Goal: Task Accomplishment & Management: Manage account settings

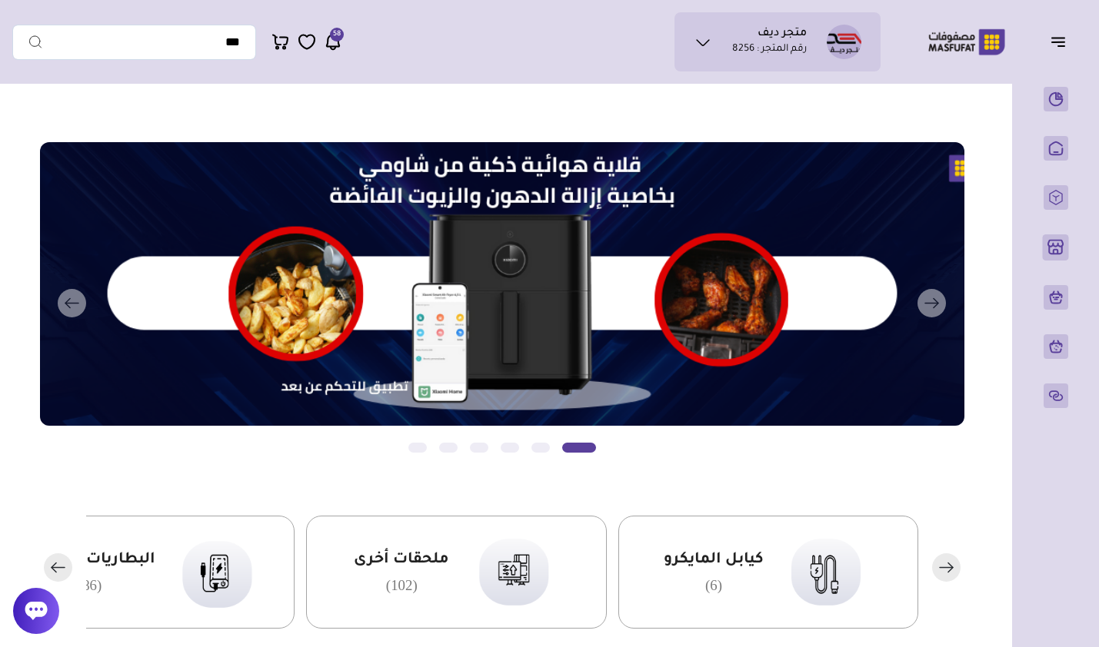
click at [707, 41] on icon at bounding box center [703, 42] width 18 height 18
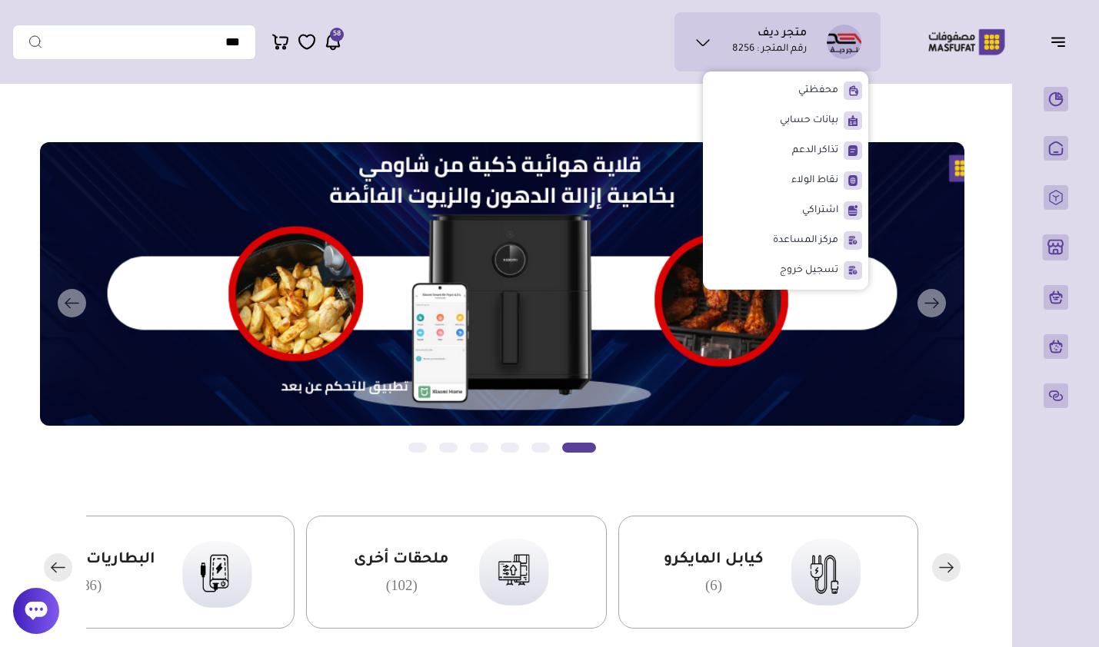
click at [767, 118] on li "بيانات حسابي" at bounding box center [785, 121] width 153 height 26
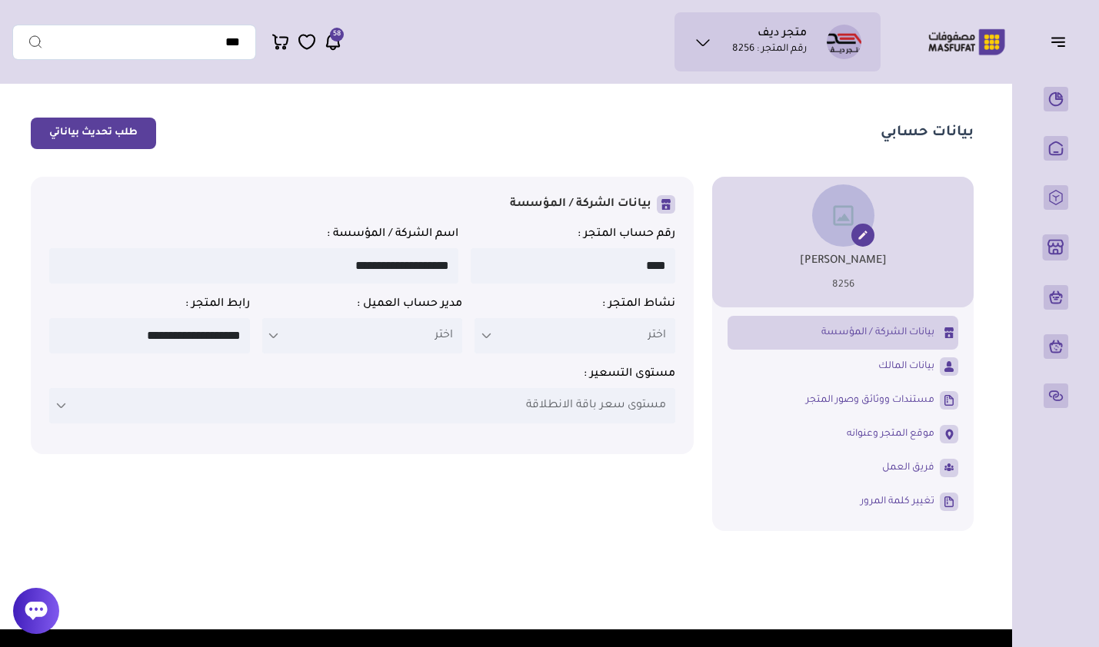
click at [817, 368] on link "بيانات المالك" at bounding box center [842, 367] width 231 height 26
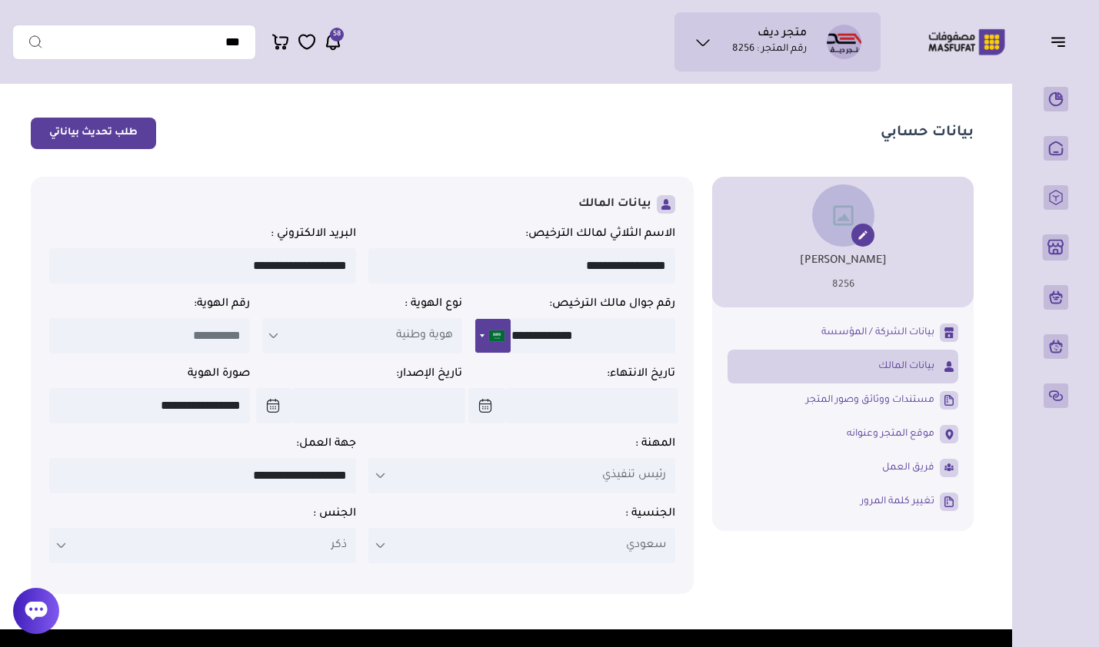
click at [830, 394] on link "مستندات ووثائق وصور المتجر" at bounding box center [842, 400] width 231 height 26
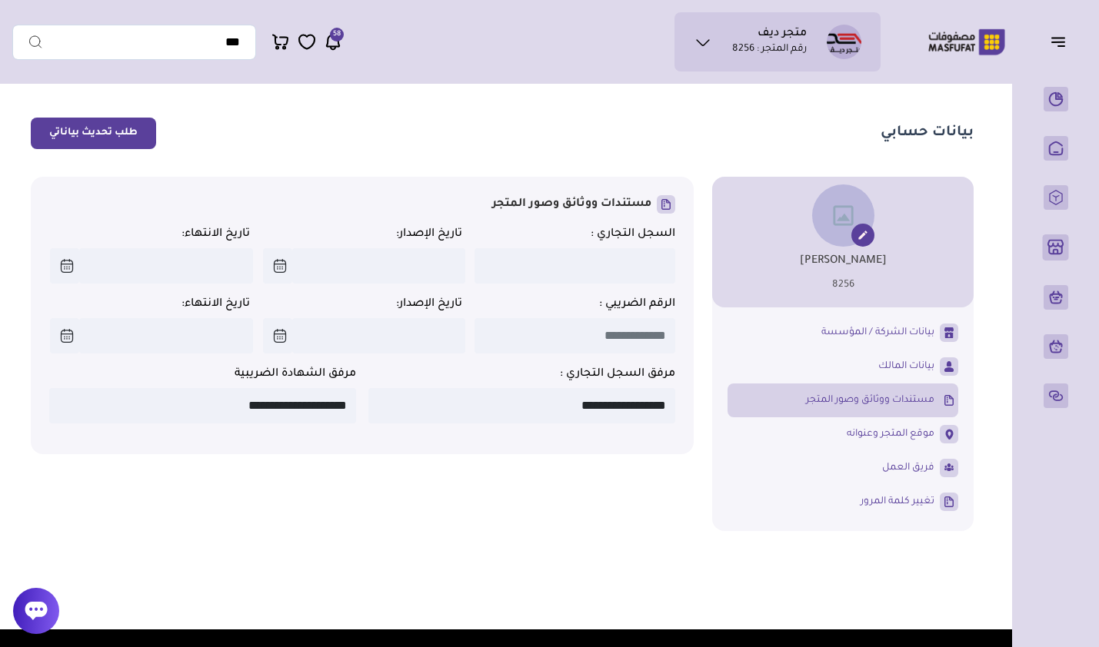
click at [843, 433] on link "موقع المتجر وعنوانه" at bounding box center [842, 434] width 231 height 26
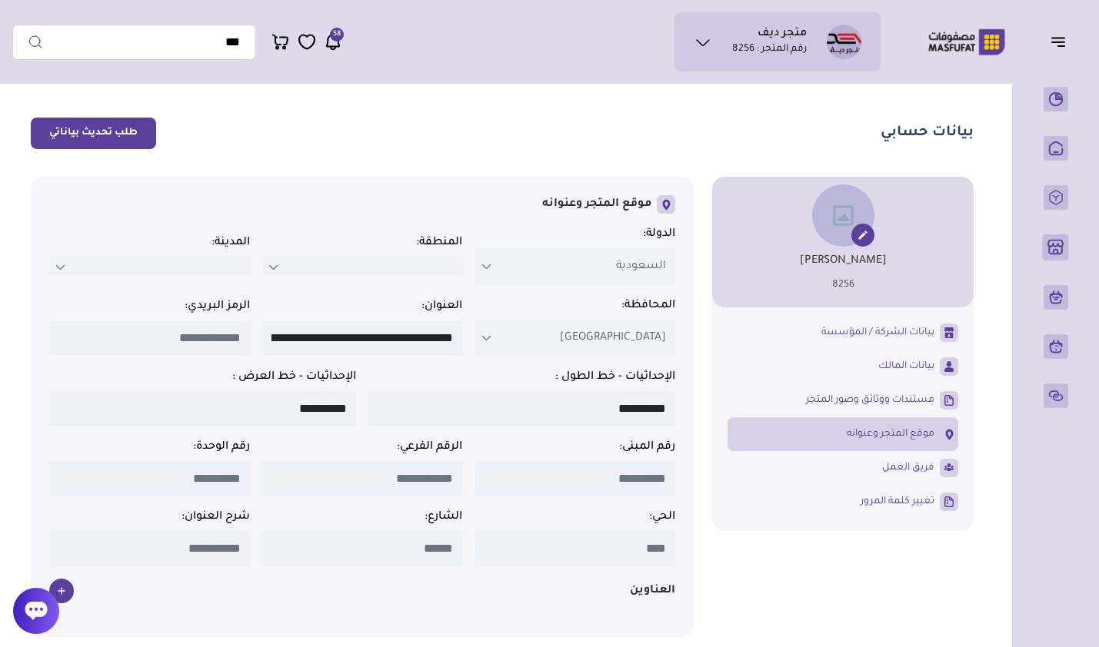
click at [867, 361] on link "بيانات المالك" at bounding box center [842, 367] width 231 height 26
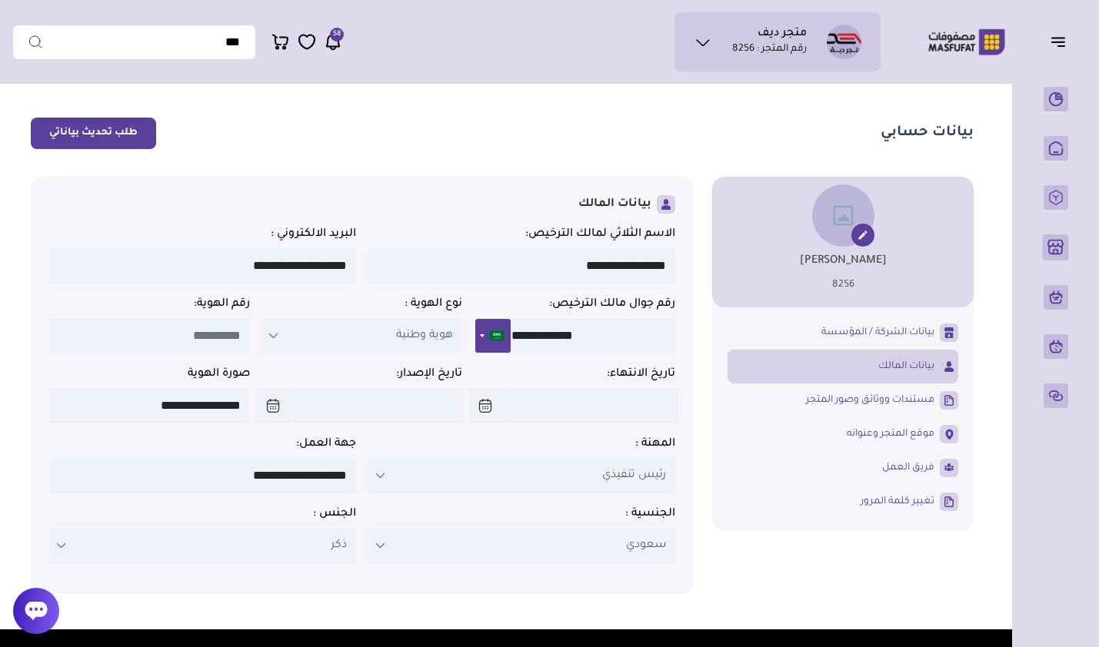
click at [870, 338] on span "بيانات الشركة / المؤسسة" at bounding box center [877, 333] width 113 height 14
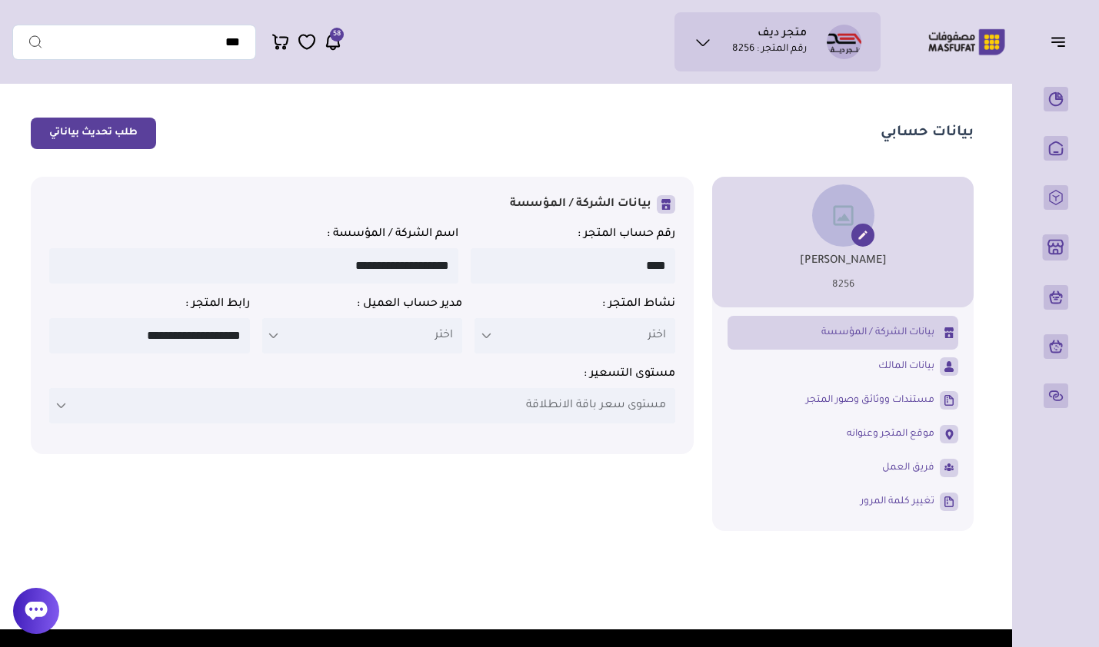
click at [894, 473] on span "فريق العمل" at bounding box center [908, 468] width 52 height 14
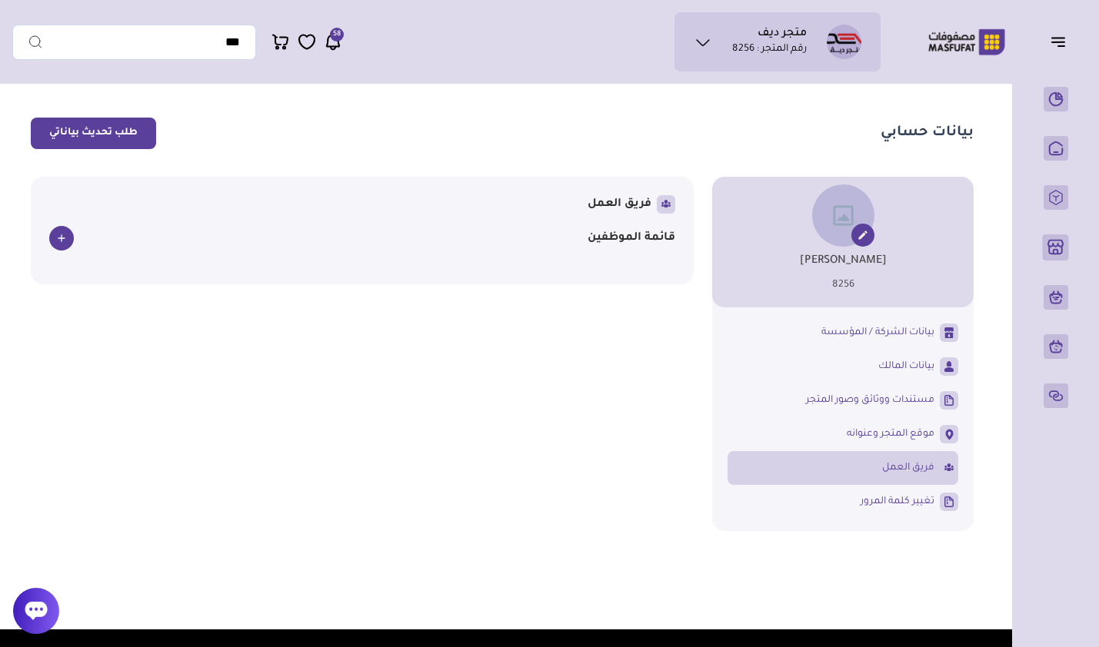
click at [903, 502] on span "تغيير كلمة المرور" at bounding box center [897, 502] width 74 height 14
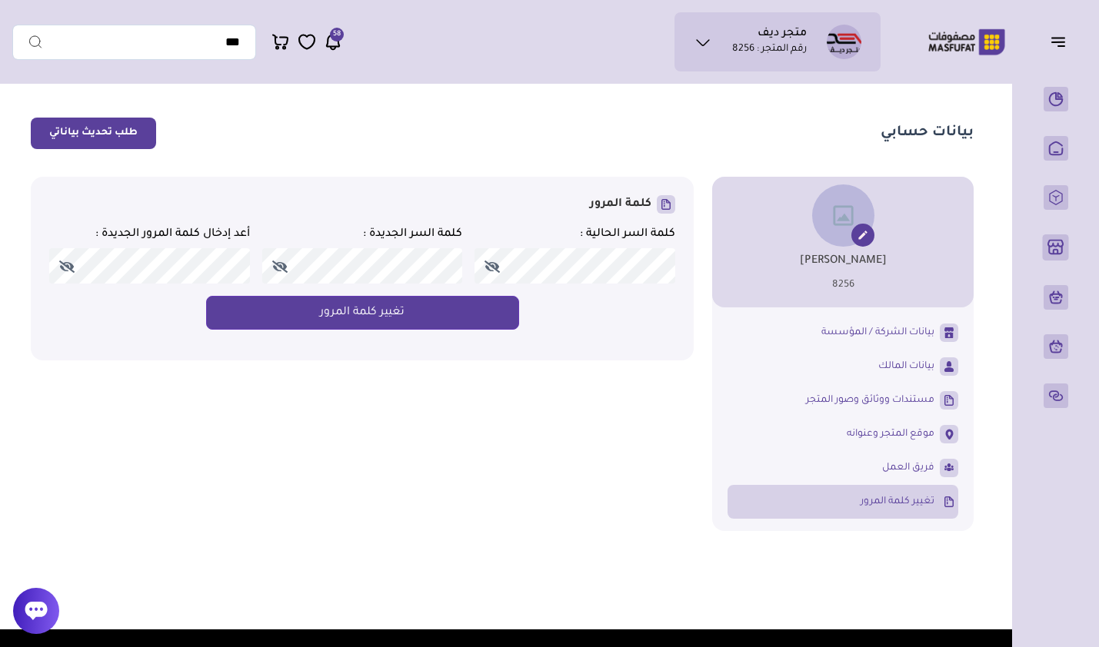
click at [864, 340] on span "بيانات الشركة / المؤسسة" at bounding box center [877, 333] width 113 height 14
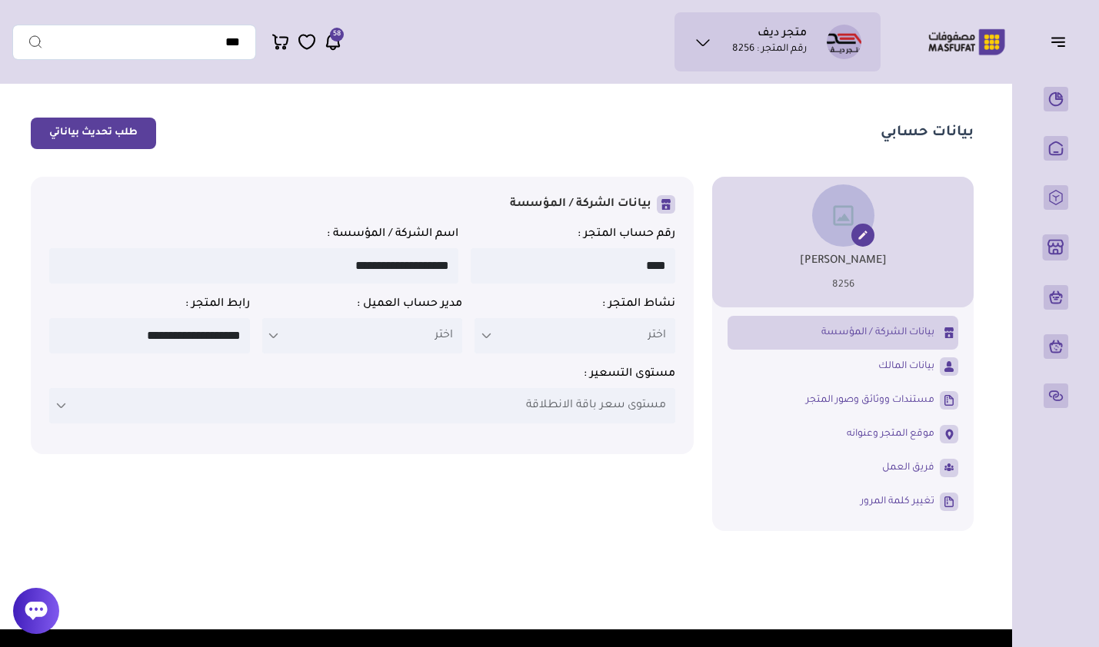
click at [589, 415] on span "مستوى سعر باقة الانطلاقة" at bounding box center [596, 406] width 140 height 18
click at [678, 119] on section "بيانات حسابي طلب تحديث بياناتي" at bounding box center [502, 134] width 943 height 32
click at [708, 34] on icon at bounding box center [703, 42] width 18 height 18
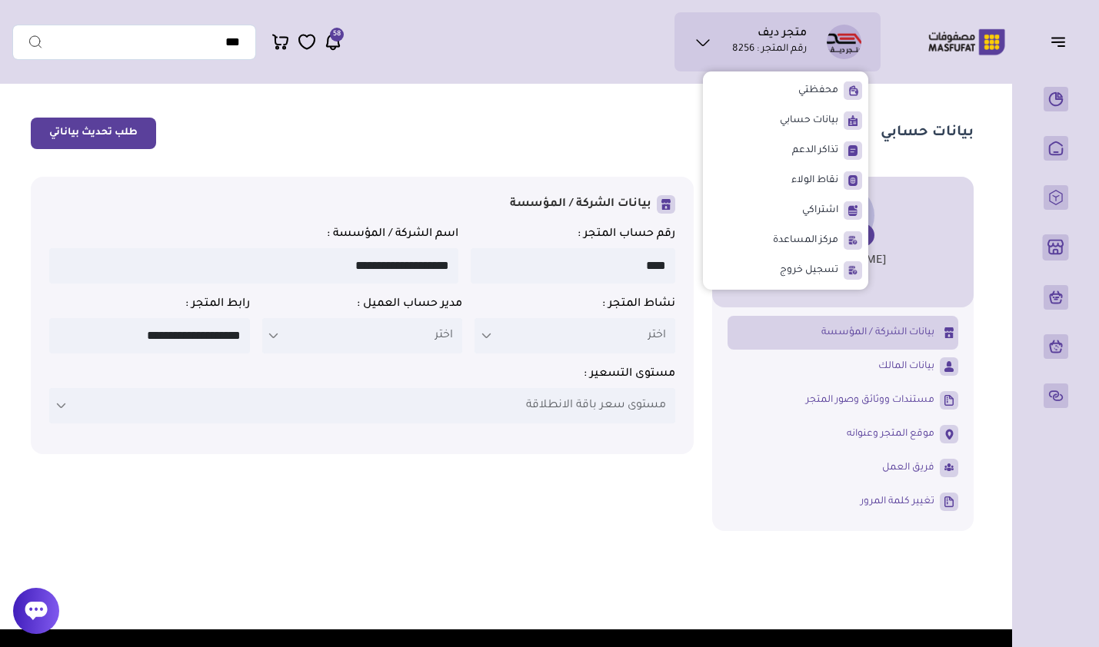
click at [790, 204] on li "اشتراكي" at bounding box center [785, 211] width 153 height 26
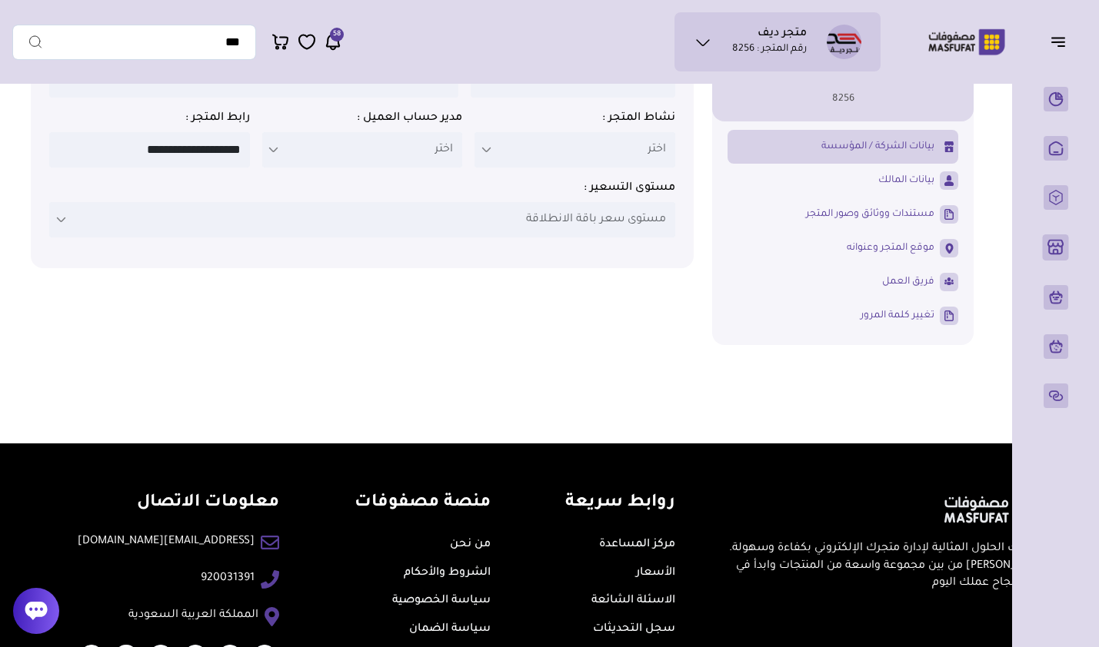
scroll to position [271, 0]
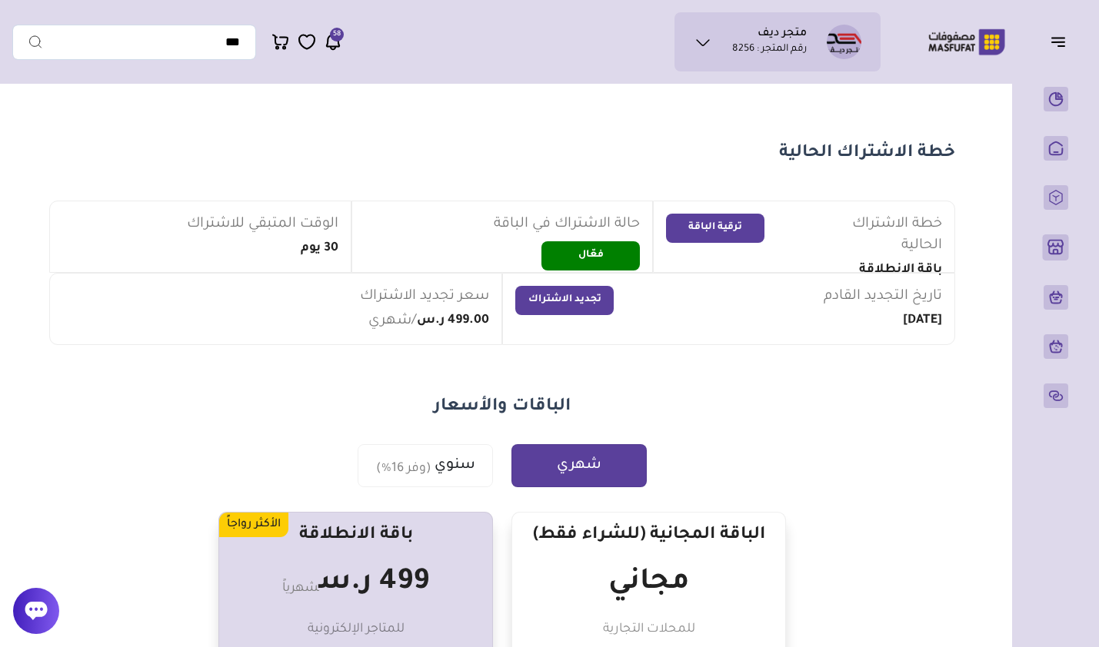
click at [751, 57] on ul "متجر ديف رقم المتجر : 8256" at bounding box center [777, 42] width 181 height 35
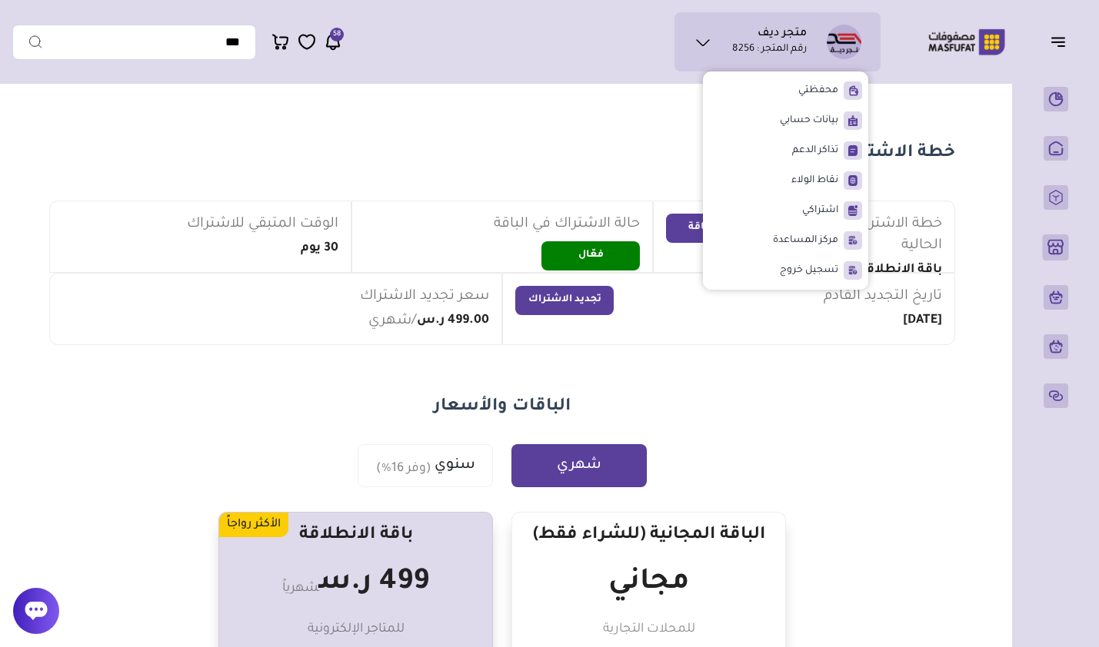
click at [753, 121] on li "بيانات حسابي" at bounding box center [785, 121] width 153 height 26
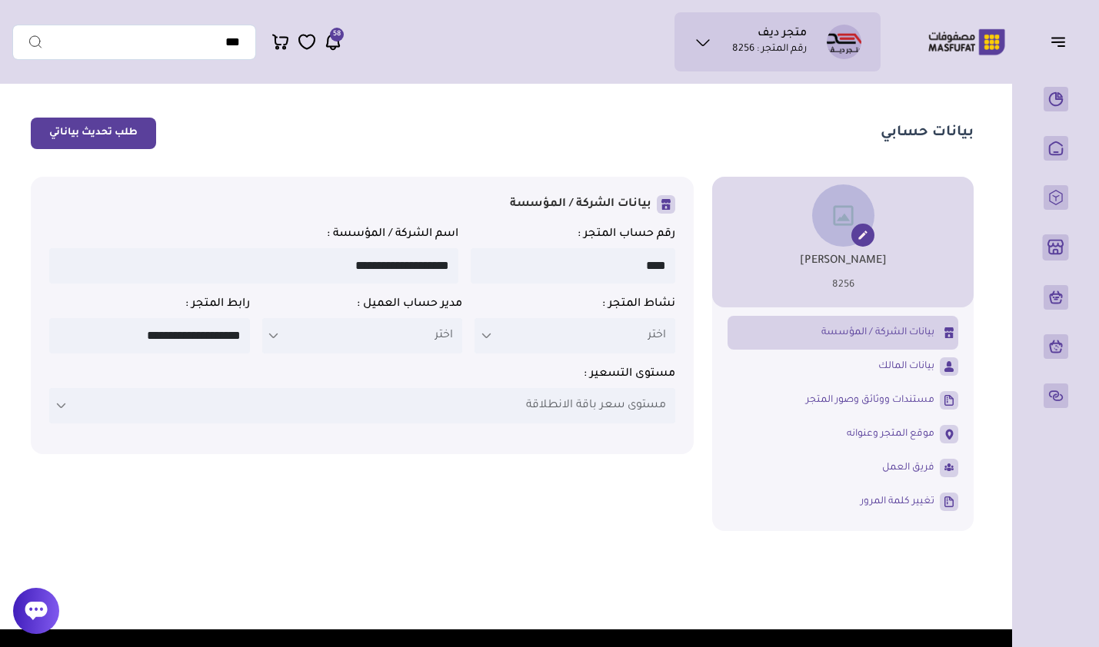
click at [813, 368] on link "بيانات المالك" at bounding box center [842, 367] width 231 height 26
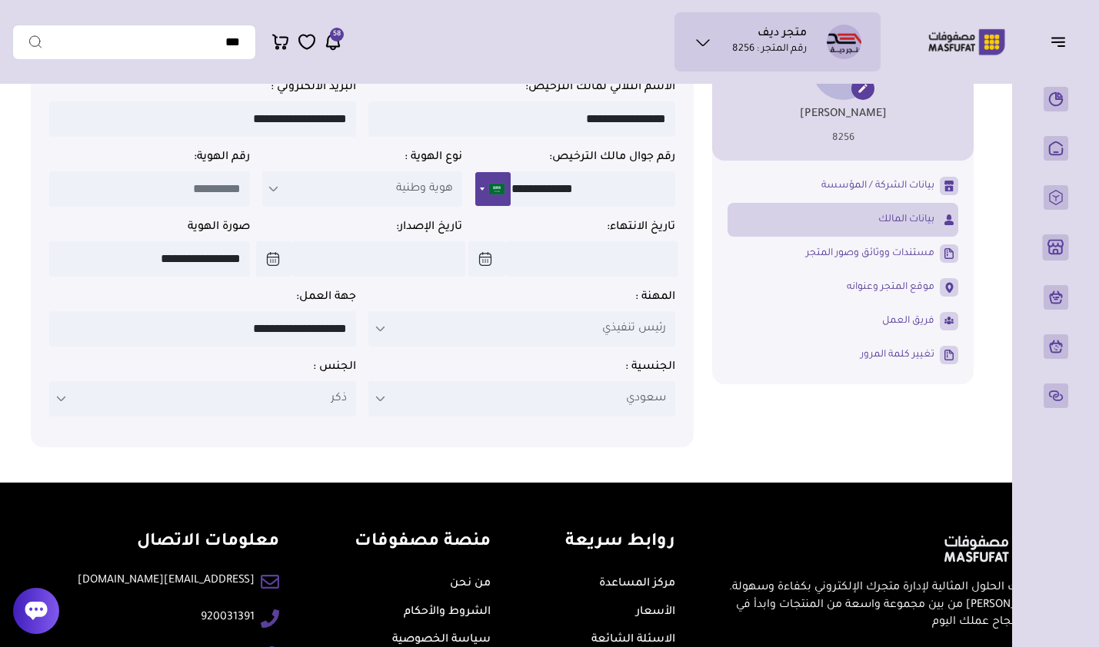
scroll to position [154, 0]
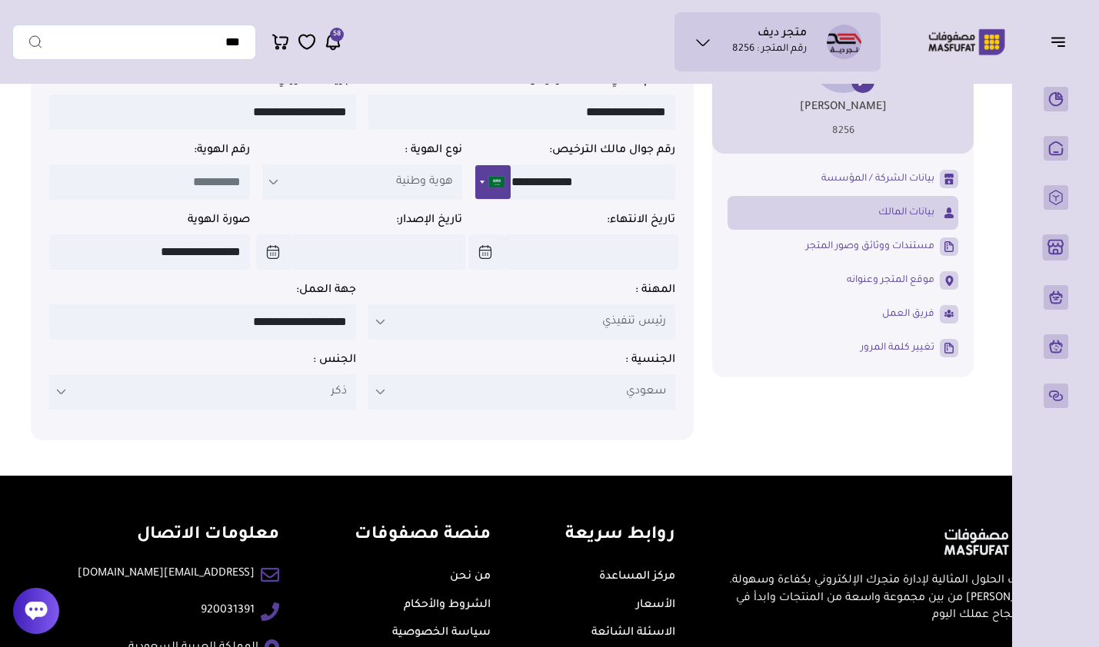
click at [808, 251] on span "مستندات ووثائق وصور المتجر" at bounding box center [870, 247] width 128 height 14
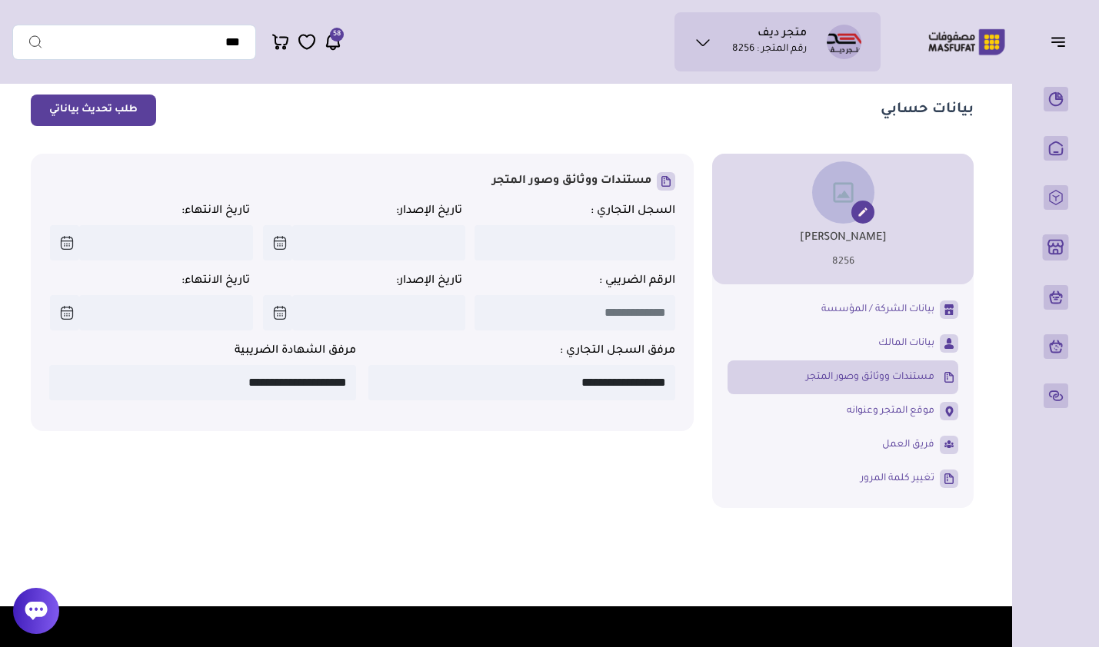
scroll to position [0, 0]
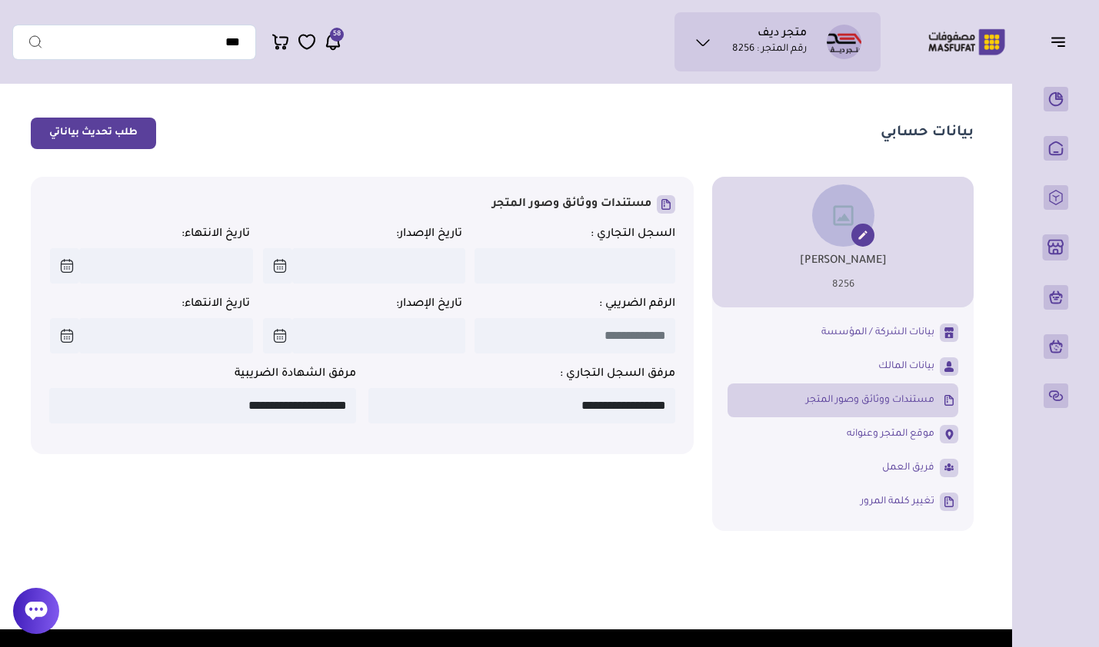
click at [815, 435] on link "موقع المتجر وعنوانه" at bounding box center [842, 434] width 231 height 26
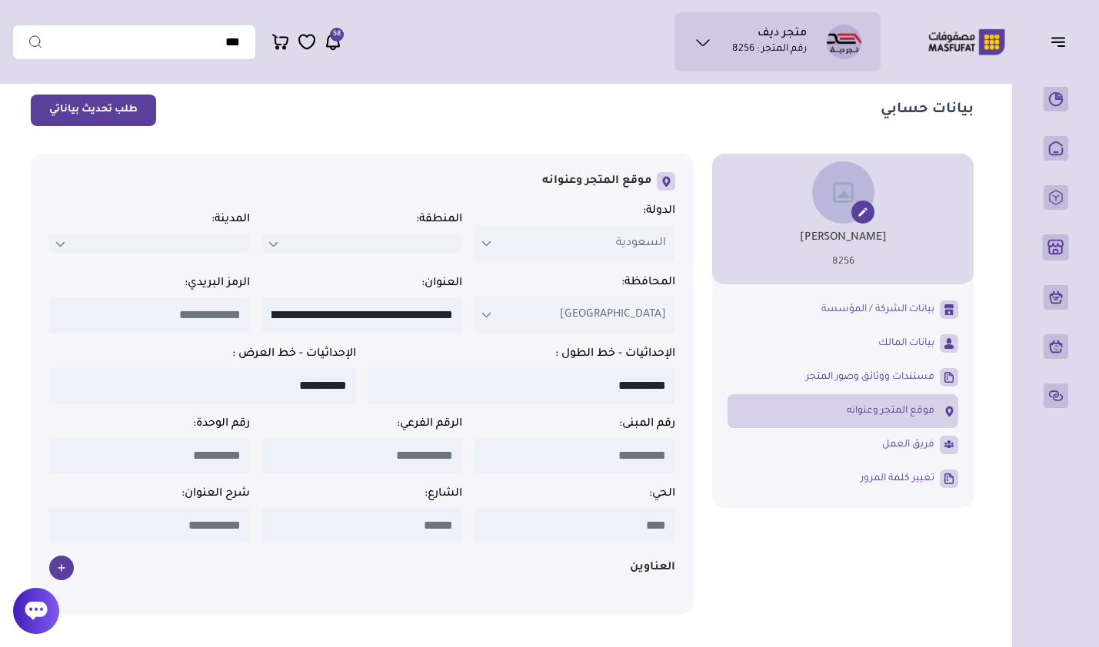
scroll to position [77, 0]
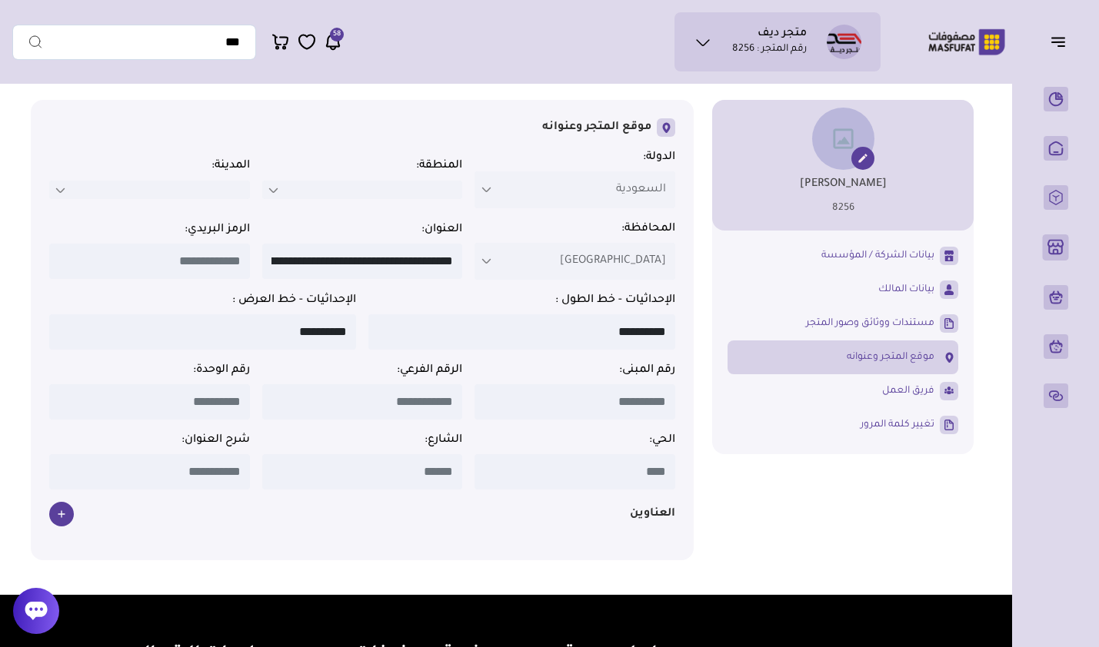
click at [794, 385] on link "فريق العمل" at bounding box center [842, 391] width 231 height 26
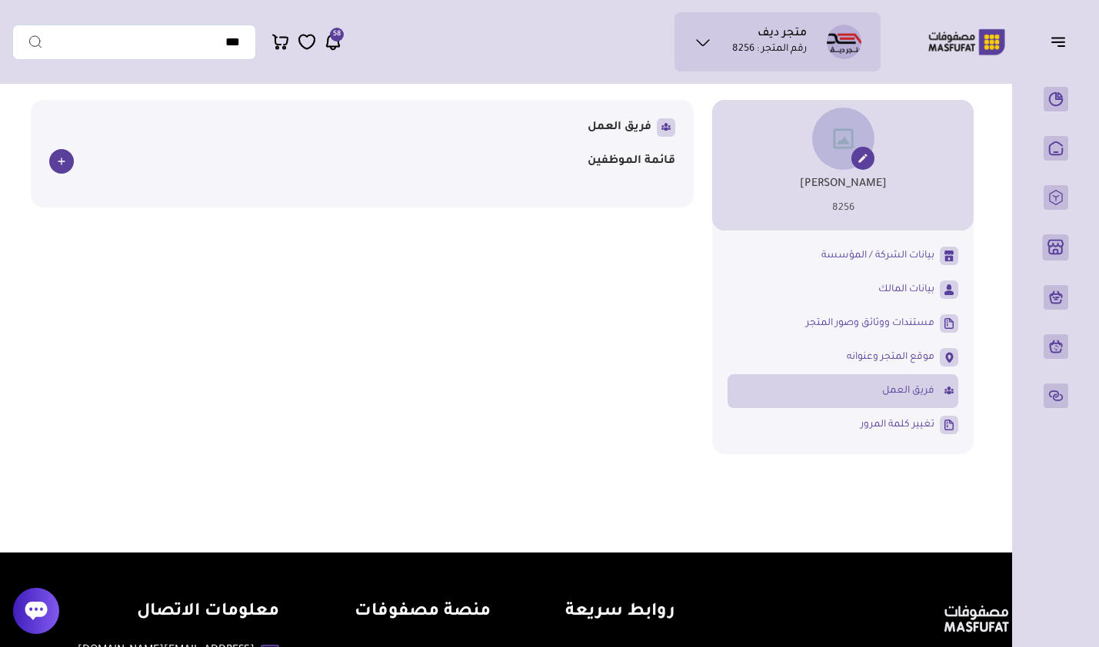
click at [804, 411] on li "تغيير كلمة المرور" at bounding box center [842, 425] width 231 height 34
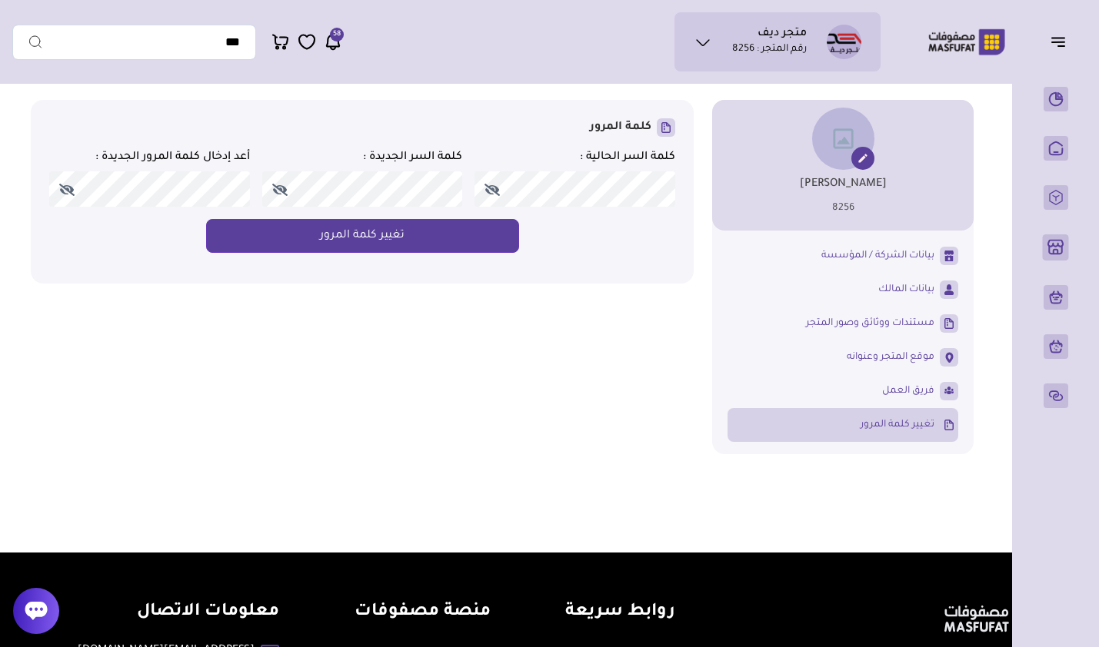
click at [0, 0] on p "اعدادات ربط متجري (API)" at bounding box center [0, 0] width 0 height 0
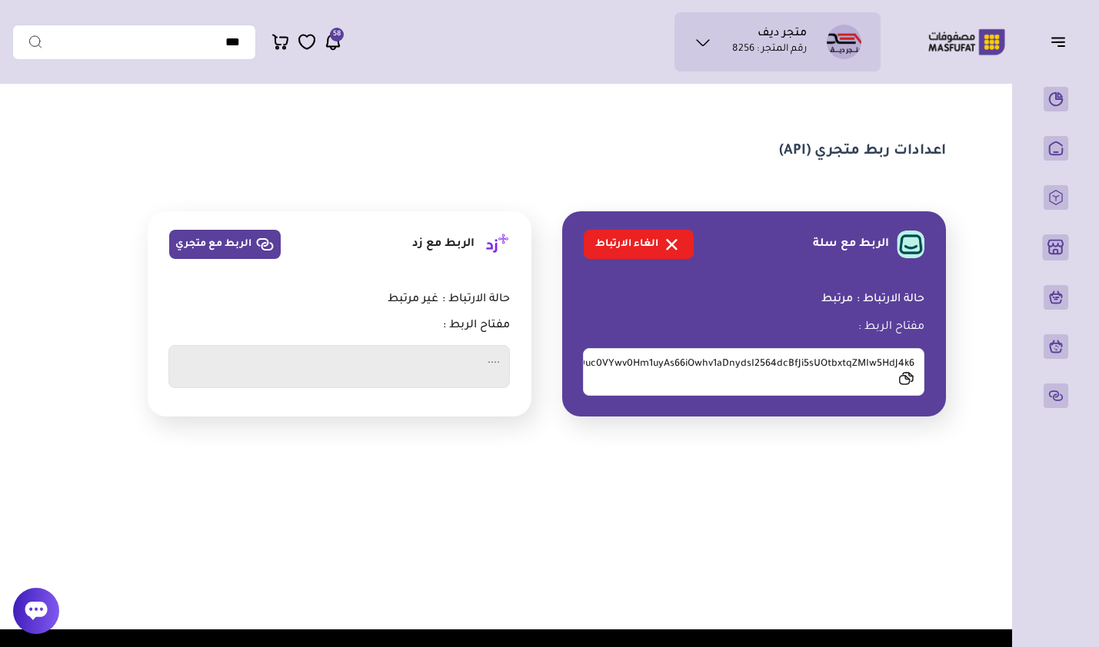
click at [903, 383] on icon at bounding box center [906, 378] width 16 height 15
click at [0, 0] on p "المنتجات" at bounding box center [0, 0] width 0 height 0
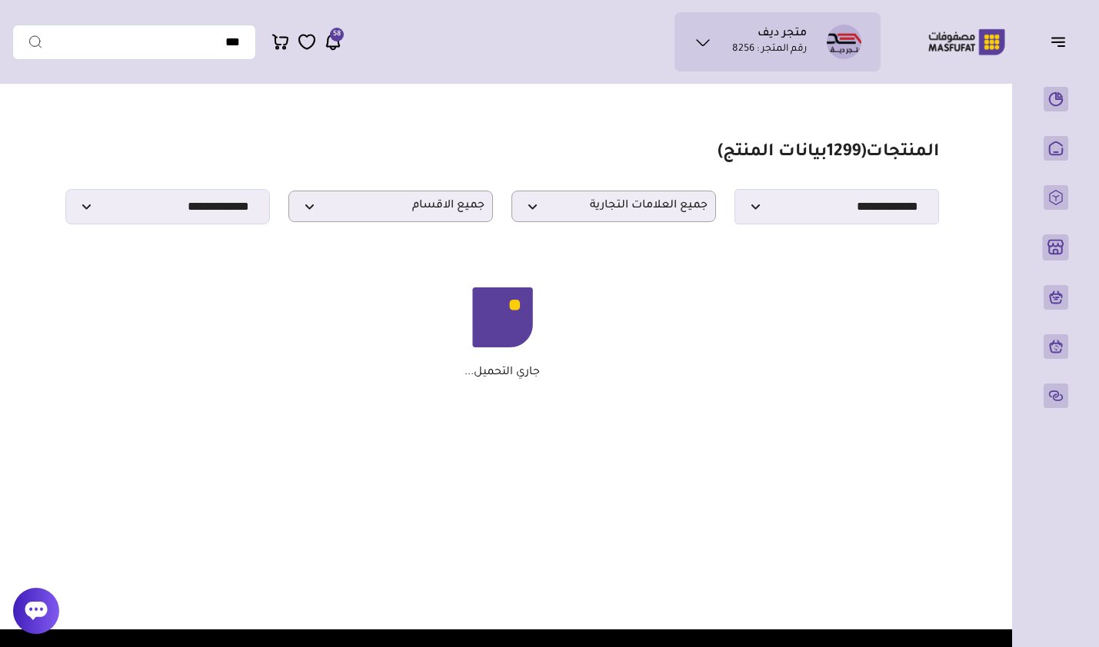
click at [0, 0] on p "متجري ( 0 )" at bounding box center [0, 0] width 0 height 0
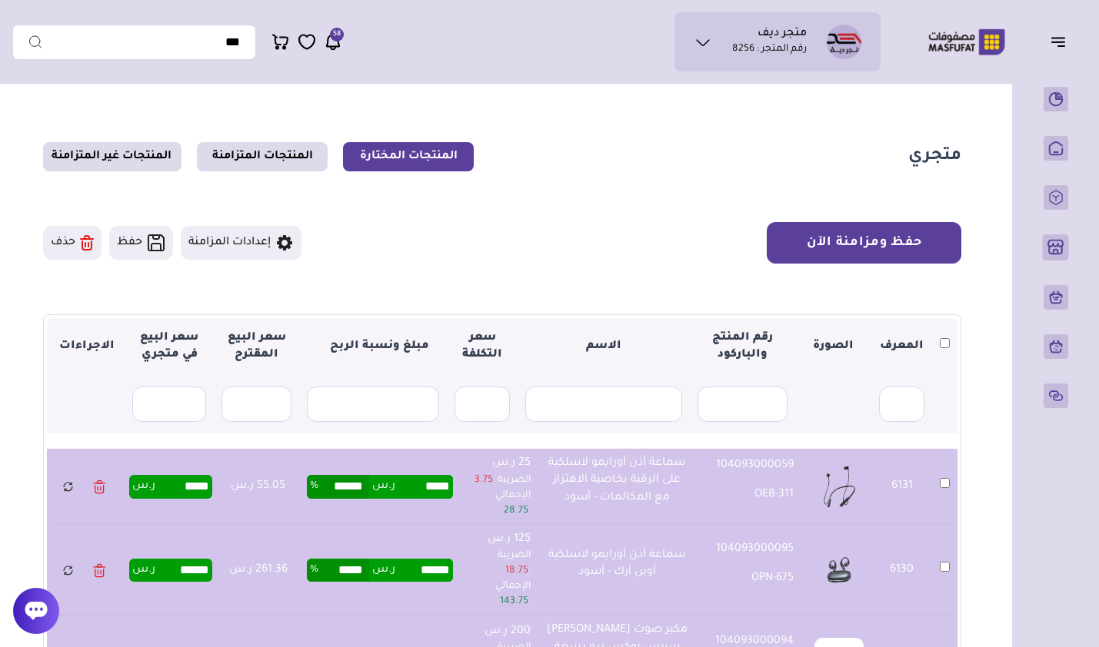
click at [823, 238] on button "حفظ ومزامنة الآن" at bounding box center [864, 243] width 195 height 42
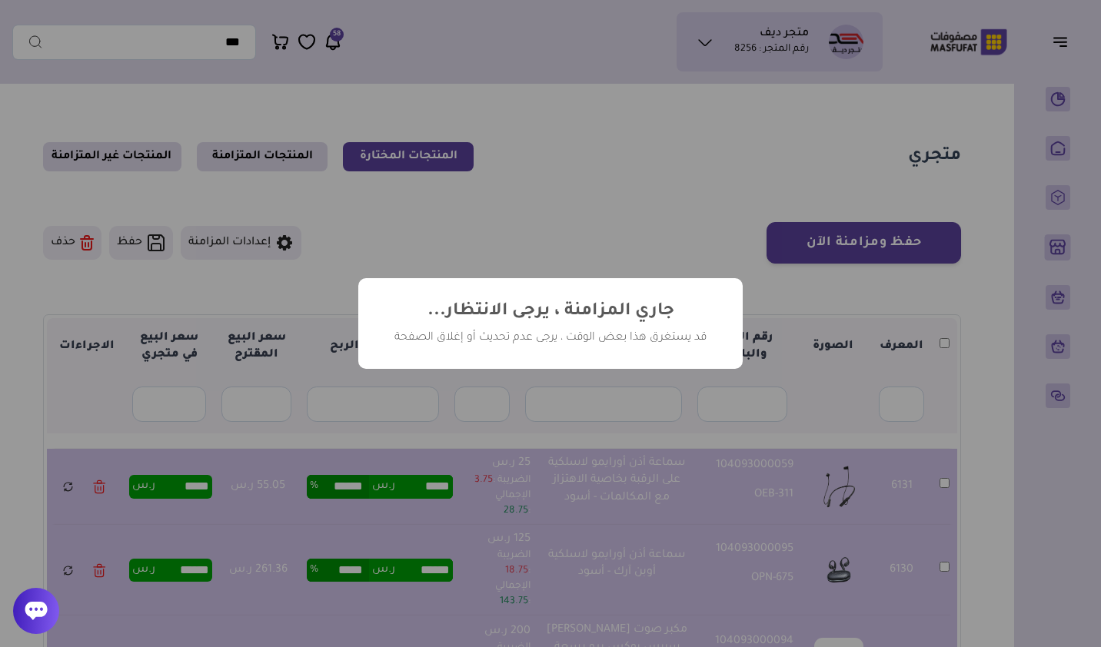
click at [591, 335] on div "قد يستغرق هذا بعض الوقت ، يرجى عدم تحديث أو إغلاق الصفحة" at bounding box center [550, 338] width 338 height 15
click at [590, 335] on div "قد يستغرق هذا بعض الوقت ، يرجى عدم تحديث أو إغلاق الصفحة" at bounding box center [550, 338] width 338 height 15
drag, startPoint x: 590, startPoint y: 335, endPoint x: 517, endPoint y: 339, distance: 73.9
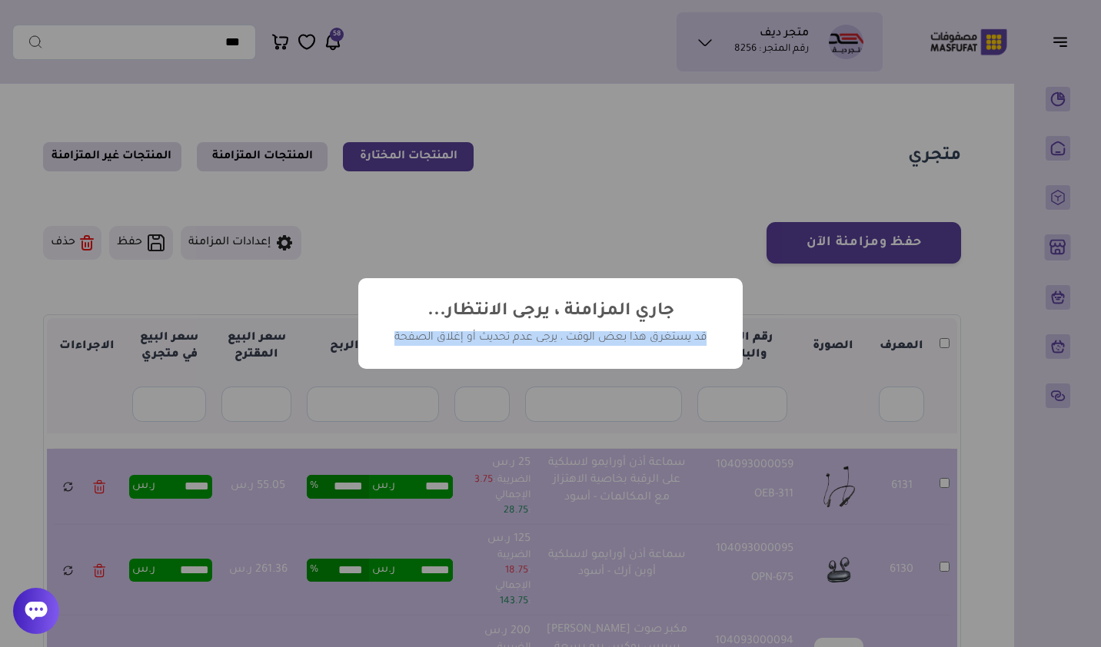
click at [517, 339] on div "قد يستغرق هذا بعض الوقت ، يرجى عدم تحديث أو إغلاق الصفحة" at bounding box center [550, 338] width 338 height 15
click at [593, 310] on h2 "جاري المزامنة ، يرجى الانتظار..." at bounding box center [550, 312] width 247 height 22
drag, startPoint x: 593, startPoint y: 310, endPoint x: 609, endPoint y: 333, distance: 28.2
click at [609, 333] on div "قد يستغرق هذا بعض الوقت ، يرجى عدم تحديث أو إغلاق الصفحة" at bounding box center [550, 338] width 338 height 15
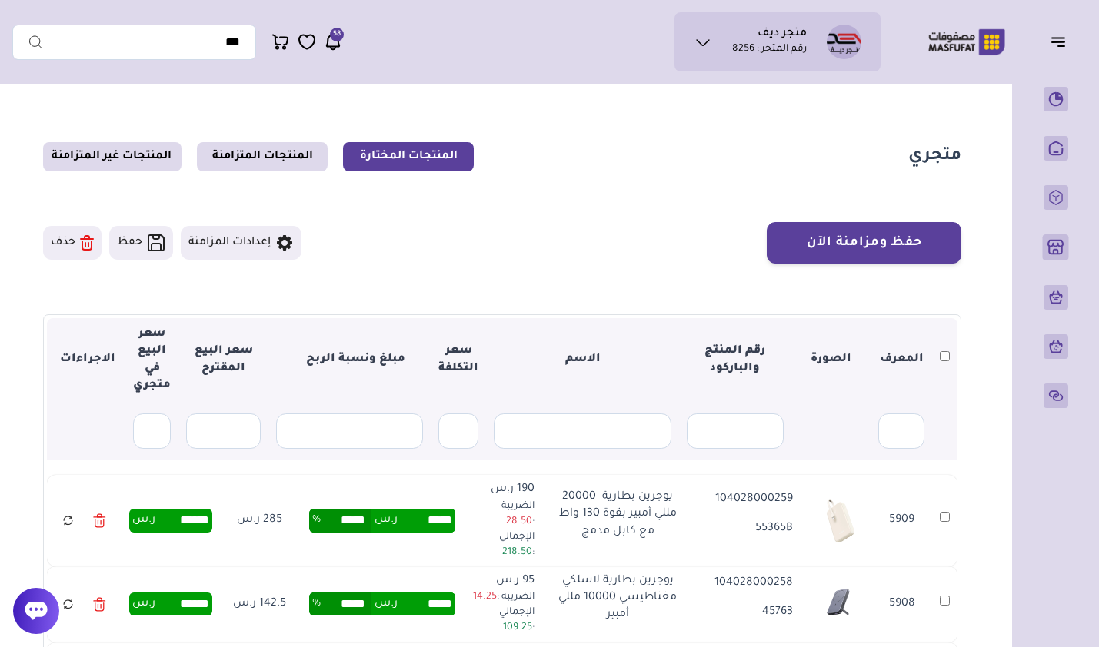
click at [0, 0] on p "المنتجات" at bounding box center [0, 0] width 0 height 0
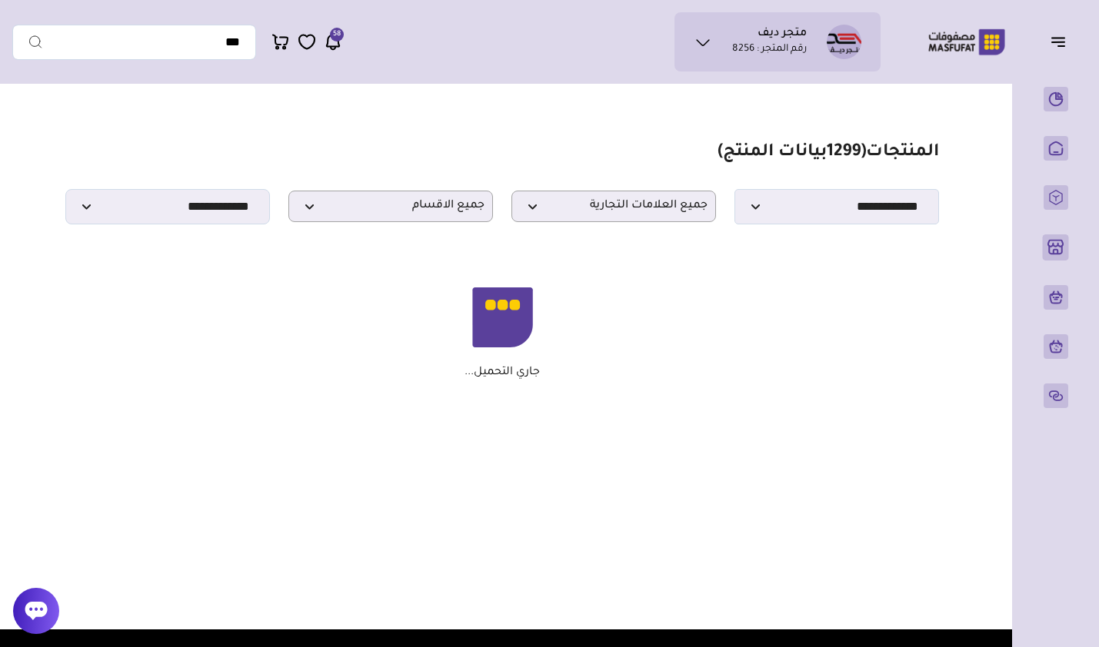
click at [968, 44] on img at bounding box center [966, 42] width 98 height 30
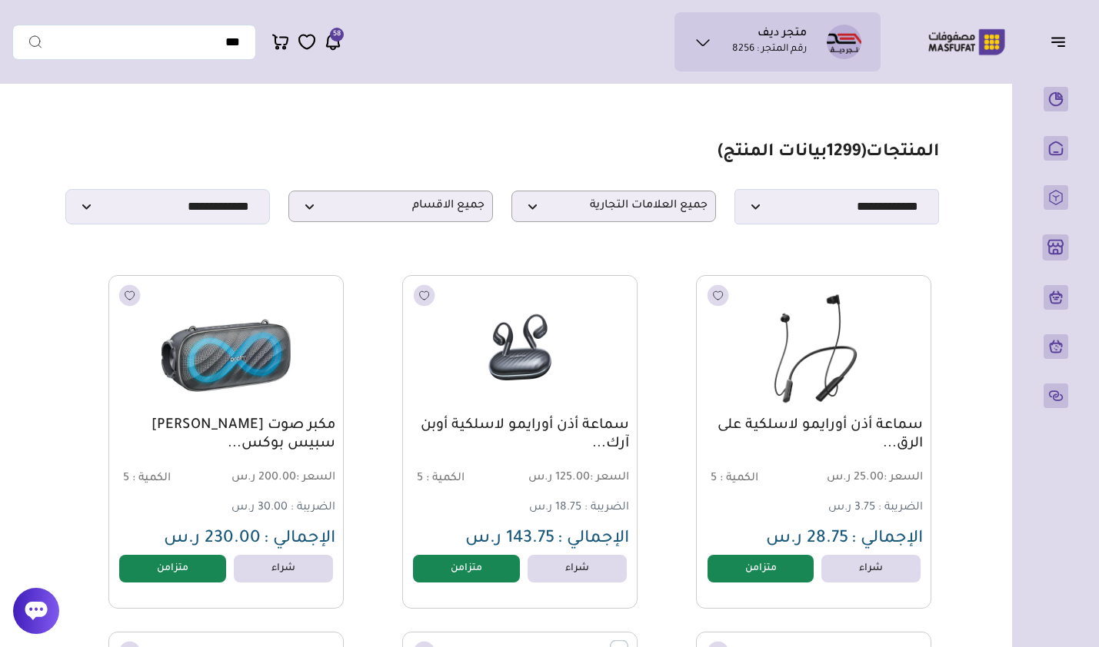
click at [986, 43] on img at bounding box center [966, 42] width 98 height 30
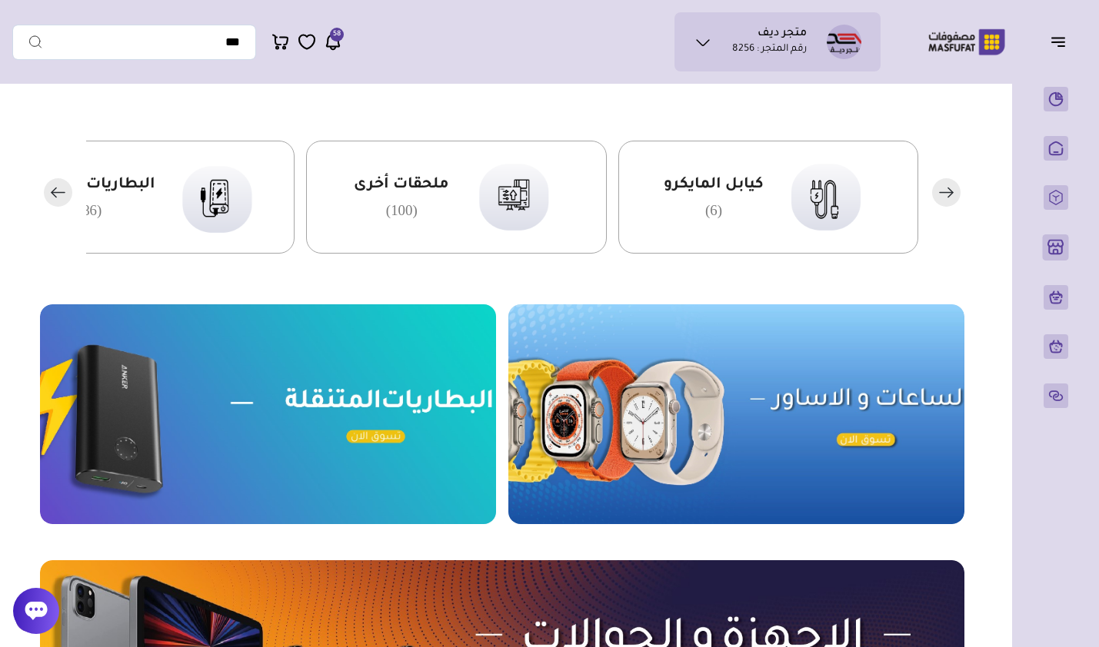
scroll to position [384, 0]
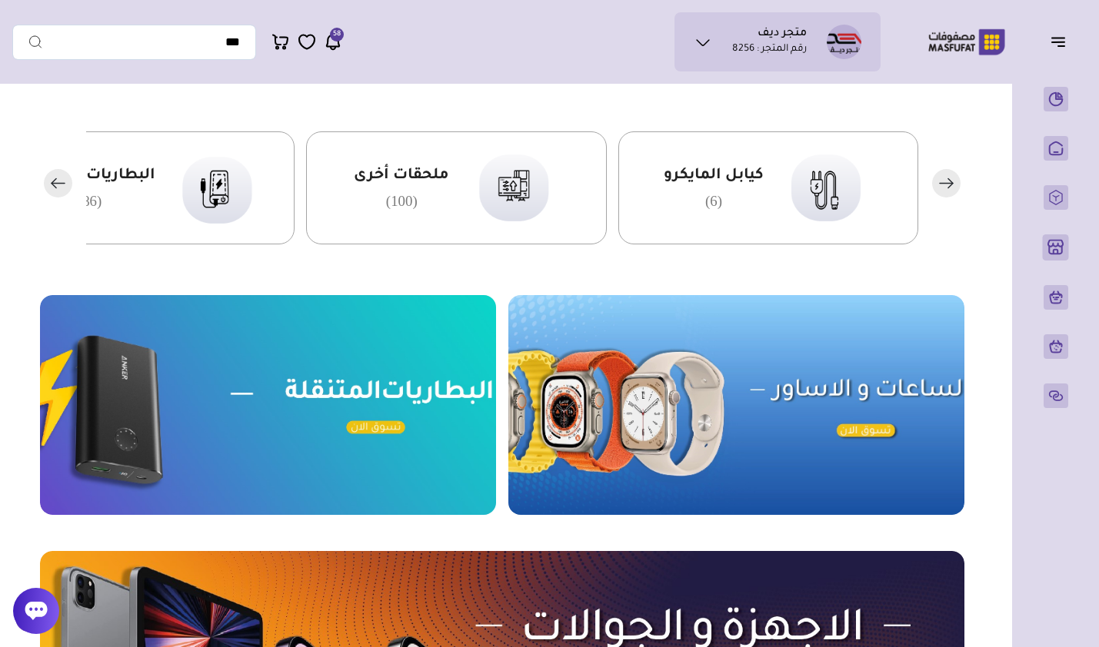
click at [756, 194] on div "كيابل المايكرو (6)" at bounding box center [714, 188] width 100 height 44
click at [706, 174] on span "كيابل المايكرو" at bounding box center [714, 176] width 100 height 20
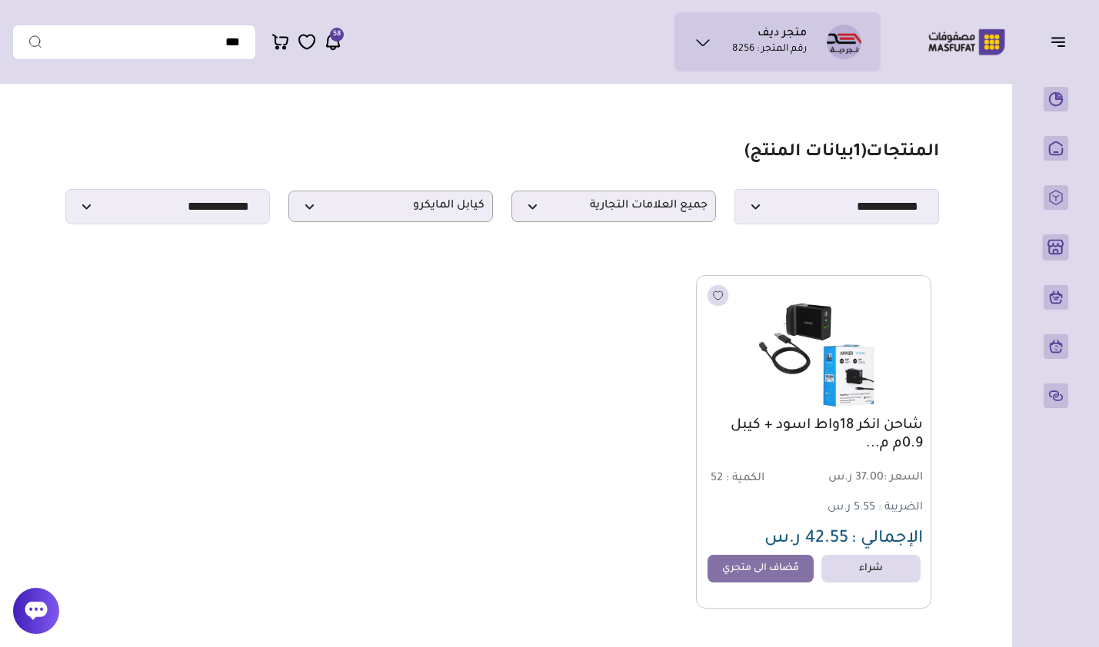
drag, startPoint x: 507, startPoint y: 301, endPoint x: 594, endPoint y: 212, distance: 125.0
click at [507, 299] on div "لم يتم العثورعلى منتج شاحن انكر 18واط اسود + كيبل 0.9م م... السعر : 37.00 ر.س ا…" at bounding box center [502, 442] width 859 height 334
click at [481, 213] on span "كيابل المايكرو" at bounding box center [391, 206] width 188 height 15
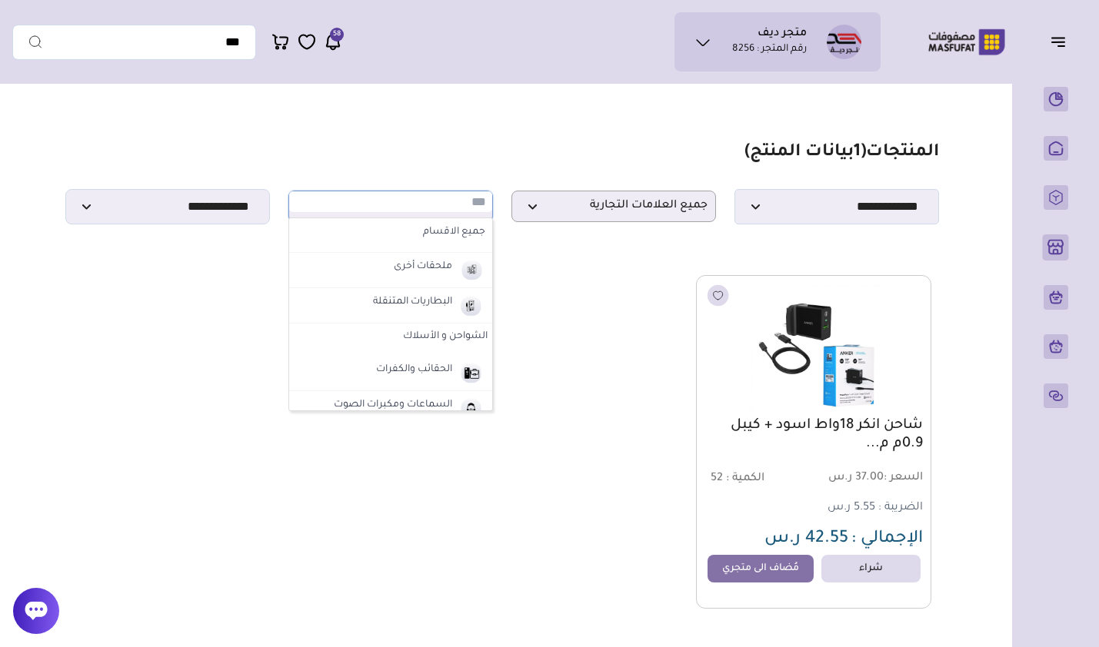
click at [473, 229] on label "جميع الاقسام" at bounding box center [391, 233] width 194 height 20
select select "*"
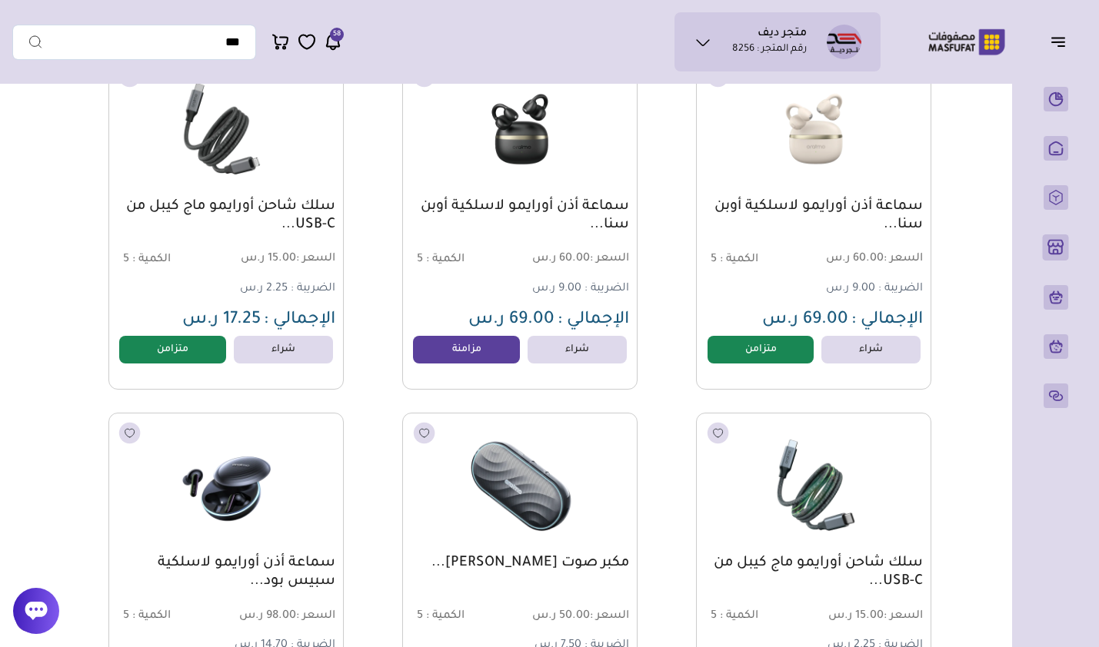
scroll to position [615, 0]
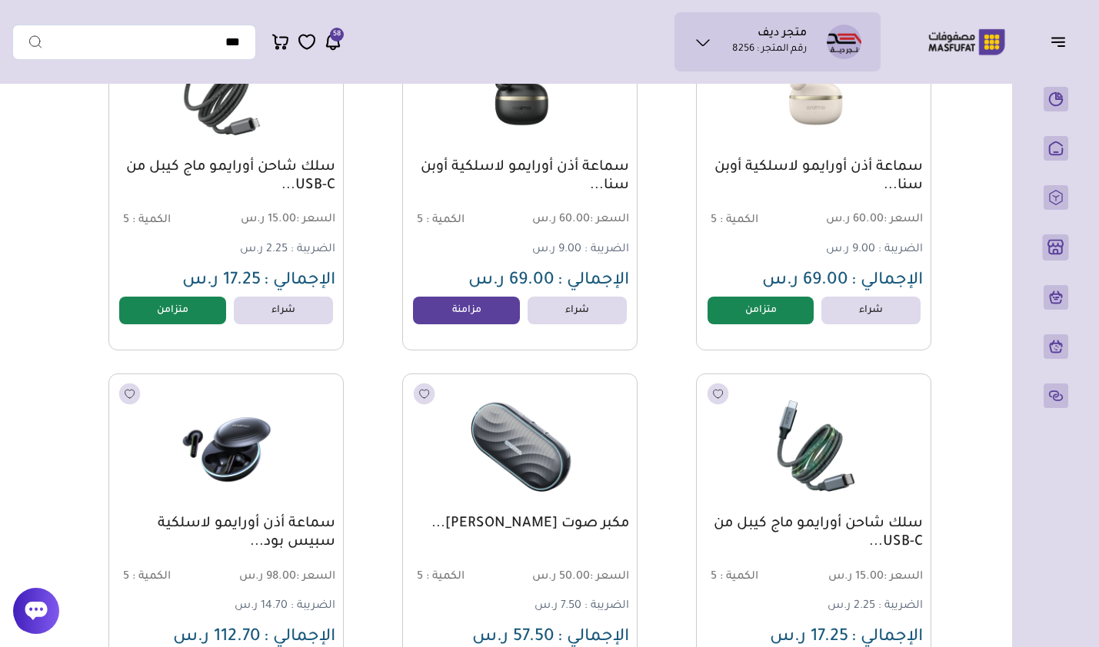
click at [488, 321] on link "مزامنة" at bounding box center [466, 311] width 107 height 28
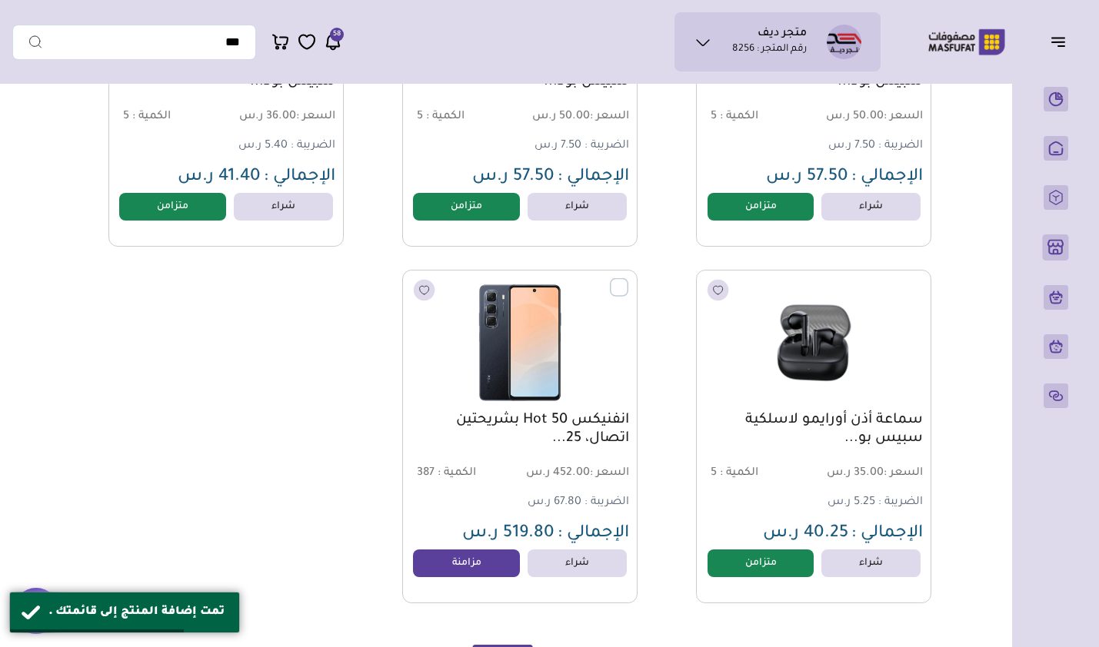
scroll to position [2230, 0]
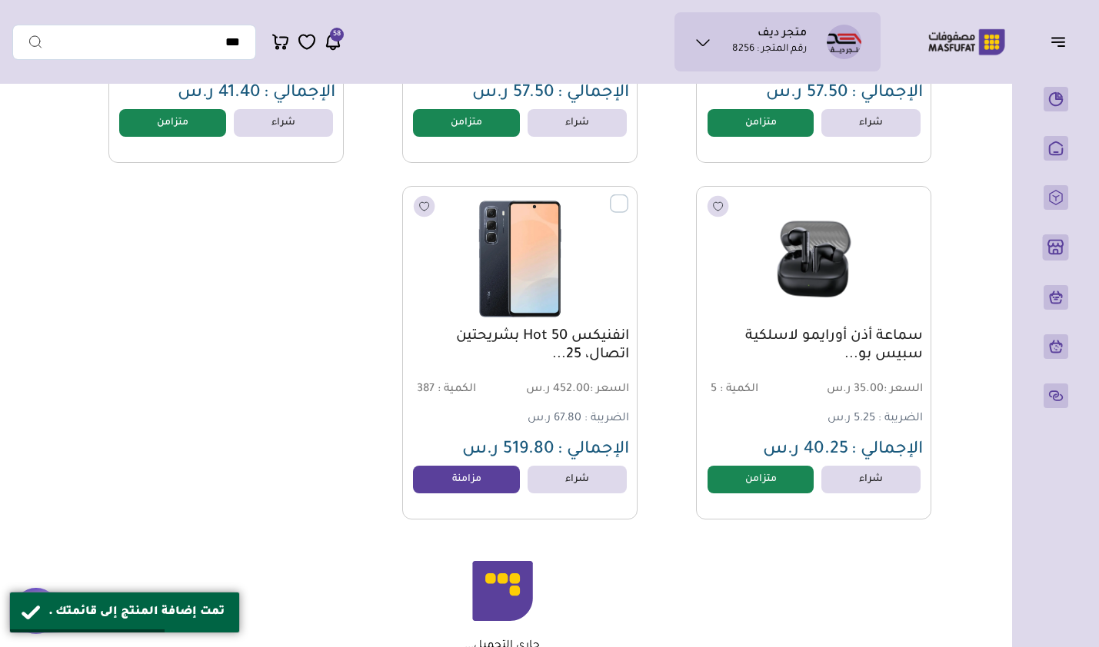
click at [494, 491] on link "مزامنة" at bounding box center [466, 480] width 107 height 28
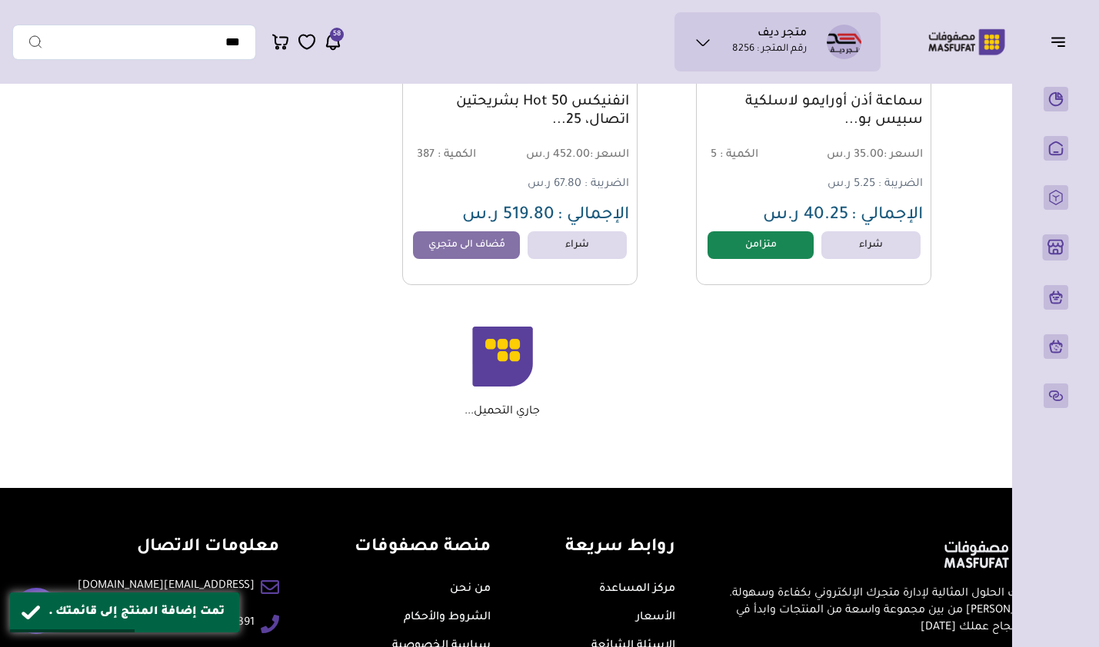
scroll to position [2369, 0]
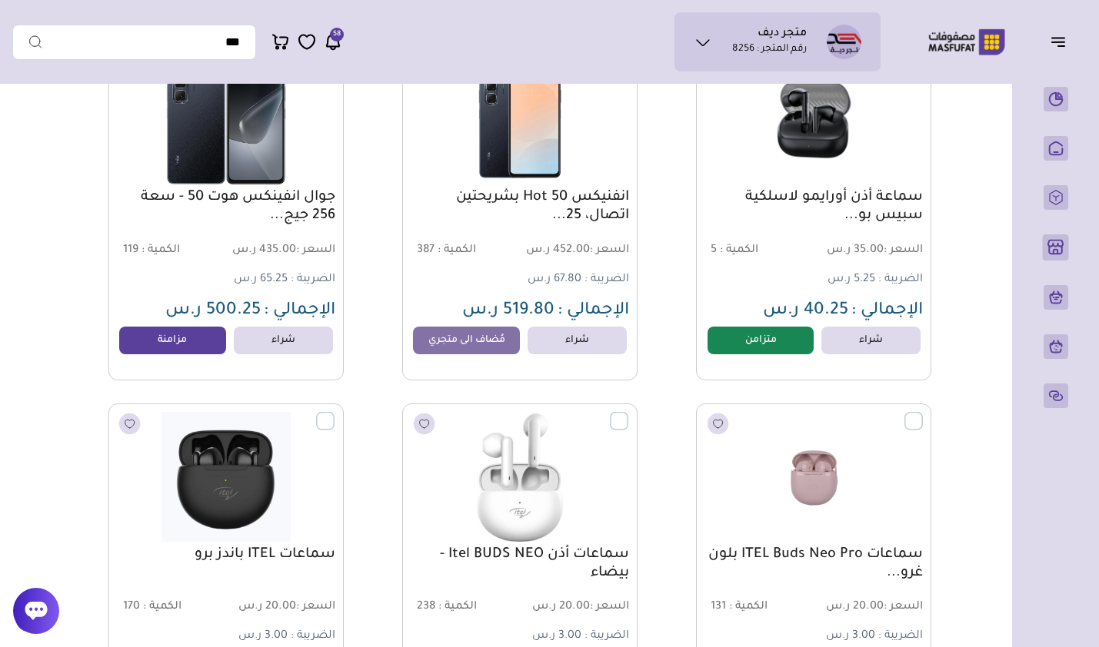
click at [175, 344] on link "مزامنة" at bounding box center [172, 341] width 107 height 28
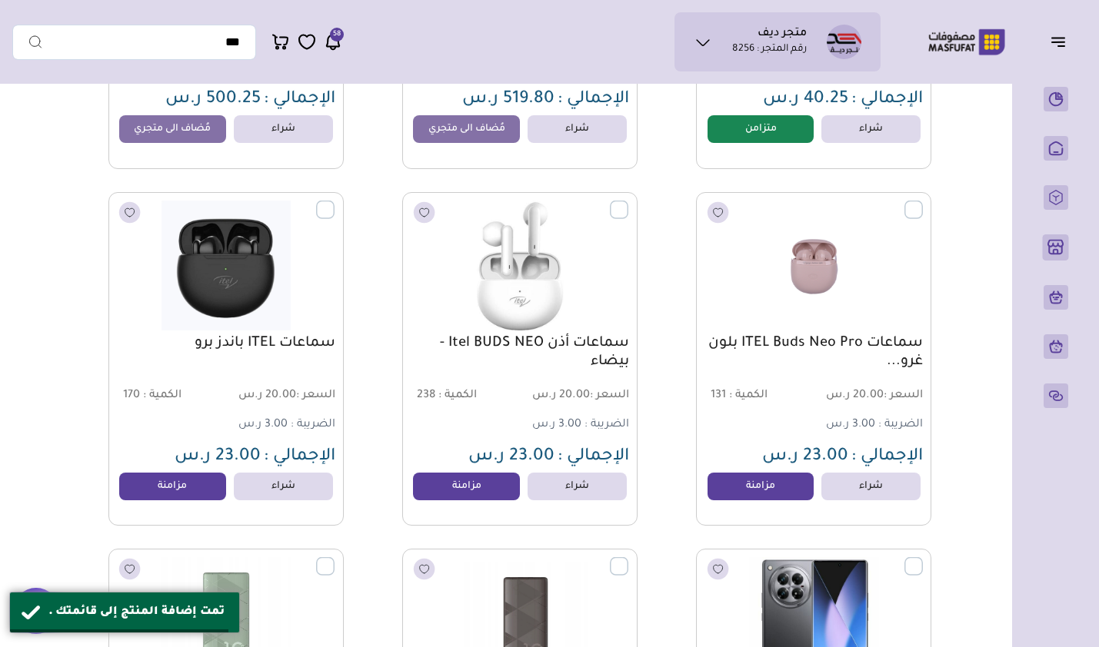
scroll to position [2599, 0]
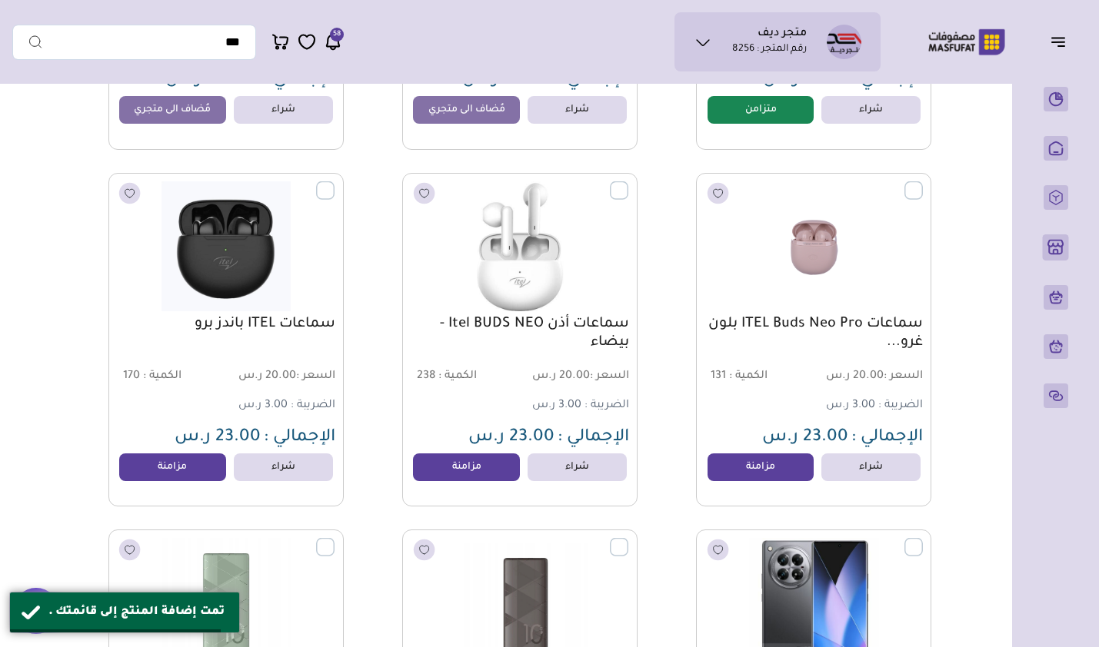
click at [454, 472] on link "مزامنة" at bounding box center [466, 468] width 107 height 28
click at [187, 474] on link "مزامنة" at bounding box center [172, 468] width 107 height 28
click at [757, 465] on link "مزامنة" at bounding box center [760, 468] width 107 height 28
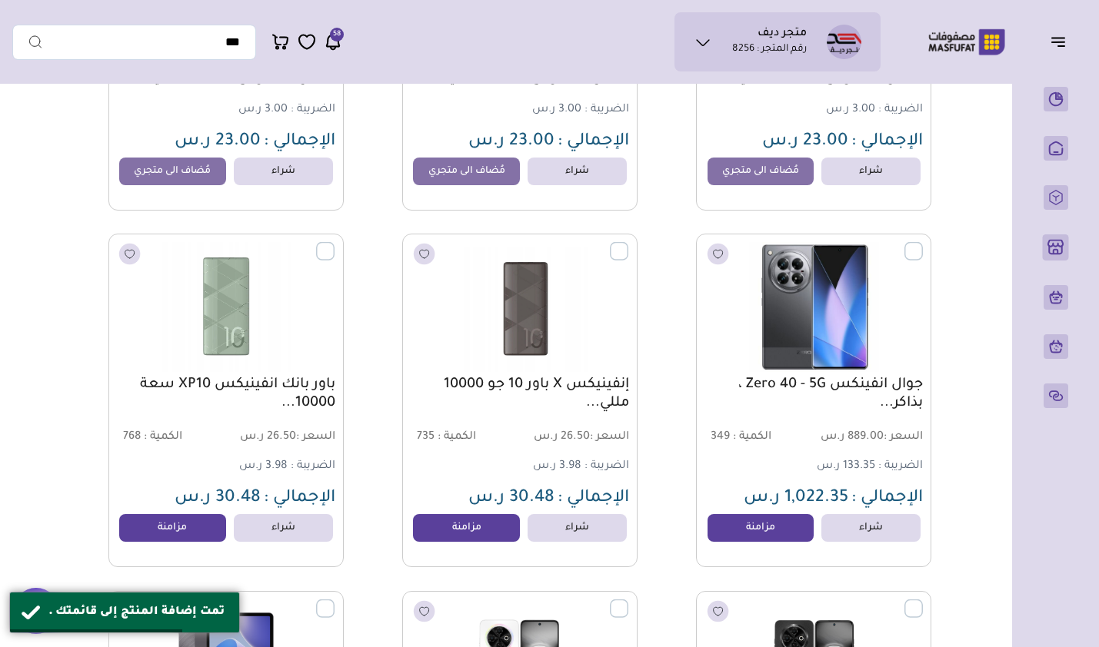
scroll to position [2907, 0]
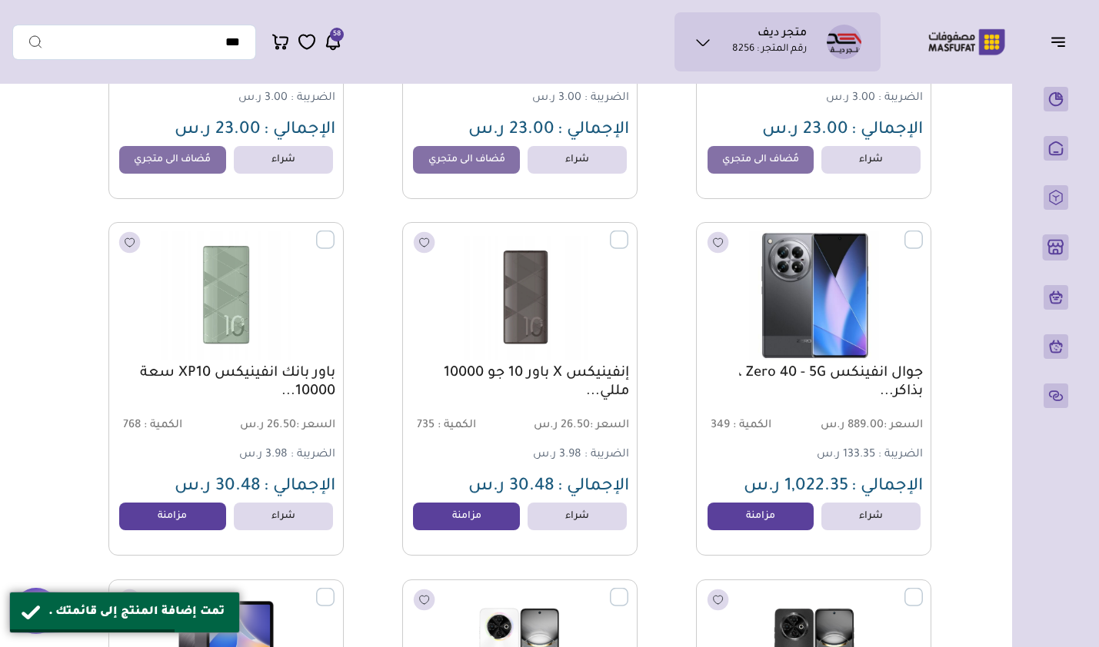
click at [757, 515] on link "مزامنة" at bounding box center [760, 517] width 107 height 28
click at [424, 524] on link "مزامنة" at bounding box center [466, 517] width 107 height 28
click at [201, 530] on link "مزامنة" at bounding box center [172, 517] width 107 height 28
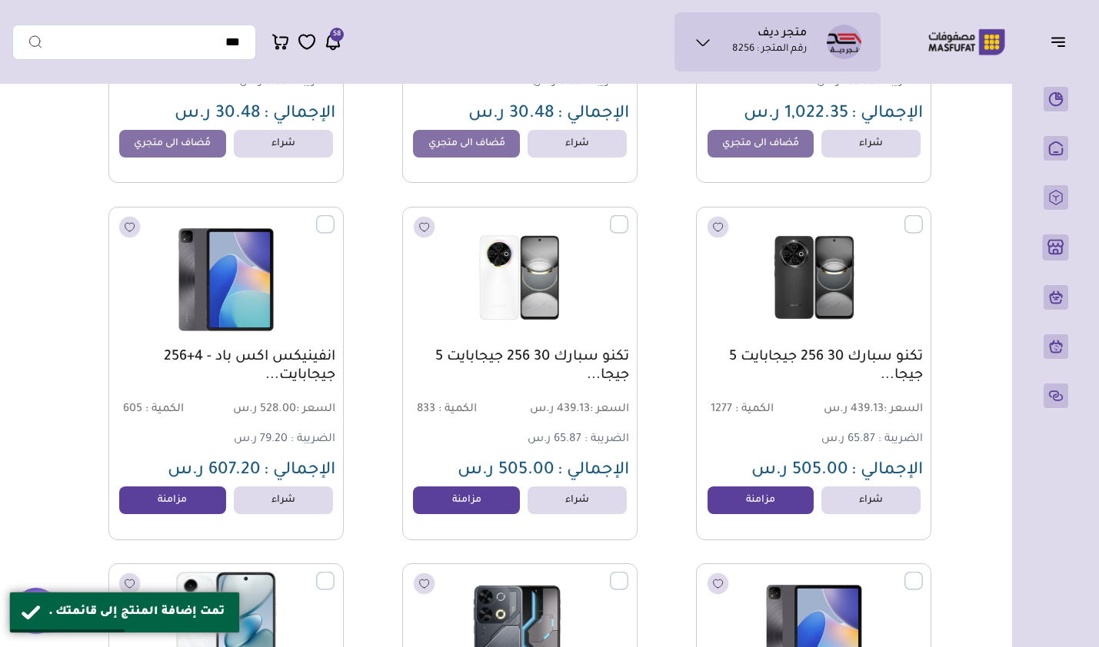
scroll to position [3368, 0]
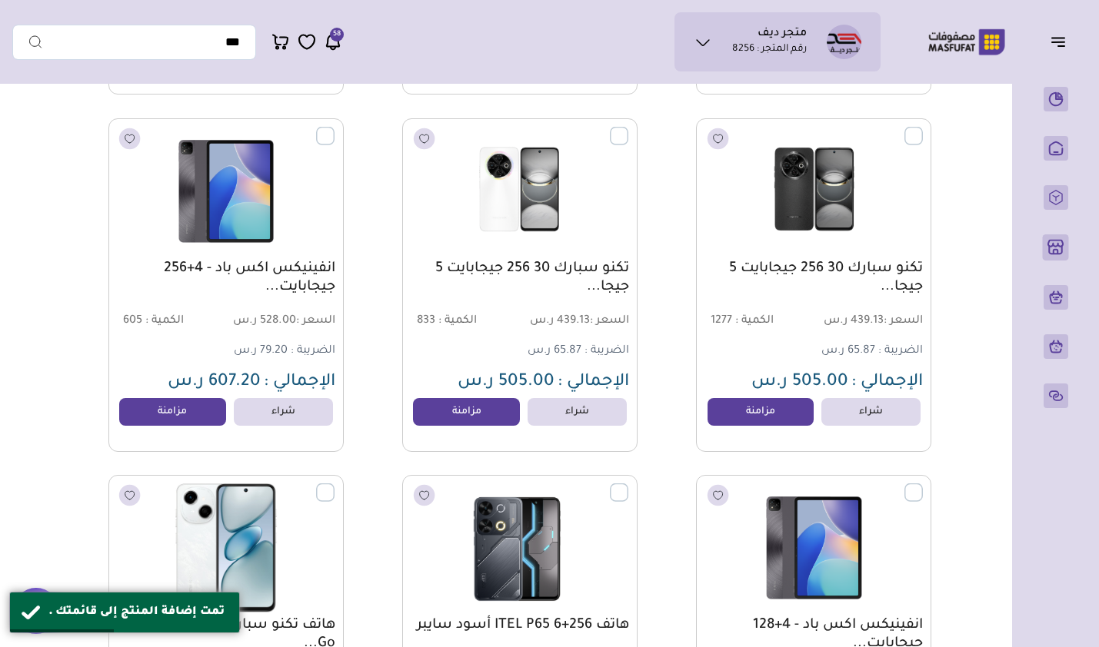
click at [750, 422] on link "مزامنة" at bounding box center [760, 412] width 107 height 28
click at [464, 426] on link "مزامنة" at bounding box center [466, 412] width 107 height 28
click at [194, 407] on link "مزامنة" at bounding box center [172, 412] width 107 height 28
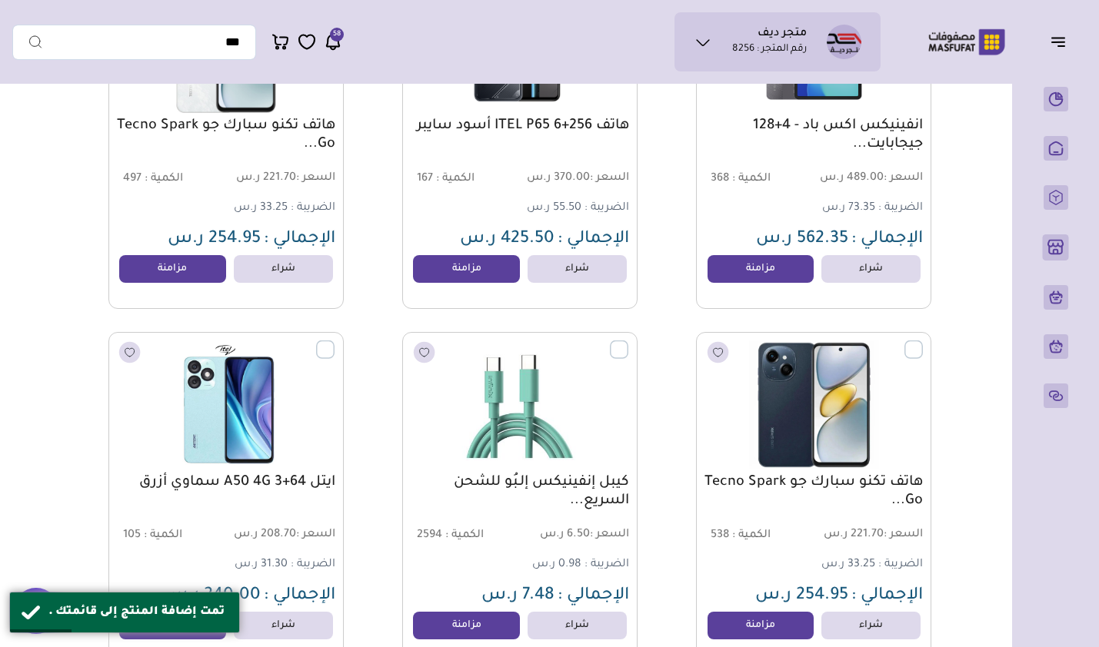
scroll to position [3907, 0]
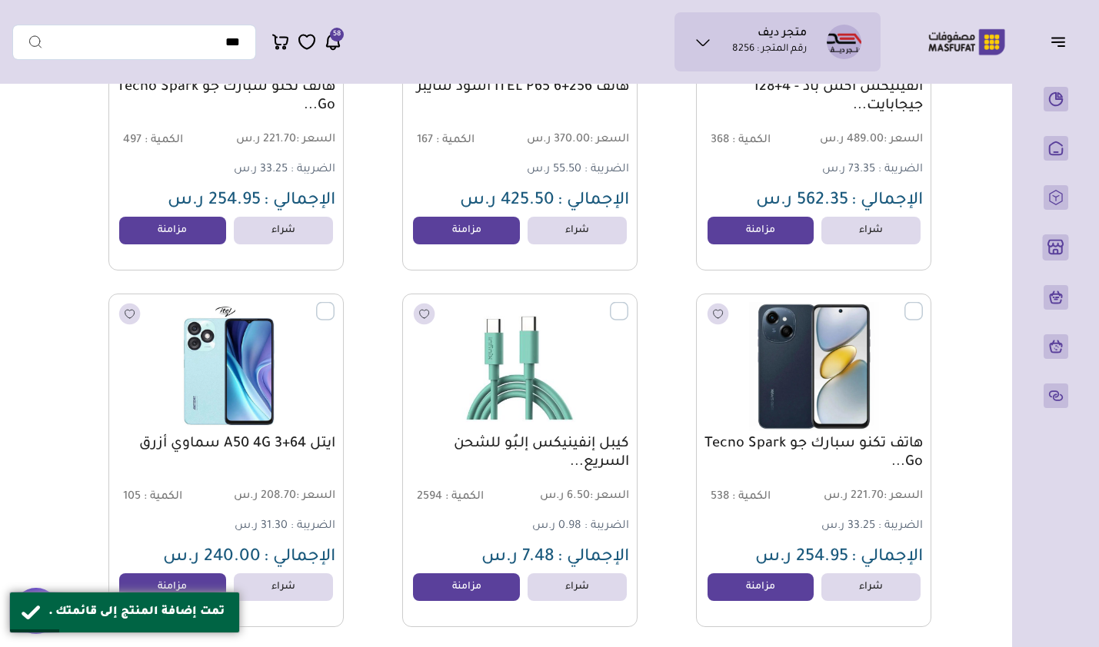
click at [767, 234] on link "مزامنة" at bounding box center [760, 231] width 107 height 28
click at [456, 230] on link "مزامنة" at bounding box center [466, 231] width 107 height 28
click at [182, 227] on link "مزامنة" at bounding box center [172, 231] width 107 height 28
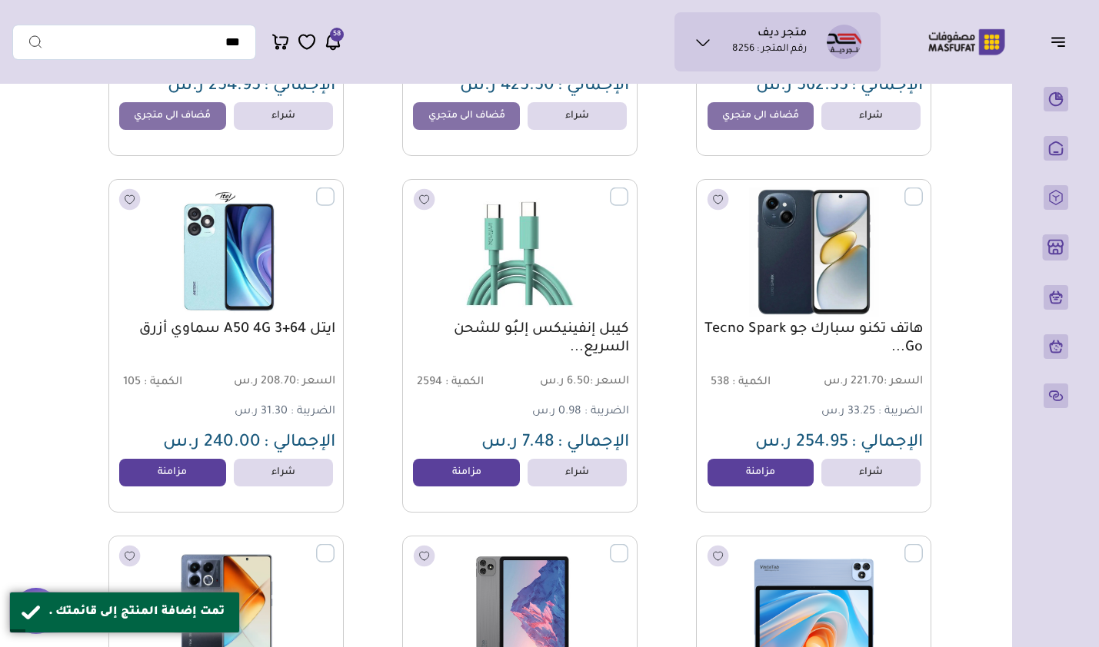
scroll to position [4060, 0]
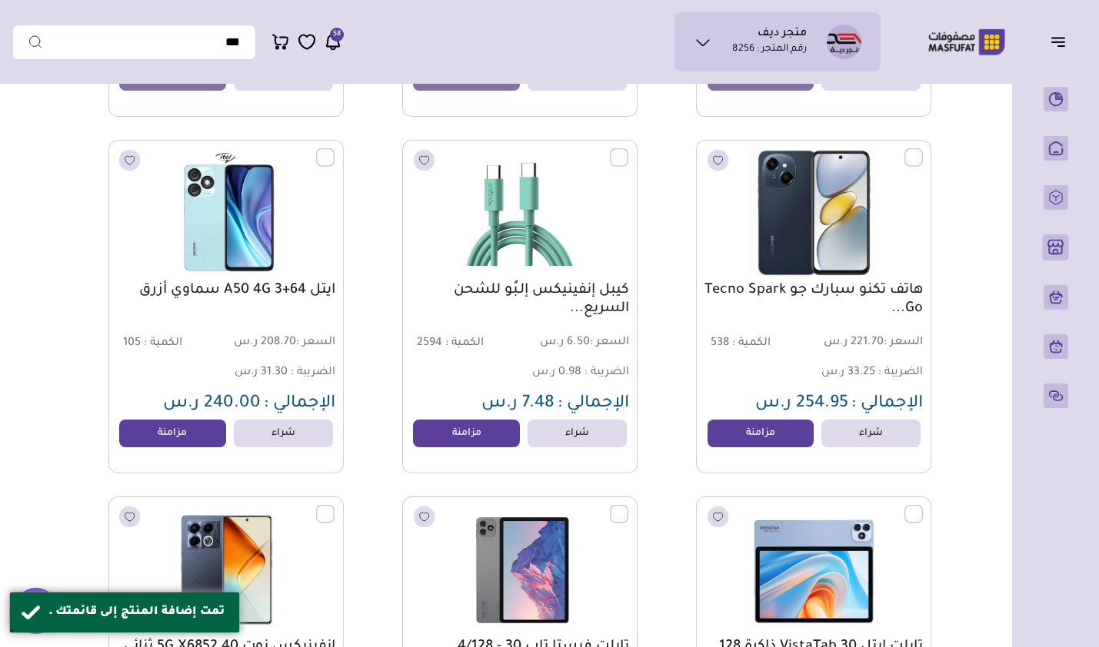
click at [776, 435] on link "مزامنة" at bounding box center [760, 434] width 107 height 28
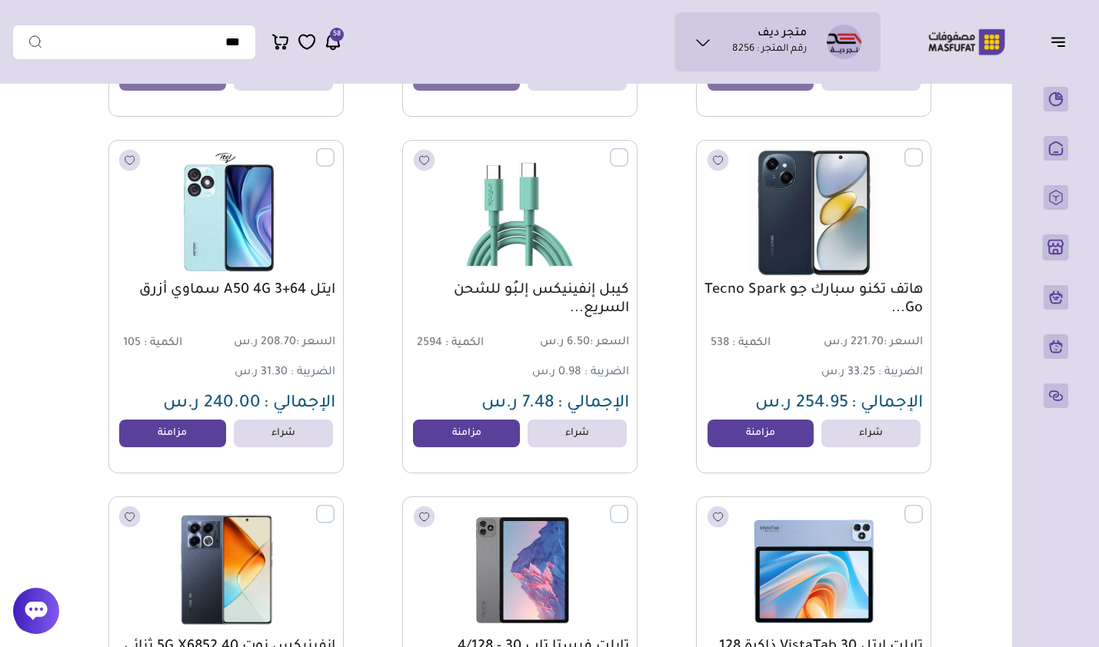
click at [491, 433] on link "مزامنة" at bounding box center [466, 434] width 107 height 28
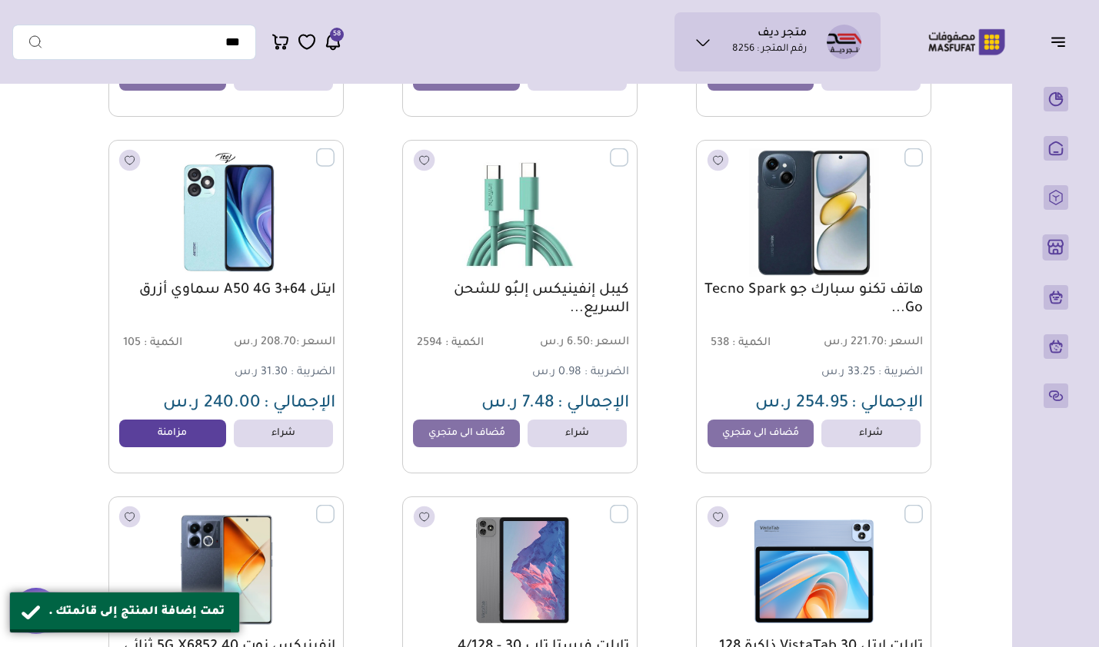
click at [185, 425] on div "ايتل A50 4G 3+64 سماوي أزرق السعر : 208.70 ر.س الكمية : 105 31.30 ر.س" at bounding box center [225, 307] width 235 height 334
click at [181, 435] on link "مزامنة" at bounding box center [172, 434] width 107 height 28
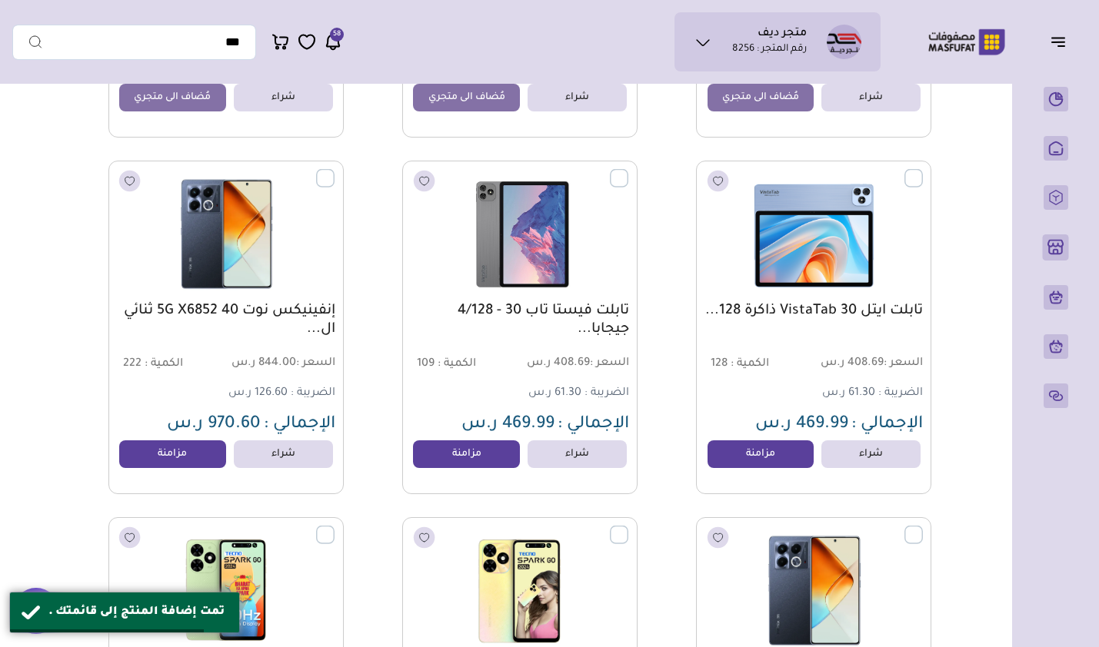
scroll to position [4445, 0]
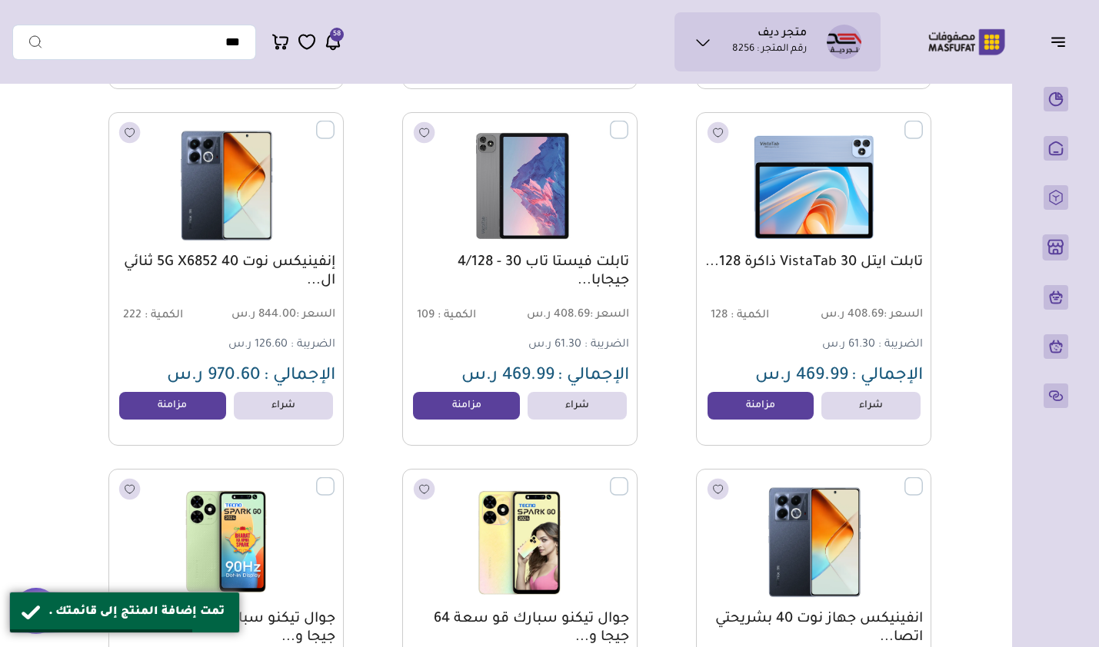
drag, startPoint x: 740, startPoint y: 407, endPoint x: 709, endPoint y: 406, distance: 31.5
click at [740, 406] on link "مزامنة" at bounding box center [760, 406] width 107 height 28
click at [434, 409] on link "مزامنة" at bounding box center [466, 406] width 107 height 28
click at [161, 411] on link "مزامنة" at bounding box center [172, 406] width 107 height 28
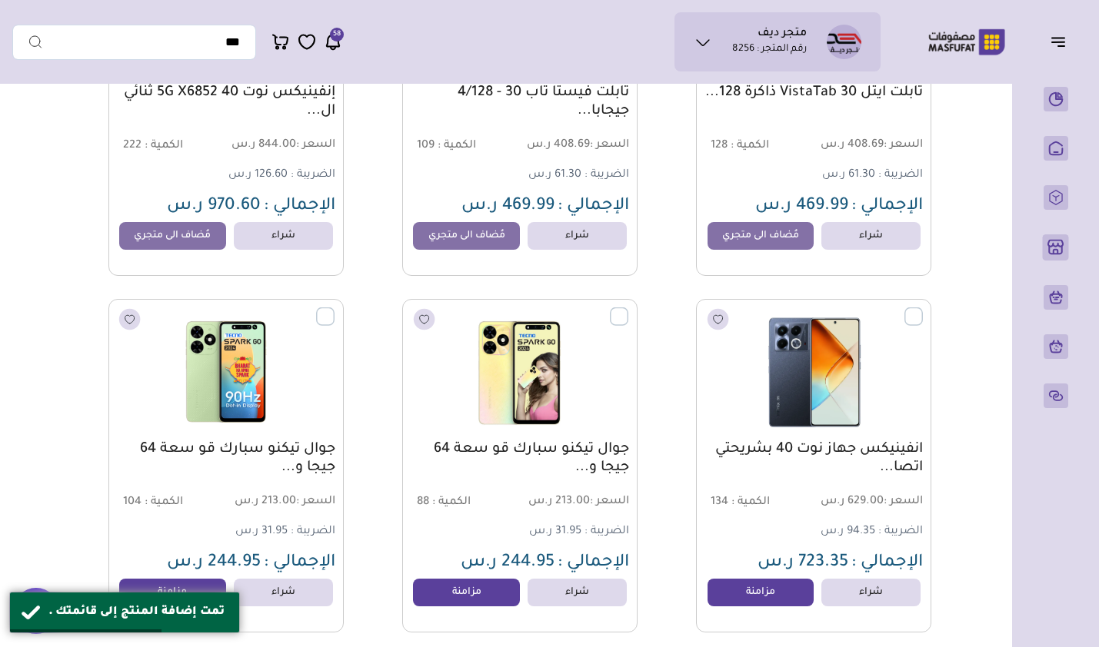
scroll to position [4752, 0]
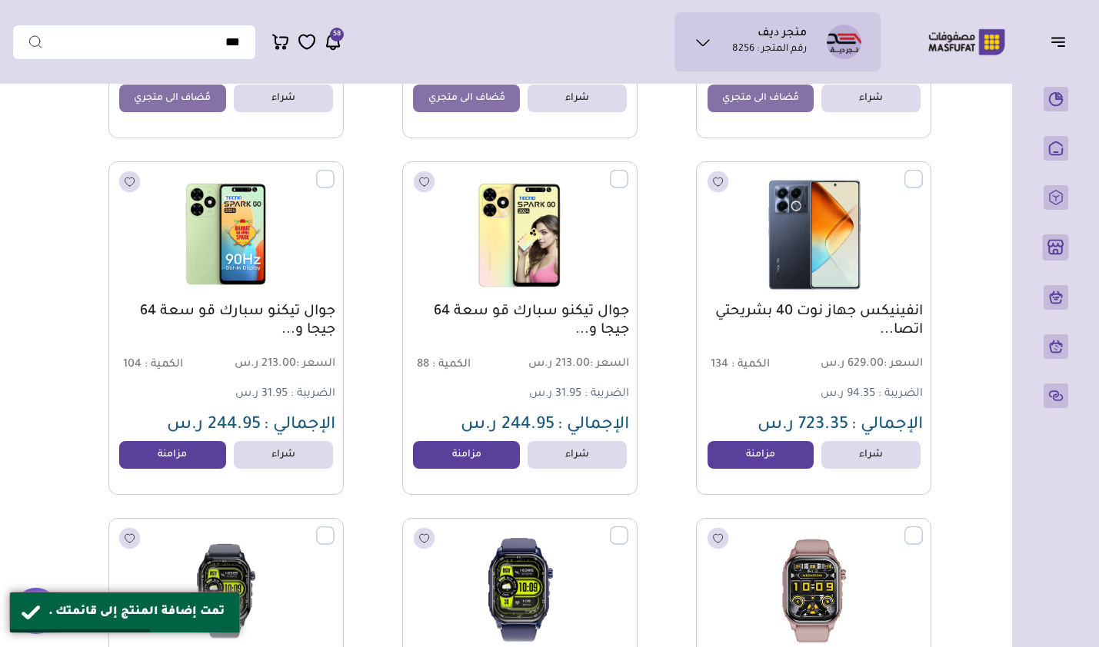
click at [748, 469] on link "مزامنة" at bounding box center [760, 455] width 107 height 28
click at [483, 461] on link "مزامنة" at bounding box center [466, 455] width 107 height 28
click at [151, 464] on link "مزامنة" at bounding box center [172, 455] width 107 height 28
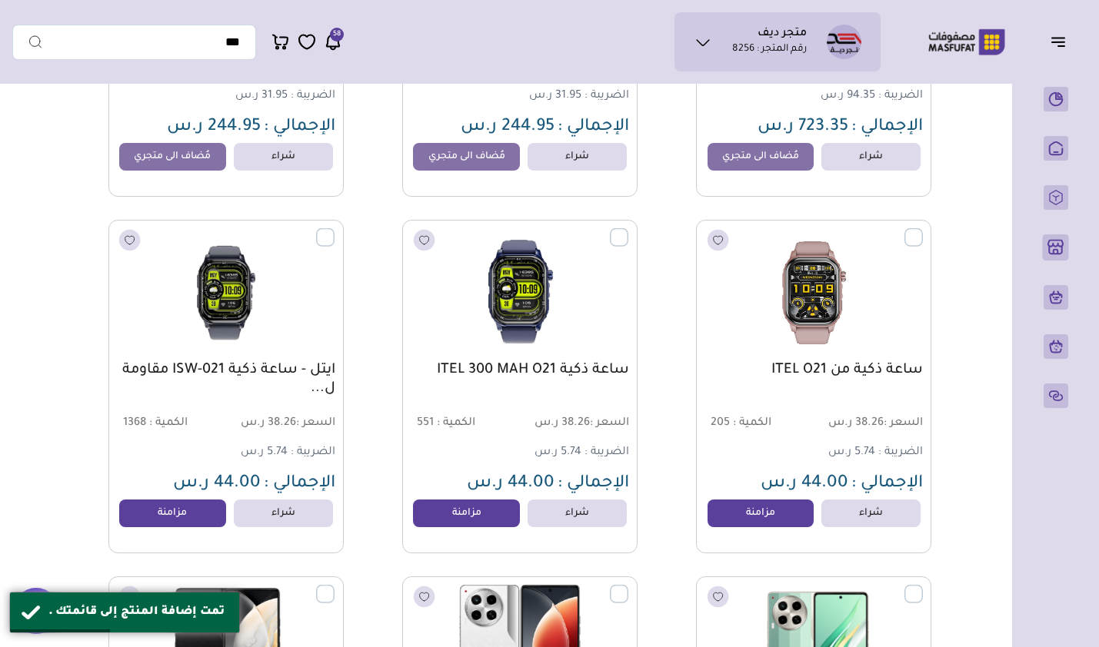
scroll to position [5137, 0]
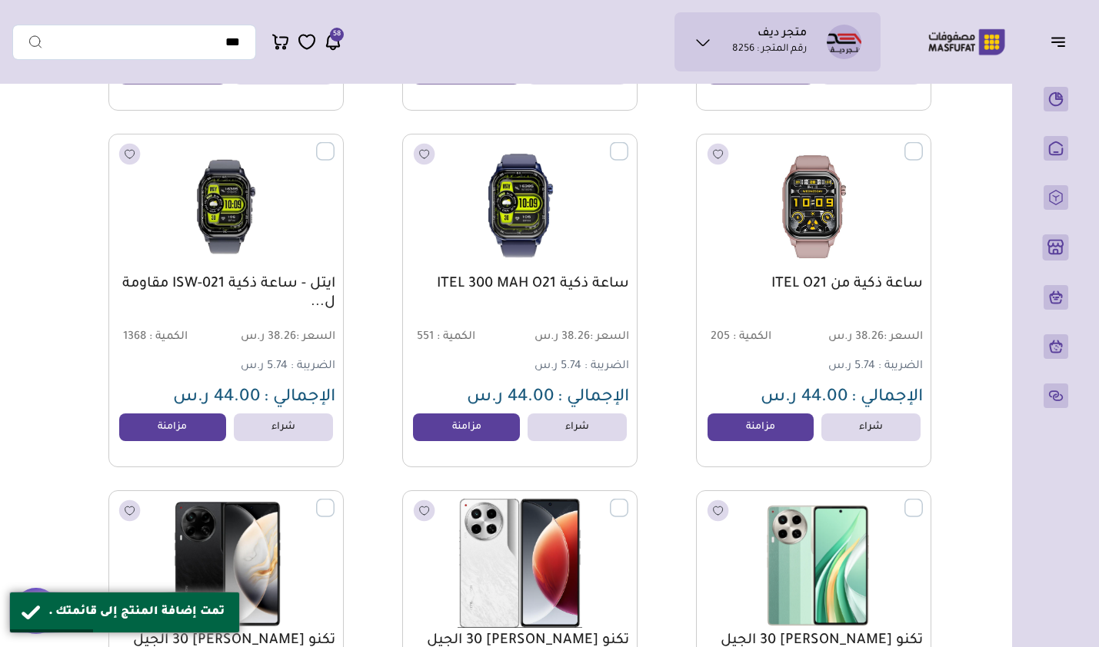
click at [756, 425] on link "مزامنة" at bounding box center [760, 428] width 107 height 28
click at [451, 429] on link "مزامنة" at bounding box center [466, 428] width 107 height 28
click at [183, 438] on link "مزامنة" at bounding box center [172, 428] width 107 height 28
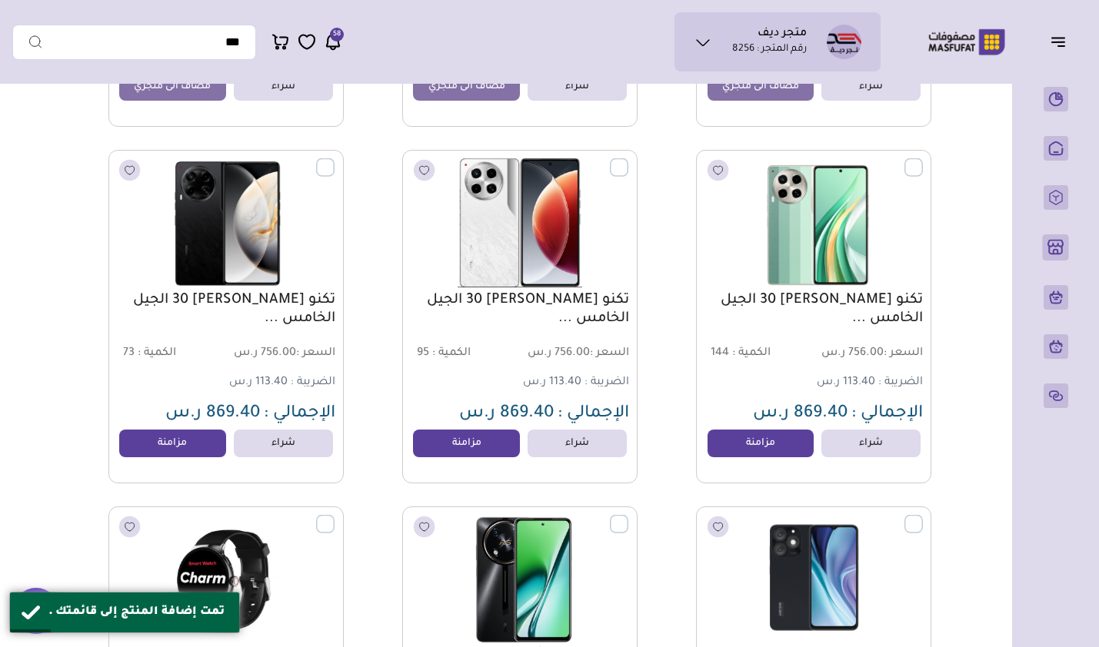
scroll to position [5521, 0]
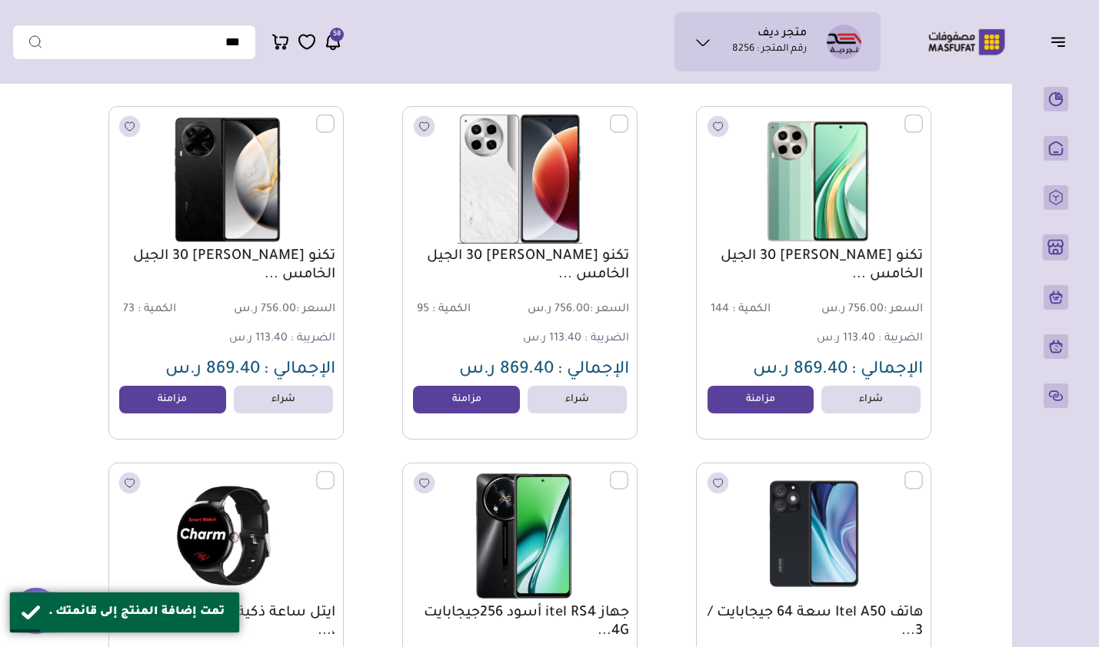
click at [737, 414] on link "مزامنة" at bounding box center [760, 400] width 107 height 28
click at [433, 413] on link "مزامنة" at bounding box center [466, 400] width 107 height 28
click at [153, 405] on link "مزامنة" at bounding box center [172, 400] width 107 height 28
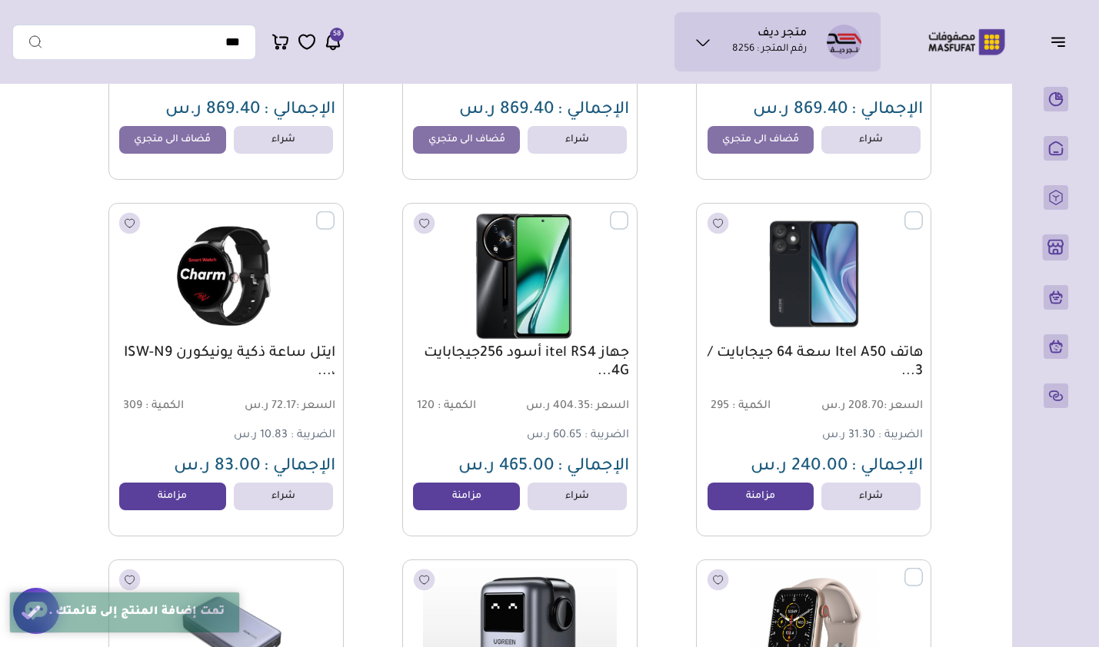
scroll to position [5829, 0]
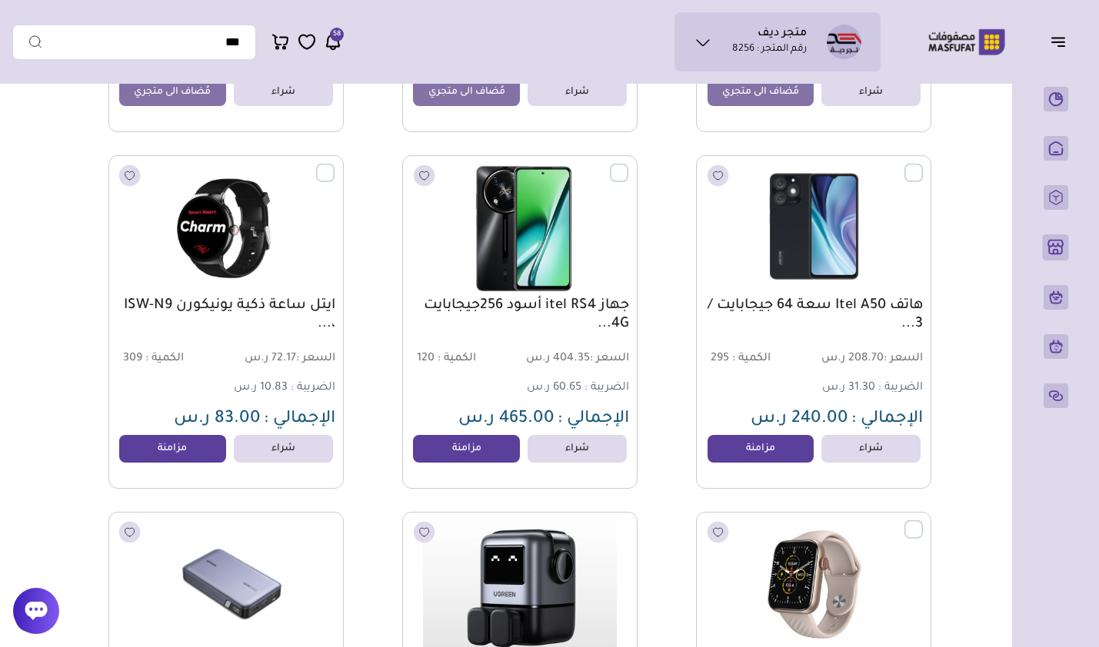
click at [749, 444] on link "مزامنة" at bounding box center [760, 449] width 107 height 28
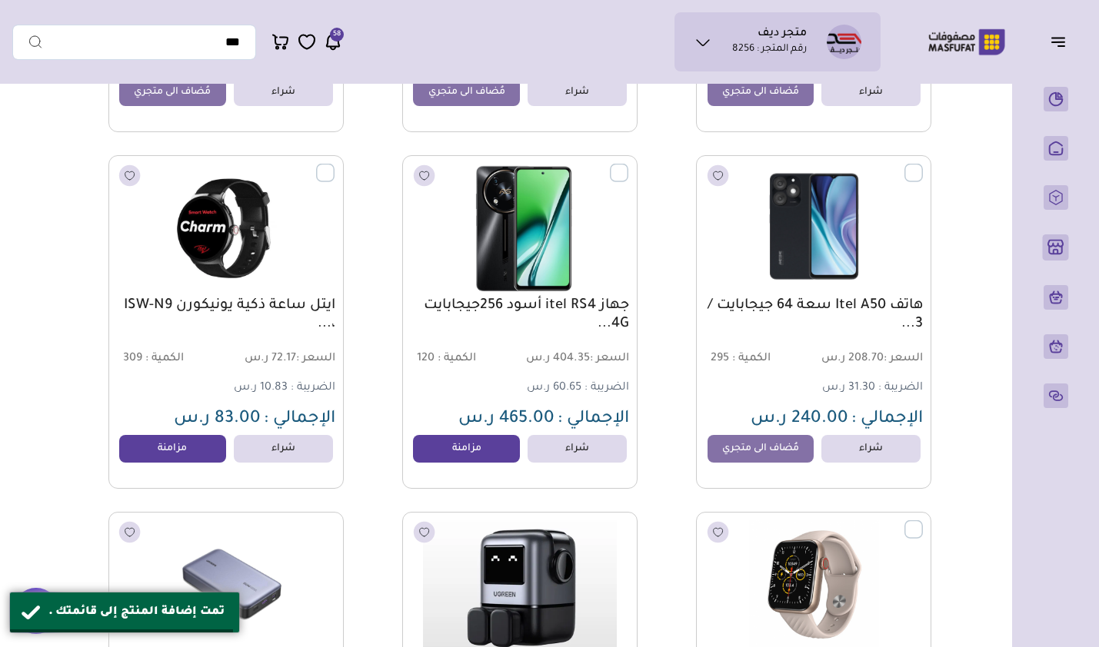
click at [430, 457] on link "مزامنة" at bounding box center [466, 449] width 107 height 28
click at [167, 454] on link "مزامنة" at bounding box center [172, 449] width 107 height 28
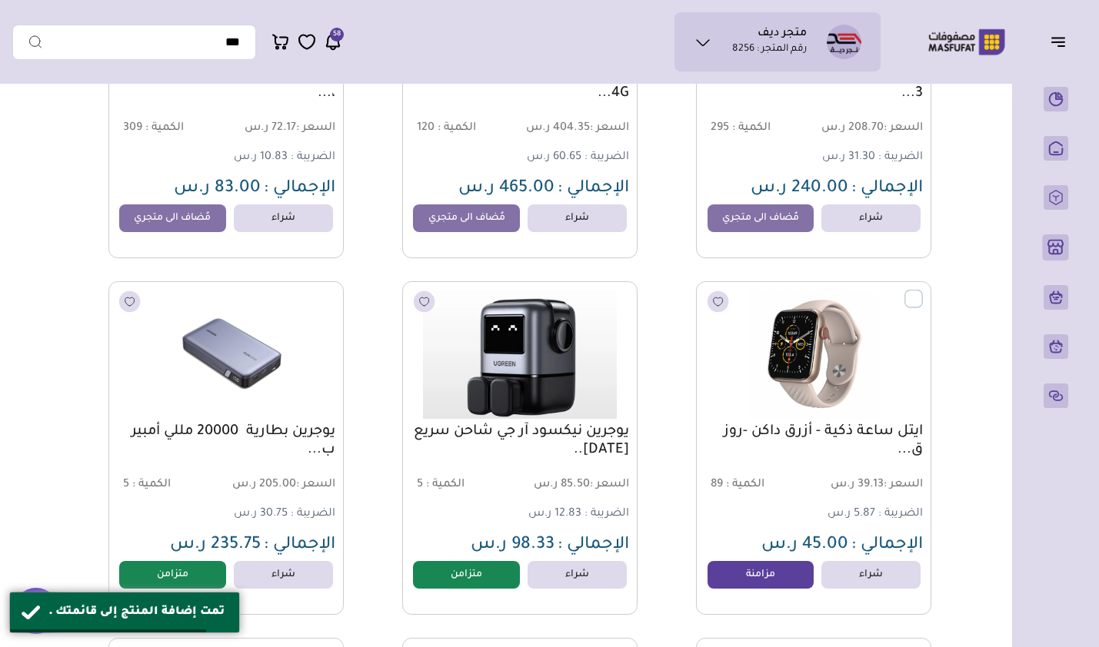
scroll to position [6136, 0]
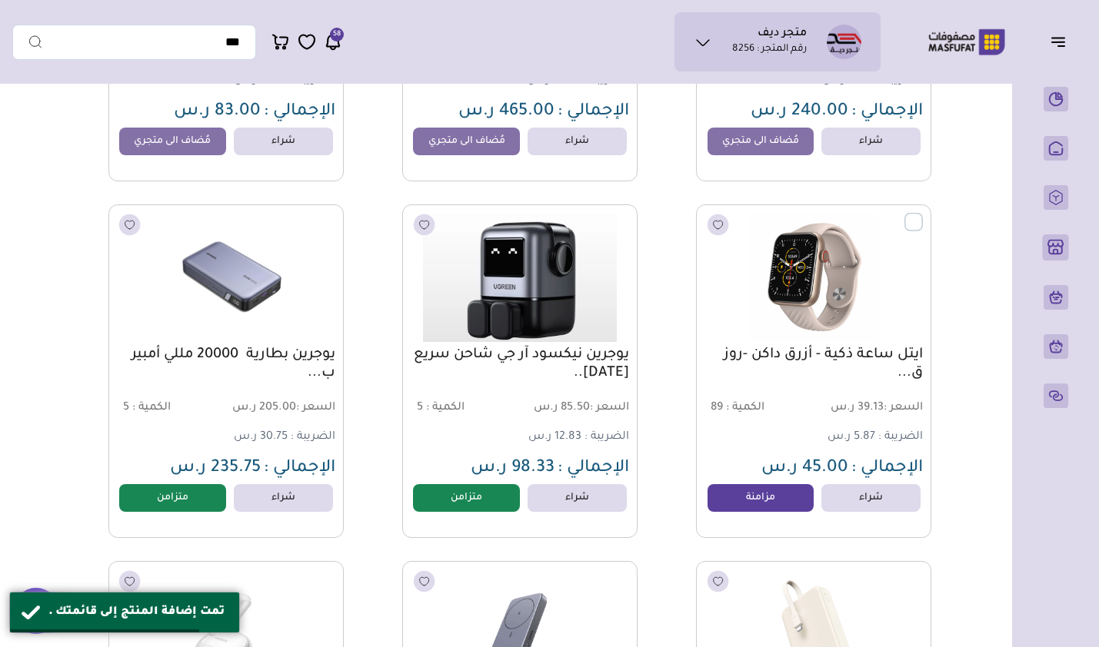
click at [737, 511] on link "مزامنة" at bounding box center [760, 498] width 107 height 28
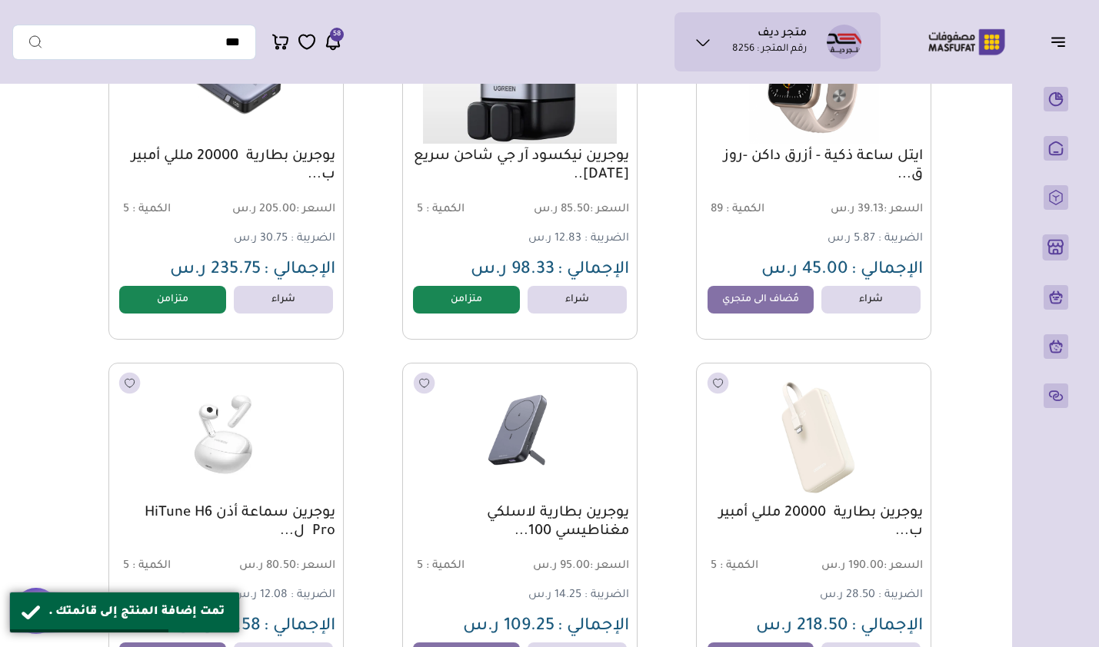
scroll to position [6444, 0]
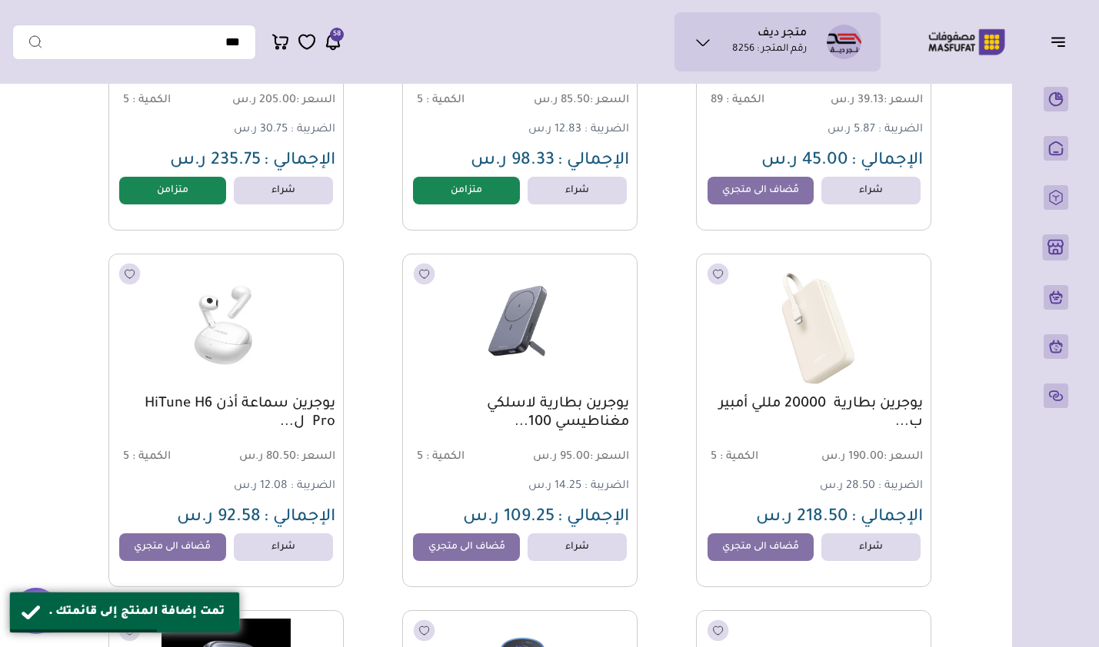
click at [750, 551] on link "مُضاف الى متجري" at bounding box center [760, 548] width 107 height 28
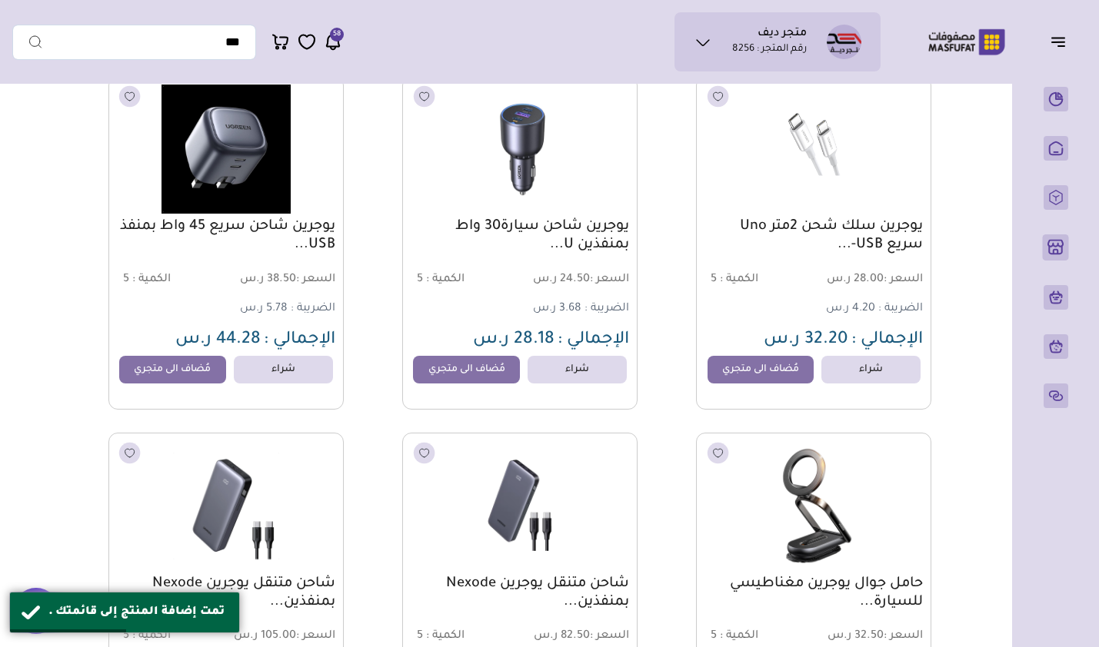
scroll to position [6982, 0]
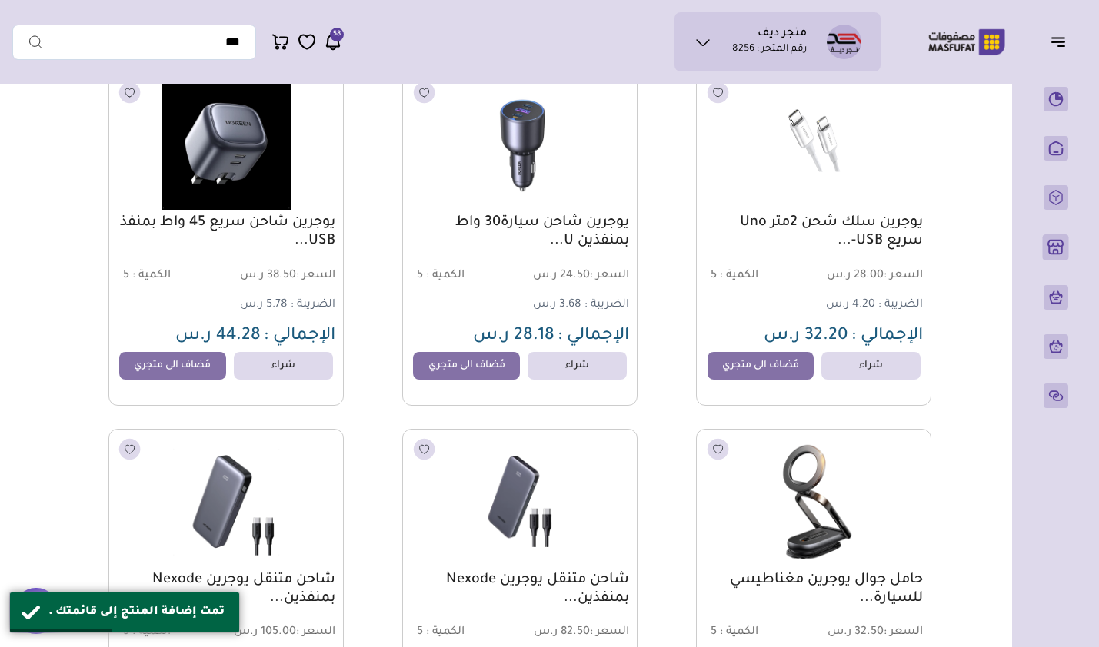
click at [442, 380] on link "مُضاف الى متجري" at bounding box center [466, 366] width 107 height 28
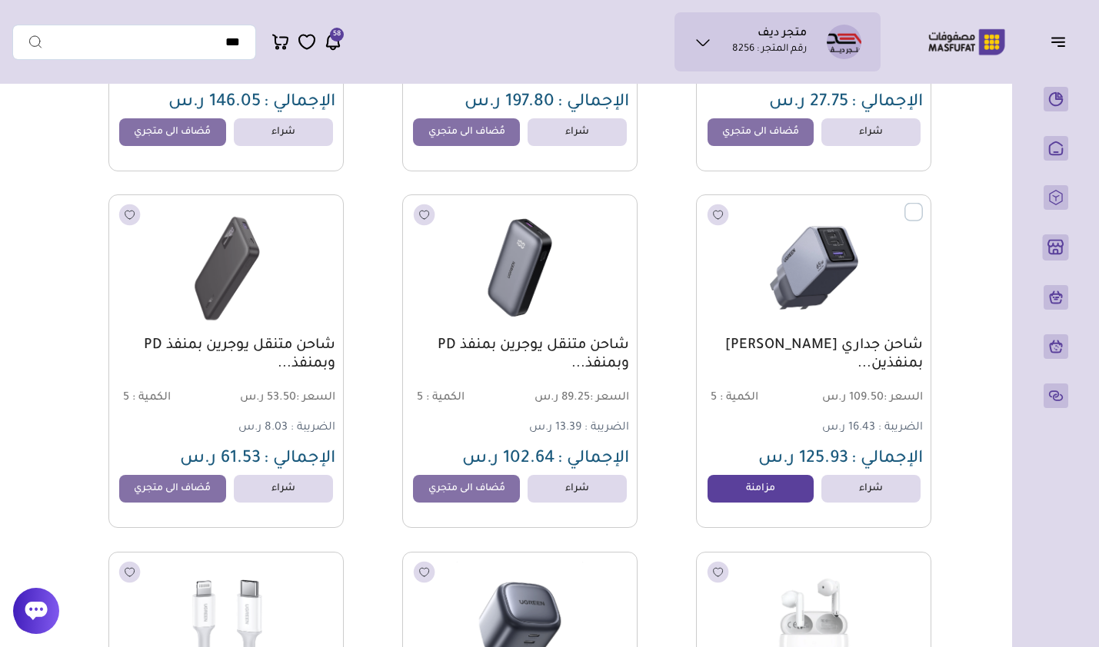
scroll to position [12287, 0]
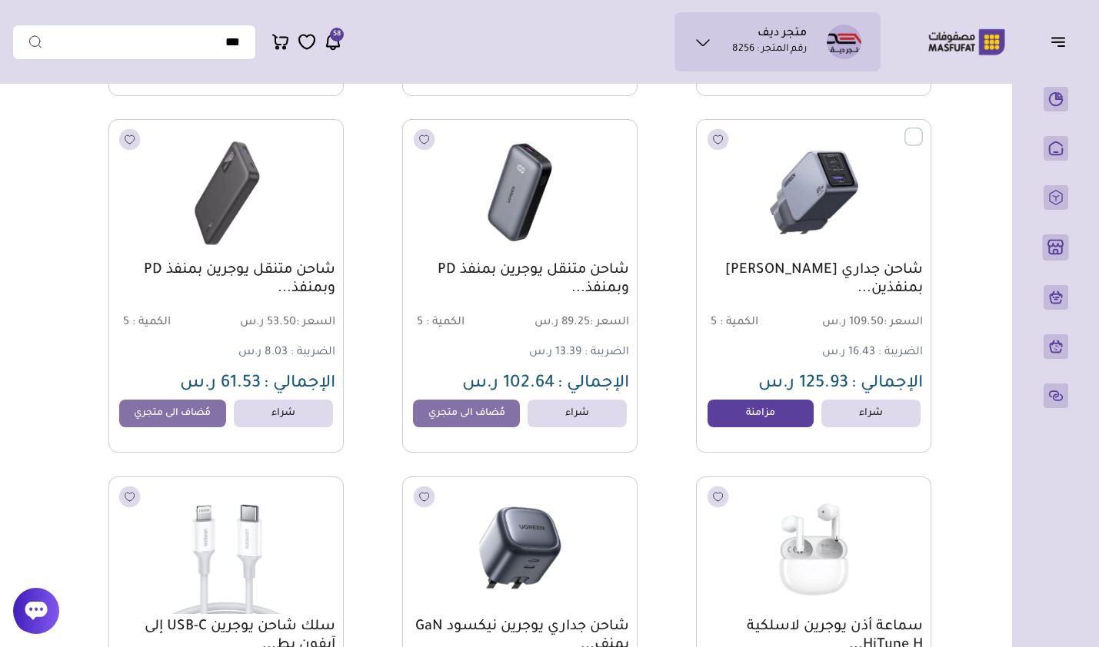
click at [723, 422] on link "مزامنة" at bounding box center [760, 414] width 107 height 28
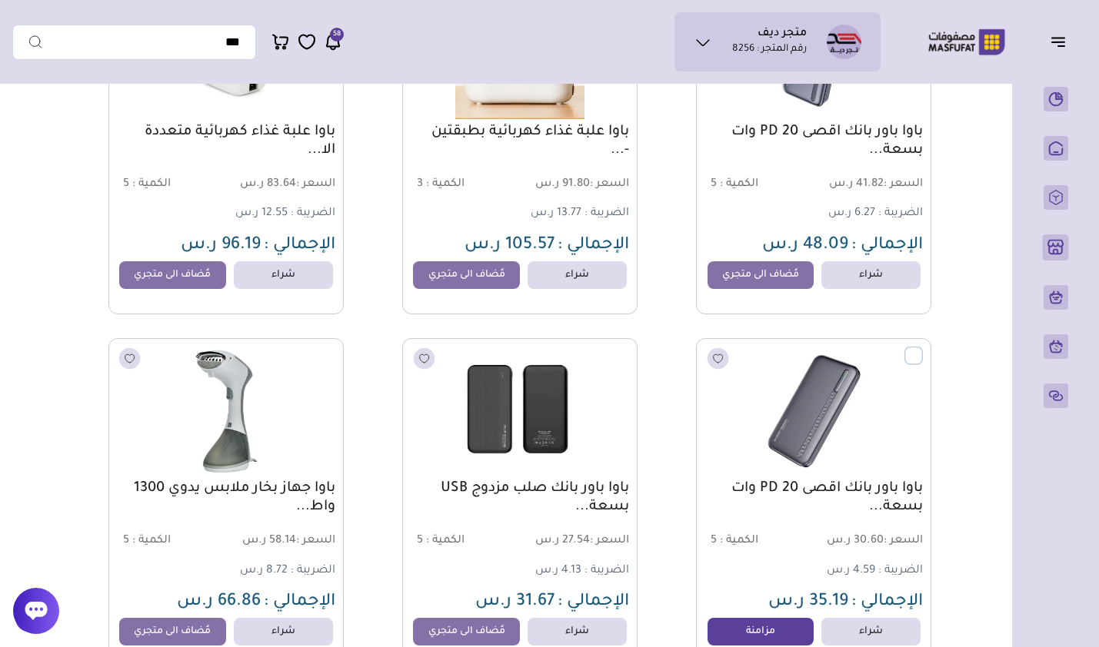
scroll to position [21436, 0]
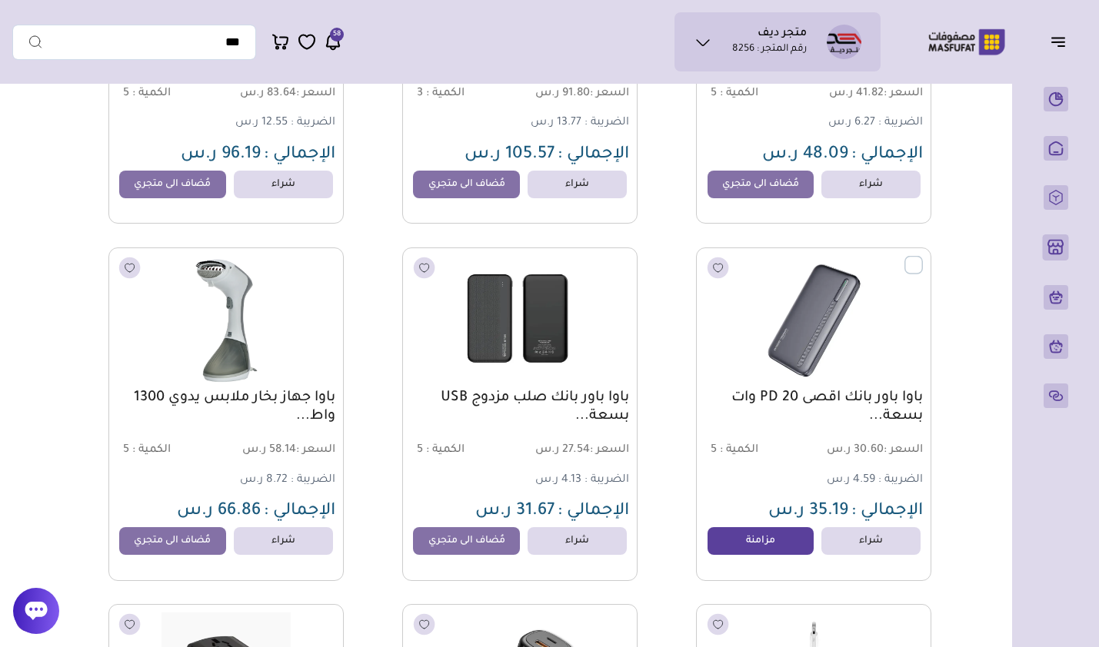
click at [737, 551] on link "مزامنة" at bounding box center [760, 541] width 107 height 28
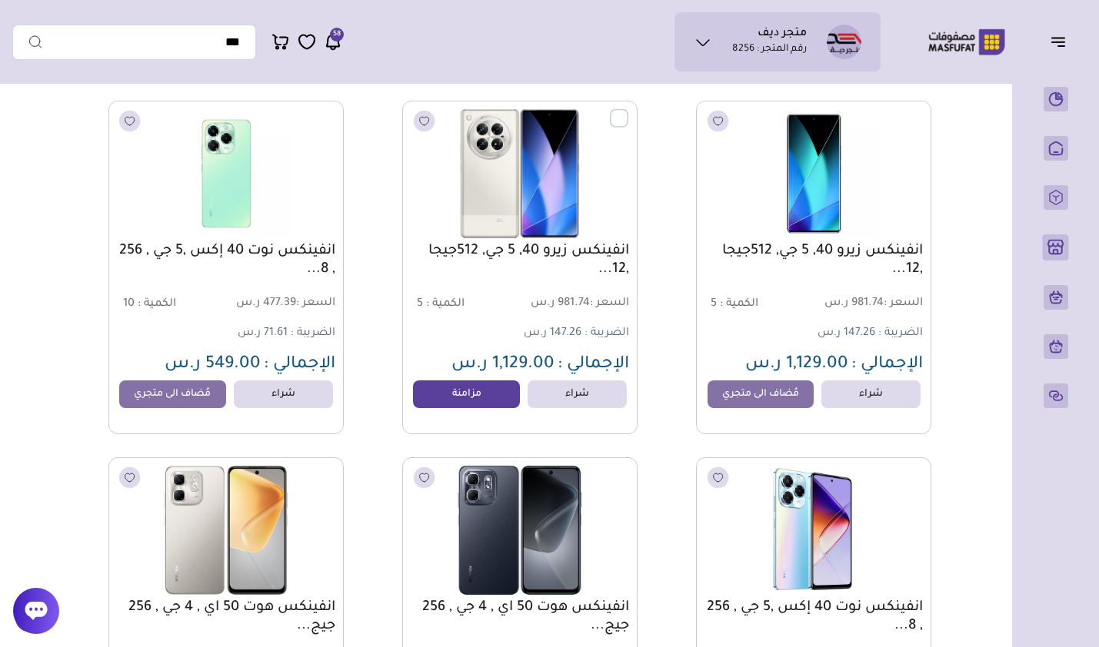
scroll to position [31662, 0]
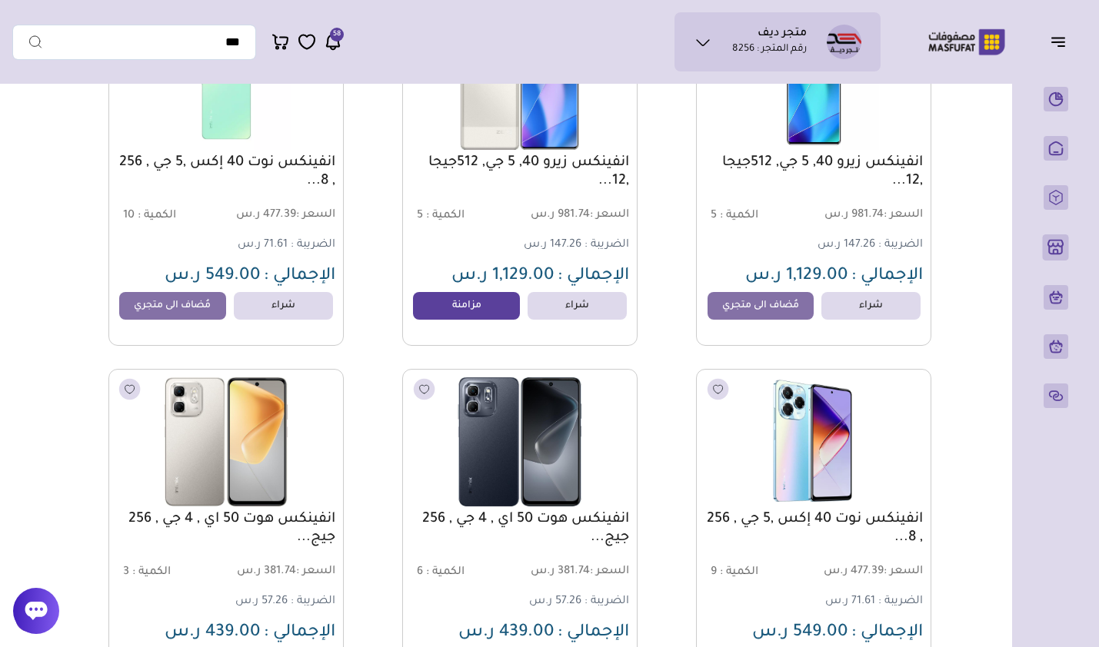
click at [467, 309] on link "مزامنة" at bounding box center [466, 306] width 107 height 28
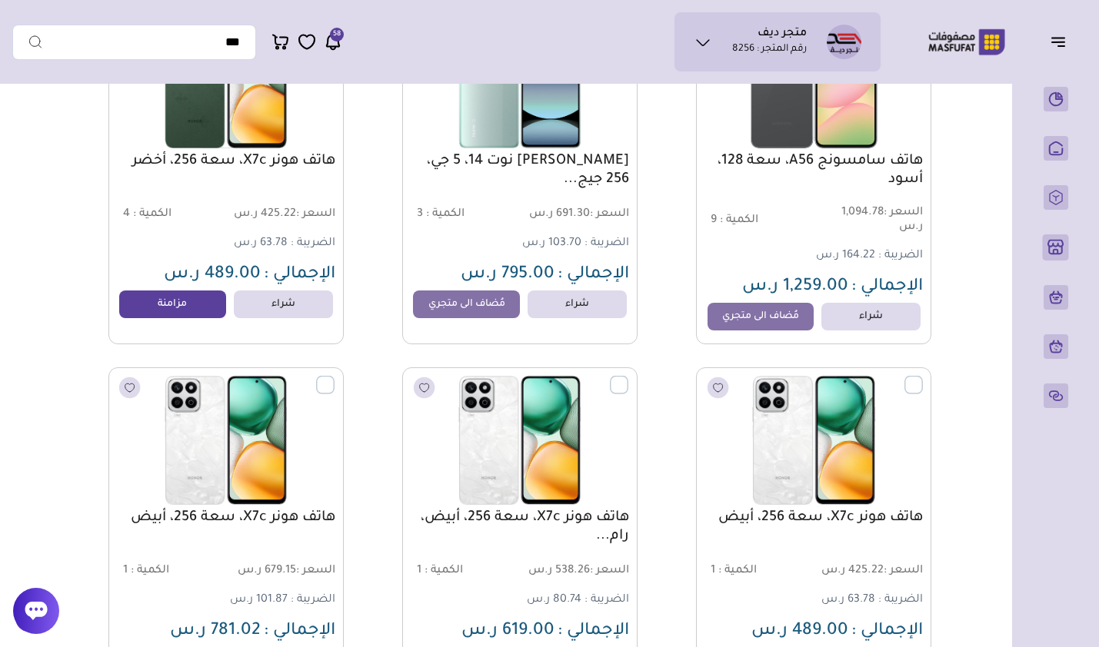
scroll to position [47731, 0]
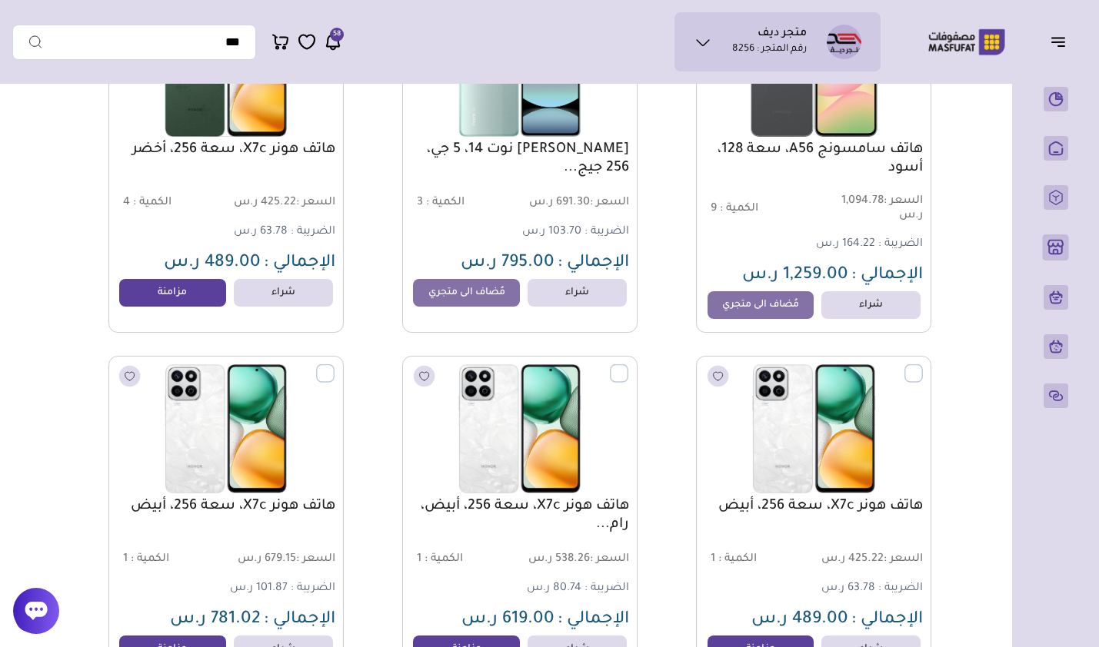
click at [167, 307] on link "مزامنة" at bounding box center [172, 293] width 107 height 28
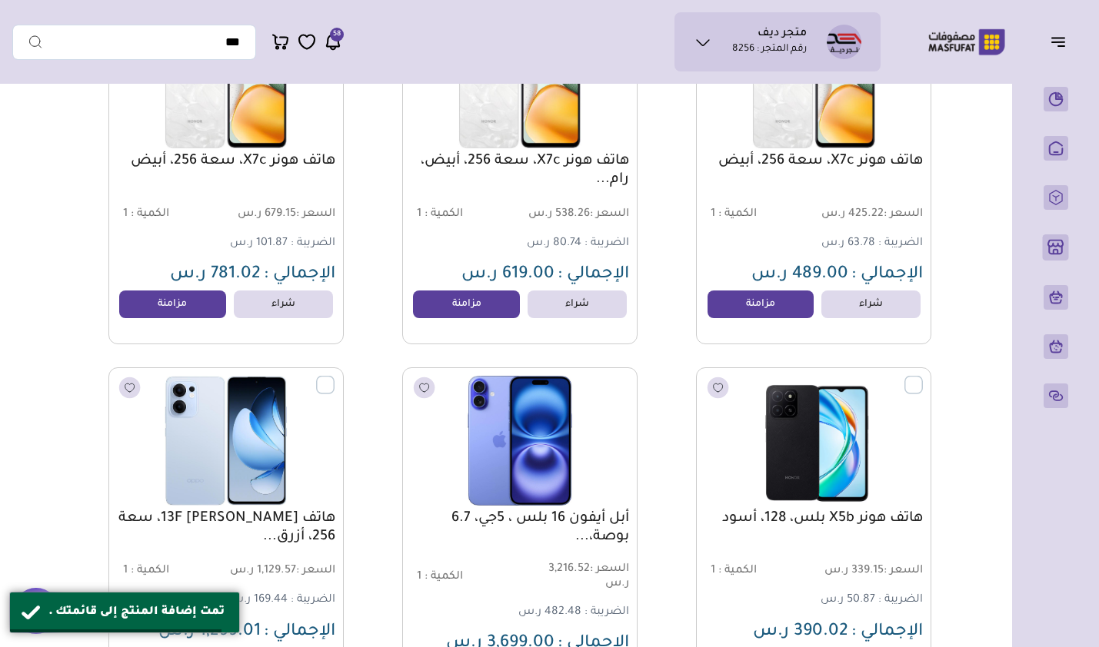
scroll to position [48269, 0]
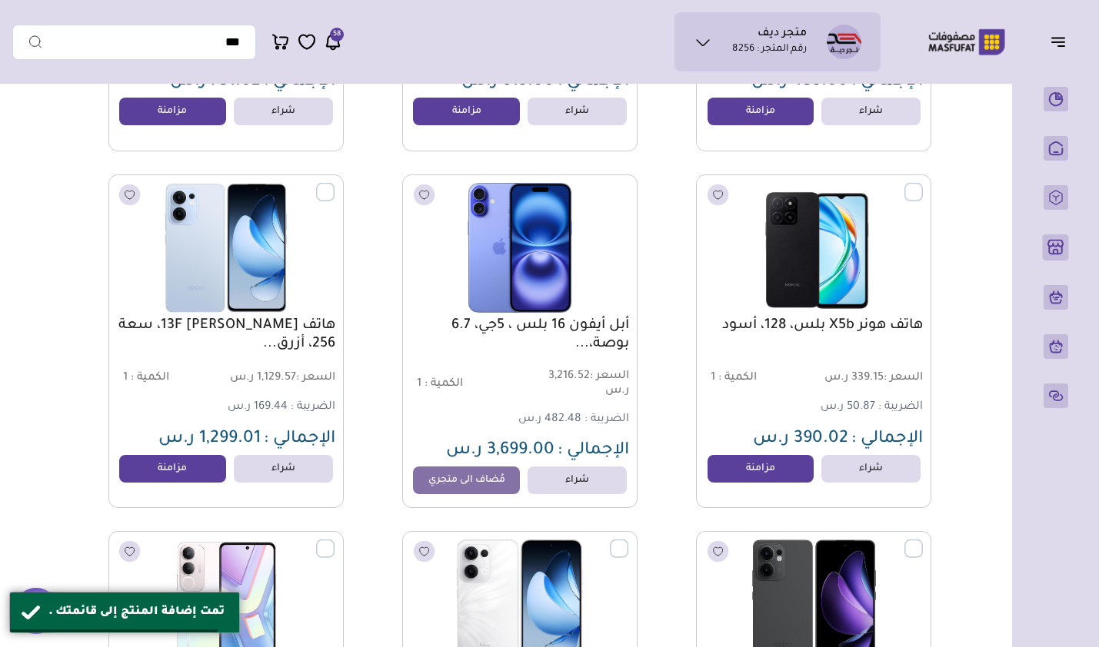
click at [429, 312] on img at bounding box center [519, 247] width 217 height 129
click at [747, 125] on link "مزامنة" at bounding box center [760, 112] width 107 height 28
click at [188, 91] on span "781.02 ر.س" at bounding box center [215, 82] width 91 height 18
click at [195, 125] on link "مزامنة" at bounding box center [172, 112] width 107 height 28
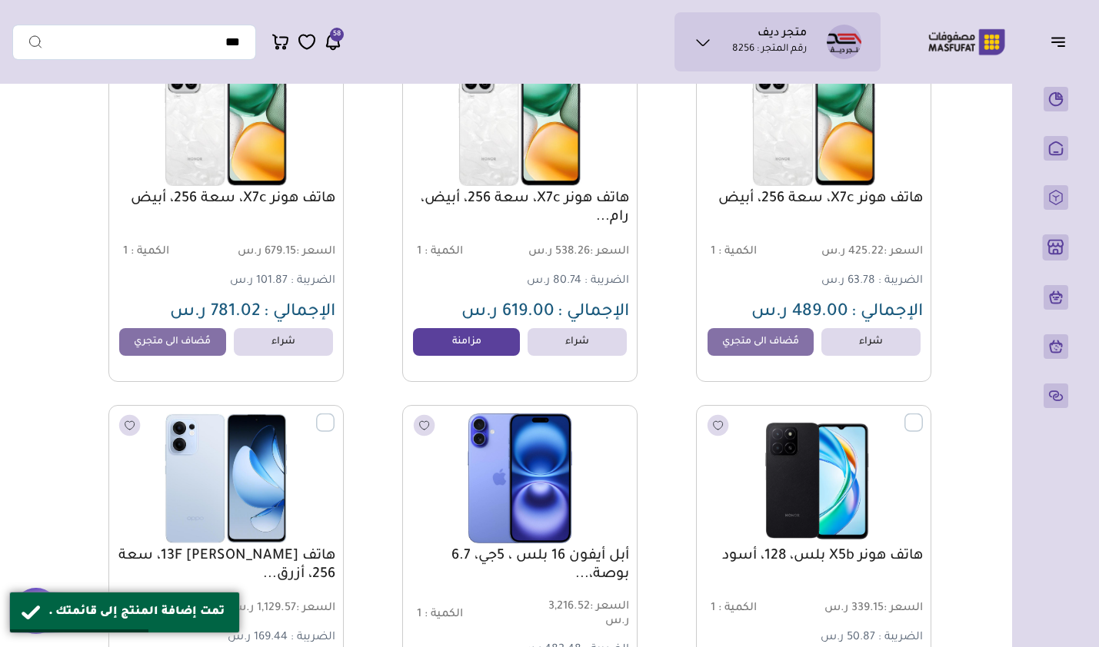
click at [461, 353] on link "مزامنة" at bounding box center [466, 342] width 107 height 28
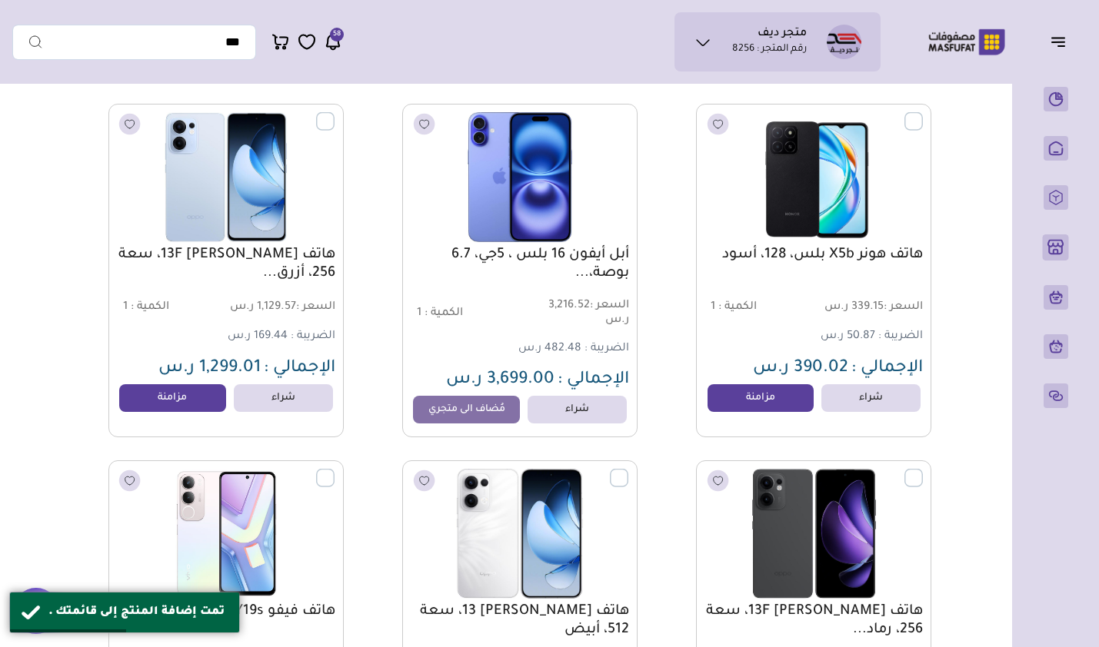
scroll to position [48346, 0]
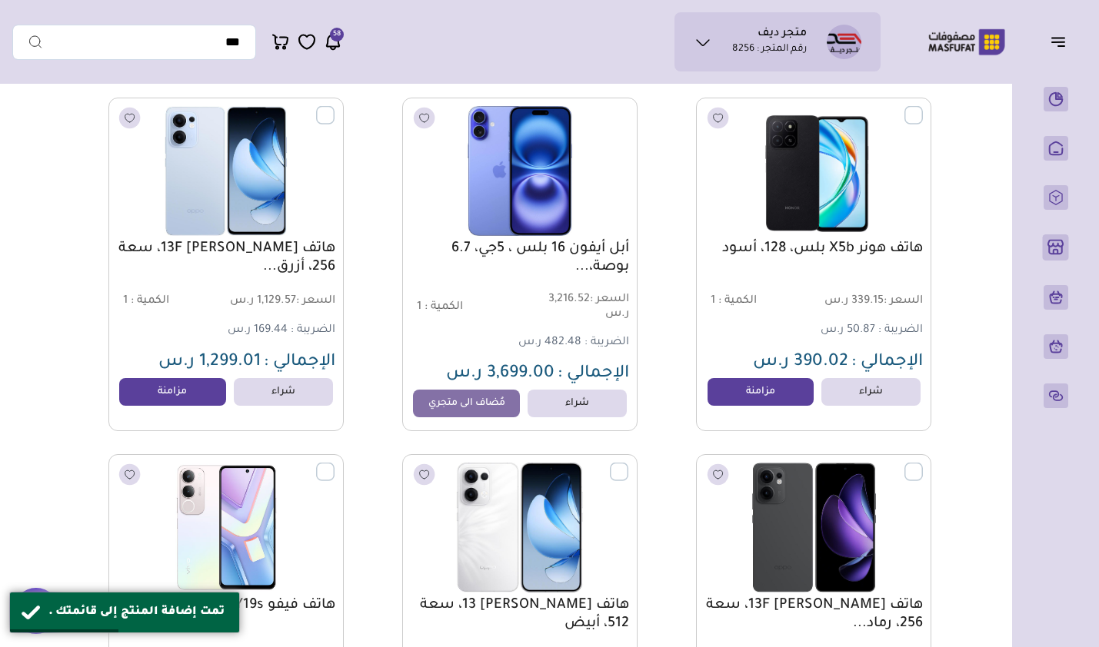
click at [717, 406] on link "مزامنة" at bounding box center [760, 392] width 107 height 28
click at [145, 406] on link "مزامنة" at bounding box center [172, 392] width 107 height 28
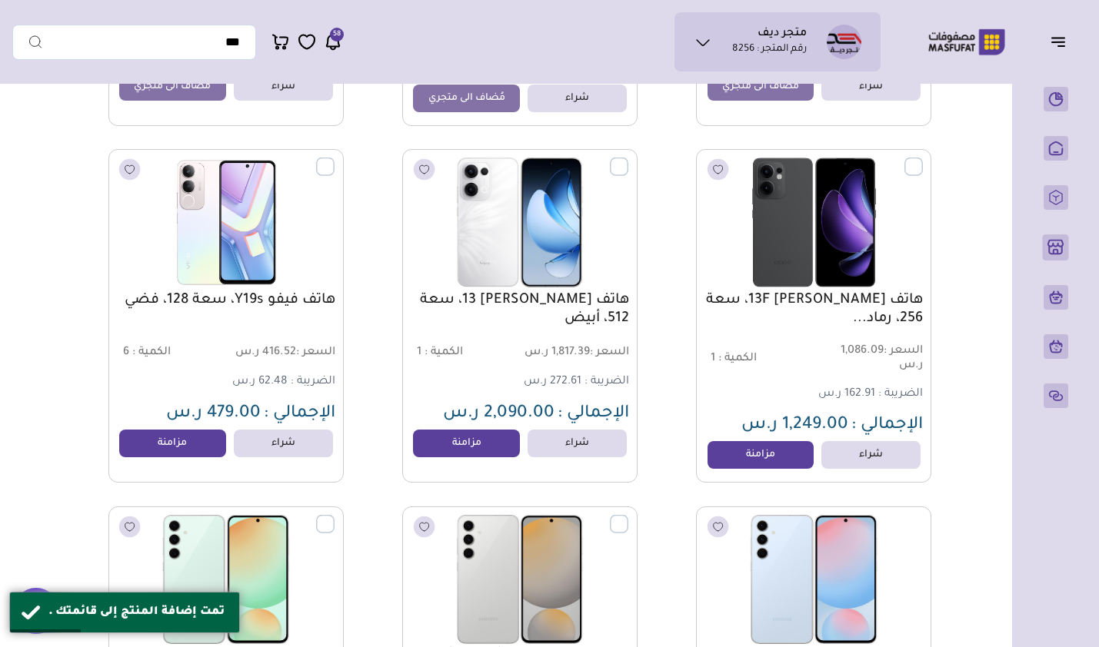
scroll to position [48653, 0]
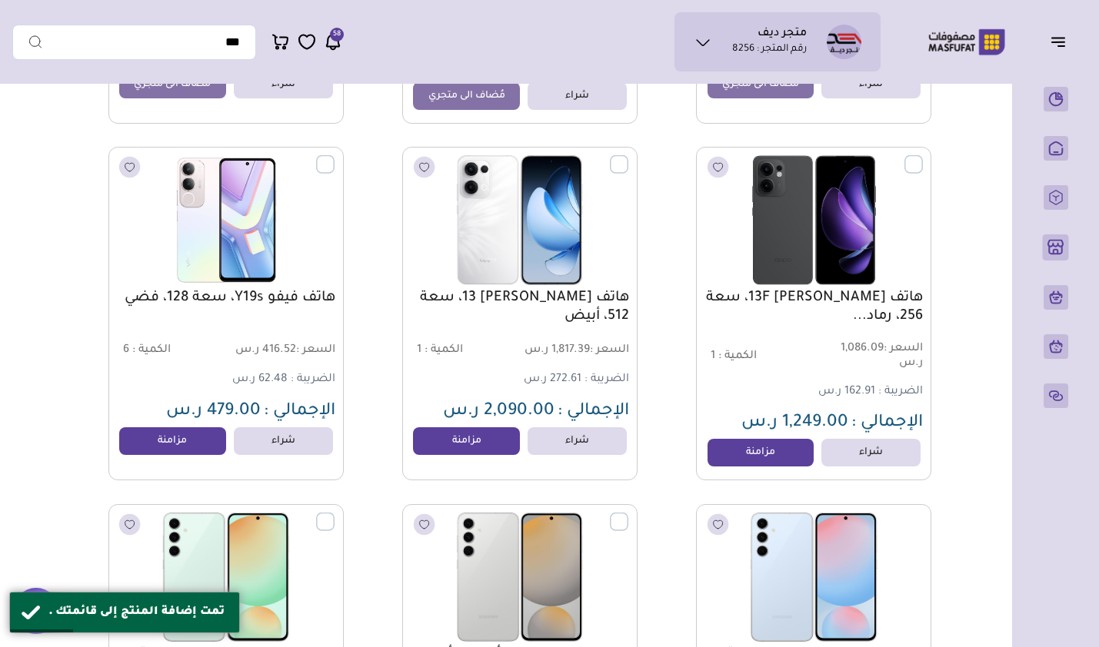
click at [746, 460] on link "مزامنة" at bounding box center [760, 453] width 107 height 28
click at [478, 444] on link "مزامنة" at bounding box center [466, 441] width 107 height 28
click at [197, 443] on link "مزامنة" at bounding box center [172, 441] width 107 height 28
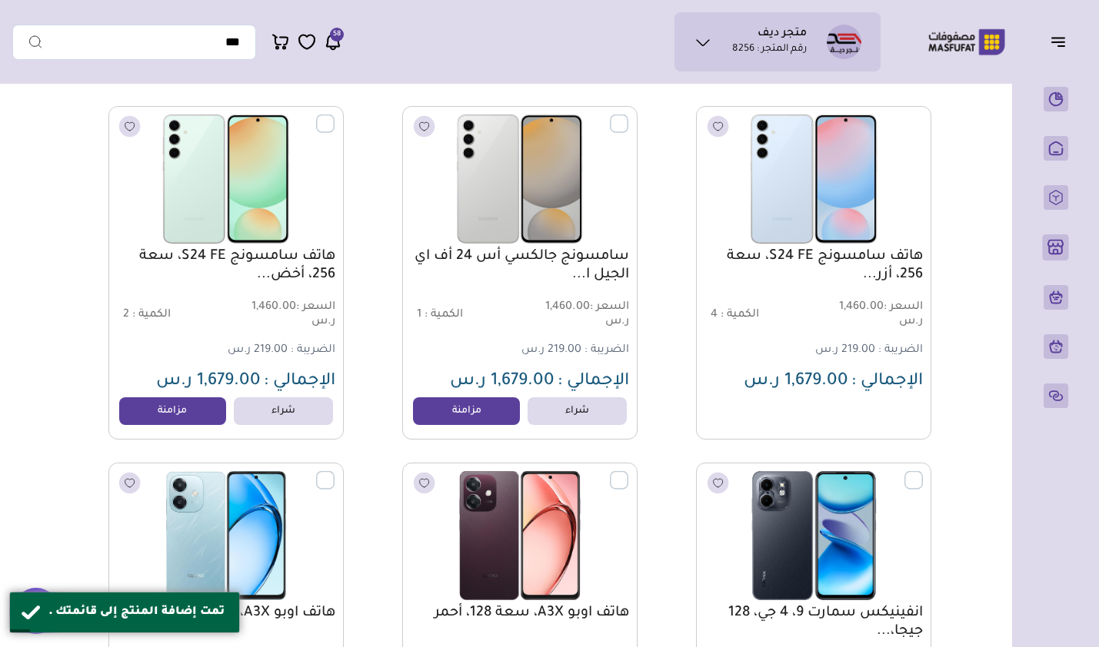
scroll to position [49192, 0]
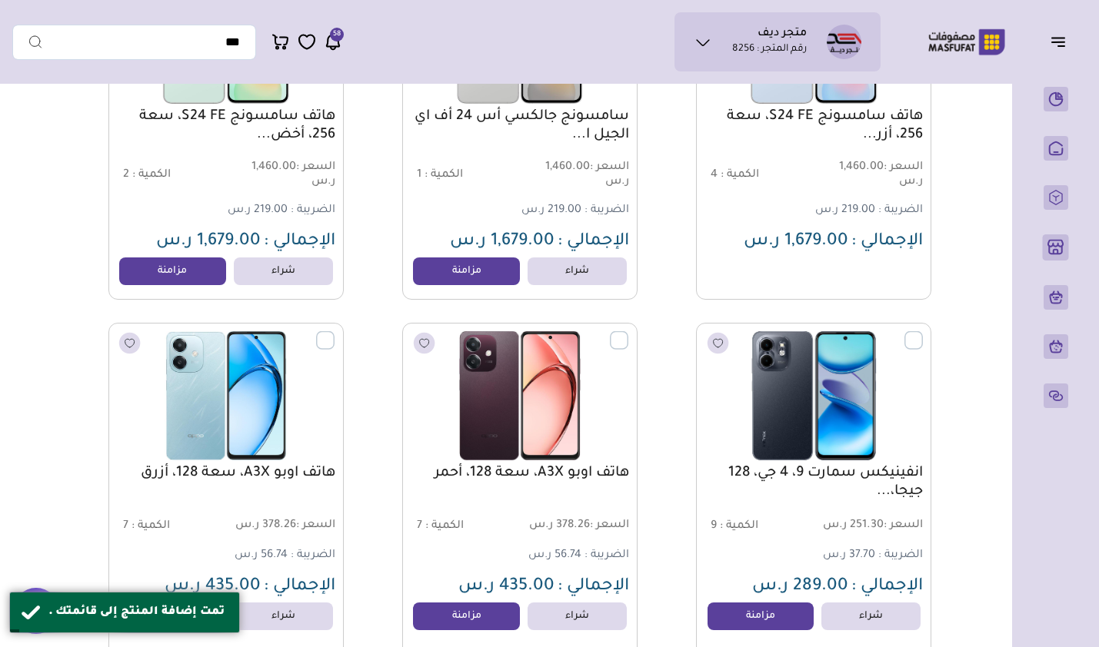
click at [466, 285] on link "مزامنة" at bounding box center [466, 272] width 107 height 28
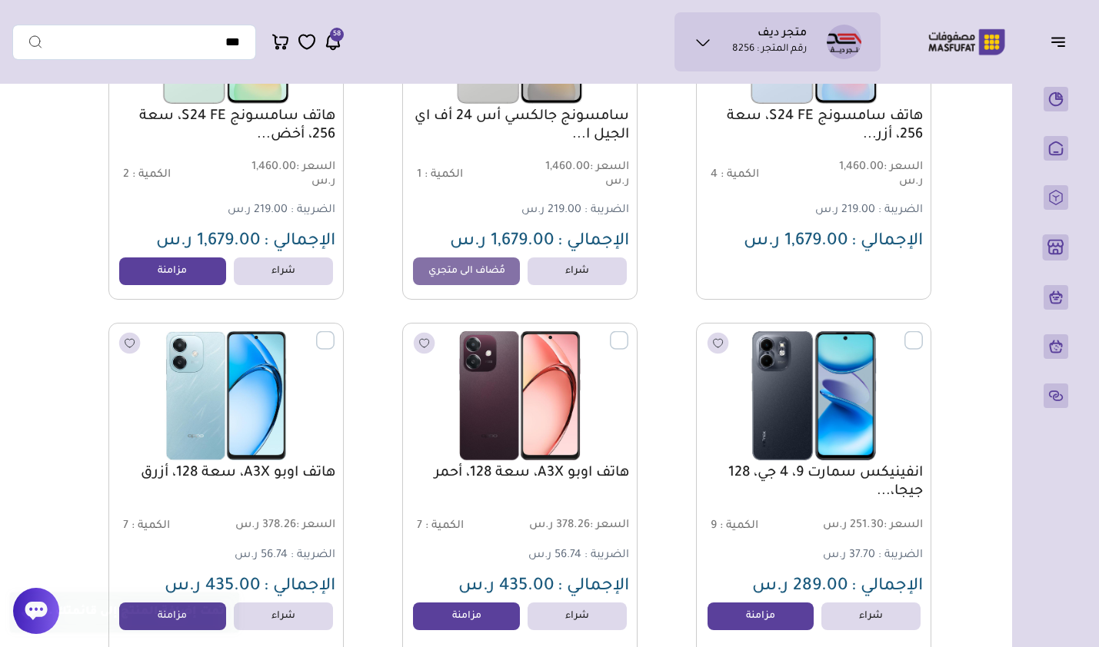
click at [165, 278] on link "مزامنة" at bounding box center [172, 272] width 107 height 28
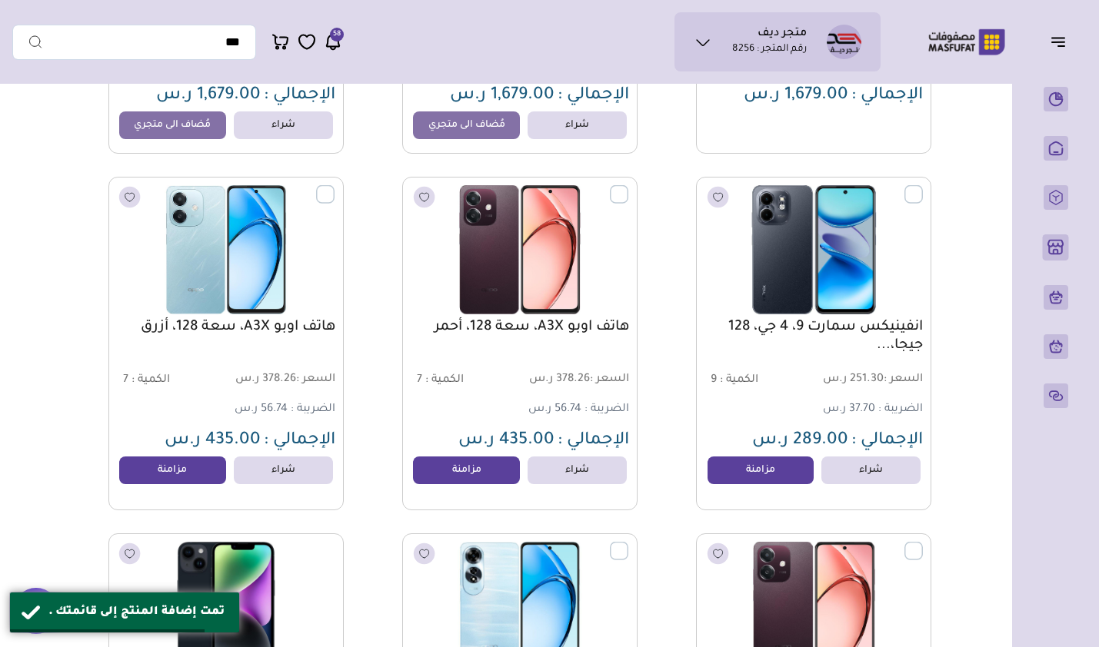
scroll to position [49345, 0]
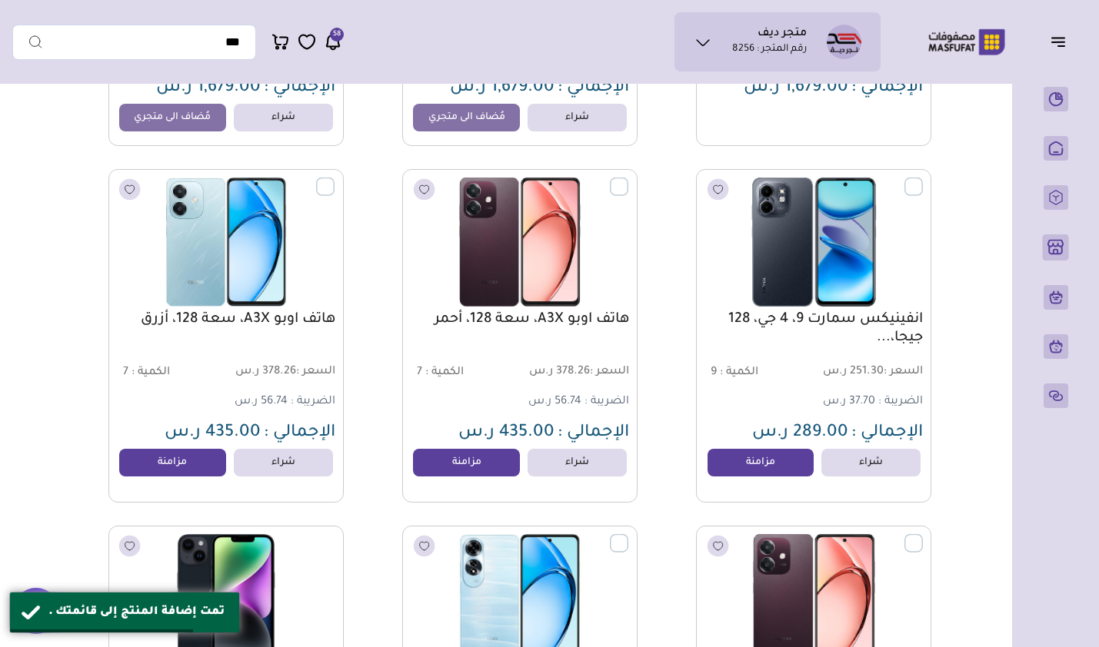
click at [753, 474] on link "مزامنة" at bounding box center [760, 463] width 107 height 28
click at [464, 463] on link "مزامنة" at bounding box center [466, 463] width 107 height 28
click at [165, 468] on link "مزامنة" at bounding box center [172, 463] width 107 height 28
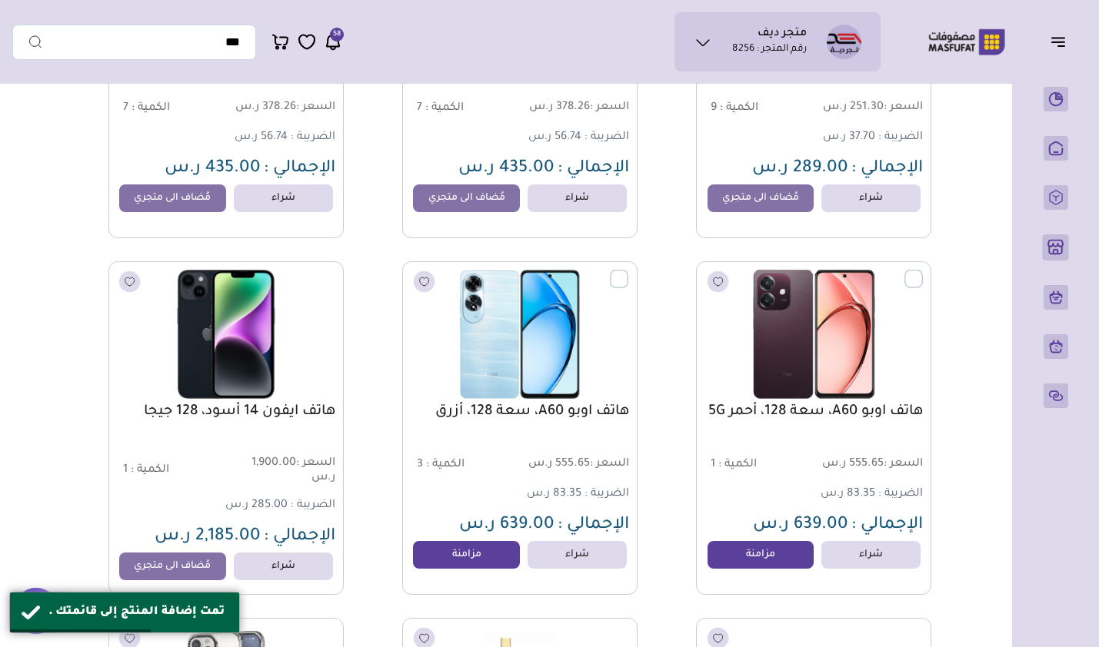
scroll to position [49807, 0]
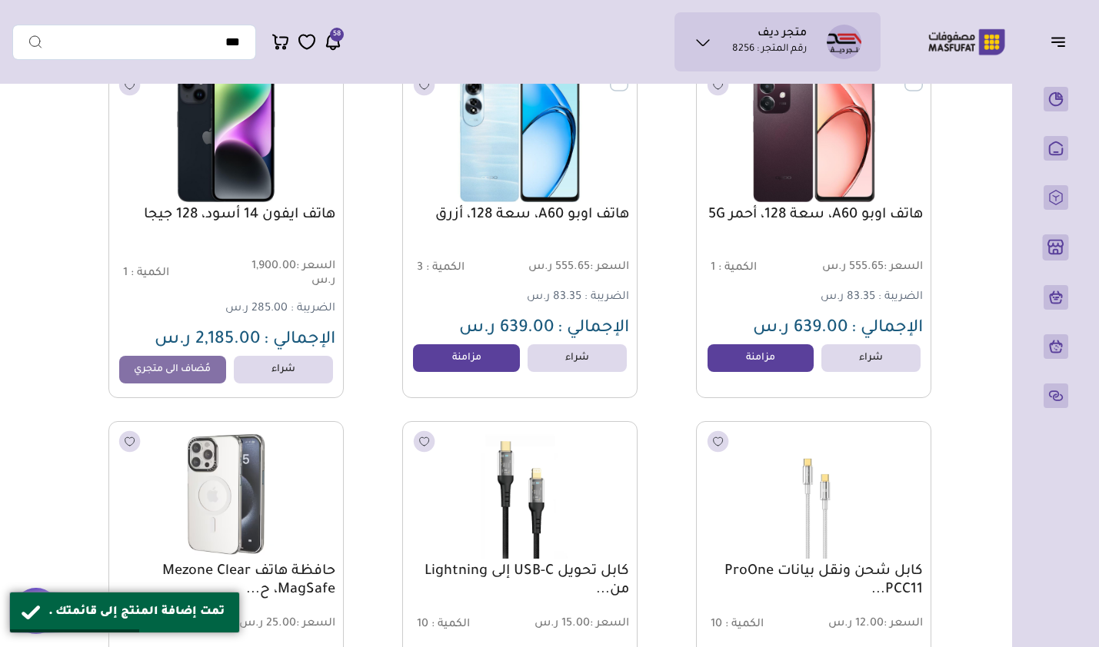
click at [740, 371] on link "مزامنة" at bounding box center [760, 358] width 107 height 28
click at [440, 362] on link "مزامنة" at bounding box center [466, 358] width 107 height 28
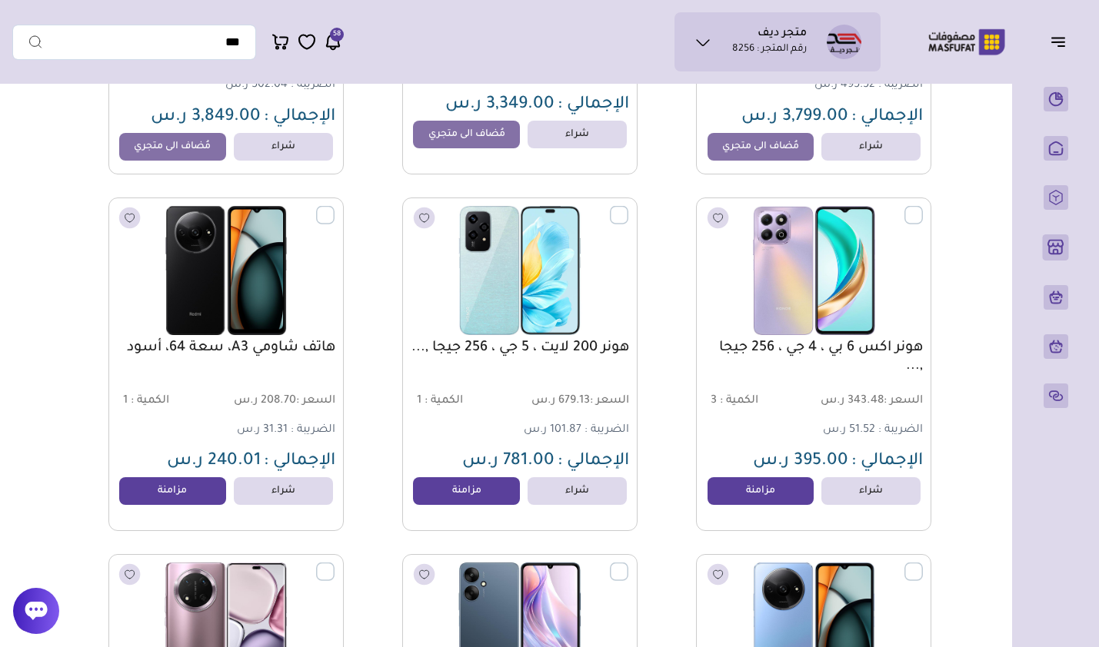
scroll to position [55342, 0]
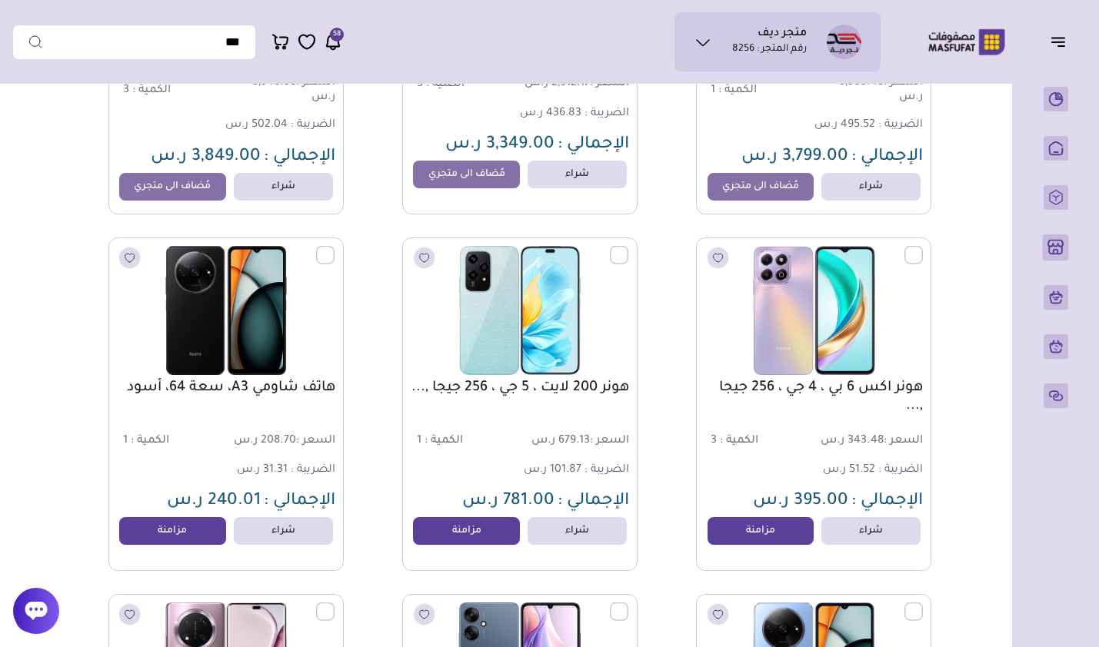
click at [158, 531] on link "مزامنة" at bounding box center [172, 531] width 107 height 28
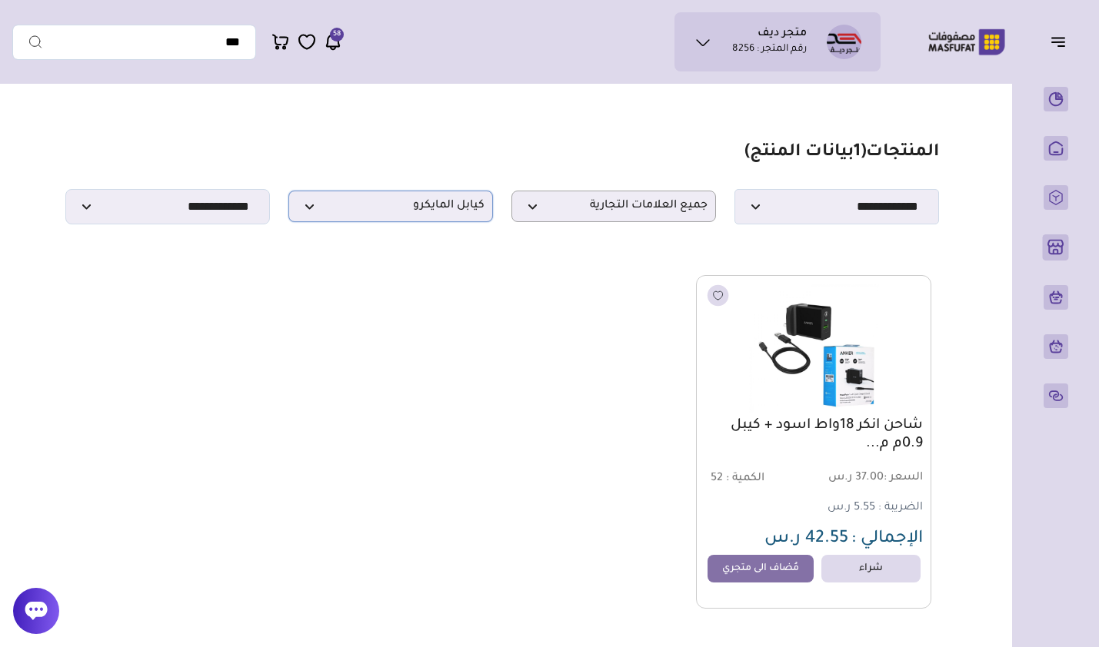
click at [407, 222] on p "كيابل المايكرو" at bounding box center [390, 207] width 205 height 32
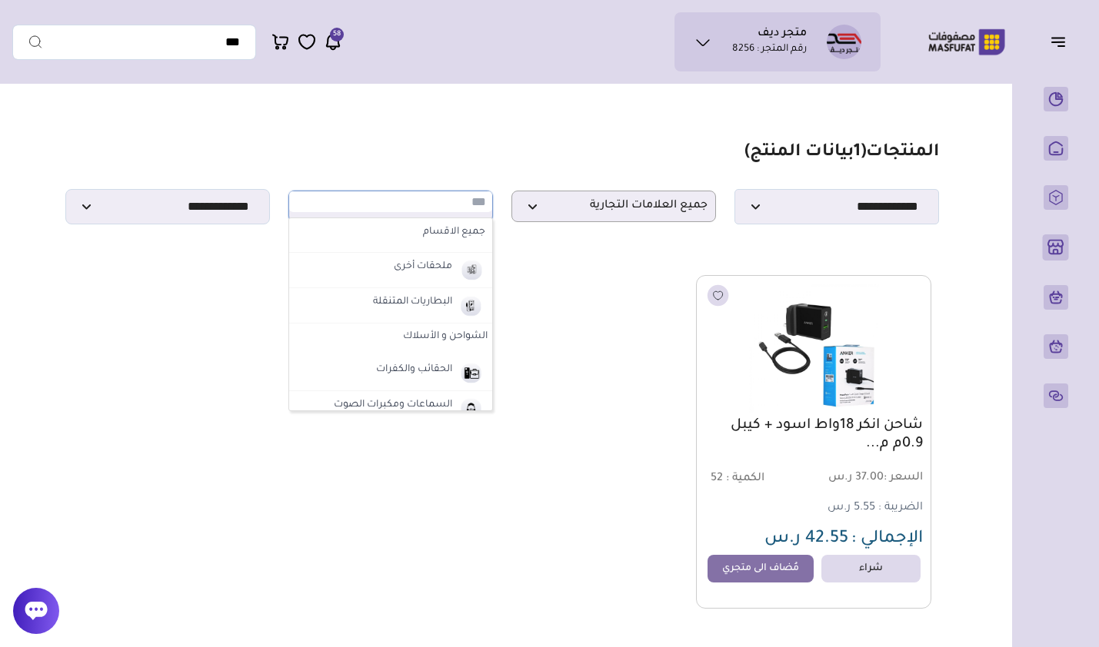
click at [401, 278] on label "ملحقات أخرى" at bounding box center [422, 268] width 63 height 20
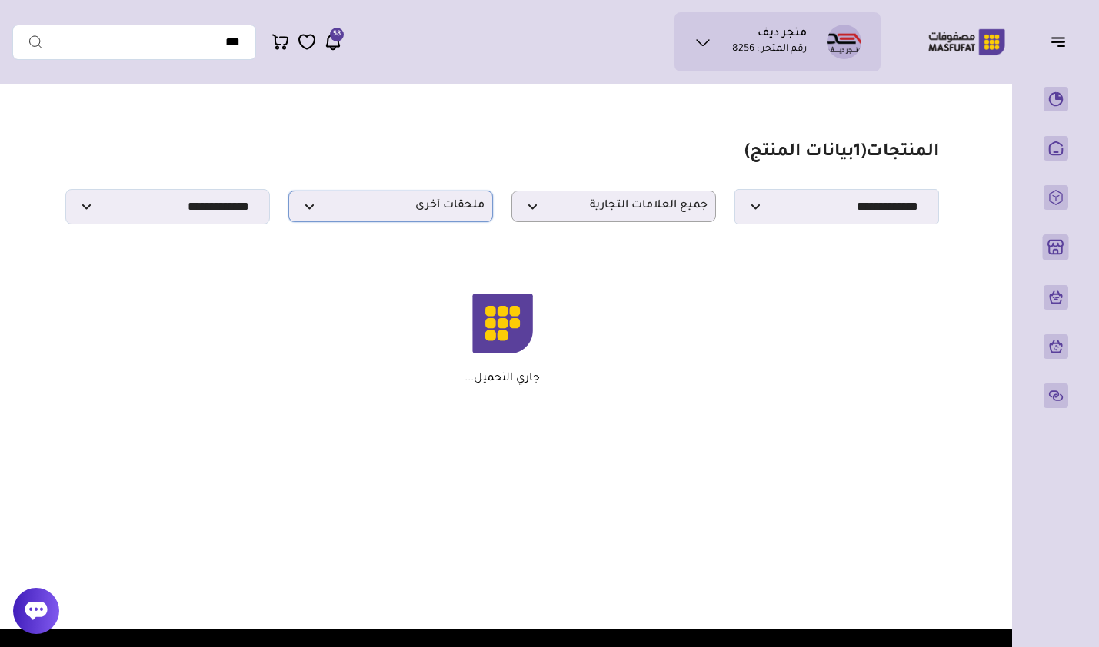
click at [418, 222] on p "ملحقات أخرى" at bounding box center [390, 207] width 205 height 32
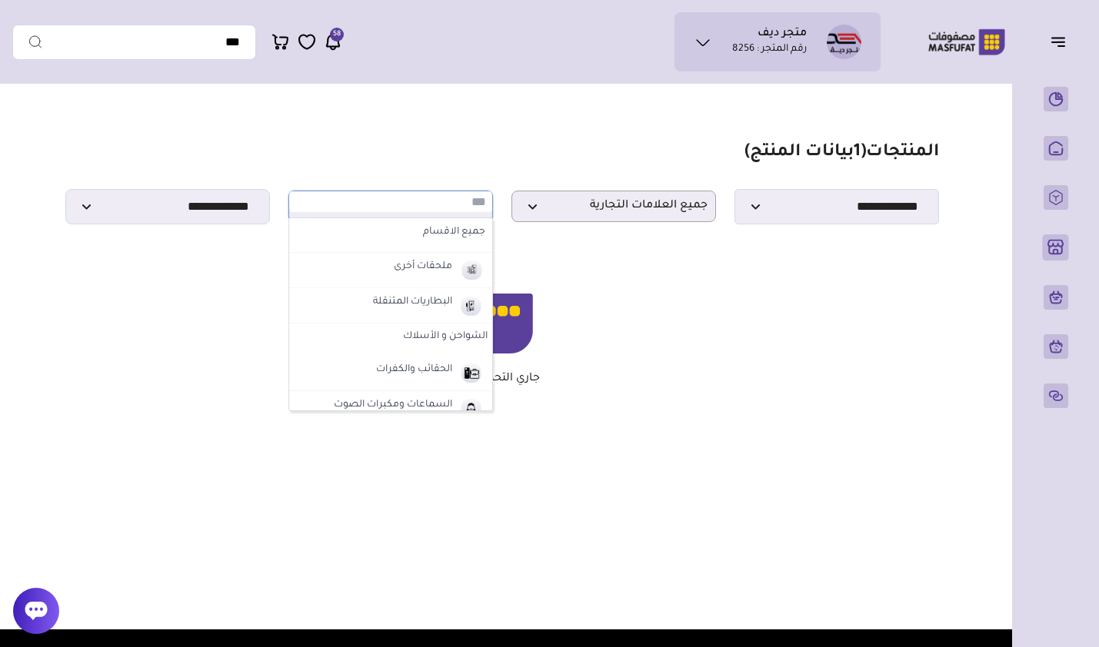
click at [441, 236] on label "جميع الاقسام" at bounding box center [391, 233] width 194 height 20
select select "*"
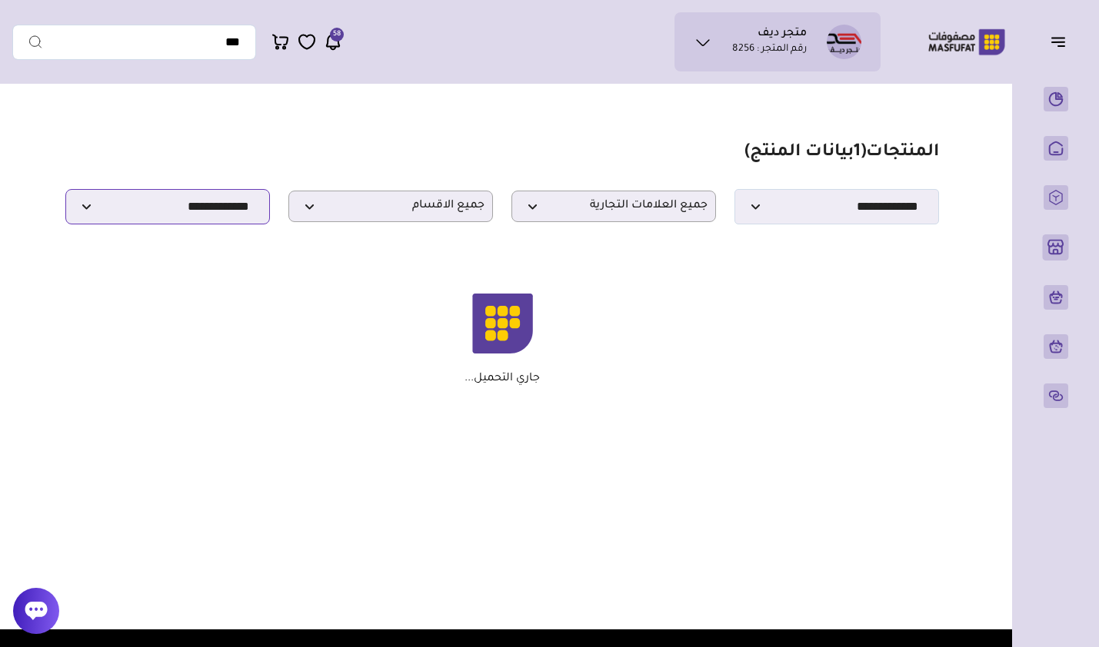
click at [218, 217] on select "**********" at bounding box center [167, 206] width 205 height 35
click at [65, 194] on select "**********" at bounding box center [167, 206] width 205 height 35
click at [334, 301] on div "جاري التحميل..." at bounding box center [502, 340] width 859 height 92
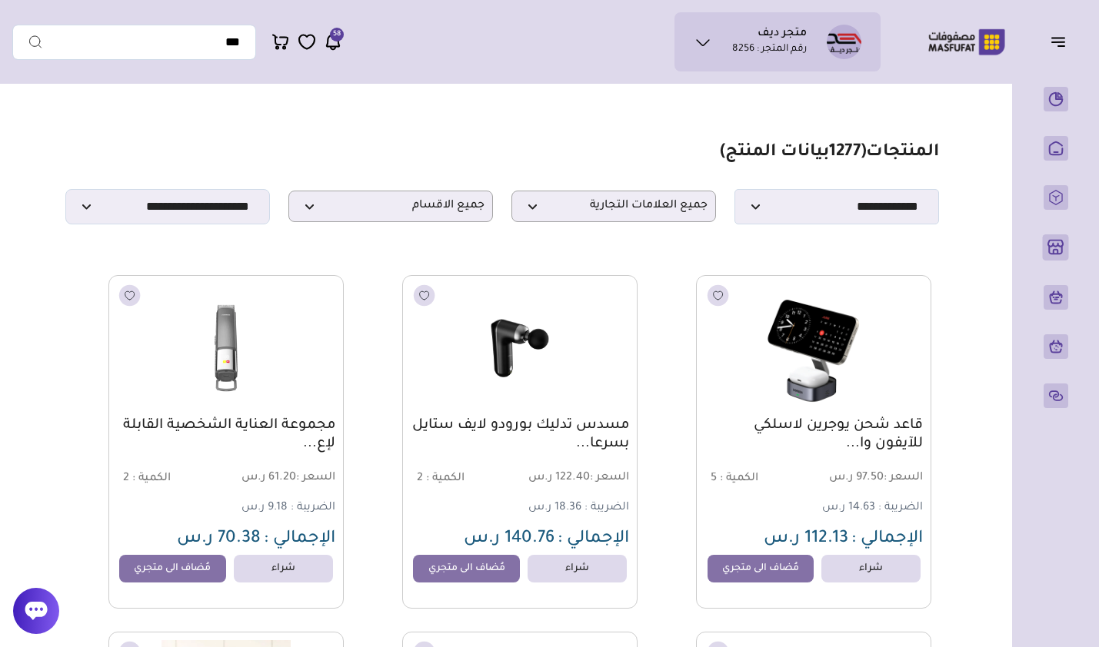
click at [457, 581] on link "مُضاف الى متجري" at bounding box center [466, 569] width 107 height 28
click at [174, 222] on select "**********" at bounding box center [167, 206] width 205 height 35
click at [65, 194] on select "**********" at bounding box center [167, 206] width 205 height 35
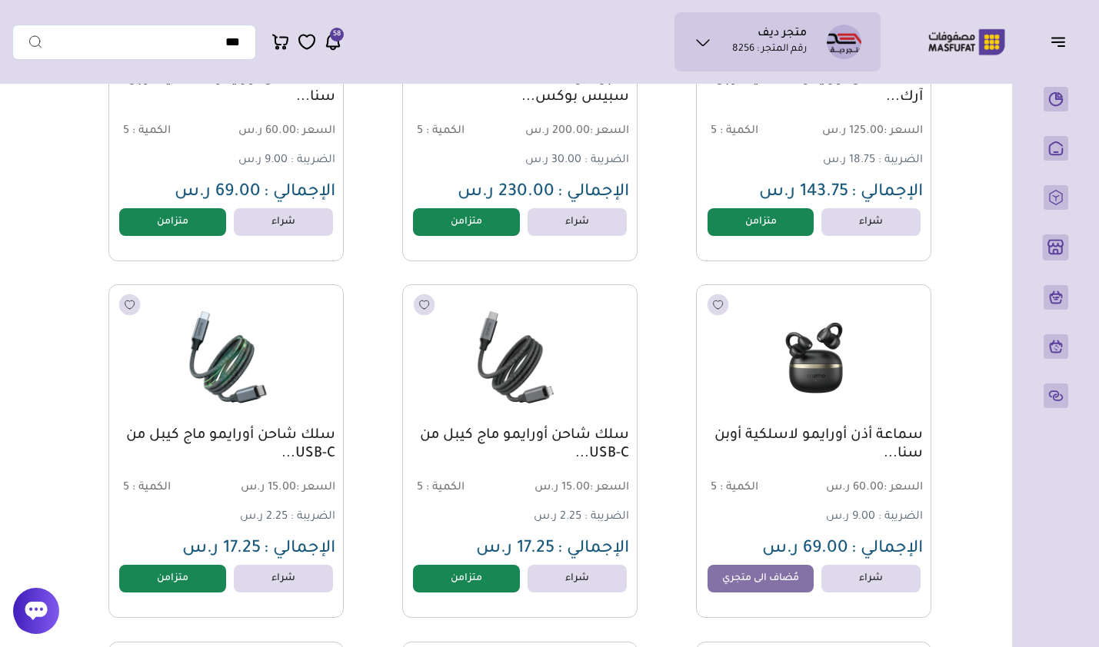
scroll to position [2460, 0]
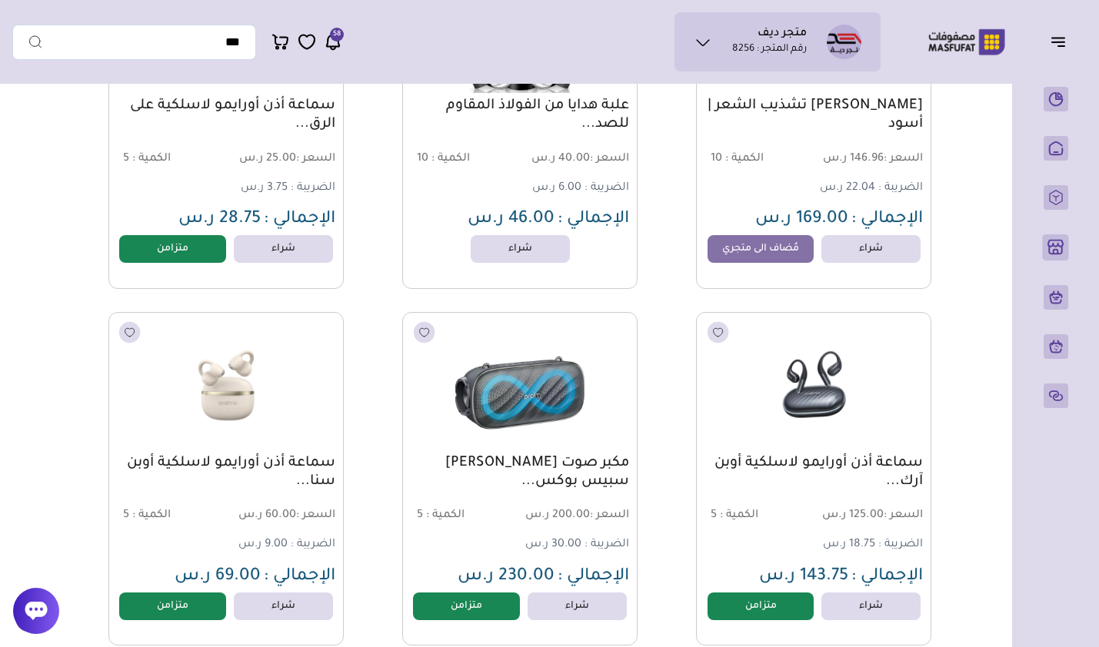
click at [745, 261] on link "مُضاف الى متجري" at bounding box center [760, 249] width 107 height 28
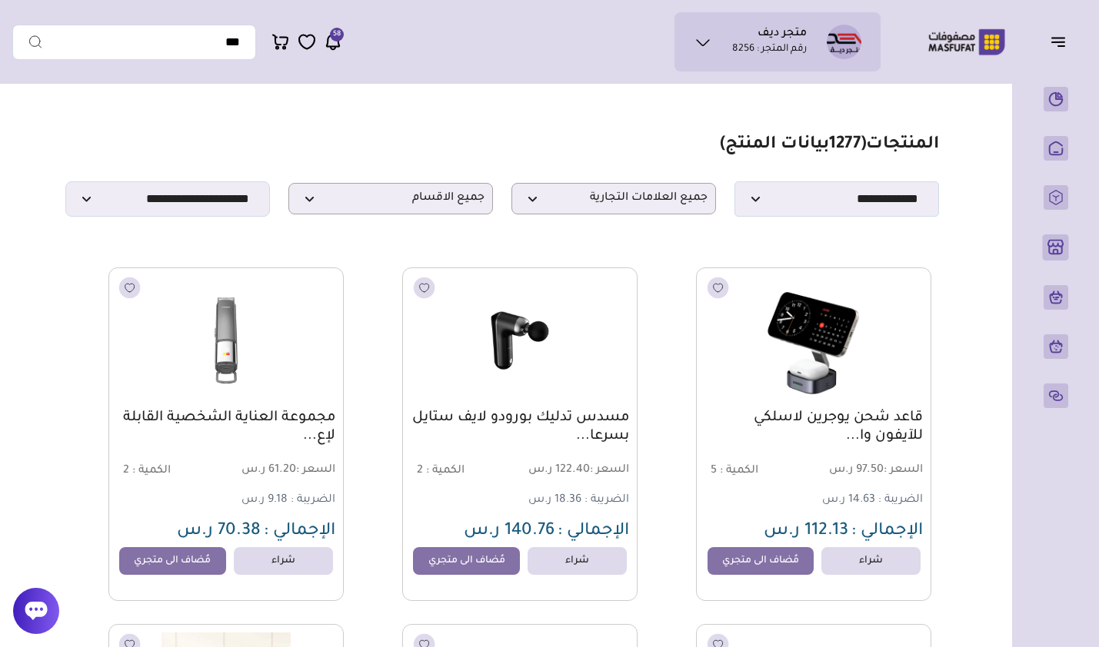
scroll to position [0, 0]
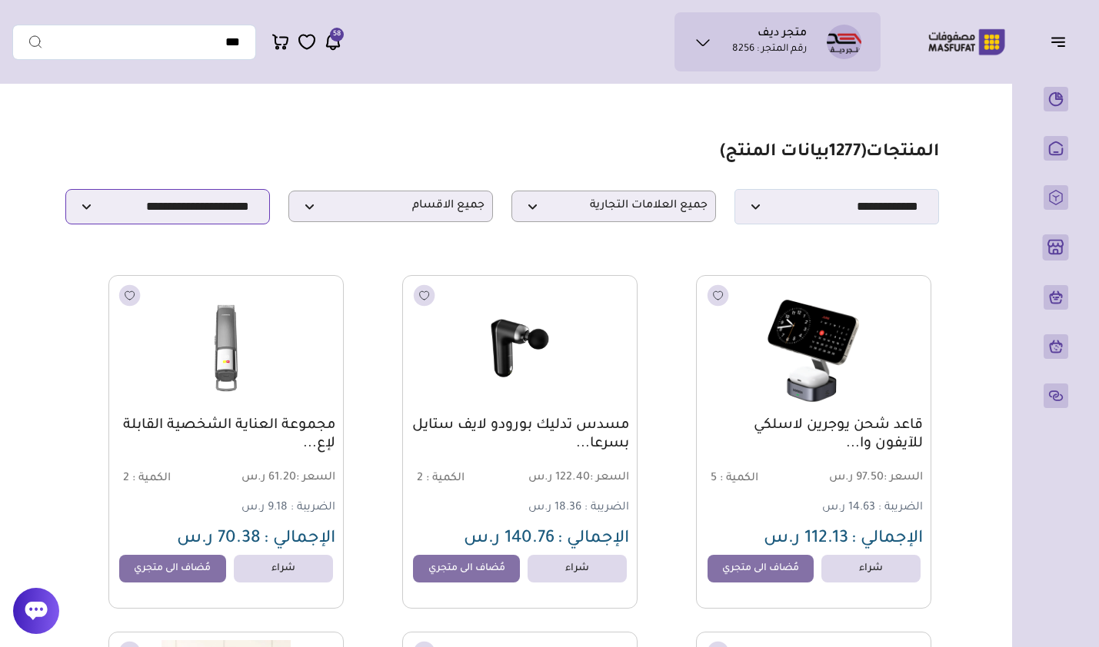
click at [199, 207] on select "**********" at bounding box center [167, 206] width 205 height 35
select select "******"
click at [65, 194] on select "**********" at bounding box center [167, 206] width 205 height 35
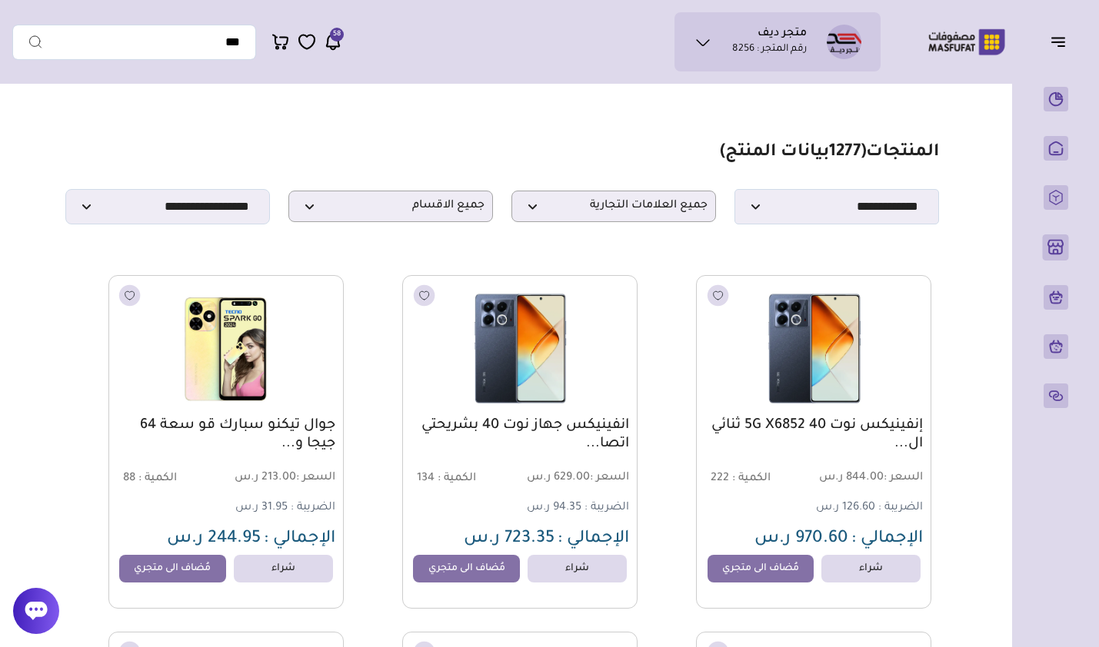
click at [135, 191] on section "**********" at bounding box center [501, 183] width 873 height 82
click at [158, 213] on select "**********" at bounding box center [167, 206] width 205 height 35
select select
click at [65, 194] on select "**********" at bounding box center [167, 206] width 205 height 35
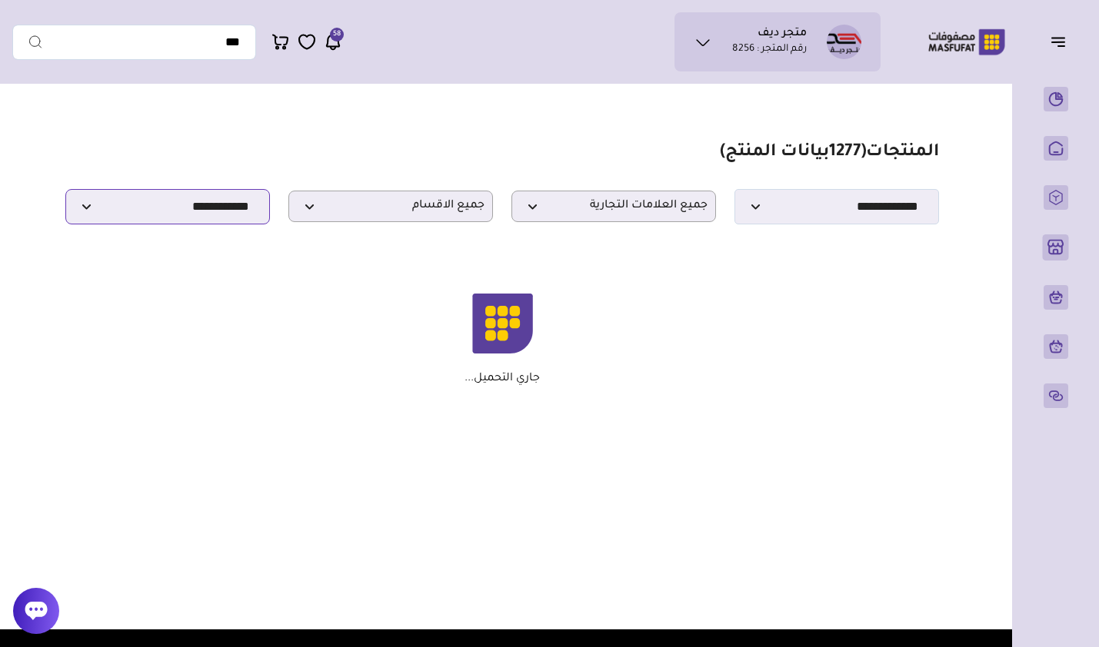
click at [211, 217] on select "**********" at bounding box center [167, 206] width 205 height 35
click at [281, 254] on section "مزامنة ( 0 ) تحديد الكل إلغاء التحديد المنتجات (" at bounding box center [502, 273] width 980 height 364
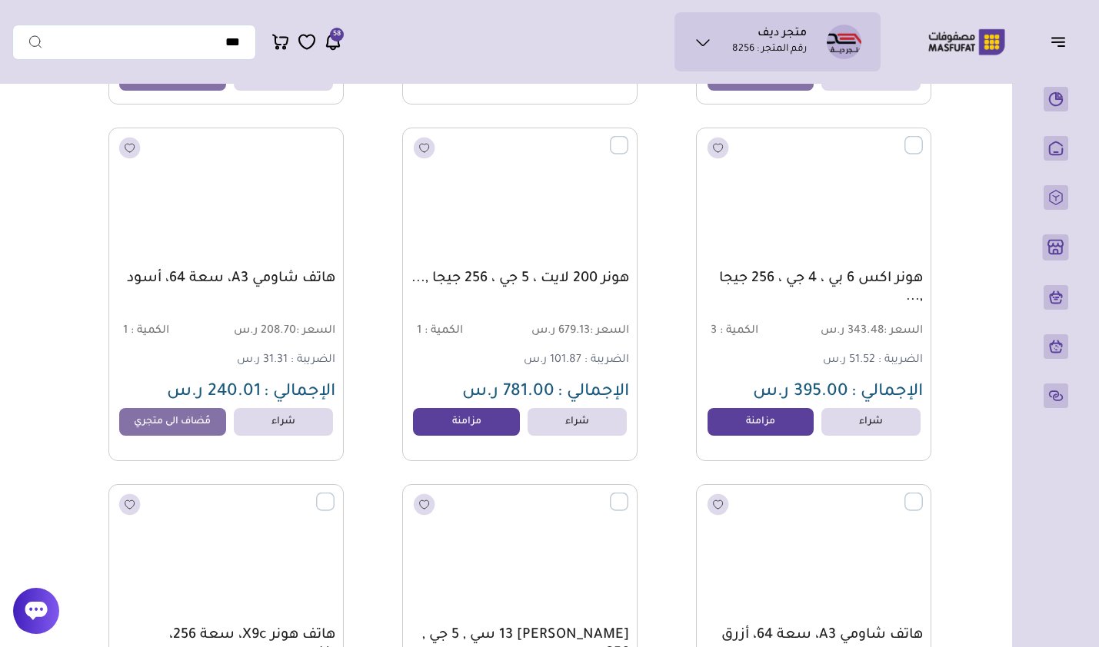
scroll to position [48303, 0]
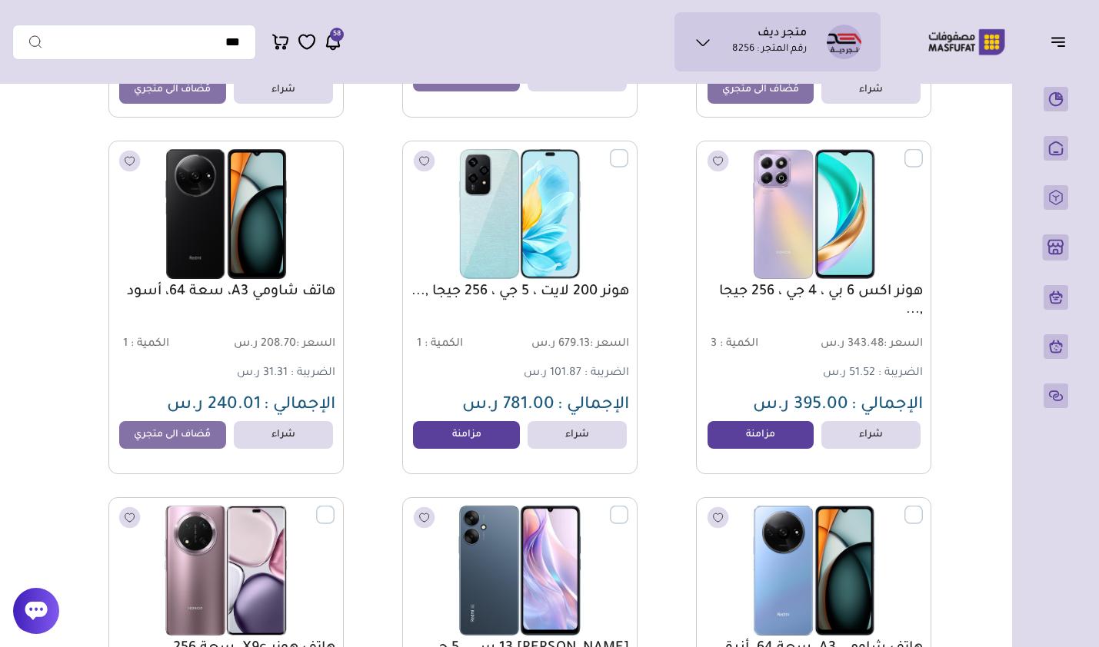
click at [742, 442] on link "مزامنة" at bounding box center [760, 435] width 107 height 28
click at [462, 444] on link "مزامنة" at bounding box center [466, 435] width 107 height 28
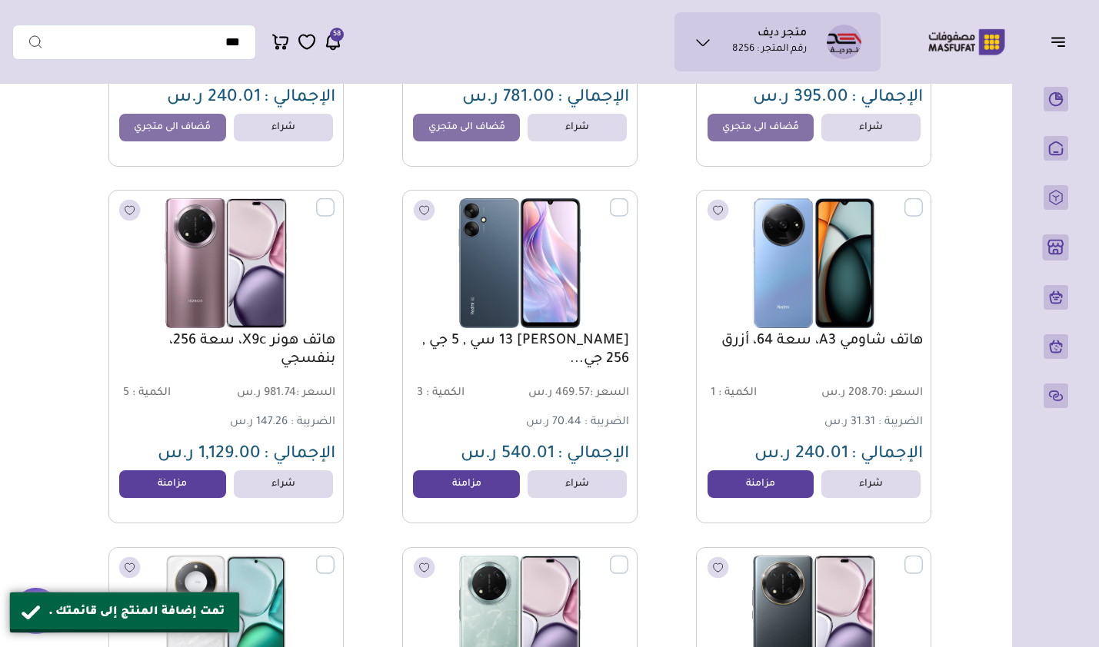
click at [178, 493] on link "مزامنة" at bounding box center [172, 485] width 107 height 28
click at [747, 493] on link "مزامنة" at bounding box center [760, 485] width 107 height 28
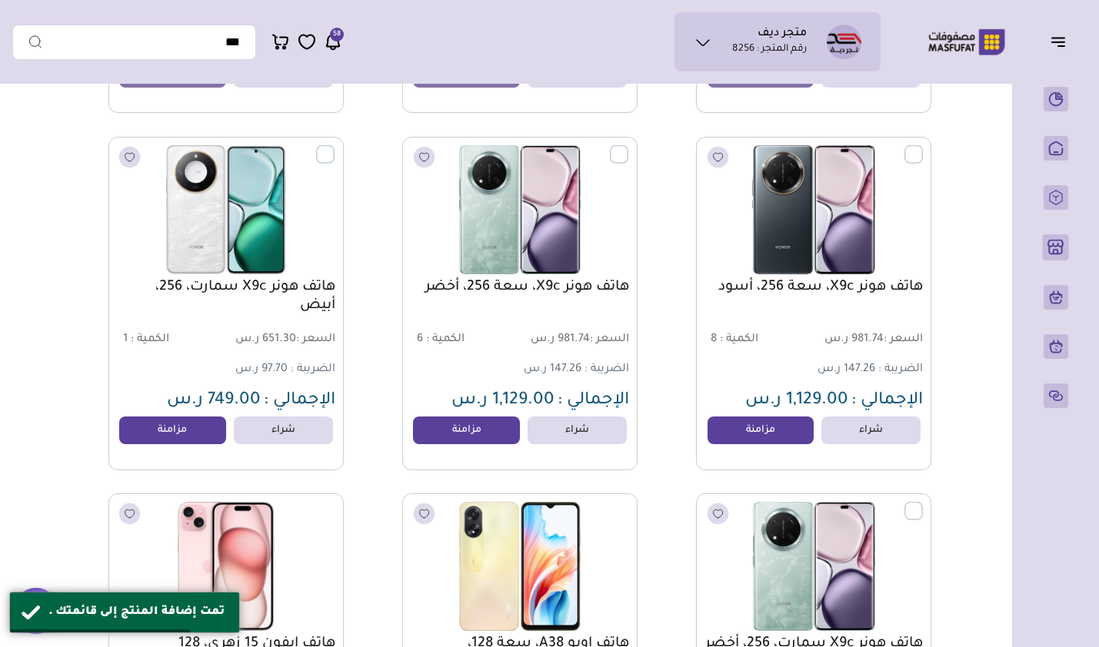
scroll to position [49072, 0]
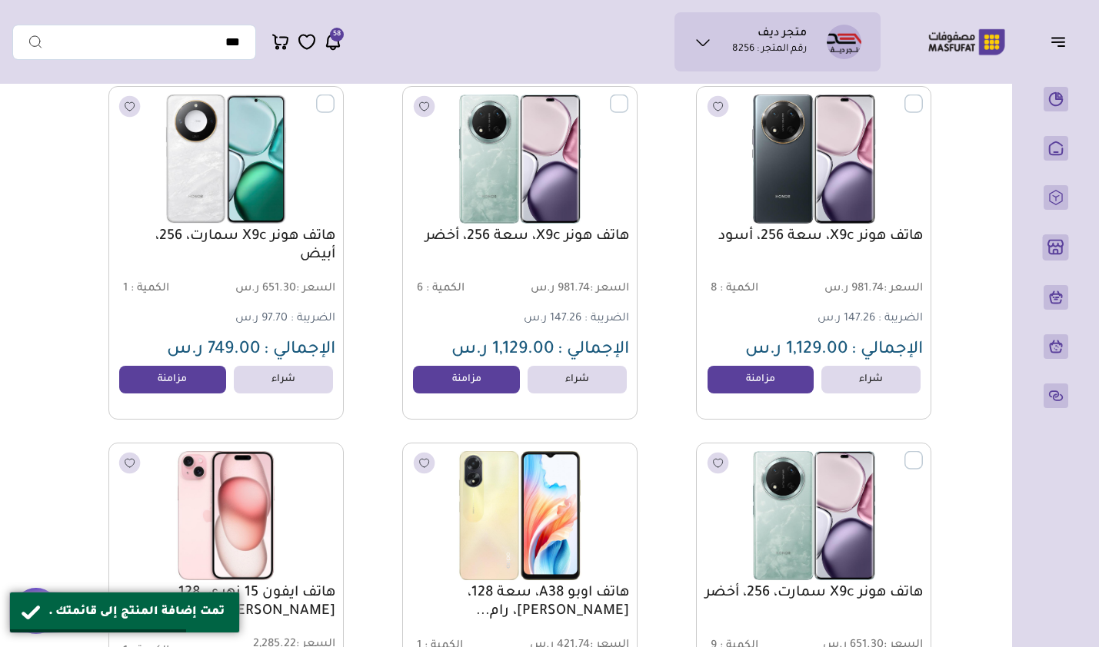
click at [758, 394] on link "مزامنة" at bounding box center [760, 380] width 107 height 28
click at [471, 394] on link "مزامنة" at bounding box center [466, 380] width 107 height 28
click at [181, 391] on link "مزامنة" at bounding box center [172, 380] width 107 height 28
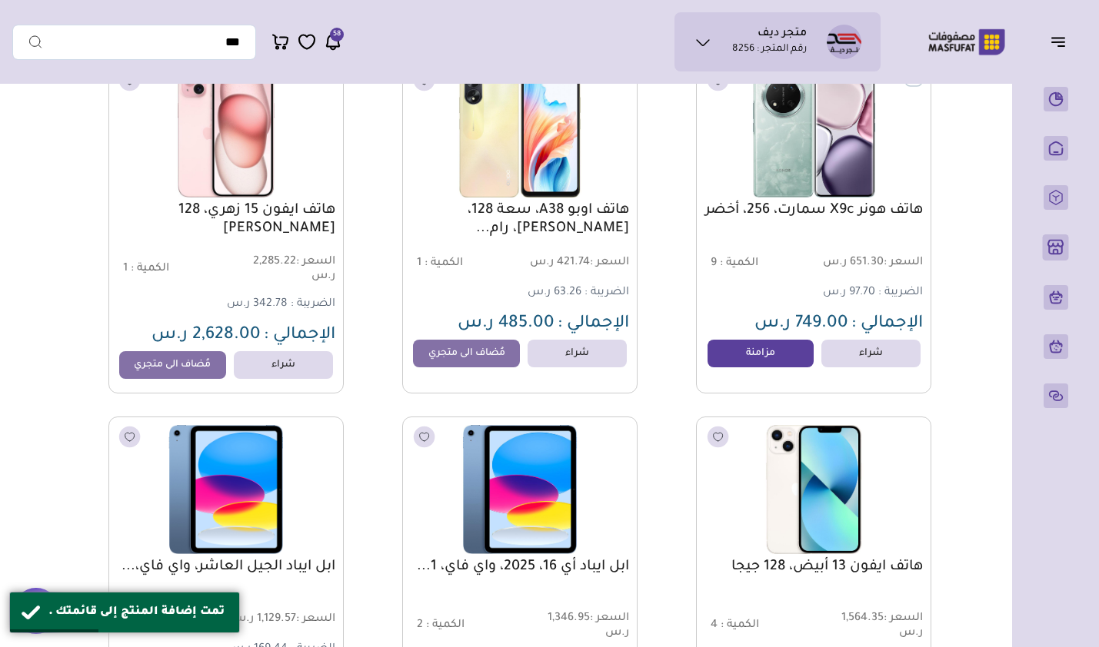
scroll to position [49456, 0]
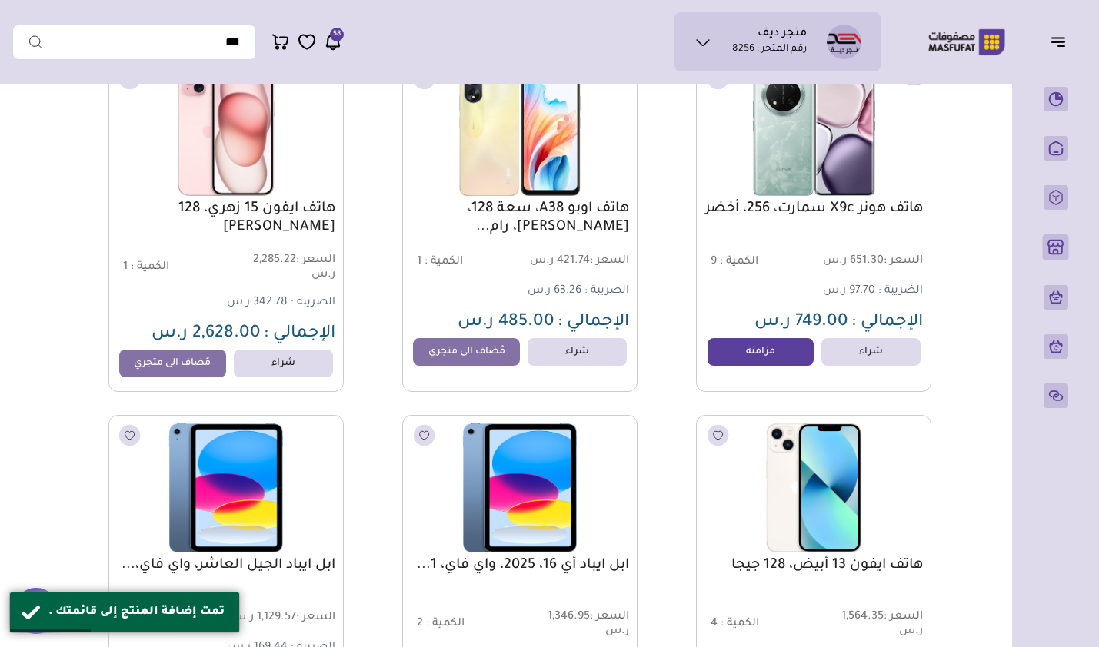
drag, startPoint x: 728, startPoint y: 361, endPoint x: 498, endPoint y: 370, distance: 230.1
click at [729, 361] on link "مزامنة" at bounding box center [760, 352] width 107 height 28
click at [487, 364] on link "مُضاف الى متجري" at bounding box center [466, 352] width 107 height 28
click at [185, 372] on link "مُضاف الى متجري" at bounding box center [172, 364] width 107 height 28
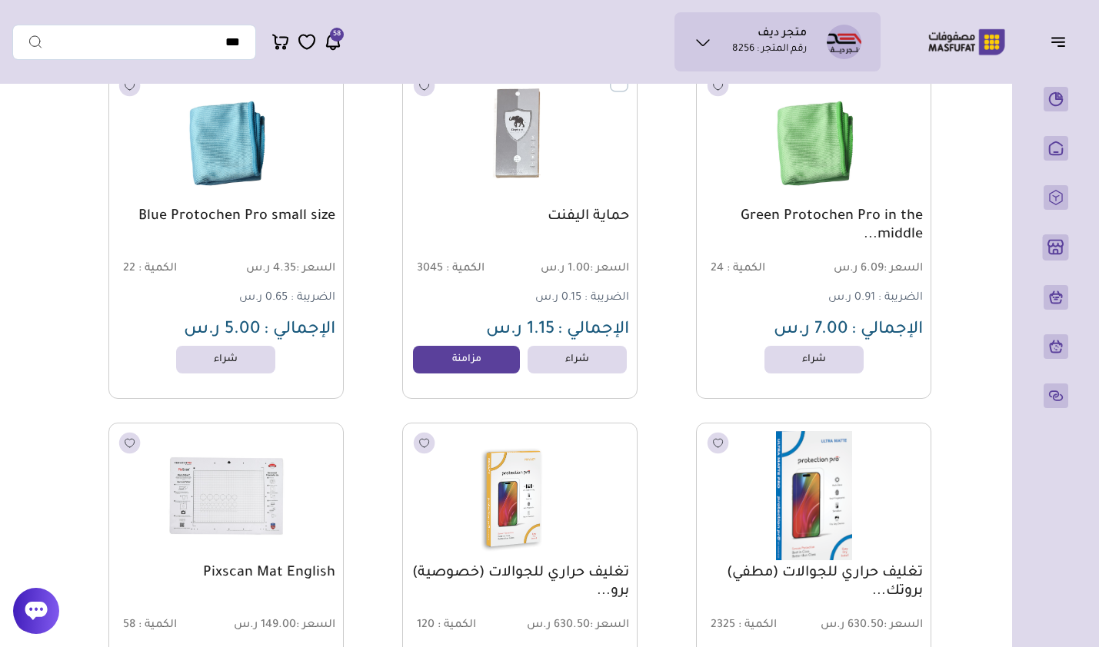
scroll to position [66986, 0]
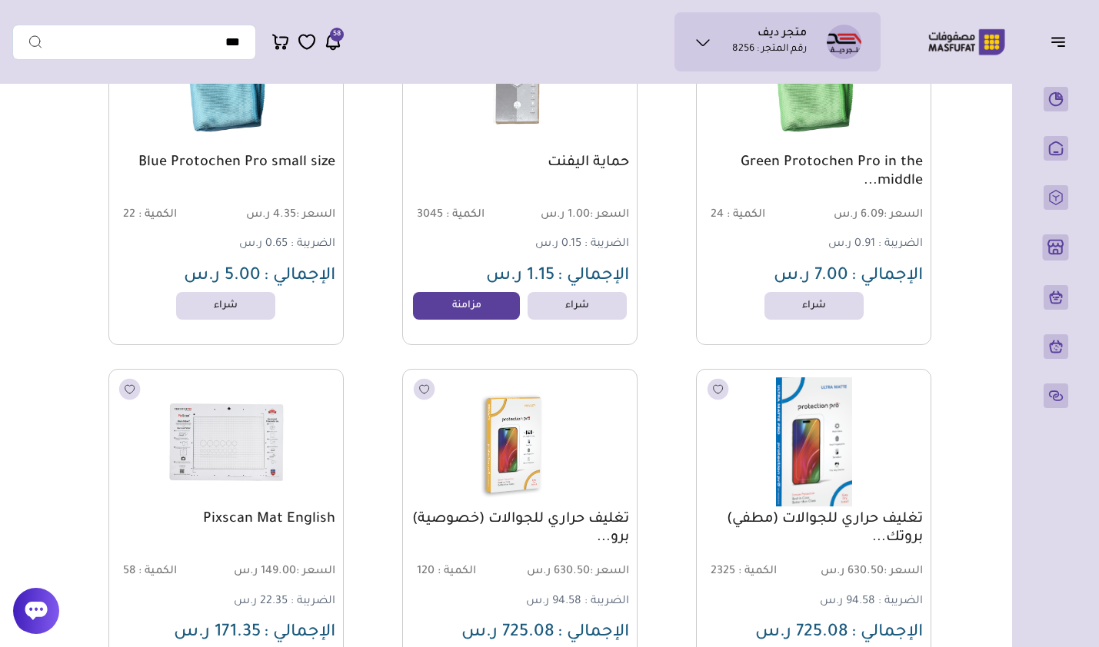
click at [475, 309] on link "مزامنة" at bounding box center [466, 306] width 107 height 28
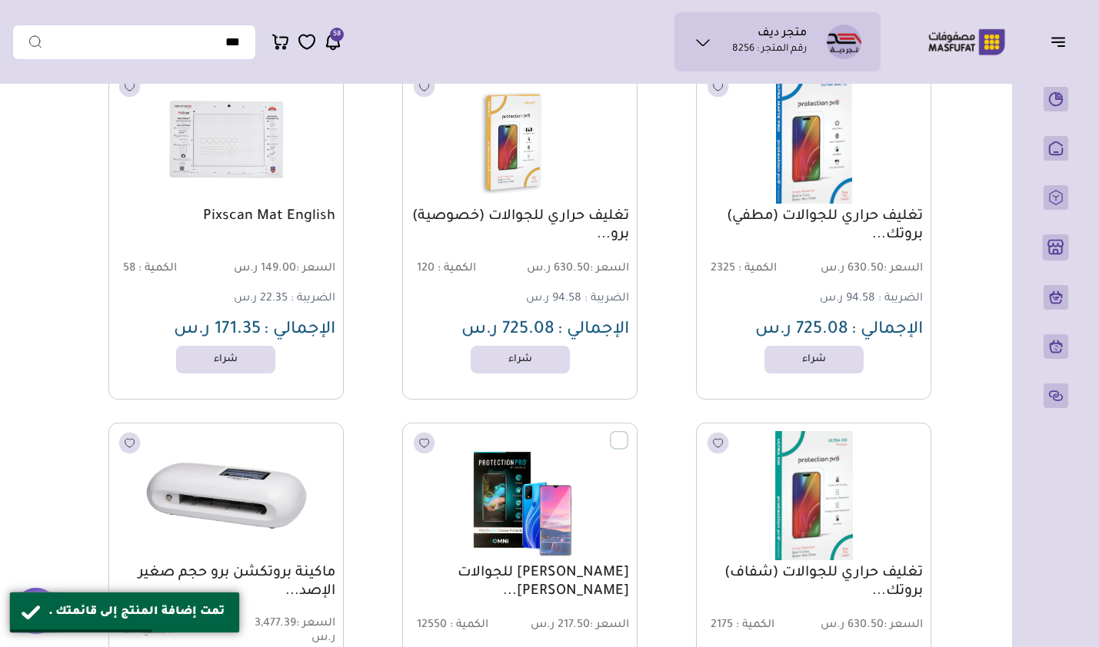
scroll to position [67601, 0]
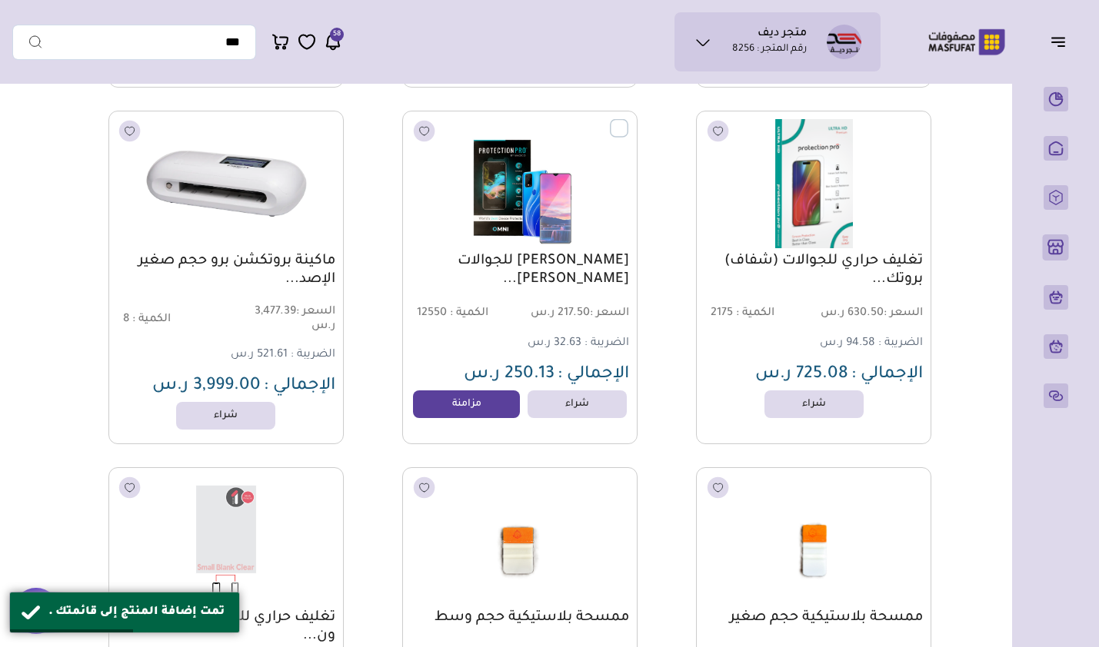
click at [467, 414] on link "مزامنة" at bounding box center [466, 405] width 107 height 28
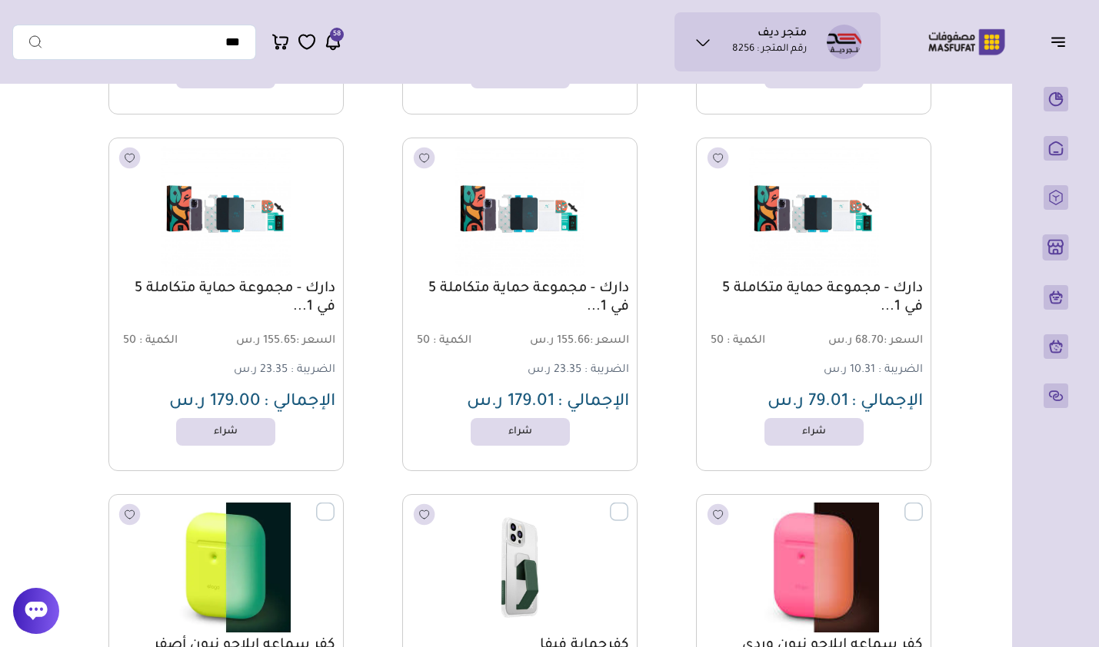
scroll to position [76164, 0]
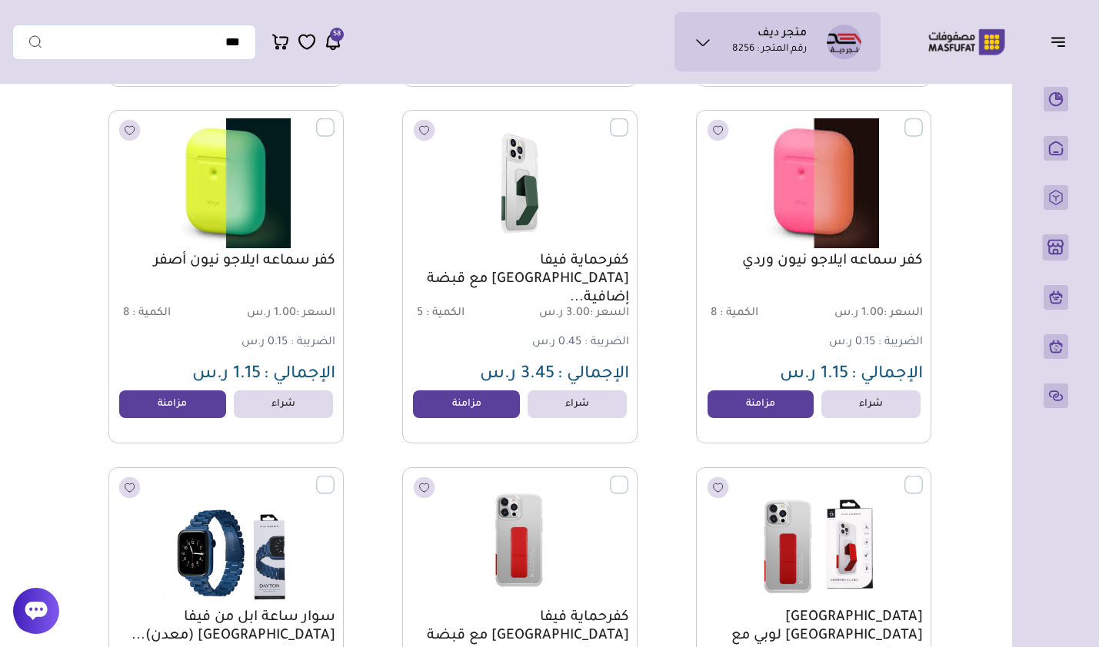
drag, startPoint x: 730, startPoint y: 407, endPoint x: 480, endPoint y: 422, distance: 251.1
click at [730, 407] on link "مزامنة" at bounding box center [760, 405] width 107 height 28
click at [476, 418] on link "مزامنة" at bounding box center [466, 405] width 107 height 28
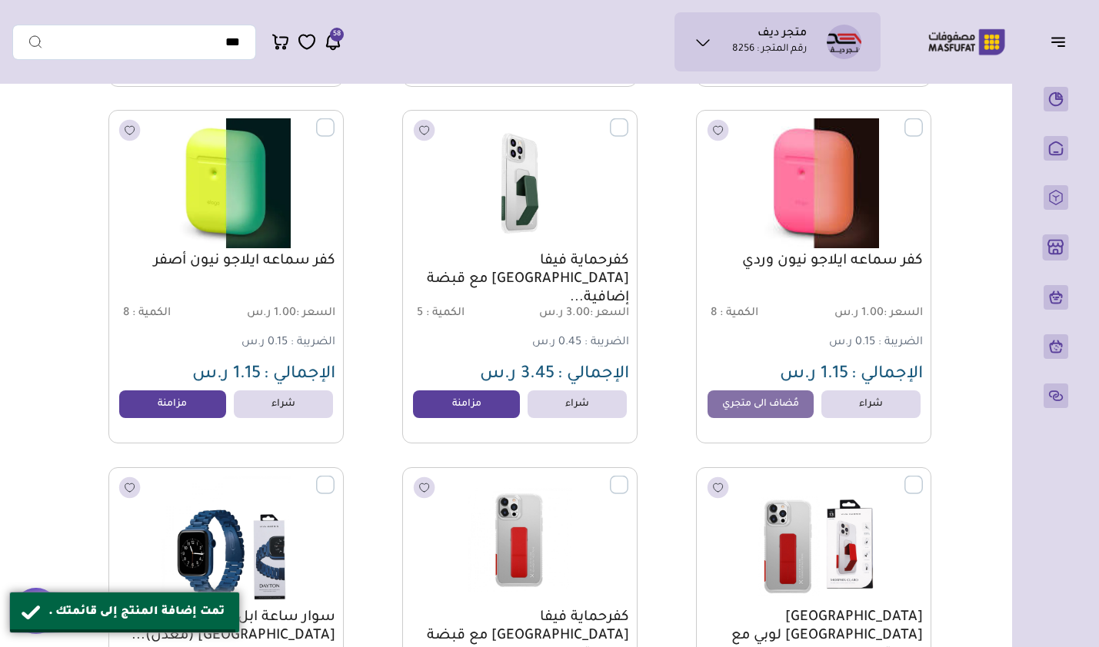
click at [201, 407] on link "مزامنة" at bounding box center [172, 405] width 107 height 28
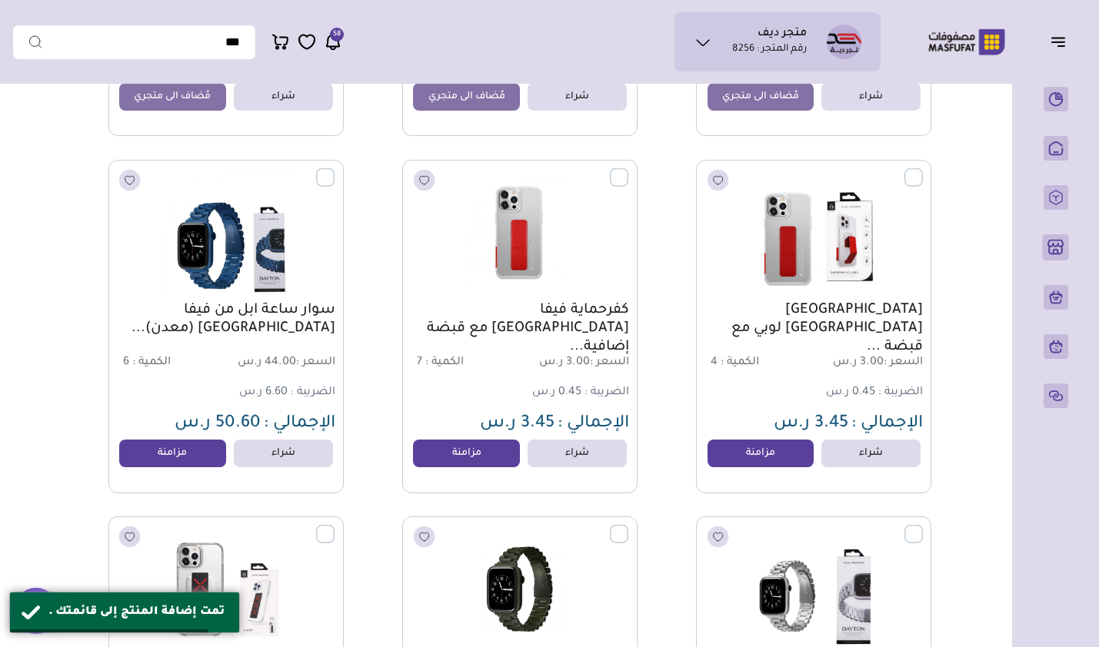
scroll to position [76703, 0]
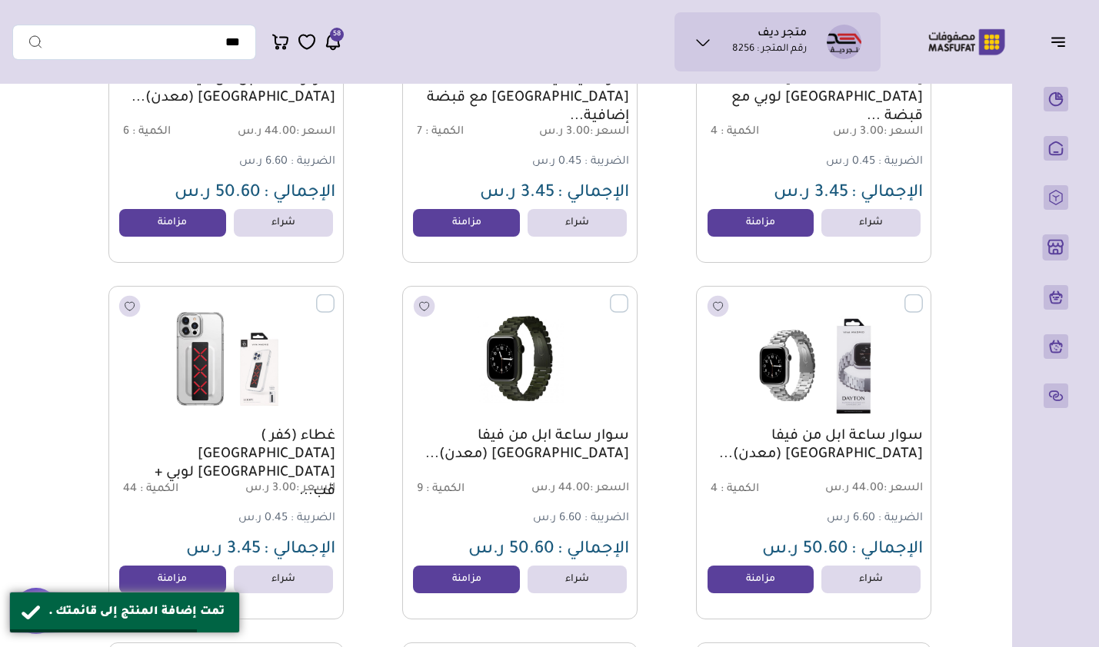
click at [726, 236] on link "مزامنة" at bounding box center [760, 223] width 107 height 28
click at [474, 228] on link "مزامنة" at bounding box center [466, 223] width 107 height 28
click at [155, 228] on link "مزامنة" at bounding box center [172, 223] width 107 height 28
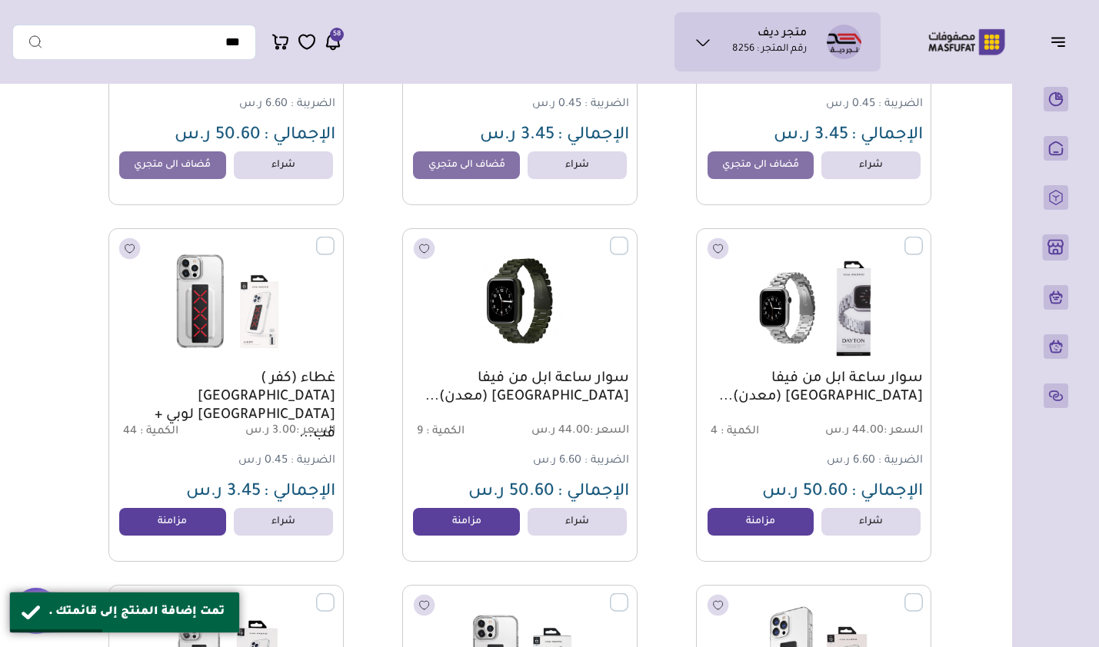
scroll to position [76856, 0]
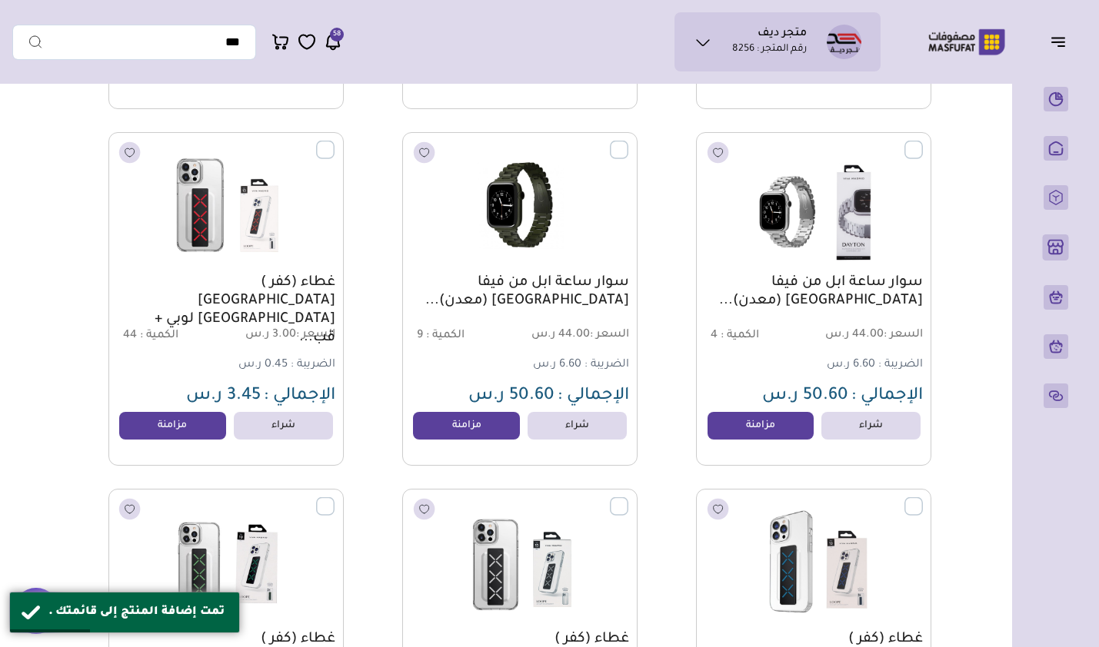
click at [717, 431] on link "مزامنة" at bounding box center [760, 426] width 107 height 28
click at [463, 429] on link "مزامنة" at bounding box center [466, 426] width 107 height 28
click at [196, 429] on link "مزامنة" at bounding box center [172, 426] width 107 height 28
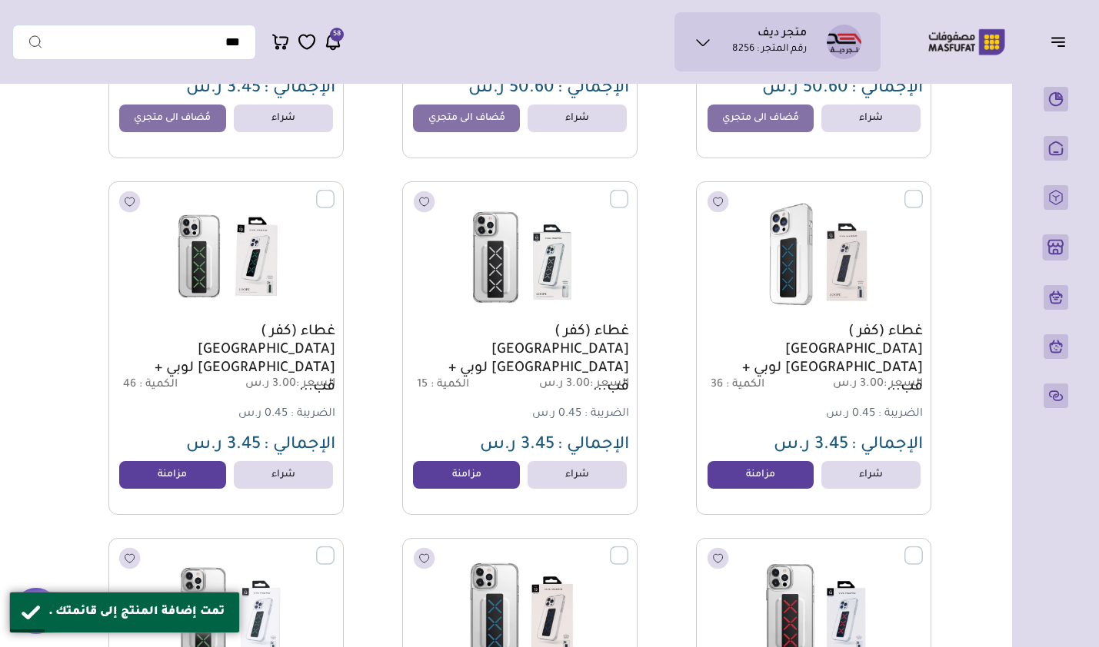
click at [740, 477] on link "مزامنة" at bounding box center [760, 475] width 107 height 28
click at [480, 486] on link "مزامنة" at bounding box center [466, 475] width 107 height 28
click at [185, 485] on link "مزامنة" at bounding box center [172, 475] width 107 height 28
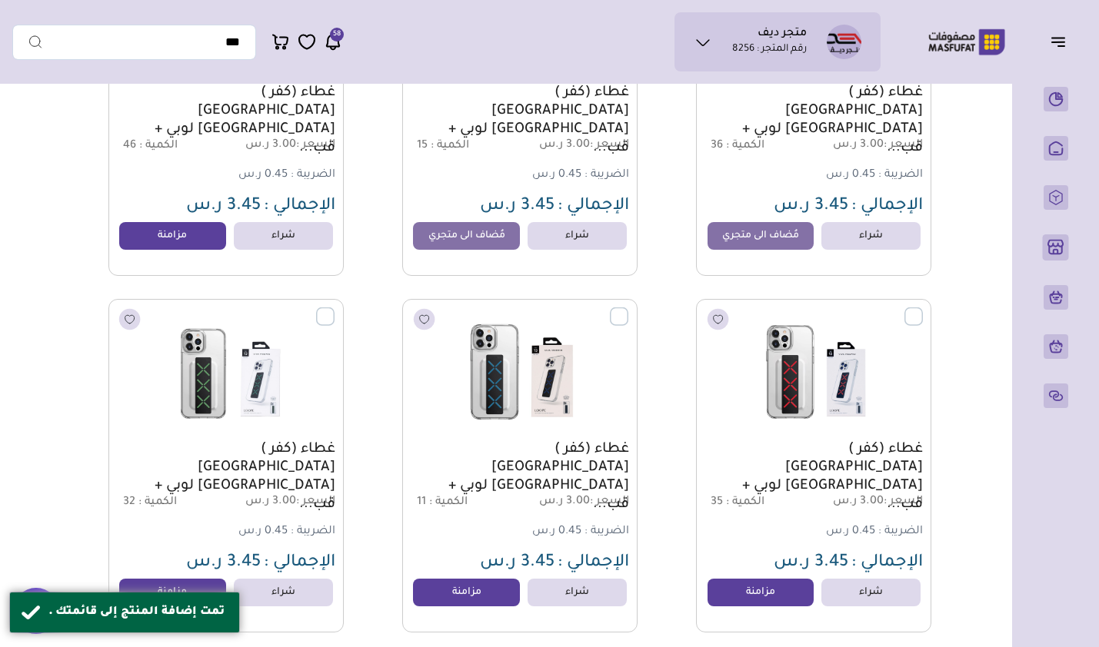
scroll to position [77548, 0]
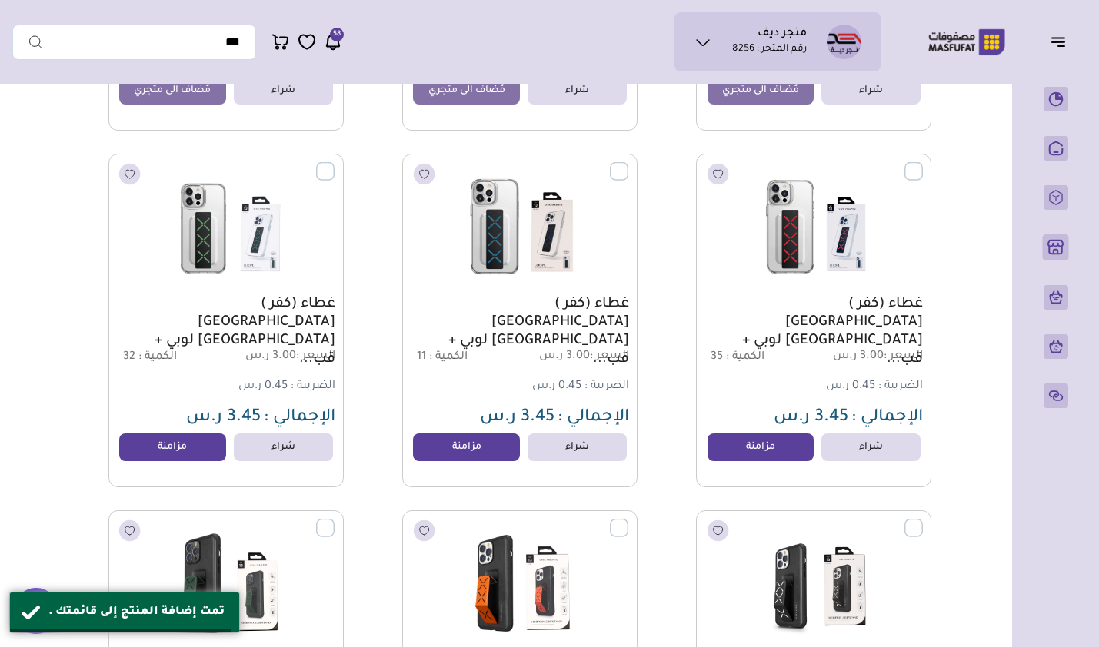
click at [748, 456] on link "مزامنة" at bounding box center [760, 448] width 107 height 28
click at [508, 451] on link "مزامنة" at bounding box center [466, 448] width 107 height 28
click at [189, 451] on link "مزامنة" at bounding box center [172, 448] width 107 height 28
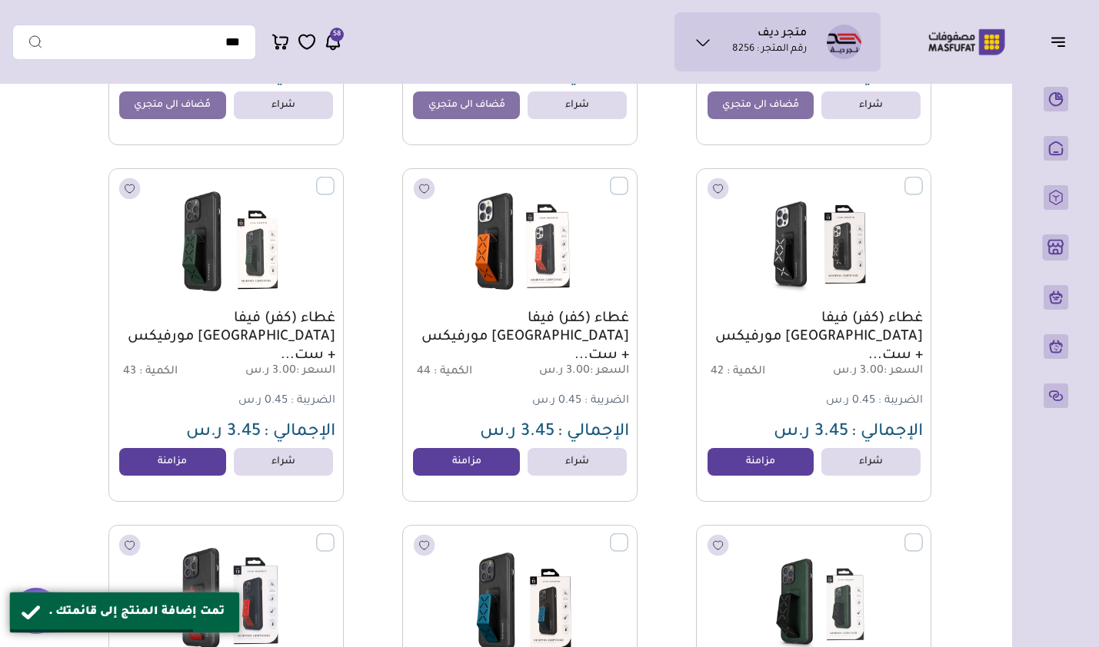
scroll to position [77933, 0]
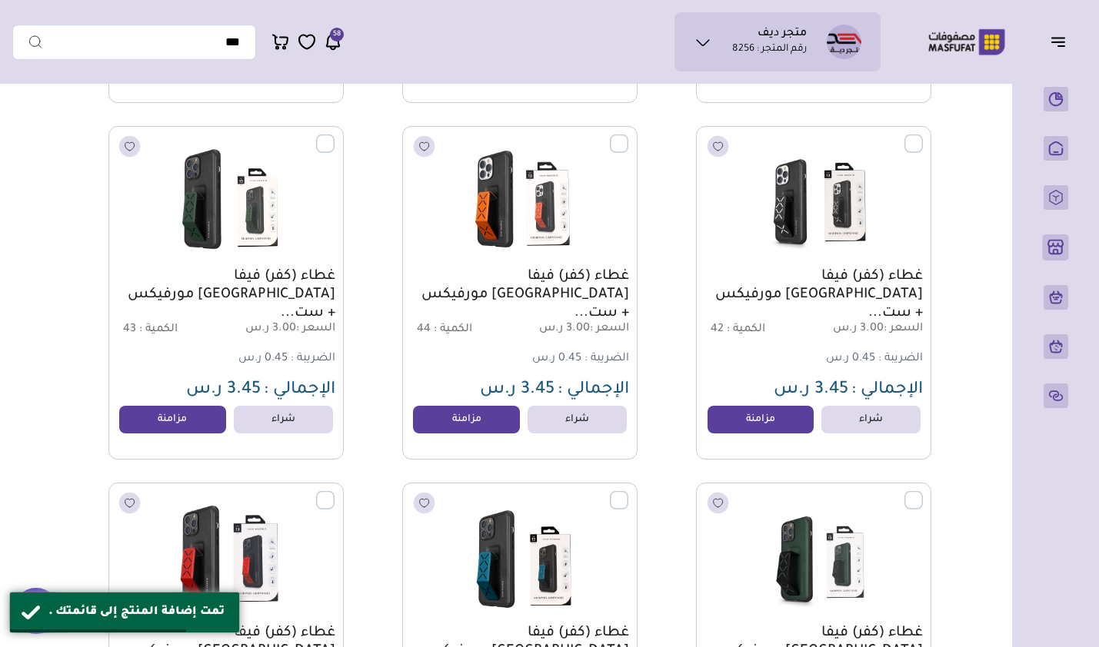
click at [760, 419] on link "مزامنة" at bounding box center [760, 420] width 107 height 28
click at [470, 421] on link "مزامنة" at bounding box center [466, 420] width 107 height 28
click at [152, 434] on link "مزامنة" at bounding box center [172, 420] width 107 height 28
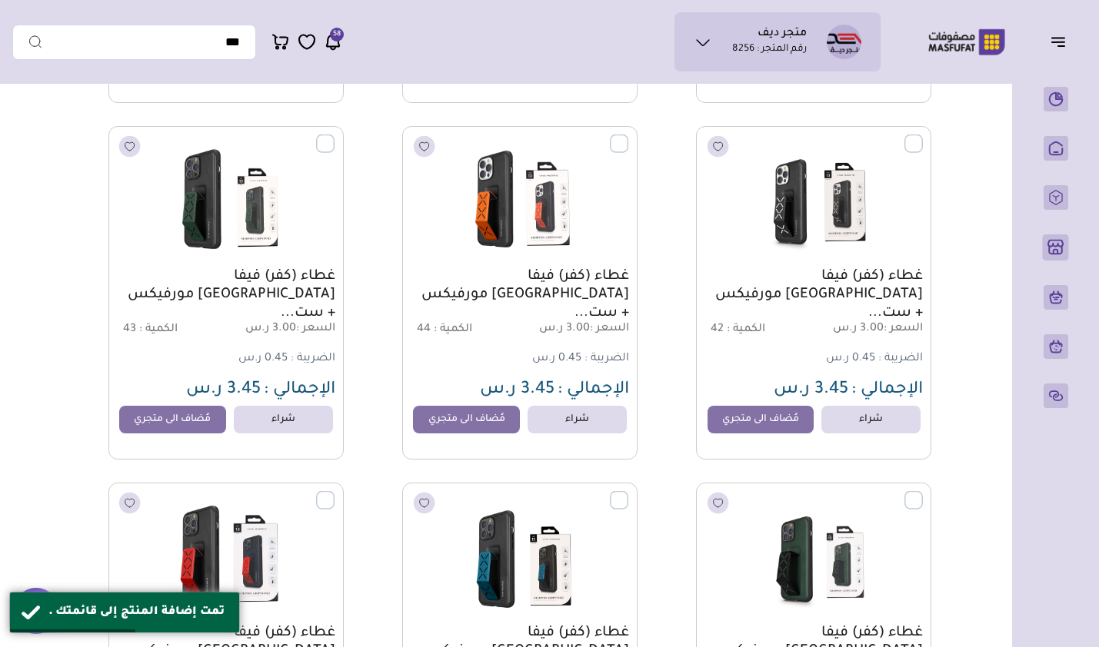
scroll to position [78240, 0]
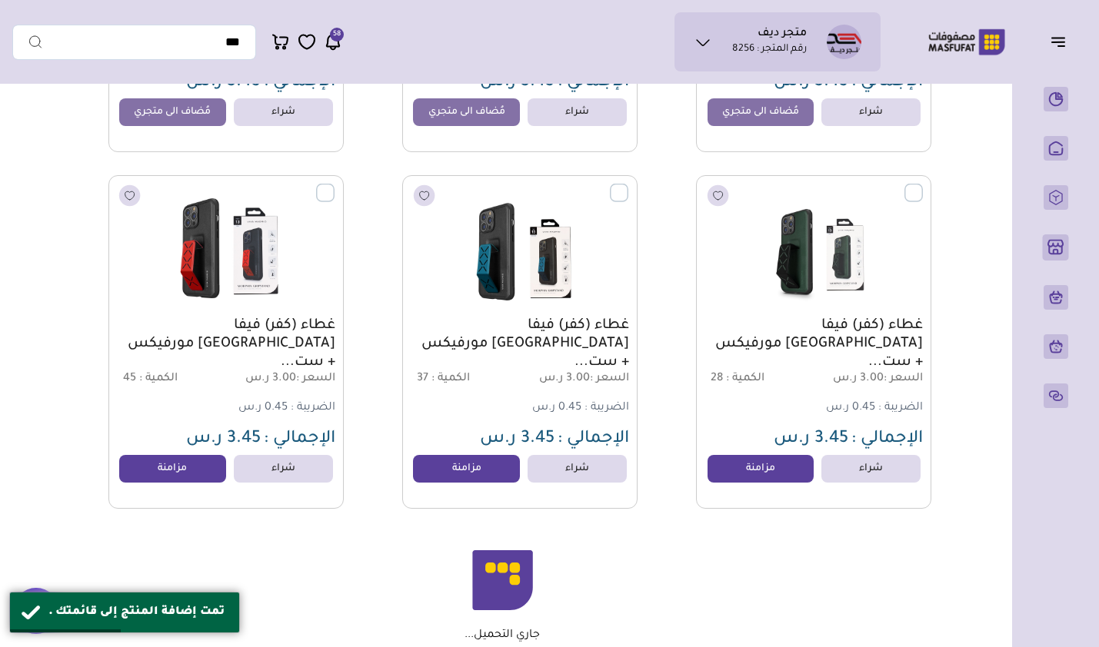
click at [737, 471] on link "مزامنة" at bounding box center [760, 469] width 107 height 28
click at [191, 483] on link "مزامنة" at bounding box center [172, 469] width 107 height 28
click at [436, 481] on link "مزامنة" at bounding box center [466, 469] width 107 height 28
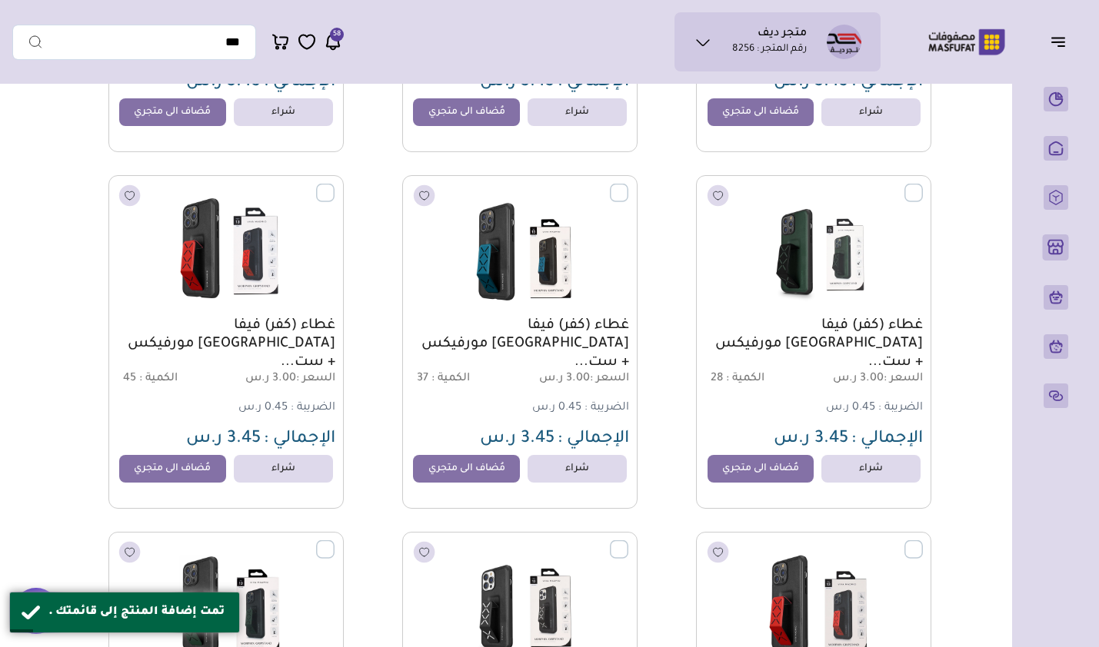
scroll to position [78493, 0]
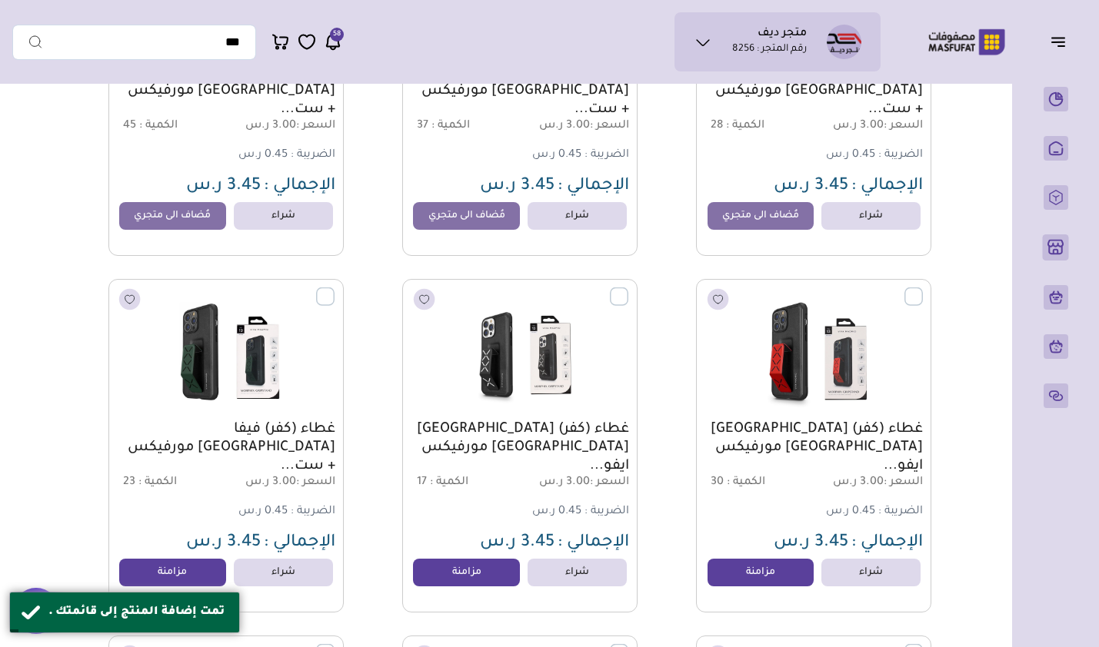
click at [467, 421] on div "غطاء (كفر) فيفا مدريد مورفيكس ايفو... السعر : 3.00 ر.س الكمية : 17 الضريبة : 0.…" at bounding box center [520, 488] width 218 height 135
click at [159, 421] on div "غطاء (كفر) فيفا مدريد مورفيكس + ست... السعر : 3.00 ر.س الكمية : 23 الضريبة : 0.…" at bounding box center [226, 488] width 218 height 135
click at [737, 421] on div "غطاء (كفر) فيفا مدريد مورفيكس ايفو... السعر : 3.00 ر.س الكمية : 30 الضريبة : 0.…" at bounding box center [813, 488] width 218 height 135
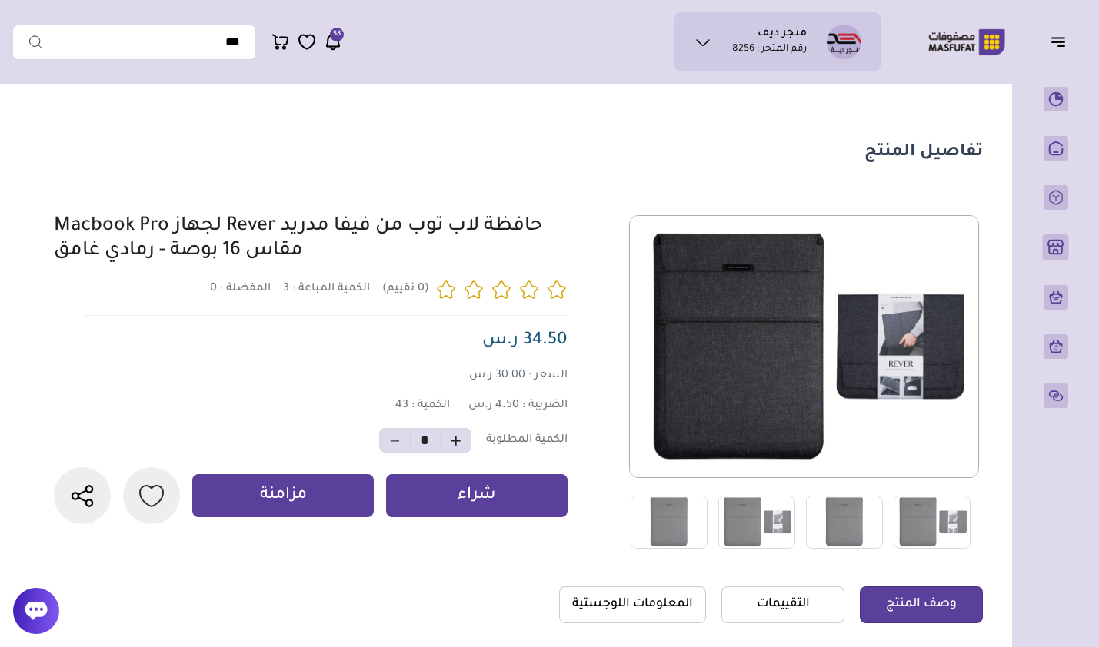
click at [304, 507] on p "مزامنة" at bounding box center [283, 496] width 47 height 22
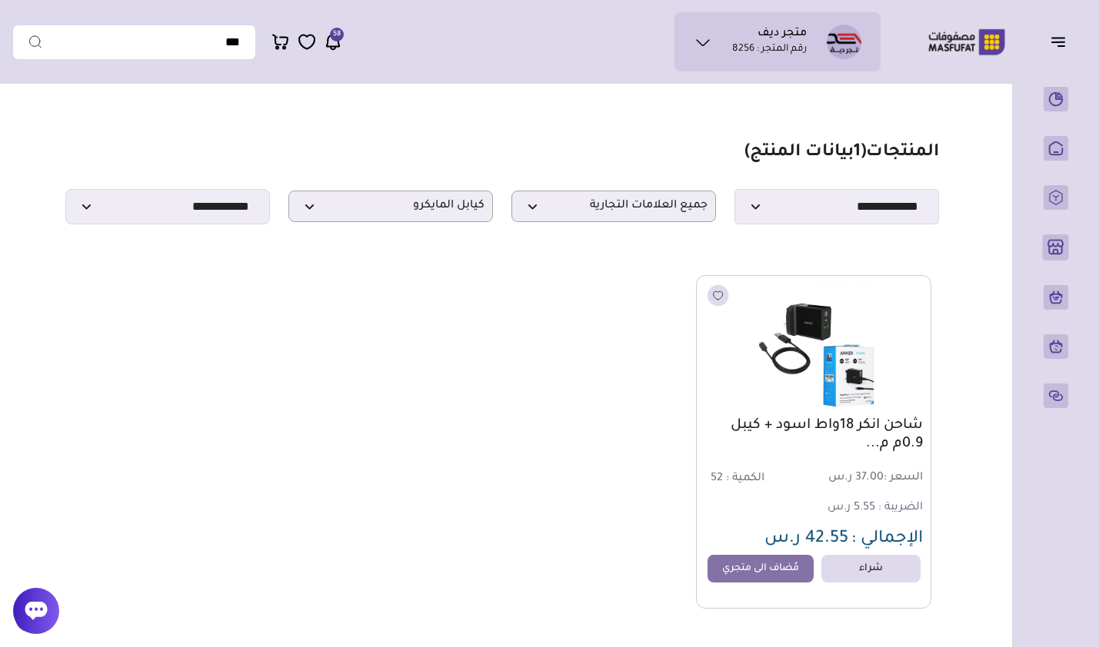
select select "*"
select select
click at [422, 201] on p "كيابل المايكرو" at bounding box center [390, 207] width 205 height 32
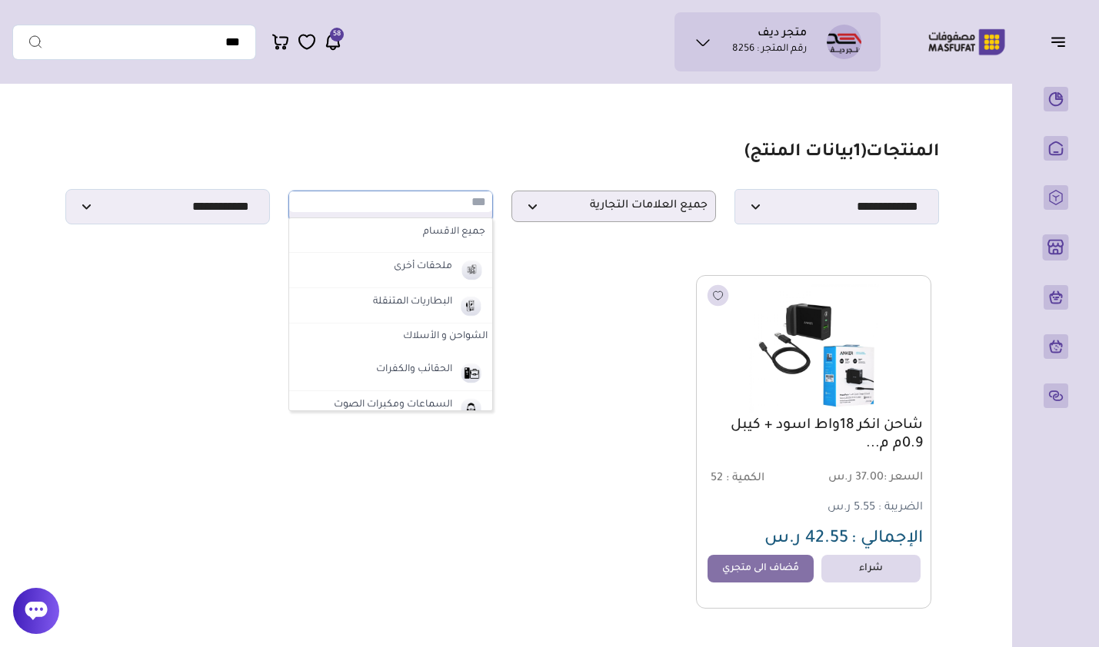
click at [395, 304] on label "البطاريات المتنقلة" at bounding box center [413, 303] width 84 height 20
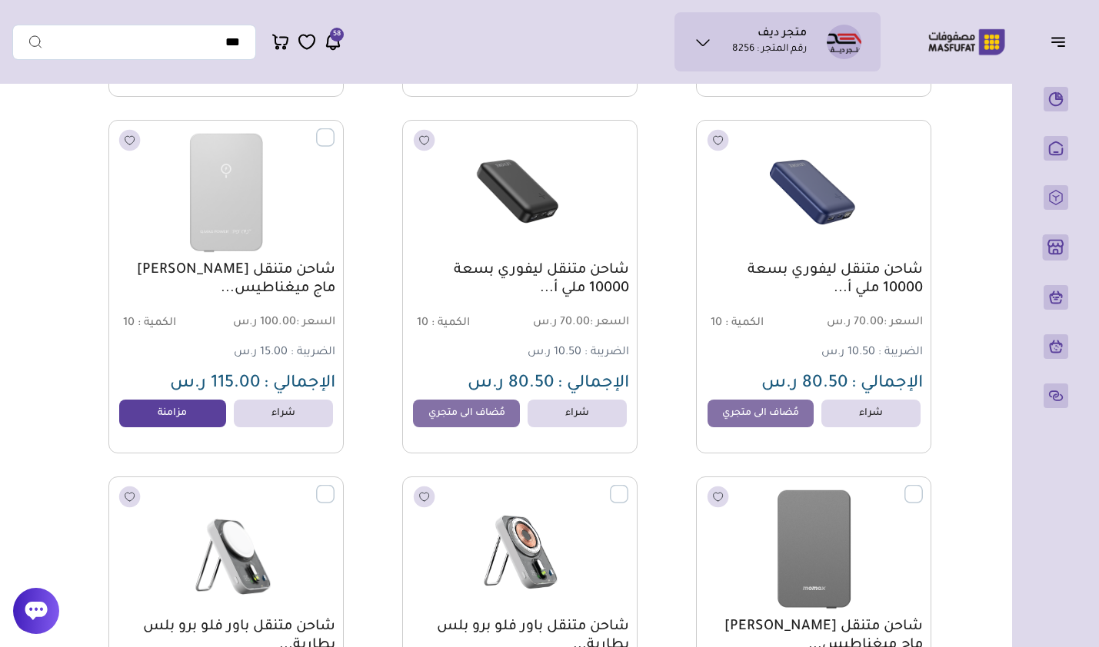
scroll to position [4522, 0]
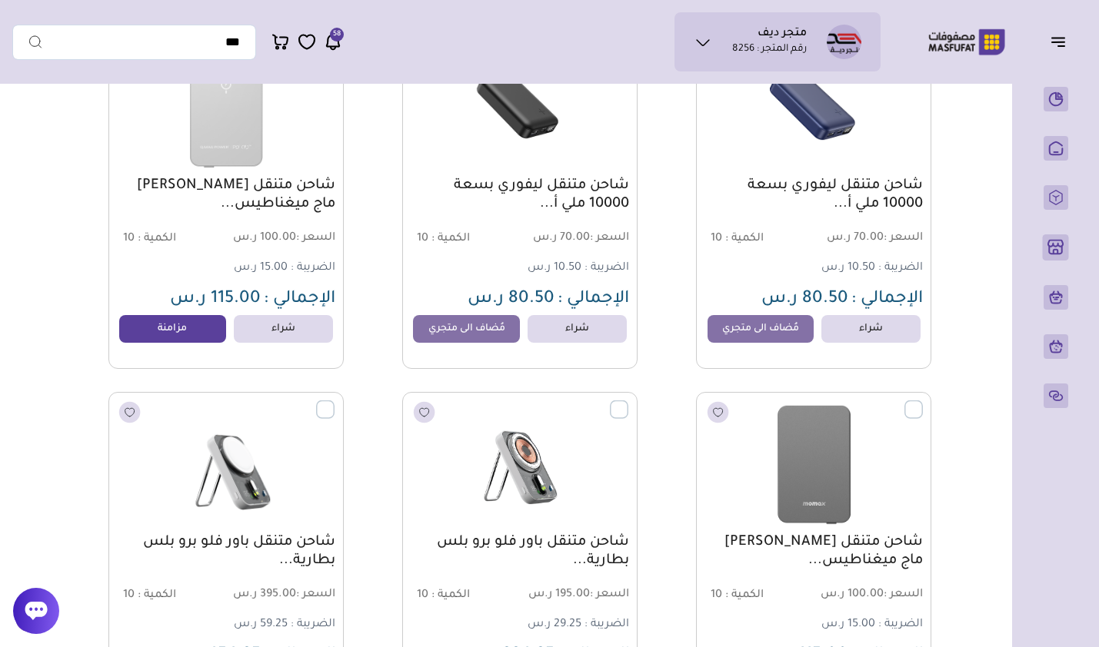
click at [200, 333] on link "مزامنة" at bounding box center [172, 329] width 107 height 28
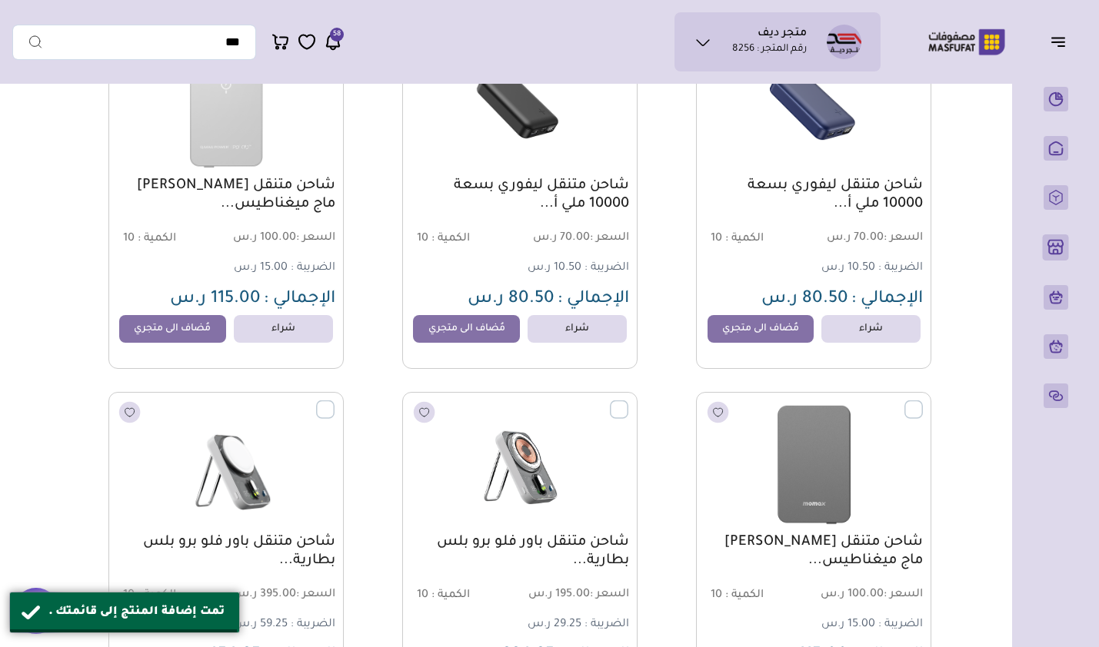
click at [435, 340] on link "مُضاف الى متجري" at bounding box center [466, 329] width 107 height 28
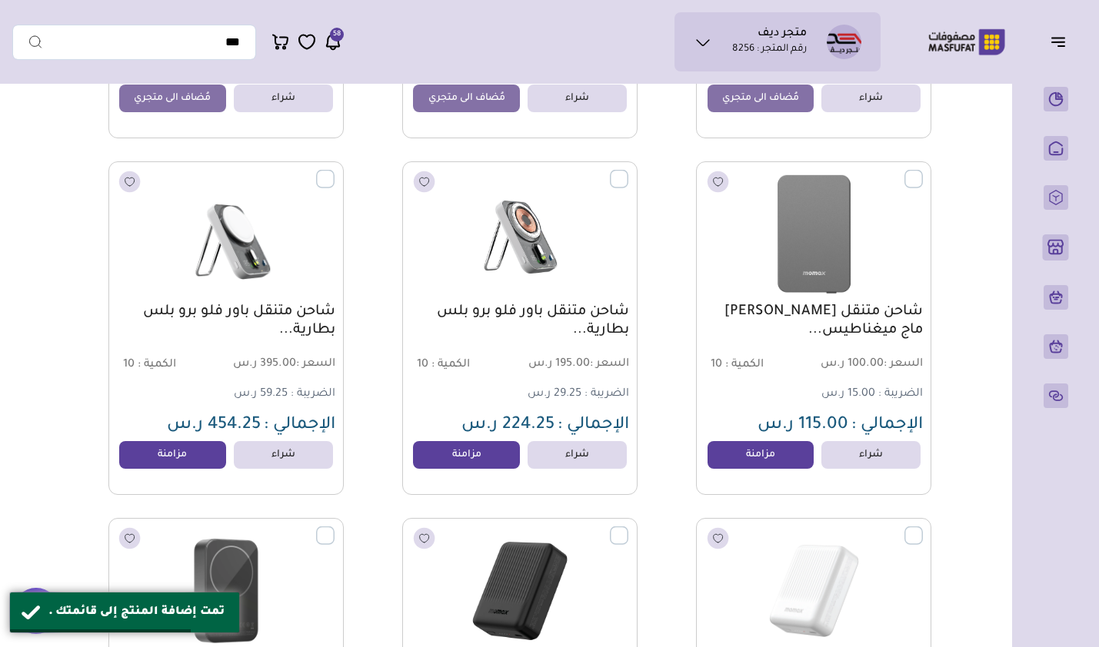
click at [466, 458] on link "مزامنة" at bounding box center [466, 455] width 107 height 28
click at [190, 467] on link "مزامنة" at bounding box center [172, 455] width 107 height 28
click at [778, 464] on link "مزامنة" at bounding box center [760, 455] width 107 height 28
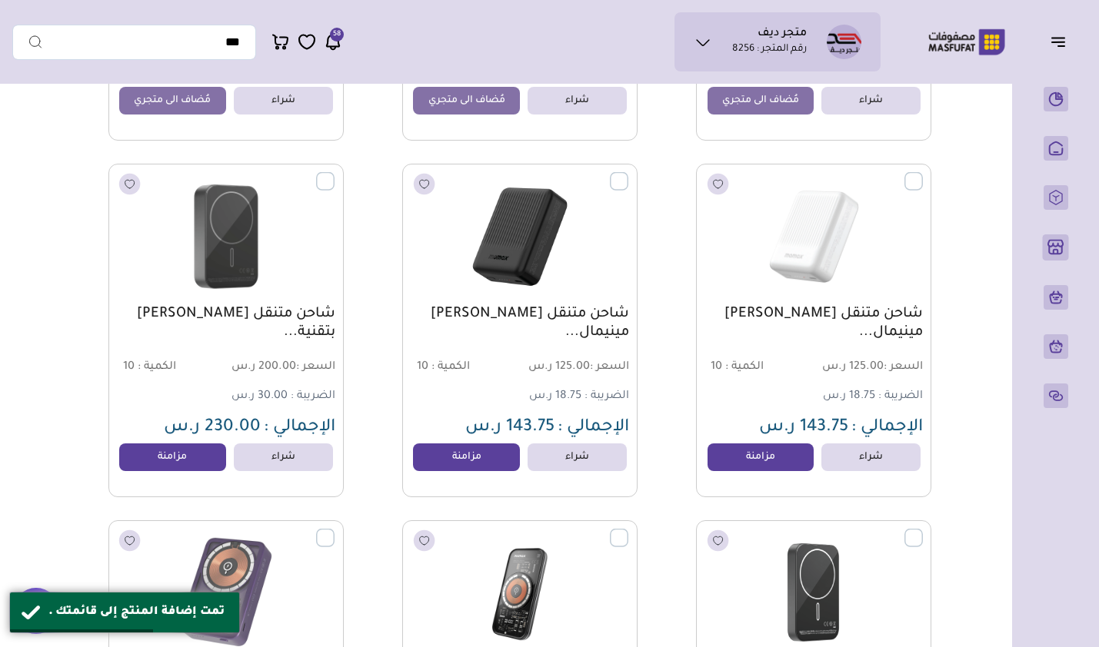
scroll to position [5137, 0]
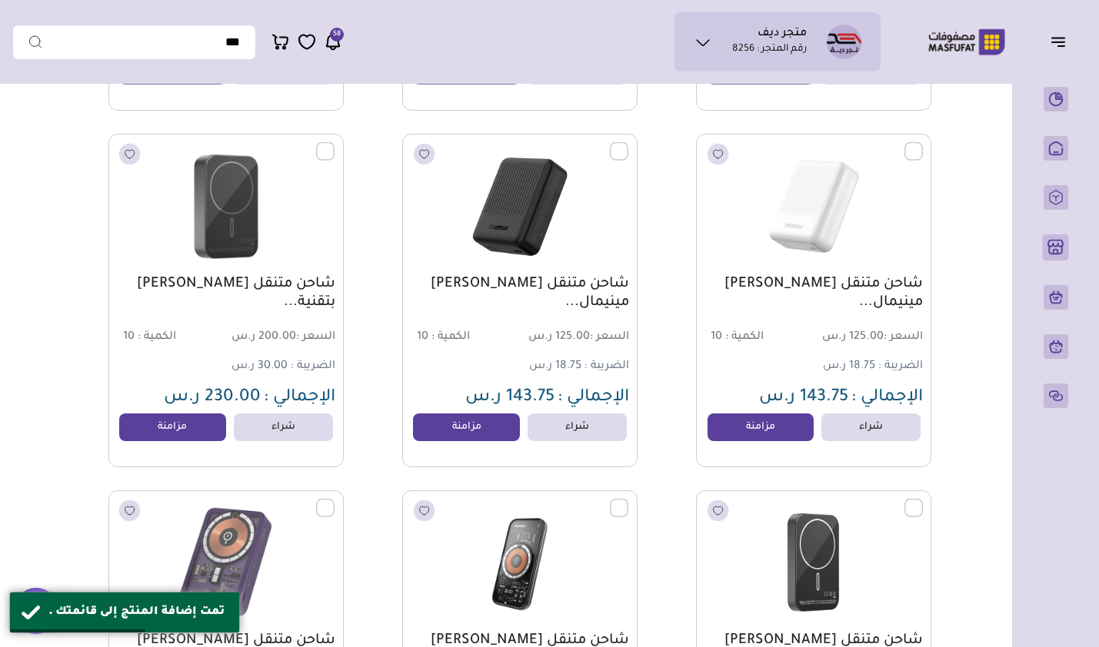
click at [766, 439] on link "مزامنة" at bounding box center [760, 428] width 107 height 28
click at [197, 441] on link "مزامنة" at bounding box center [172, 428] width 107 height 28
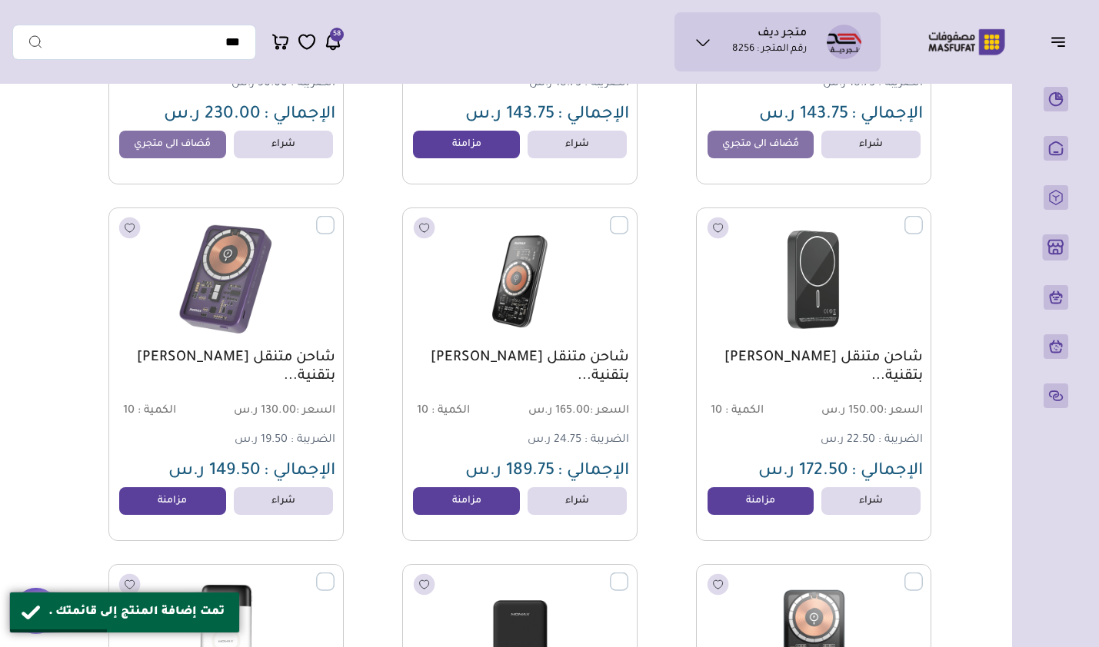
scroll to position [5521, 0]
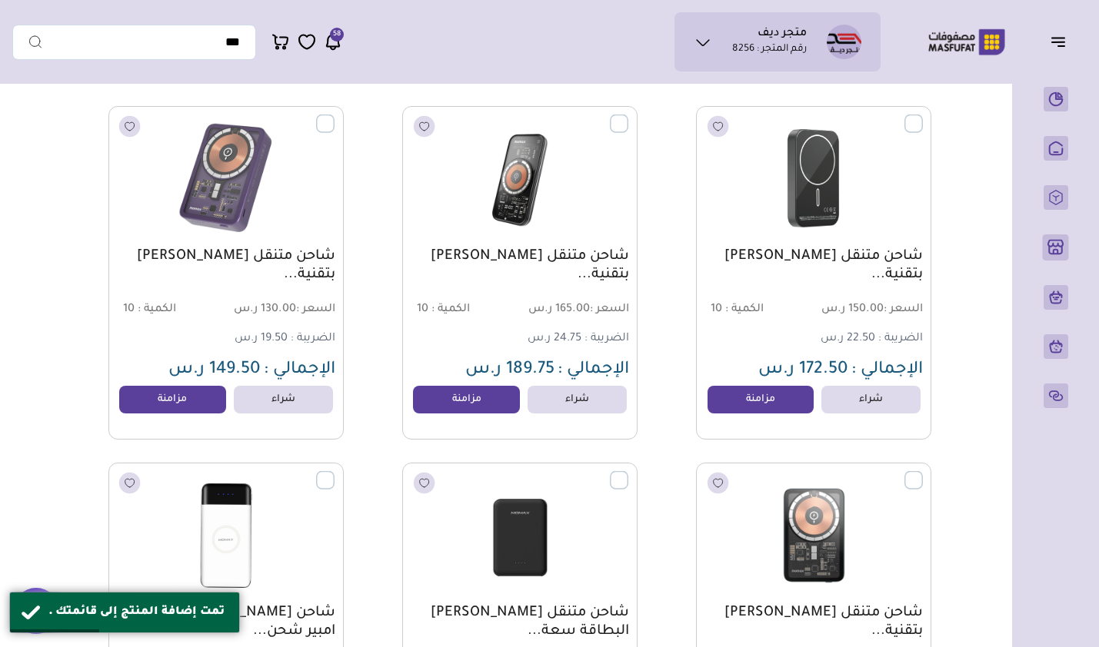
click at [733, 412] on link "مزامنة" at bounding box center [760, 400] width 107 height 28
click at [479, 407] on link "مزامنة" at bounding box center [466, 400] width 107 height 28
click at [165, 412] on link "مزامنة" at bounding box center [172, 400] width 107 height 28
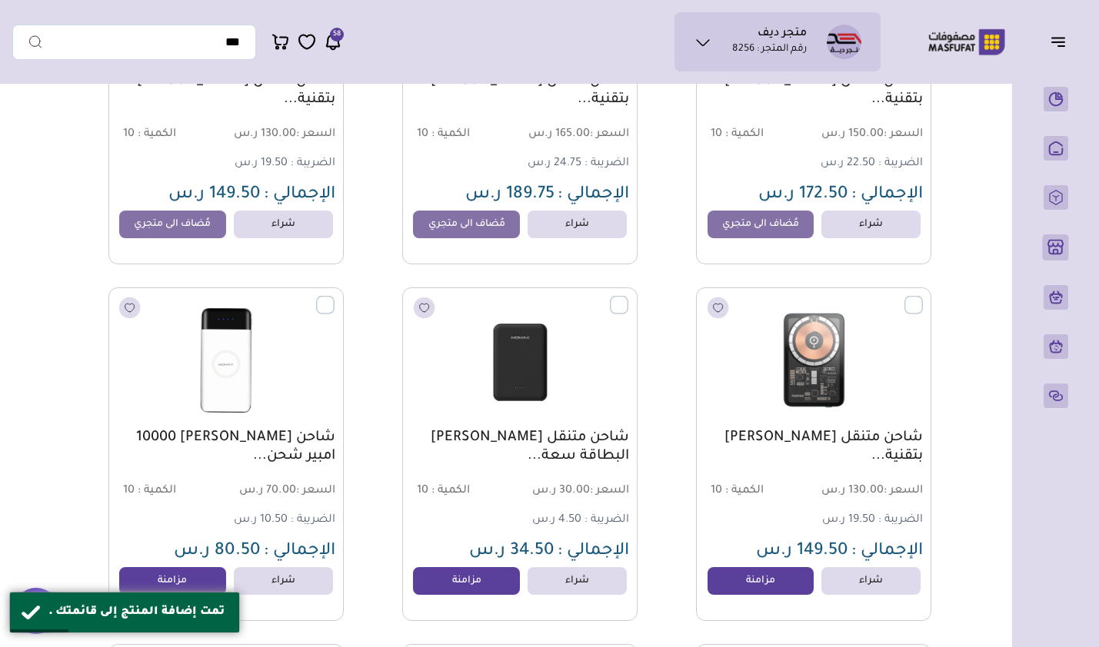
scroll to position [5829, 0]
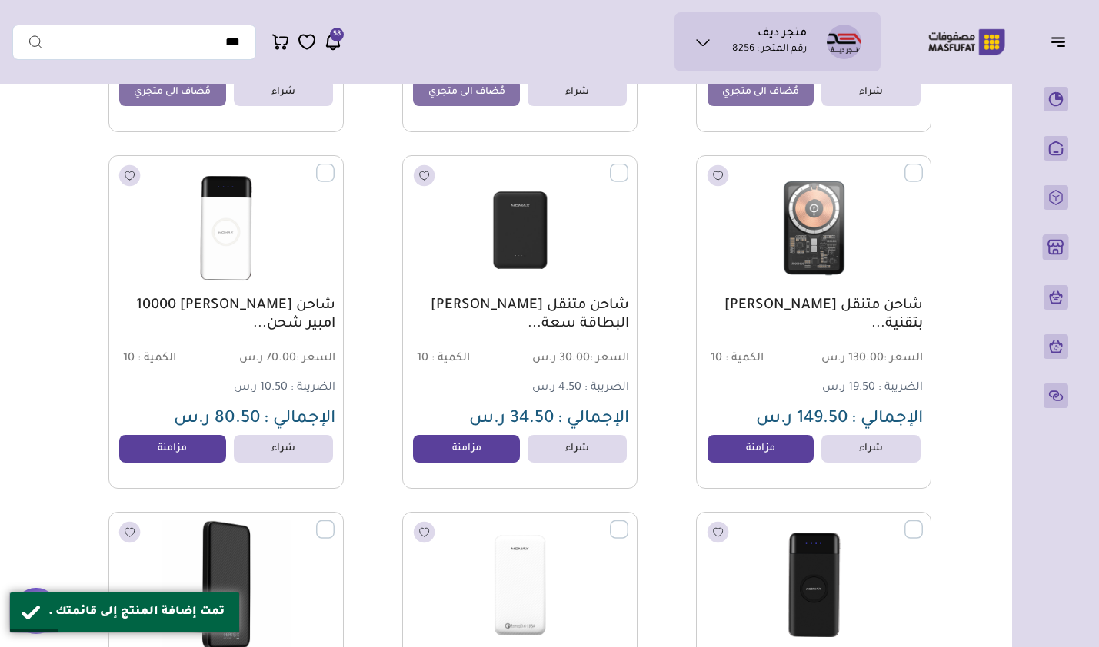
click at [484, 459] on link "مزامنة" at bounding box center [466, 449] width 107 height 28
click at [180, 457] on link "مزامنة" at bounding box center [172, 449] width 107 height 28
click at [767, 459] on link "مزامنة" at bounding box center [760, 449] width 107 height 28
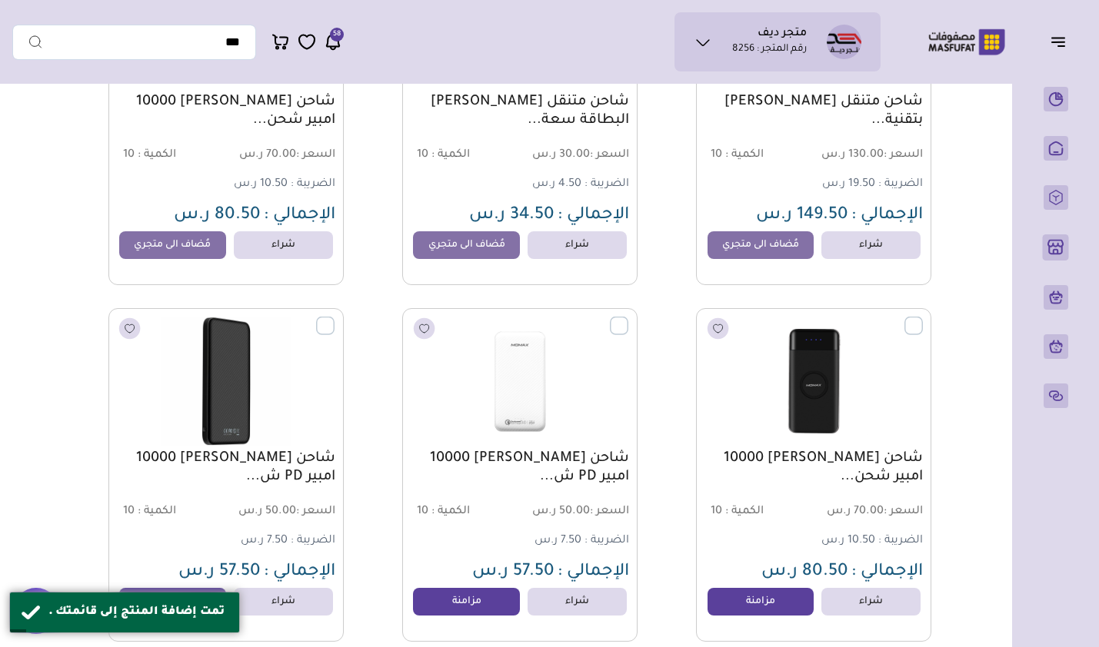
scroll to position [6213, 0]
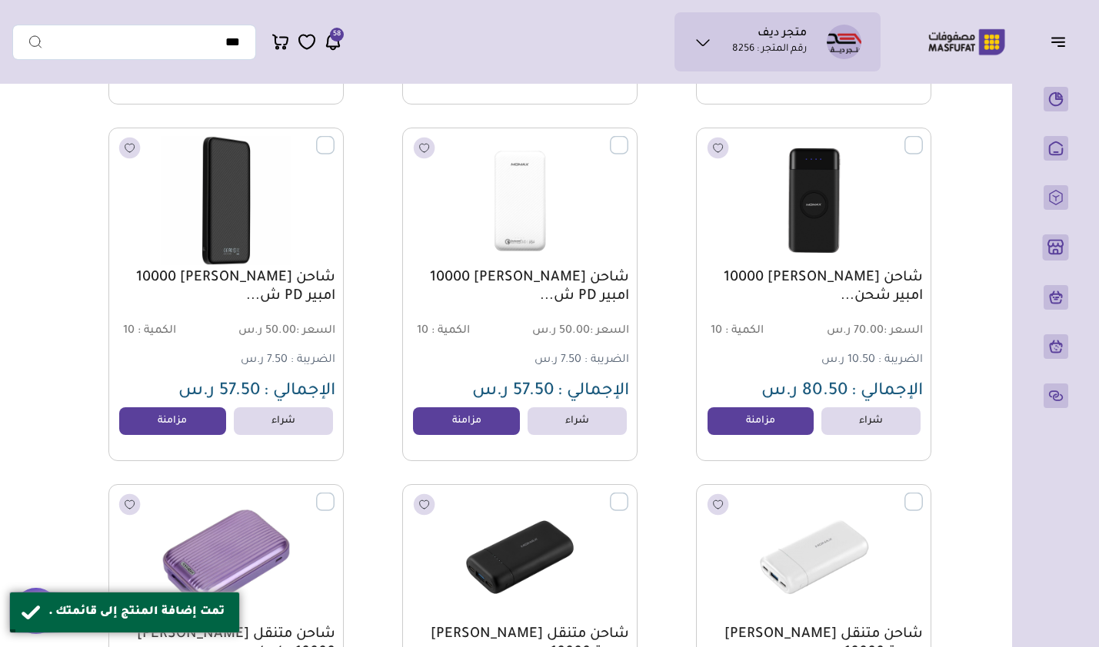
click at [753, 432] on link "مزامنة" at bounding box center [760, 421] width 107 height 28
click at [466, 435] on link "مزامنة" at bounding box center [466, 421] width 107 height 28
click at [191, 425] on link "مزامنة" at bounding box center [172, 421] width 107 height 28
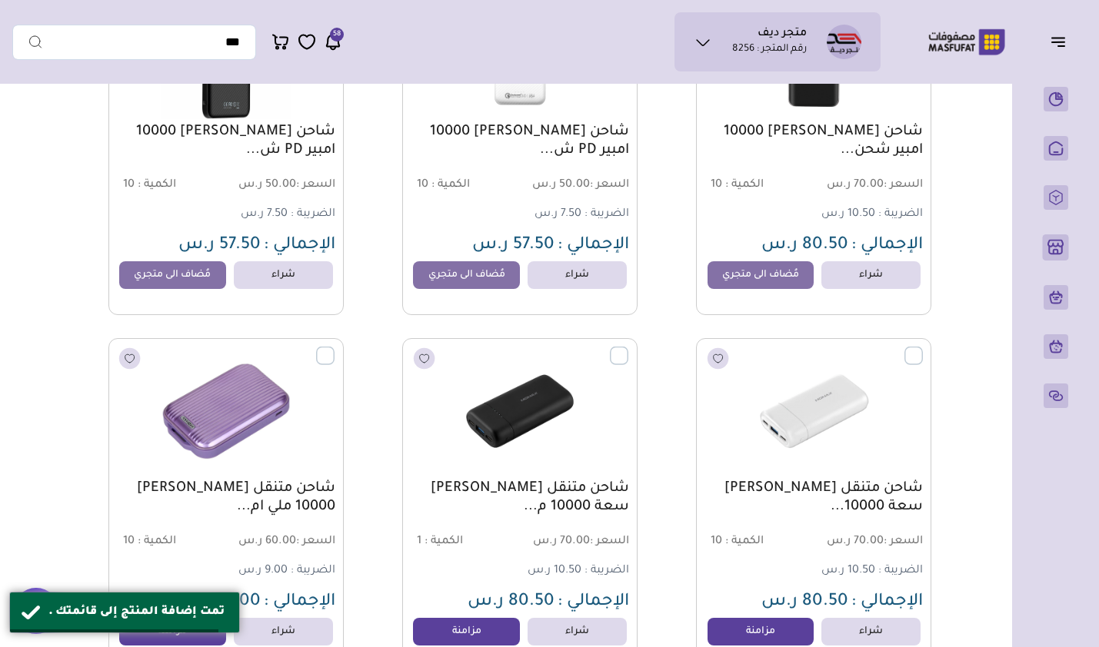
scroll to position [6521, 0]
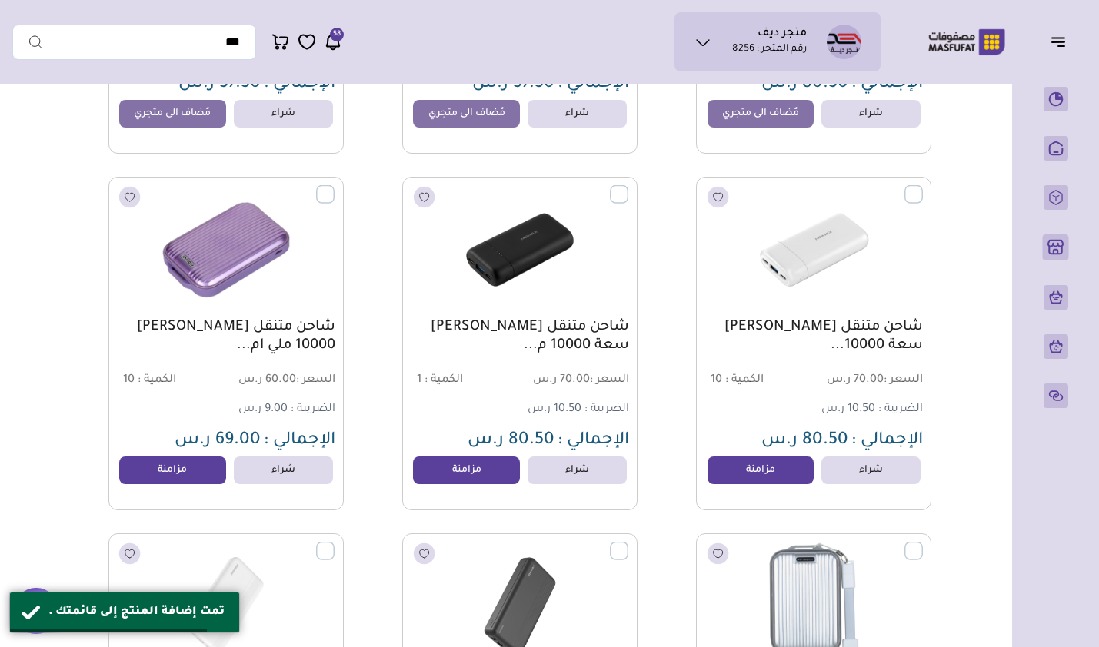
click at [480, 480] on link "مزامنة" at bounding box center [466, 471] width 107 height 28
click at [188, 476] on link "مزامنة" at bounding box center [172, 471] width 107 height 28
click at [770, 472] on link "مزامنة" at bounding box center [760, 471] width 107 height 28
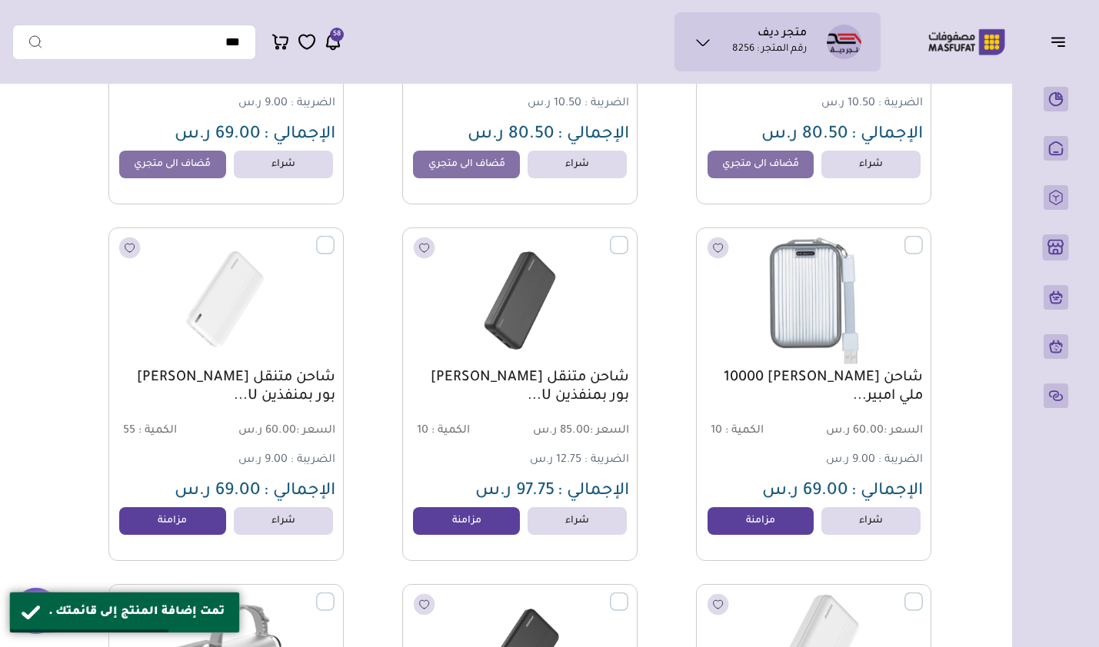
scroll to position [6828, 0]
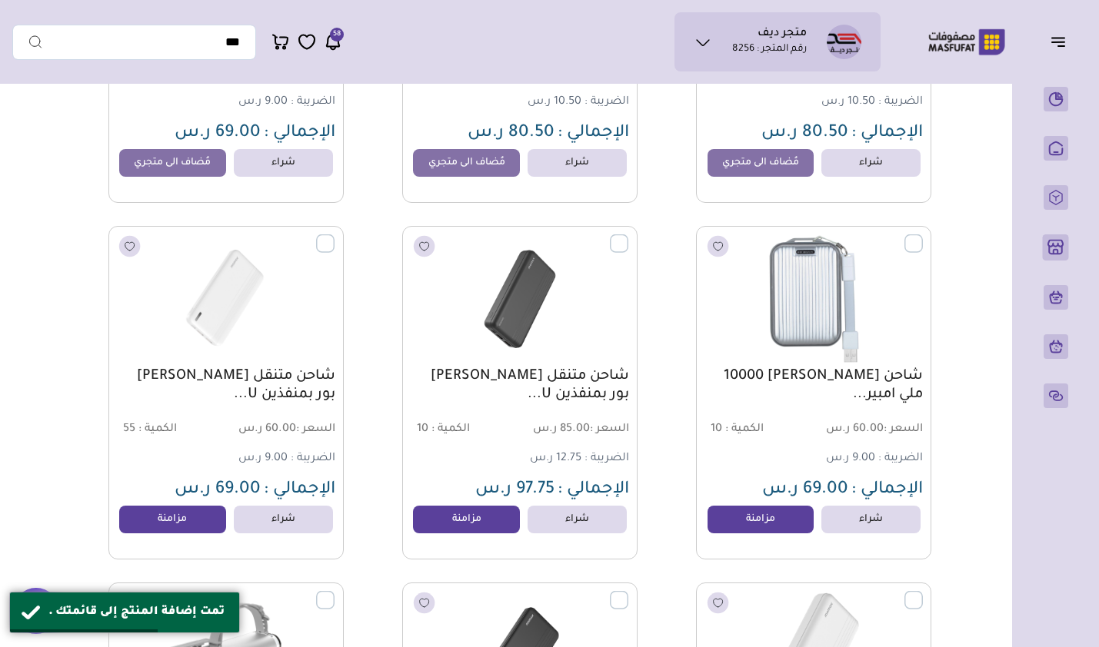
click at [757, 518] on link "مزامنة" at bounding box center [760, 520] width 107 height 28
click at [484, 528] on link "مزامنة" at bounding box center [466, 520] width 107 height 28
click at [201, 524] on link "مزامنة" at bounding box center [172, 520] width 107 height 28
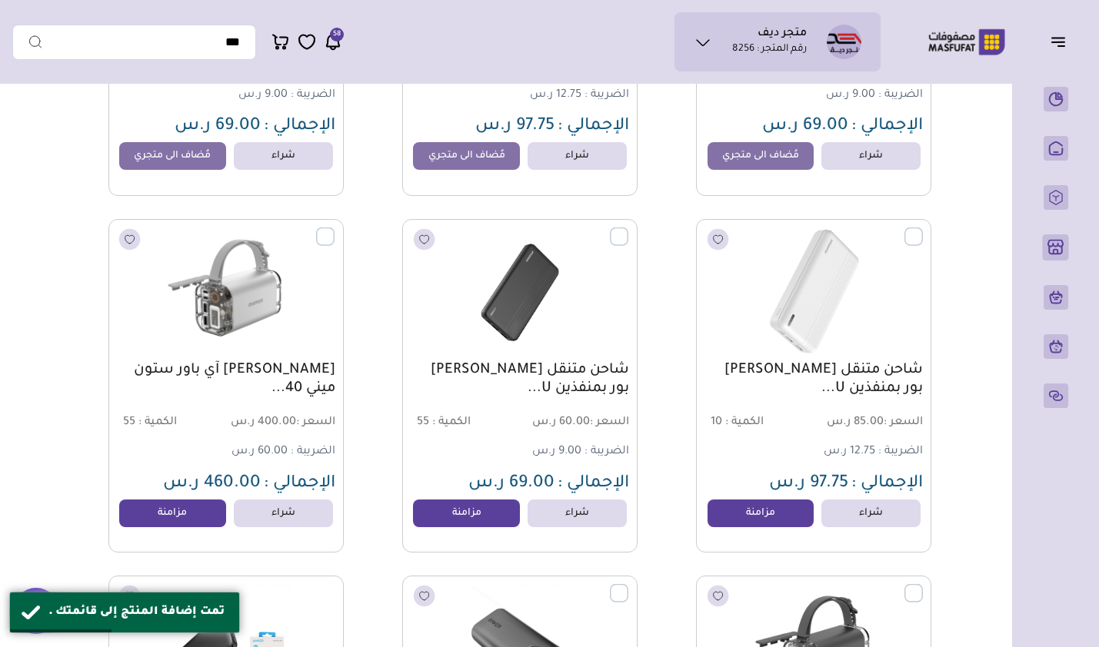
scroll to position [7289, 0]
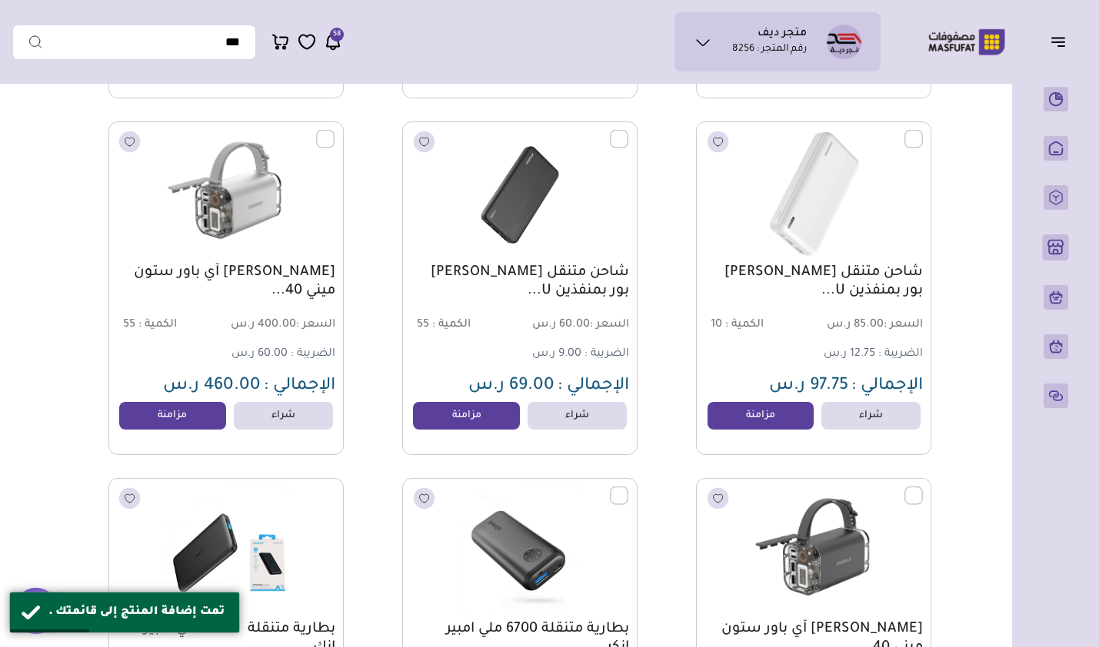
click at [748, 414] on link "مزامنة" at bounding box center [760, 416] width 107 height 28
click at [435, 429] on link "مزامنة" at bounding box center [466, 416] width 107 height 28
click at [185, 427] on link "مزامنة" at bounding box center [172, 416] width 107 height 28
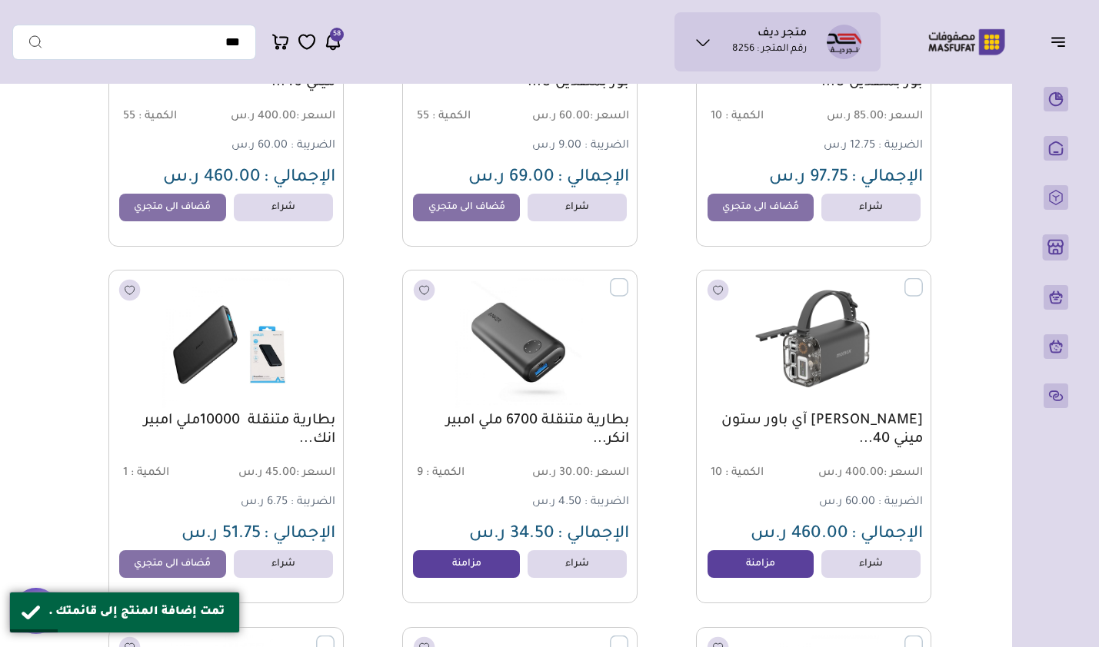
scroll to position [7520, 0]
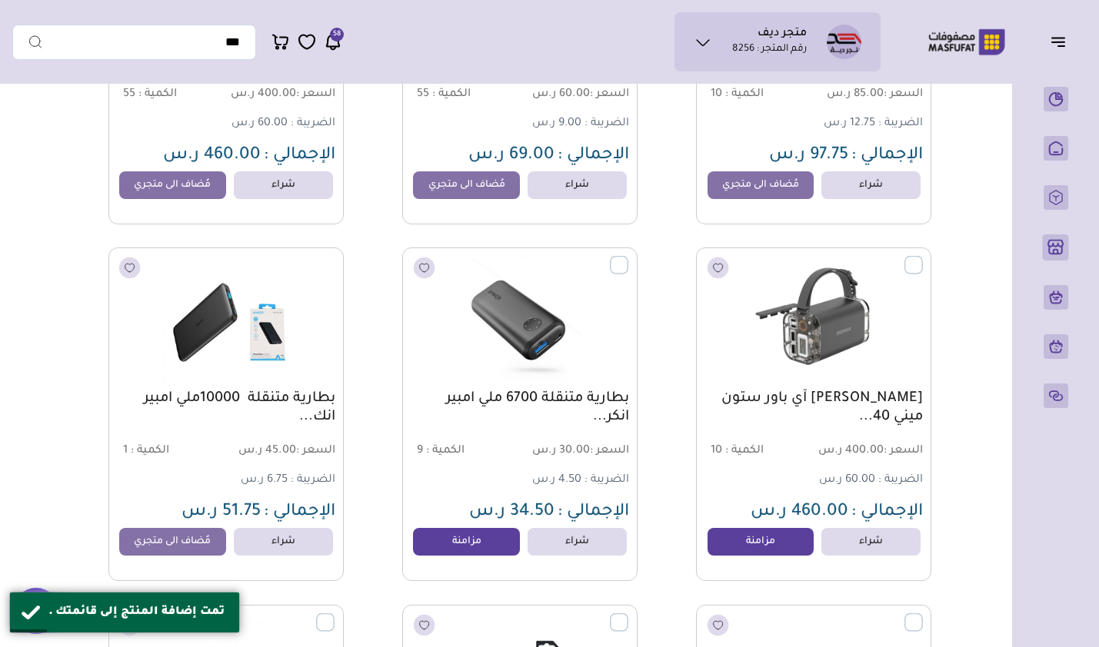
click at [762, 552] on link "مزامنة" at bounding box center [760, 542] width 107 height 28
click at [436, 547] on link "مزامنة" at bounding box center [466, 542] width 107 height 28
click at [206, 548] on link "مُضاف الى متجري" at bounding box center [172, 542] width 107 height 28
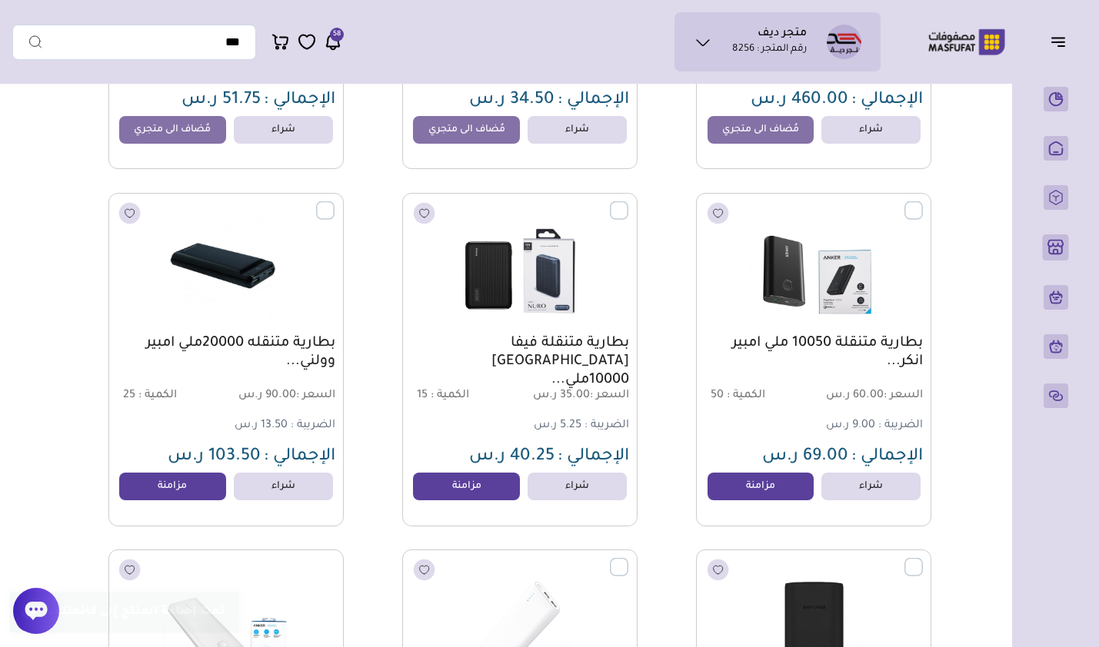
scroll to position [7981, 0]
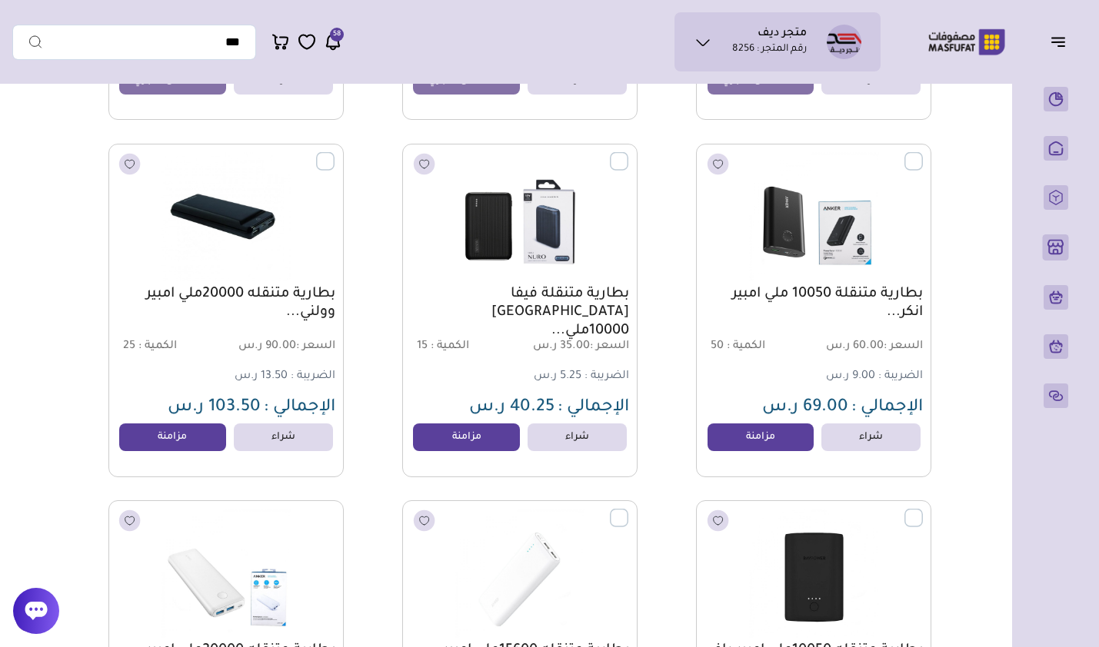
click at [751, 447] on link "مزامنة" at bounding box center [760, 438] width 107 height 28
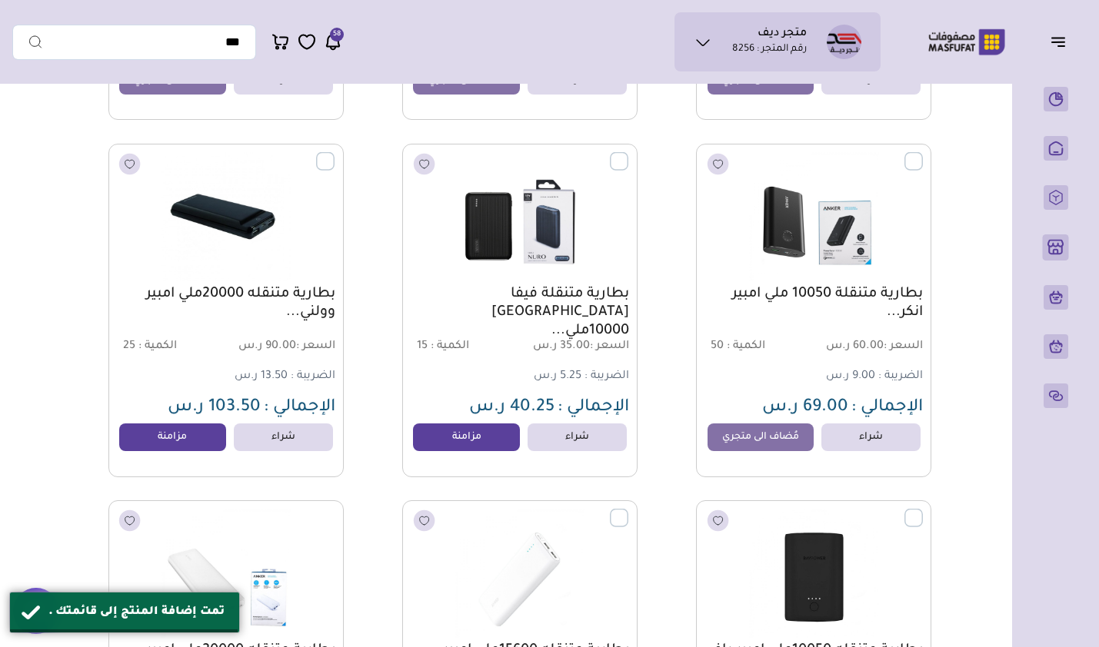
click at [440, 451] on link "مزامنة" at bounding box center [466, 438] width 107 height 28
click at [187, 447] on link "مزامنة" at bounding box center [172, 438] width 107 height 28
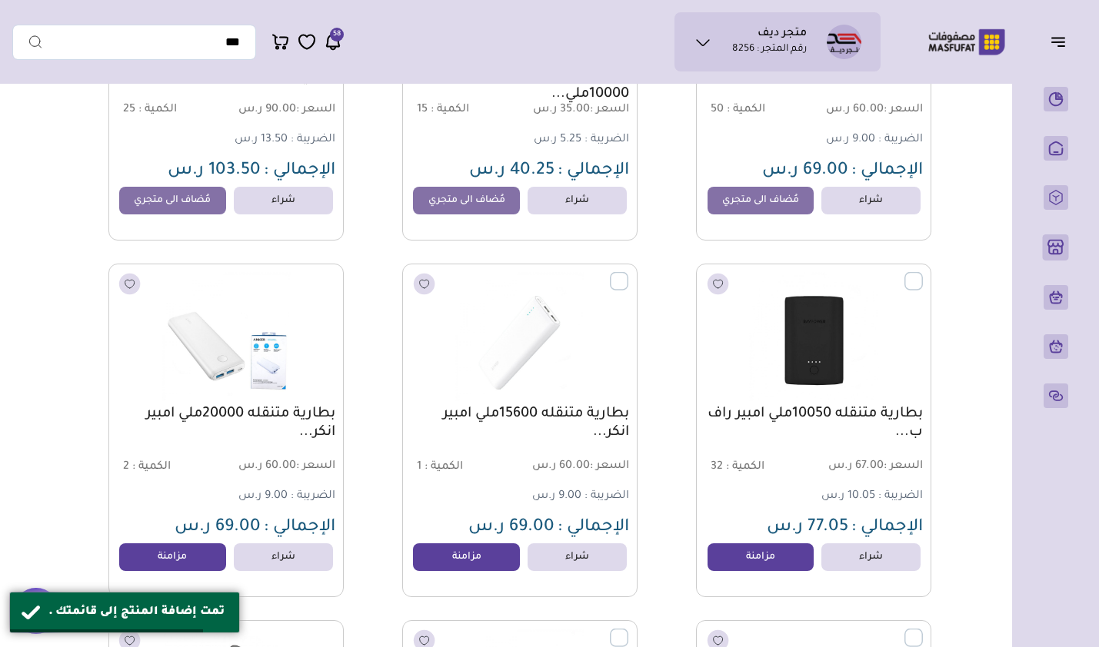
scroll to position [8443, 0]
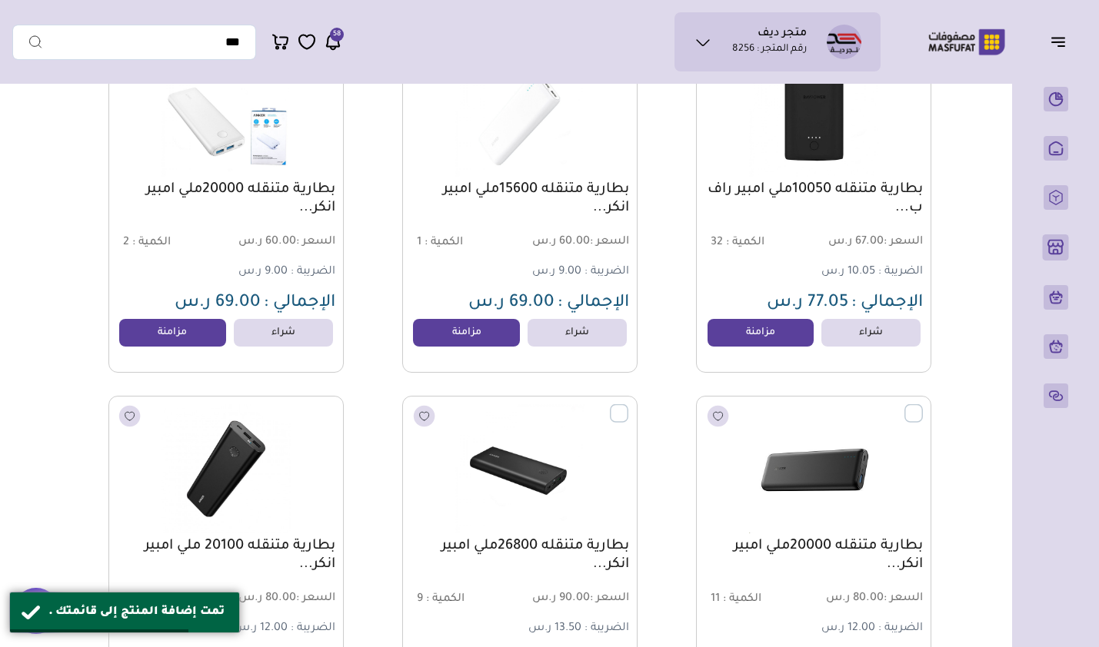
click at [756, 343] on link "مزامنة" at bounding box center [760, 333] width 107 height 28
click at [500, 344] on link "مزامنة" at bounding box center [466, 333] width 107 height 28
click at [206, 331] on link "مزامنة" at bounding box center [172, 333] width 107 height 28
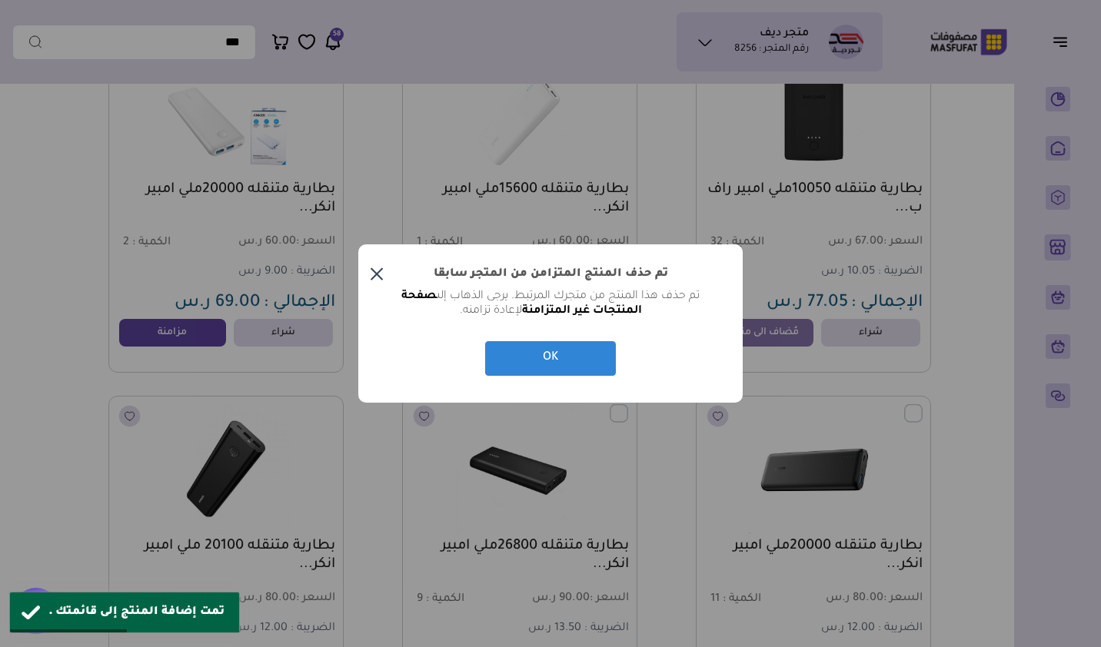
click at [369, 270] on button "×" at bounding box center [376, 274] width 37 height 37
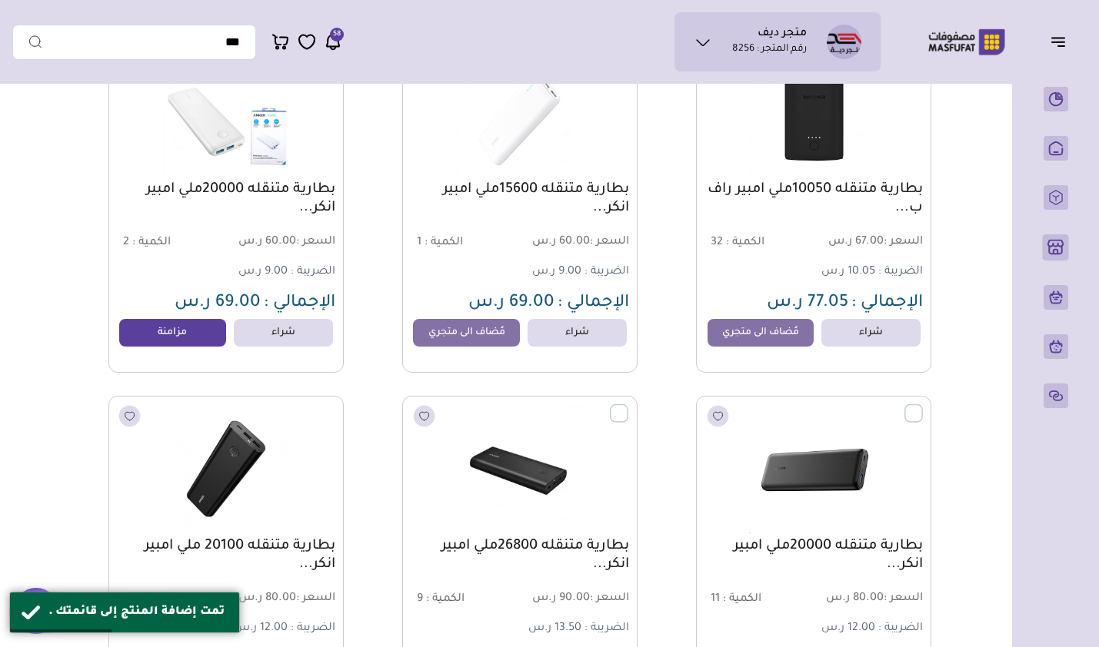
click at [195, 338] on link "مزامنة" at bounding box center [172, 333] width 107 height 28
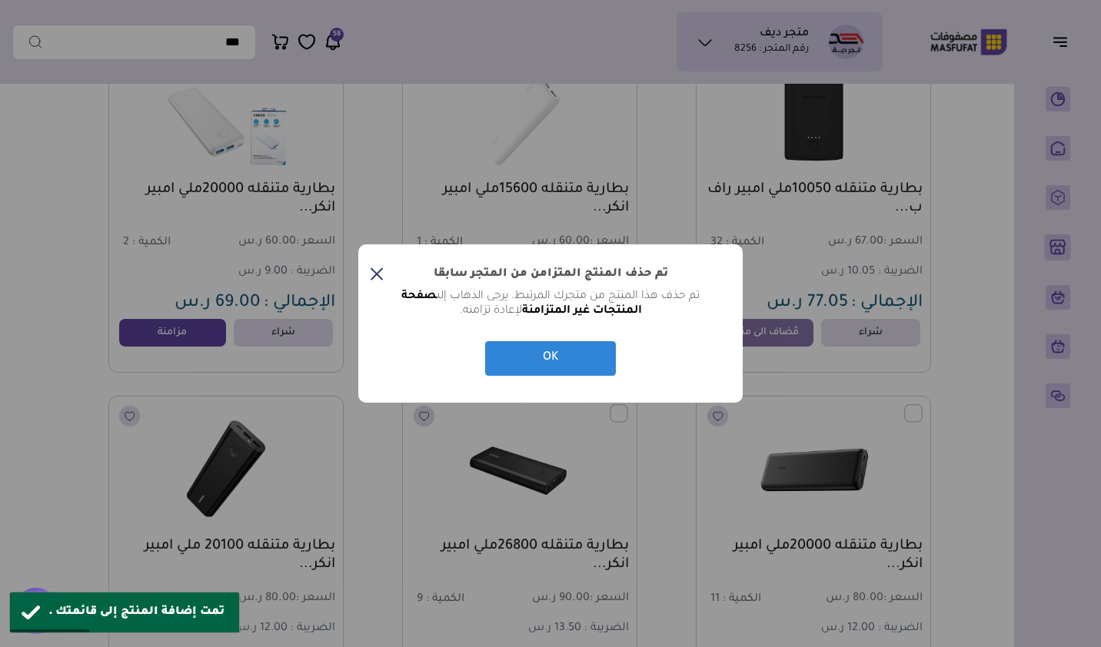
click at [383, 272] on button "×" at bounding box center [376, 274] width 37 height 37
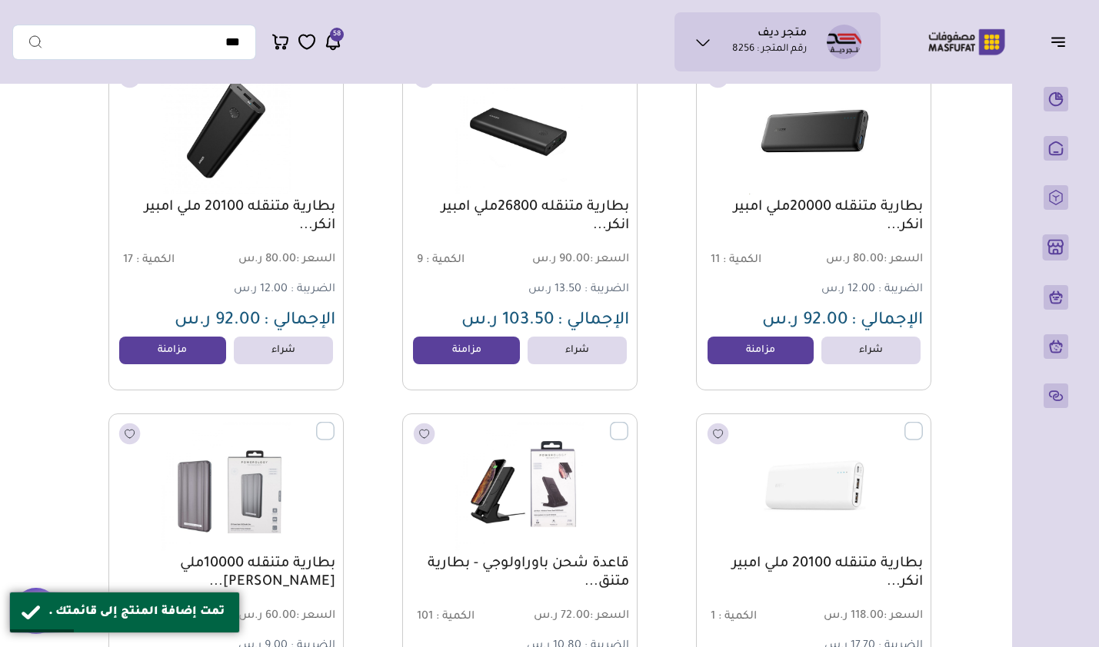
scroll to position [8827, 0]
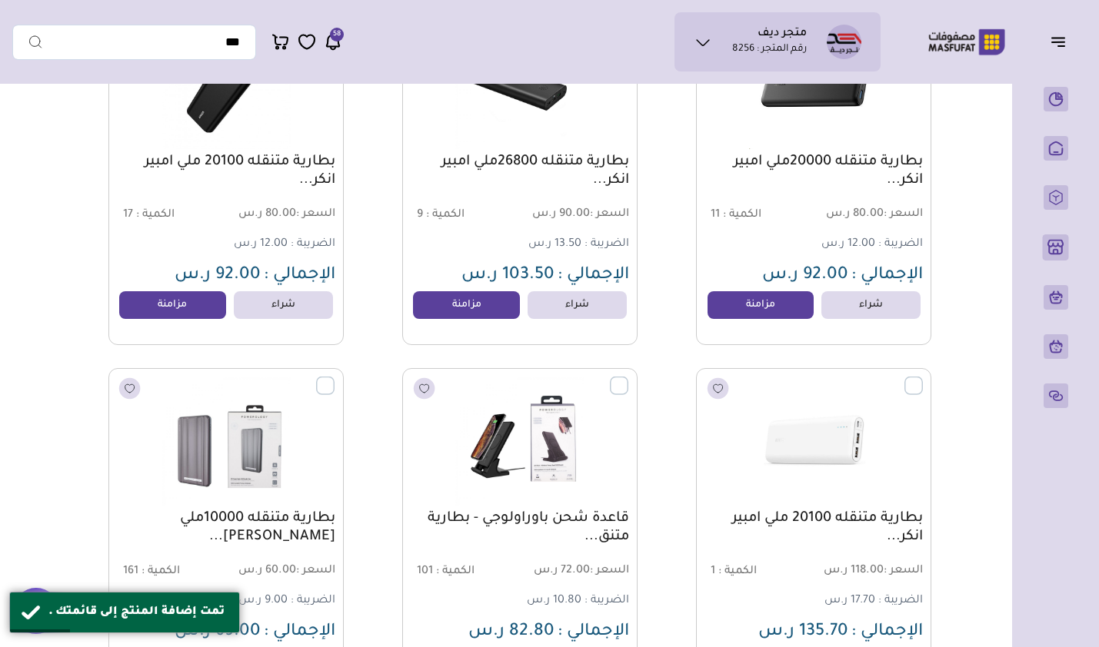
click at [744, 316] on link "مزامنة" at bounding box center [760, 305] width 107 height 28
click at [435, 319] on link "مزامنة" at bounding box center [466, 305] width 107 height 28
click at [202, 315] on link "مزامنة" at bounding box center [172, 305] width 107 height 28
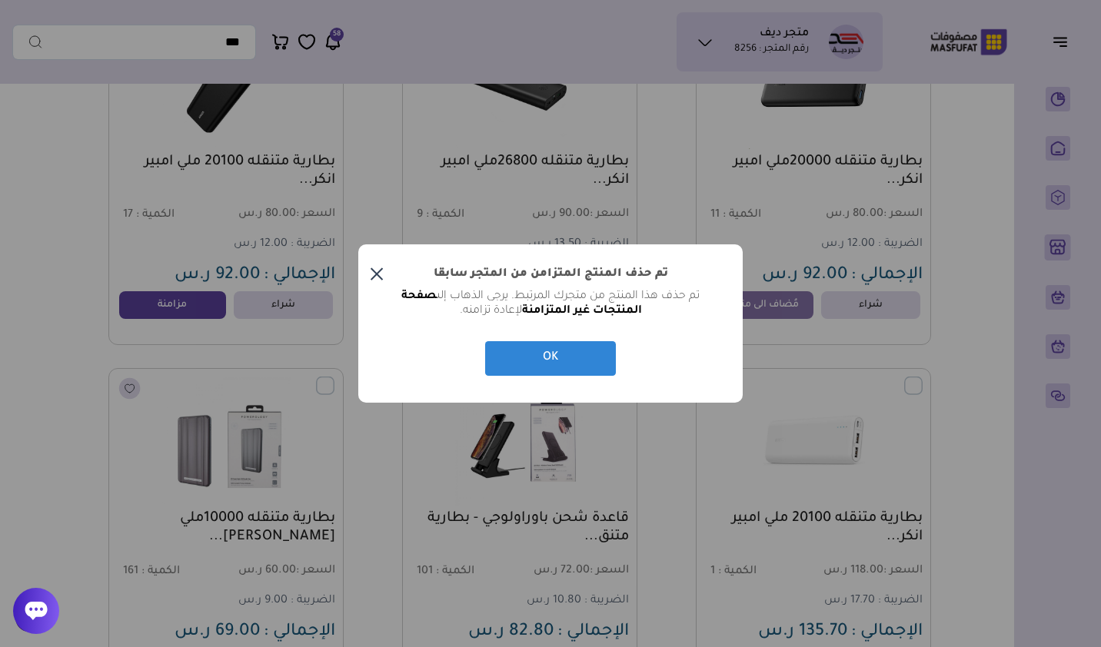
click at [374, 270] on button "×" at bounding box center [376, 274] width 37 height 37
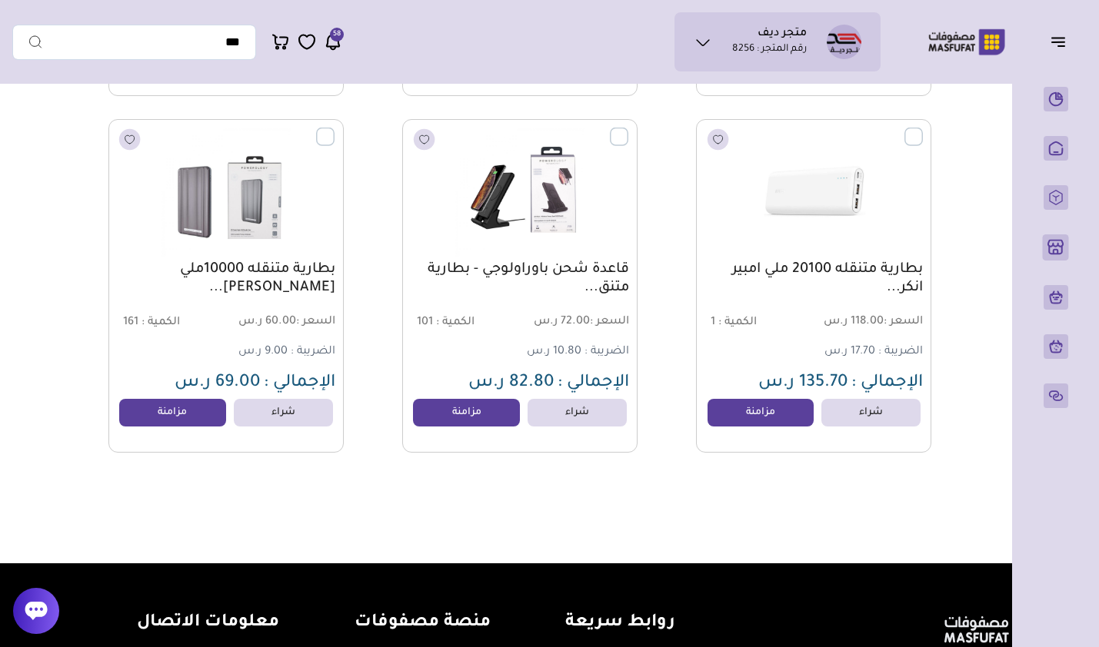
scroll to position [9135, 0]
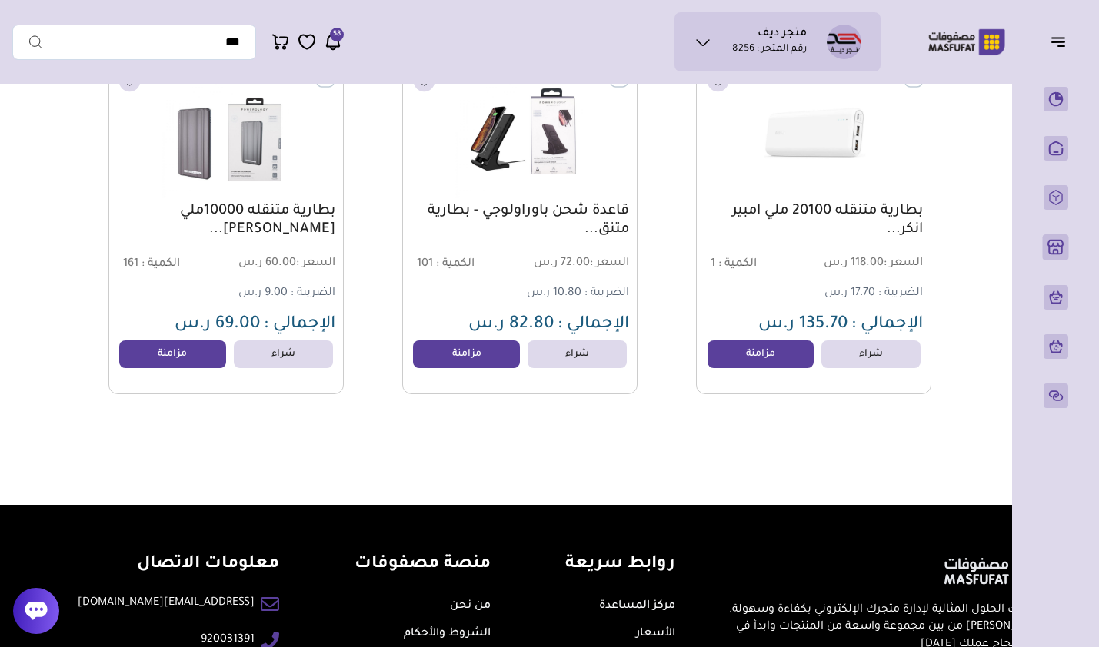
click at [760, 363] on link "مزامنة" at bounding box center [760, 355] width 107 height 28
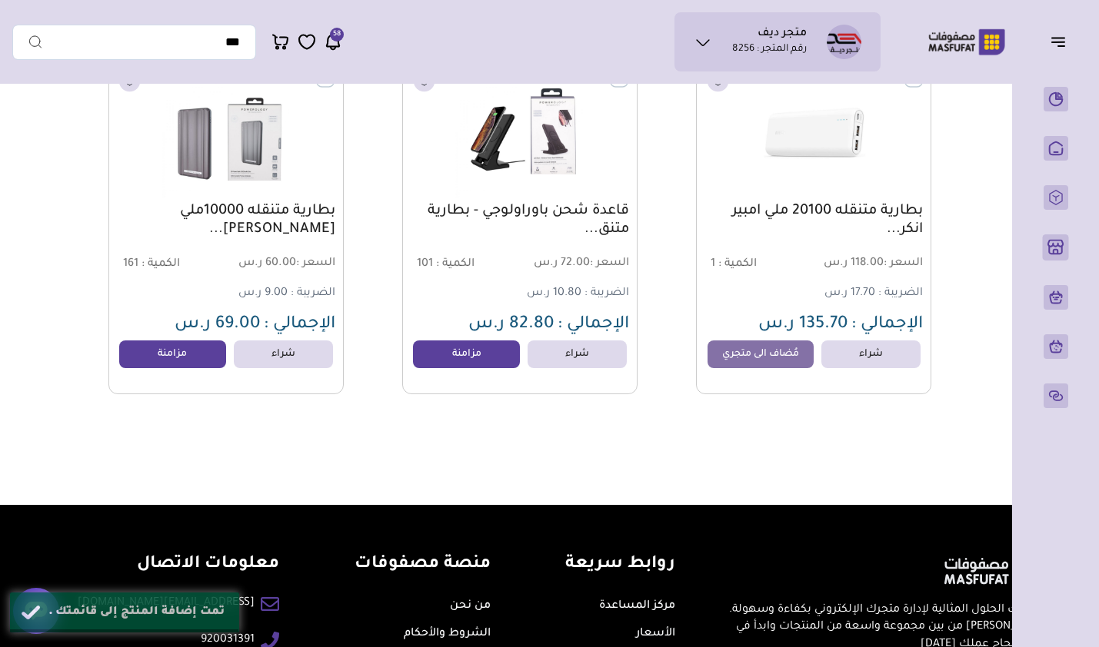
click at [430, 367] on link "مزامنة" at bounding box center [466, 355] width 107 height 28
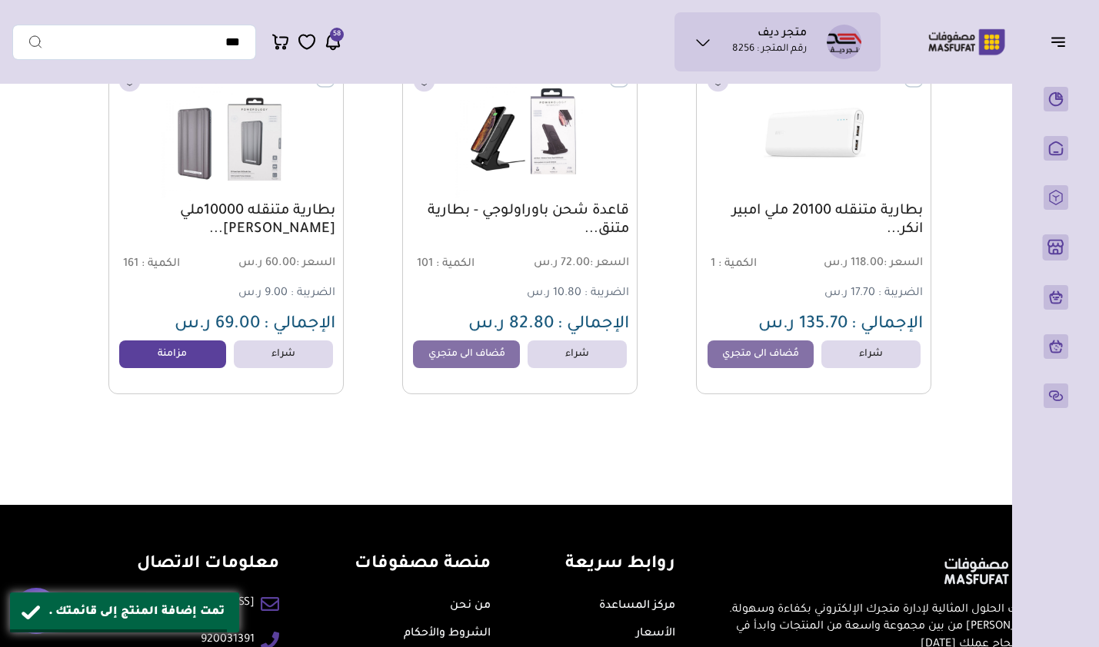
click at [181, 364] on link "مزامنة" at bounding box center [172, 355] width 107 height 28
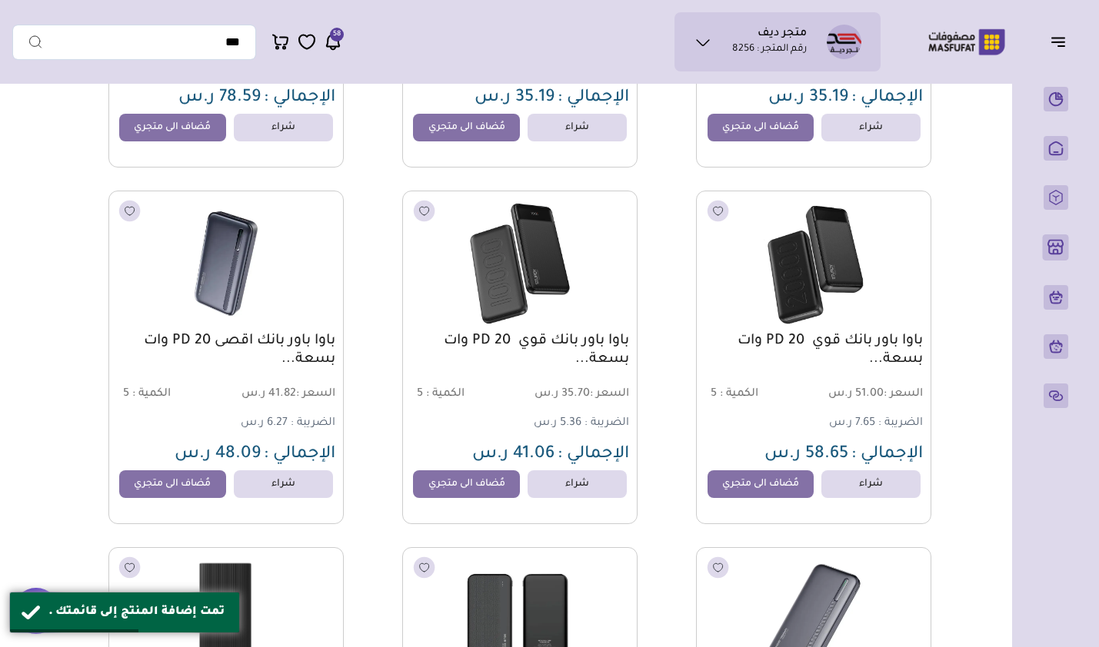
scroll to position [0, 0]
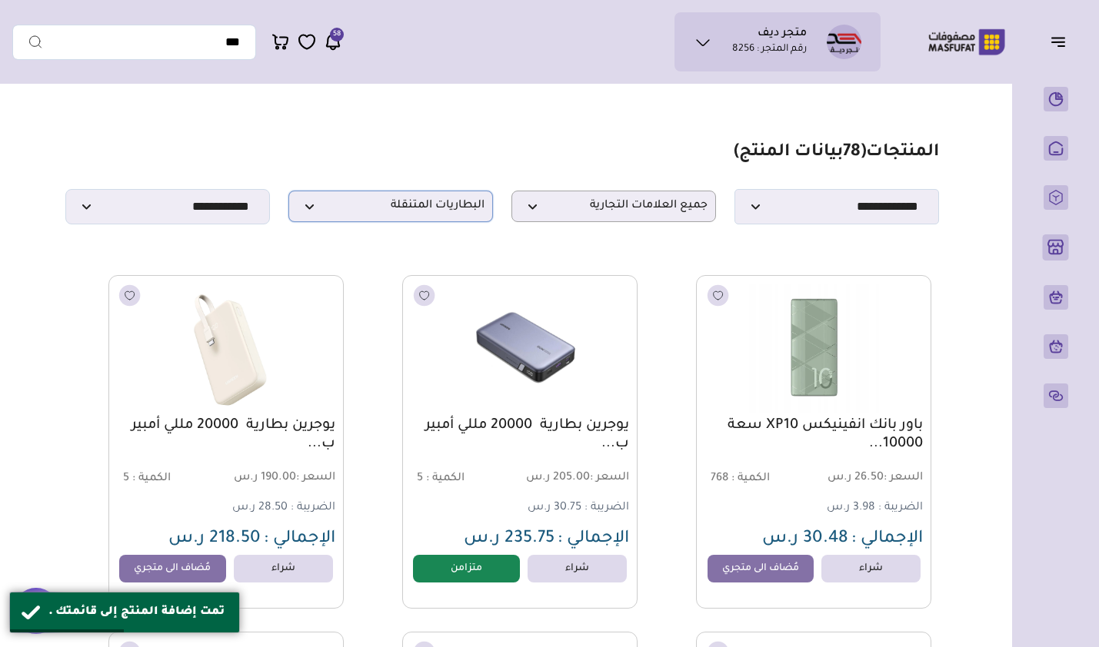
click at [378, 222] on p "البطاريات المتنقلة" at bounding box center [390, 207] width 205 height 32
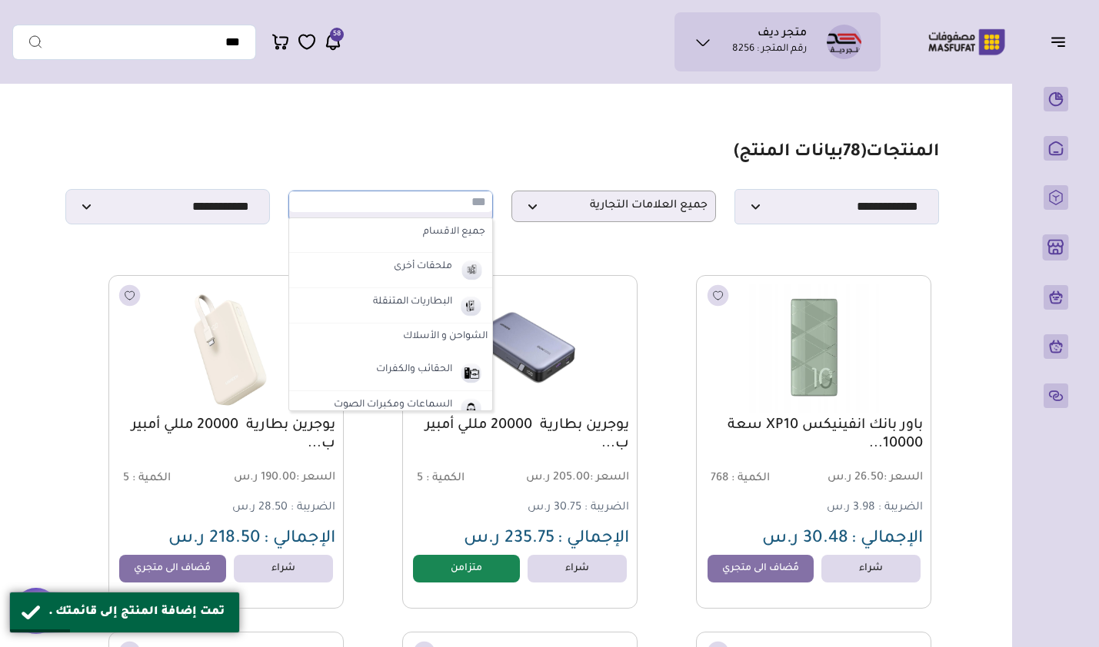
click at [430, 278] on label "ملحقات أخرى" at bounding box center [422, 268] width 63 height 20
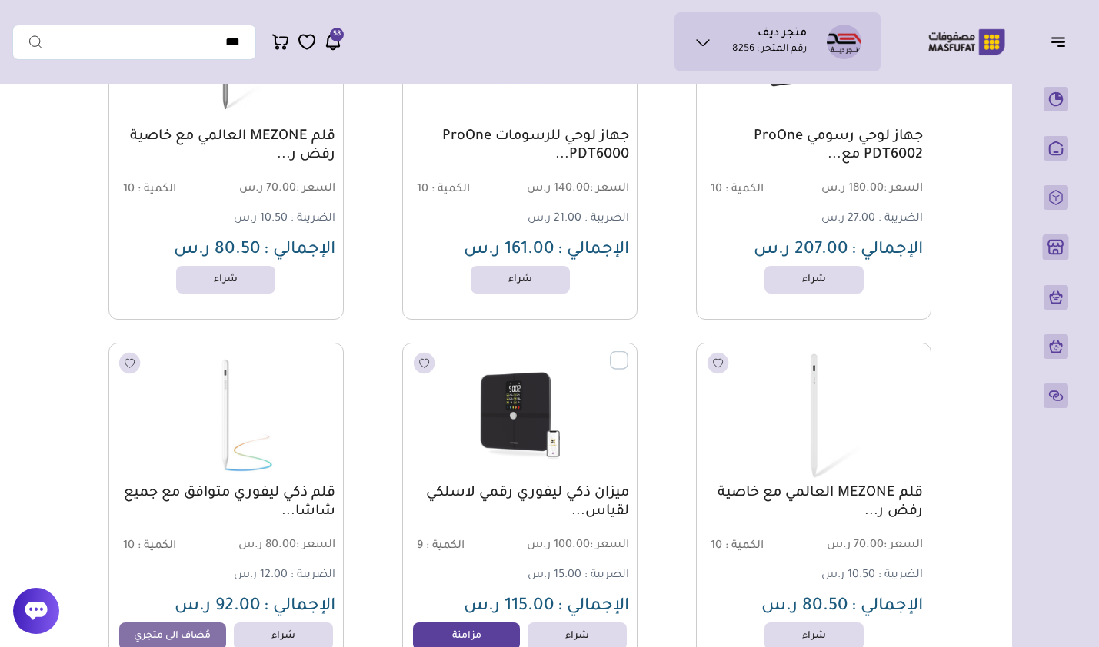
scroll to position [4445, 0]
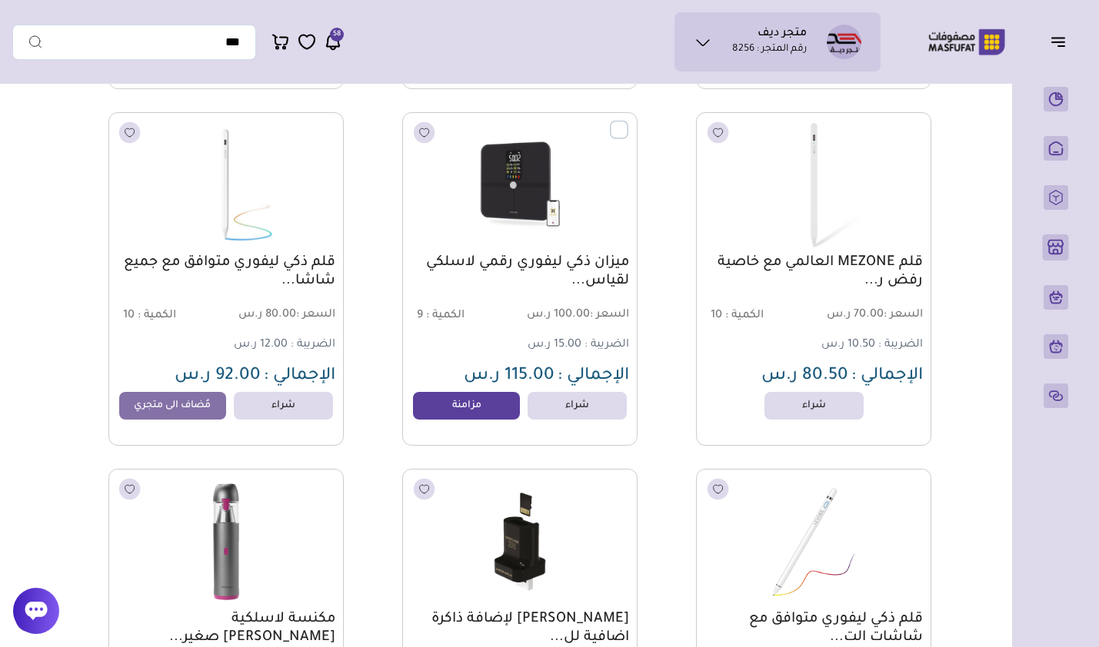
click at [469, 414] on link "مزامنة" at bounding box center [466, 406] width 107 height 28
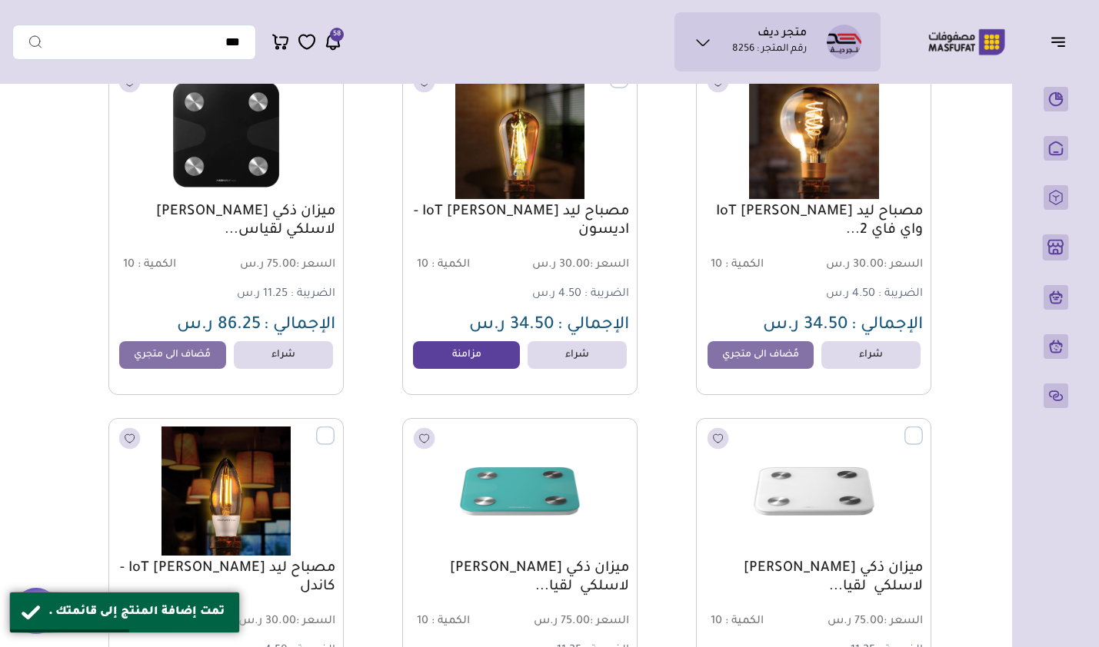
scroll to position [5982, 0]
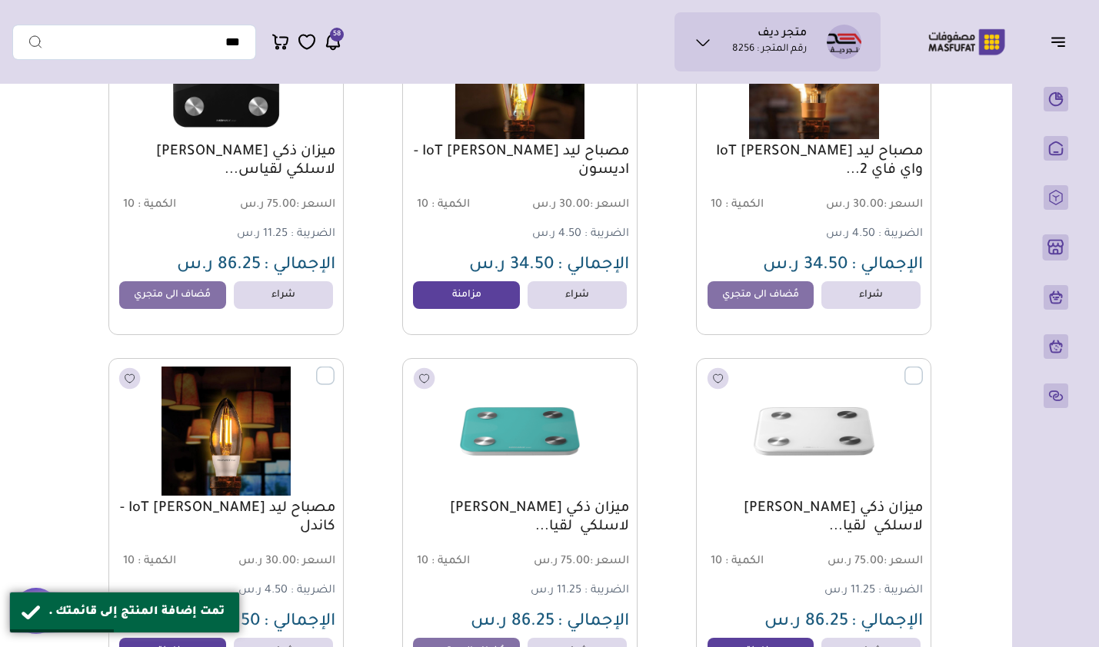
click at [478, 309] on link "مزامنة" at bounding box center [466, 295] width 107 height 28
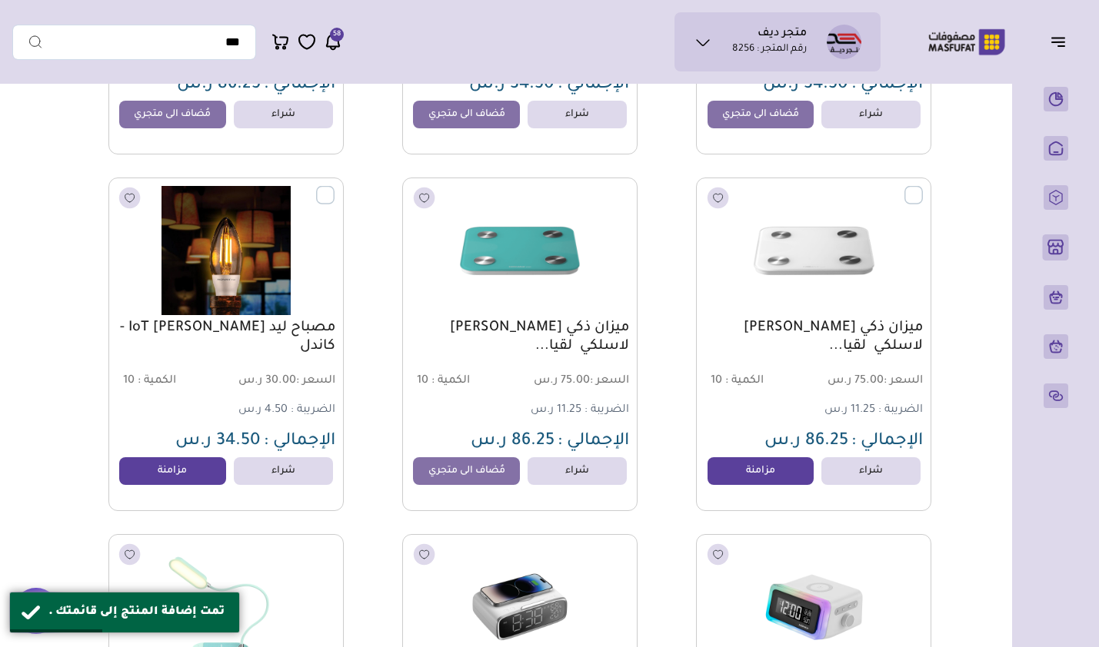
scroll to position [6213, 0]
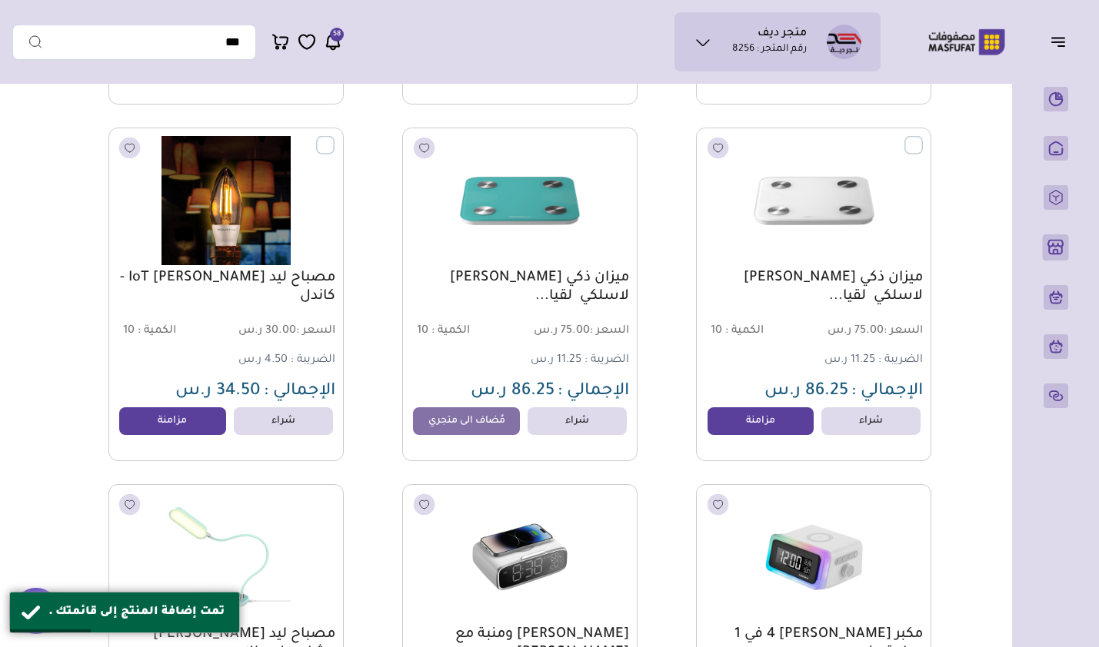
click at [200, 429] on link "مزامنة" at bounding box center [172, 421] width 107 height 28
click at [768, 427] on link "مزامنة" at bounding box center [760, 421] width 107 height 28
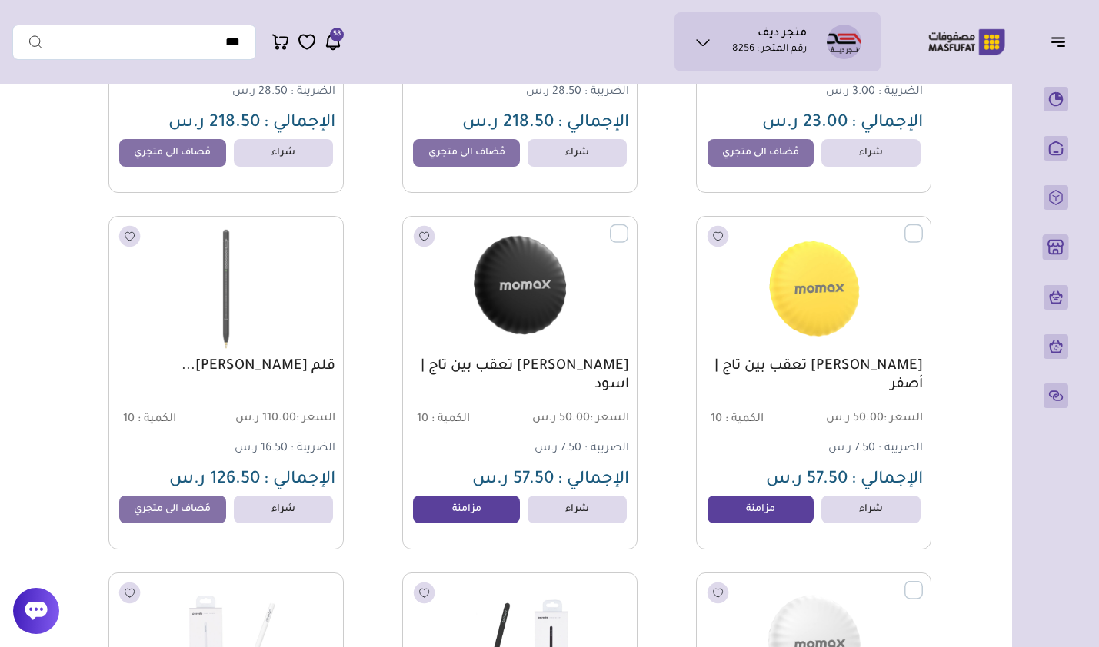
scroll to position [8443, 0]
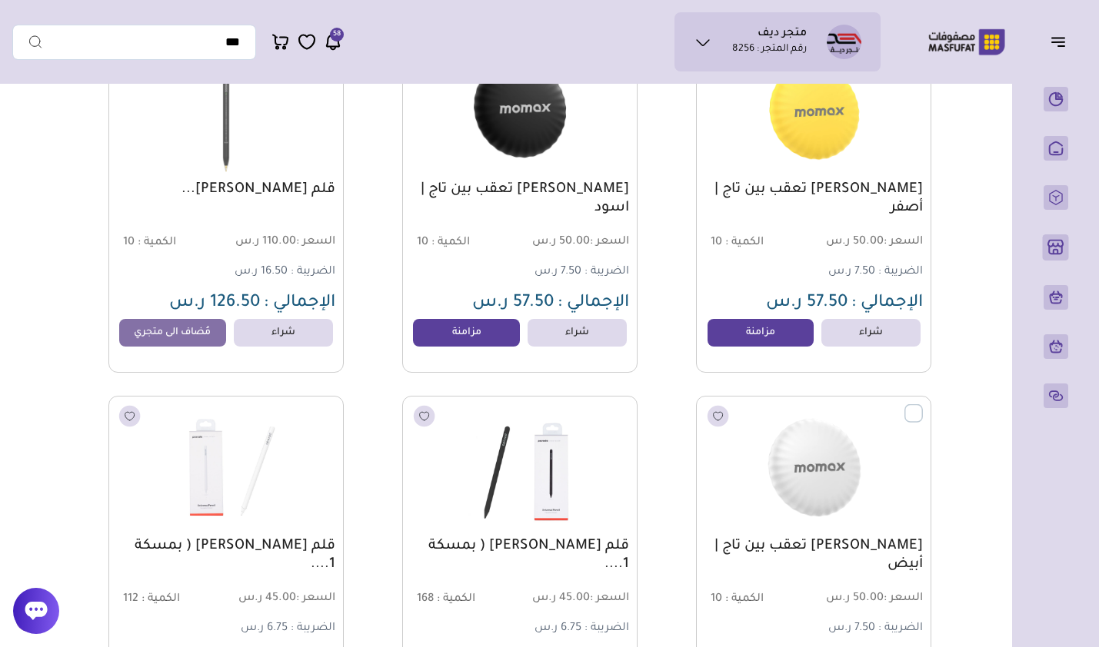
click at [740, 338] on link "مزامنة" at bounding box center [760, 333] width 107 height 28
click at [449, 345] on link "مزامنة" at bounding box center [466, 333] width 107 height 28
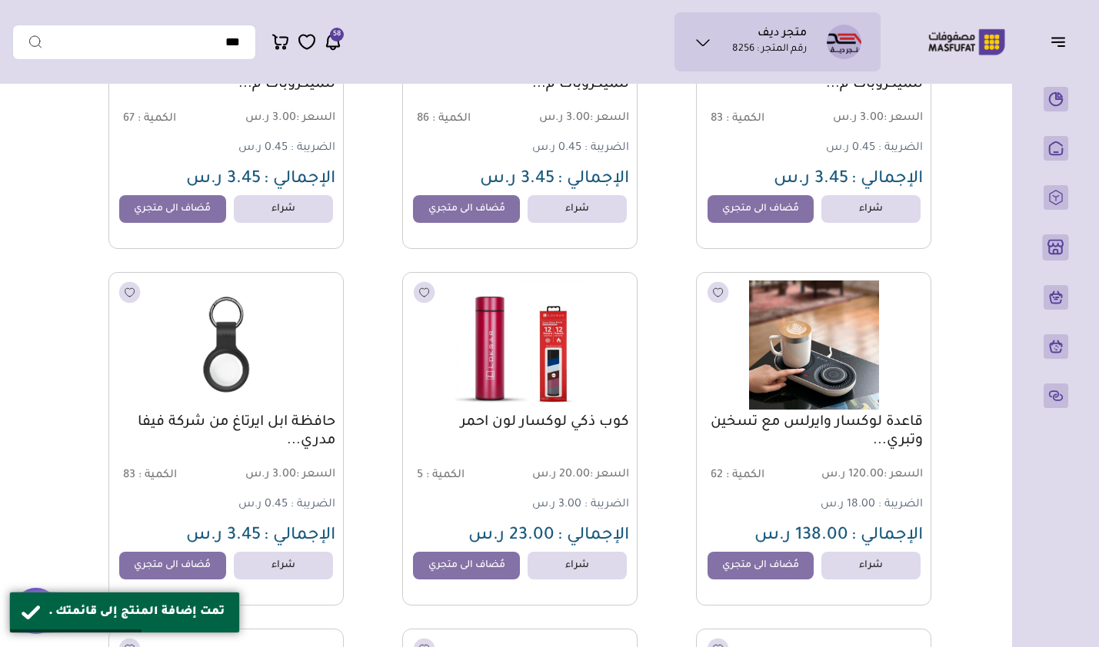
drag, startPoint x: 0, startPoint y: 410, endPoint x: 20, endPoint y: 411, distance: 20.0
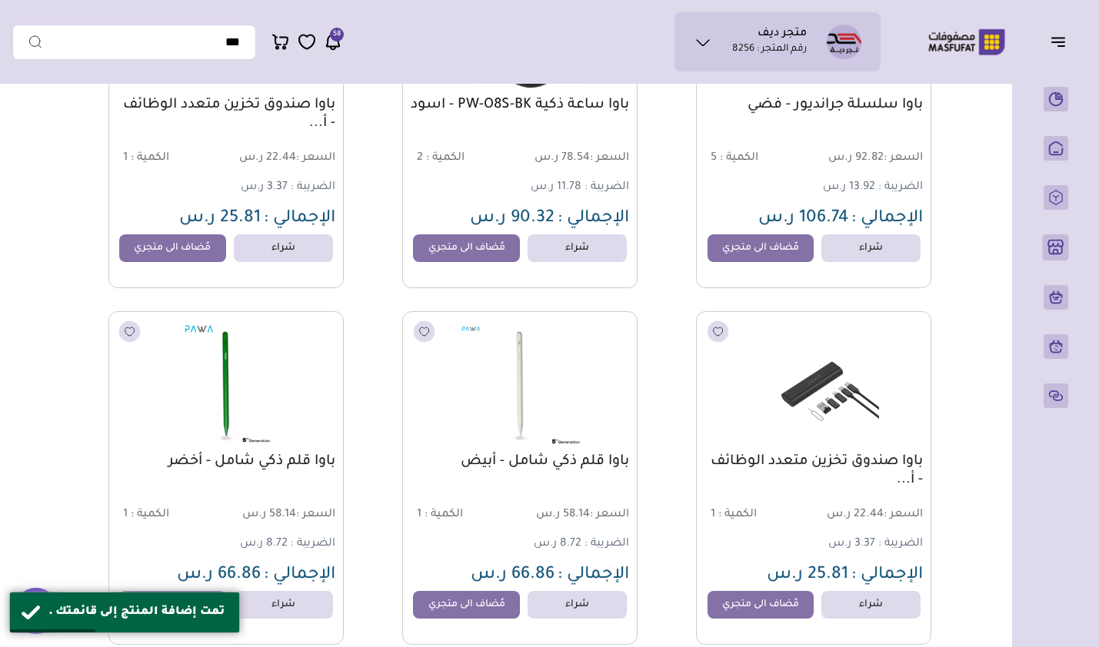
scroll to position [0, 0]
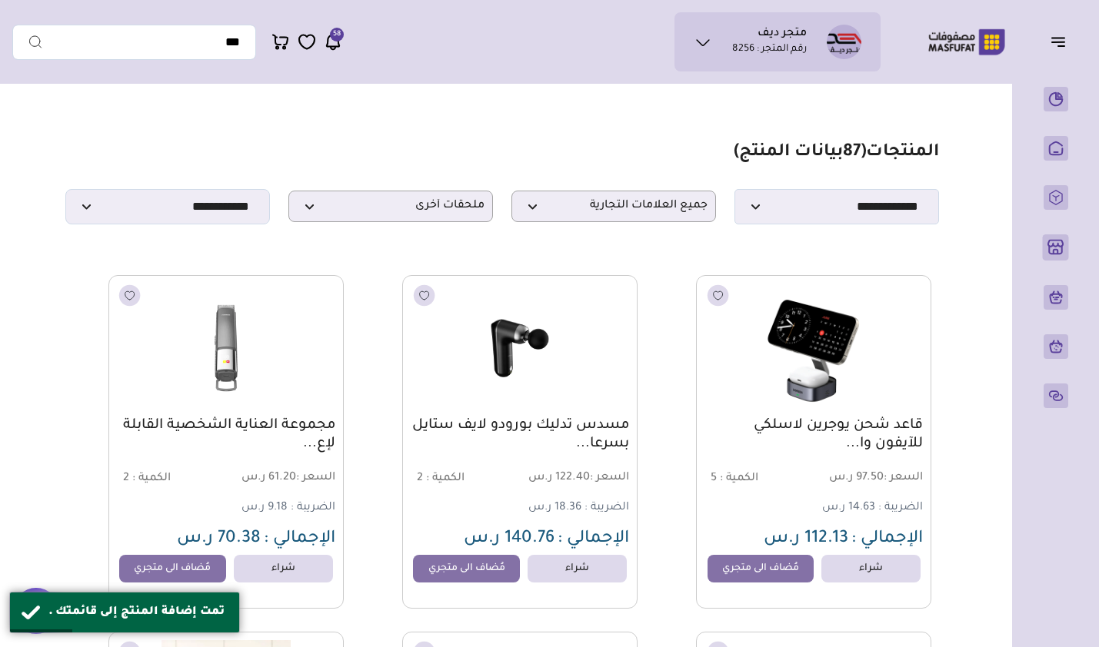
click at [350, 191] on section "**********" at bounding box center [501, 183] width 873 height 82
click at [365, 205] on span "ملحقات أخرى" at bounding box center [391, 206] width 188 height 15
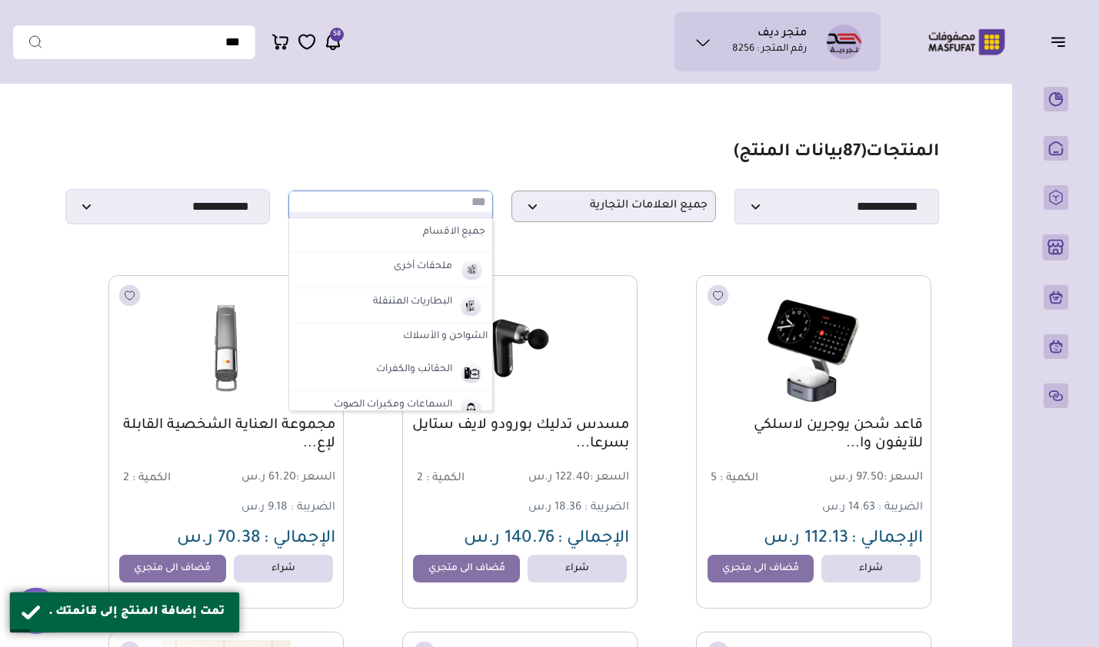
click at [416, 375] on label "الحقائب والكفرات" at bounding box center [414, 371] width 81 height 20
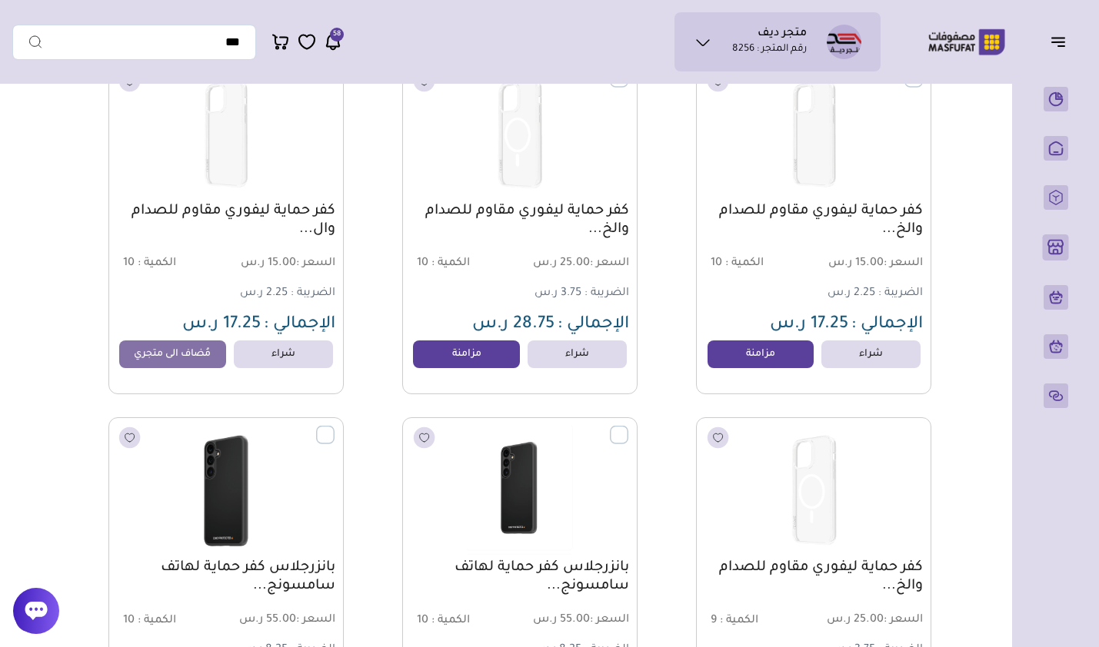
scroll to position [8084, 0]
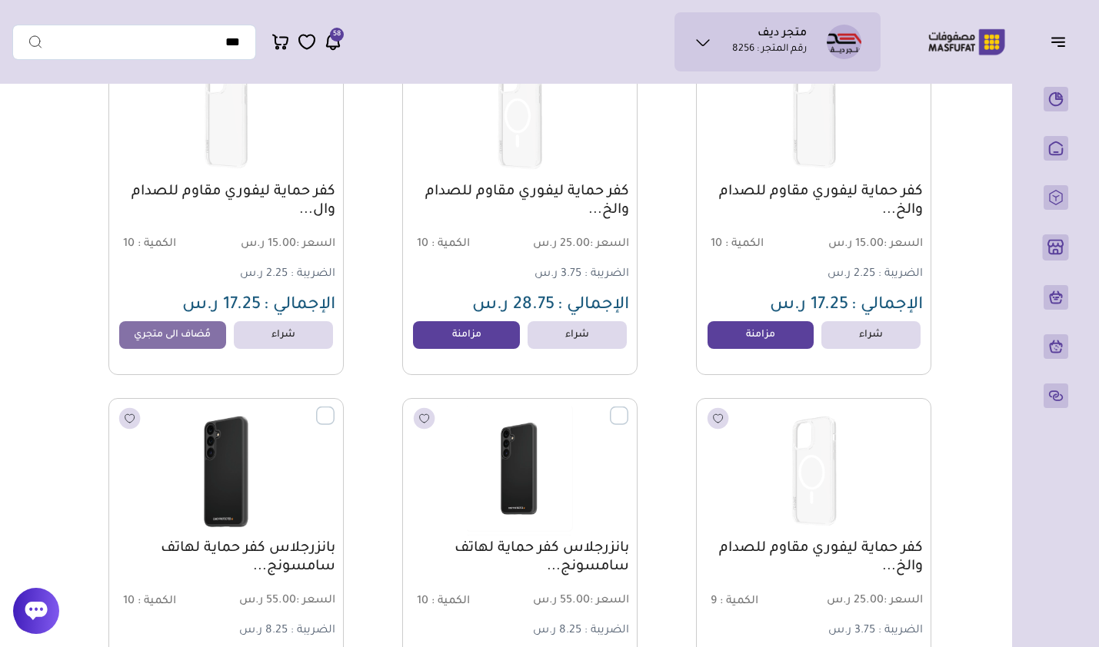
click at [714, 345] on link "مزامنة" at bounding box center [760, 335] width 107 height 28
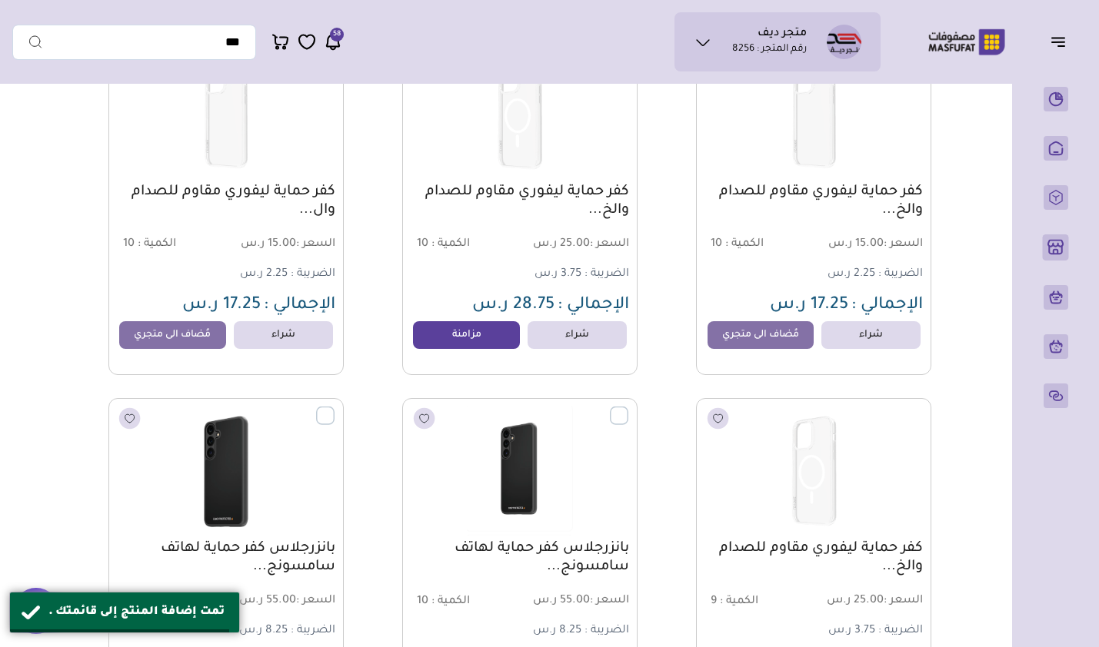
click at [448, 346] on link "مزامنة" at bounding box center [466, 335] width 107 height 28
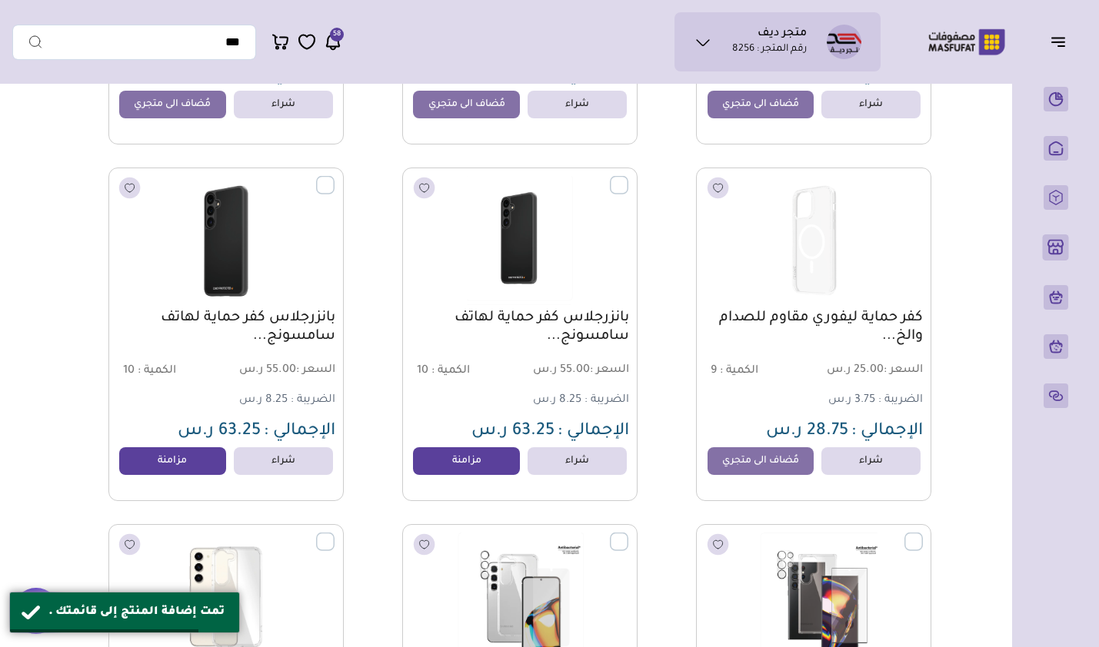
click at [482, 465] on link "مزامنة" at bounding box center [466, 461] width 107 height 28
click at [191, 464] on link "مزامنة" at bounding box center [172, 461] width 107 height 28
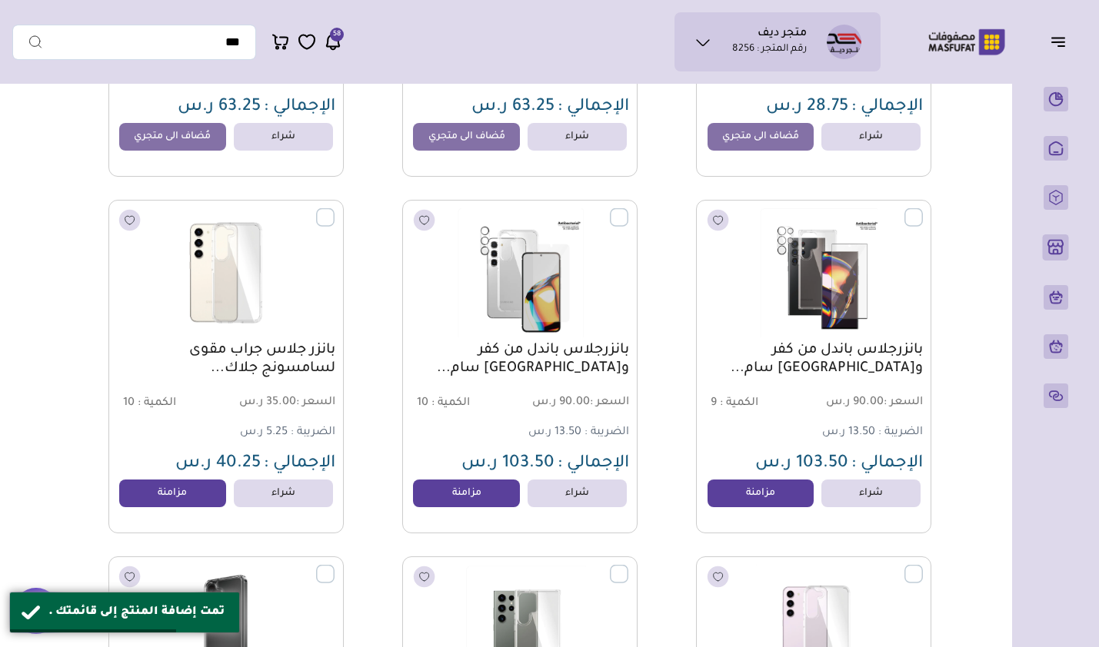
scroll to position [8699, 0]
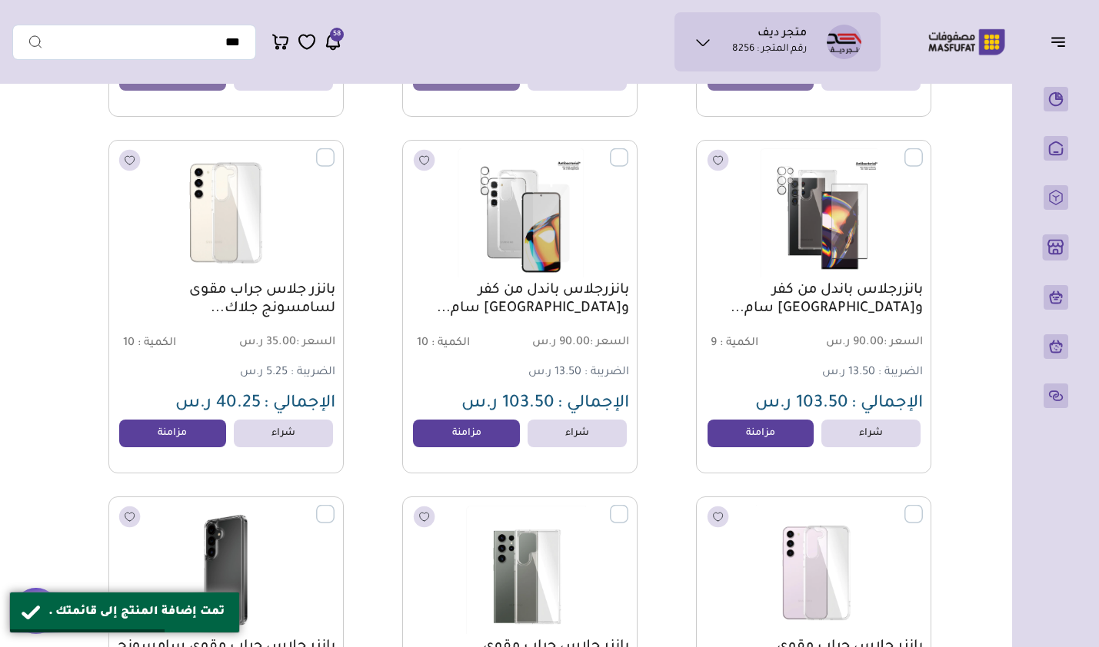
click at [737, 441] on link "مزامنة" at bounding box center [760, 434] width 107 height 28
click at [450, 437] on link "مزامنة" at bounding box center [466, 434] width 107 height 28
click at [195, 440] on link "مزامنة" at bounding box center [172, 434] width 107 height 28
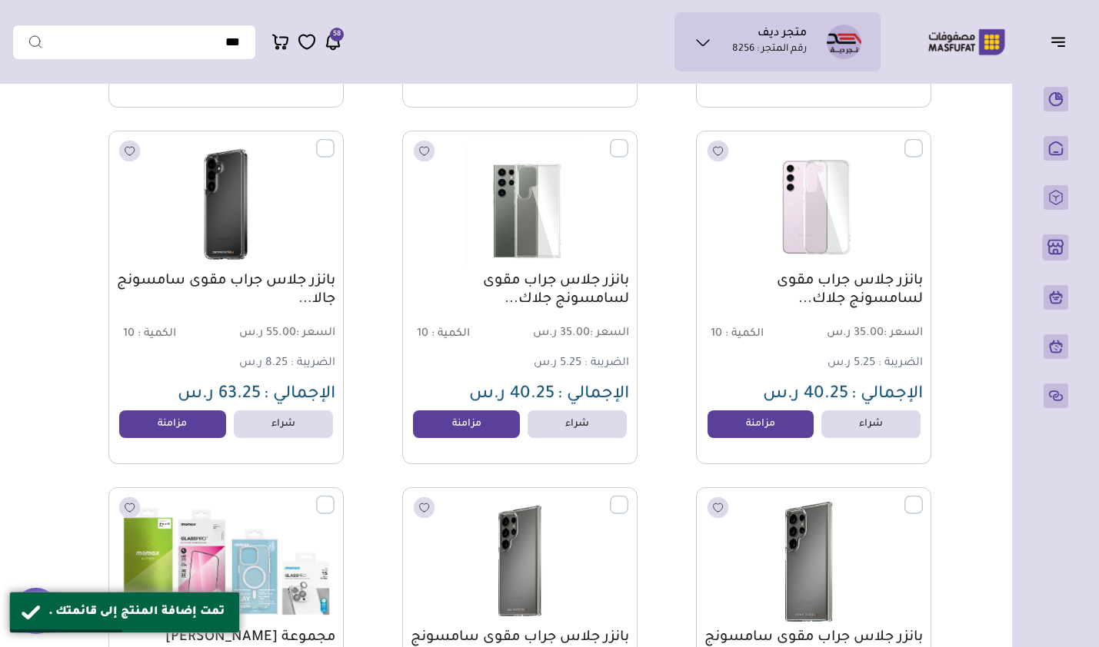
scroll to position [9083, 0]
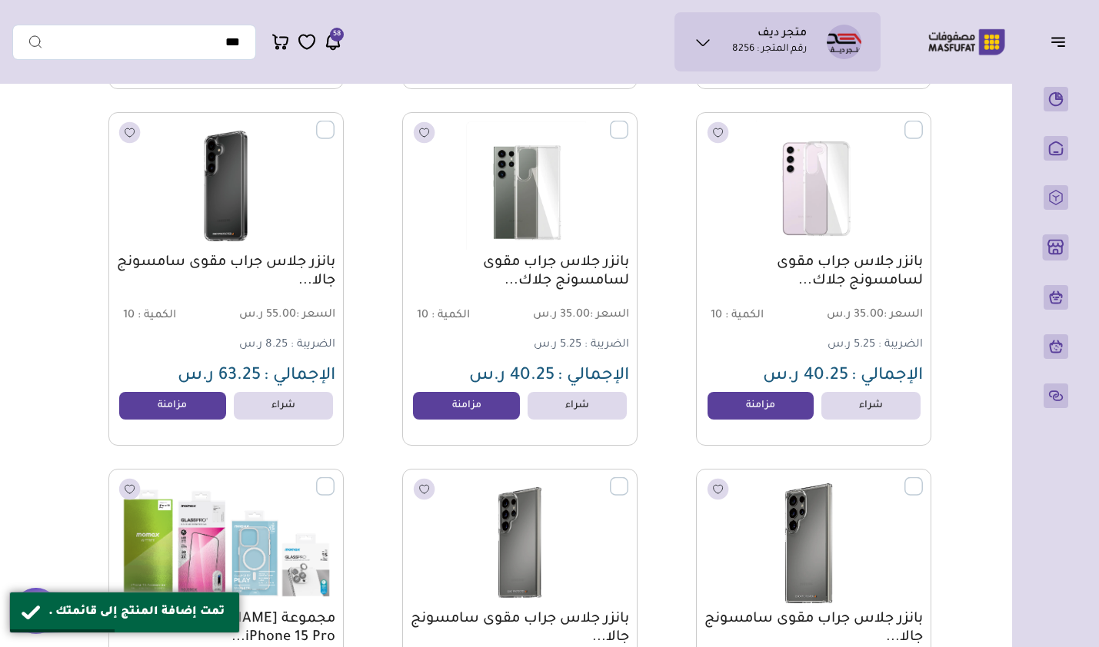
click at [770, 417] on link "مزامنة" at bounding box center [760, 406] width 107 height 28
click at [485, 412] on link "مزامنة" at bounding box center [466, 406] width 107 height 28
click at [170, 408] on link "مزامنة" at bounding box center [172, 406] width 107 height 28
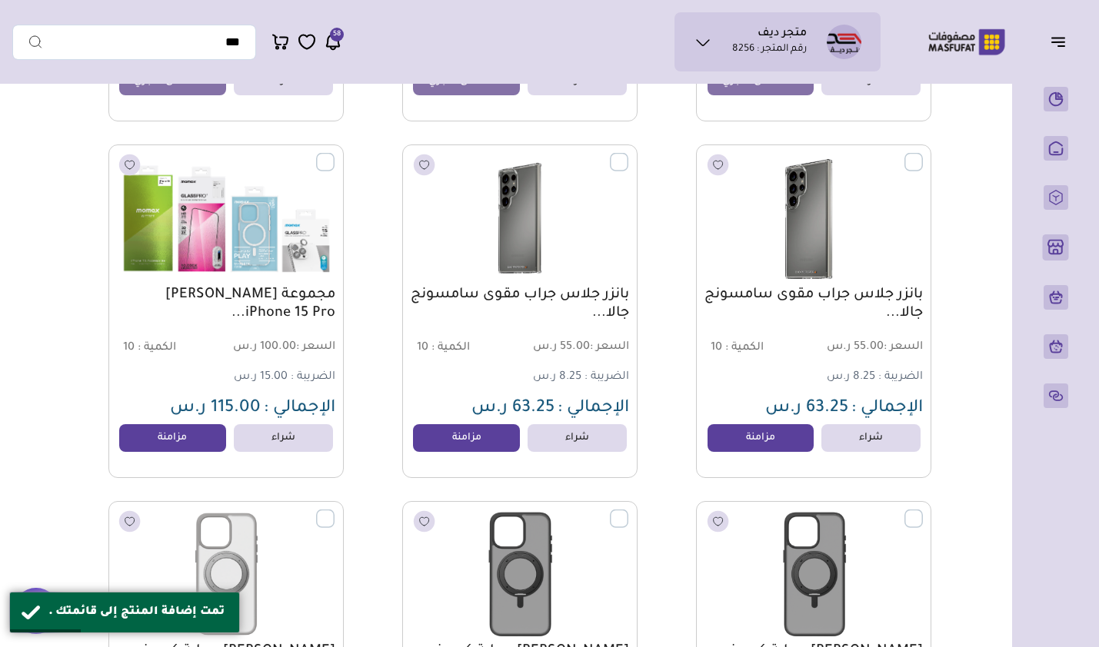
scroll to position [9468, 0]
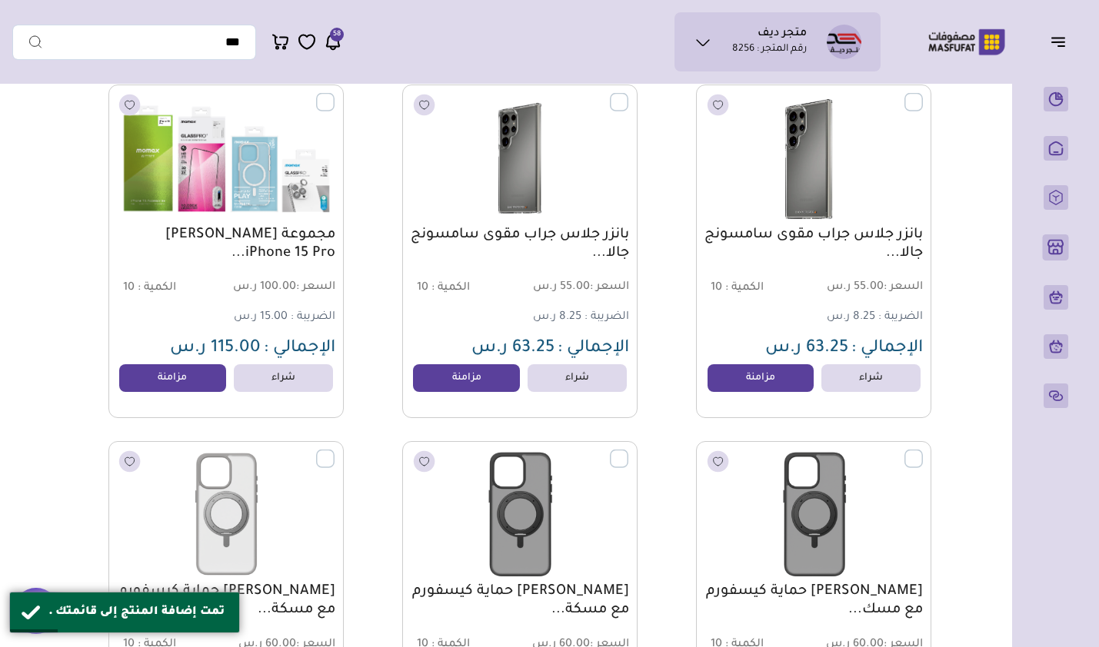
click at [172, 387] on link "مزامنة" at bounding box center [172, 378] width 107 height 28
click at [479, 382] on link "مزامنة" at bounding box center [466, 378] width 107 height 28
click at [726, 384] on link "مزامنة" at bounding box center [760, 378] width 107 height 28
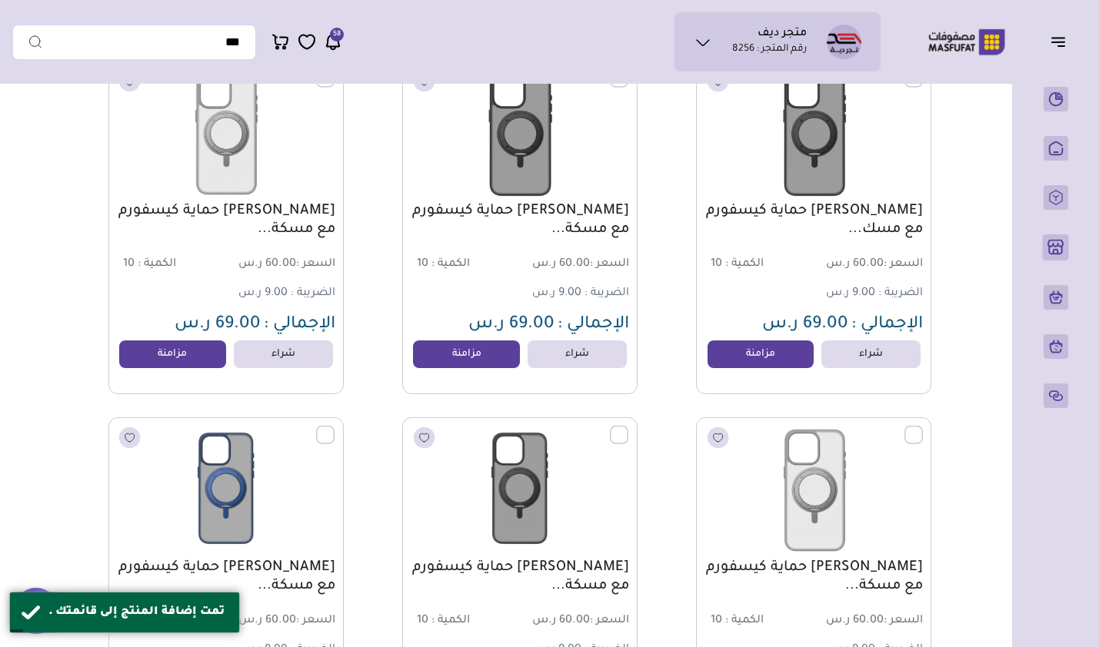
scroll to position [9852, 0]
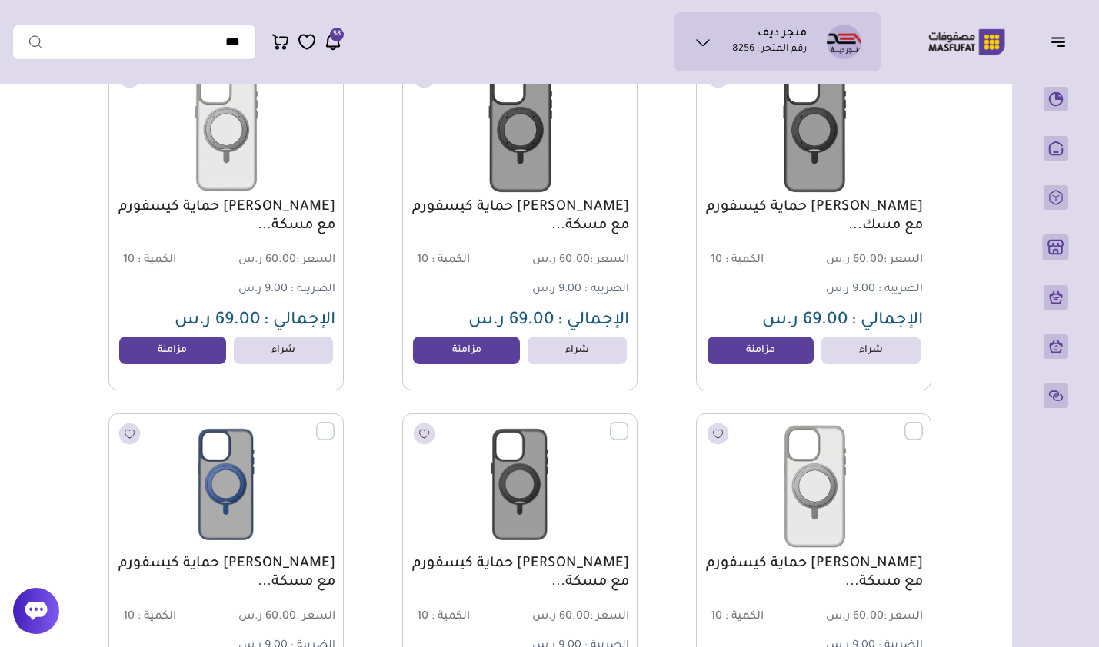
click at [738, 360] on link "مزامنة" at bounding box center [760, 351] width 107 height 28
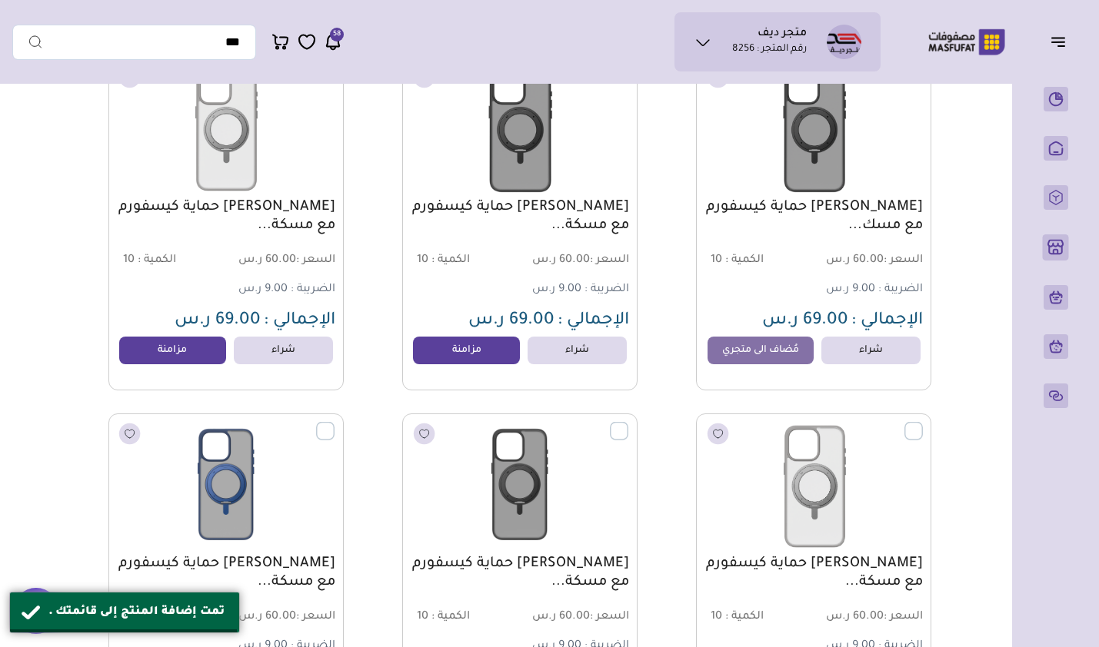
click at [463, 358] on link "مزامنة" at bounding box center [466, 351] width 107 height 28
click at [173, 356] on link "مزامنة" at bounding box center [172, 351] width 107 height 28
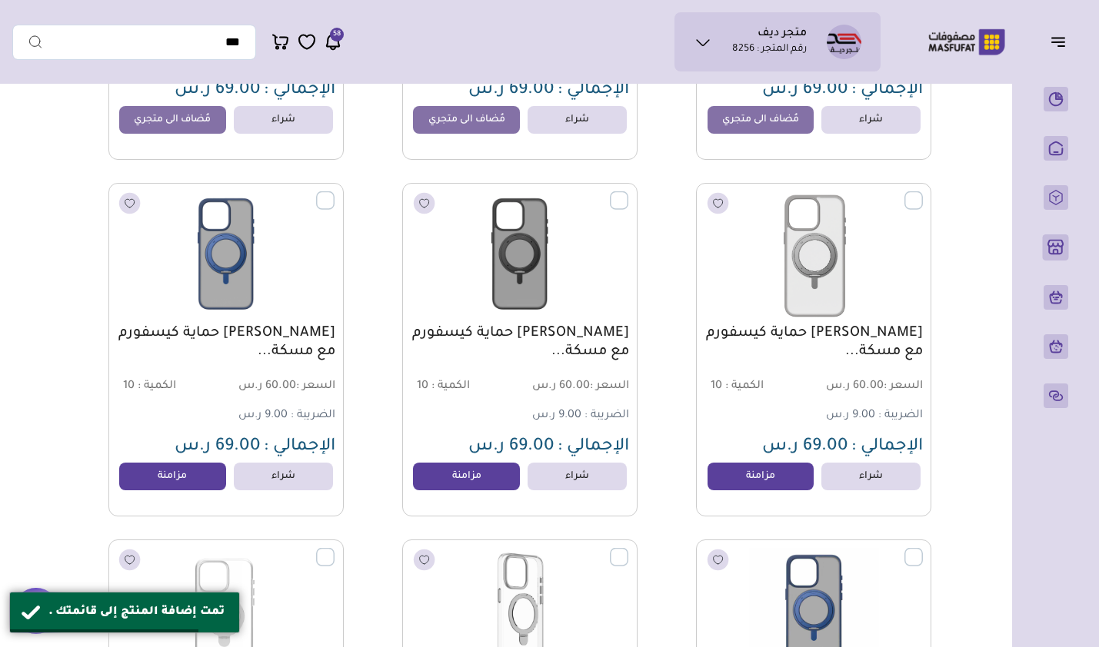
click at [729, 487] on link "مزامنة" at bounding box center [760, 477] width 107 height 28
click at [478, 487] on link "مزامنة" at bounding box center [466, 477] width 107 height 28
click at [193, 475] on link "مزامنة" at bounding box center [172, 477] width 107 height 28
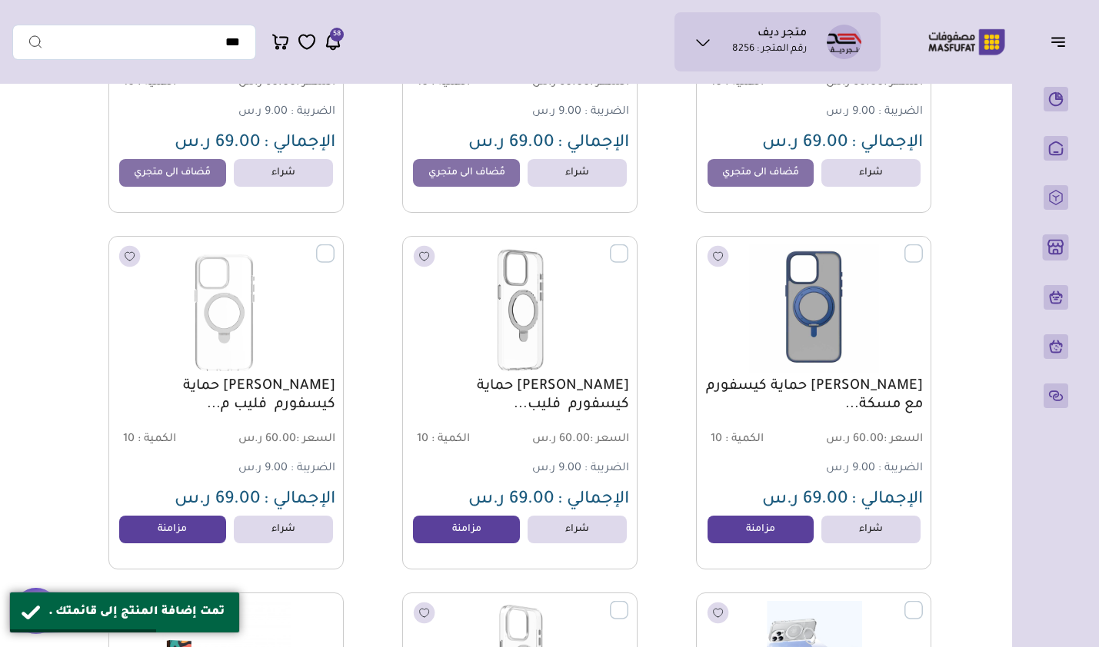
scroll to position [10390, 0]
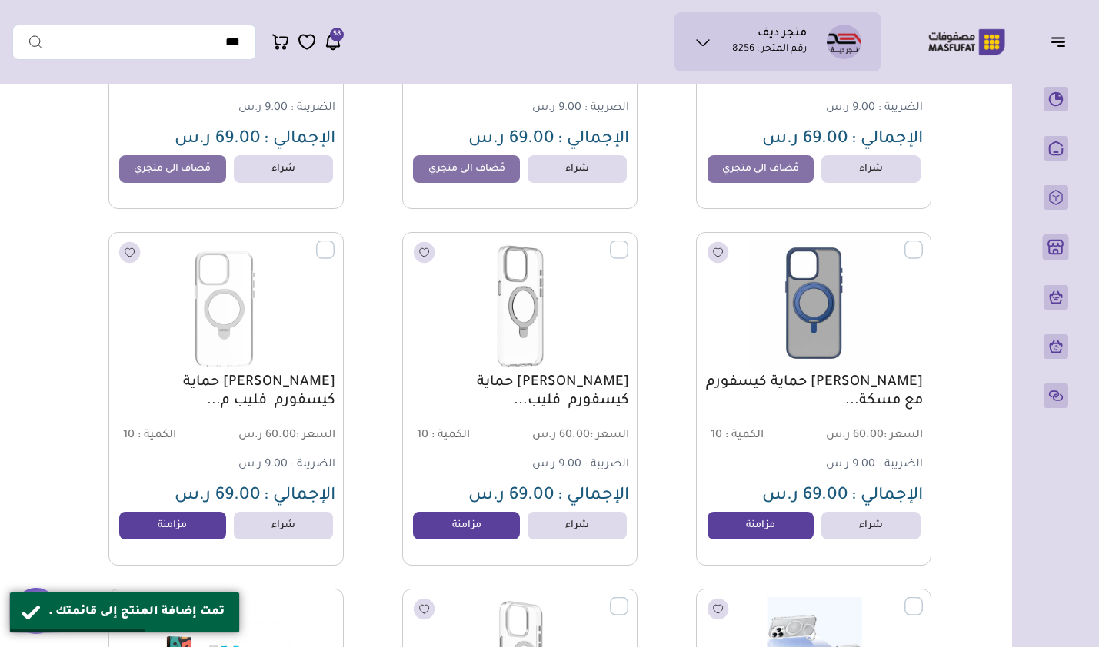
click at [746, 528] on link "مزامنة" at bounding box center [760, 526] width 107 height 28
click at [441, 534] on link "مزامنة" at bounding box center [466, 526] width 107 height 28
click at [192, 524] on link "مزامنة" at bounding box center [172, 526] width 107 height 28
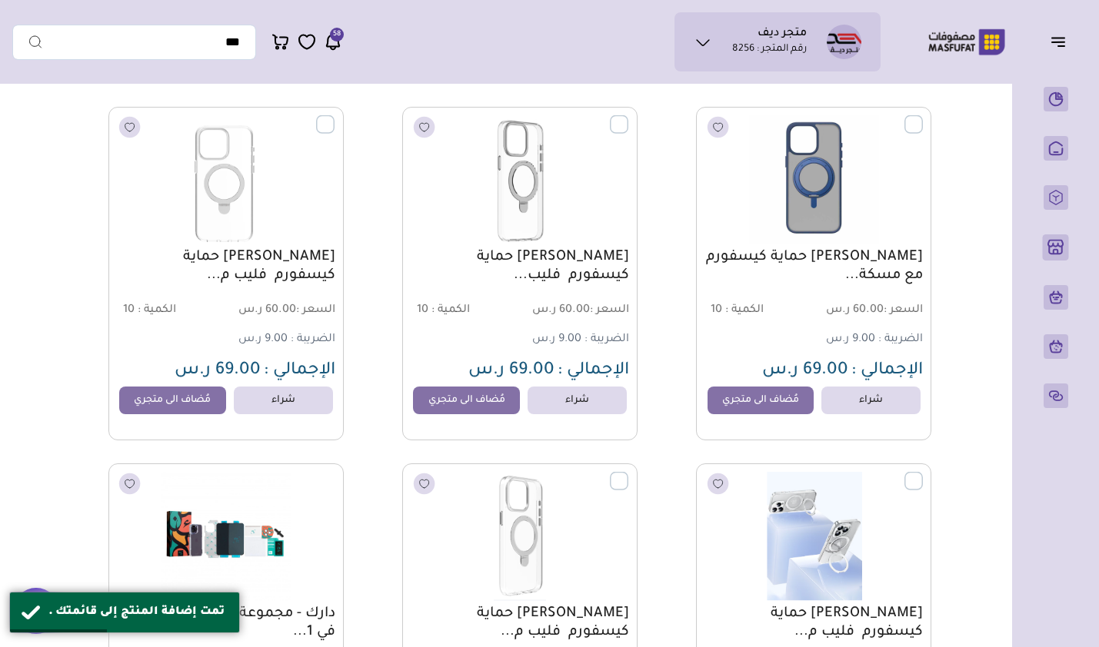
scroll to position [10852, 0]
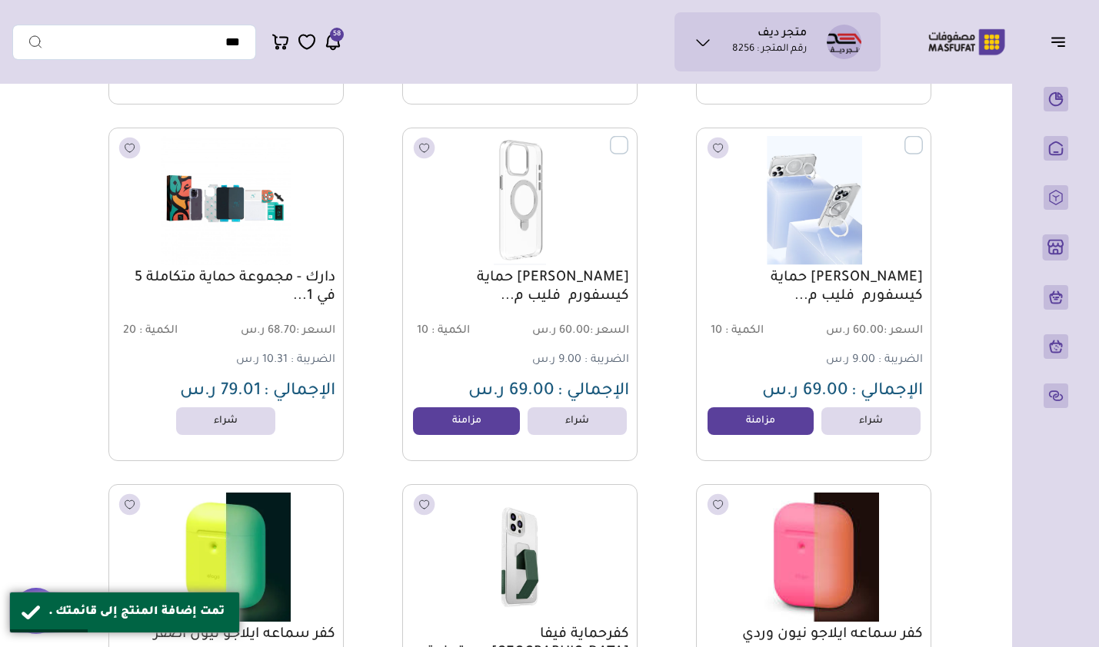
click at [744, 433] on link "مزامنة" at bounding box center [760, 421] width 107 height 28
click at [454, 435] on link "مزامنة" at bounding box center [466, 421] width 107 height 28
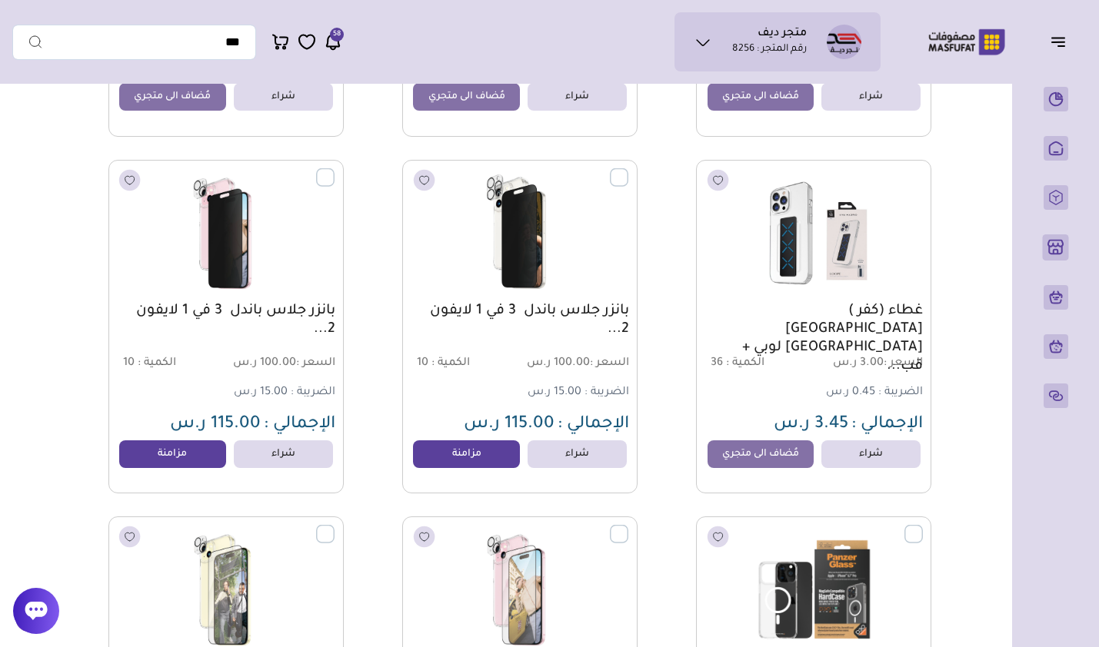
scroll to position [12005, 0]
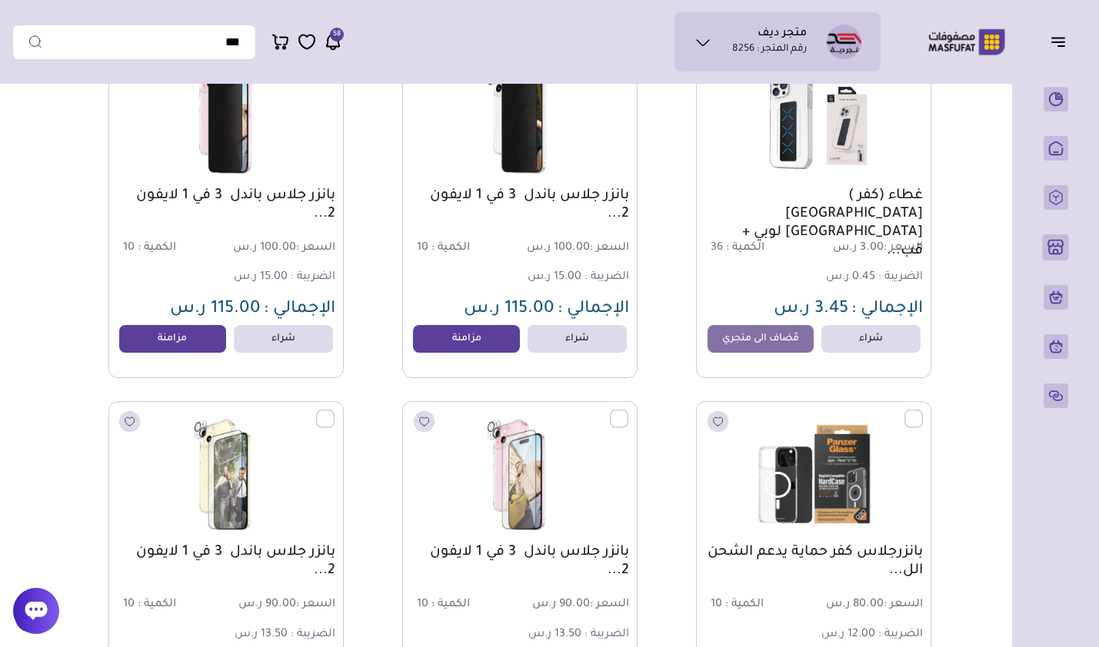
click at [466, 342] on link "مزامنة" at bounding box center [466, 339] width 107 height 28
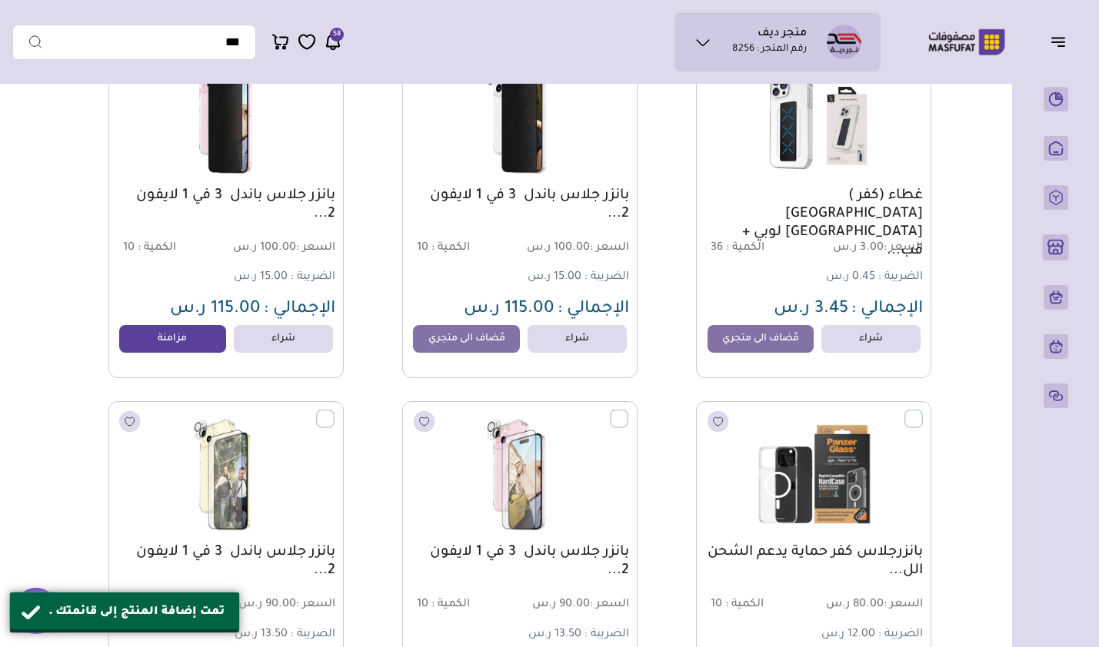
click at [157, 352] on link "مزامنة" at bounding box center [172, 339] width 107 height 28
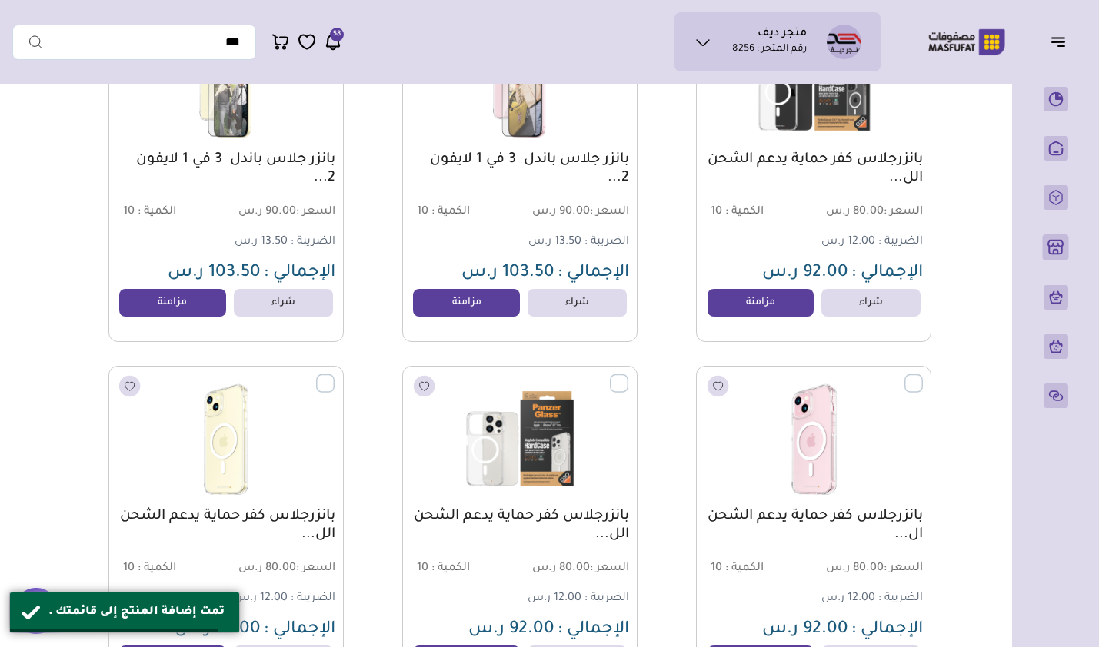
scroll to position [12466, 0]
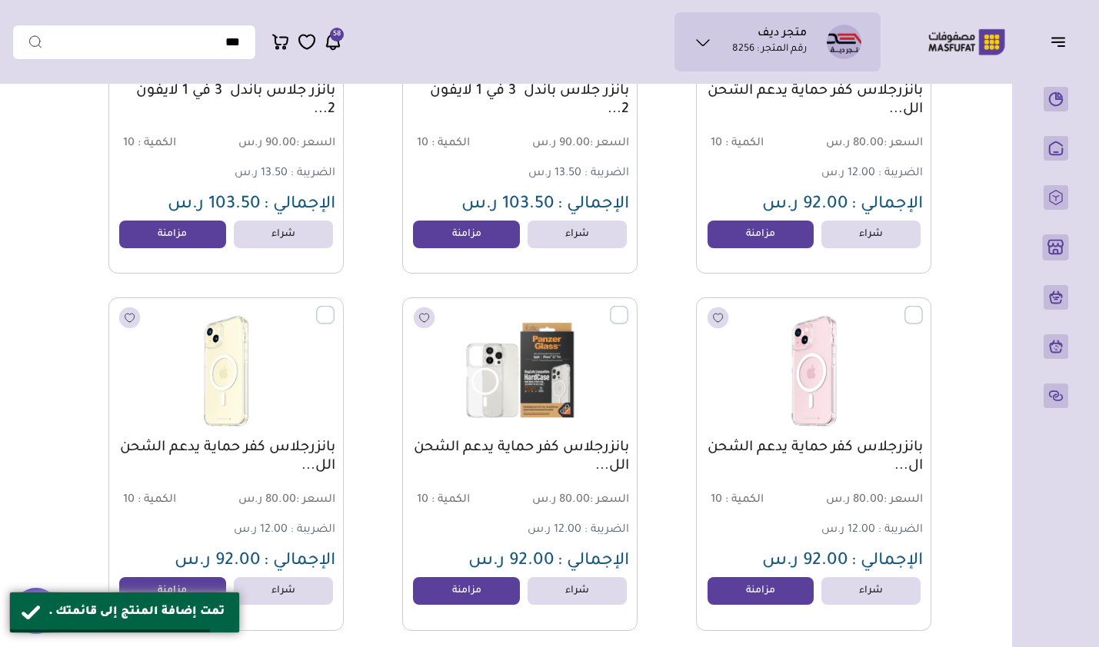
click at [457, 248] on link "مزامنة" at bounding box center [466, 235] width 107 height 28
click at [179, 248] on link "مزامنة" at bounding box center [172, 235] width 107 height 28
click at [740, 244] on link "مزامنة" at bounding box center [760, 235] width 107 height 28
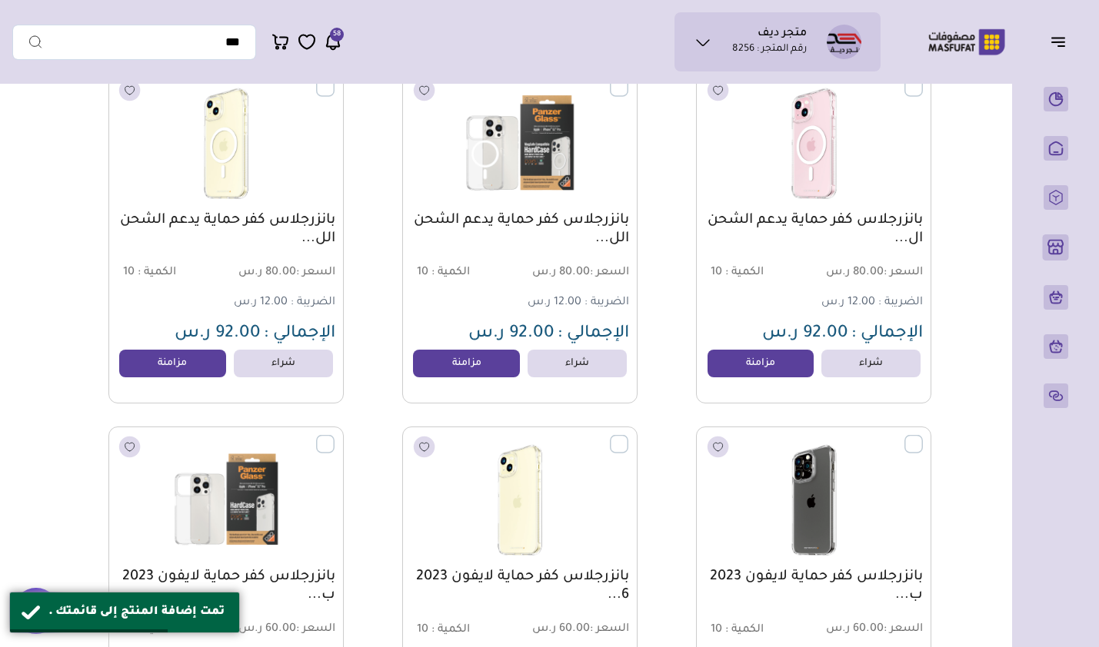
scroll to position [12774, 0]
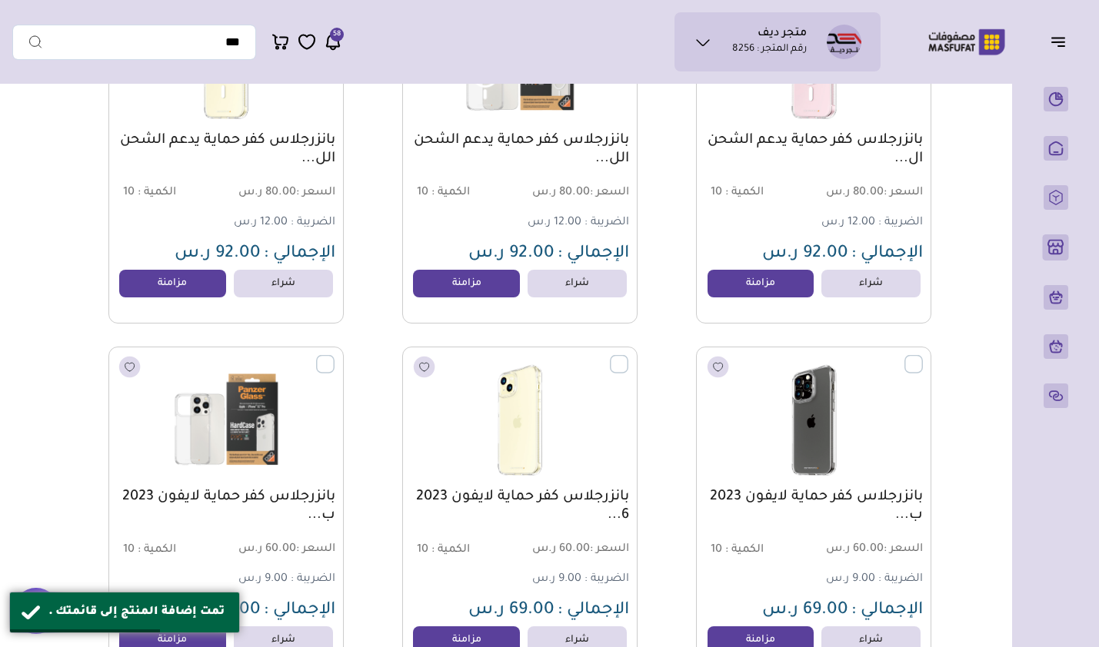
click at [743, 294] on link "مزامنة" at bounding box center [760, 284] width 107 height 28
click at [448, 286] on link "مزامنة" at bounding box center [466, 284] width 107 height 28
click at [192, 288] on link "مزامنة" at bounding box center [172, 284] width 107 height 28
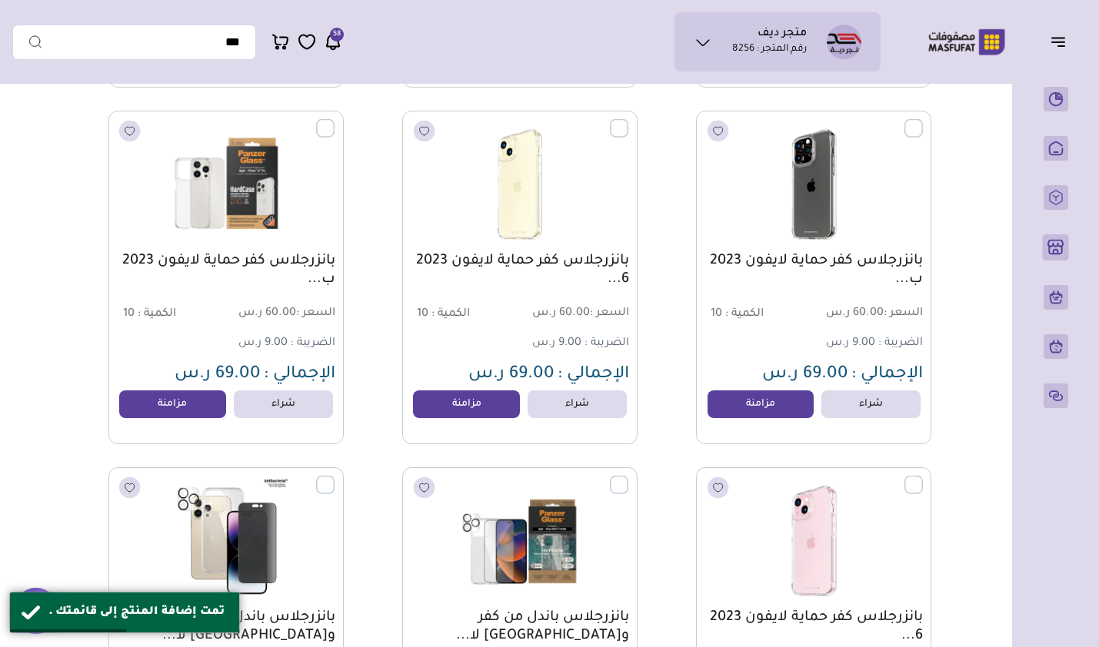
scroll to position [13081, 0]
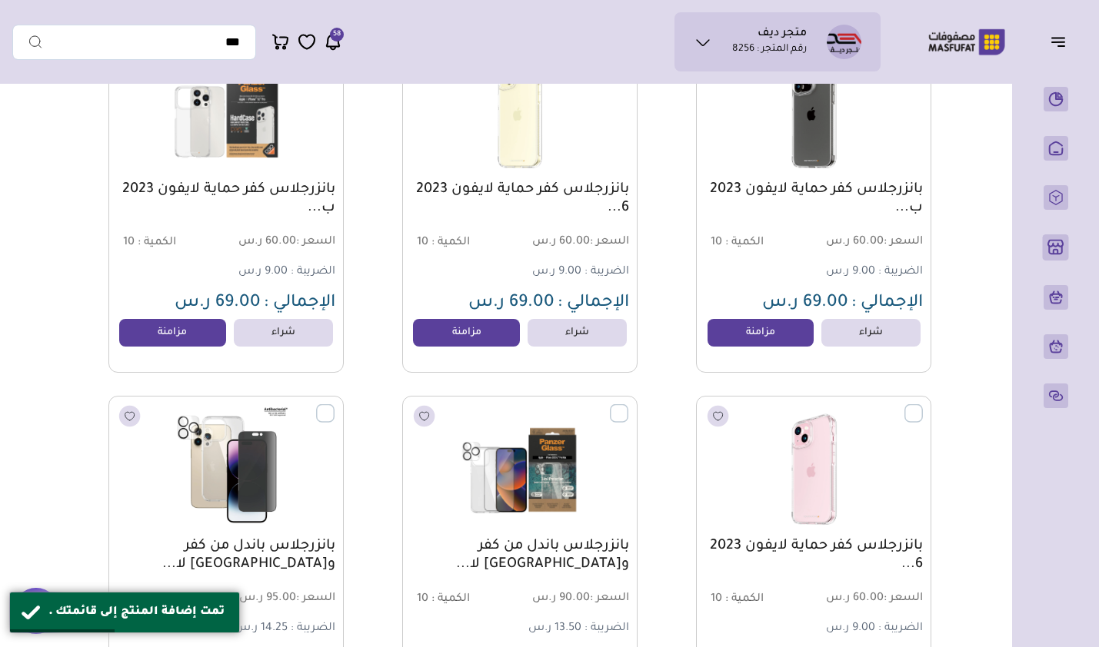
click at [747, 341] on link "مزامنة" at bounding box center [760, 333] width 107 height 28
click at [439, 342] on link "مزامنة" at bounding box center [466, 333] width 107 height 28
click at [181, 339] on link "مزامنة" at bounding box center [172, 333] width 107 height 28
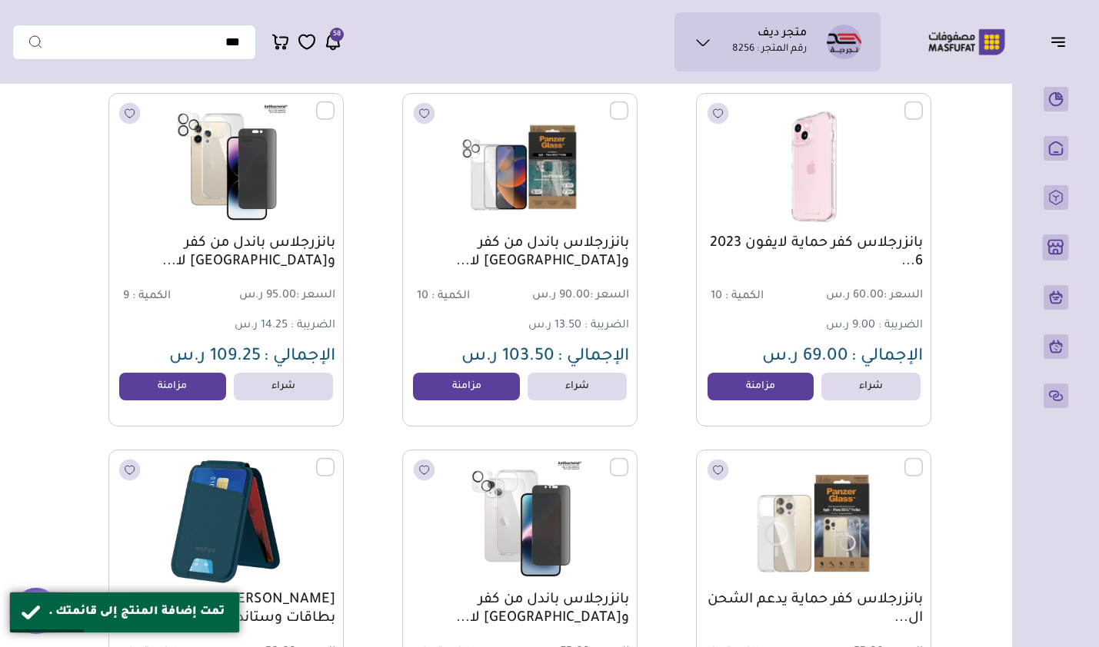
scroll to position [13389, 0]
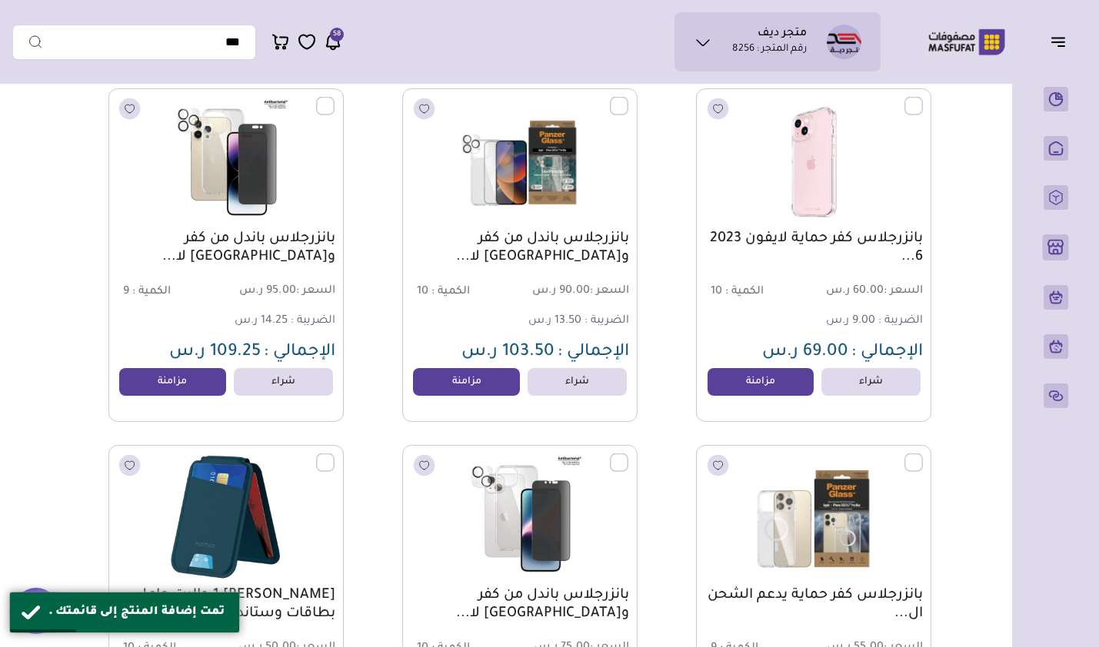
click at [760, 379] on link "مزامنة" at bounding box center [760, 382] width 107 height 28
click at [487, 384] on link "مزامنة" at bounding box center [466, 382] width 107 height 28
click at [178, 388] on link "مزامنة" at bounding box center [172, 382] width 107 height 28
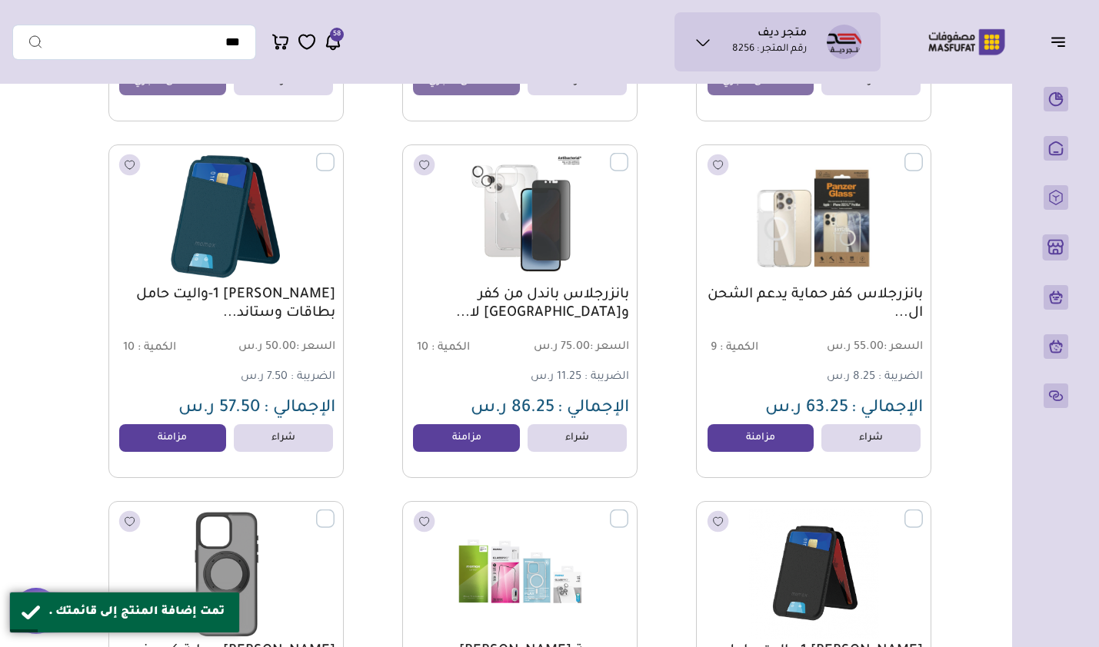
scroll to position [13773, 0]
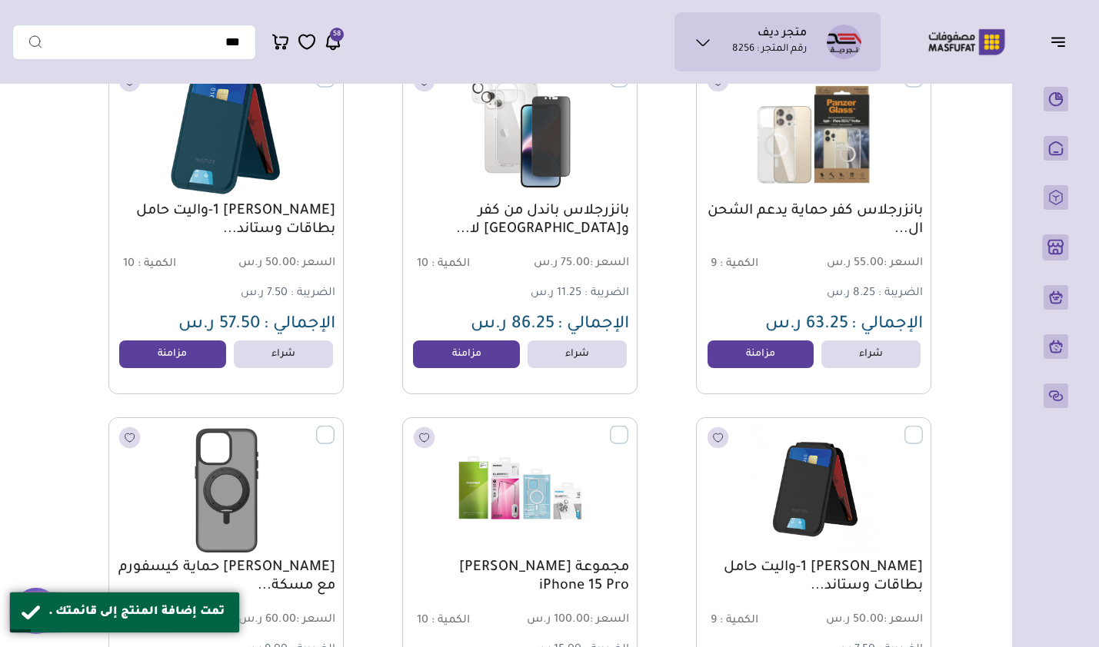
click at [753, 365] on link "مزامنة" at bounding box center [760, 355] width 107 height 28
click at [477, 361] on link "مزامنة" at bounding box center [466, 355] width 107 height 28
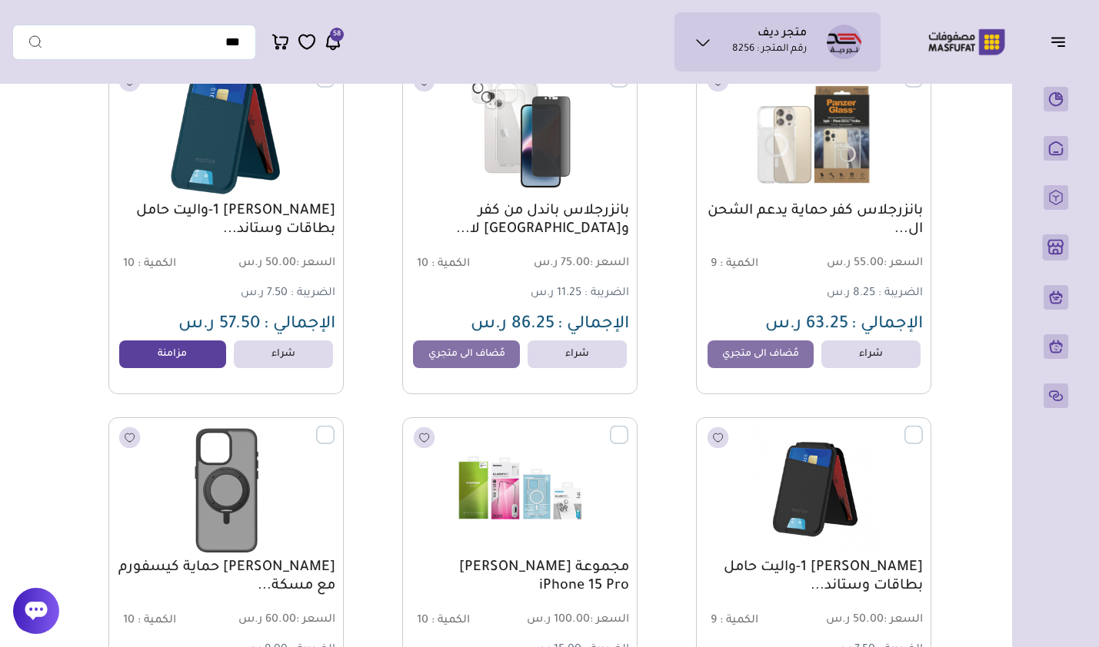
click at [173, 359] on link "مزامنة" at bounding box center [172, 355] width 107 height 28
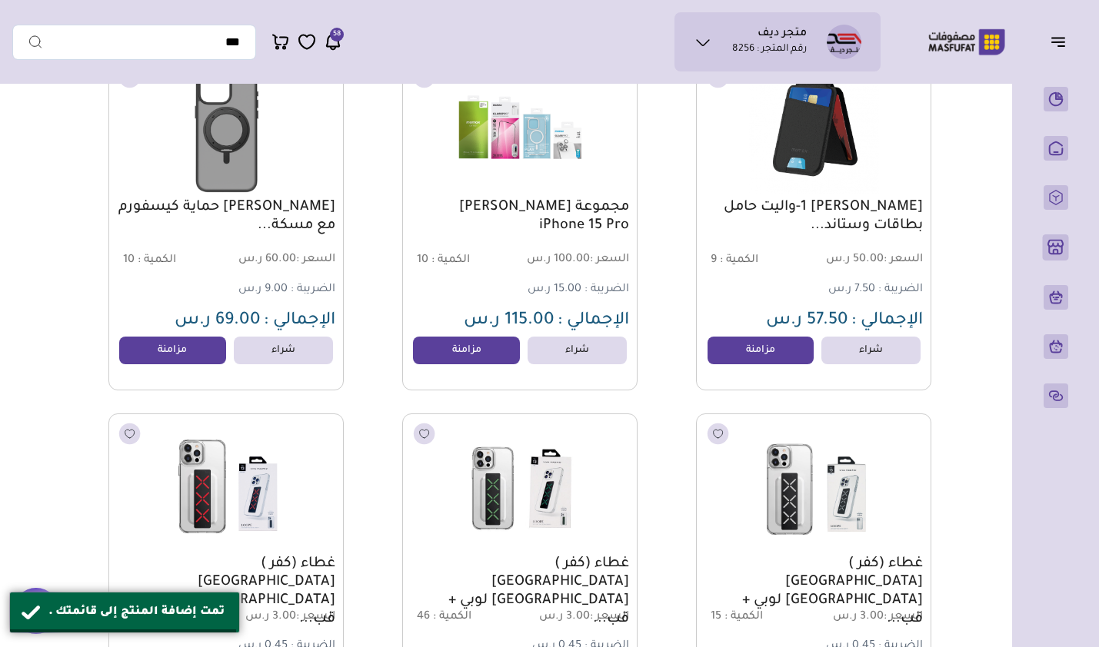
scroll to position [14158, 0]
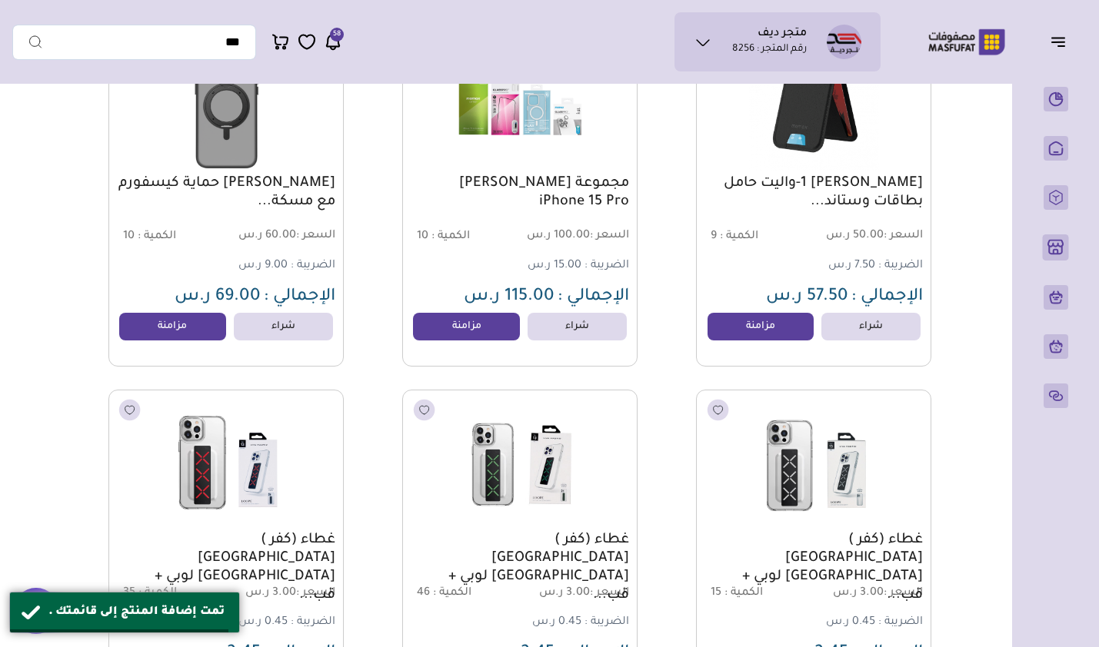
click at [769, 331] on link "مزامنة" at bounding box center [760, 327] width 107 height 28
click at [440, 338] on link "مزامنة" at bounding box center [466, 327] width 107 height 28
click at [199, 331] on link "مزامنة" at bounding box center [172, 327] width 107 height 28
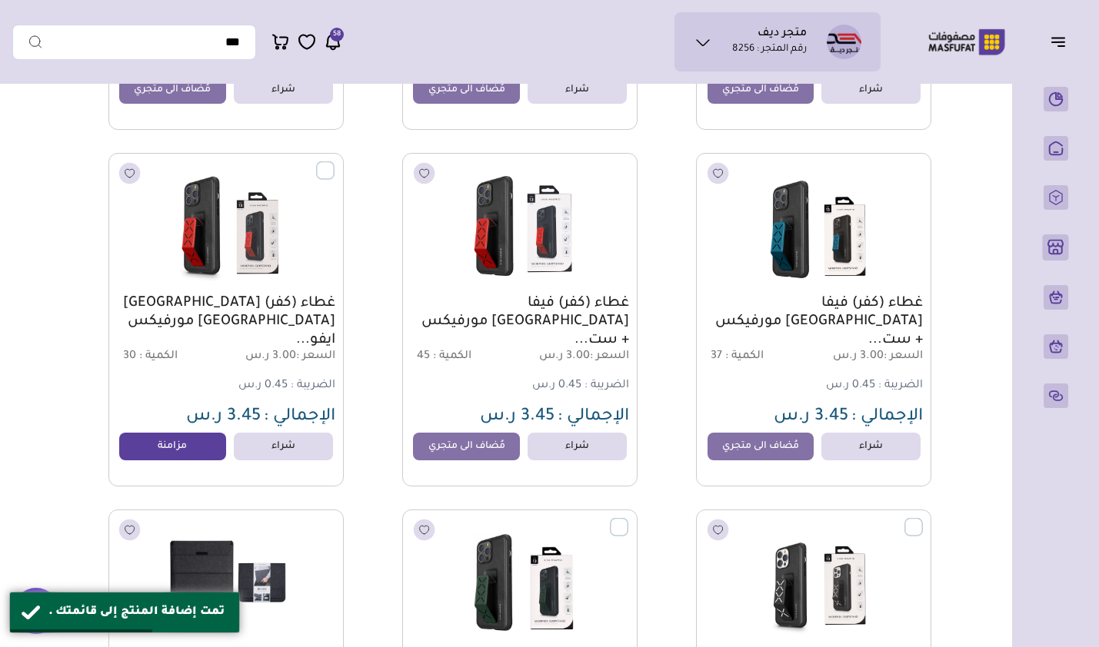
scroll to position [15618, 0]
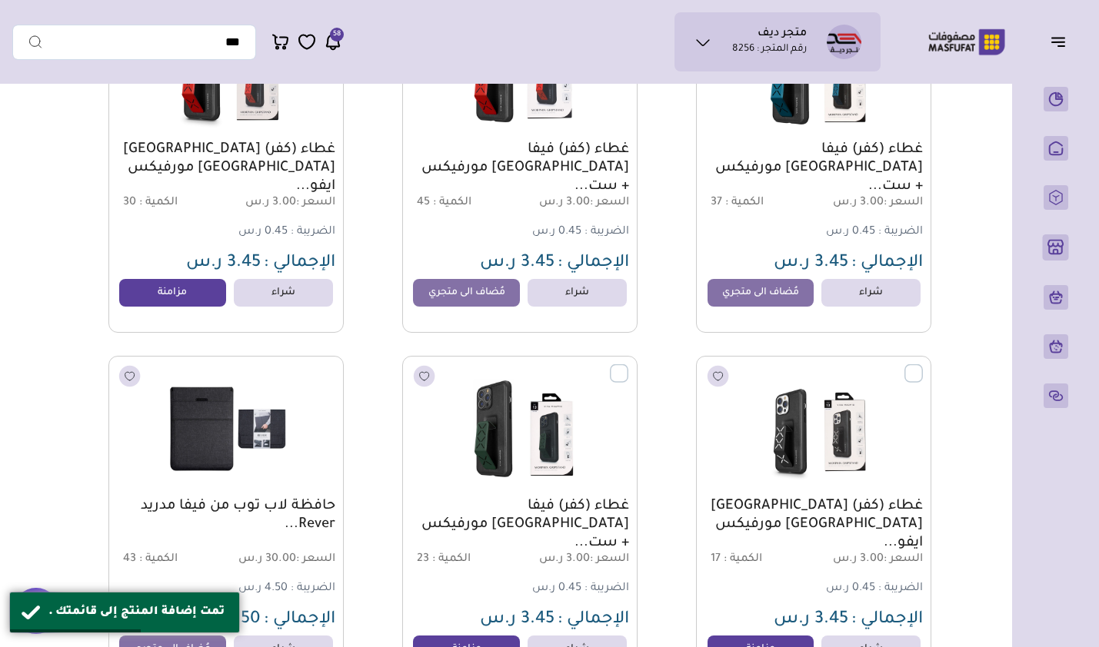
click at [155, 304] on link "مزامنة" at bounding box center [172, 293] width 107 height 28
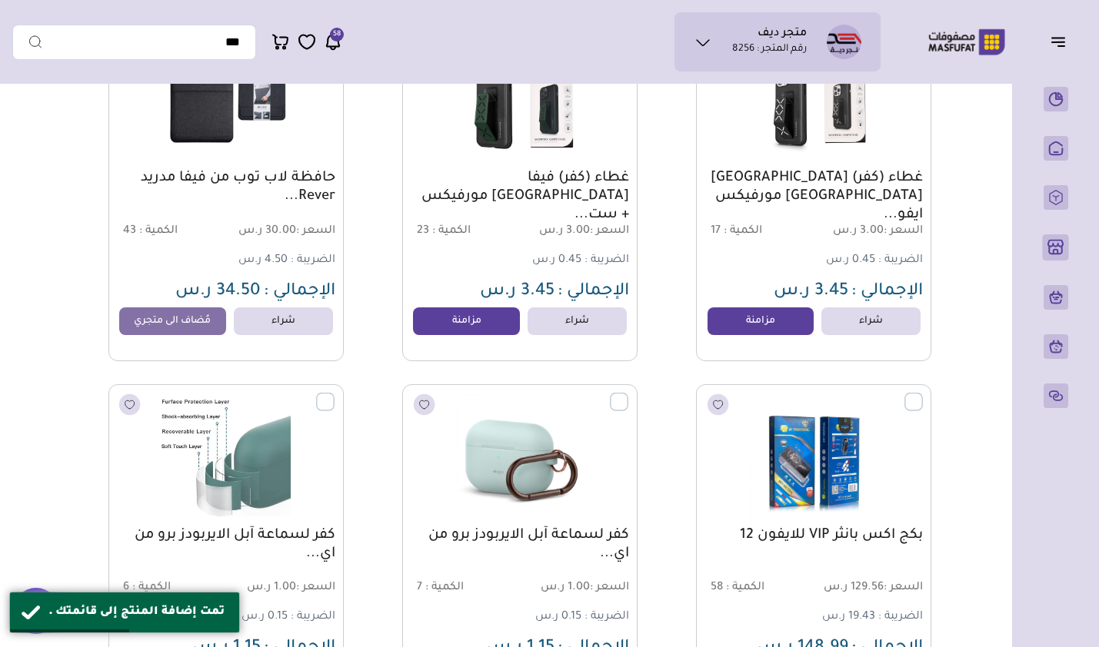
scroll to position [16003, 0]
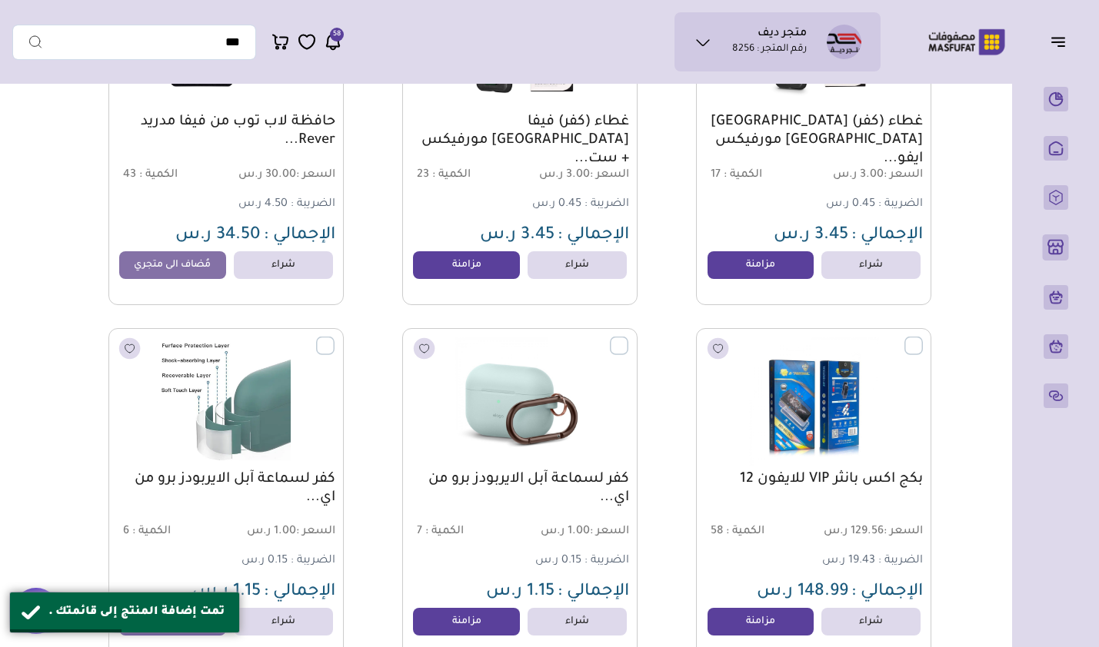
click at [750, 274] on link "مزامنة" at bounding box center [760, 265] width 107 height 28
click at [466, 274] on link "مزامنة" at bounding box center [466, 265] width 107 height 28
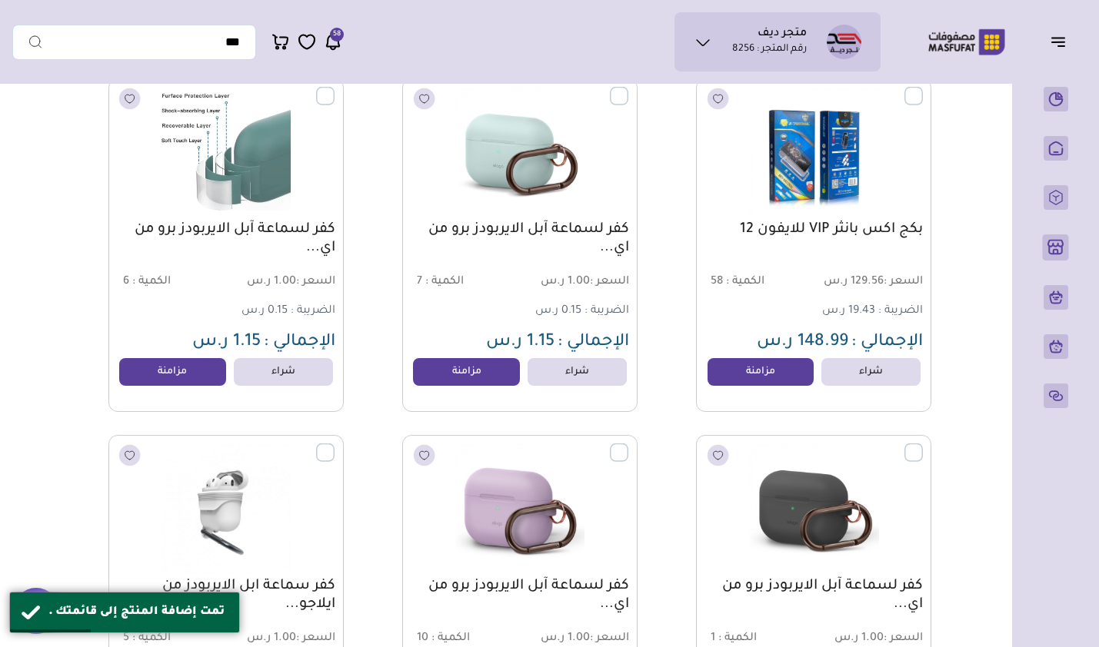
scroll to position [16310, 0]
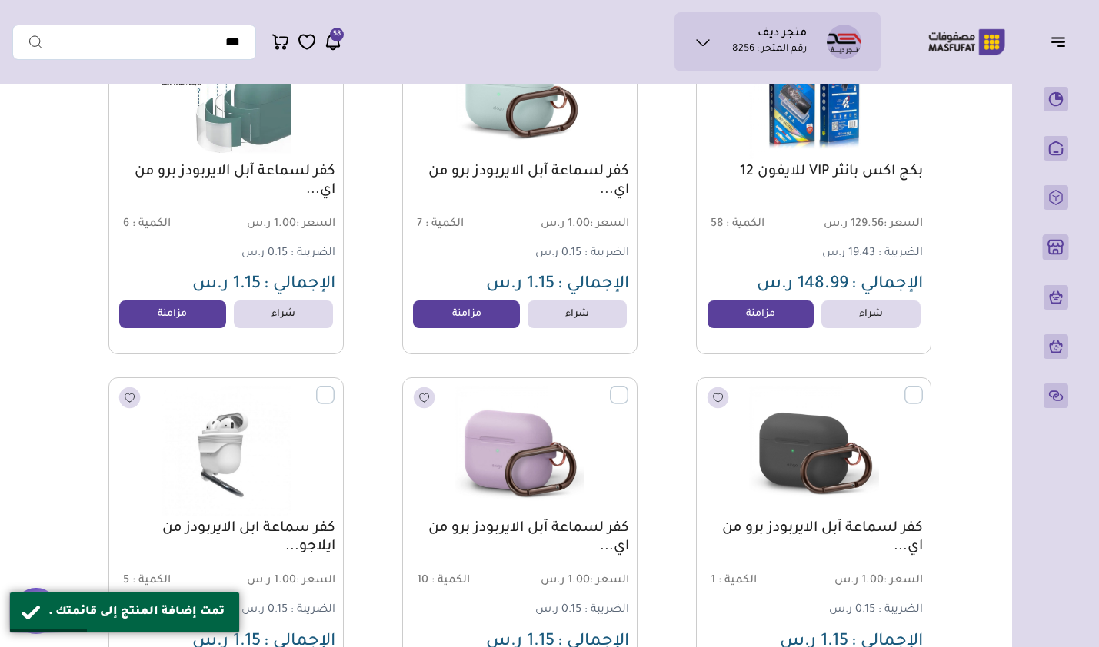
click at [459, 327] on link "مزامنة" at bounding box center [466, 315] width 107 height 28
click at [165, 315] on link "مزامنة" at bounding box center [172, 315] width 107 height 28
click at [777, 312] on link "مزامنة" at bounding box center [760, 315] width 107 height 28
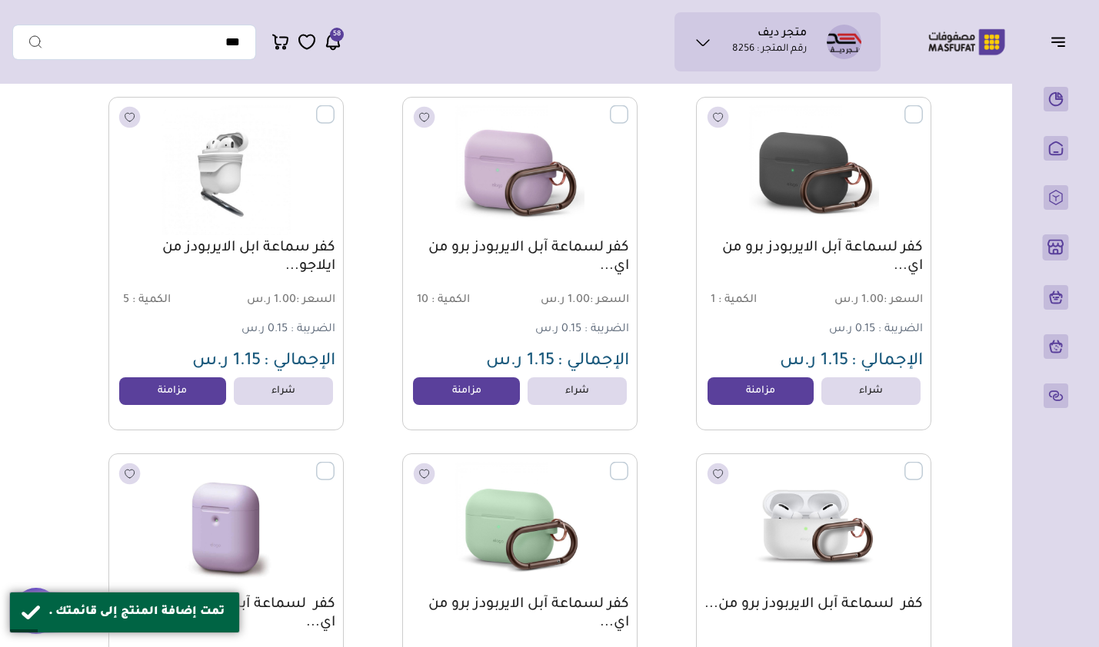
scroll to position [16695, 0]
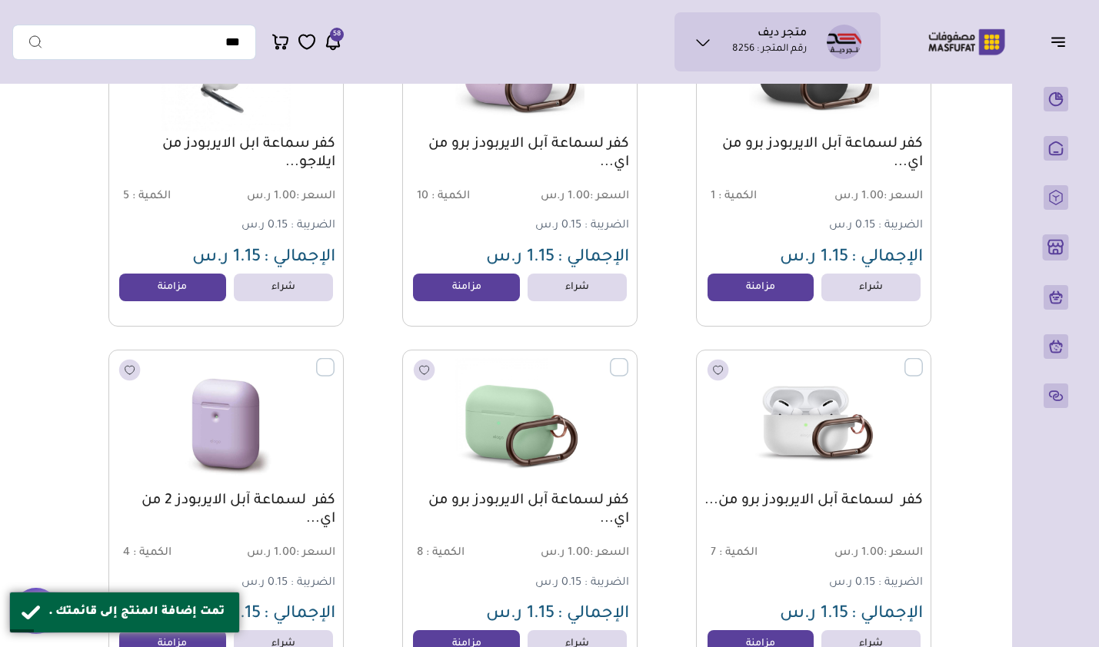
click at [742, 294] on link "مزامنة" at bounding box center [760, 288] width 107 height 28
click at [474, 300] on link "مزامنة" at bounding box center [466, 288] width 107 height 28
click at [180, 292] on link "مزامنة" at bounding box center [172, 288] width 107 height 28
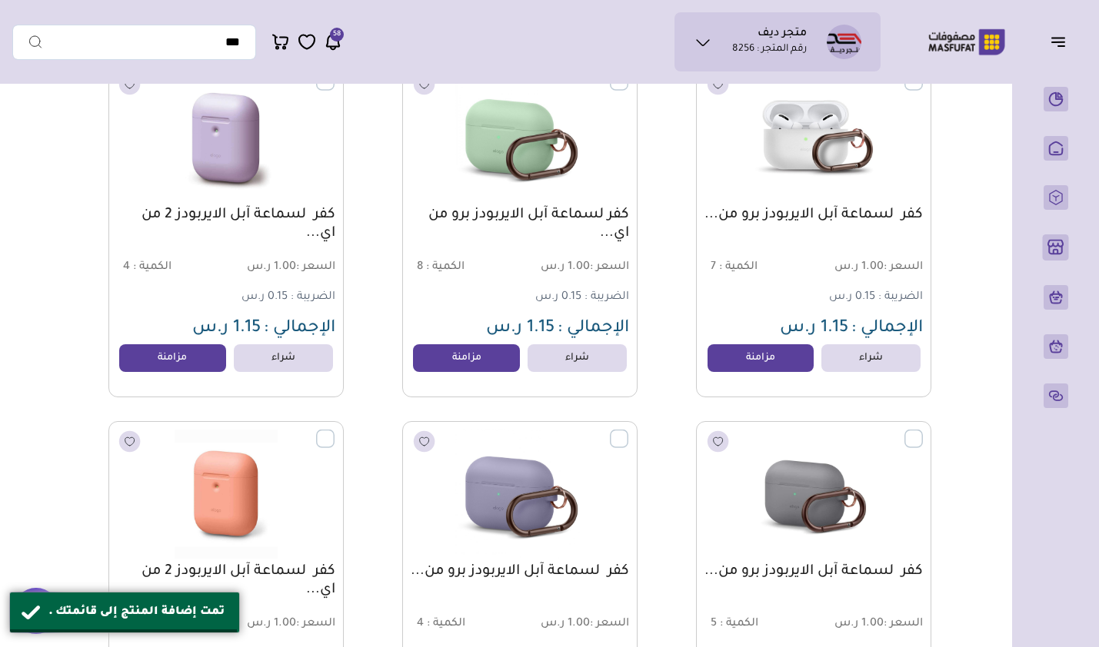
scroll to position [17002, 0]
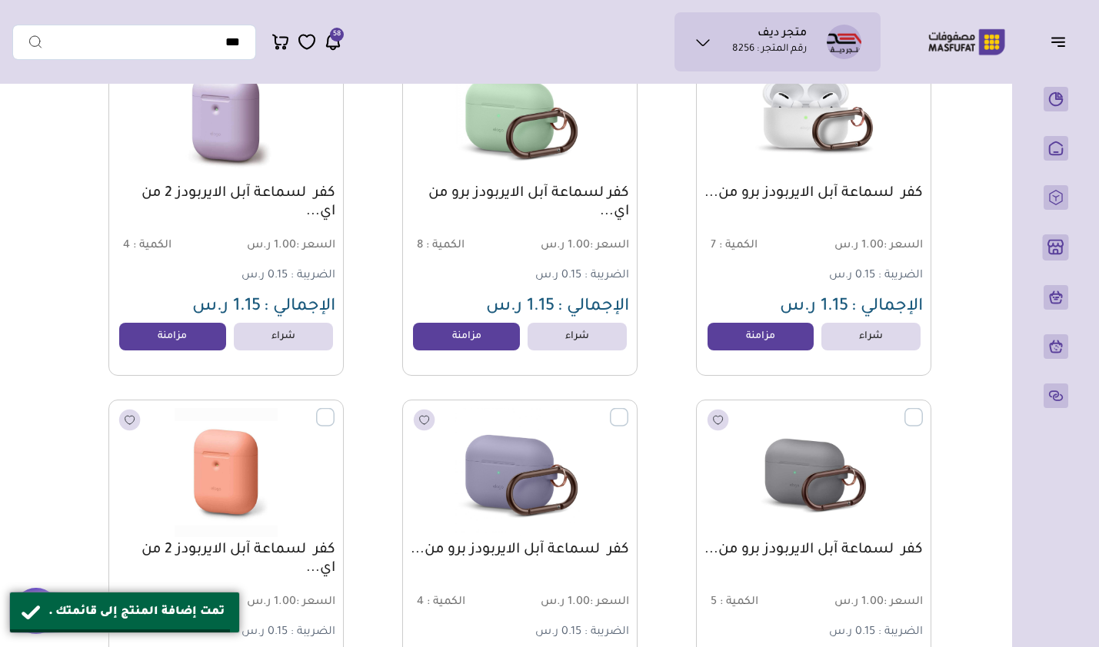
click at [749, 341] on link "مزامنة" at bounding box center [760, 337] width 107 height 28
click at [499, 340] on link "مزامنة" at bounding box center [466, 337] width 107 height 28
click at [189, 343] on link "مزامنة" at bounding box center [172, 337] width 107 height 28
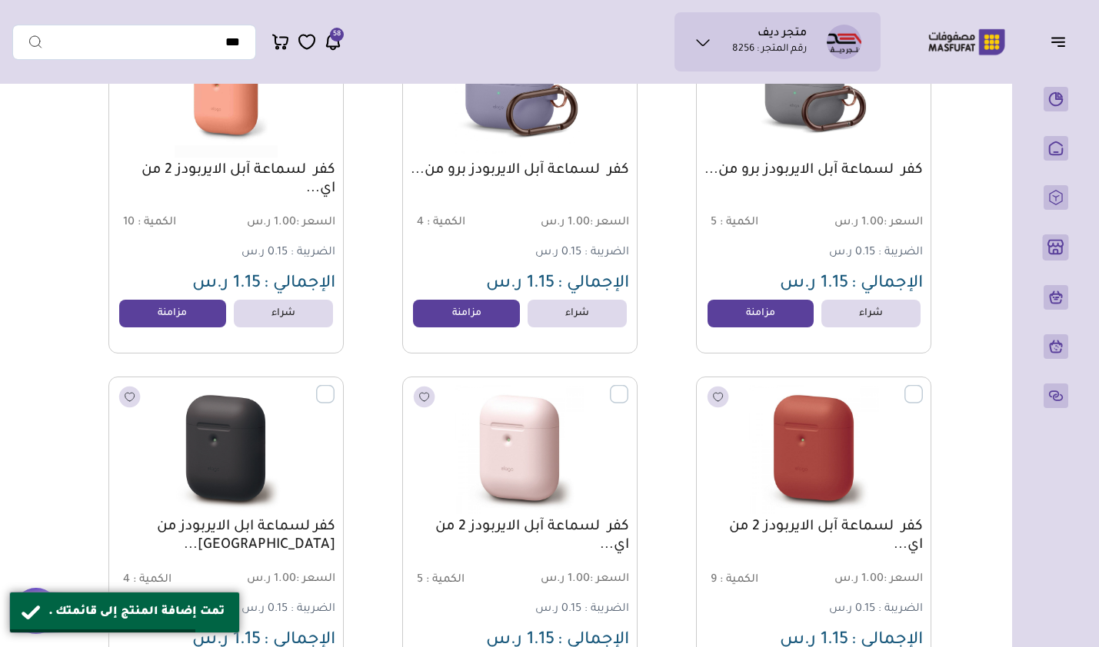
scroll to position [17387, 0]
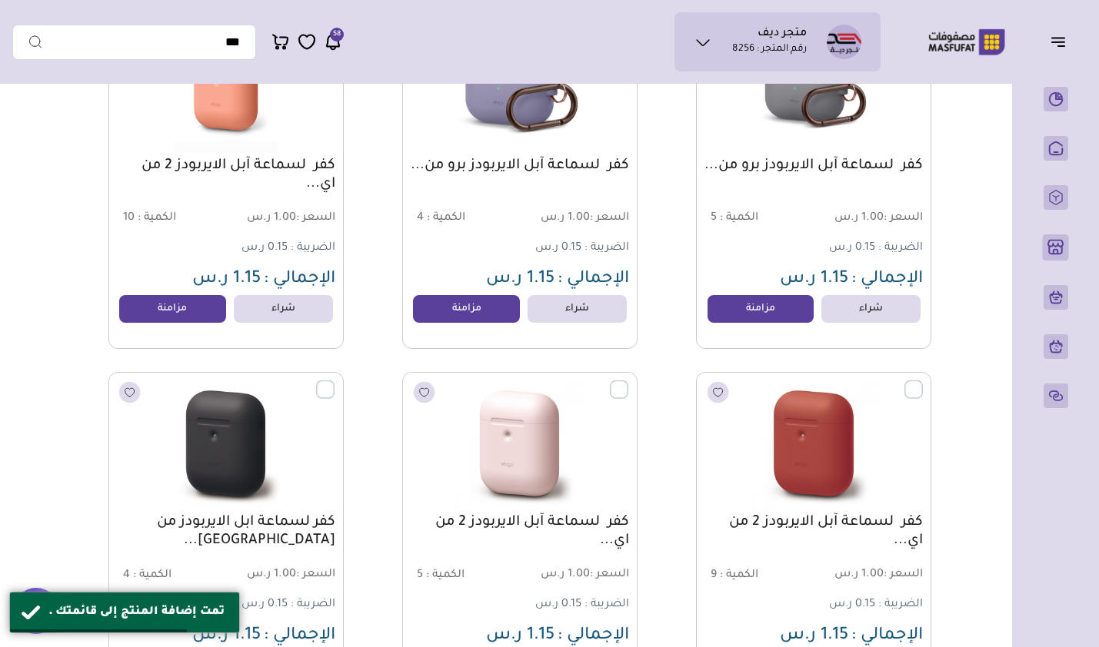
click at [759, 318] on link "مزامنة" at bounding box center [760, 309] width 107 height 28
click at [497, 317] on link "مزامنة" at bounding box center [466, 309] width 107 height 28
click at [169, 323] on link "مزامنة" at bounding box center [172, 309] width 107 height 28
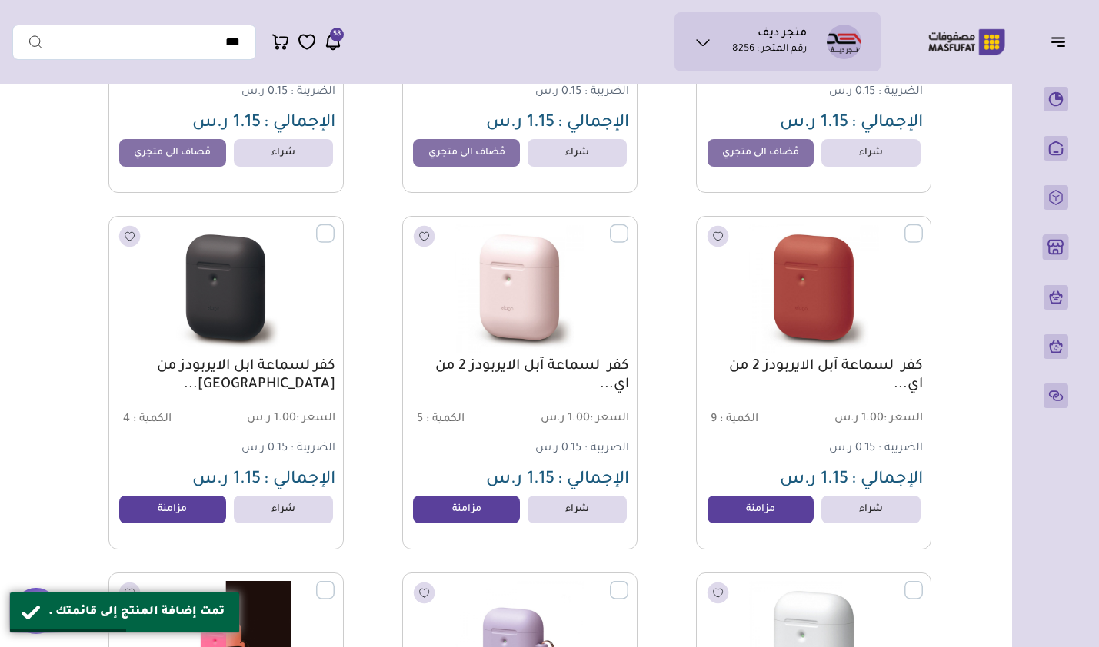
scroll to position [17771, 0]
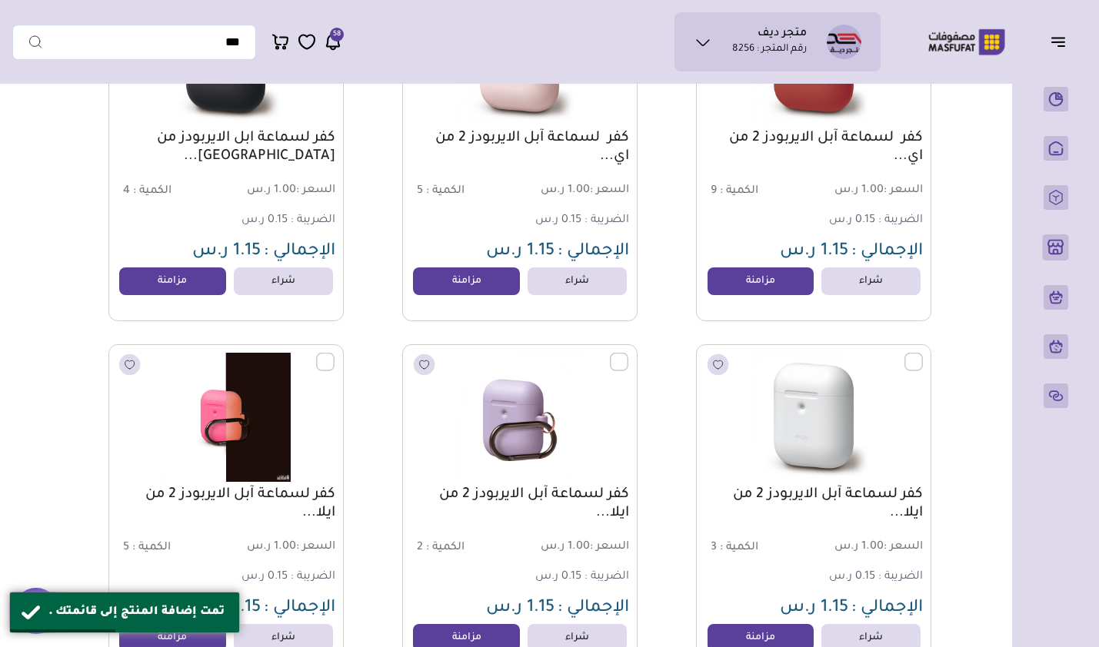
click at [736, 292] on link "مزامنة" at bounding box center [760, 282] width 107 height 28
click at [464, 295] on link "مزامنة" at bounding box center [466, 282] width 107 height 28
click at [167, 294] on link "مزامنة" at bounding box center [172, 282] width 107 height 28
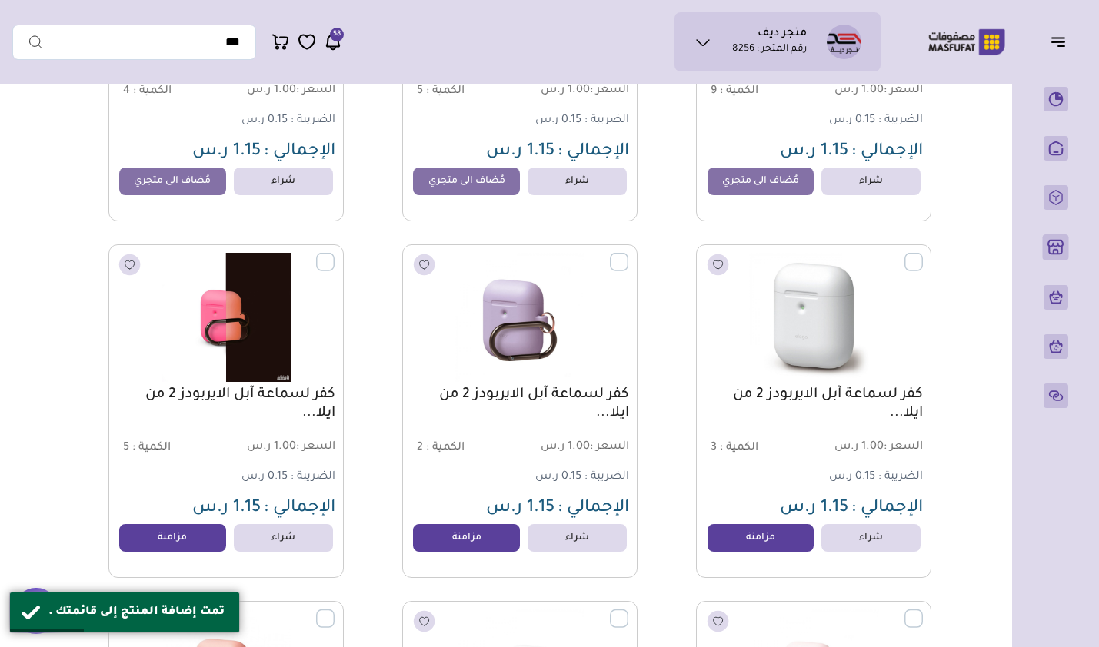
scroll to position [18002, 0]
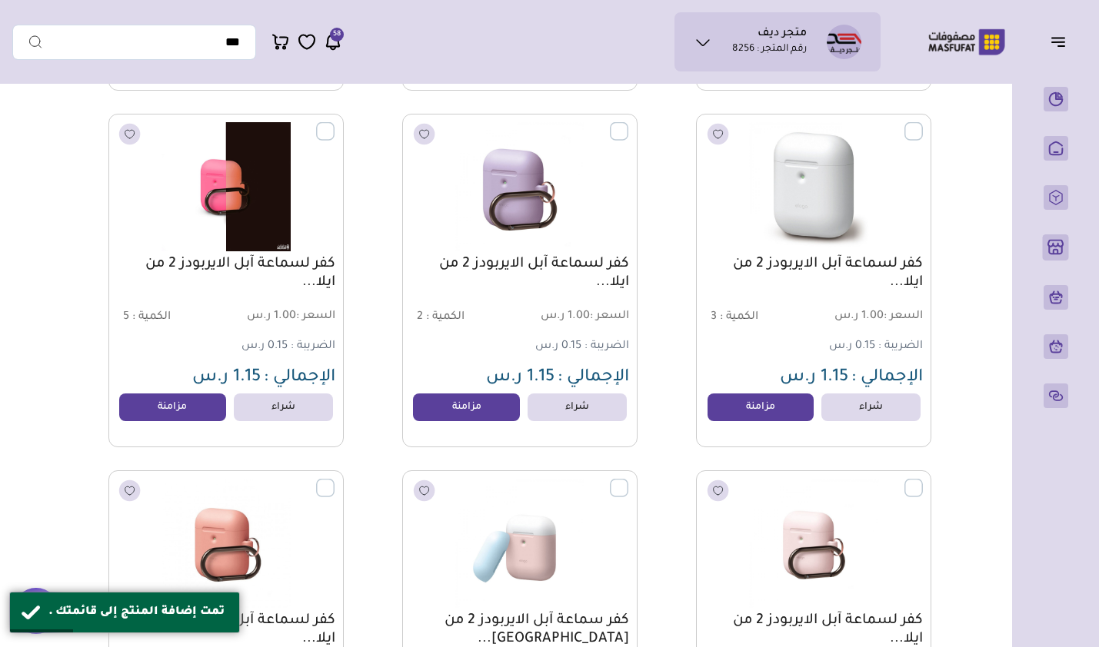
click at [171, 414] on link "مزامنة" at bounding box center [172, 408] width 107 height 28
click at [425, 414] on link "مزامنة" at bounding box center [466, 408] width 107 height 28
click at [747, 416] on link "مزامنة" at bounding box center [760, 408] width 107 height 28
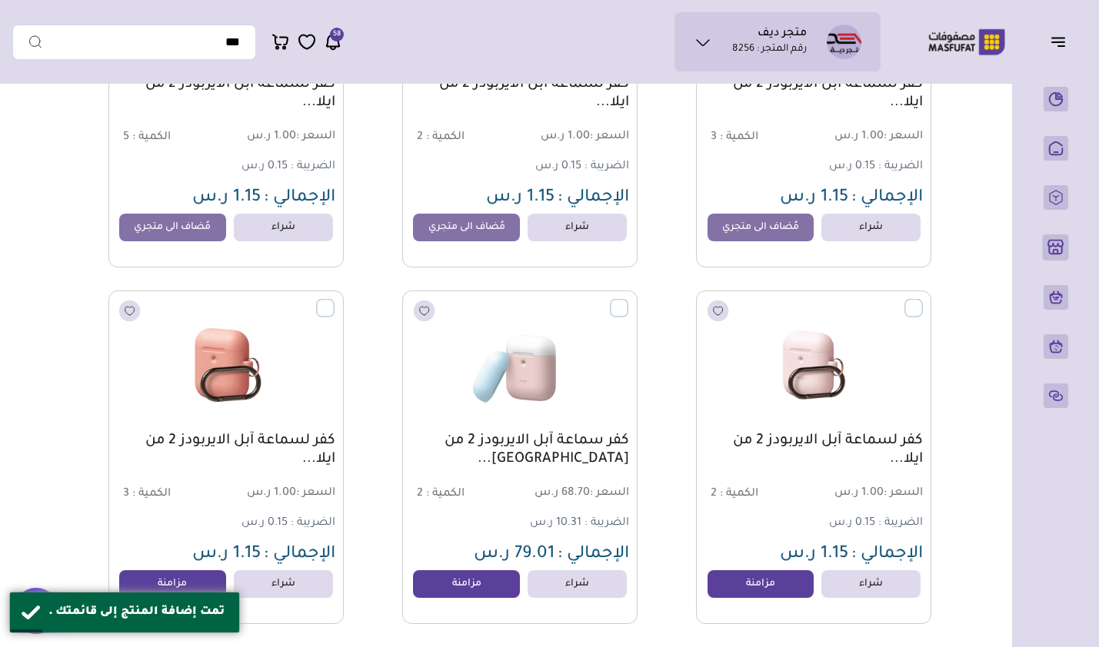
scroll to position [18232, 0]
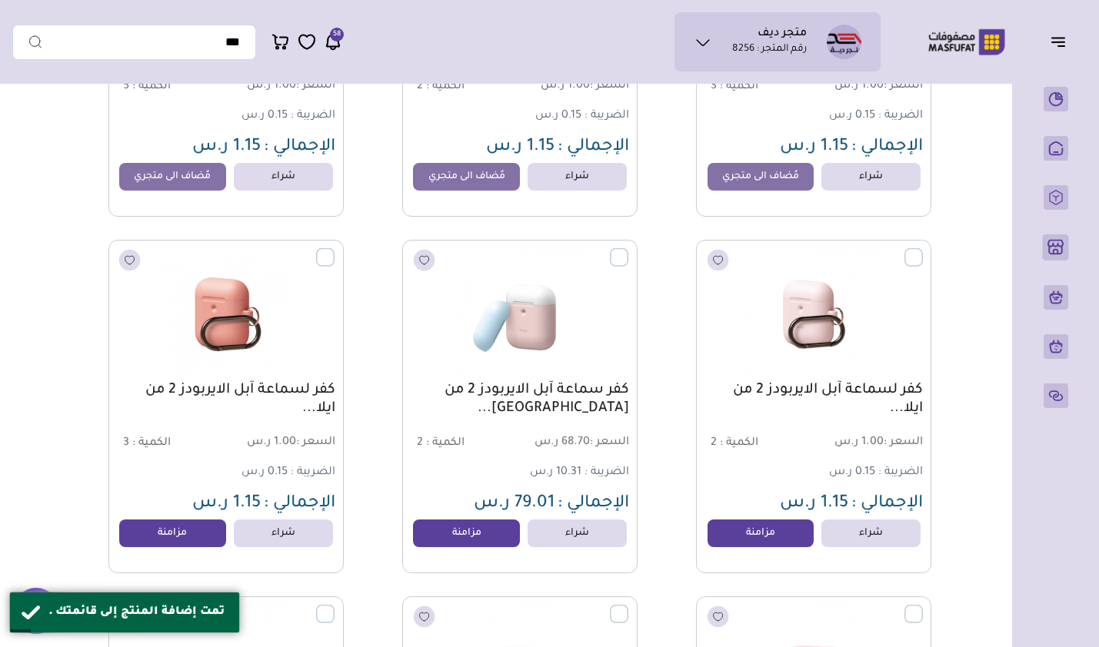
click at [747, 544] on link "مزامنة" at bounding box center [760, 534] width 107 height 28
click at [485, 536] on link "مزامنة" at bounding box center [466, 534] width 107 height 28
click at [180, 540] on link "مزامنة" at bounding box center [172, 534] width 107 height 28
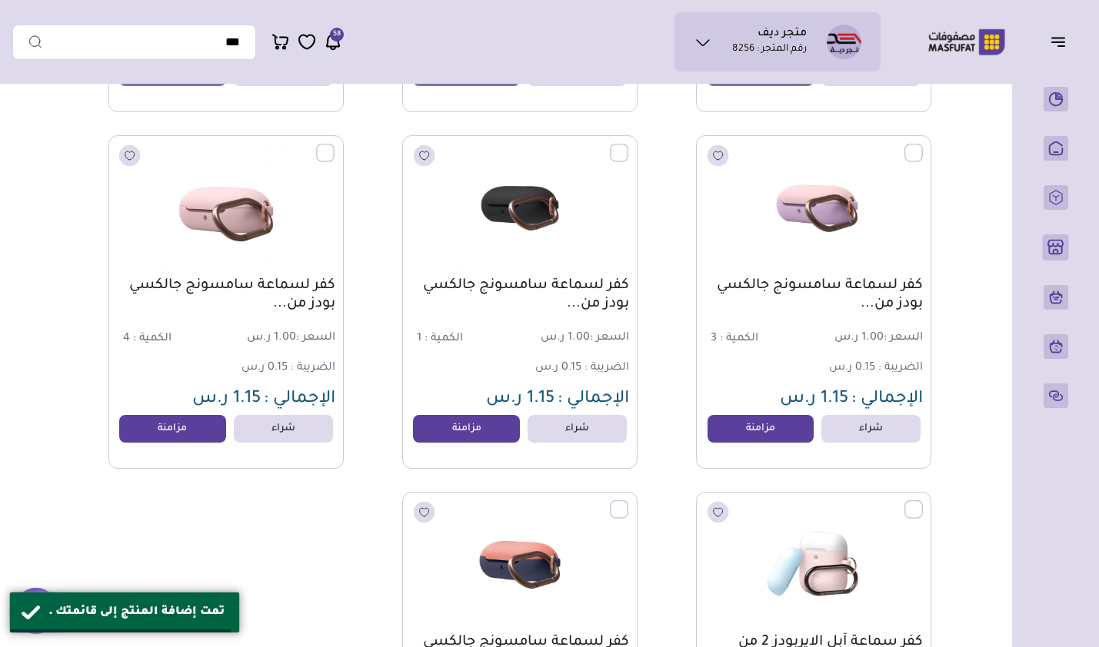
scroll to position [18848, 0]
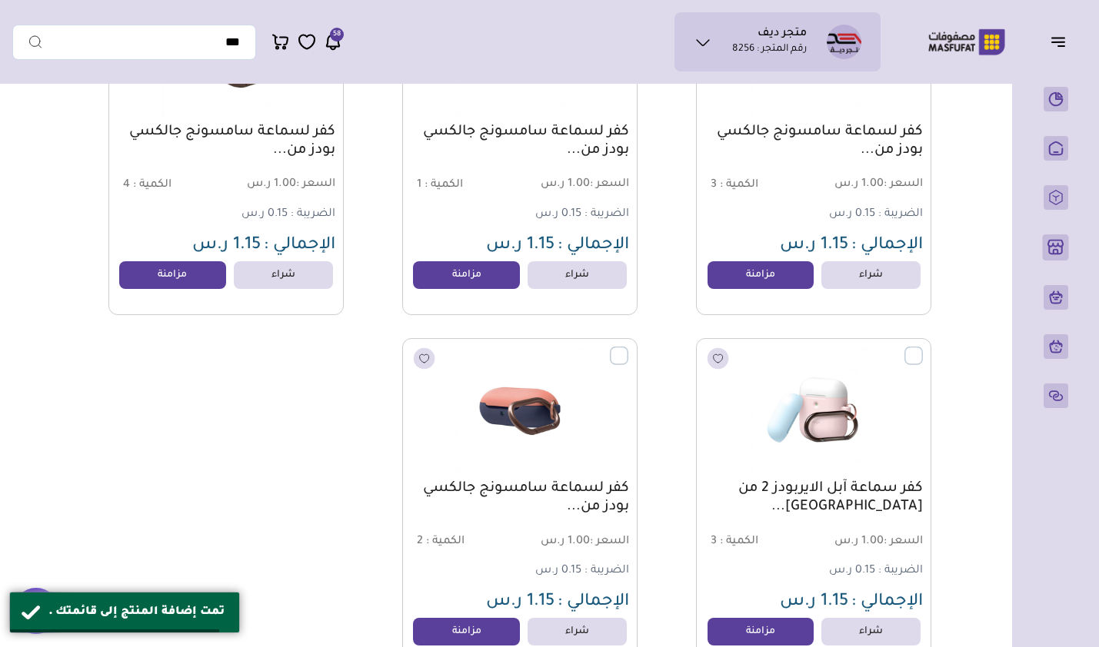
click at [748, 289] on link "مزامنة" at bounding box center [760, 275] width 107 height 28
click at [494, 288] on link "مزامنة" at bounding box center [466, 275] width 107 height 28
click at [170, 286] on link "مزامنة" at bounding box center [172, 275] width 107 height 28
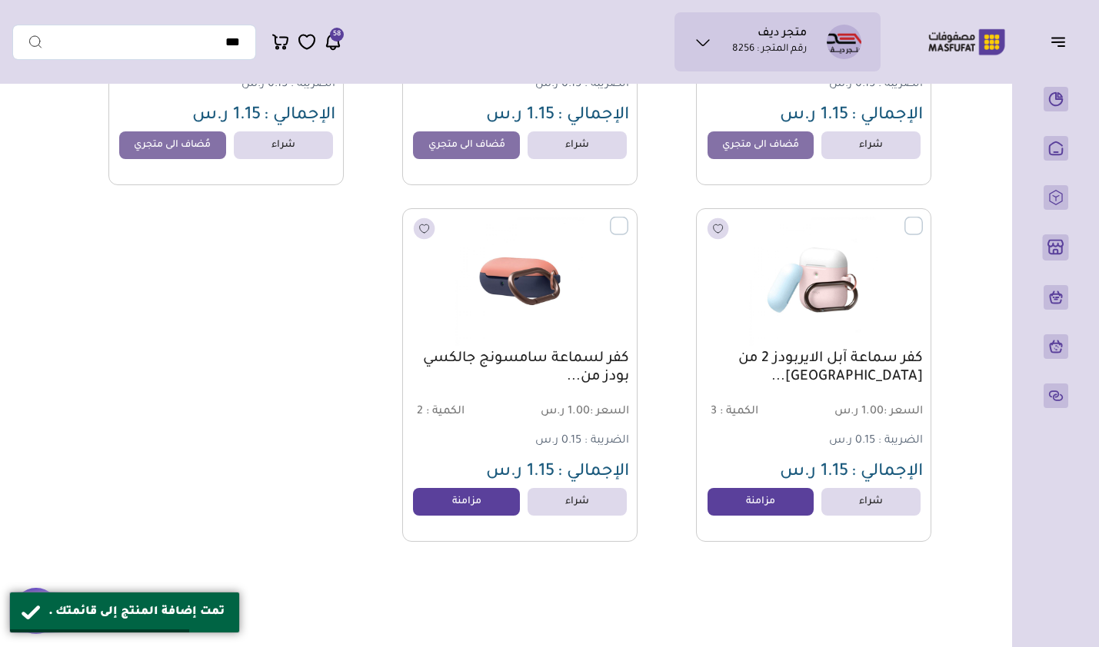
scroll to position [19155, 0]
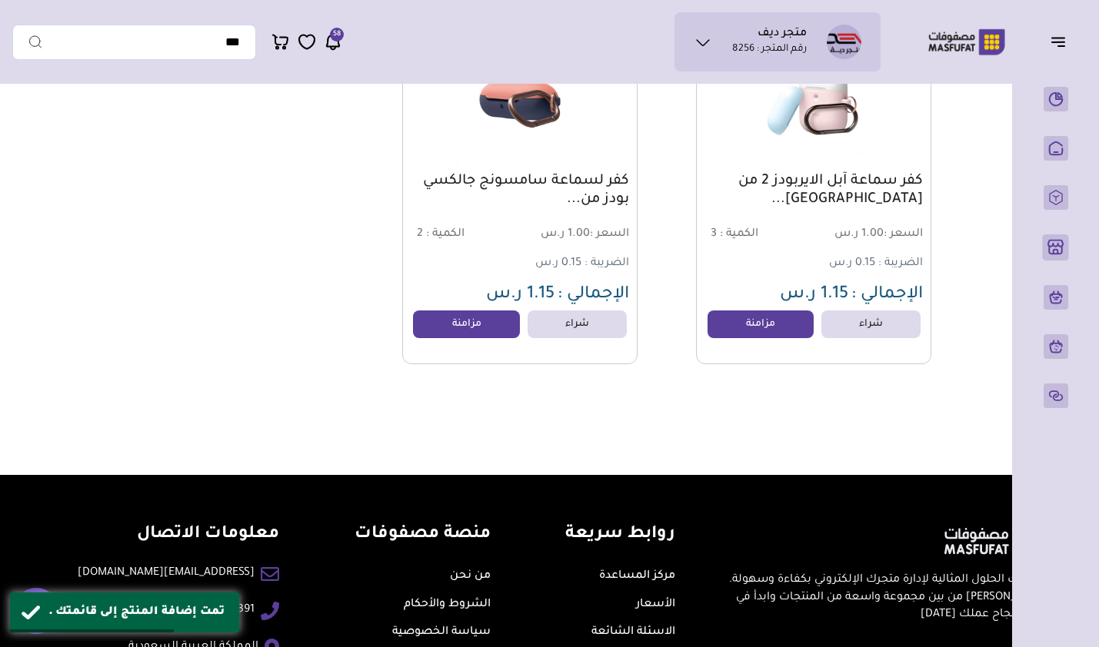
click at [471, 324] on link "مزامنة" at bounding box center [466, 325] width 107 height 28
click at [759, 334] on link "مزامنة" at bounding box center [760, 325] width 107 height 28
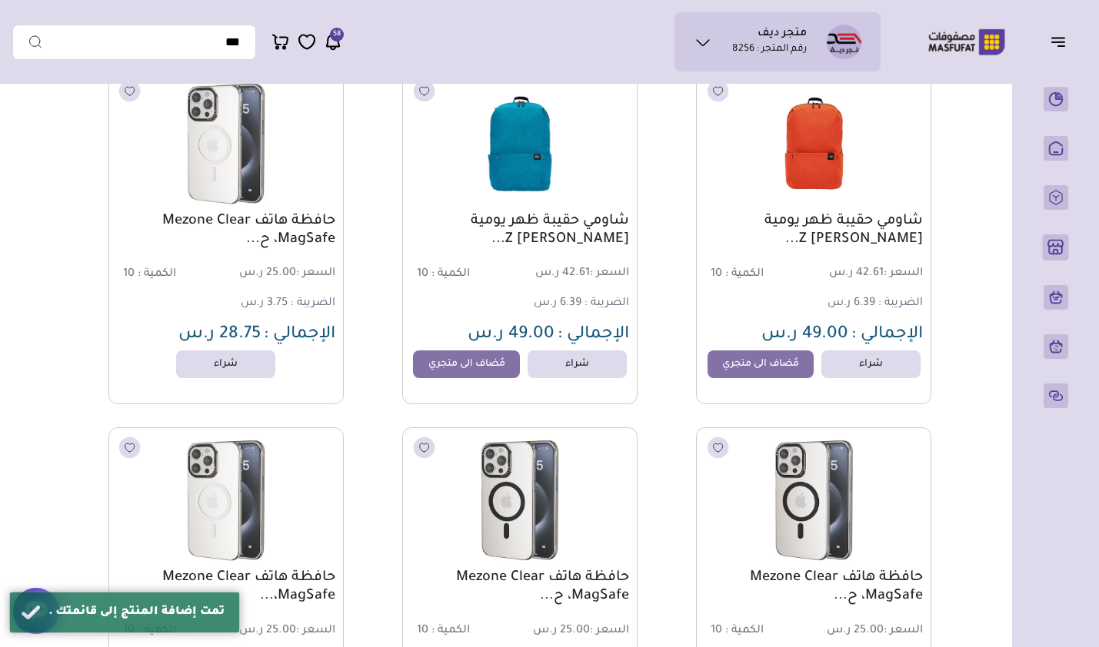
scroll to position [0, 0]
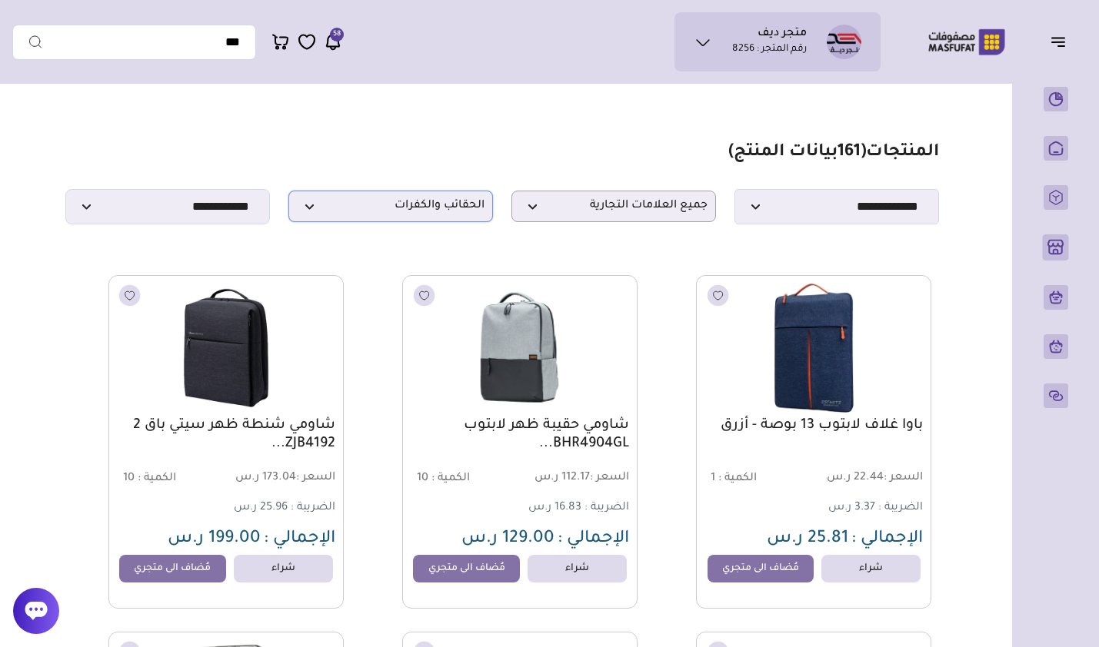
click at [314, 211] on span "الحقائب والكفرات" at bounding box center [391, 206] width 188 height 15
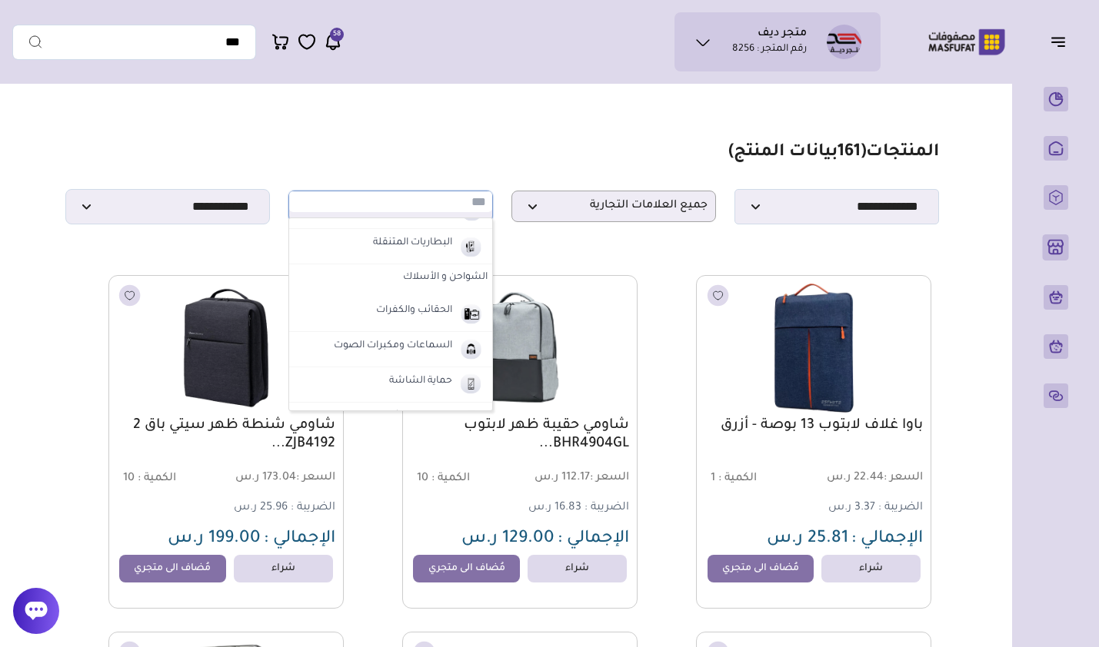
scroll to position [77, 0]
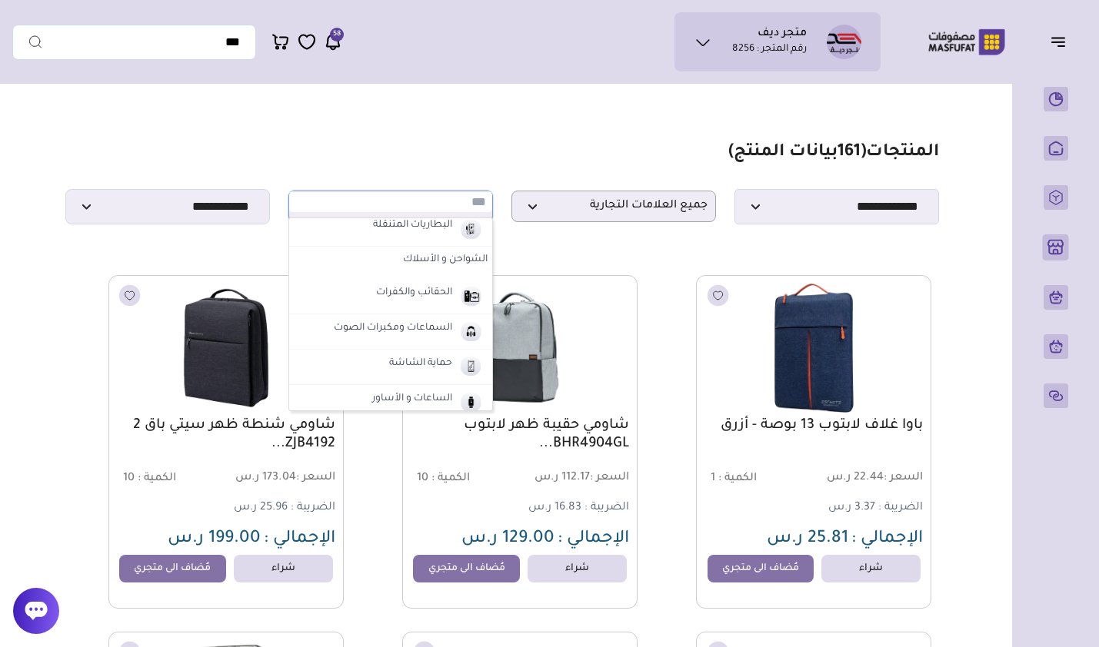
click at [435, 332] on label "السماعات ومكبرات الصوت" at bounding box center [392, 329] width 123 height 20
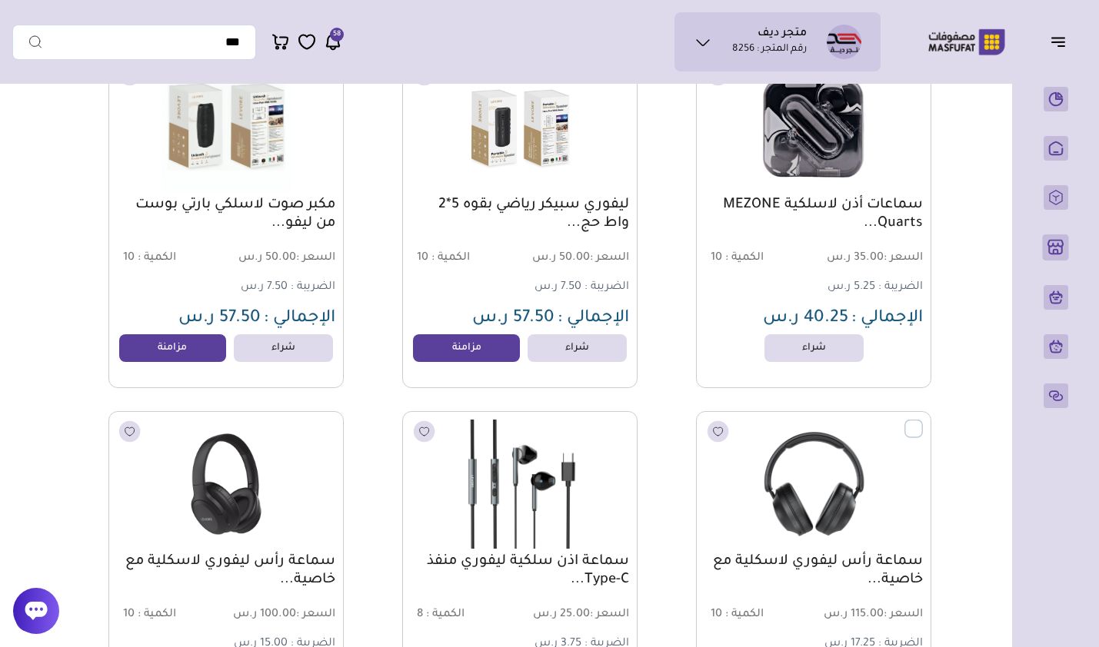
scroll to position [11008, 0]
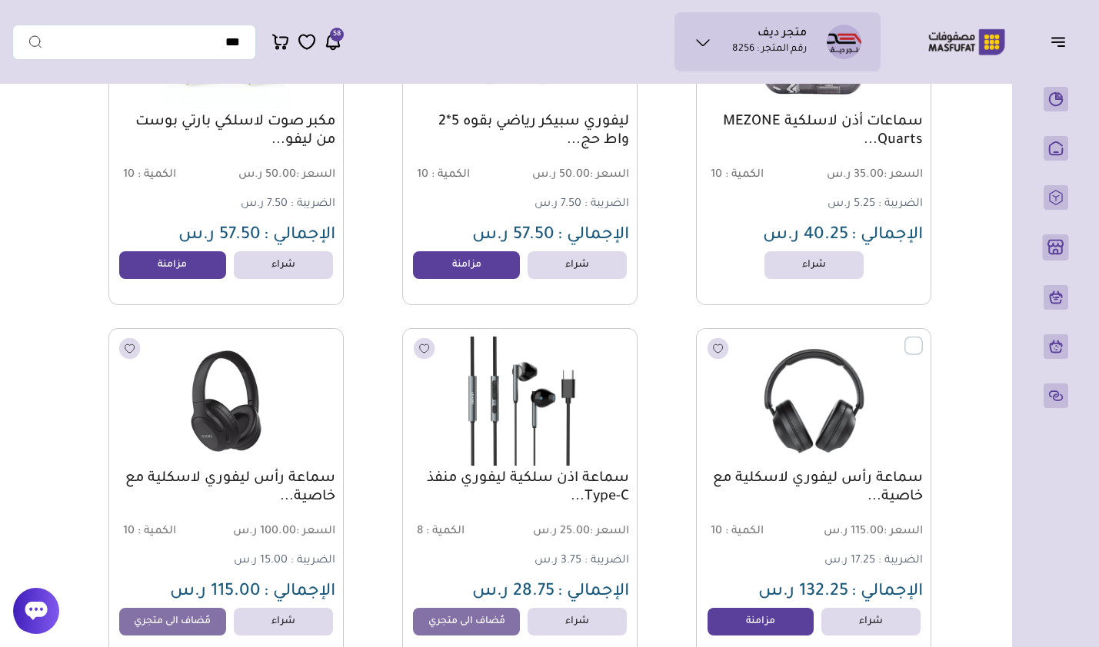
click at [193, 278] on link "مزامنة" at bounding box center [172, 265] width 107 height 28
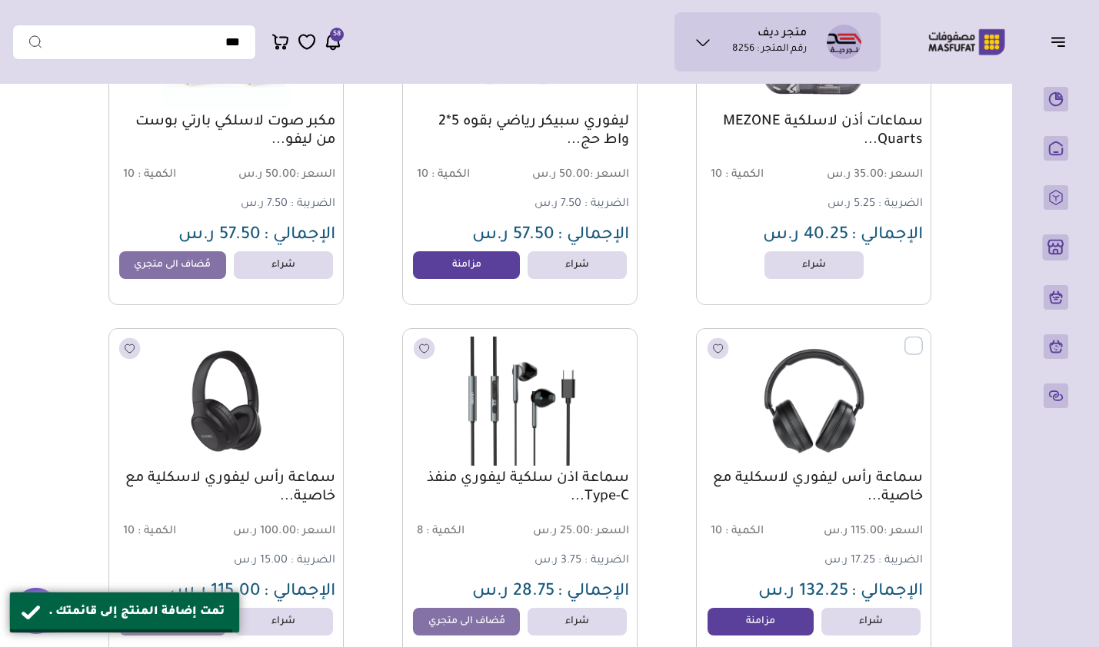
click at [446, 278] on link "مزامنة" at bounding box center [466, 265] width 107 height 28
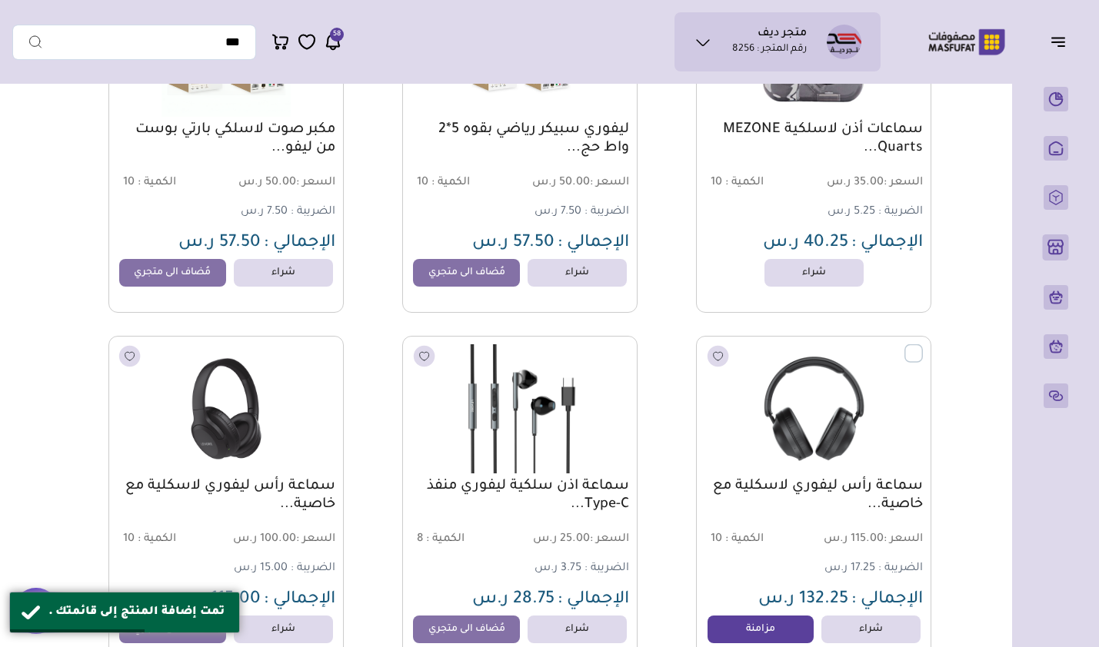
scroll to position [11161, 0]
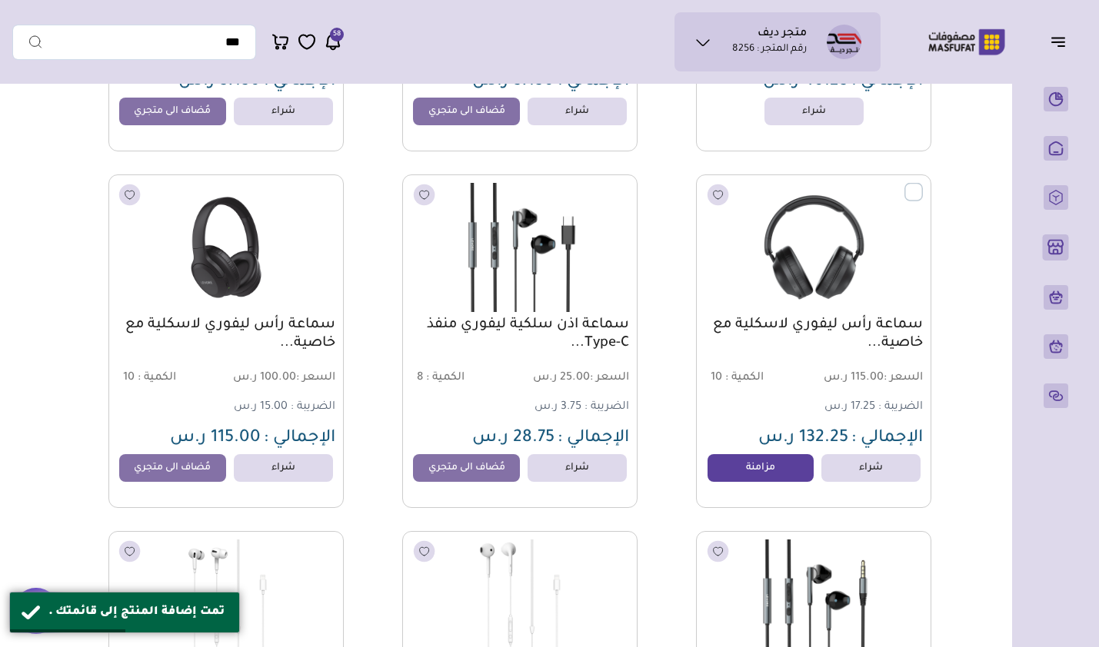
click at [728, 482] on link "مزامنة" at bounding box center [760, 468] width 107 height 28
click at [194, 474] on link "مُضاف الى متجري" at bounding box center [172, 468] width 107 height 28
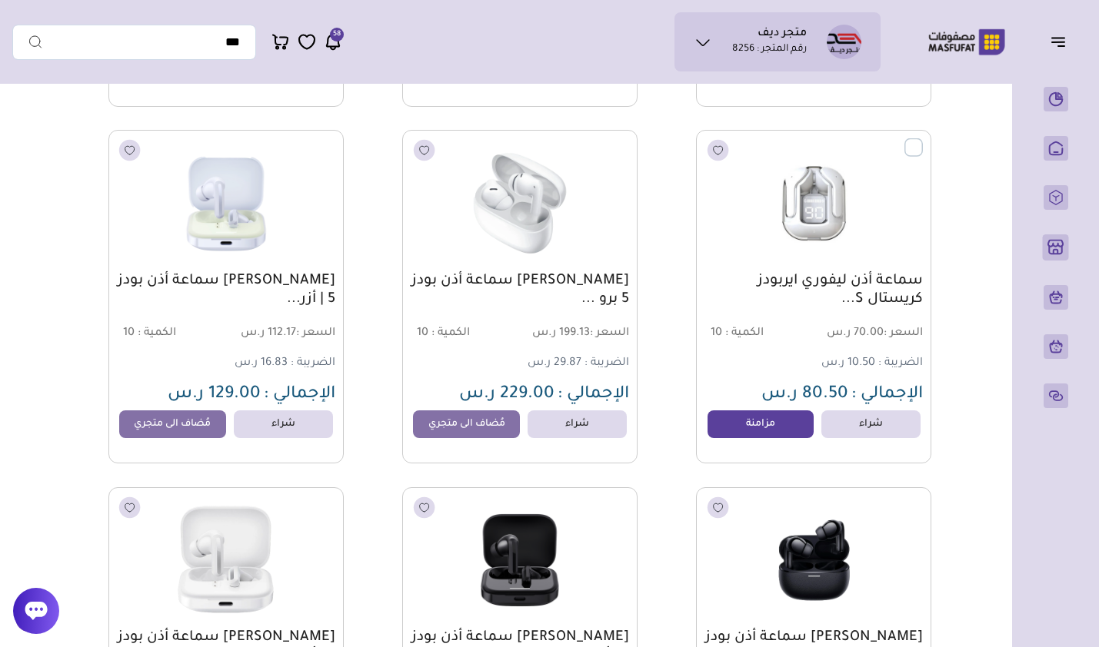
scroll to position [12392, 0]
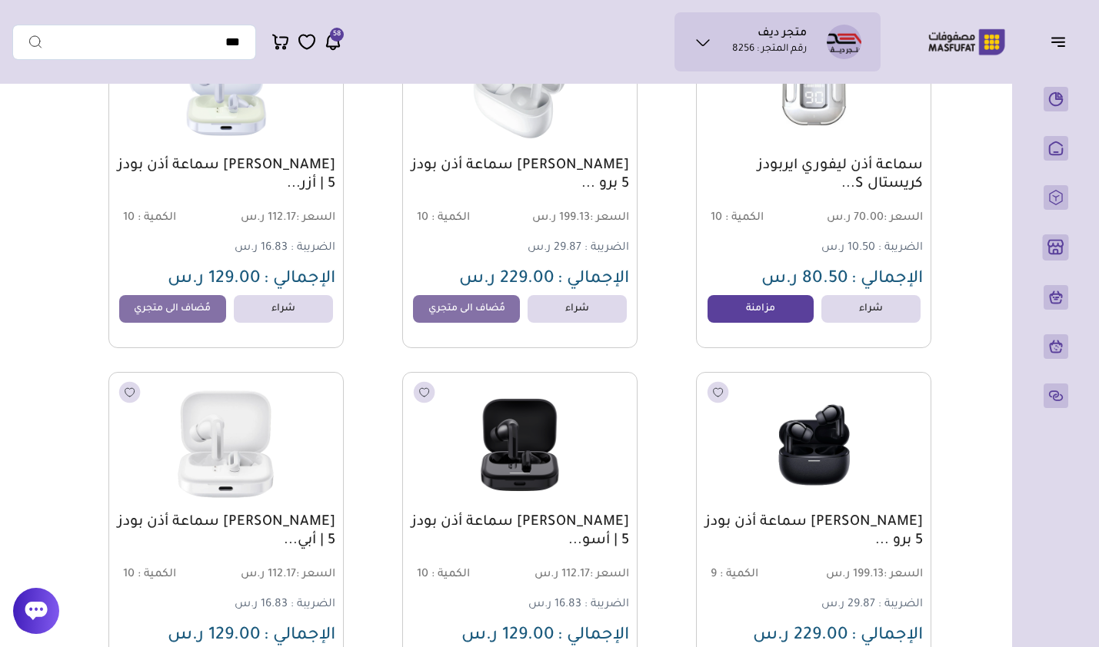
click at [762, 318] on link "مزامنة" at bounding box center [760, 309] width 107 height 28
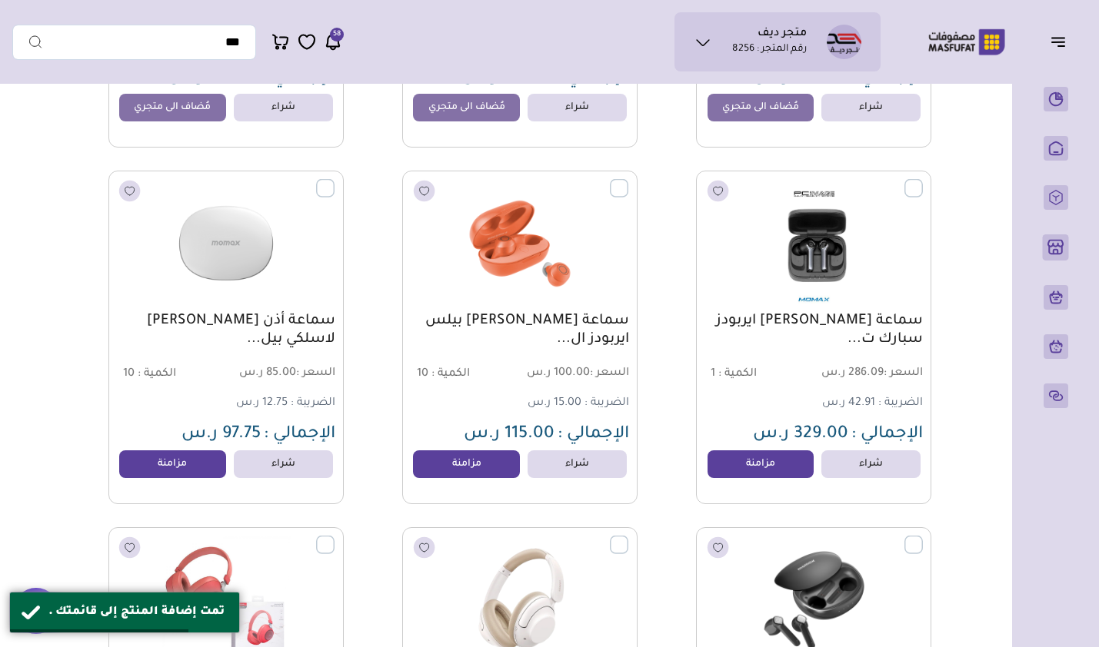
scroll to position [13007, 0]
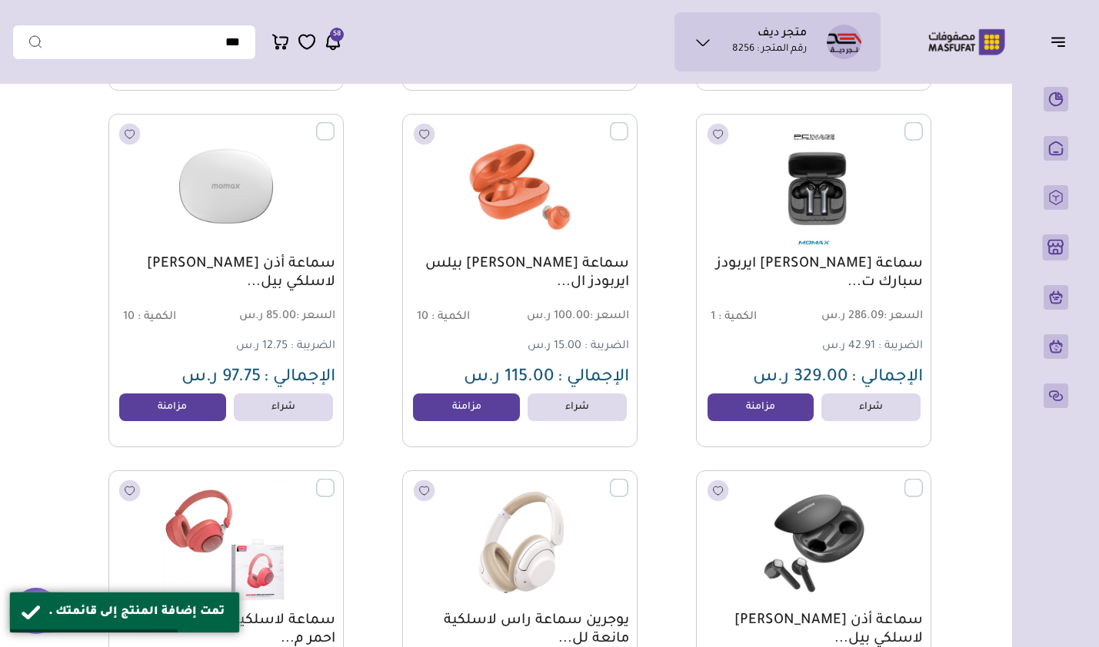
click at [721, 421] on link "مزامنة" at bounding box center [760, 408] width 107 height 28
click at [473, 421] on link "مزامنة" at bounding box center [466, 408] width 107 height 28
click at [218, 405] on link "مزامنة" at bounding box center [172, 408] width 107 height 28
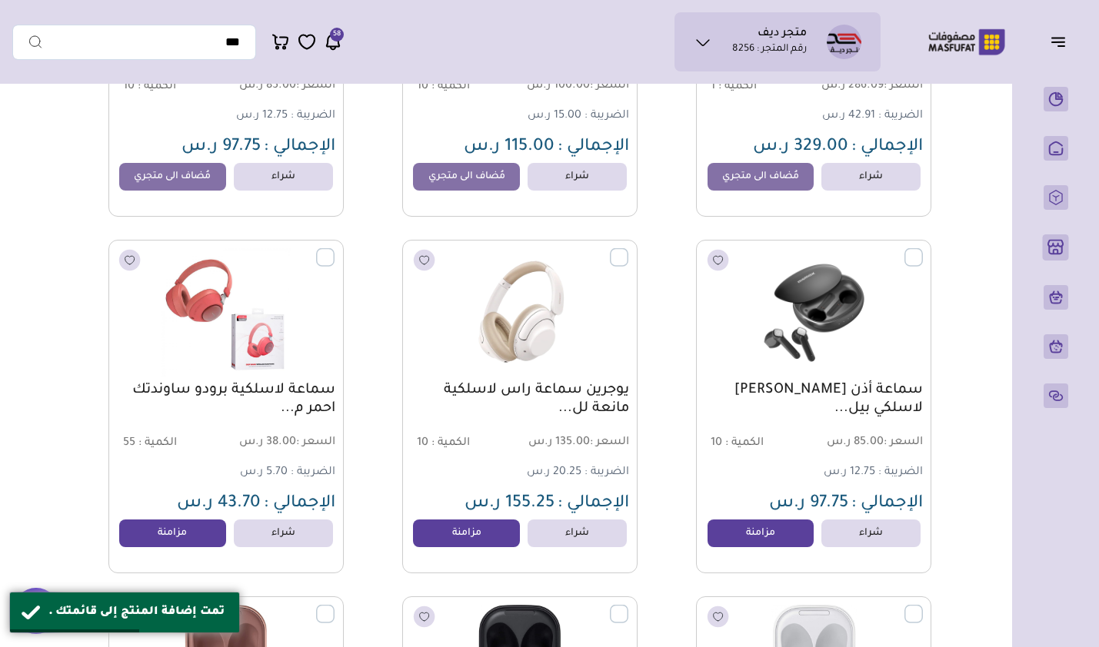
scroll to position [13237, 0]
click at [754, 537] on link "مزامنة" at bounding box center [760, 534] width 107 height 28
click at [454, 532] on link "مزامنة" at bounding box center [466, 534] width 107 height 28
click at [201, 532] on link "مزامنة" at bounding box center [172, 534] width 107 height 28
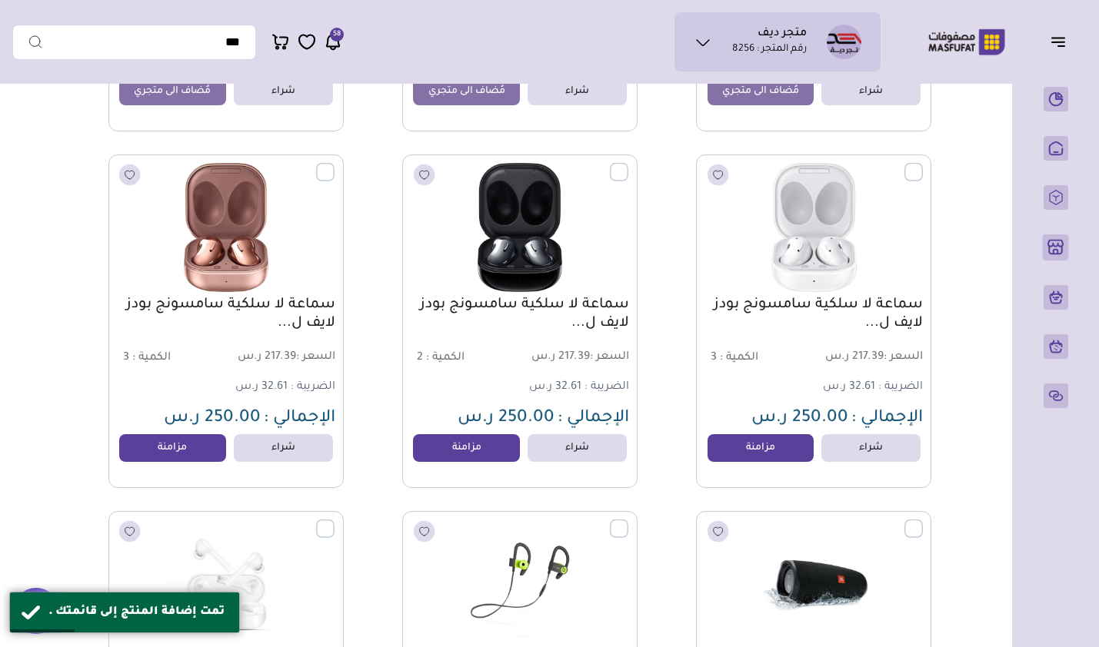
scroll to position [13699, 0]
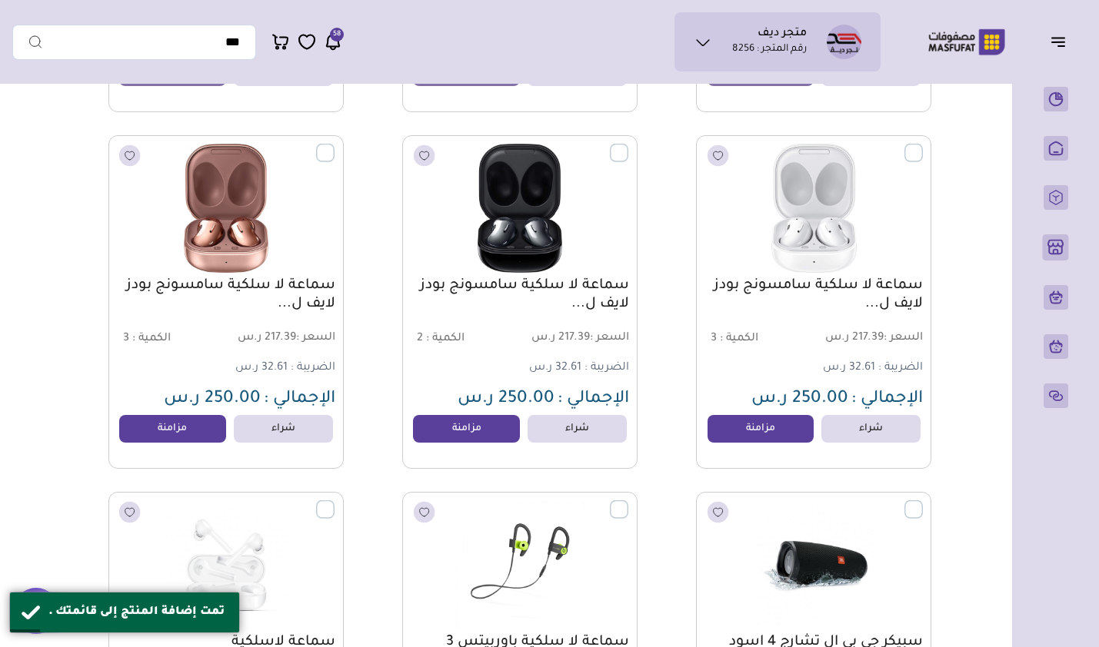
click at [769, 443] on link "مزامنة" at bounding box center [760, 429] width 107 height 28
click at [474, 440] on link "مزامنة" at bounding box center [466, 429] width 107 height 28
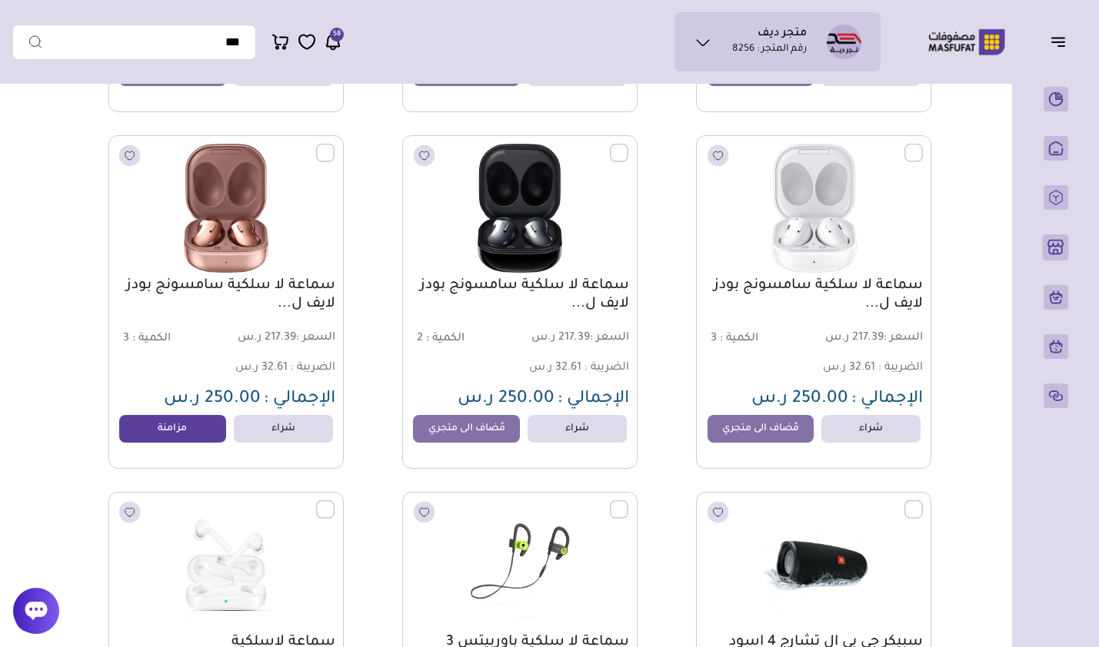
click at [161, 442] on link "مزامنة" at bounding box center [172, 429] width 107 height 28
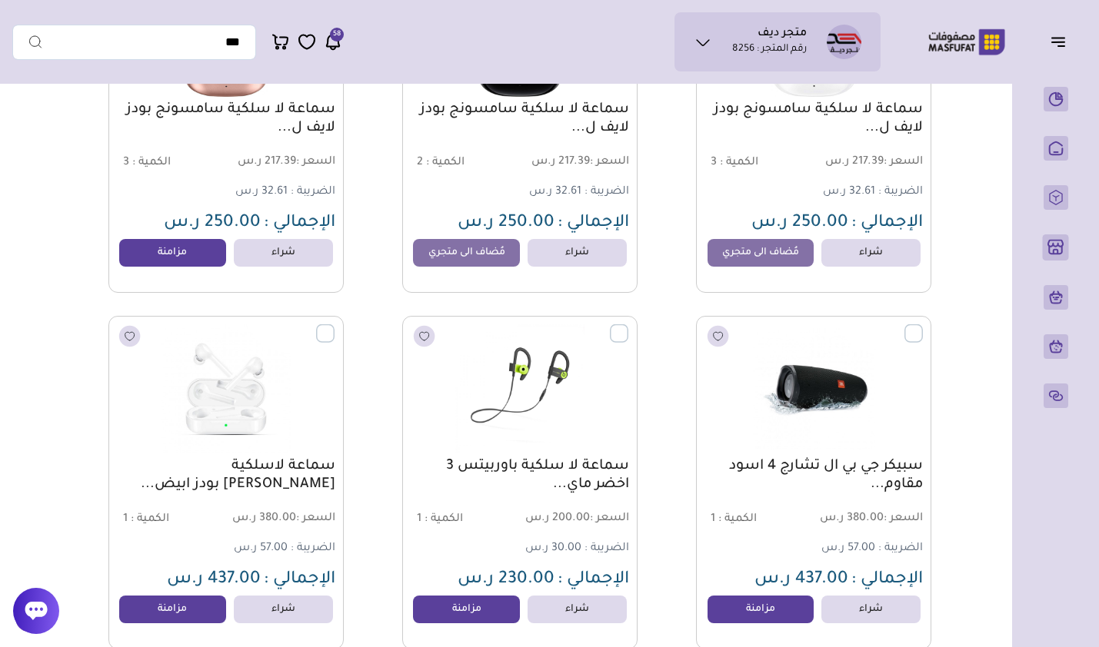
scroll to position [14006, 0]
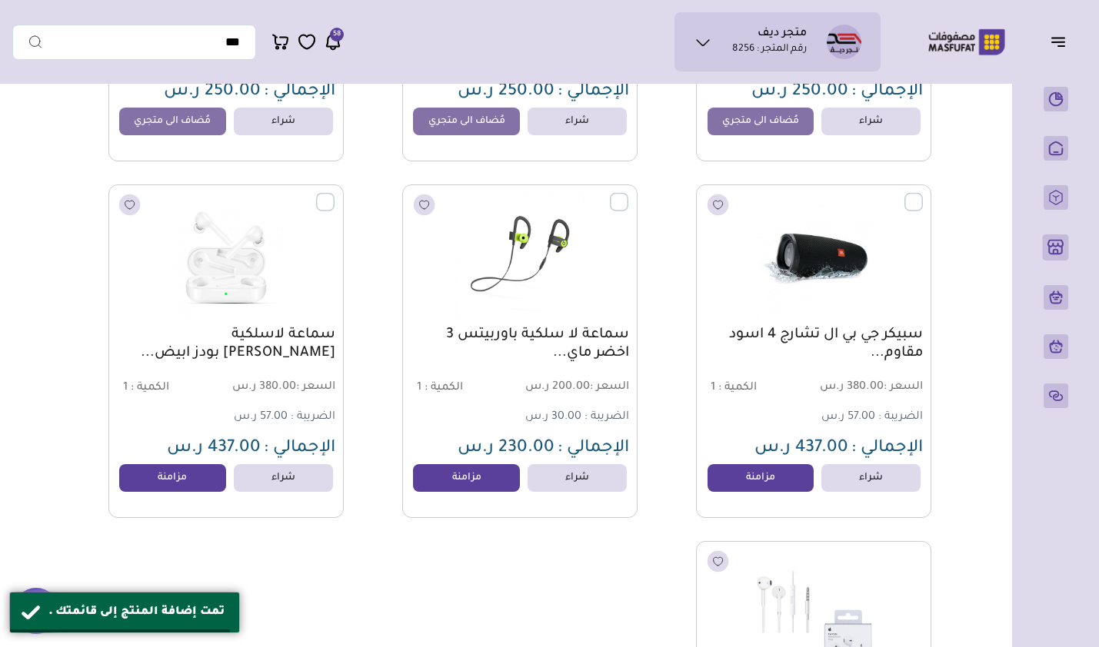
click at [773, 482] on link "مزامنة" at bounding box center [760, 478] width 107 height 28
click at [476, 483] on link "مزامنة" at bounding box center [466, 478] width 107 height 28
click at [168, 488] on link "مزامنة" at bounding box center [172, 478] width 107 height 28
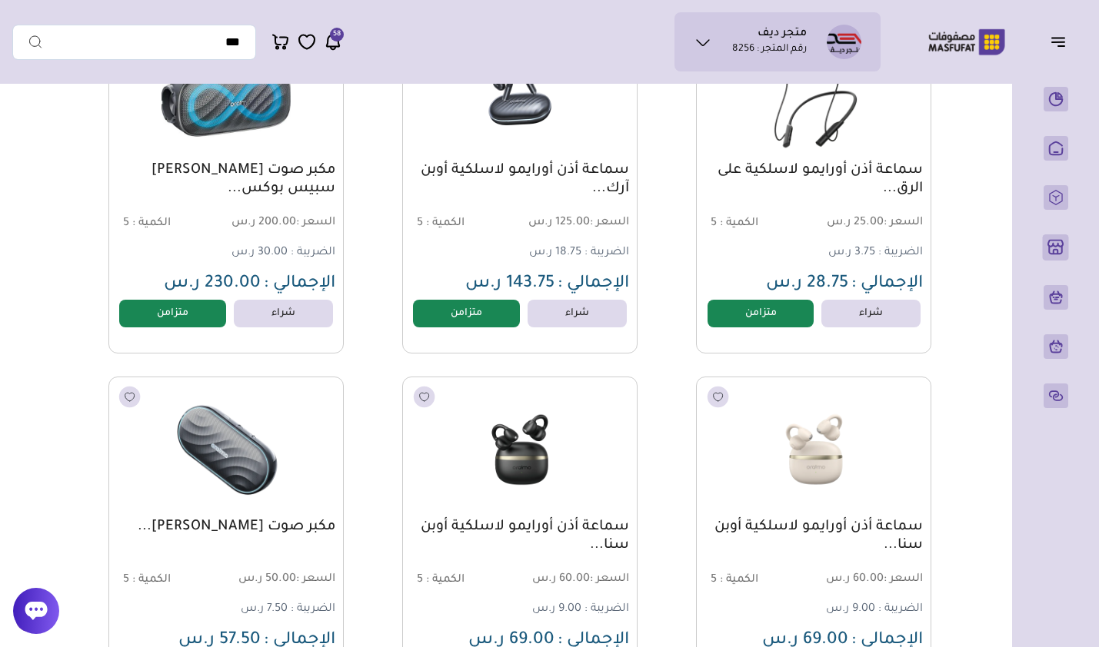
scroll to position [0, 0]
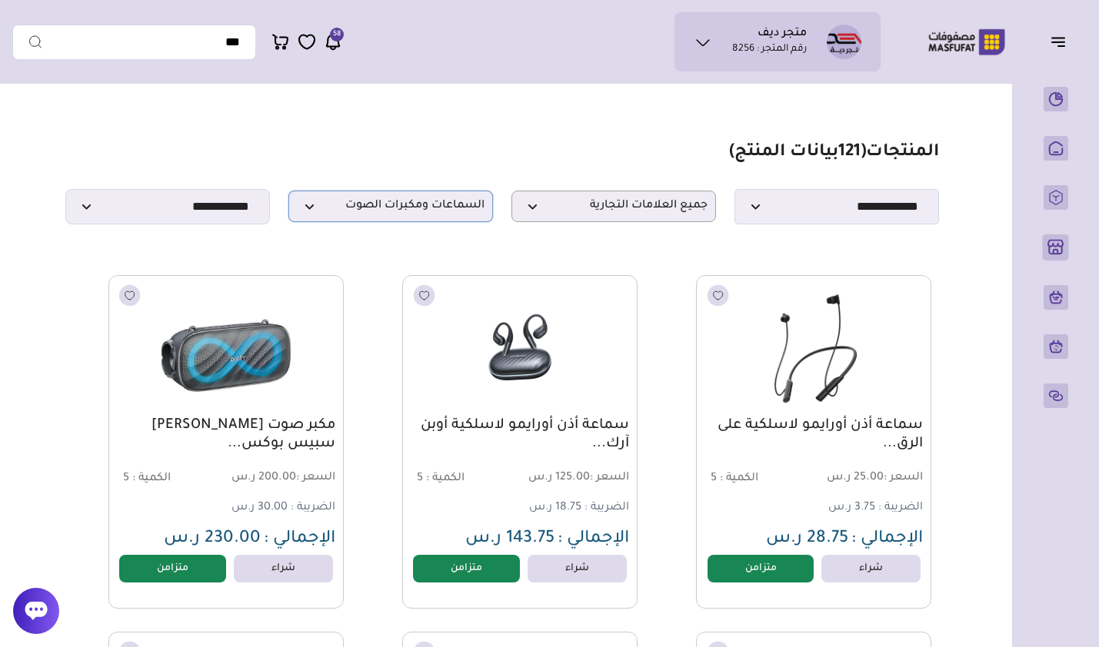
click at [368, 204] on span "السماعات ومكبرات الصوت" at bounding box center [391, 206] width 188 height 15
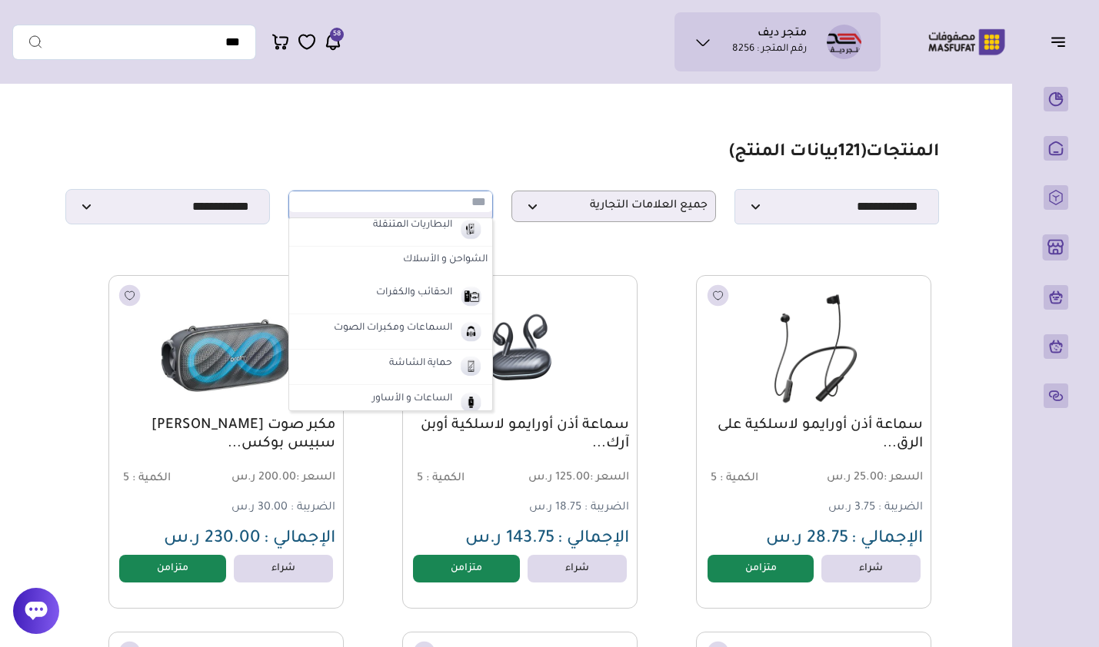
click at [418, 367] on label "حماية الشاشة" at bounding box center [421, 364] width 68 height 20
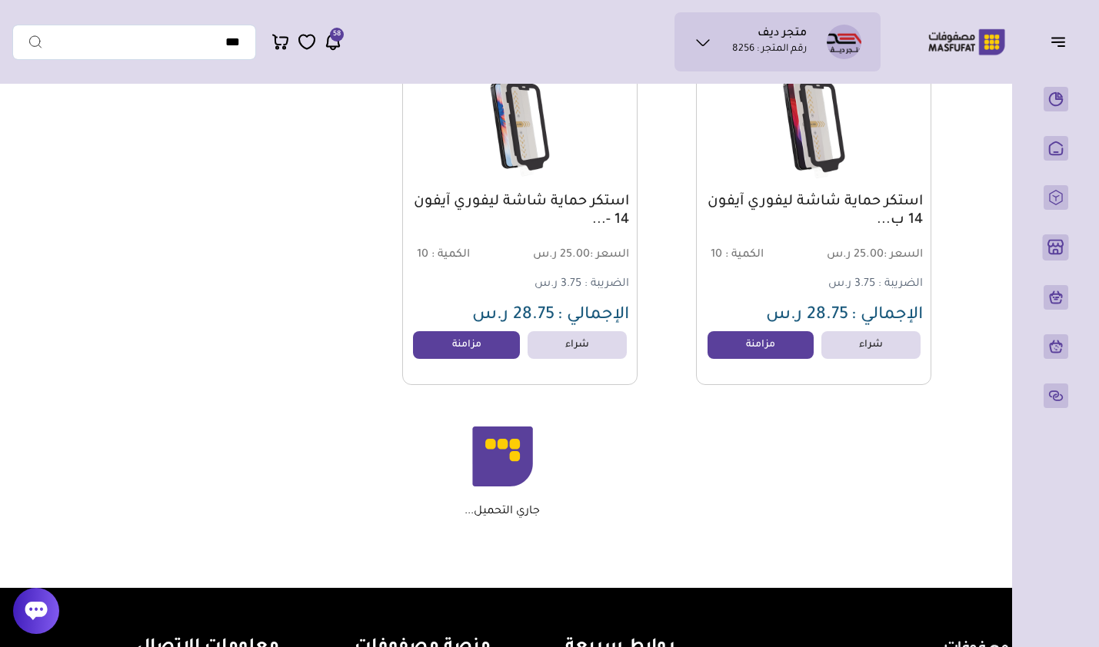
scroll to position [2230, 0]
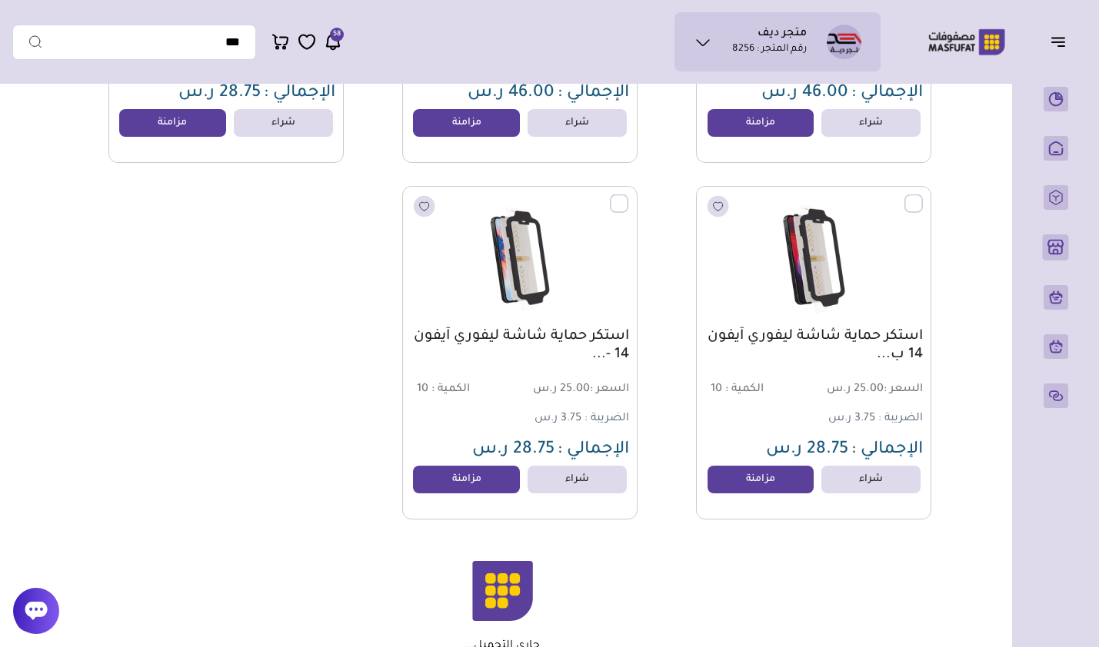
click at [736, 484] on link "مزامنة" at bounding box center [760, 480] width 107 height 28
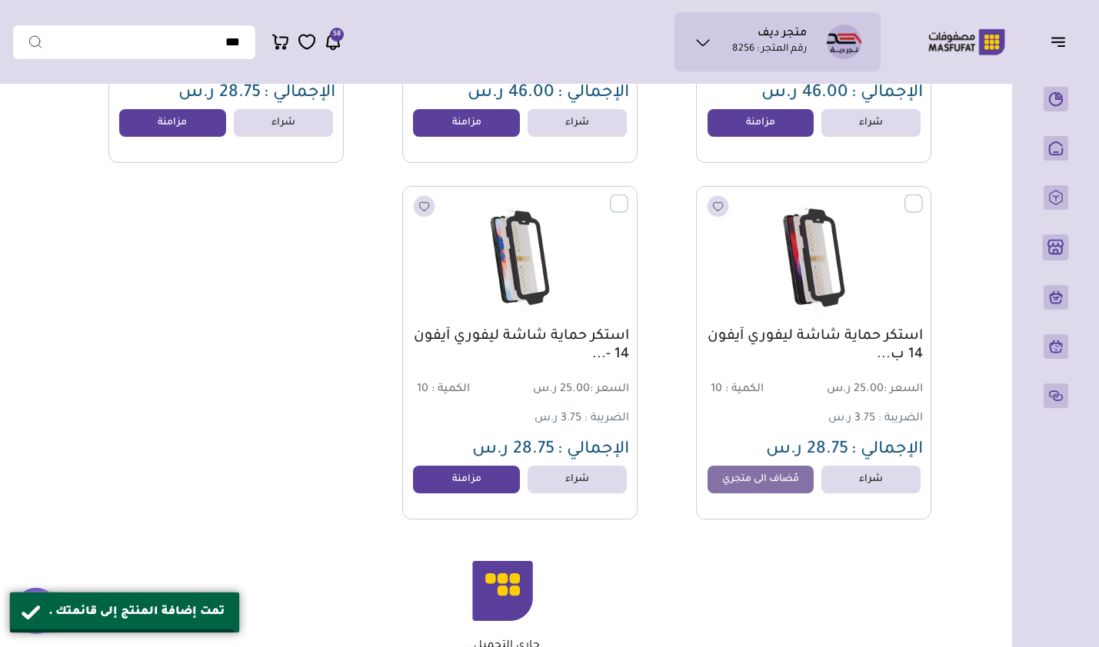
click at [476, 491] on link "مزامنة" at bounding box center [466, 480] width 107 height 28
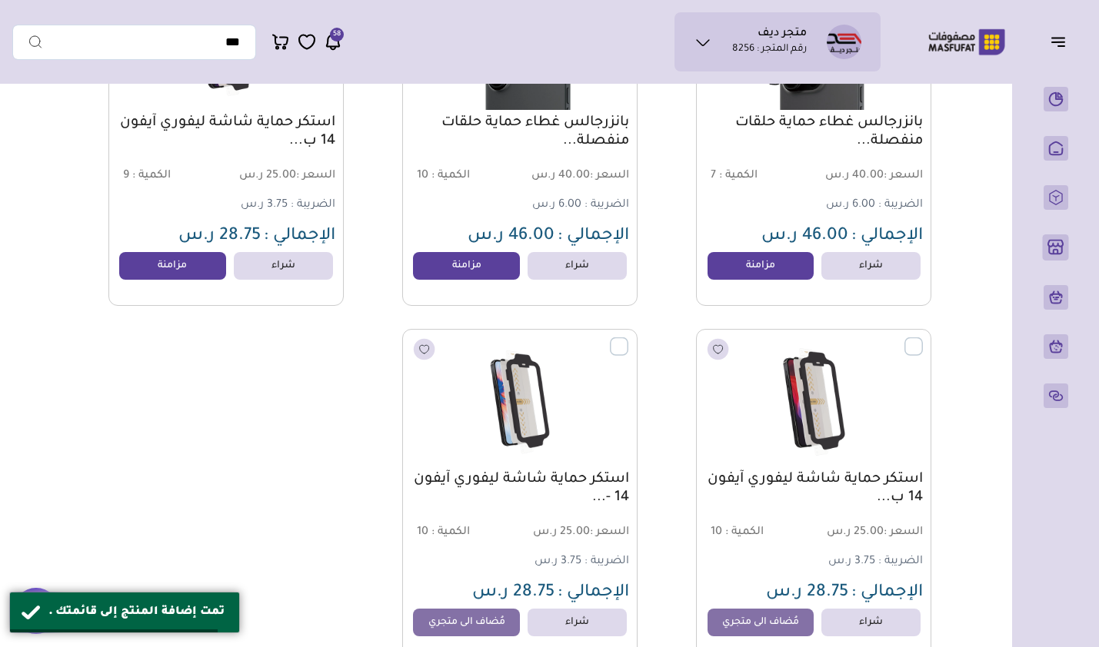
scroll to position [2076, 0]
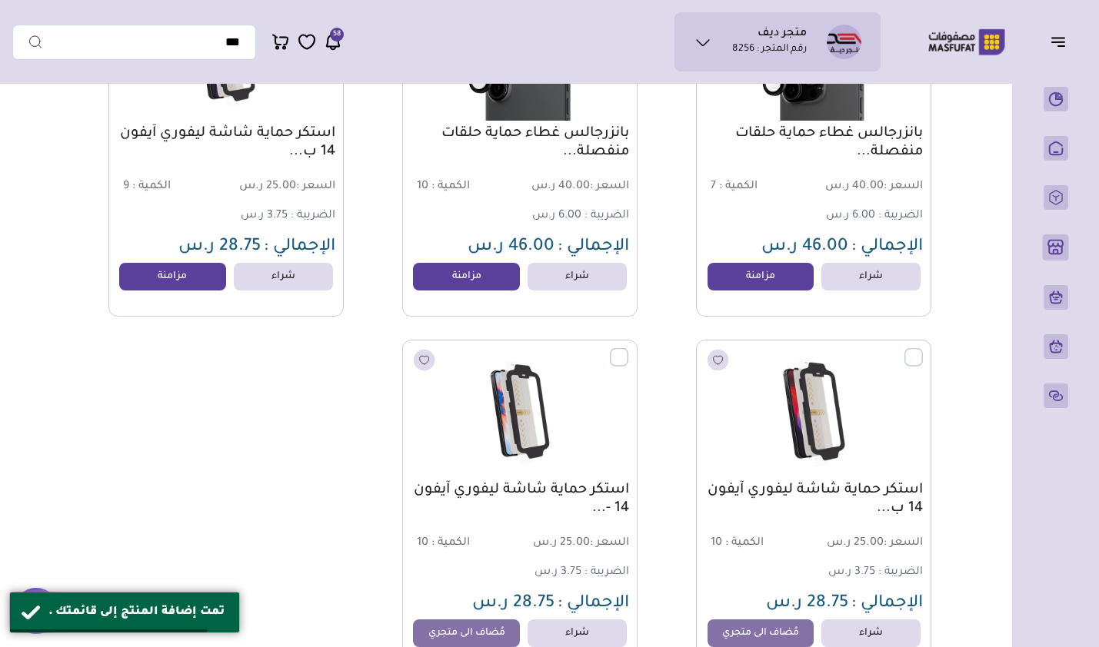
click at [752, 291] on link "مزامنة" at bounding box center [760, 277] width 107 height 28
click at [437, 291] on link "مزامنة" at bounding box center [466, 277] width 107 height 28
click at [200, 291] on link "مزامنة" at bounding box center [172, 277] width 107 height 28
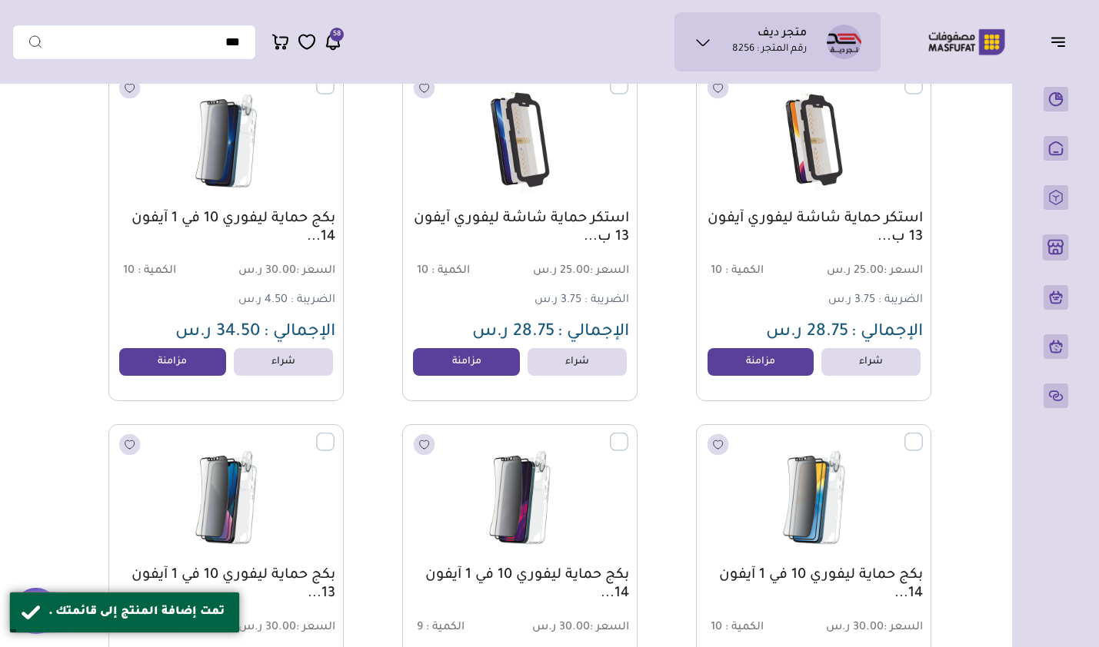
scroll to position [2768, 0]
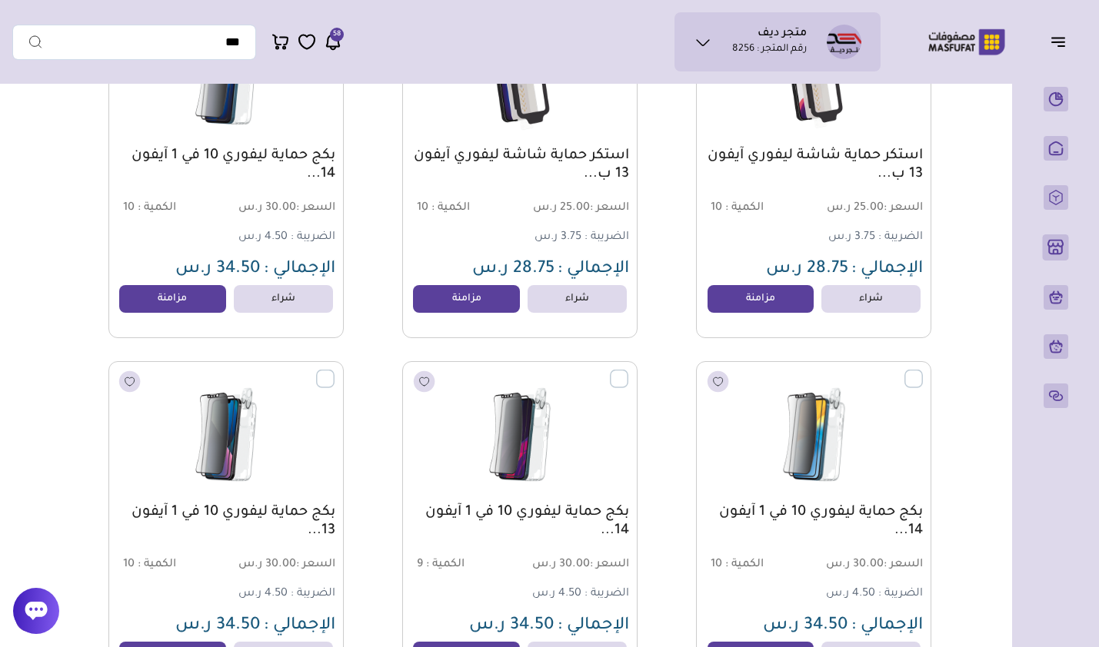
click at [475, 298] on link "مزامنة" at bounding box center [466, 299] width 107 height 28
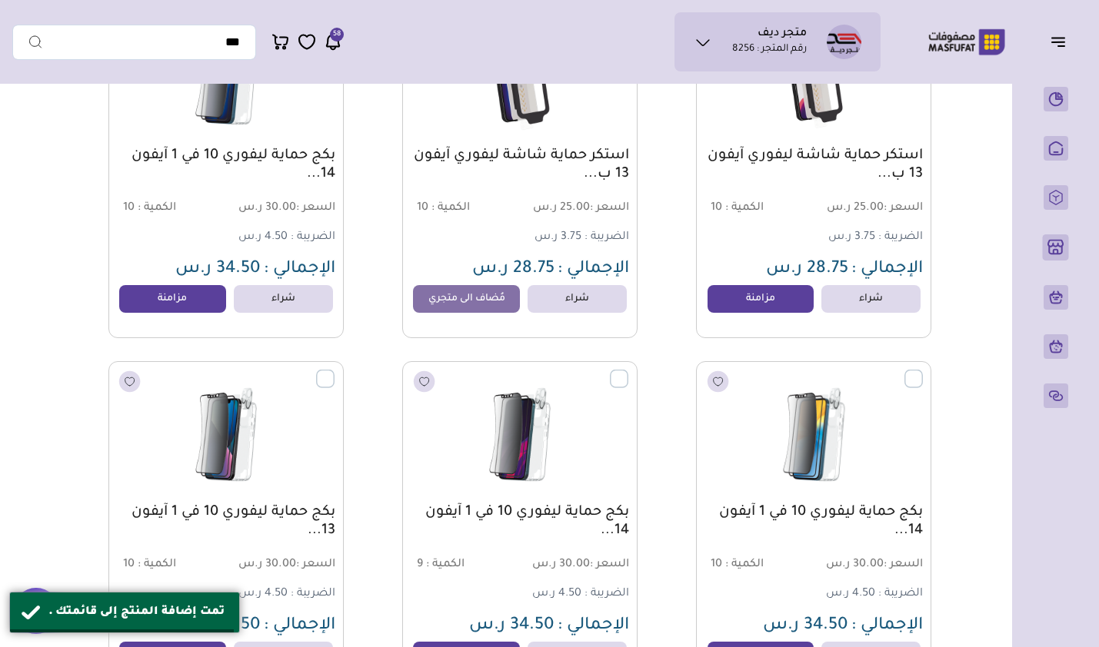
click at [739, 313] on link "مزامنة" at bounding box center [760, 299] width 107 height 28
click at [196, 308] on link "مزامنة" at bounding box center [172, 299] width 107 height 28
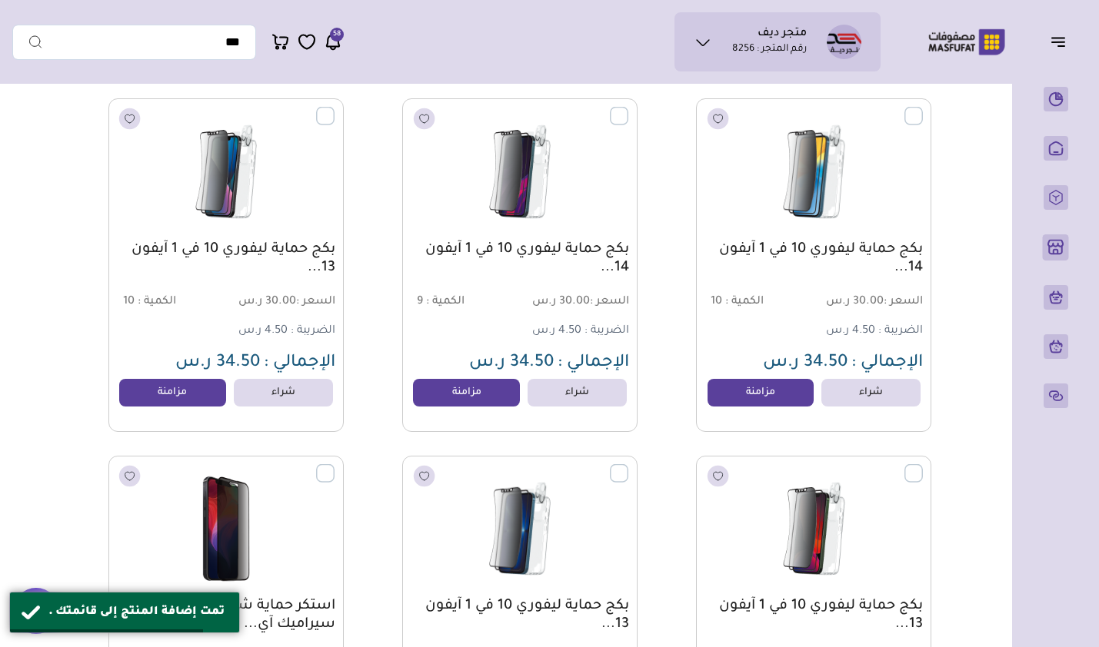
scroll to position [3075, 0]
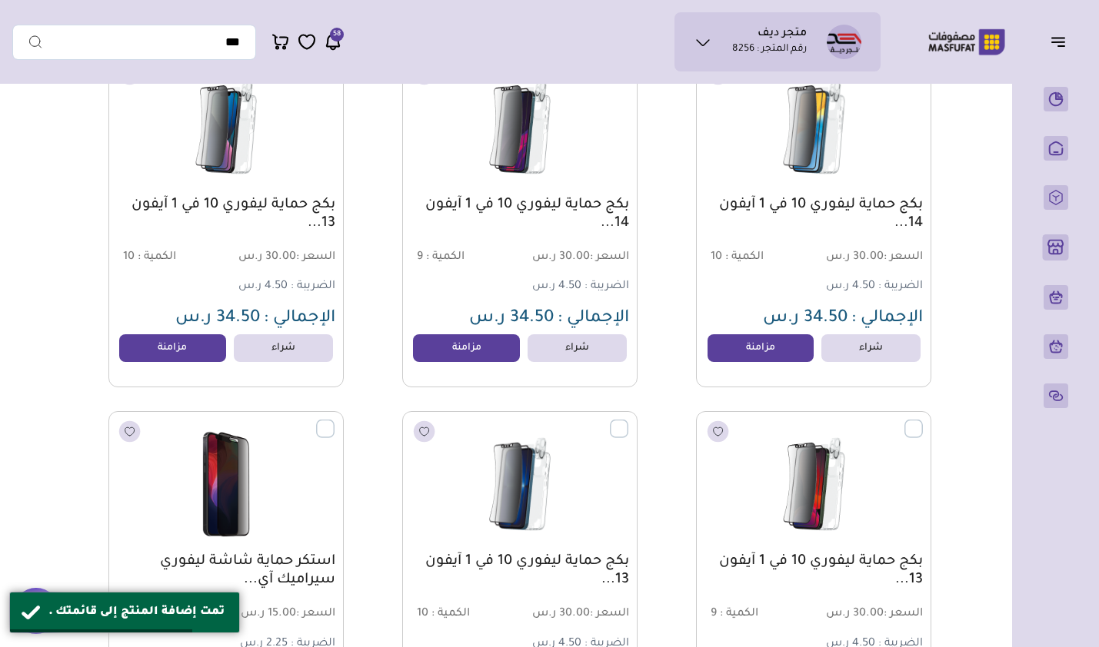
click at [486, 360] on link "مزامنة" at bounding box center [466, 348] width 107 height 28
click at [204, 352] on link "مزامنة" at bounding box center [172, 348] width 107 height 28
click at [766, 354] on link "مزامنة" at bounding box center [760, 348] width 107 height 28
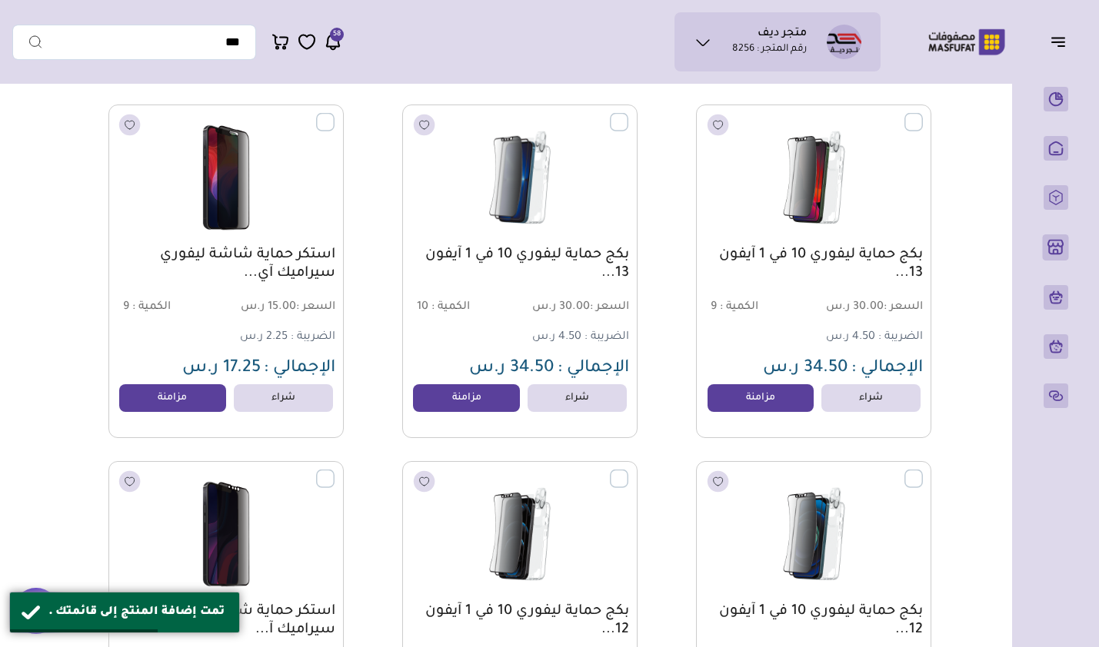
scroll to position [3383, 0]
click at [737, 411] on link "مزامنة" at bounding box center [760, 398] width 107 height 28
click at [475, 400] on link "مزامنة" at bounding box center [466, 398] width 107 height 28
click at [173, 398] on link "مزامنة" at bounding box center [172, 398] width 107 height 28
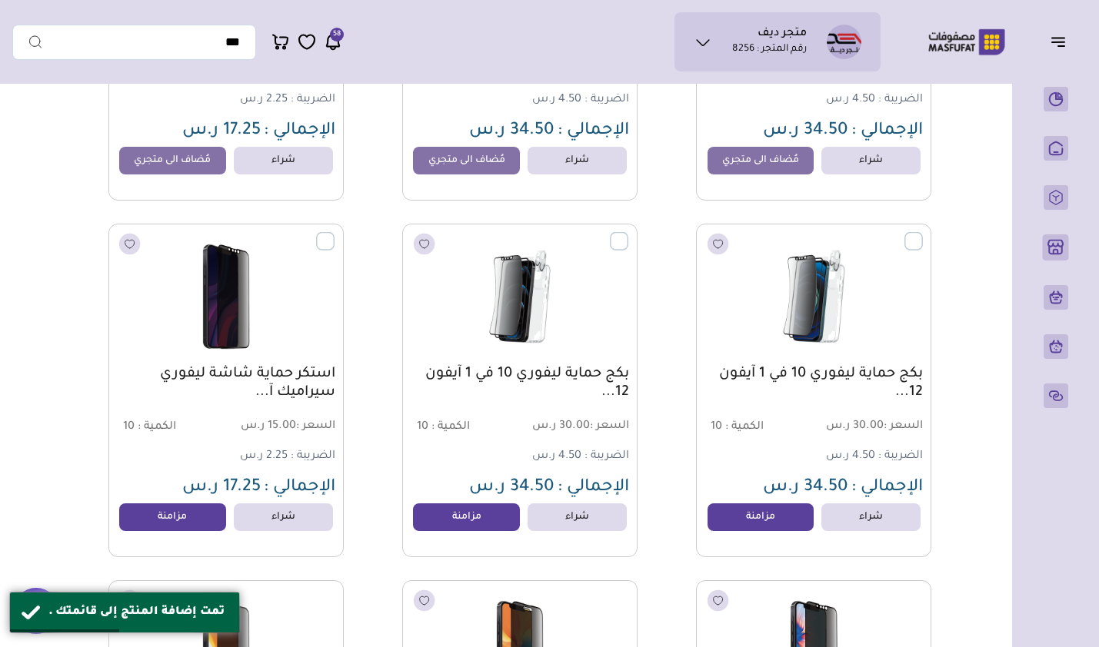
scroll to position [3690, 0]
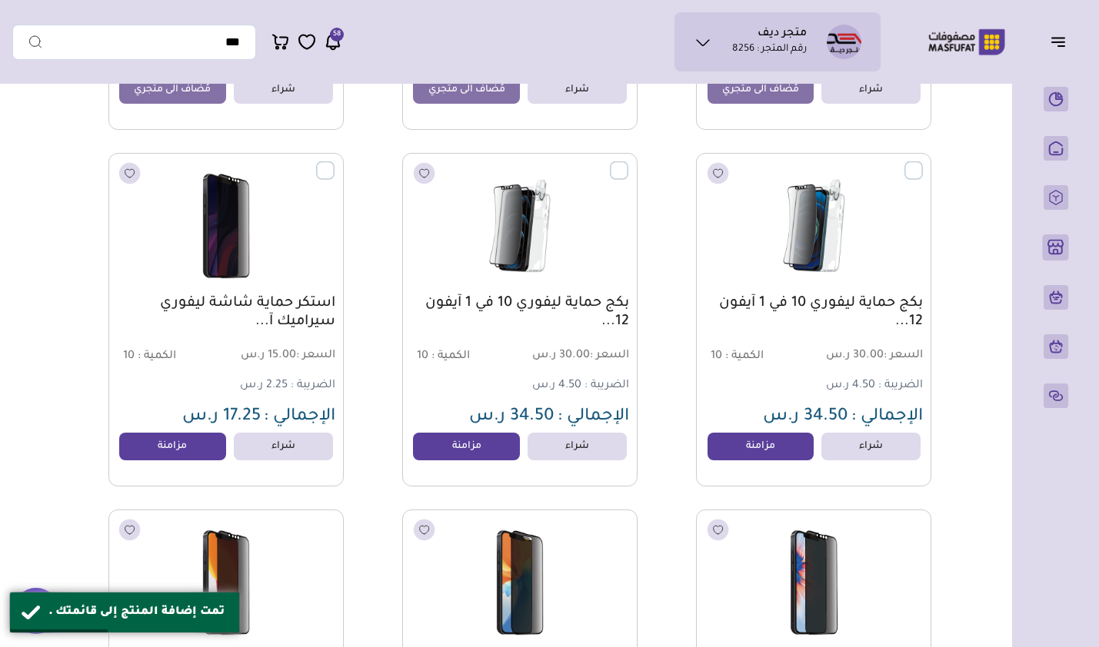
click at [751, 450] on link "مزامنة" at bounding box center [760, 447] width 107 height 28
click at [488, 447] on link "مزامنة" at bounding box center [466, 447] width 107 height 28
click at [155, 445] on link "مزامنة" at bounding box center [172, 447] width 107 height 28
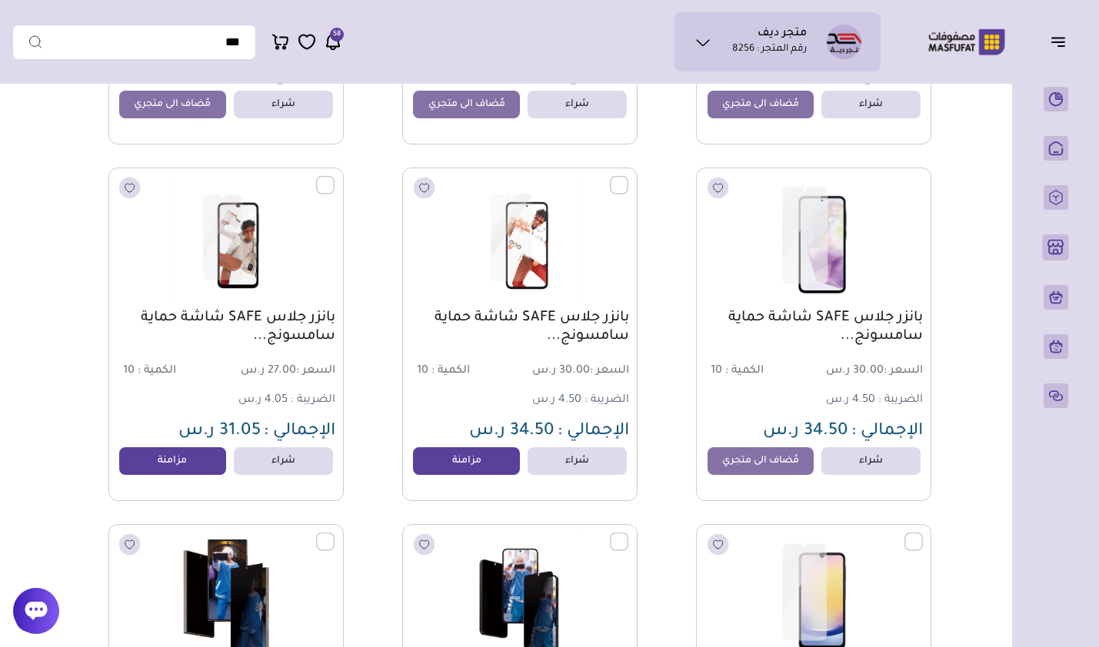
scroll to position [5459, 0]
click at [485, 467] on link "مزامنة" at bounding box center [466, 462] width 107 height 28
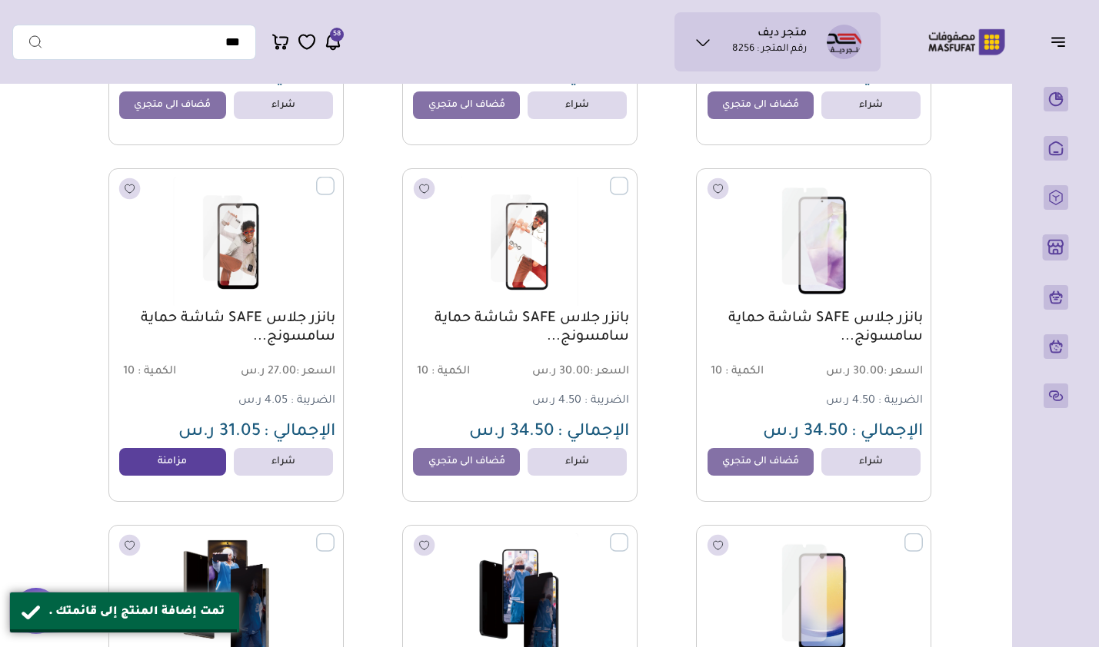
click at [185, 471] on link "مزامنة" at bounding box center [172, 462] width 107 height 28
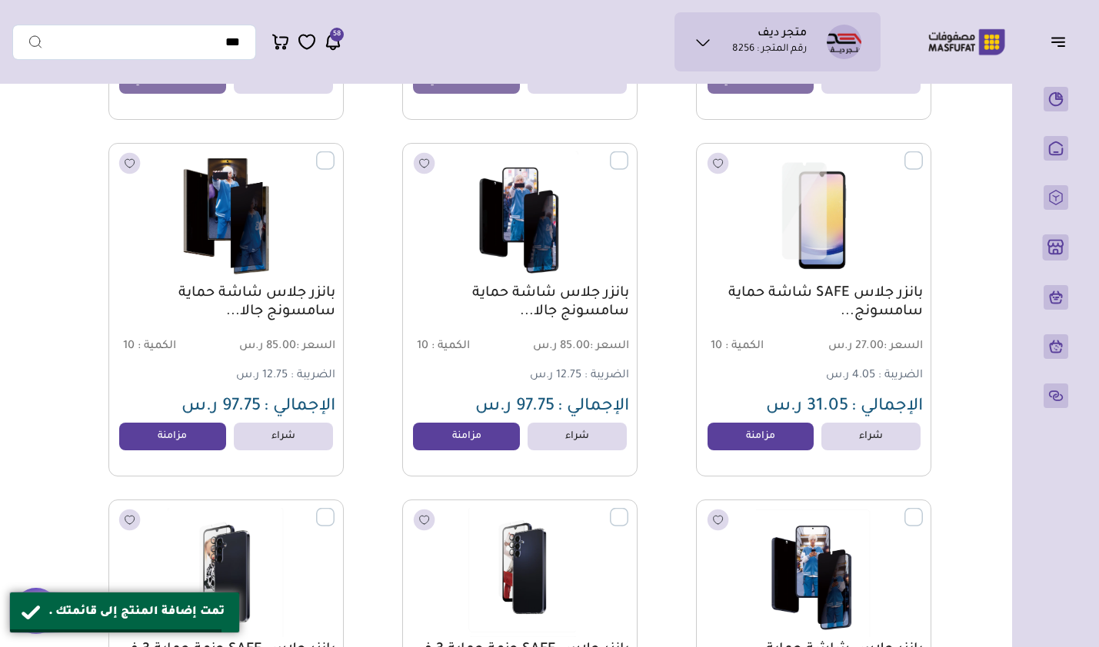
scroll to position [5843, 0]
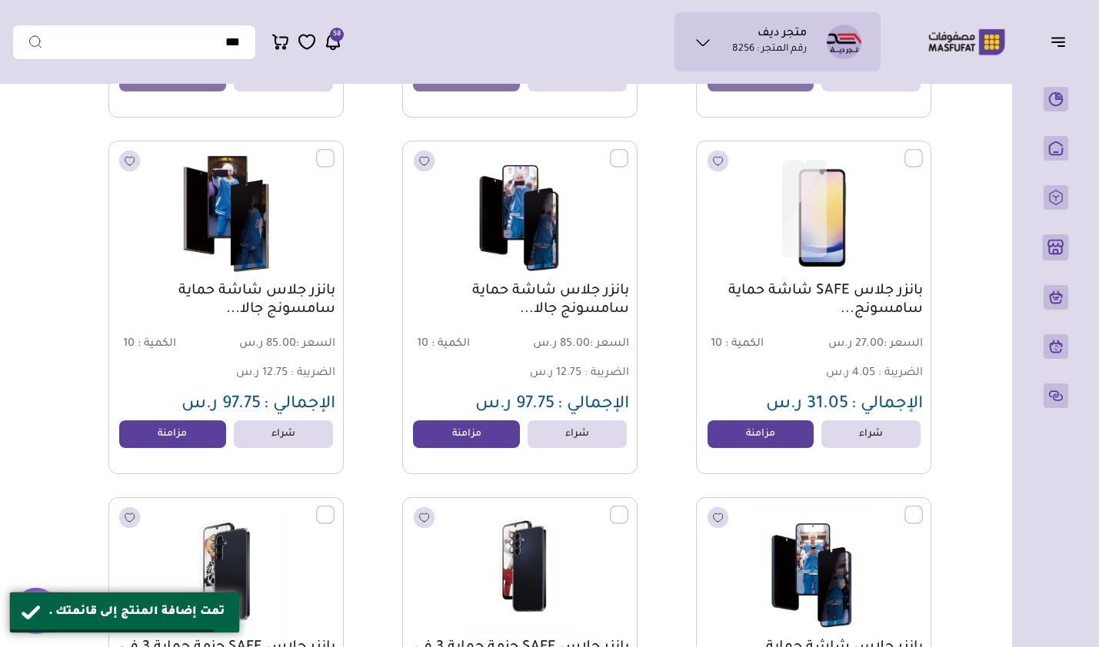
click at [488, 448] on link "مزامنة" at bounding box center [466, 435] width 107 height 28
click at [179, 445] on link "مزامنة" at bounding box center [172, 435] width 107 height 28
click at [753, 444] on link "مزامنة" at bounding box center [760, 435] width 107 height 28
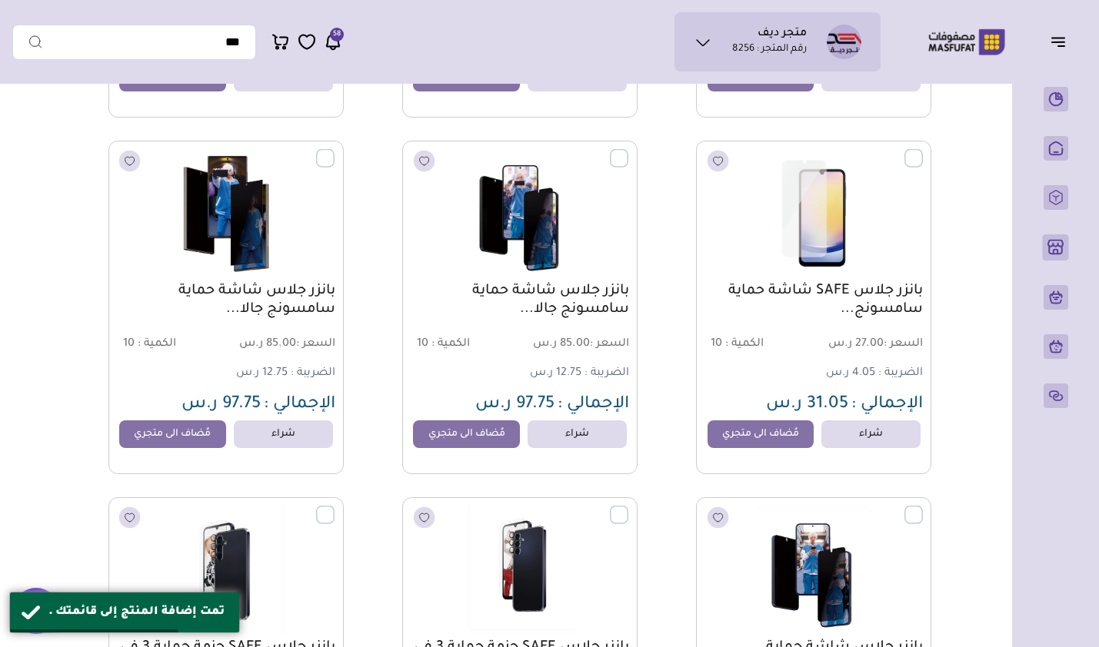
scroll to position [6151, 0]
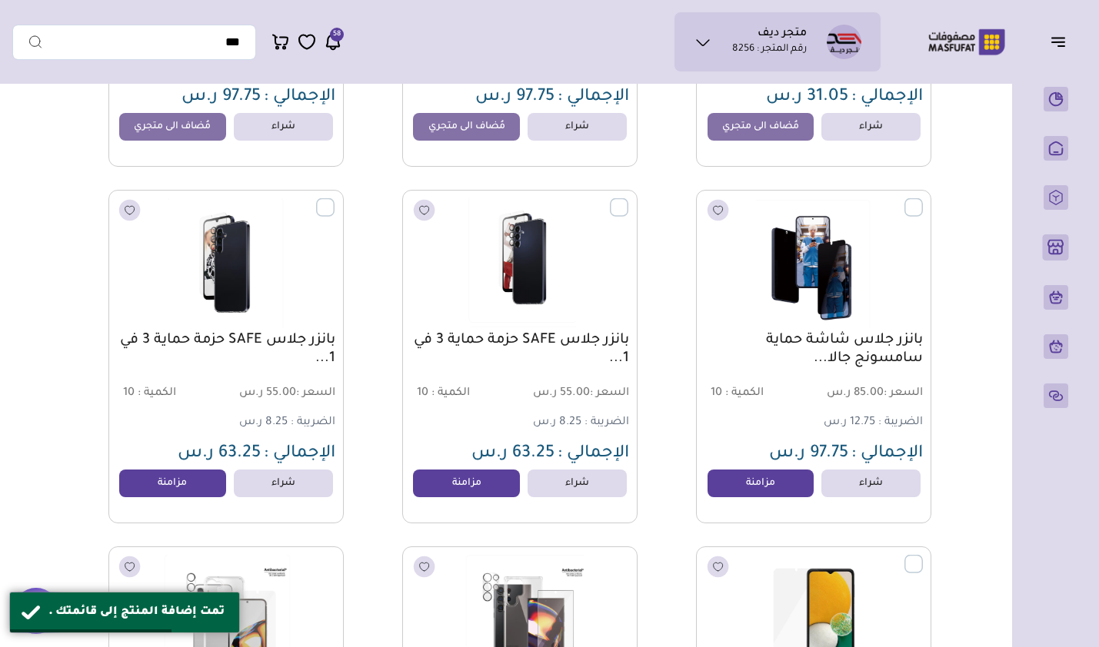
click at [760, 487] on link "مزامنة" at bounding box center [760, 484] width 107 height 28
click at [446, 493] on link "مزامنة" at bounding box center [466, 484] width 107 height 28
click at [170, 497] on link "مزامنة" at bounding box center [172, 484] width 107 height 28
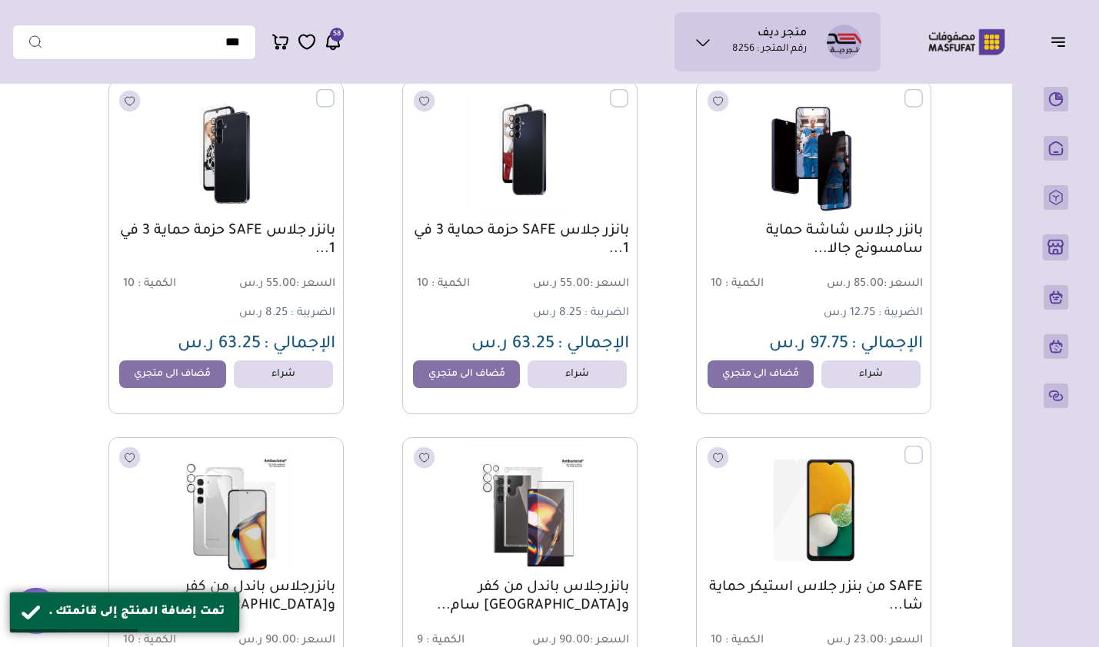
scroll to position [6458, 0]
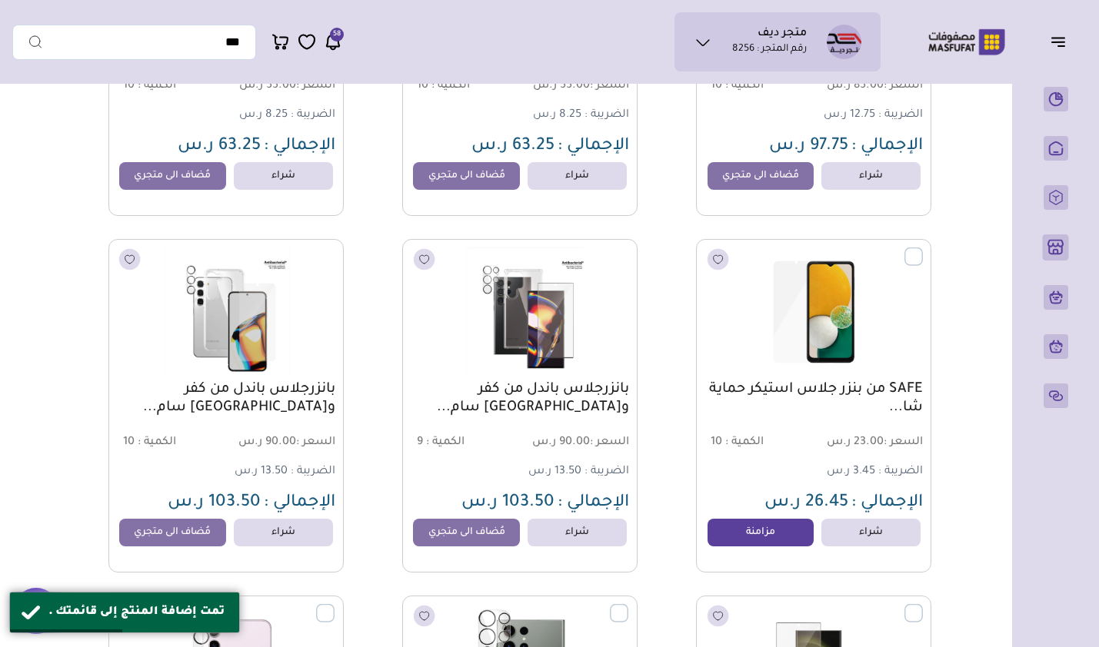
click at [749, 540] on link "مزامنة" at bounding box center [760, 533] width 107 height 28
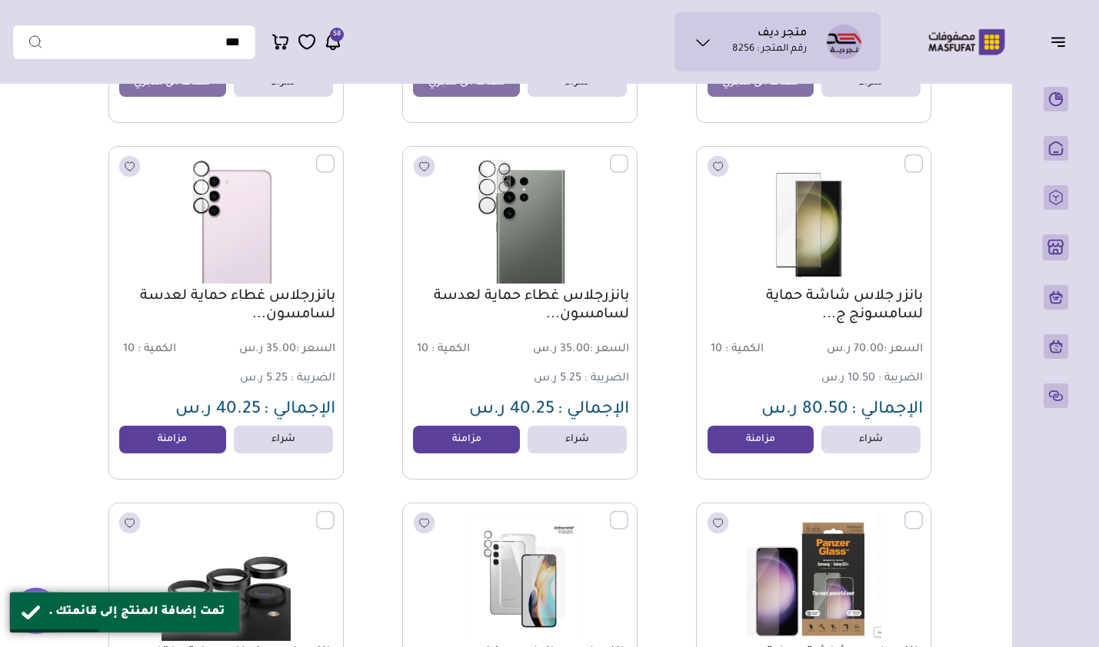
scroll to position [6997, 0]
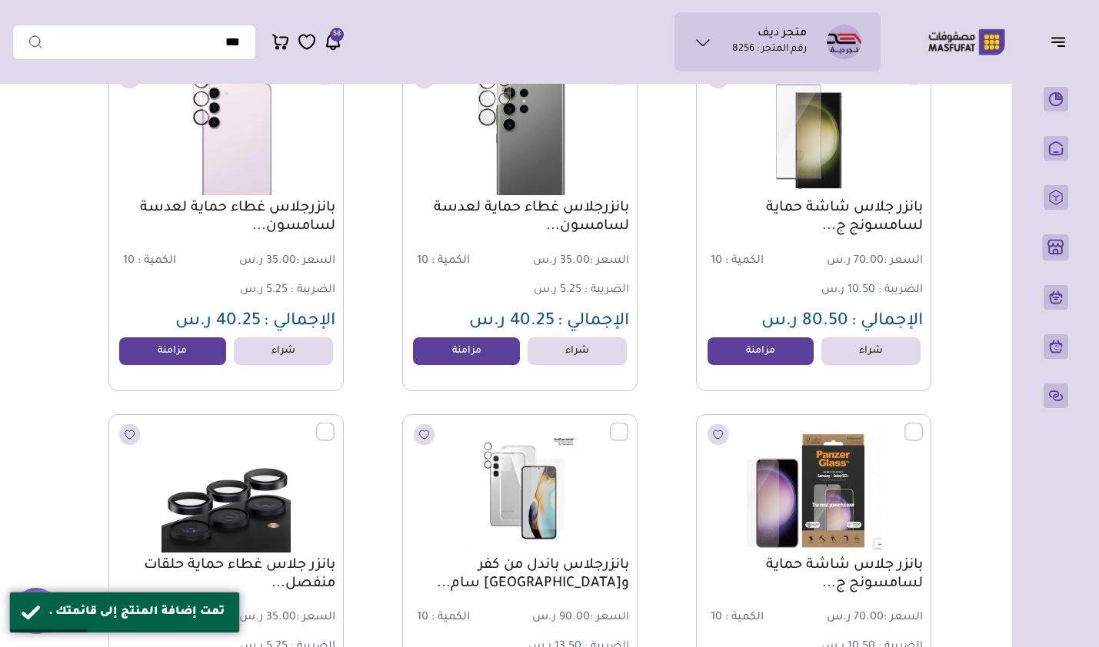
click at [757, 355] on link "مزامنة" at bounding box center [760, 352] width 107 height 28
click at [492, 359] on link "مزامنة" at bounding box center [466, 352] width 107 height 28
click at [169, 361] on link "مزامنة" at bounding box center [172, 352] width 107 height 28
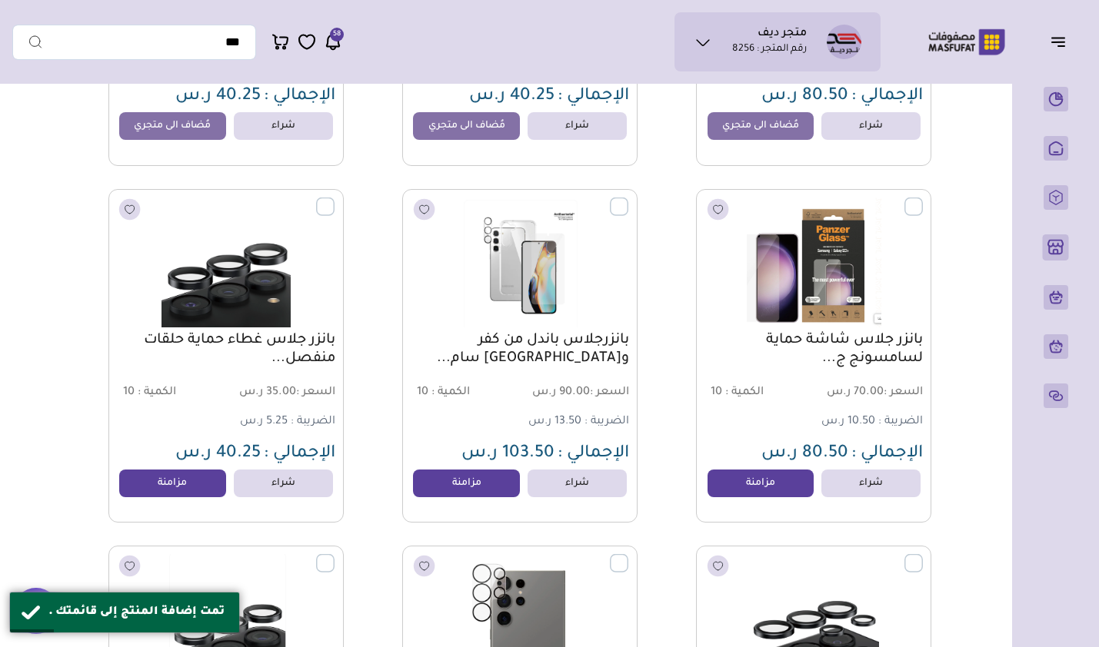
scroll to position [7227, 0]
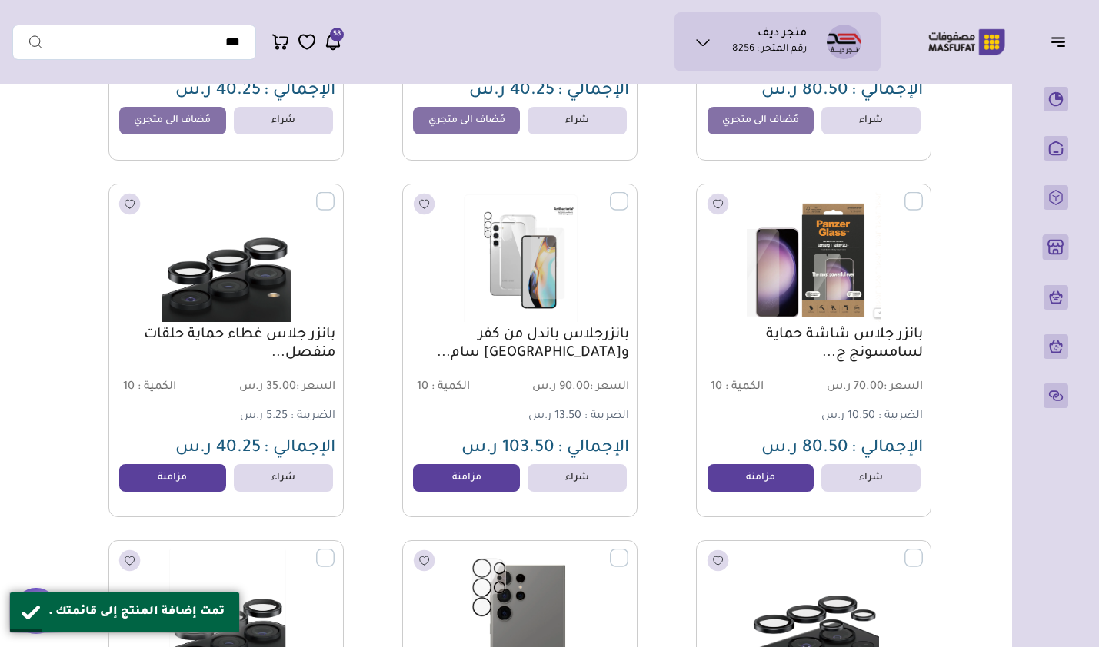
click at [760, 487] on link "مزامنة" at bounding box center [760, 478] width 107 height 28
click at [481, 481] on link "مزامنة" at bounding box center [466, 478] width 107 height 28
click at [191, 488] on link "مزامنة" at bounding box center [172, 478] width 107 height 28
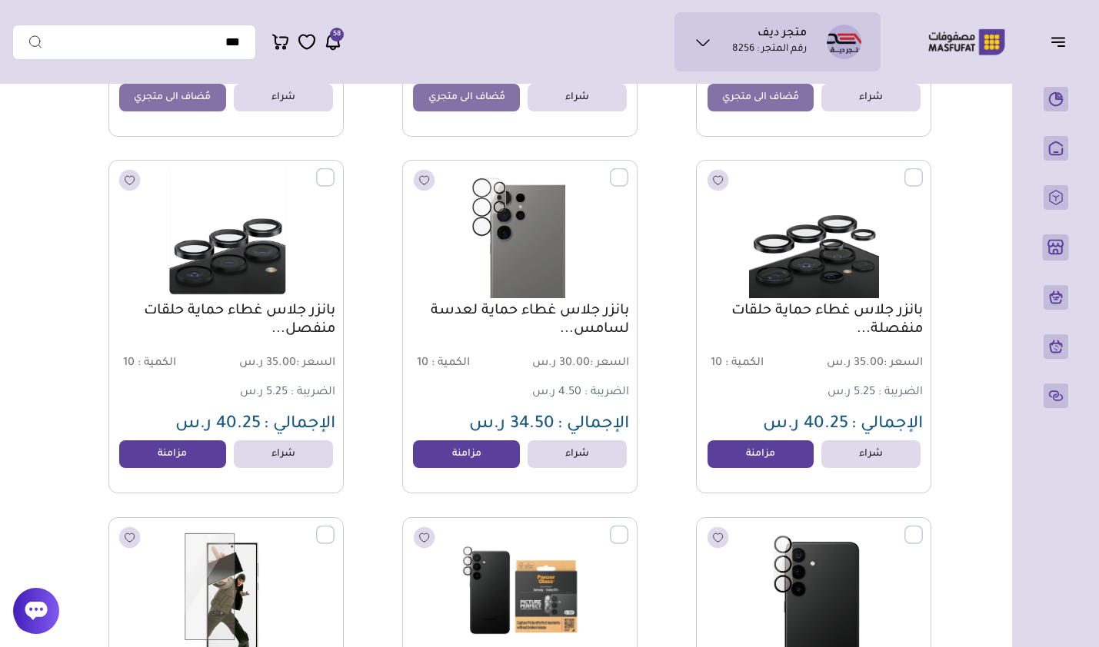
scroll to position [7612, 0]
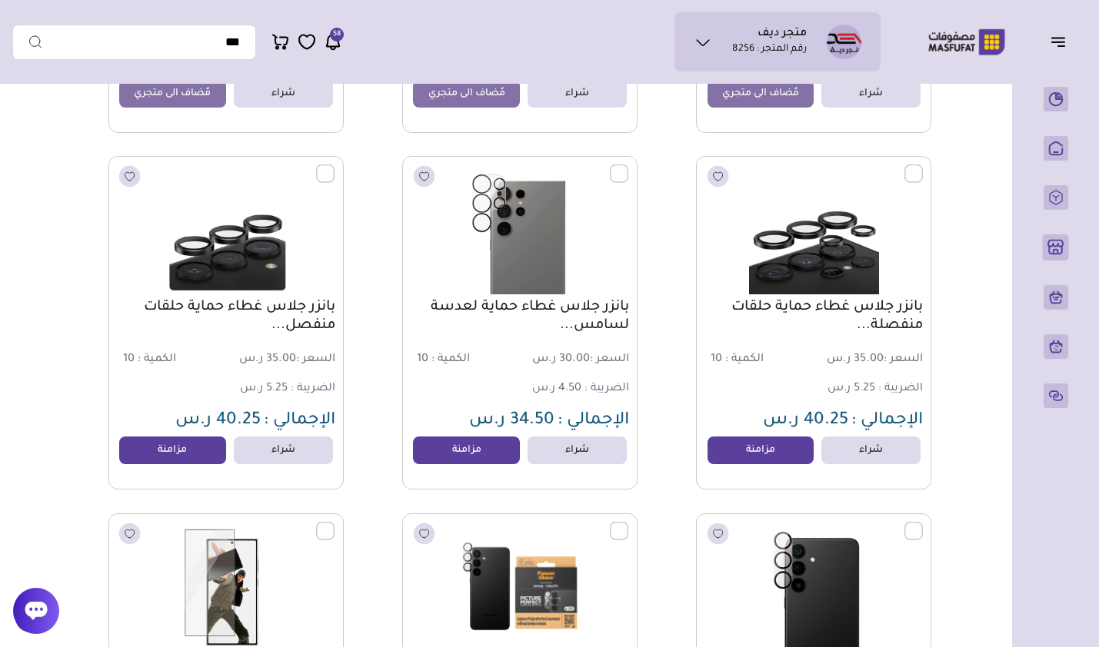
click at [752, 461] on link "مزامنة" at bounding box center [760, 451] width 107 height 28
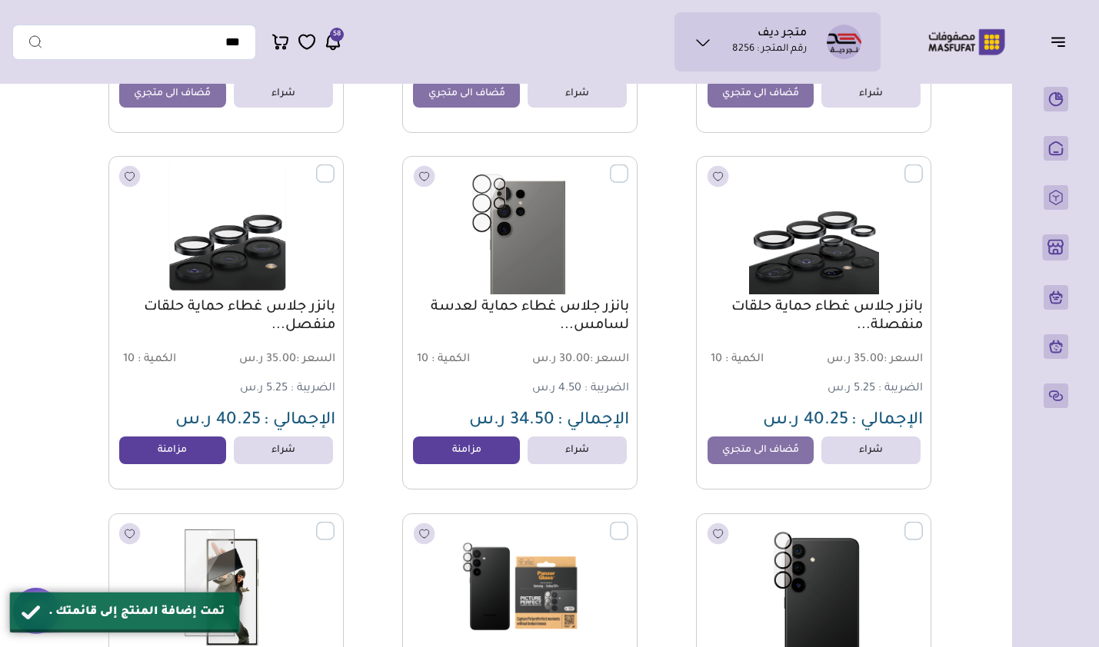
click at [477, 460] on link "مزامنة" at bounding box center [466, 451] width 107 height 28
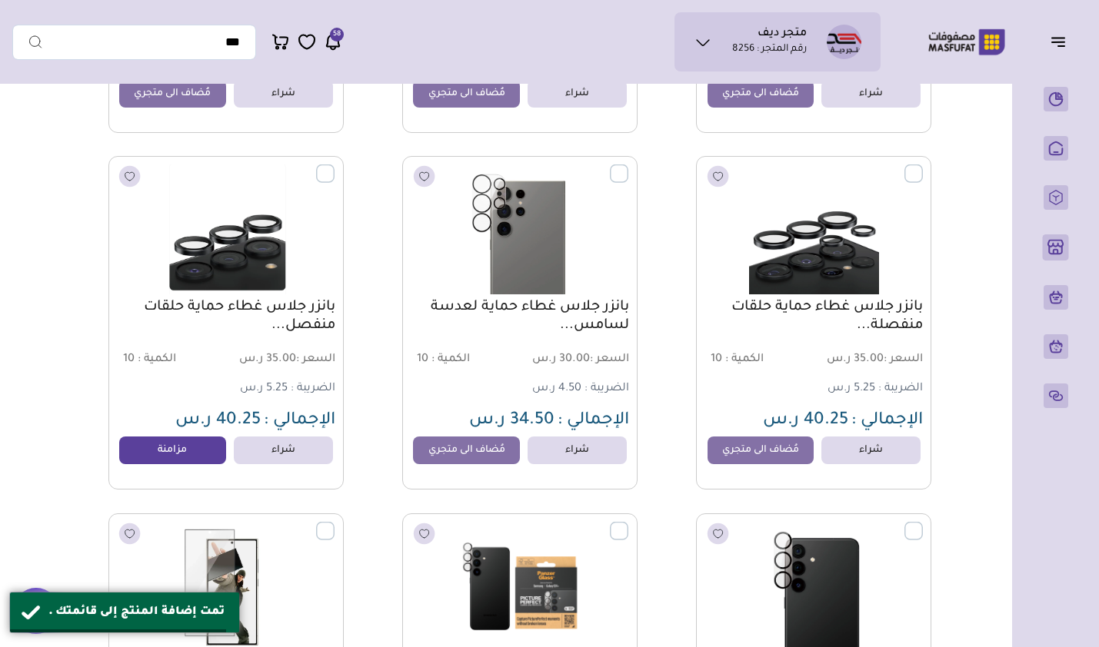
click at [187, 458] on link "مزامنة" at bounding box center [172, 451] width 107 height 28
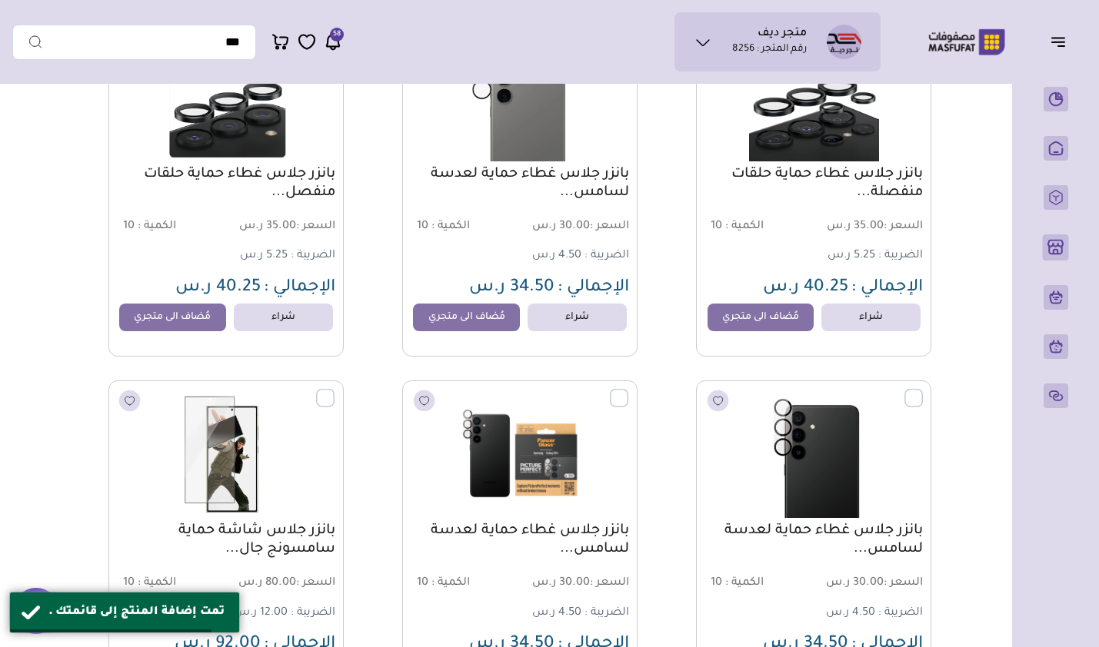
scroll to position [7919, 0]
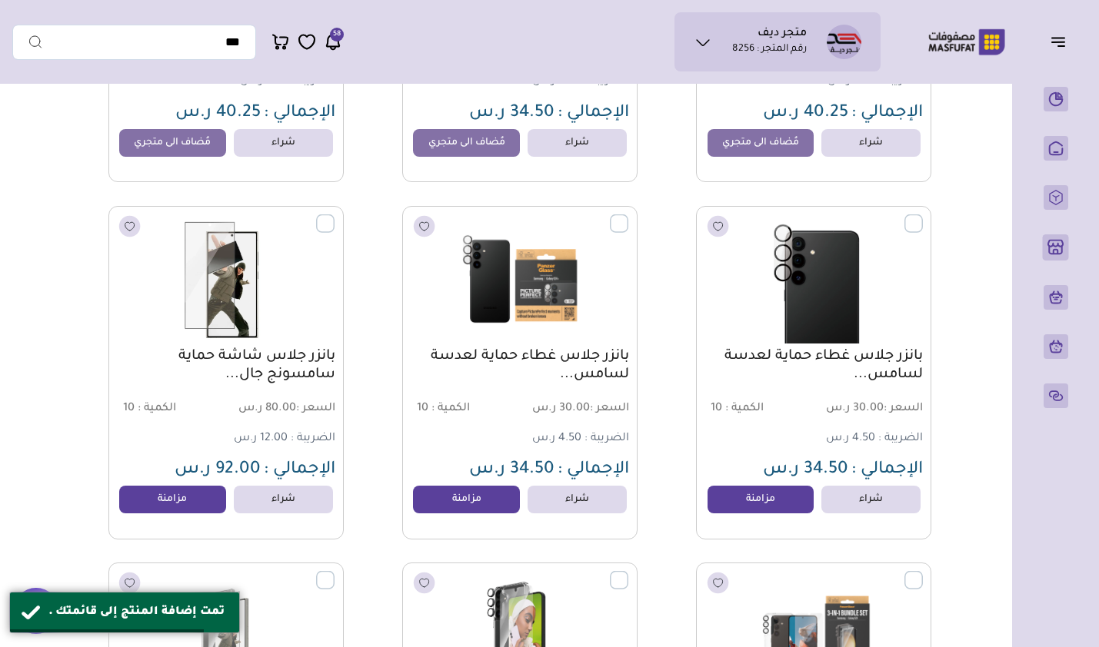
click at [767, 506] on link "مزامنة" at bounding box center [760, 500] width 107 height 28
click at [477, 503] on link "مزامنة" at bounding box center [466, 500] width 107 height 28
click at [173, 504] on link "مزامنة" at bounding box center [172, 500] width 107 height 28
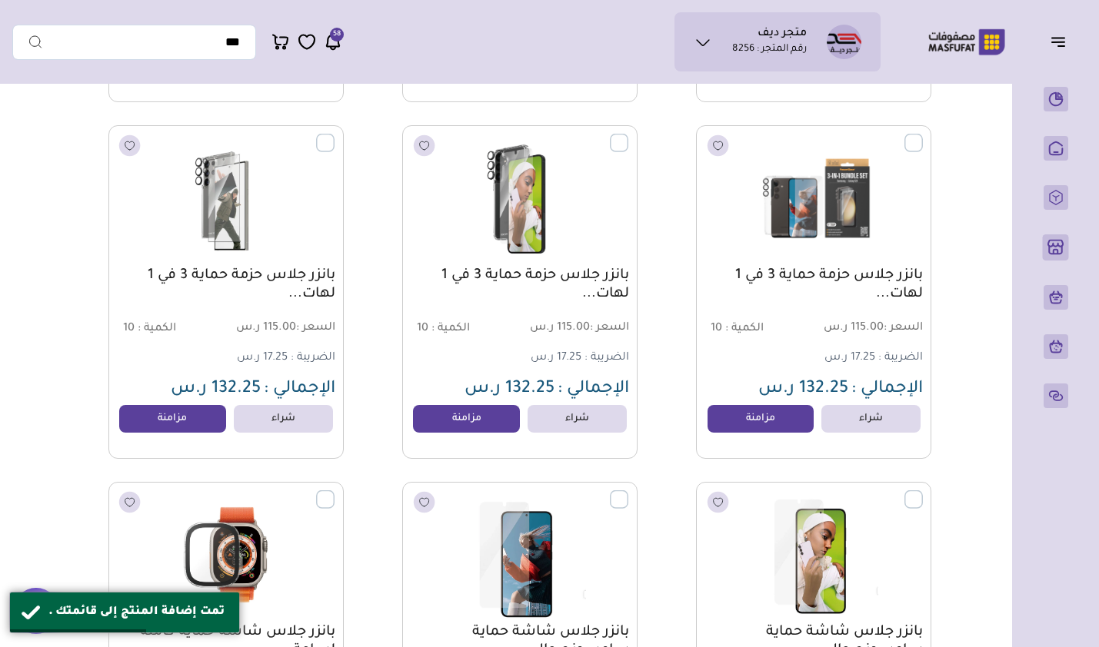
scroll to position [8380, 0]
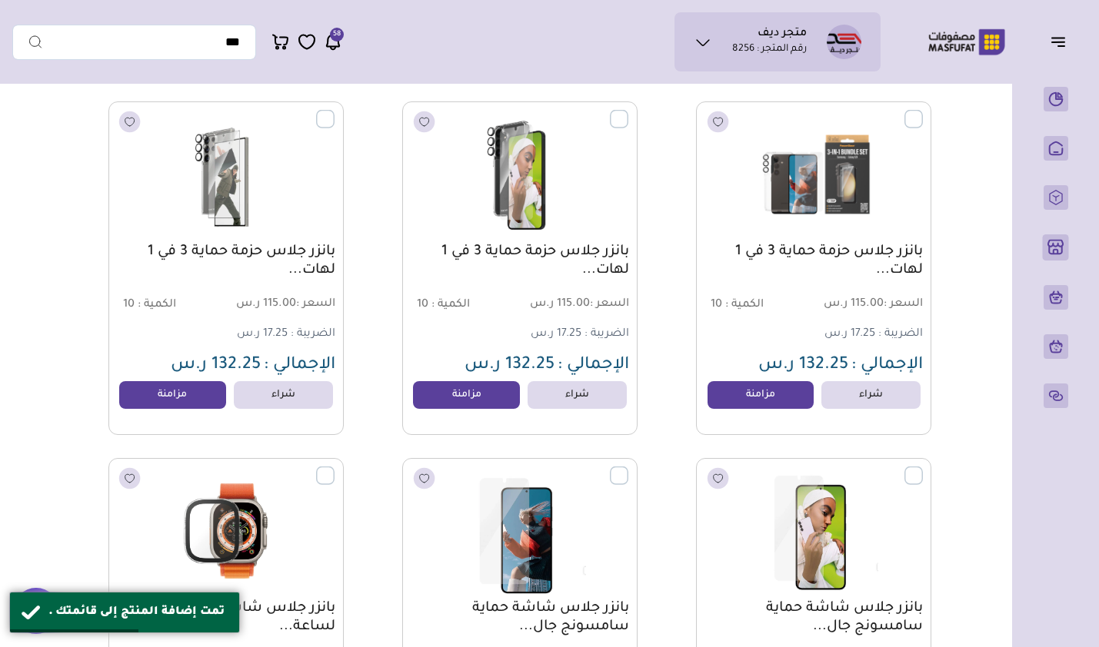
click at [766, 404] on link "مزامنة" at bounding box center [760, 395] width 107 height 28
click at [492, 406] on link "مزامنة" at bounding box center [466, 395] width 107 height 28
click at [182, 397] on link "مزامنة" at bounding box center [172, 395] width 107 height 28
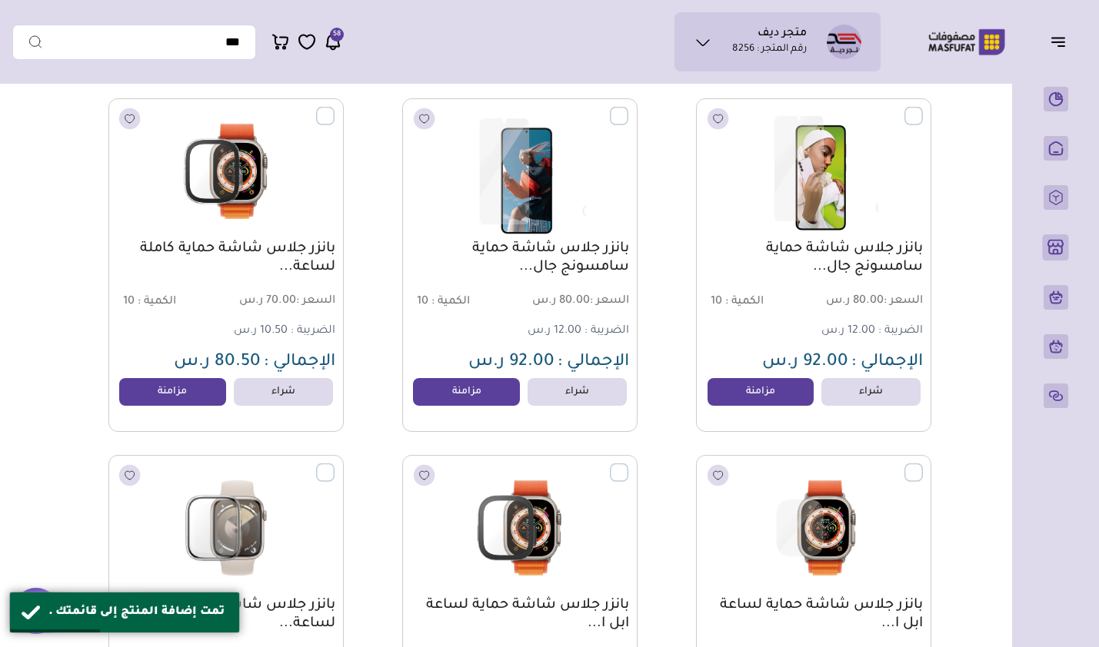
scroll to position [8842, 0]
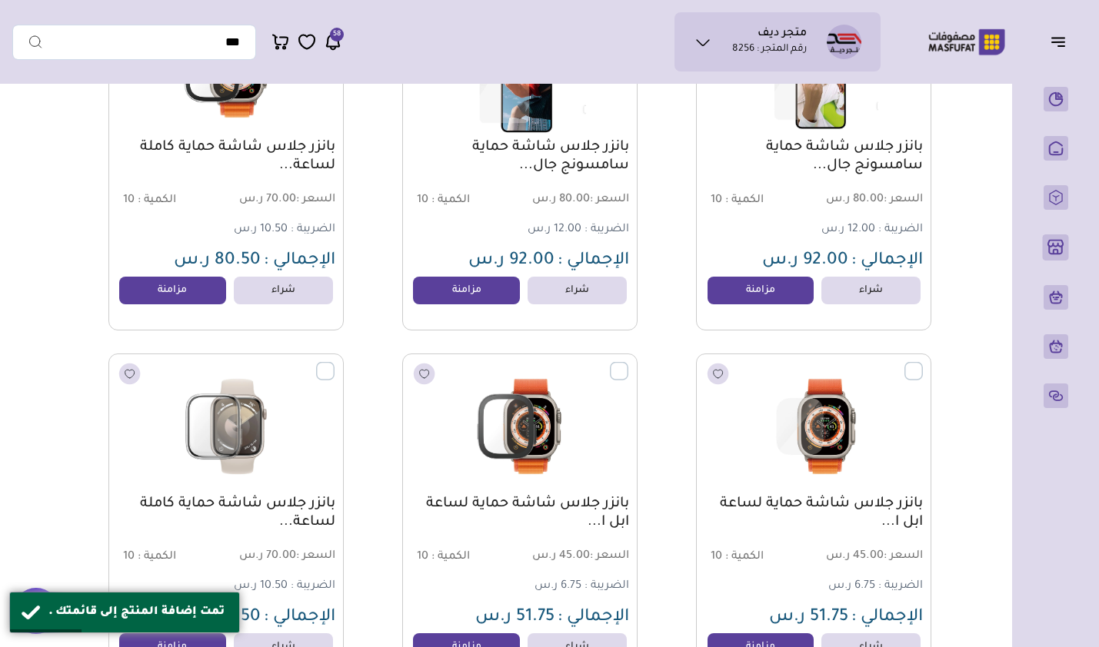
click at [757, 294] on link "مزامنة" at bounding box center [760, 291] width 107 height 28
click at [482, 304] on link "مزامنة" at bounding box center [466, 291] width 107 height 28
click at [185, 303] on link "مزامنة" at bounding box center [172, 291] width 107 height 28
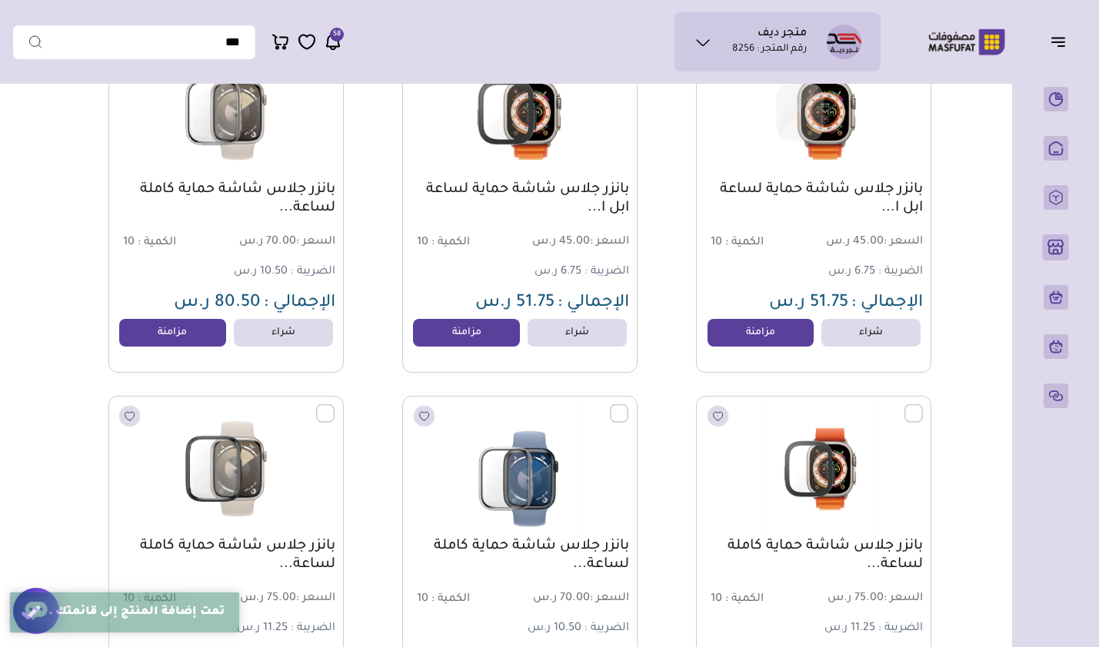
scroll to position [9149, 0]
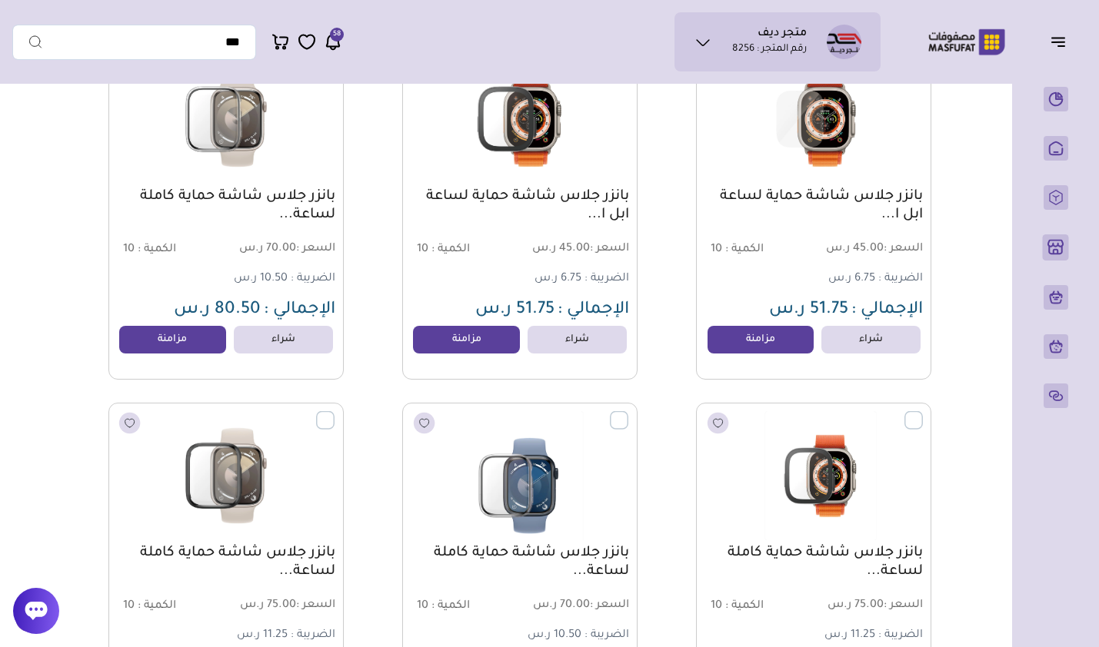
click at [773, 345] on link "مزامنة" at bounding box center [760, 340] width 107 height 28
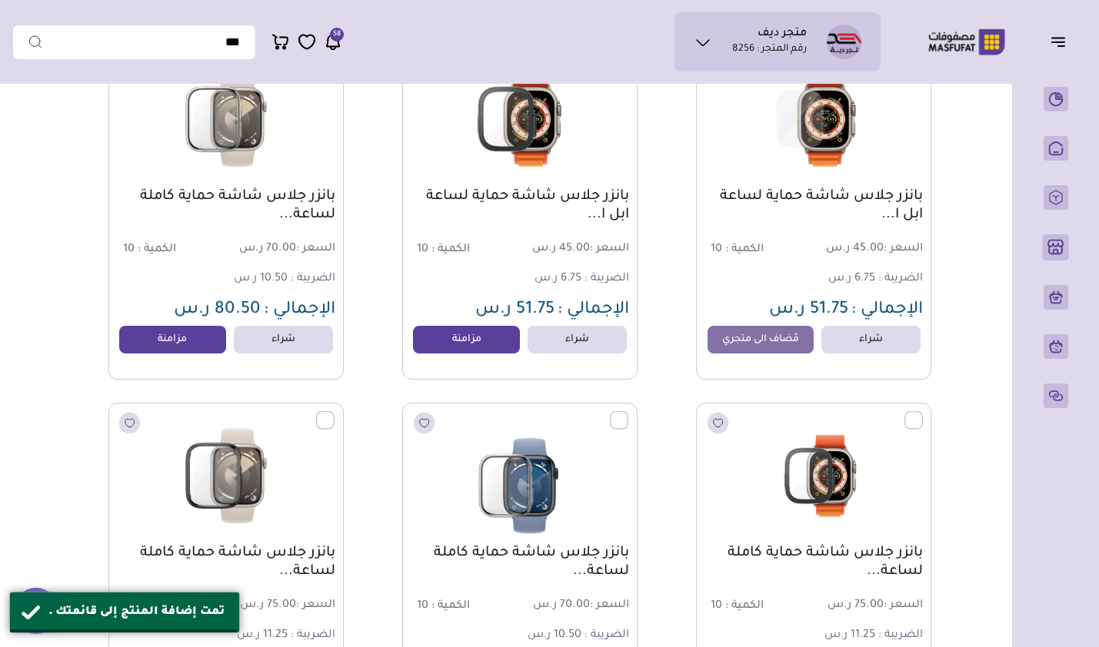
click at [471, 348] on link "مزامنة" at bounding box center [466, 340] width 107 height 28
click at [185, 343] on link "مزامنة" at bounding box center [172, 340] width 107 height 28
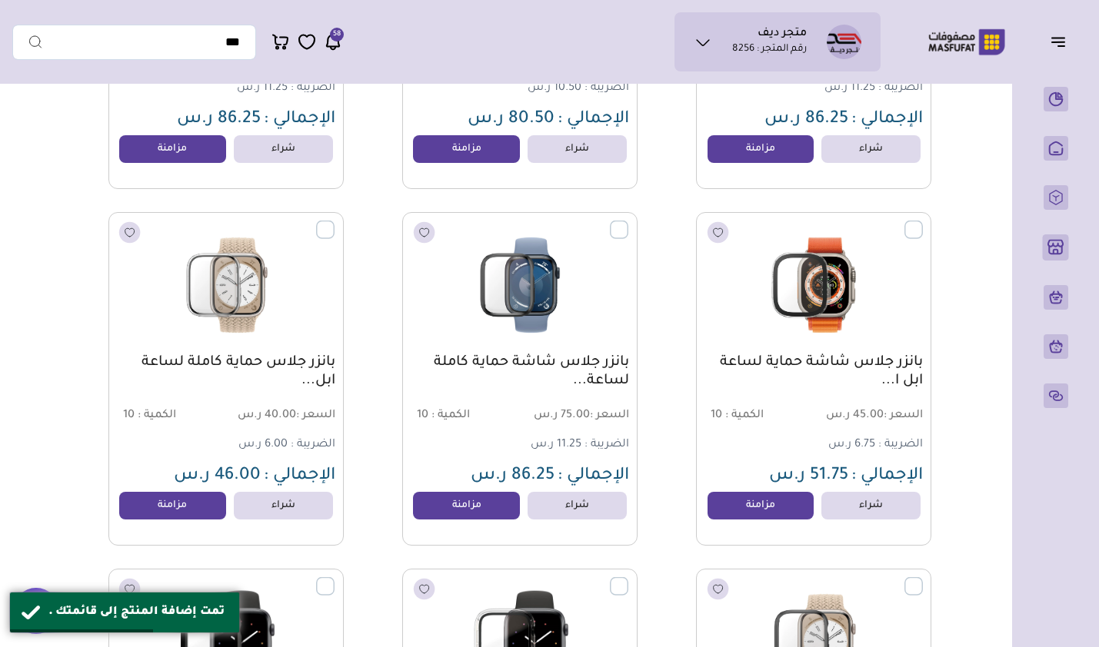
scroll to position [9687, 0]
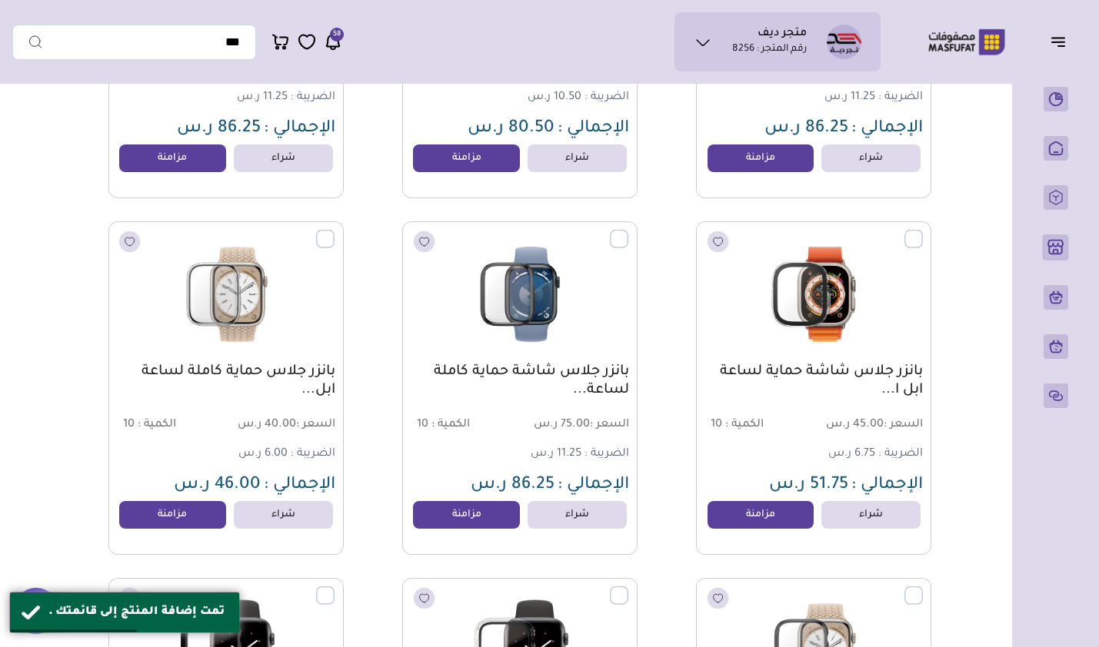
click at [754, 522] on link "مزامنة" at bounding box center [760, 515] width 107 height 28
click at [479, 524] on link "مزامنة" at bounding box center [466, 515] width 107 height 28
click at [173, 521] on link "مزامنة" at bounding box center [172, 515] width 107 height 28
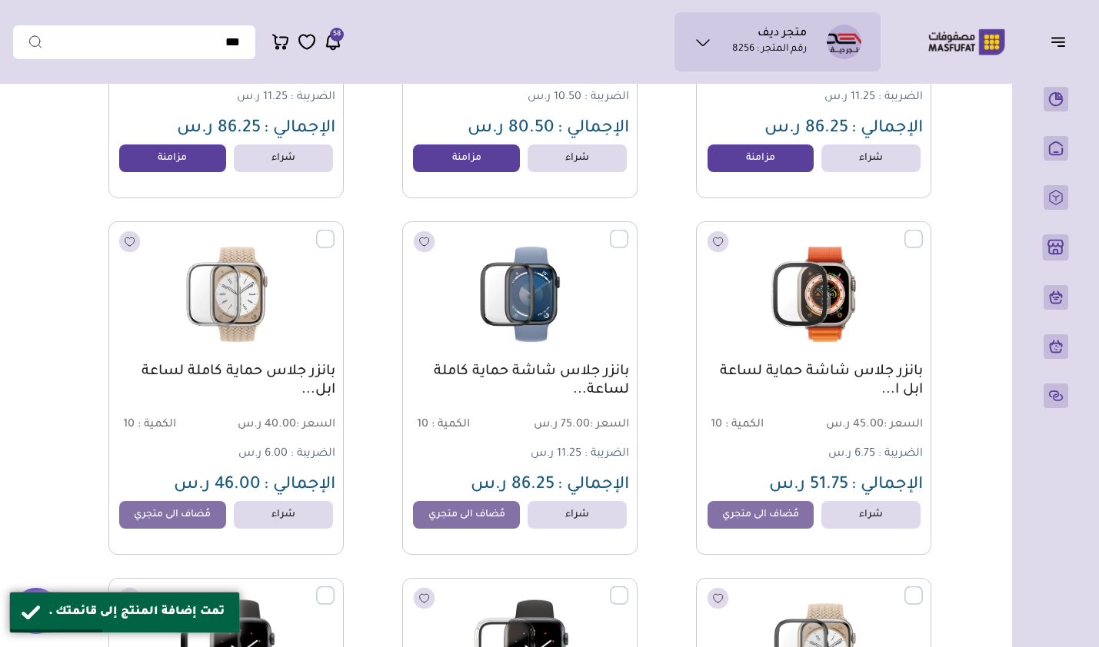
click at [194, 166] on link "مزامنة" at bounding box center [172, 159] width 107 height 28
click at [451, 172] on link "مزامنة" at bounding box center [466, 159] width 107 height 28
click at [741, 169] on link "مزامنة" at bounding box center [760, 159] width 107 height 28
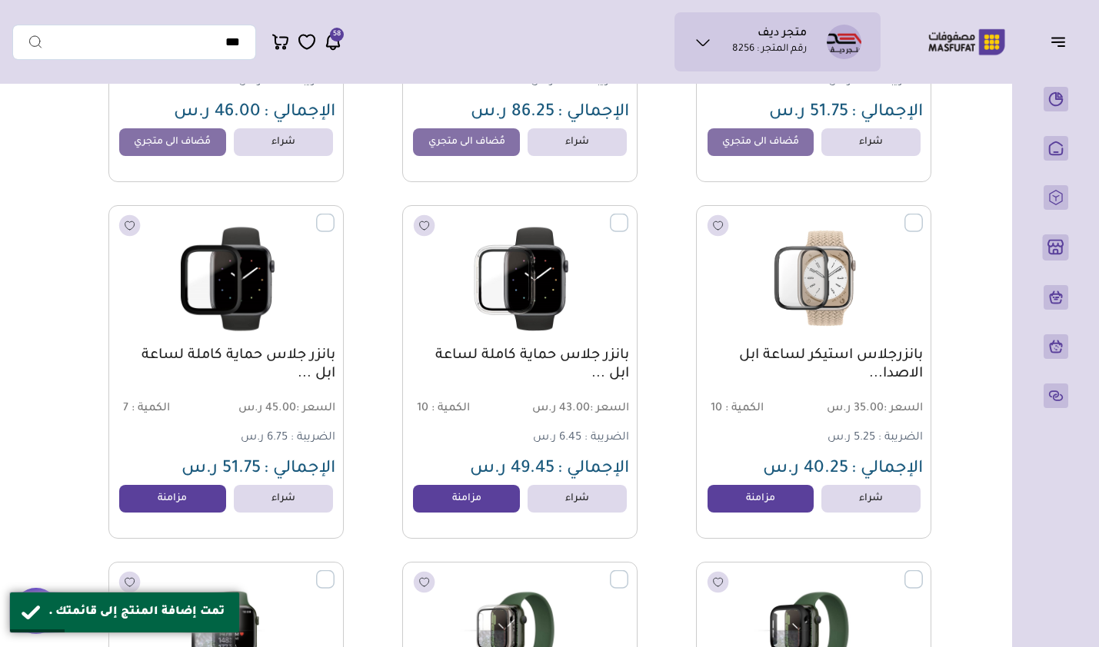
scroll to position [10149, 0]
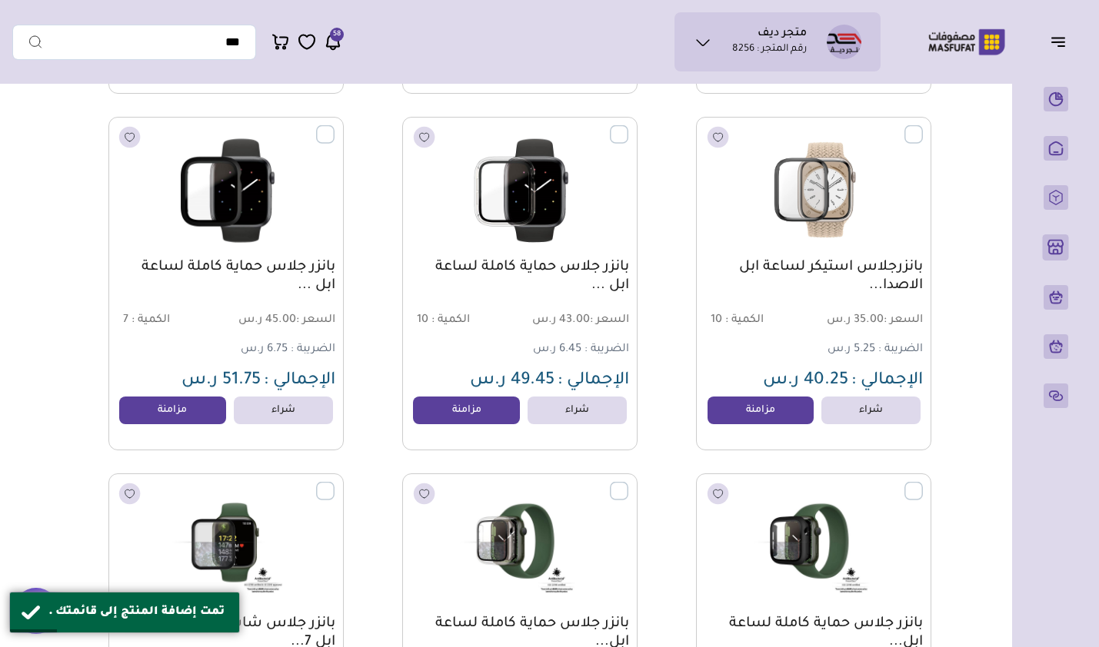
click at [743, 414] on link "مزامنة" at bounding box center [760, 411] width 107 height 28
click at [501, 417] on link "مزامنة" at bounding box center [466, 411] width 107 height 28
click at [179, 415] on link "مزامنة" at bounding box center [172, 411] width 107 height 28
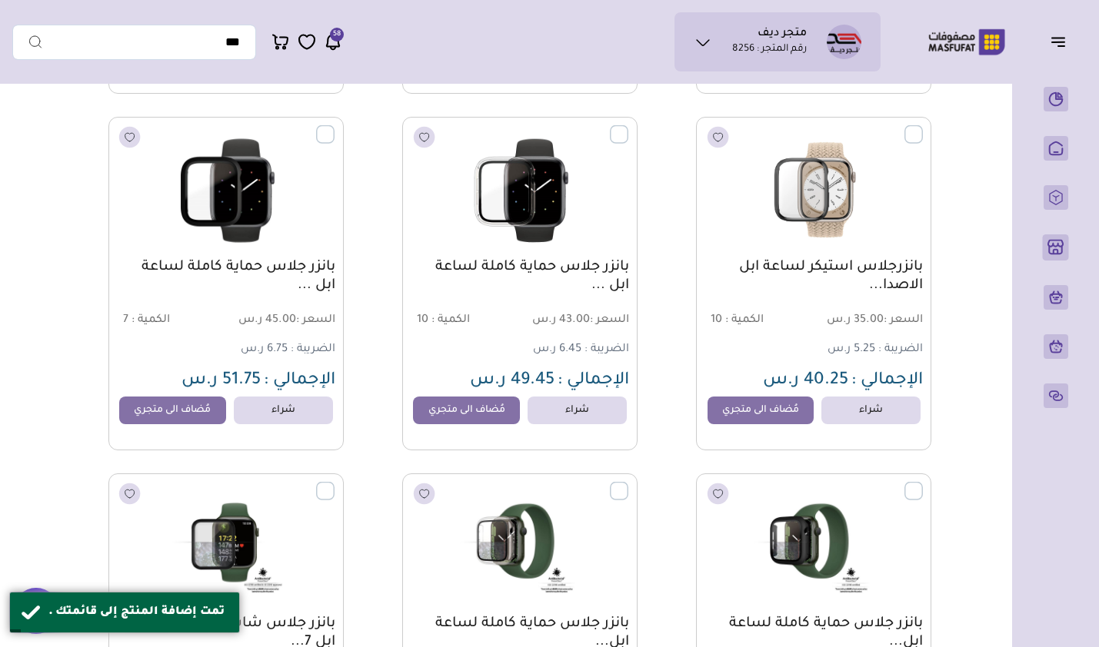
scroll to position [10610, 0]
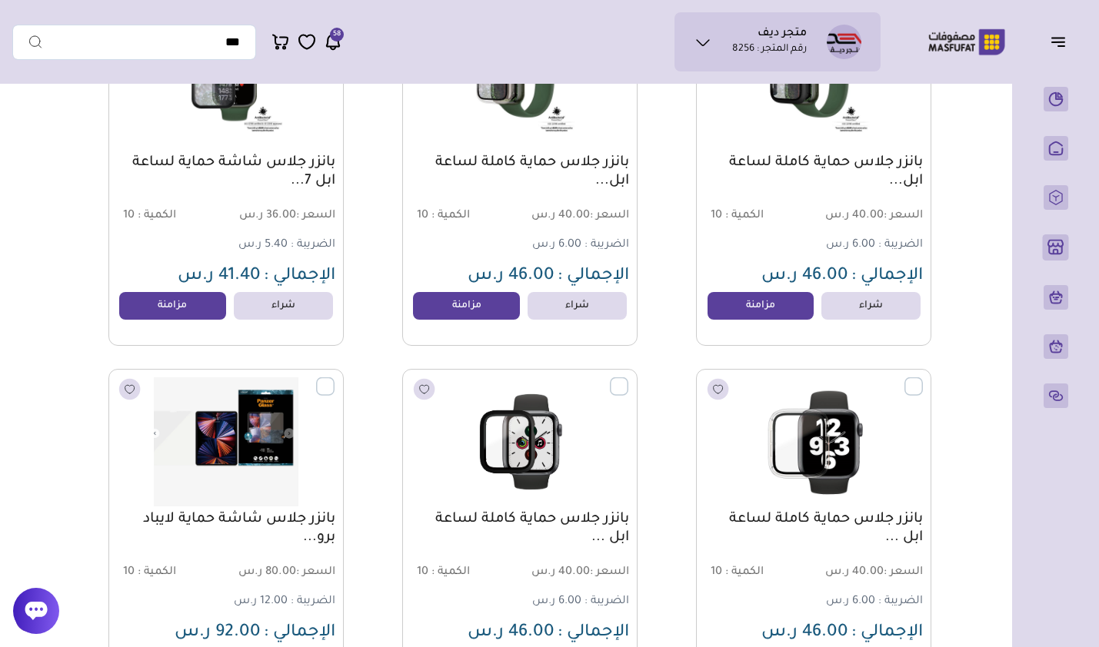
click at [751, 307] on link "مزامنة" at bounding box center [760, 306] width 107 height 28
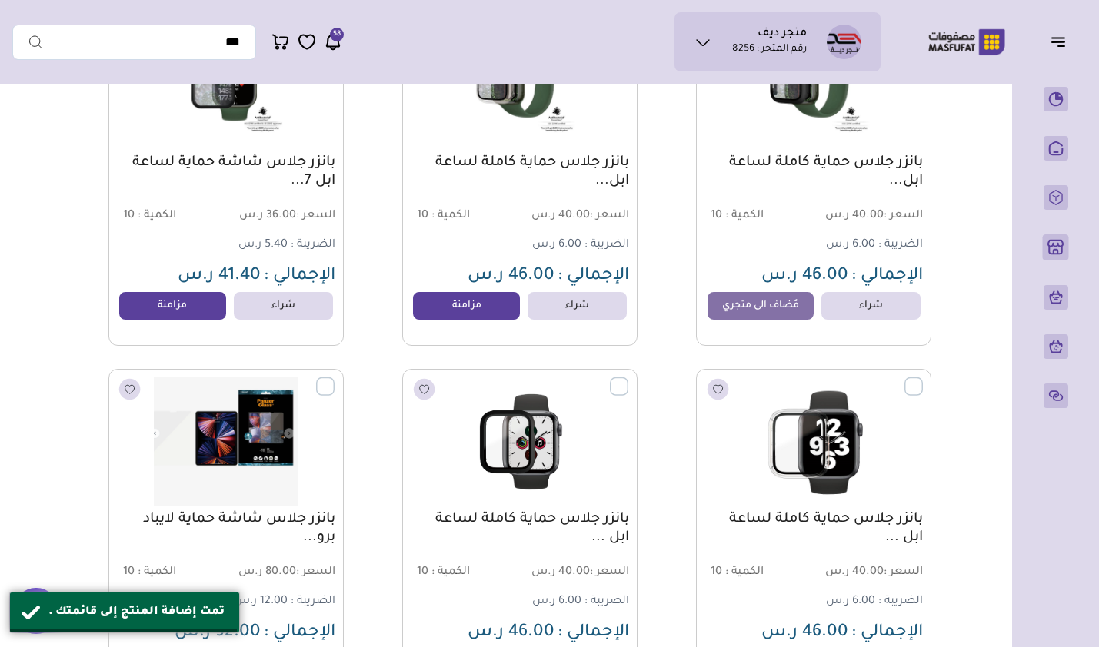
click at [447, 312] on link "مزامنة" at bounding box center [466, 306] width 107 height 28
click at [169, 309] on link "مزامنة" at bounding box center [172, 306] width 107 height 28
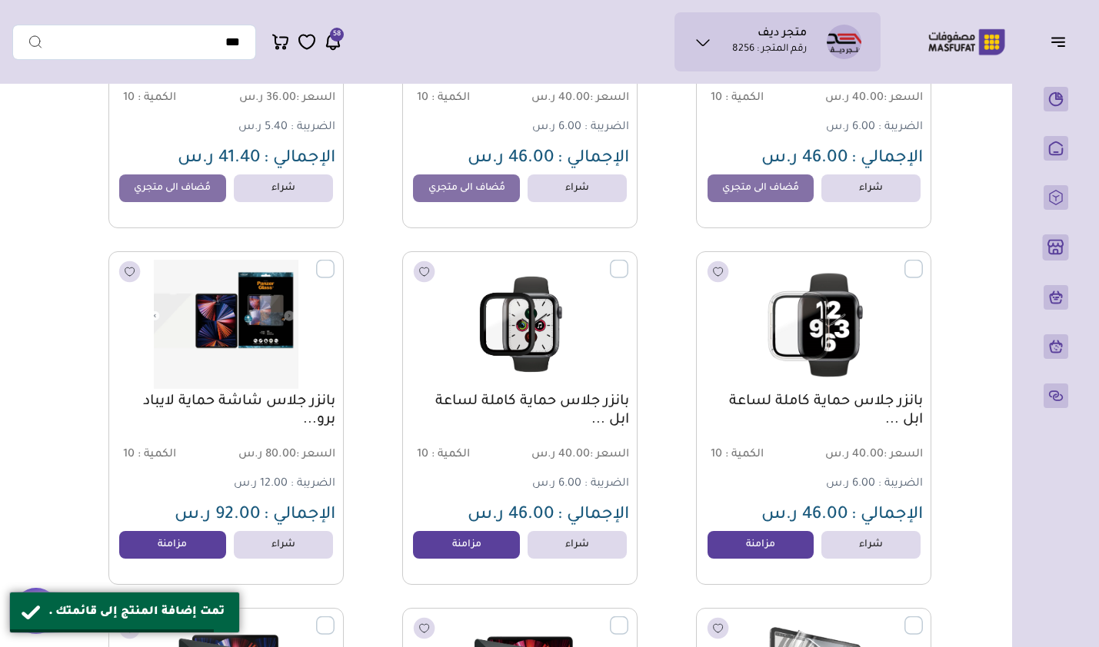
scroll to position [10918, 0]
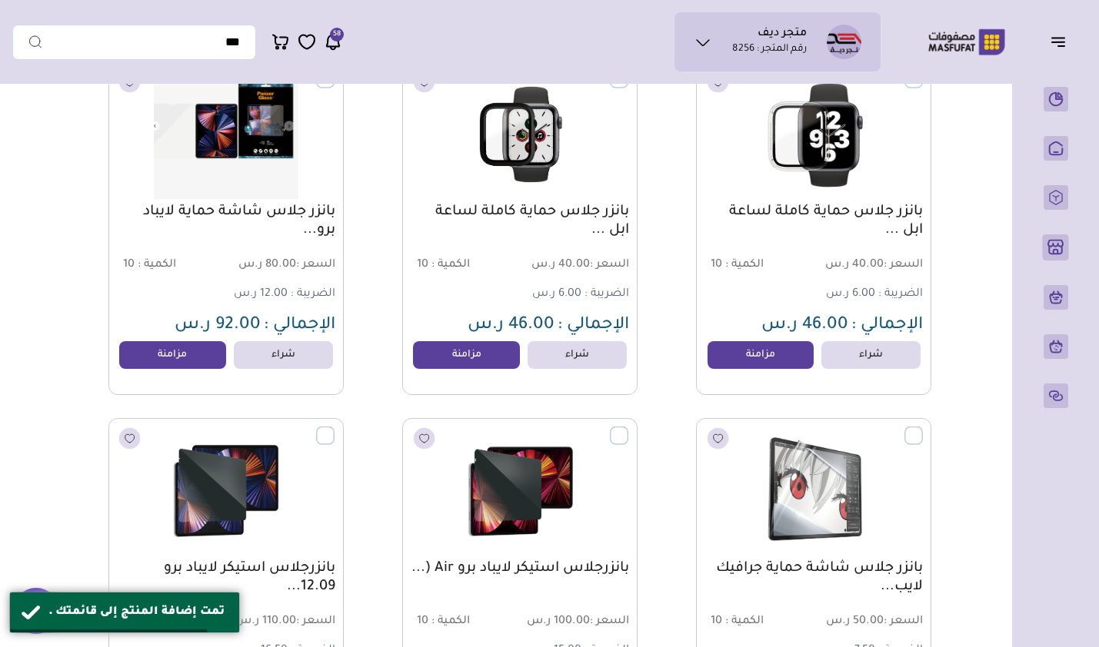
click at [760, 369] on link "مزامنة" at bounding box center [760, 355] width 107 height 28
click at [458, 364] on link "مزامنة" at bounding box center [466, 355] width 107 height 28
click at [183, 356] on link "مزامنة" at bounding box center [172, 355] width 107 height 28
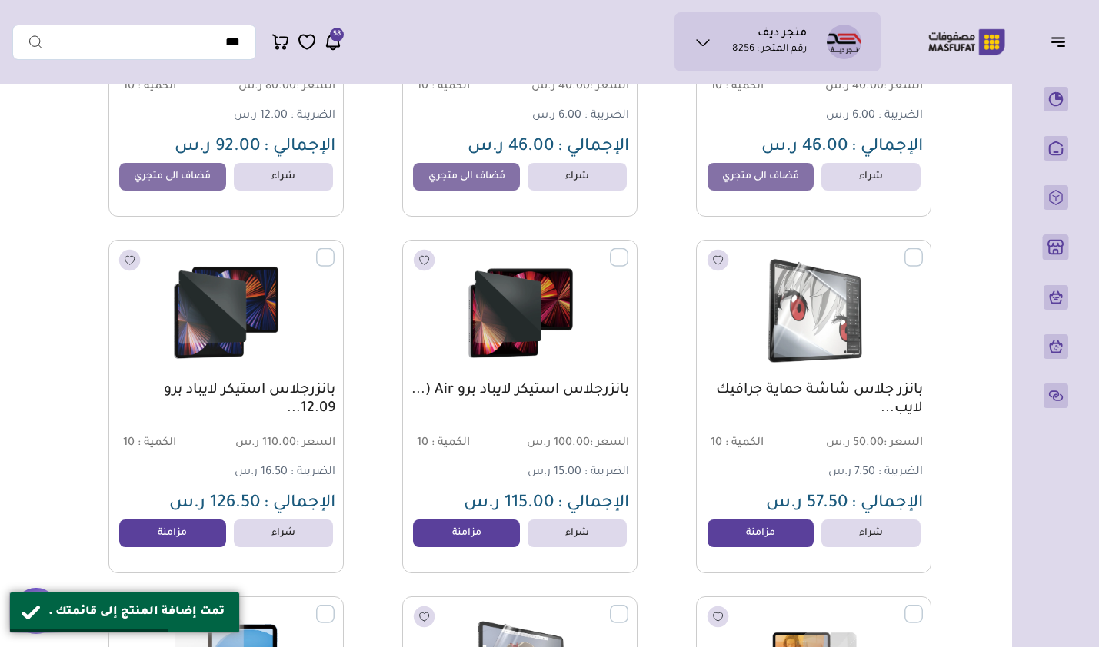
scroll to position [11148, 0]
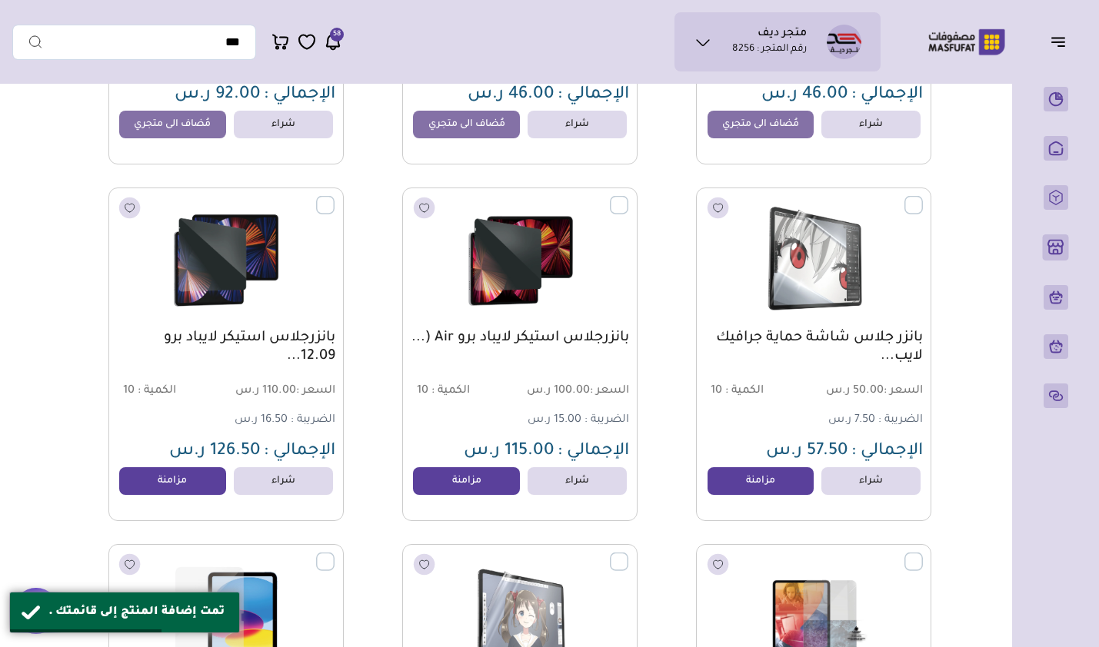
click at [770, 486] on link "مزامنة" at bounding box center [760, 481] width 107 height 28
click at [439, 491] on link "مزامنة" at bounding box center [466, 481] width 107 height 28
click at [190, 493] on link "مزامنة" at bounding box center [172, 481] width 107 height 28
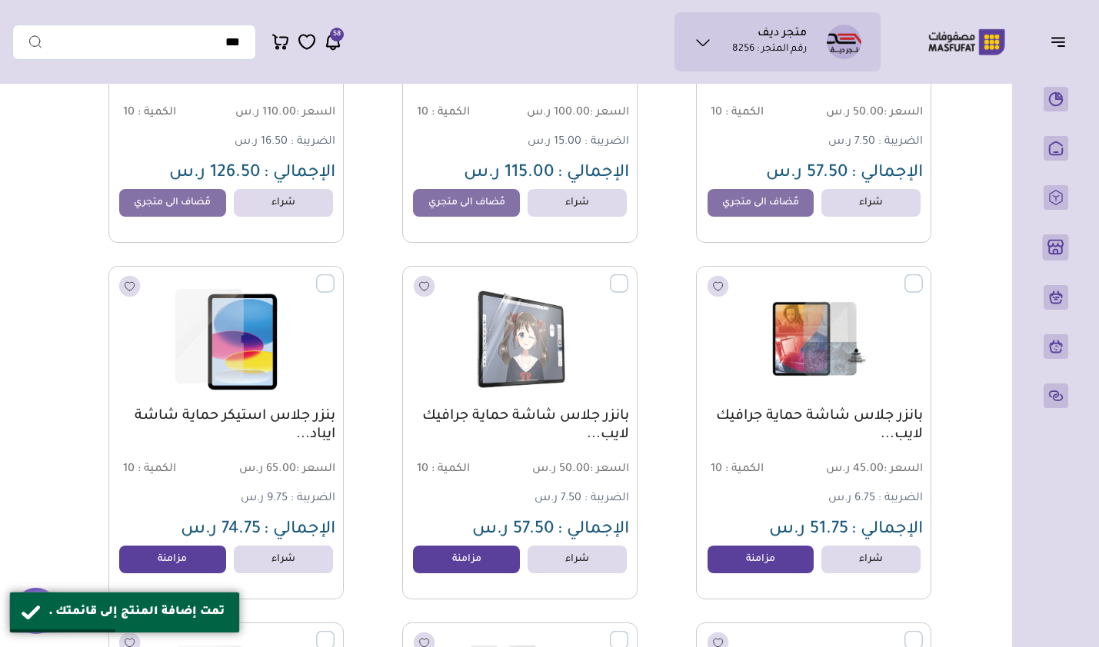
scroll to position [11533, 0]
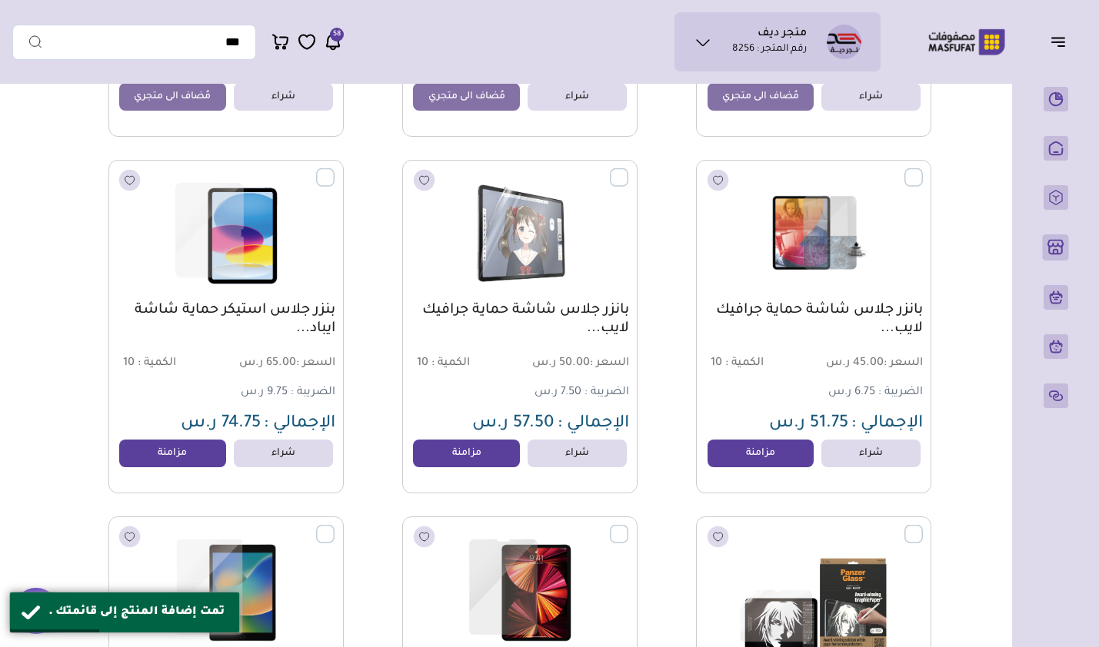
click at [754, 461] on link "مزامنة" at bounding box center [760, 454] width 107 height 28
click at [464, 461] on link "مزامنة" at bounding box center [466, 454] width 107 height 28
click at [201, 466] on link "مزامنة" at bounding box center [172, 454] width 107 height 28
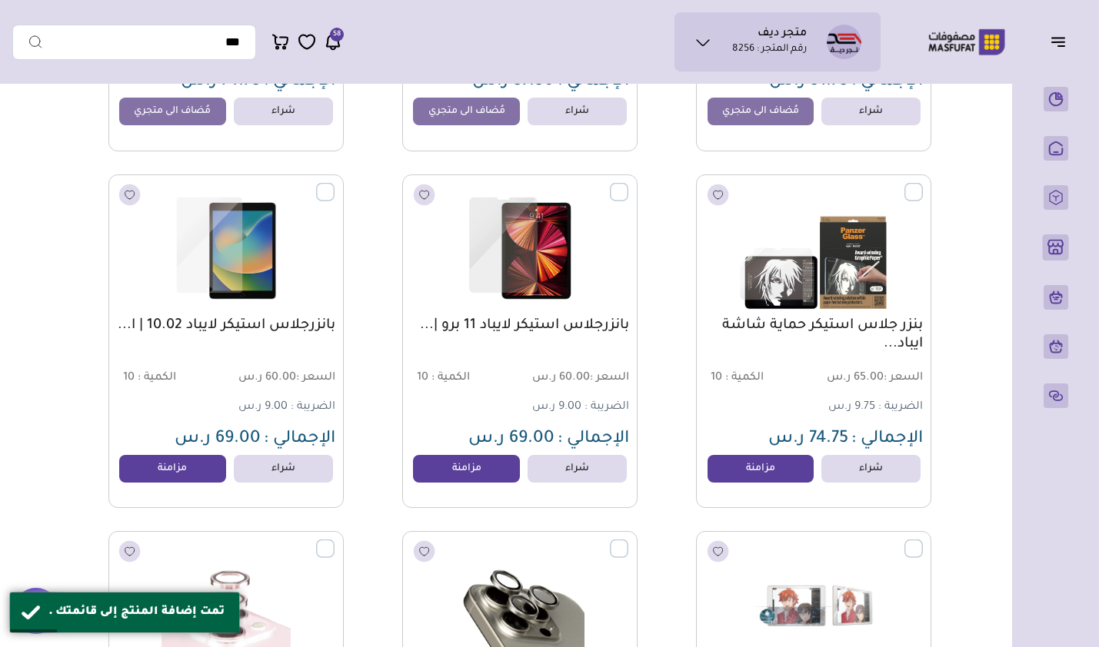
scroll to position [11917, 0]
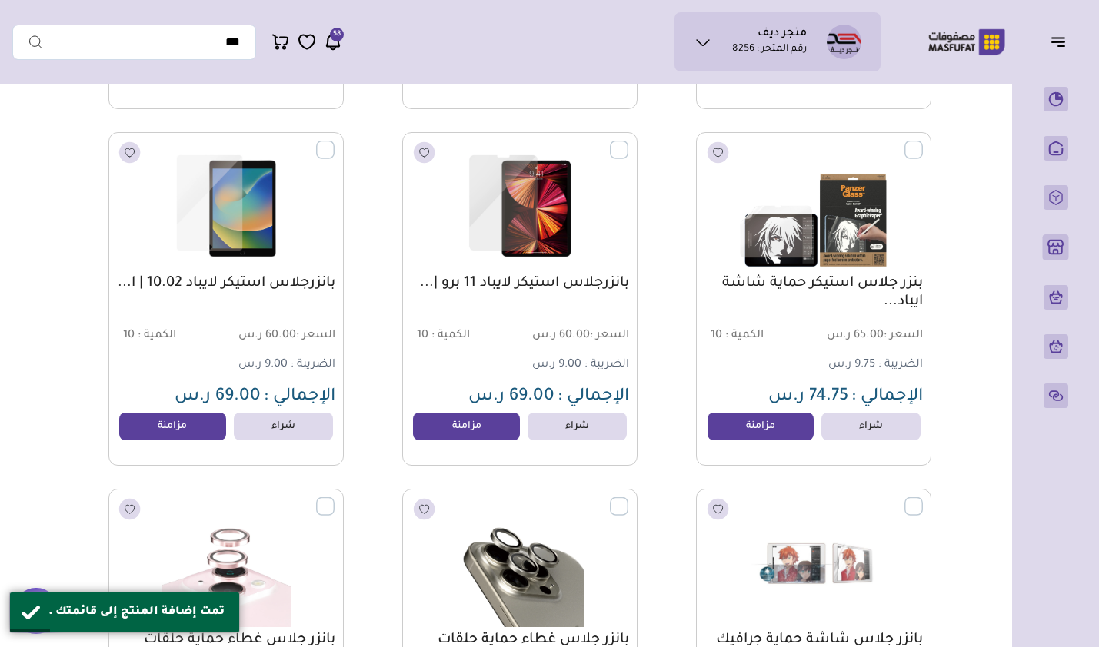
click at [774, 430] on link "مزامنة" at bounding box center [760, 427] width 107 height 28
click at [455, 427] on link "مزامنة" at bounding box center [466, 427] width 107 height 28
click at [185, 434] on link "مزامنة" at bounding box center [172, 427] width 107 height 28
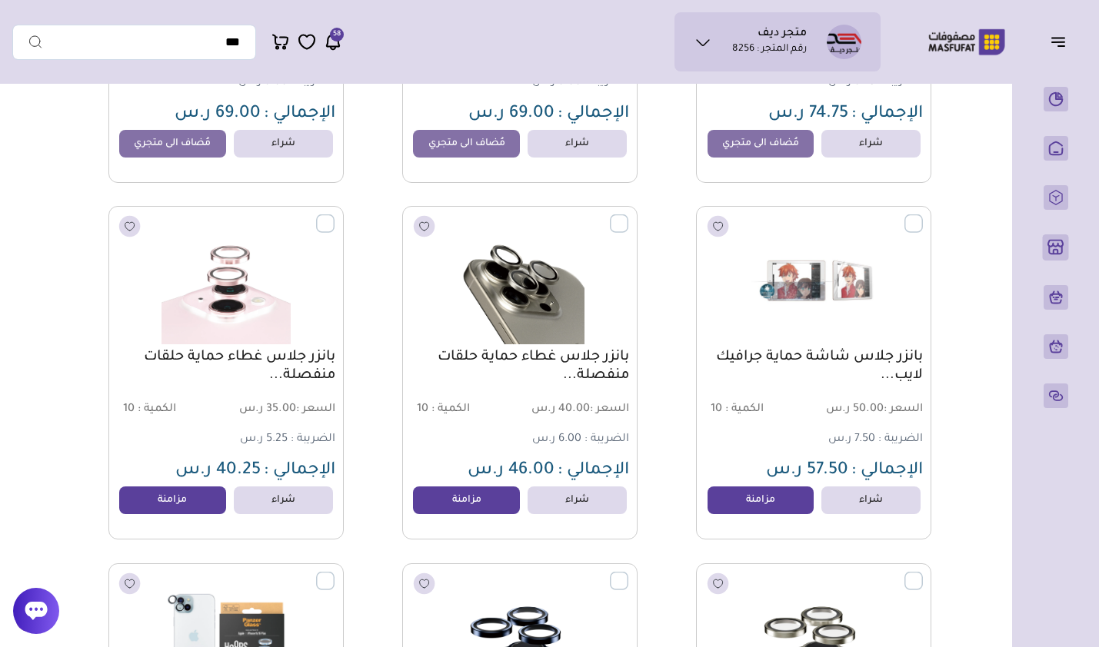
scroll to position [12225, 0]
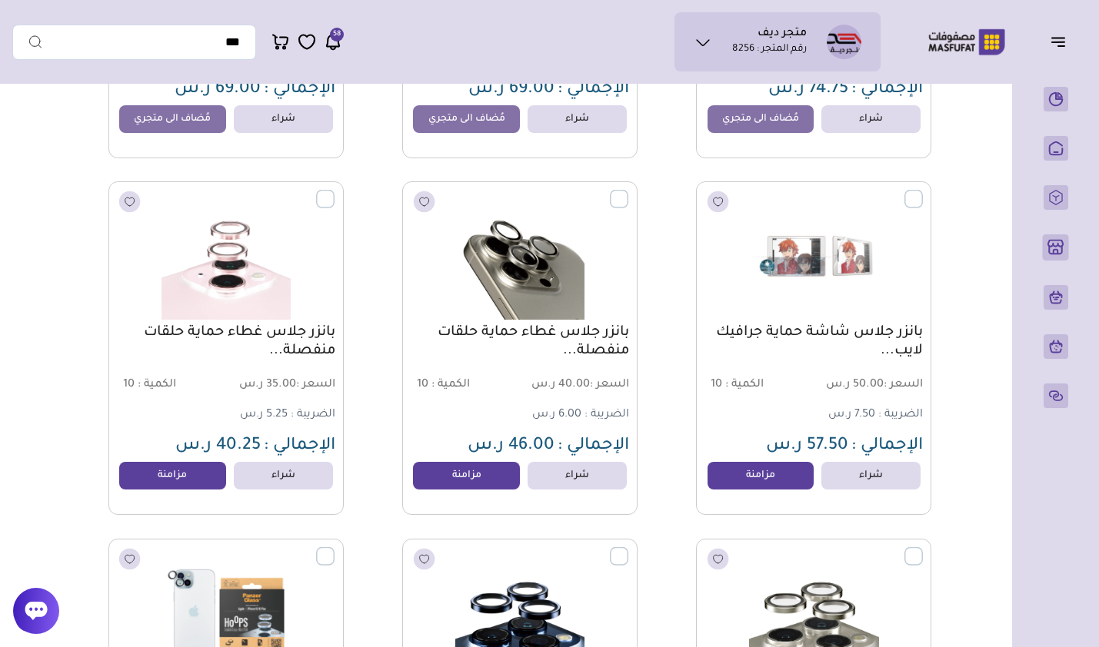
click at [770, 478] on link "مزامنة" at bounding box center [760, 476] width 107 height 28
click at [498, 482] on link "مزامنة" at bounding box center [466, 476] width 107 height 28
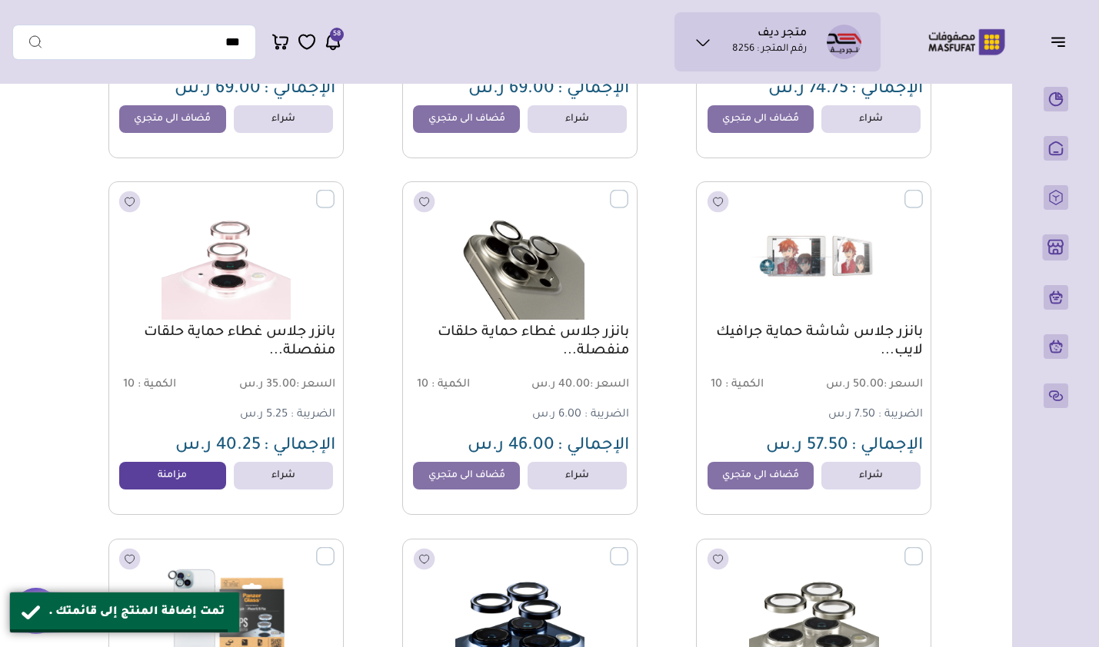
click at [188, 475] on link "مزامنة" at bounding box center [172, 476] width 107 height 28
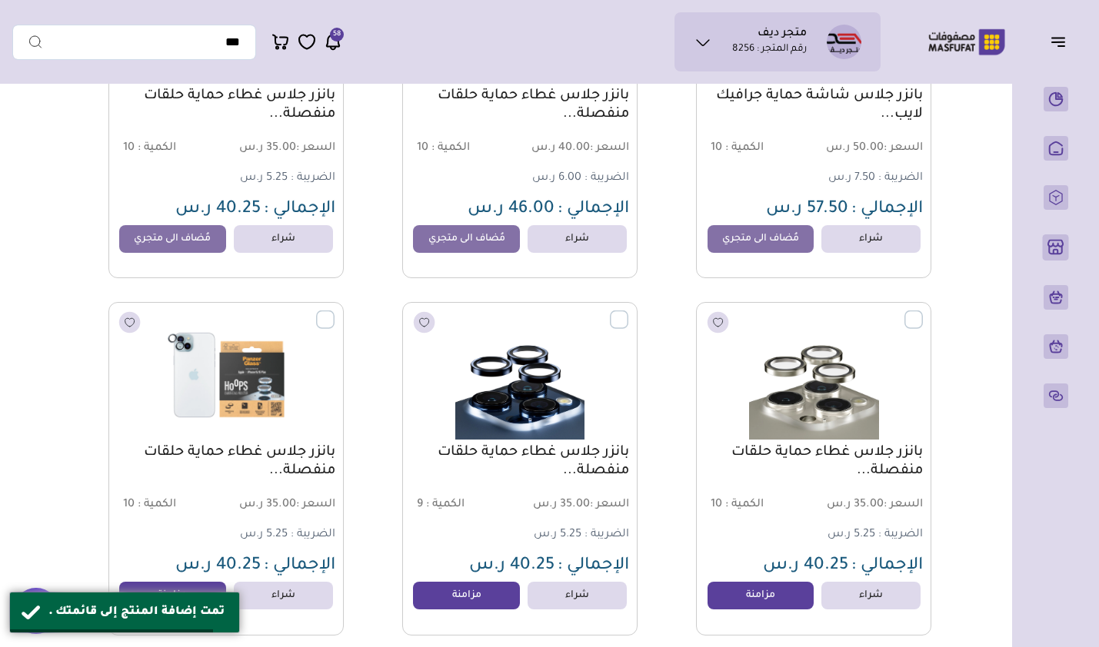
scroll to position [12609, 0]
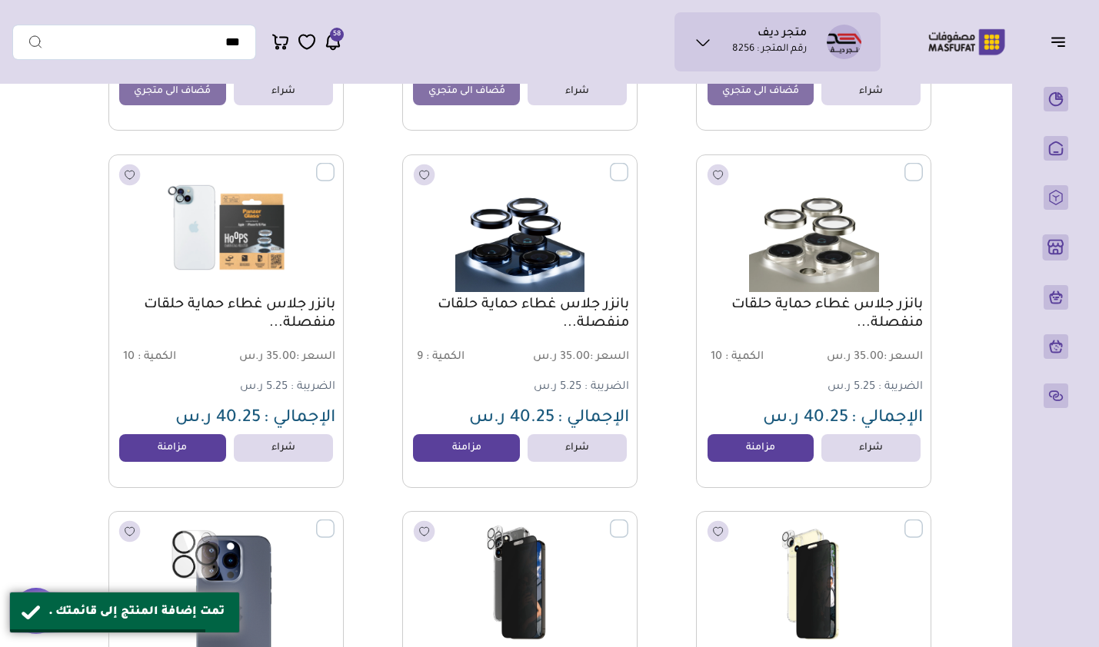
click at [754, 451] on link "مزامنة" at bounding box center [760, 448] width 107 height 28
click at [491, 455] on link "مزامنة" at bounding box center [466, 448] width 107 height 28
click at [151, 454] on link "مزامنة" at bounding box center [172, 448] width 107 height 28
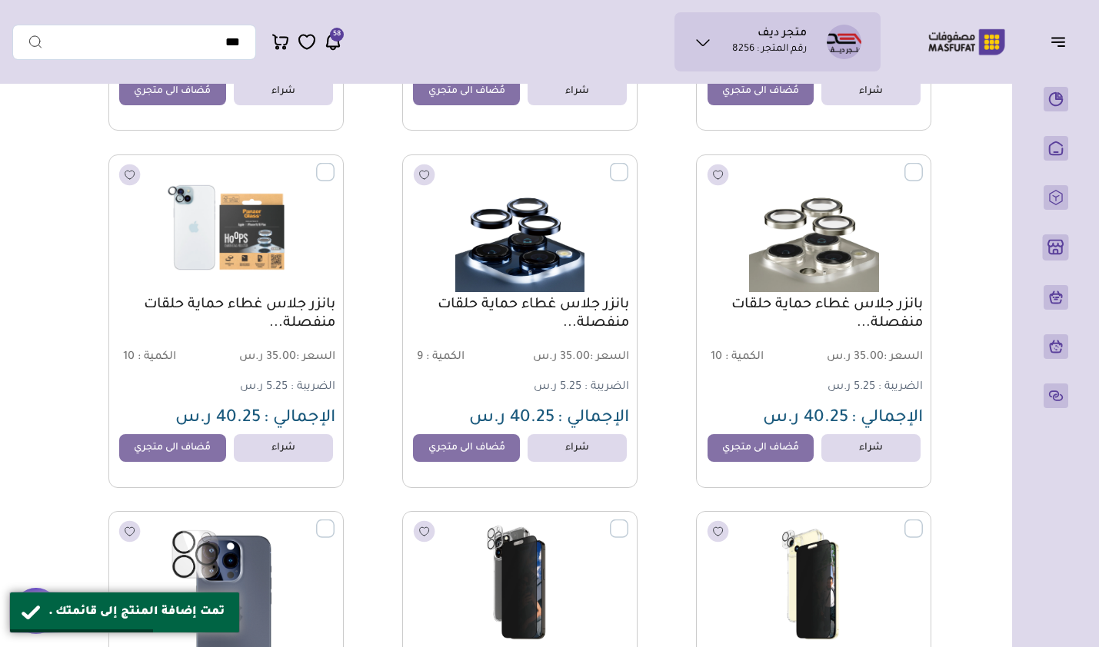
scroll to position [12917, 0]
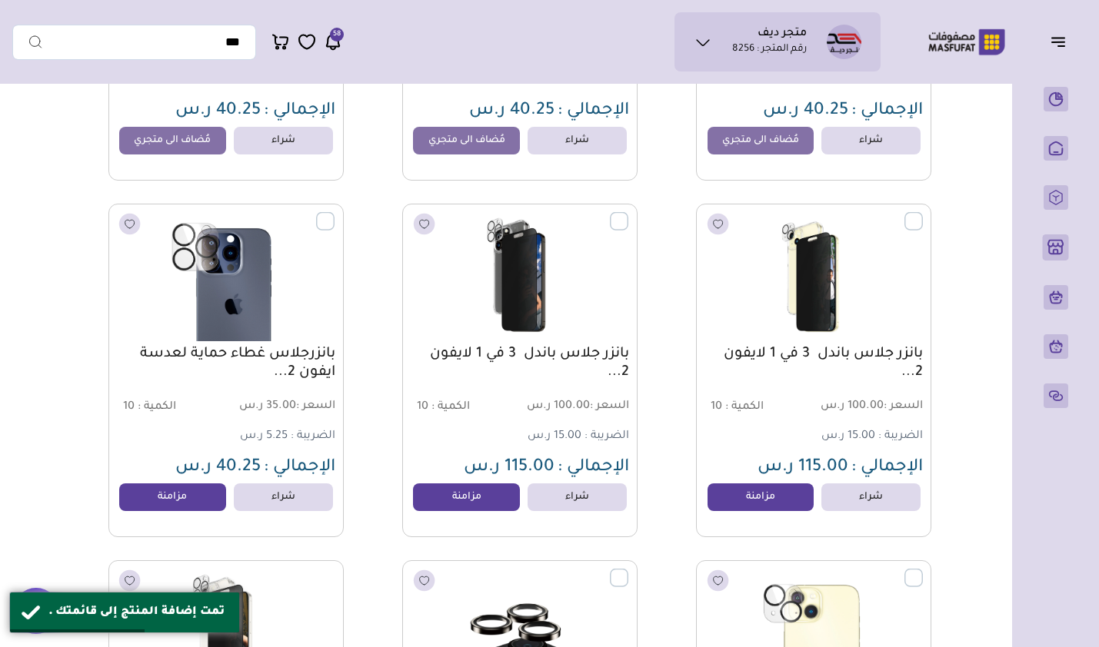
click at [749, 504] on link "مزامنة" at bounding box center [760, 498] width 107 height 28
click at [434, 511] on link "مزامنة" at bounding box center [466, 498] width 107 height 28
click at [181, 507] on link "مزامنة" at bounding box center [172, 498] width 107 height 28
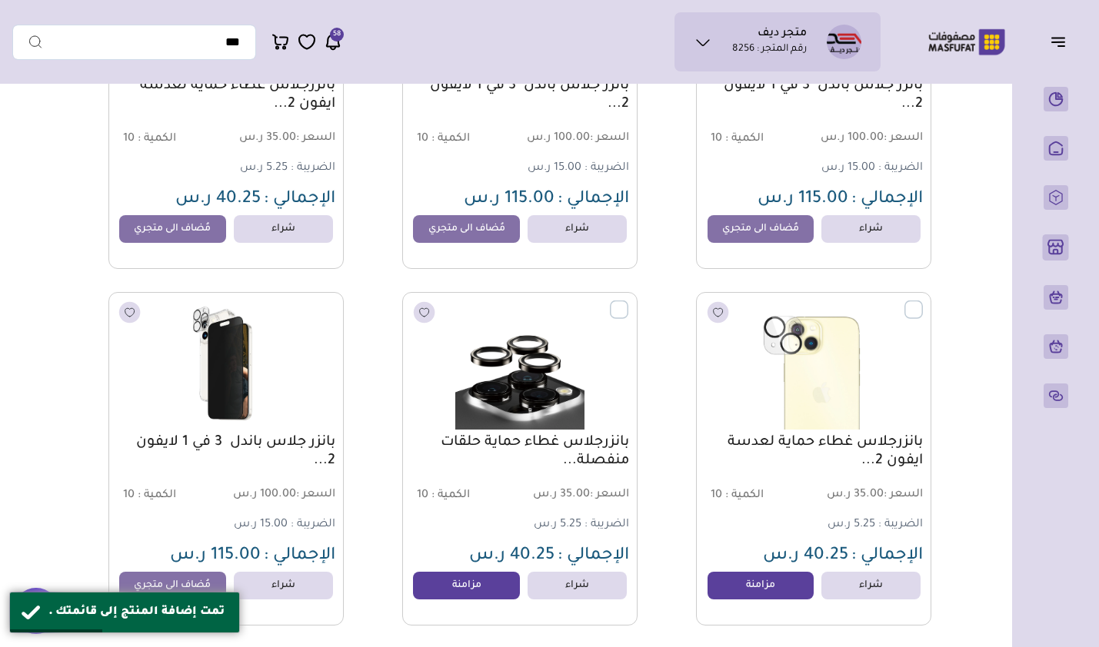
scroll to position [13301, 0]
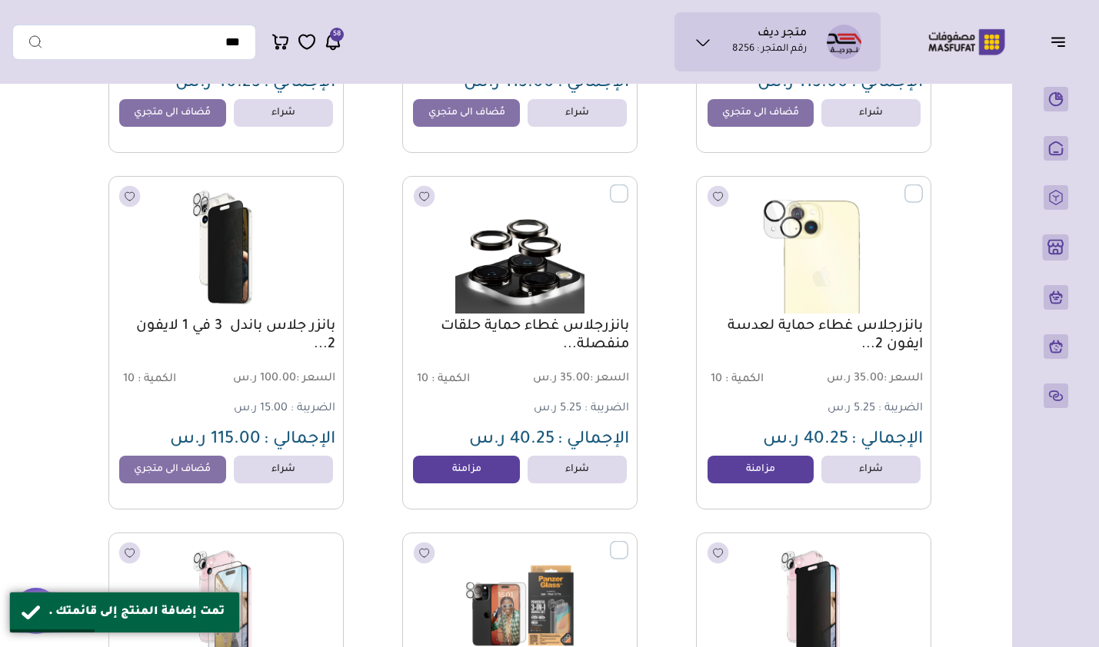
click at [753, 481] on link "مزامنة" at bounding box center [760, 470] width 107 height 28
click at [488, 468] on link "مزامنة" at bounding box center [466, 470] width 107 height 28
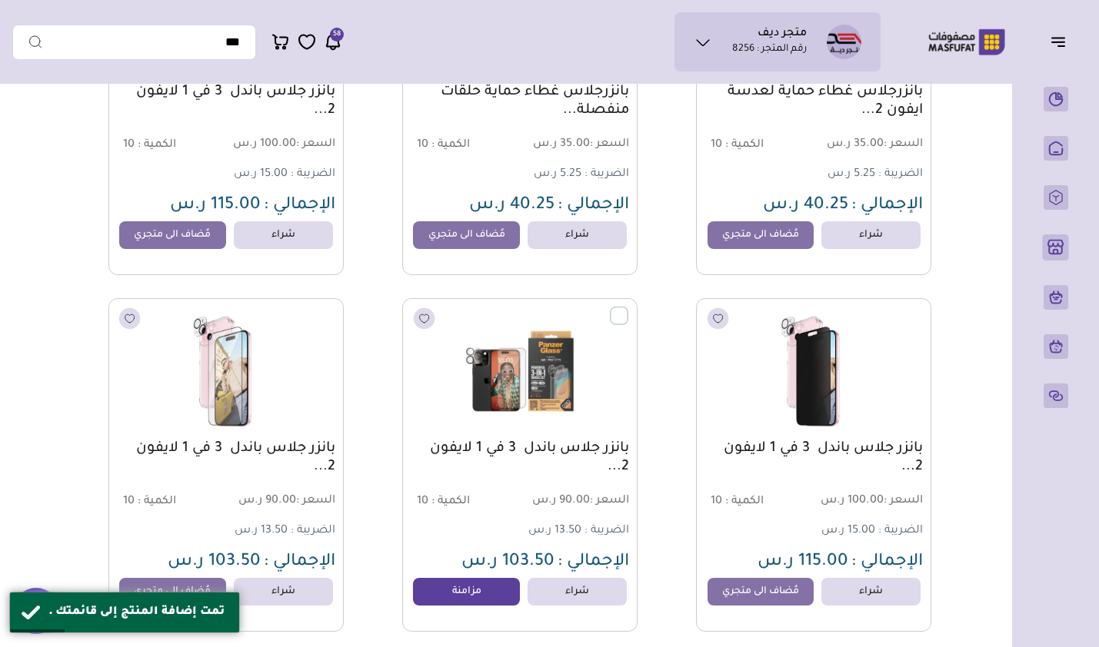
scroll to position [13609, 0]
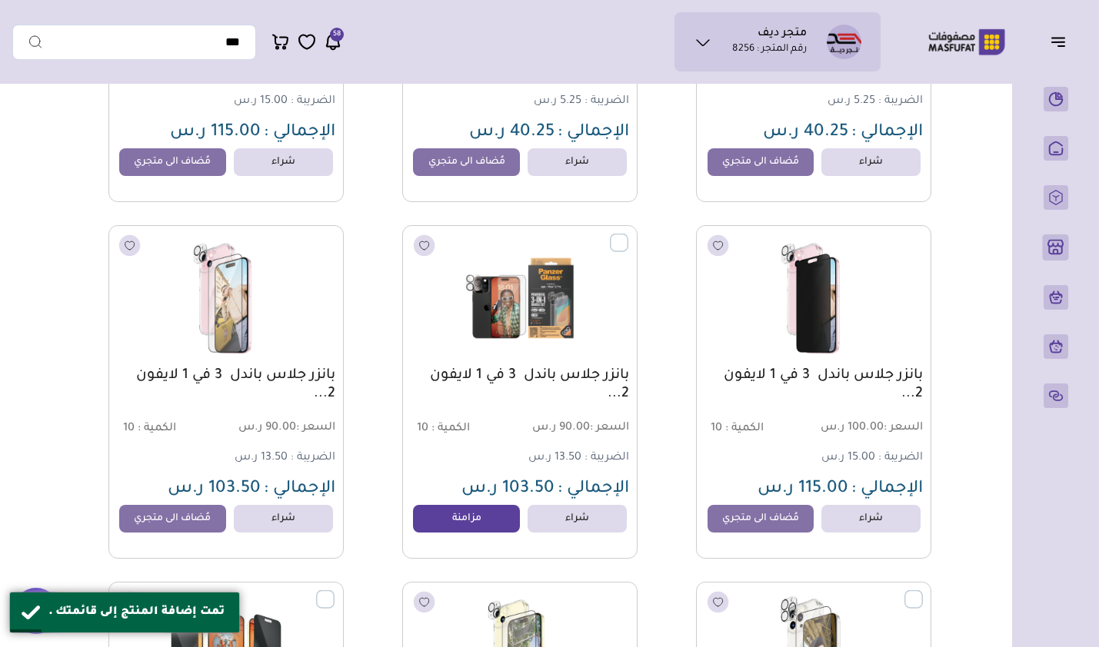
click at [478, 531] on link "مزامنة" at bounding box center [466, 519] width 107 height 28
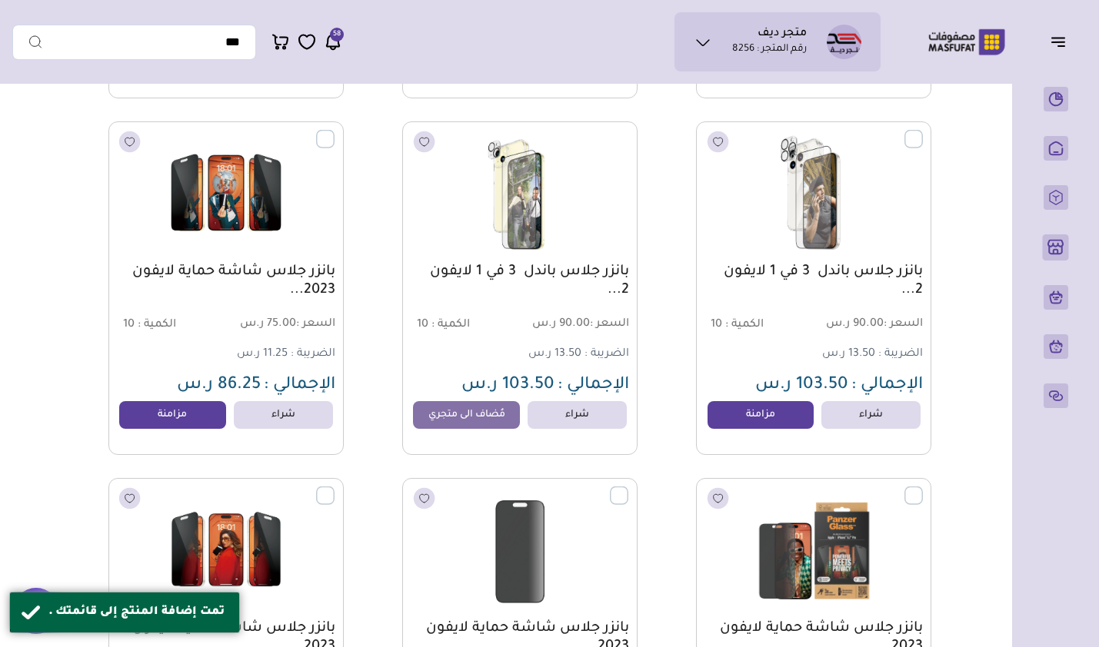
scroll to position [14070, 0]
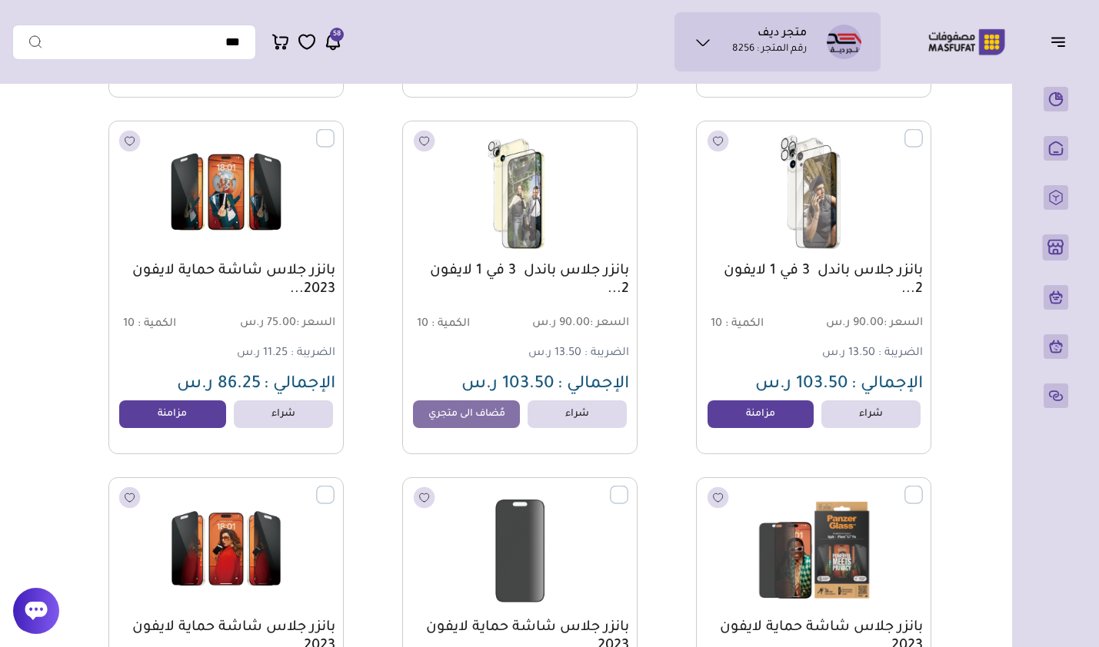
click at [750, 418] on link "مزامنة" at bounding box center [760, 415] width 107 height 28
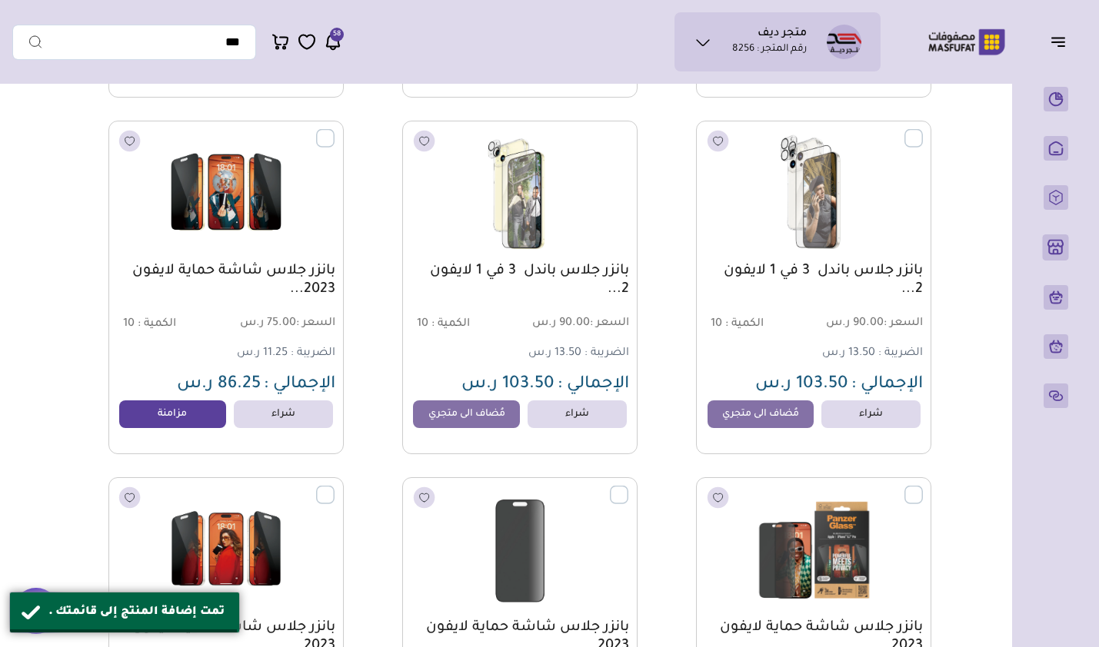
click at [201, 419] on link "مزامنة" at bounding box center [172, 415] width 107 height 28
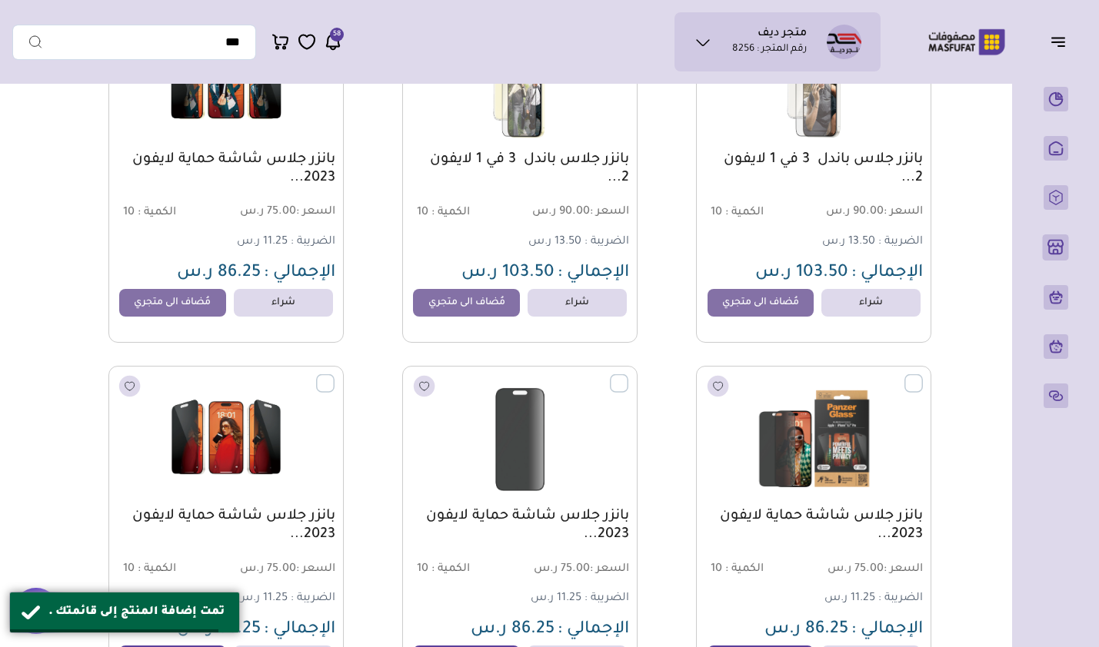
scroll to position [14377, 0]
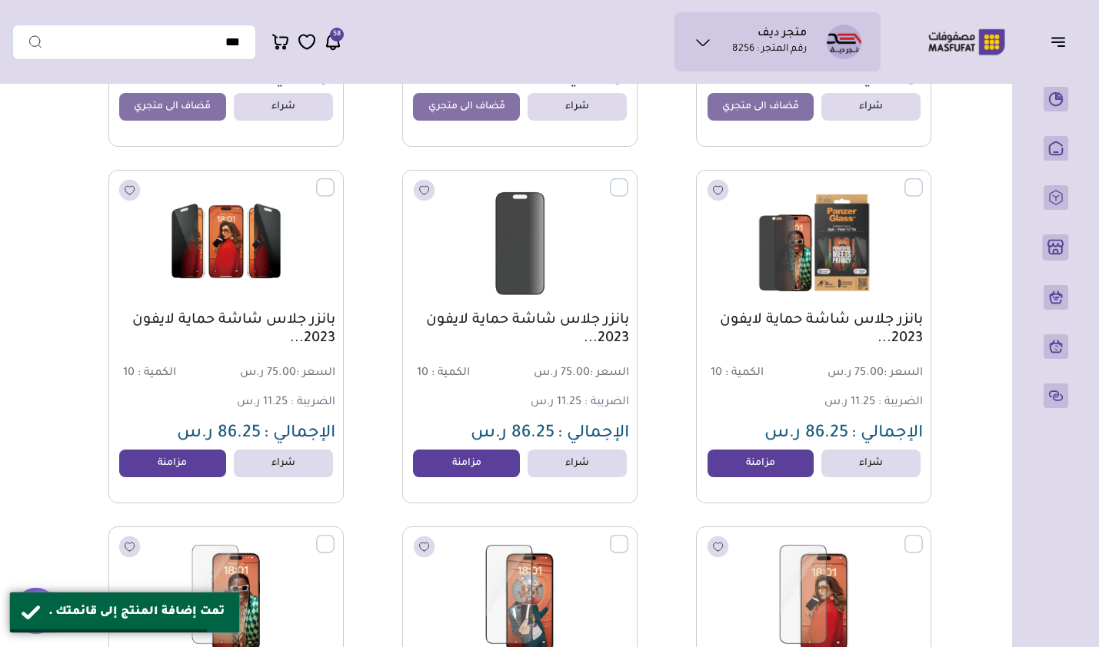
click at [760, 474] on link "مزامنة" at bounding box center [760, 464] width 107 height 28
click at [436, 475] on link "مزامنة" at bounding box center [466, 464] width 107 height 28
click at [208, 461] on link "مزامنة" at bounding box center [172, 464] width 107 height 28
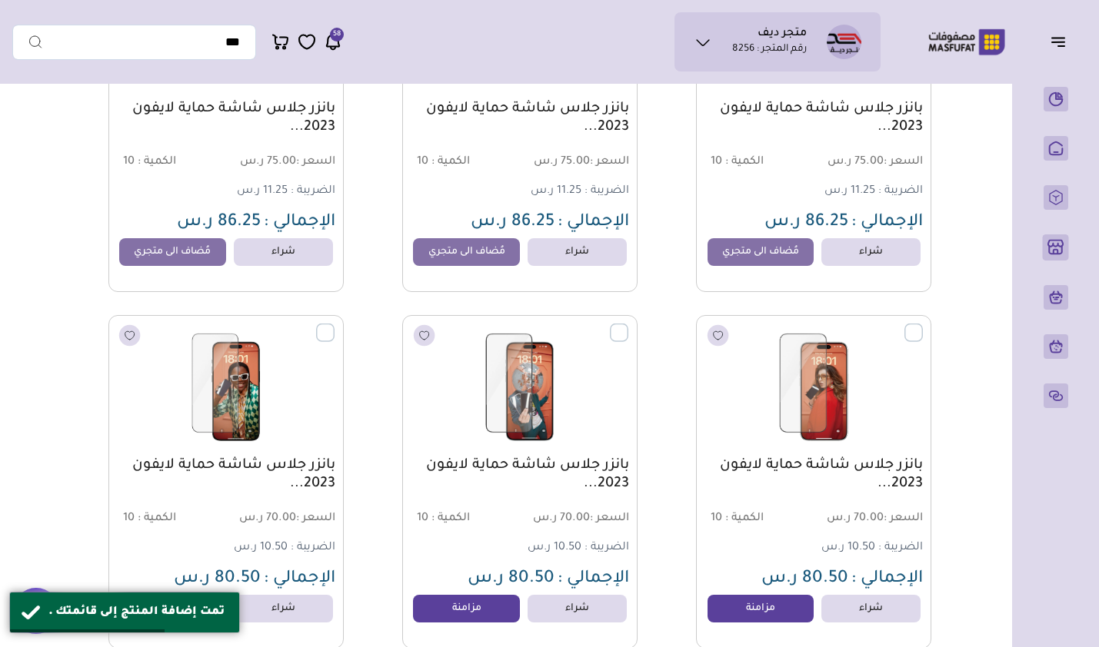
scroll to position [14685, 0]
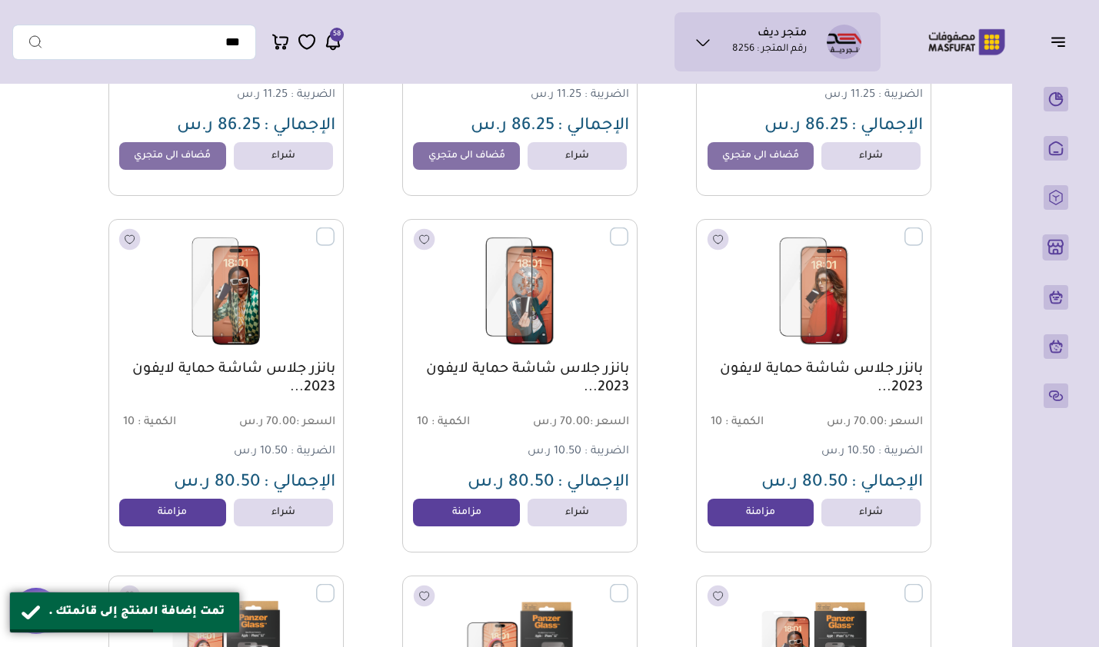
click at [760, 517] on link "مزامنة" at bounding box center [760, 513] width 107 height 28
click at [474, 516] on link "مزامنة" at bounding box center [466, 513] width 107 height 28
click at [155, 514] on link "مزامنة" at bounding box center [172, 513] width 107 height 28
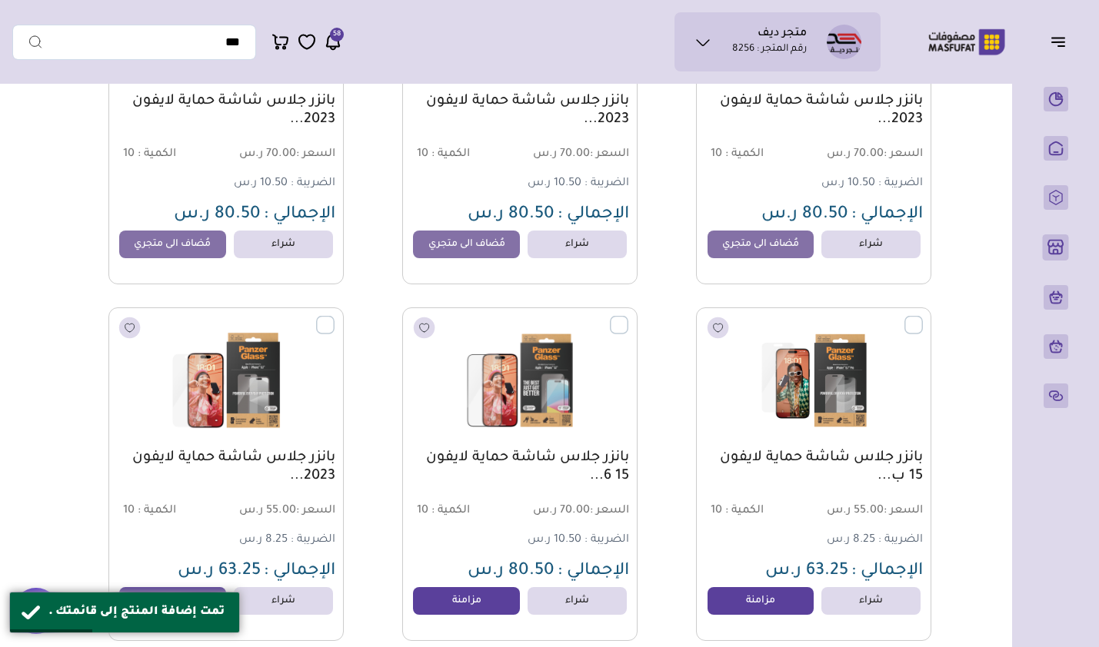
scroll to position [15069, 0]
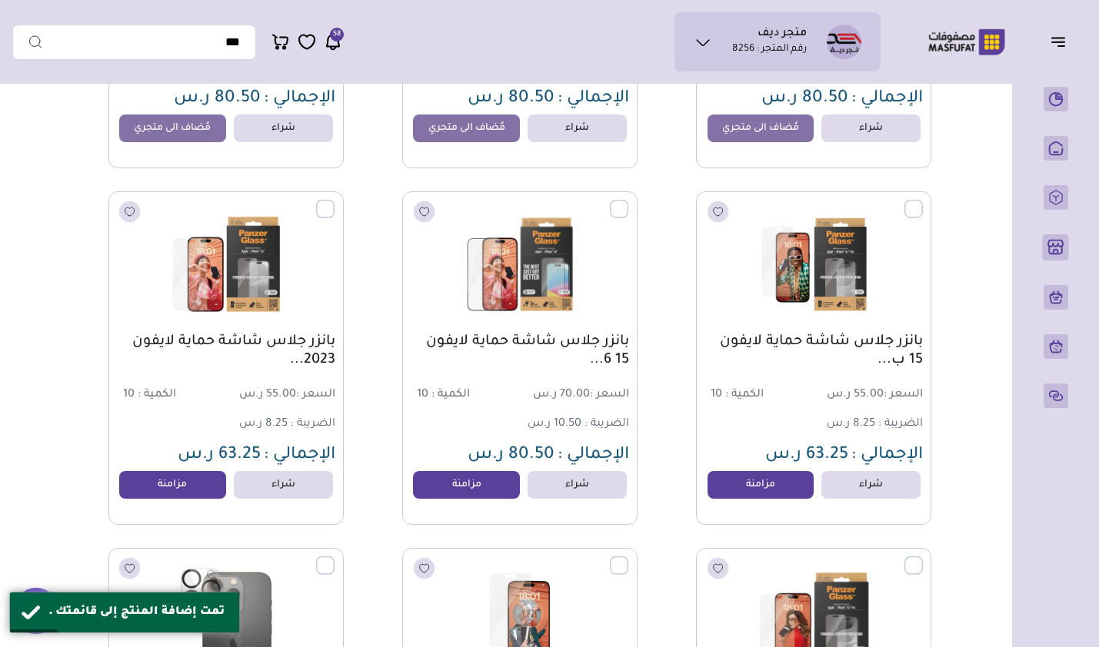
click at [755, 493] on link "مزامنة" at bounding box center [760, 485] width 107 height 28
click at [465, 499] on link "مزامنة" at bounding box center [466, 485] width 107 height 28
click at [195, 499] on link "مزامنة" at bounding box center [172, 485] width 107 height 28
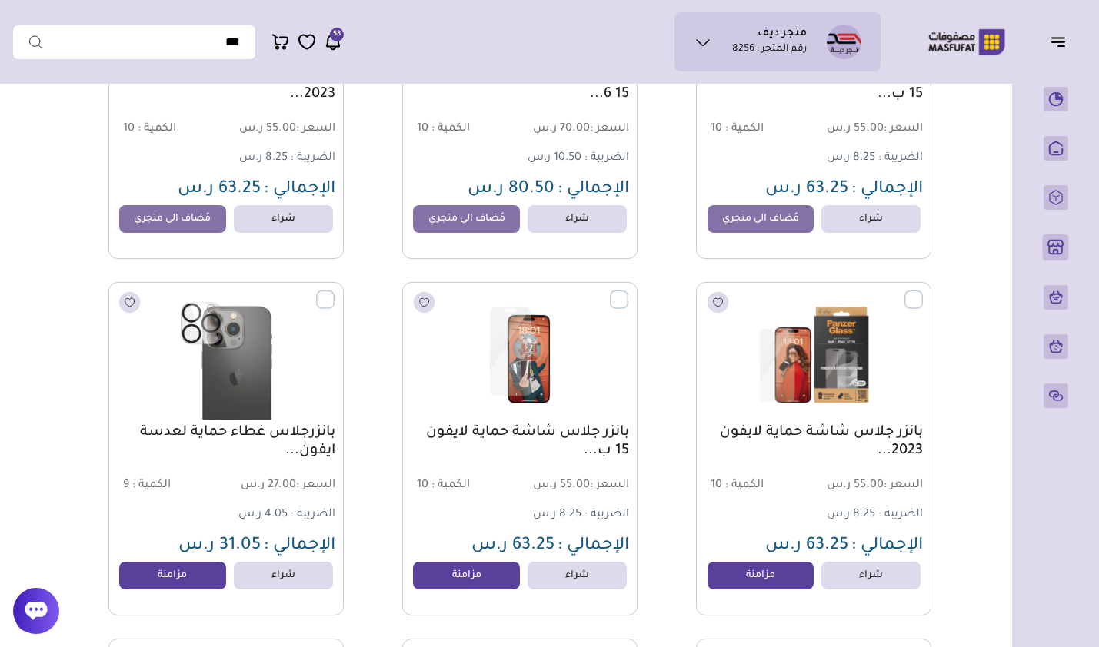
scroll to position [15377, 0]
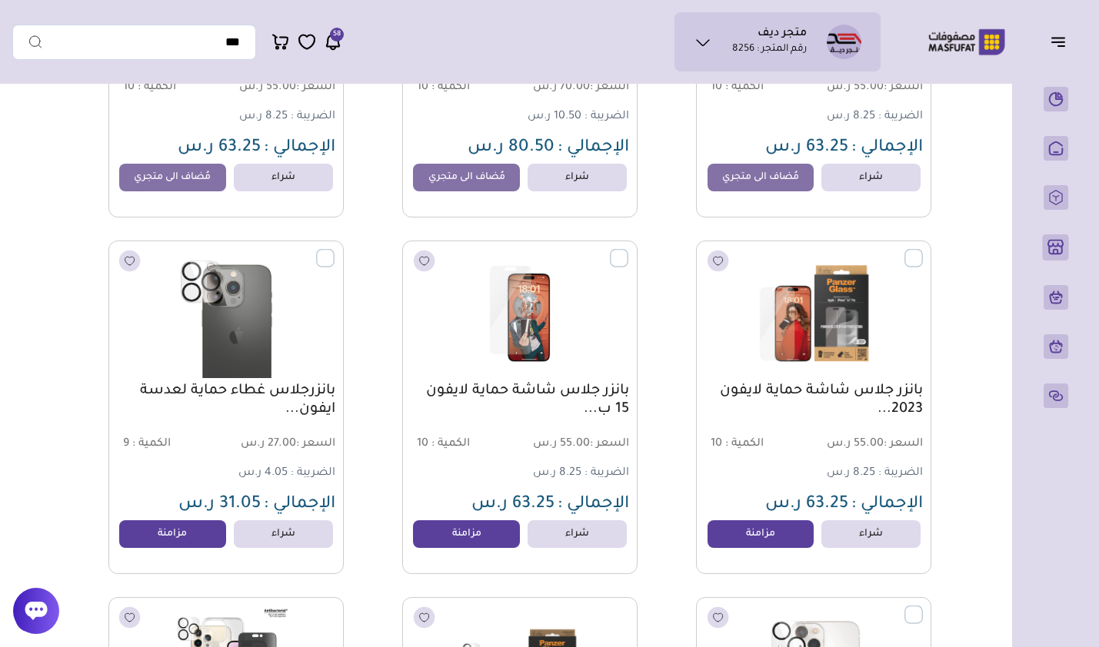
click at [754, 541] on link "مزامنة" at bounding box center [760, 535] width 107 height 28
click at [467, 537] on link "مزامنة" at bounding box center [466, 535] width 107 height 28
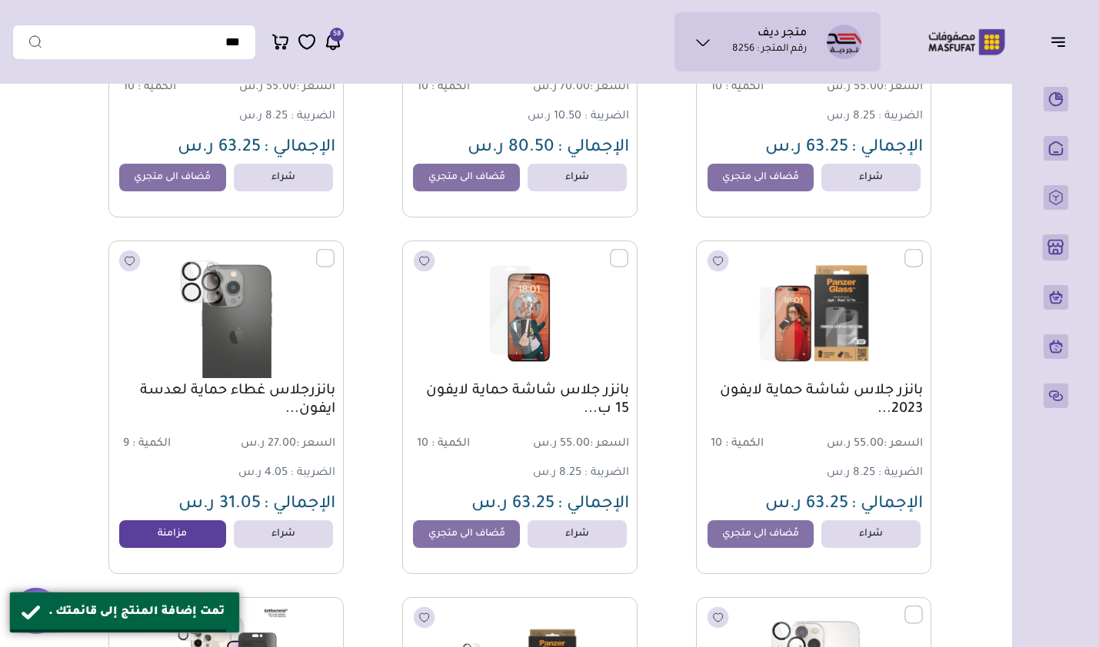
click at [191, 531] on link "مزامنة" at bounding box center [172, 535] width 107 height 28
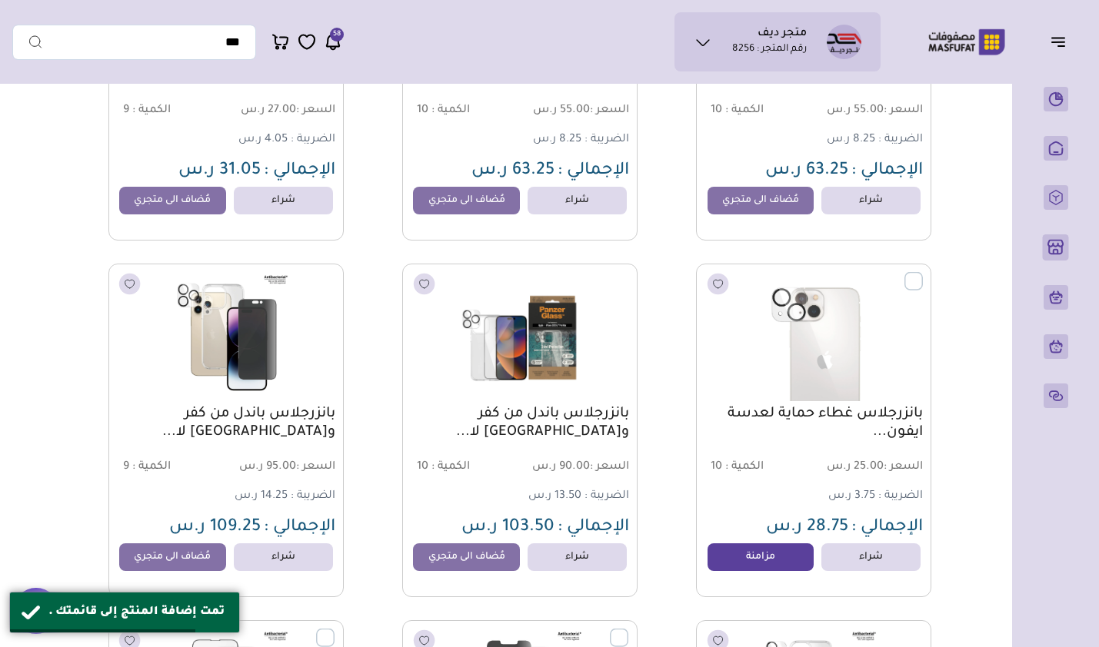
scroll to position [15761, 0]
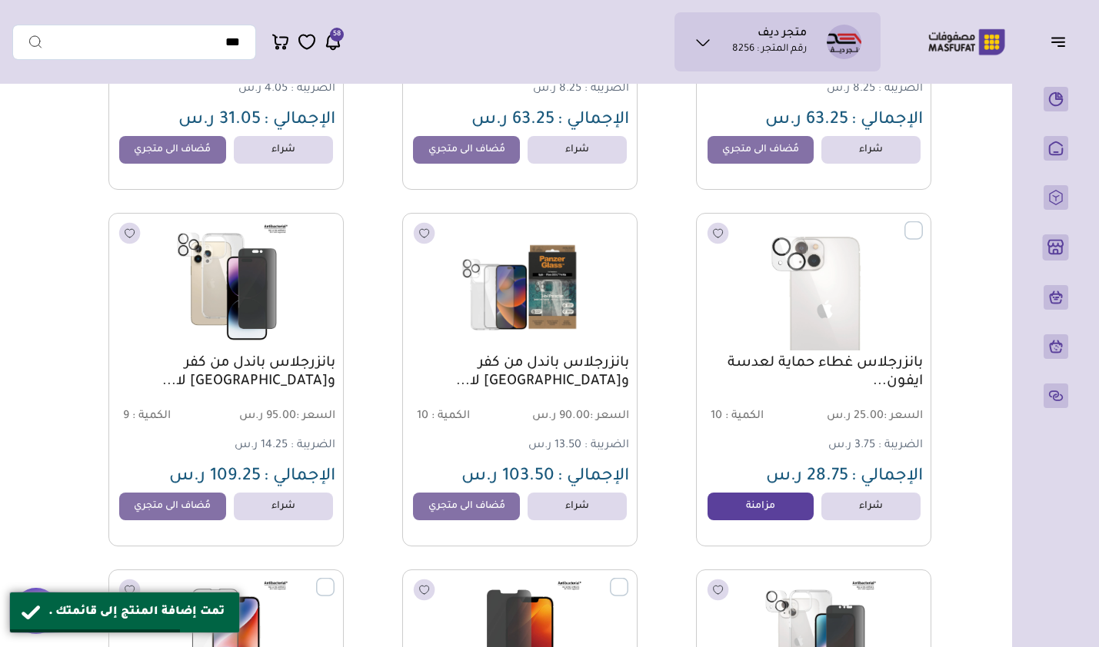
click at [753, 513] on link "مزامنة" at bounding box center [760, 507] width 107 height 28
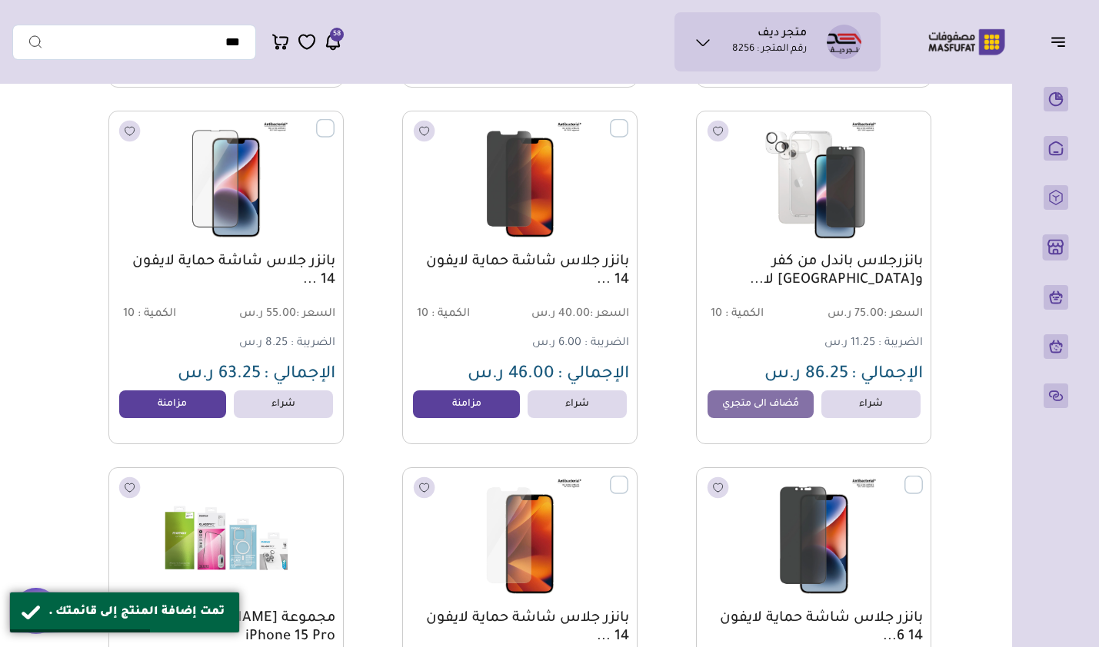
scroll to position [16223, 0]
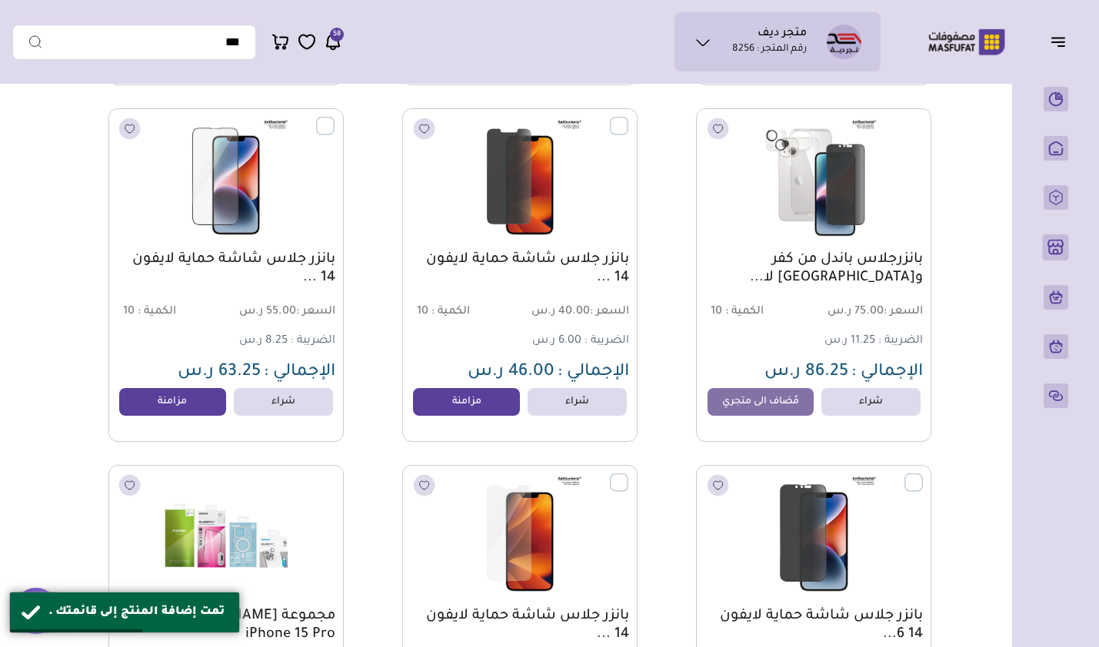
click at [476, 407] on link "مزامنة" at bounding box center [466, 402] width 107 height 28
click at [203, 411] on link "مزامنة" at bounding box center [172, 402] width 107 height 28
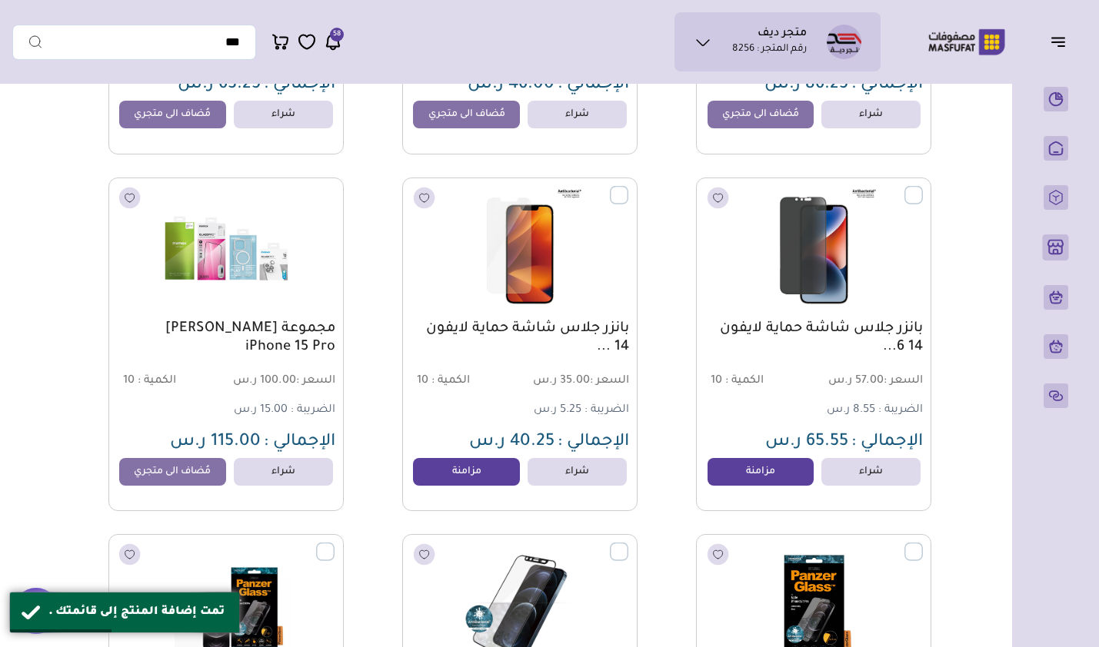
scroll to position [16530, 0]
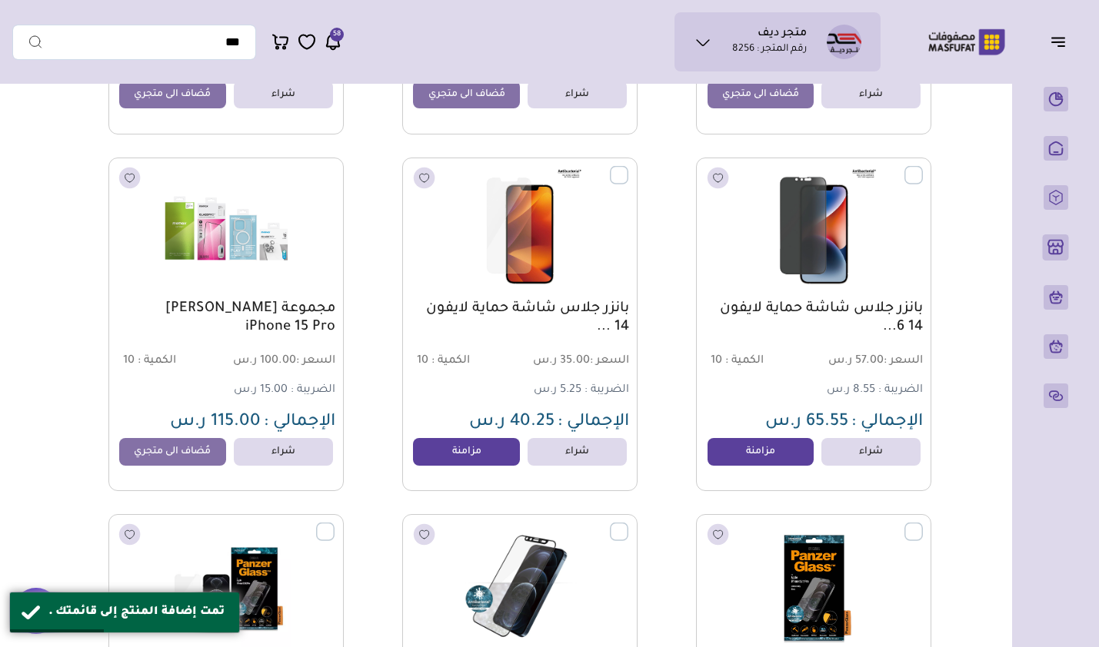
click at [740, 455] on link "مزامنة" at bounding box center [760, 452] width 107 height 28
click at [468, 452] on link "مزامنة" at bounding box center [466, 452] width 107 height 28
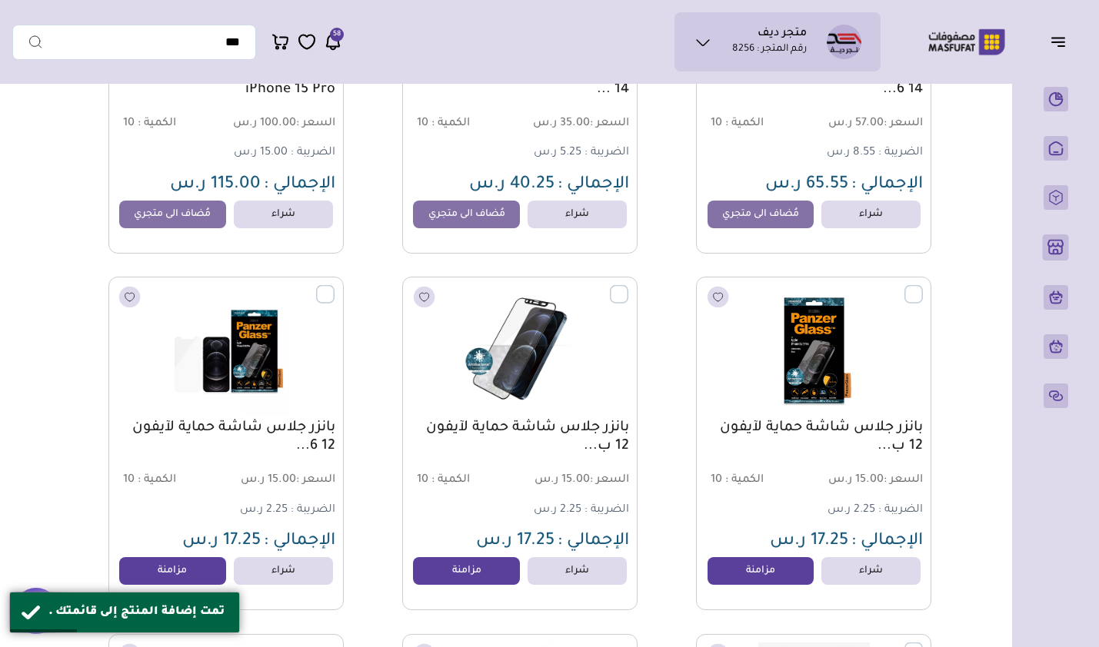
scroll to position [16915, 0]
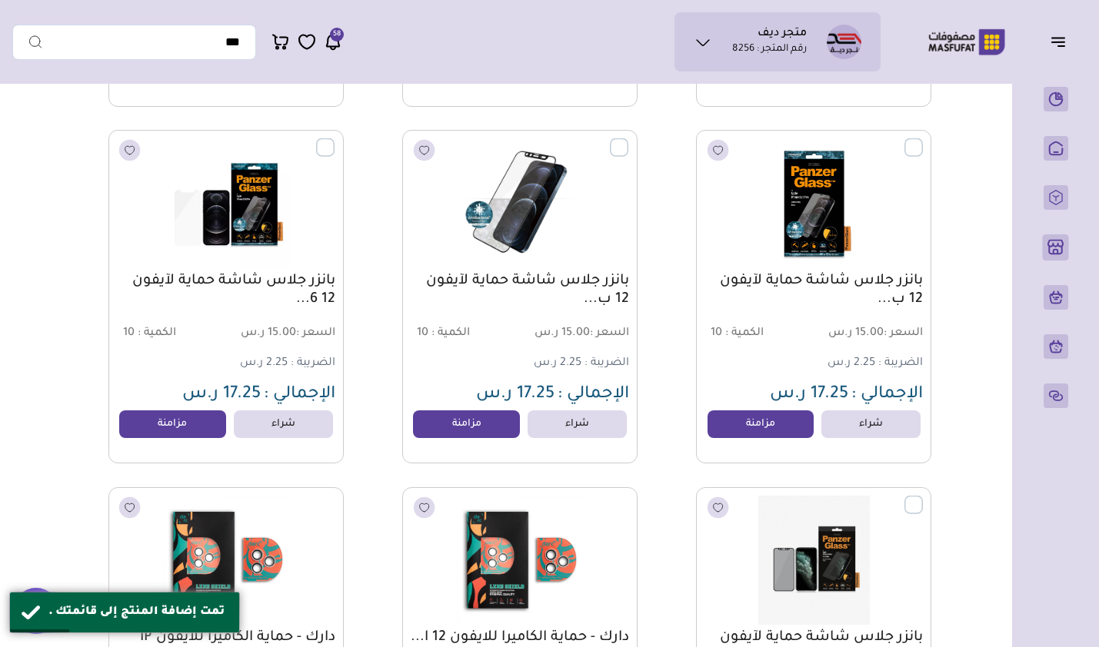
click at [739, 431] on link "مزامنة" at bounding box center [760, 425] width 107 height 28
click at [480, 438] on link "مزامنة" at bounding box center [466, 425] width 107 height 28
click at [195, 434] on link "مزامنة" at bounding box center [172, 425] width 107 height 28
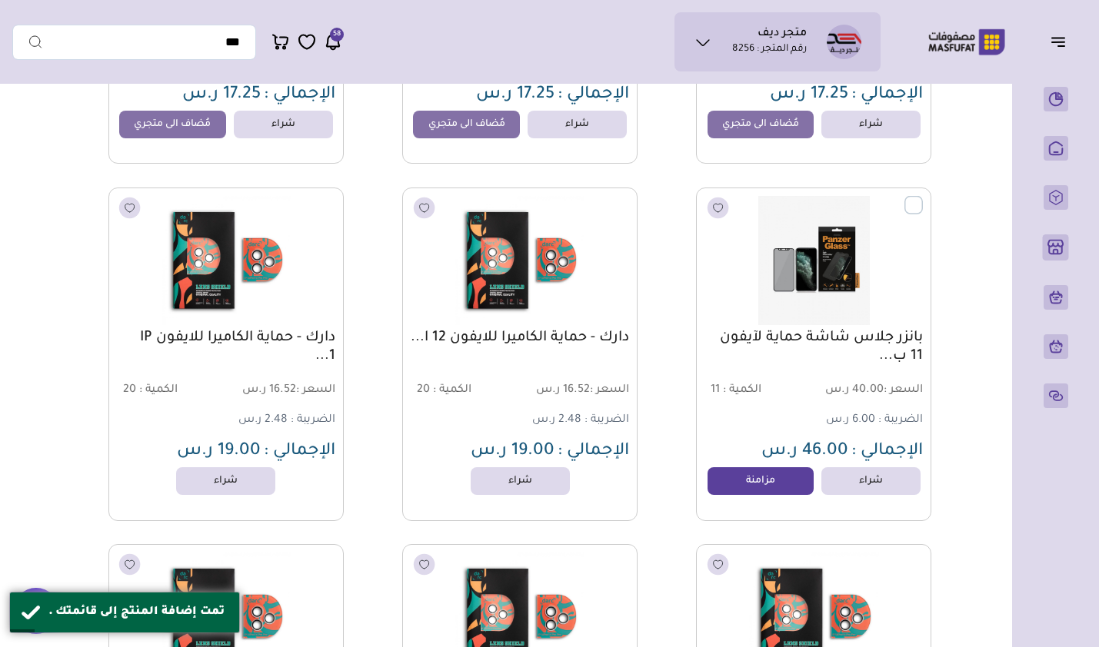
scroll to position [17222, 0]
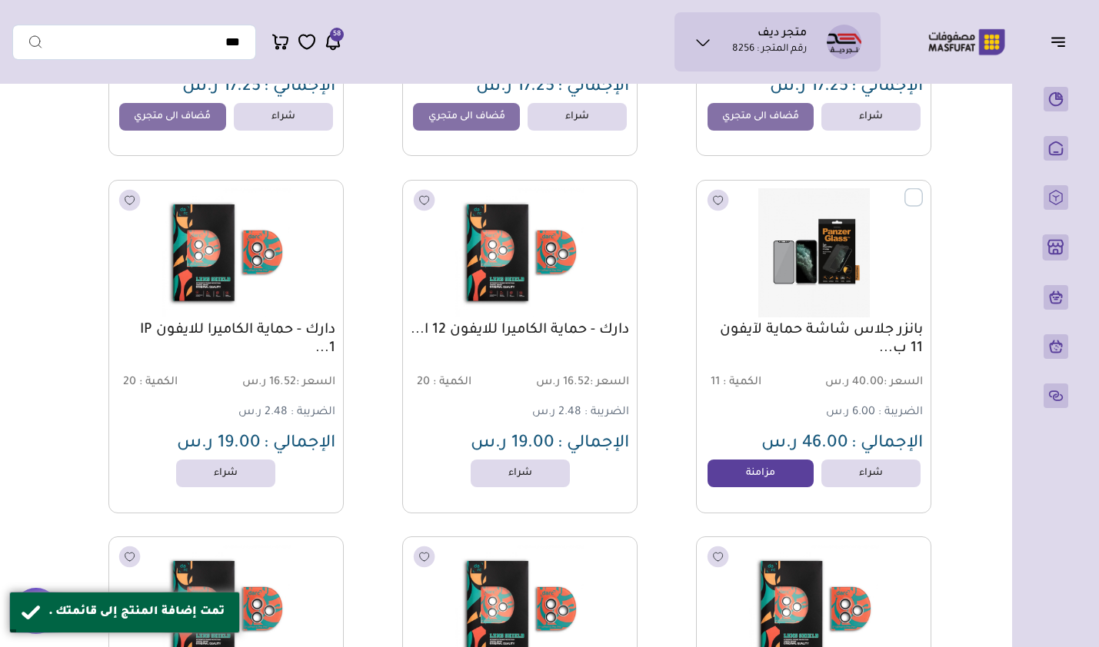
click at [794, 476] on link "مزامنة" at bounding box center [760, 474] width 107 height 28
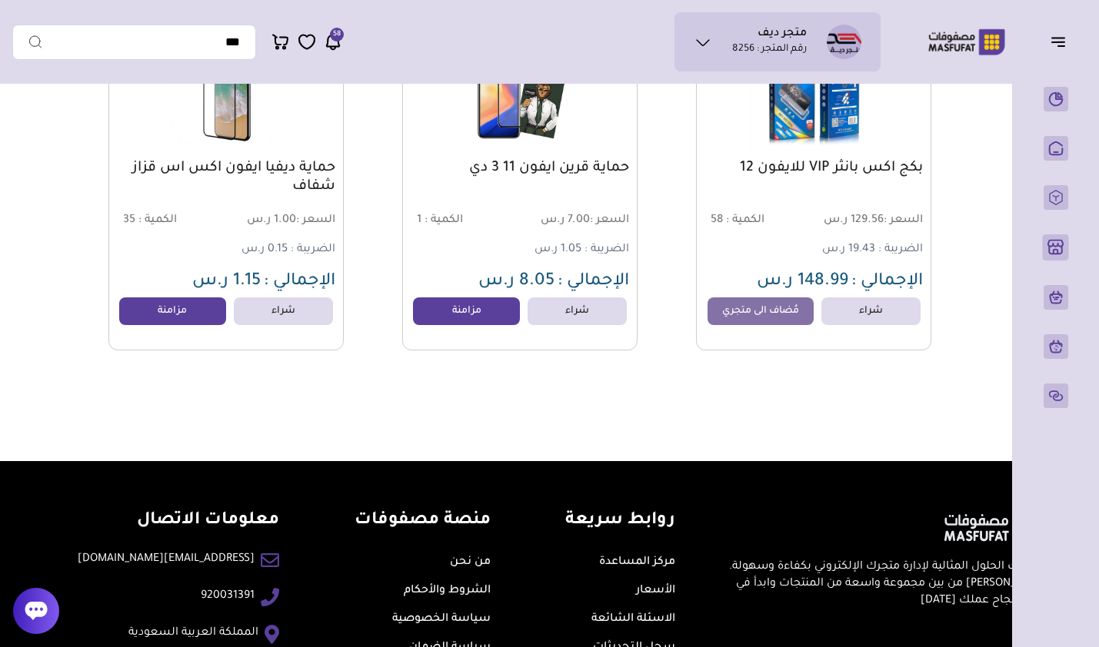
scroll to position [25526, 0]
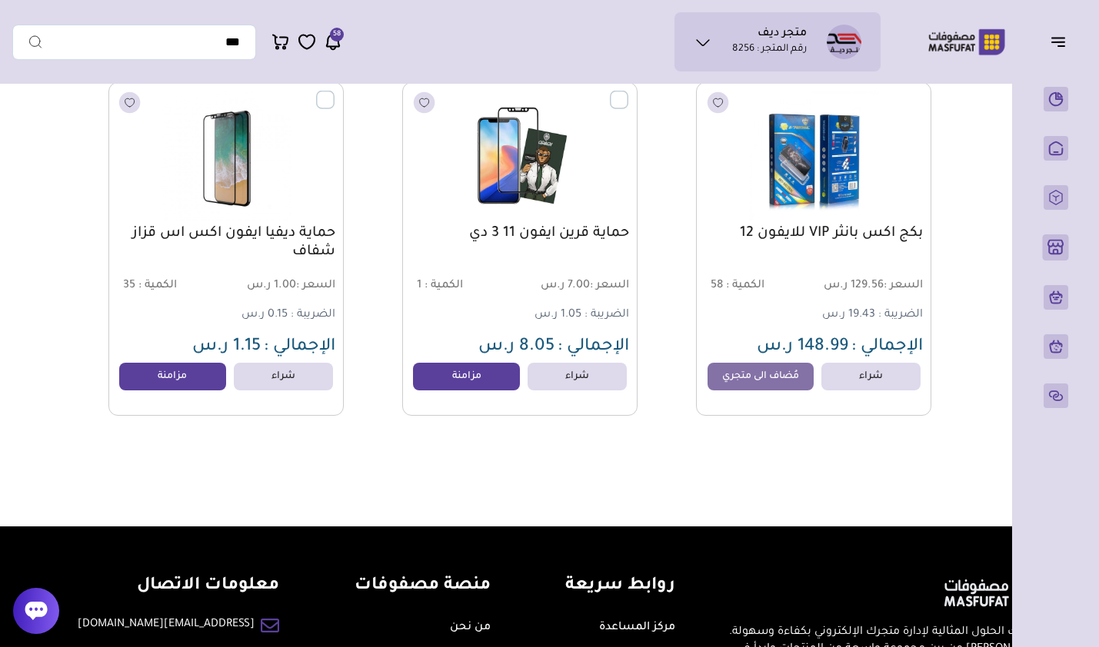
click at [463, 377] on link "مزامنة" at bounding box center [466, 377] width 107 height 28
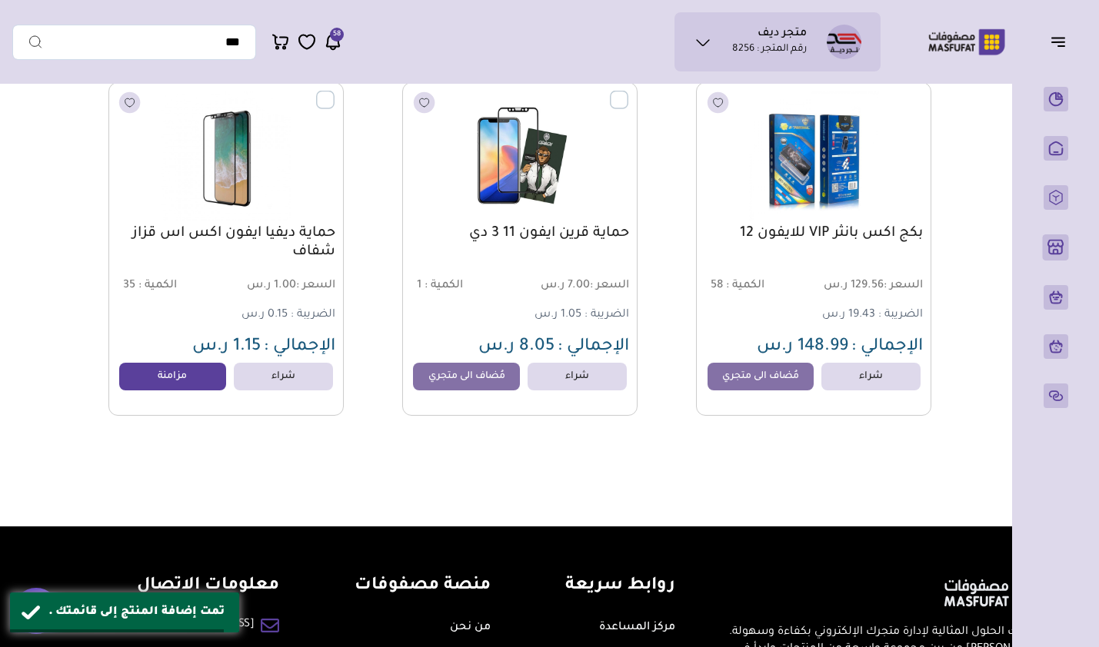
click at [176, 384] on link "مزامنة" at bounding box center [172, 377] width 107 height 28
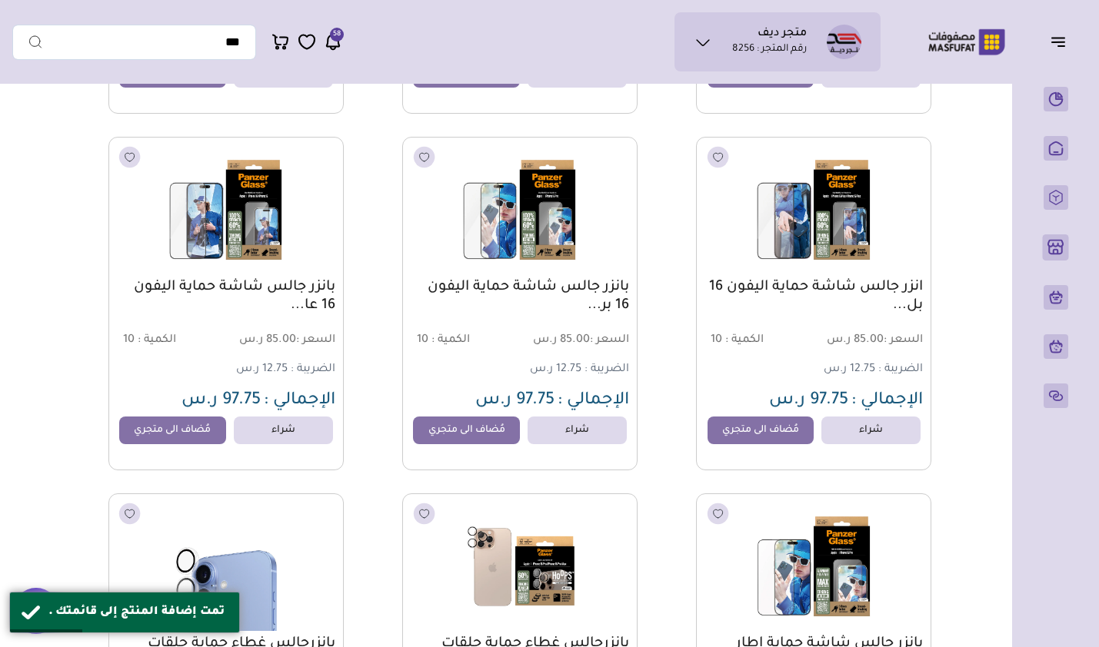
scroll to position [0, 0]
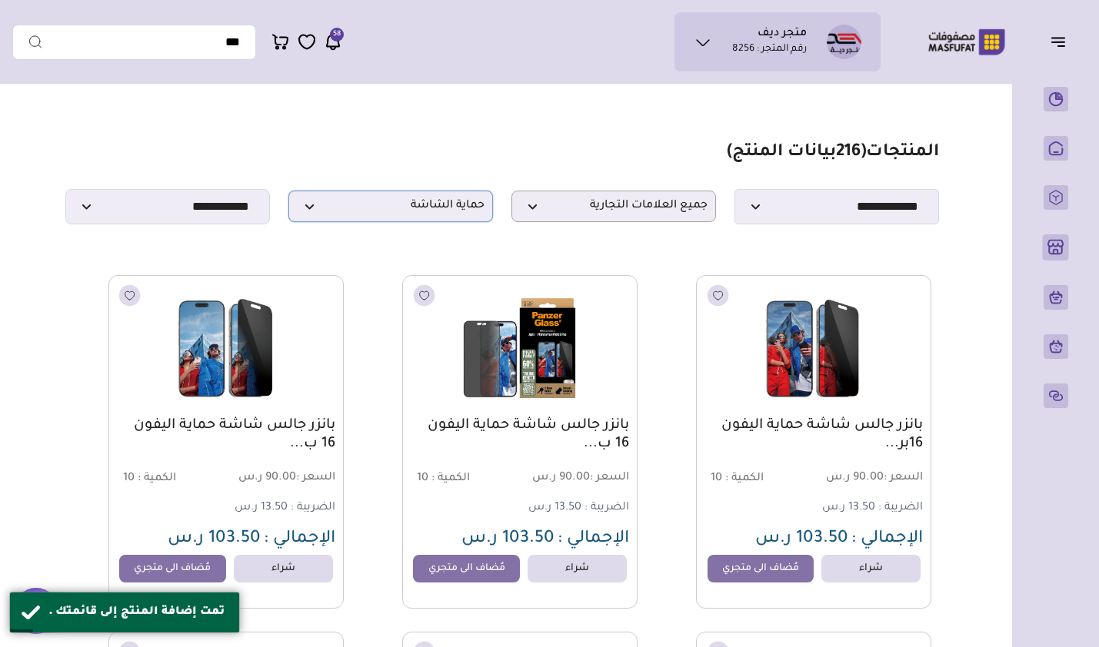
click at [424, 207] on span "حماية الشاشة" at bounding box center [391, 206] width 188 height 15
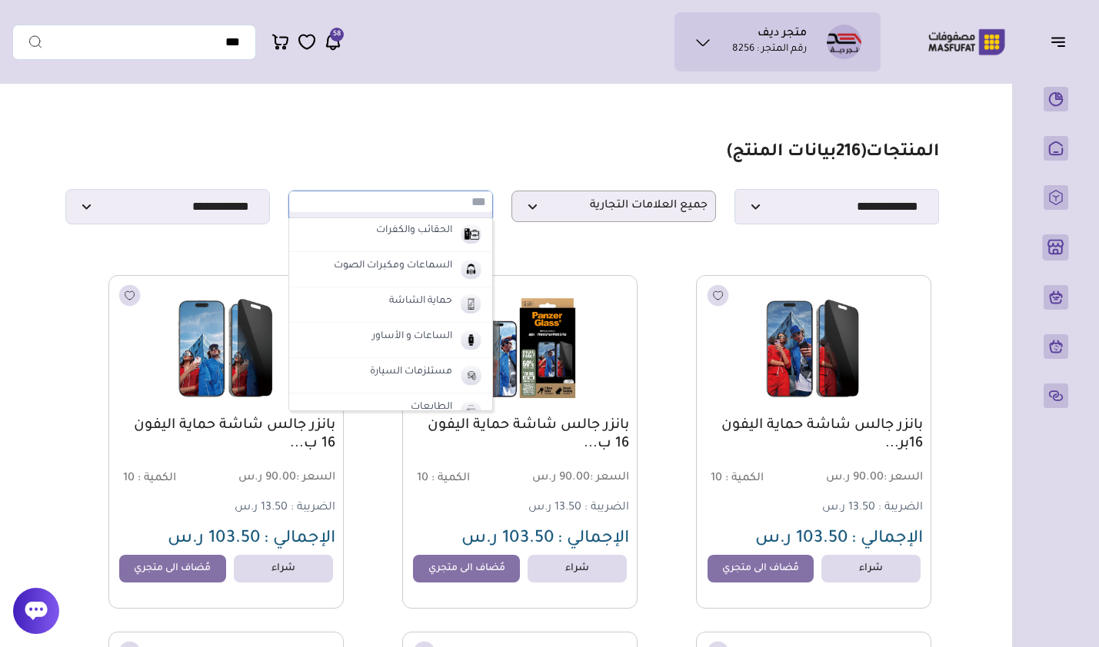
scroll to position [154, 0]
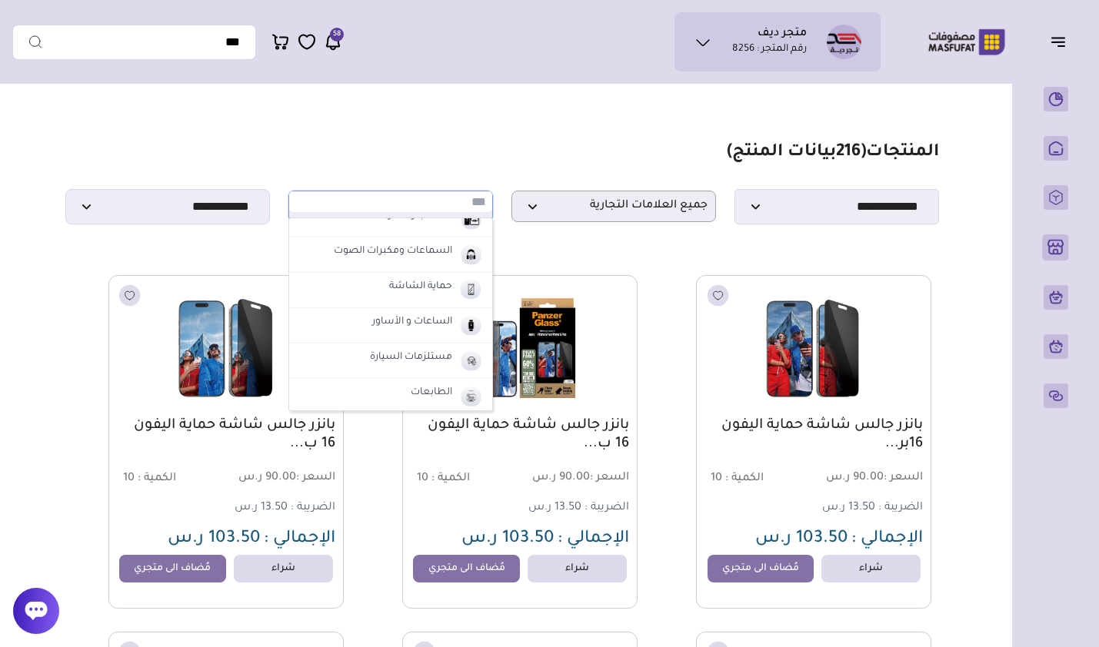
click at [398, 328] on label "الساعات و الأساور" at bounding box center [412, 323] width 85 height 20
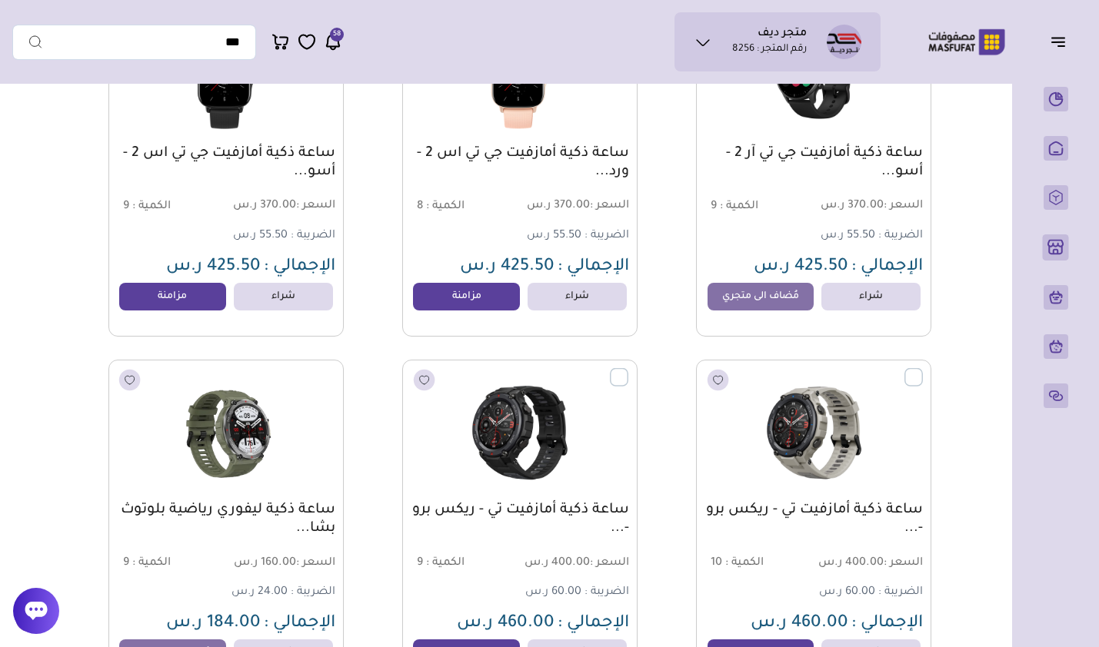
scroll to position [4752, 0]
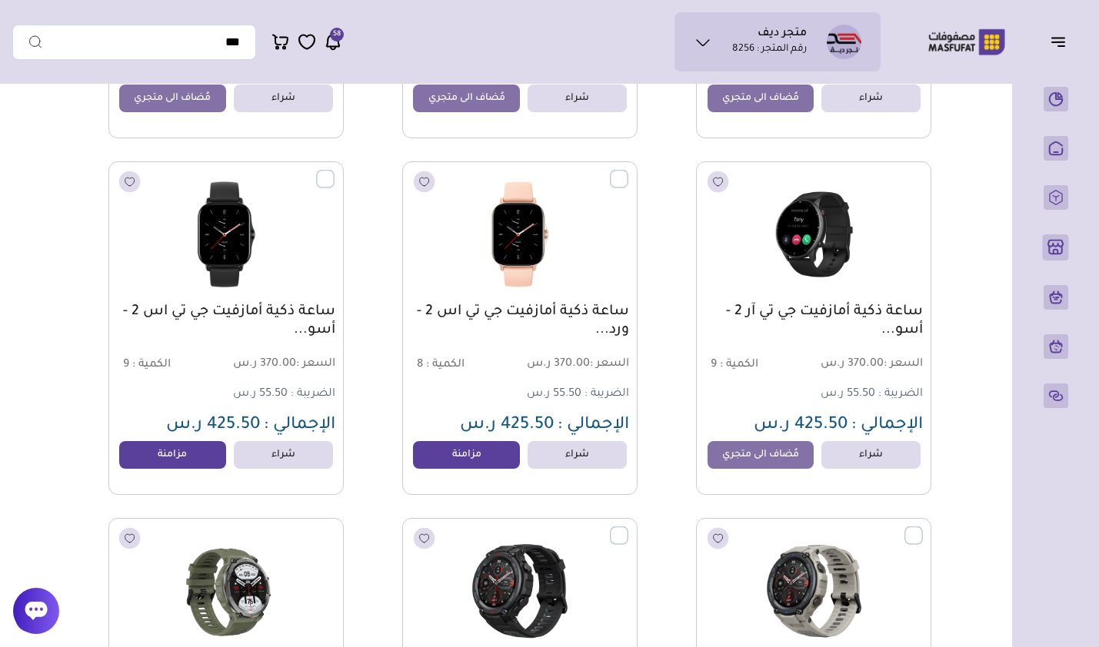
drag, startPoint x: 458, startPoint y: 464, endPoint x: 435, endPoint y: 464, distance: 23.1
click at [458, 464] on link "مزامنة" at bounding box center [466, 455] width 107 height 28
click at [176, 459] on link "مزامنة" at bounding box center [172, 455] width 107 height 28
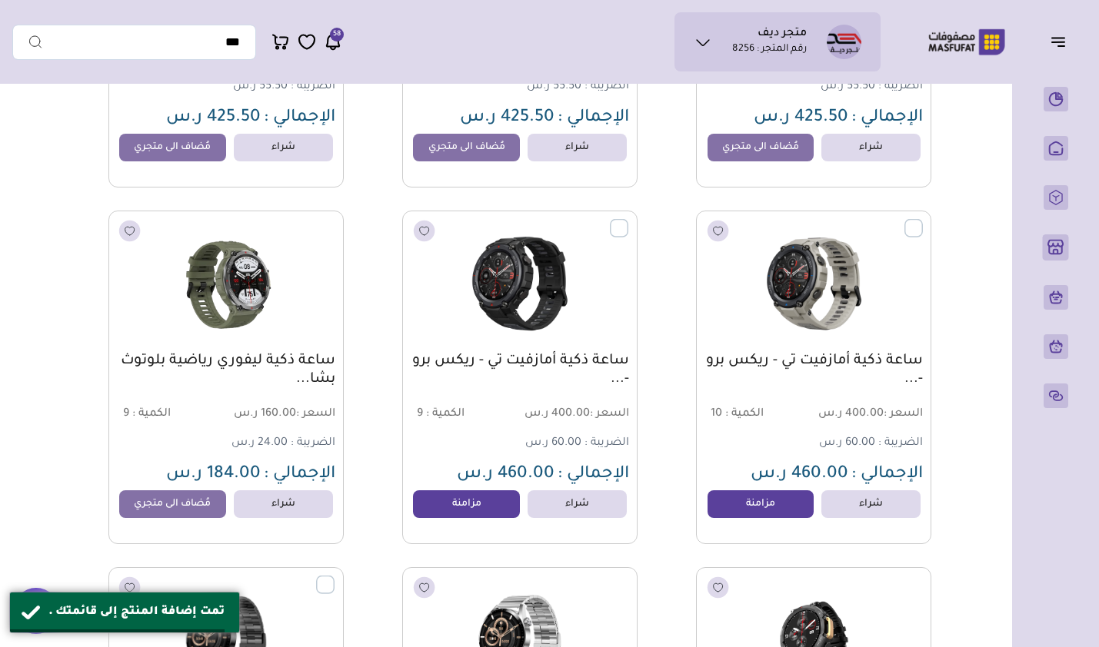
scroll to position [5214, 0]
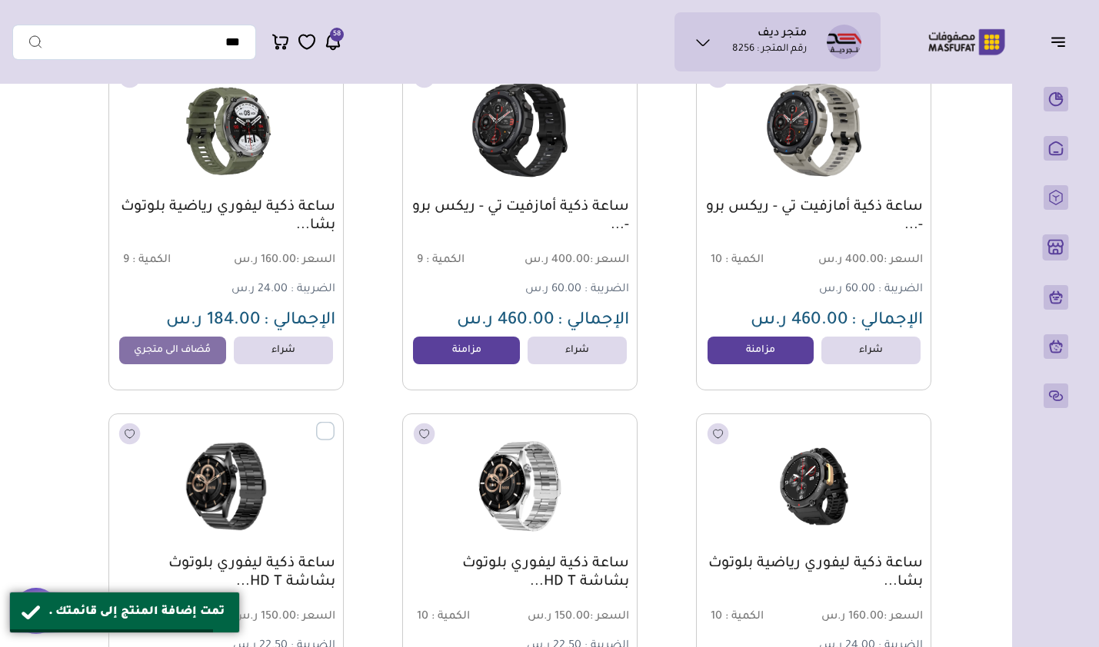
click at [750, 364] on link "مزامنة" at bounding box center [760, 351] width 107 height 28
click at [441, 361] on link "مزامنة" at bounding box center [466, 351] width 107 height 28
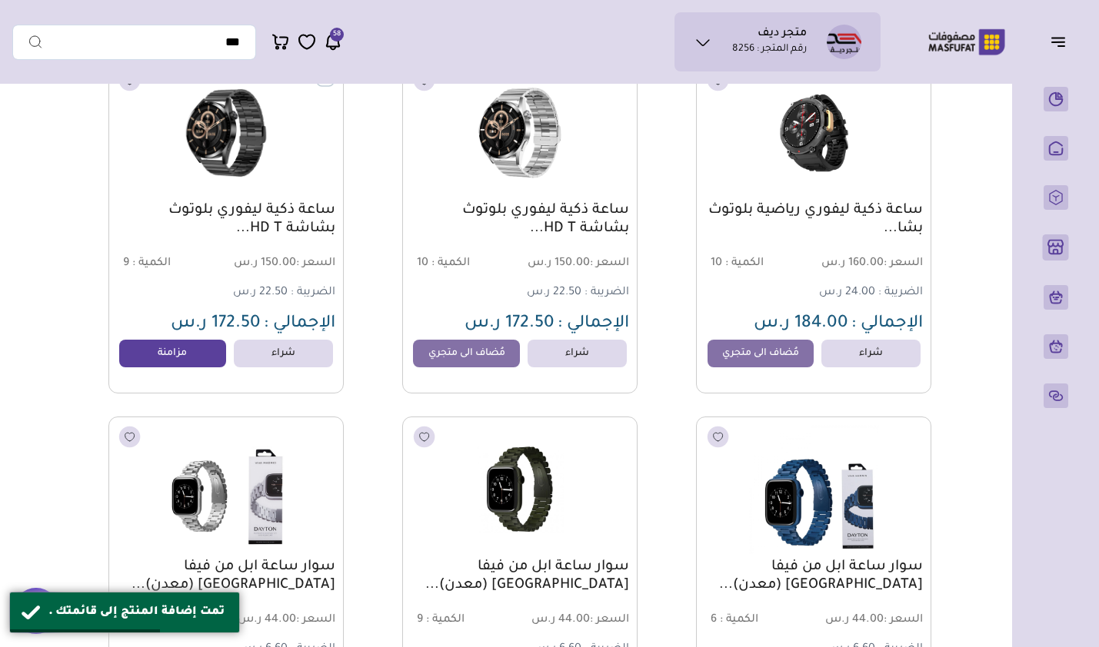
scroll to position [5598, 0]
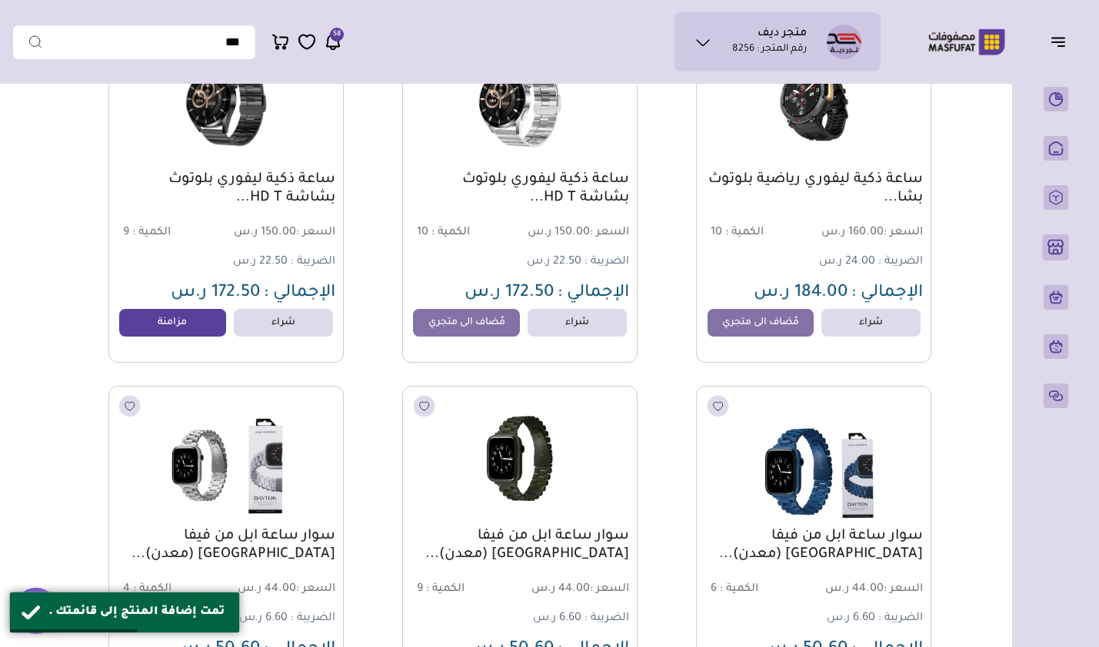
click at [169, 329] on link "مزامنة" at bounding box center [172, 323] width 107 height 28
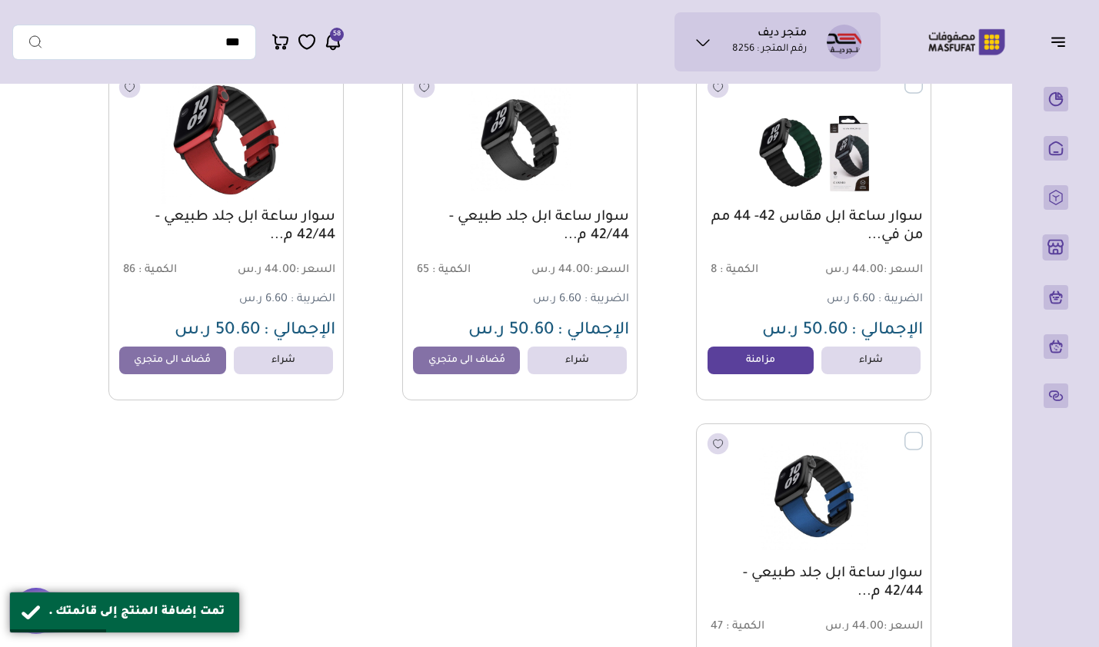
scroll to position [6290, 0]
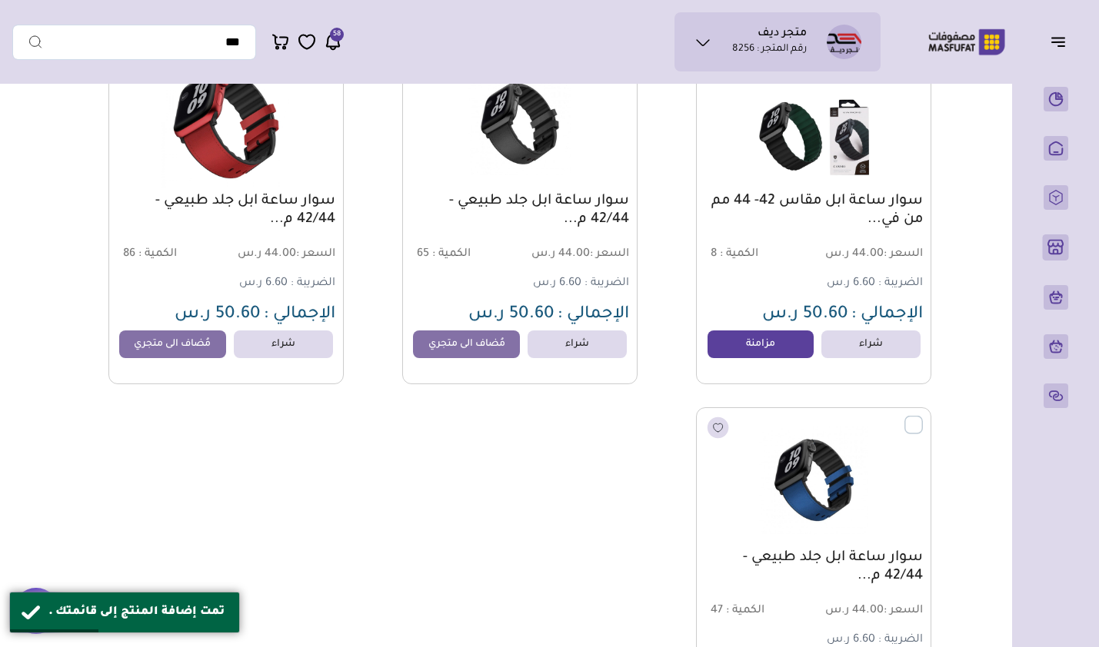
click at [746, 351] on link "مزامنة" at bounding box center [760, 345] width 107 height 28
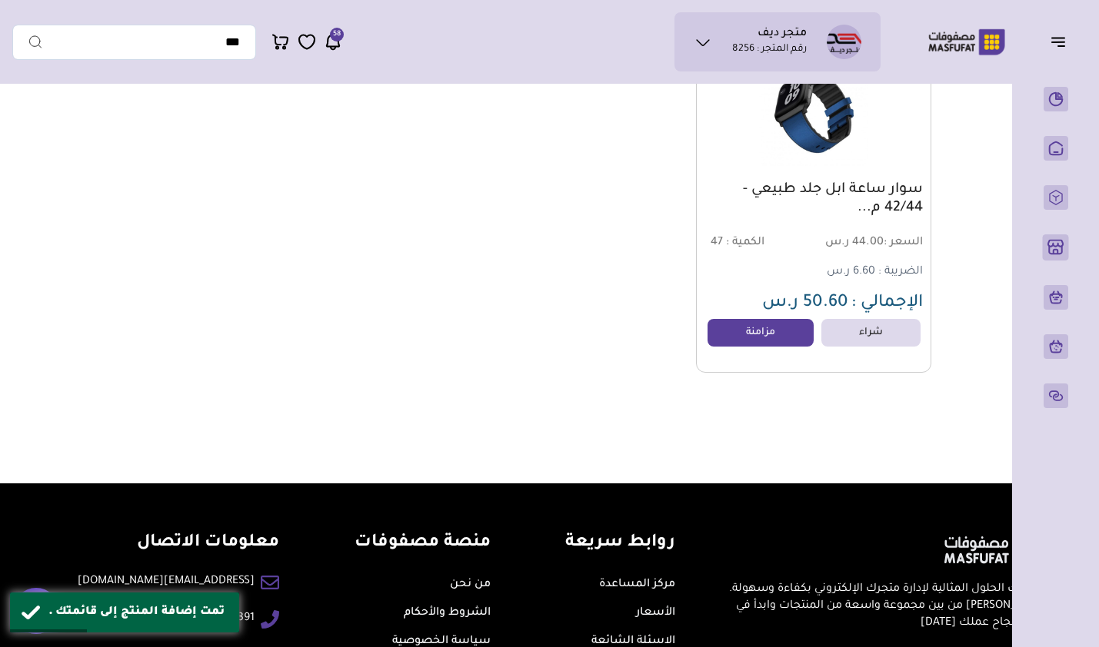
scroll to position [6674, 0]
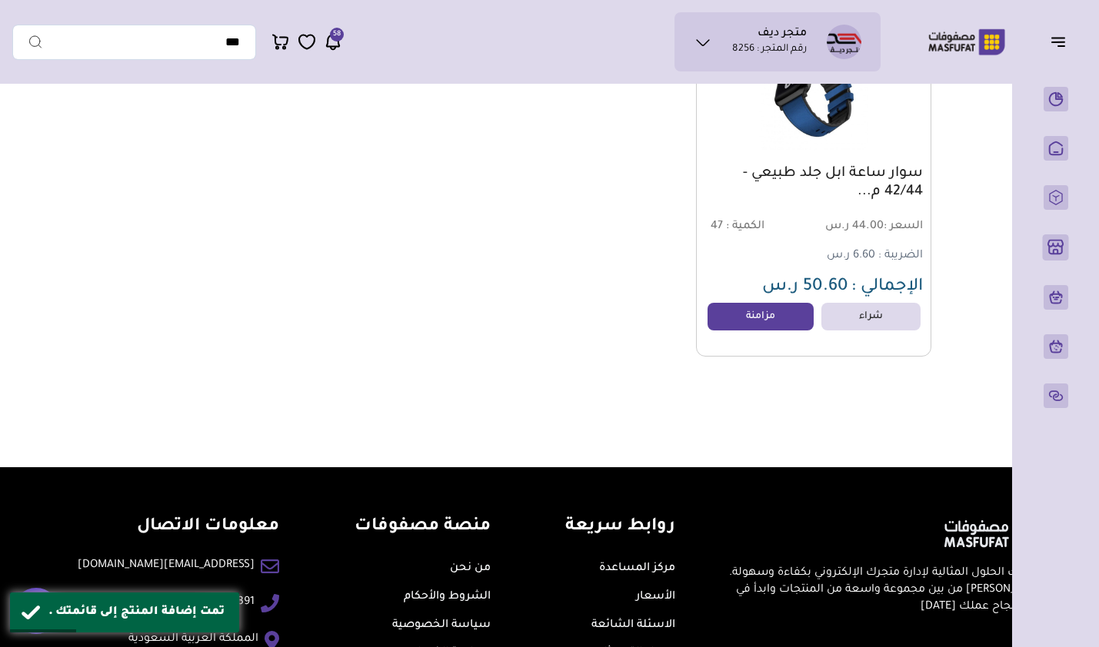
click at [755, 323] on link "مزامنة" at bounding box center [760, 317] width 107 height 28
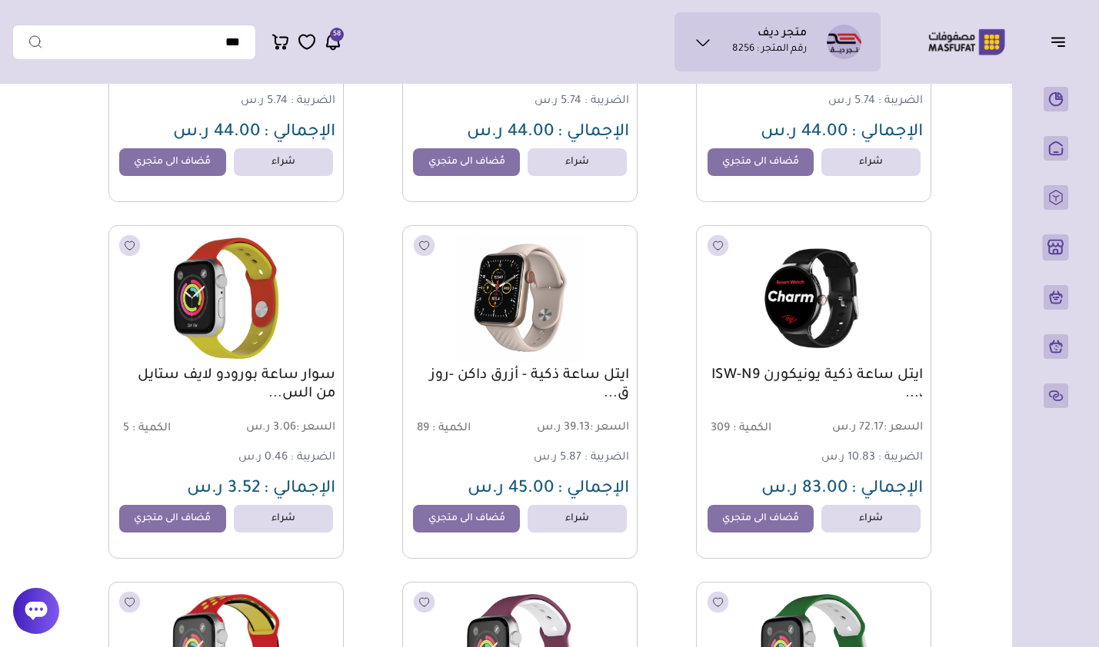
scroll to position [0, 0]
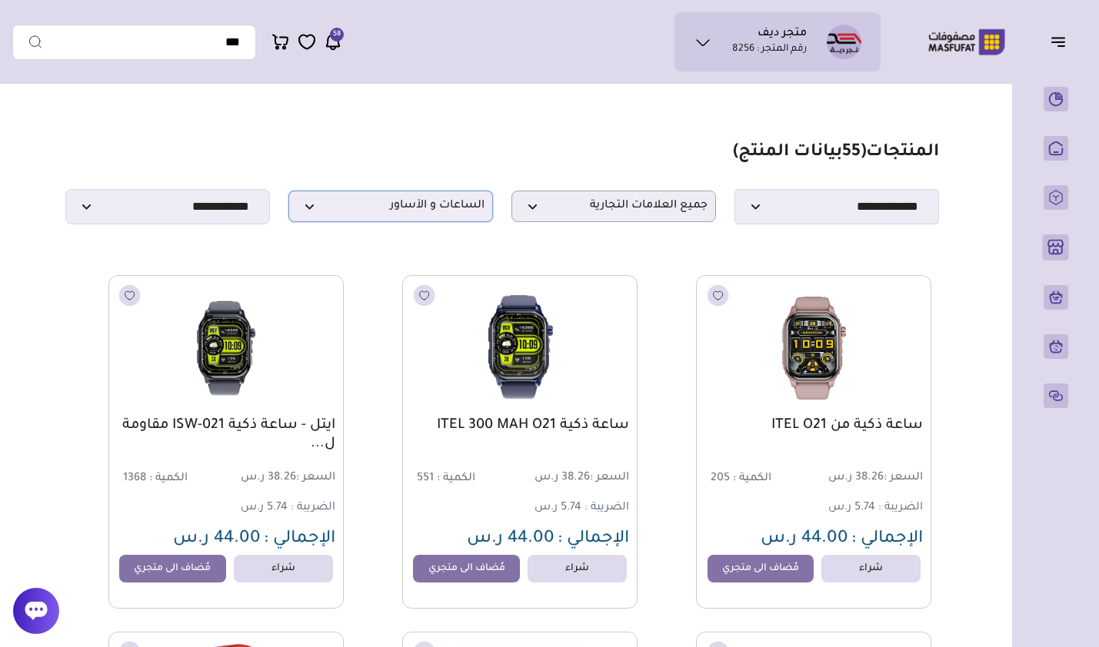
click at [403, 221] on p "الساعات و الأساور" at bounding box center [390, 207] width 205 height 32
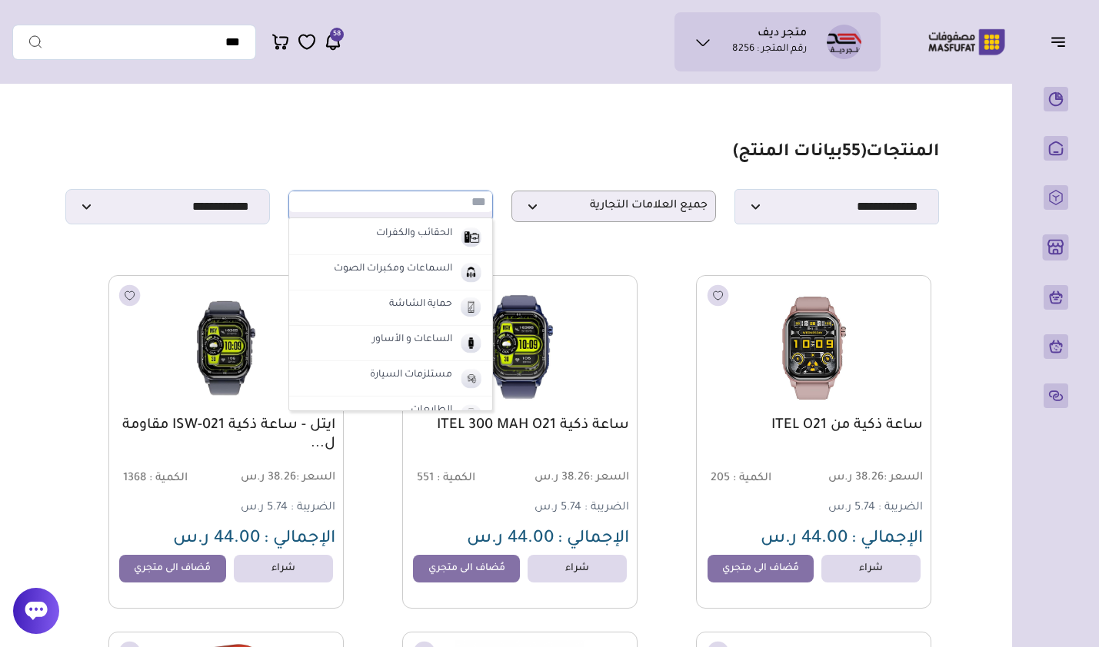
scroll to position [154, 0]
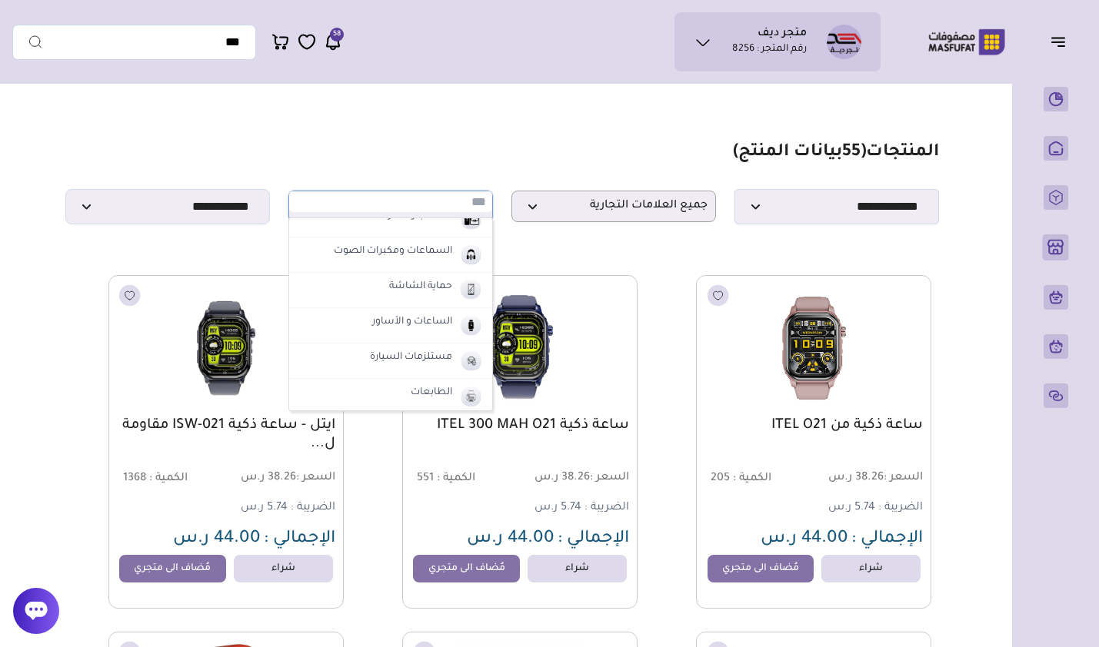
click at [377, 366] on label "مستلزمات السيارة" at bounding box center [411, 358] width 87 height 20
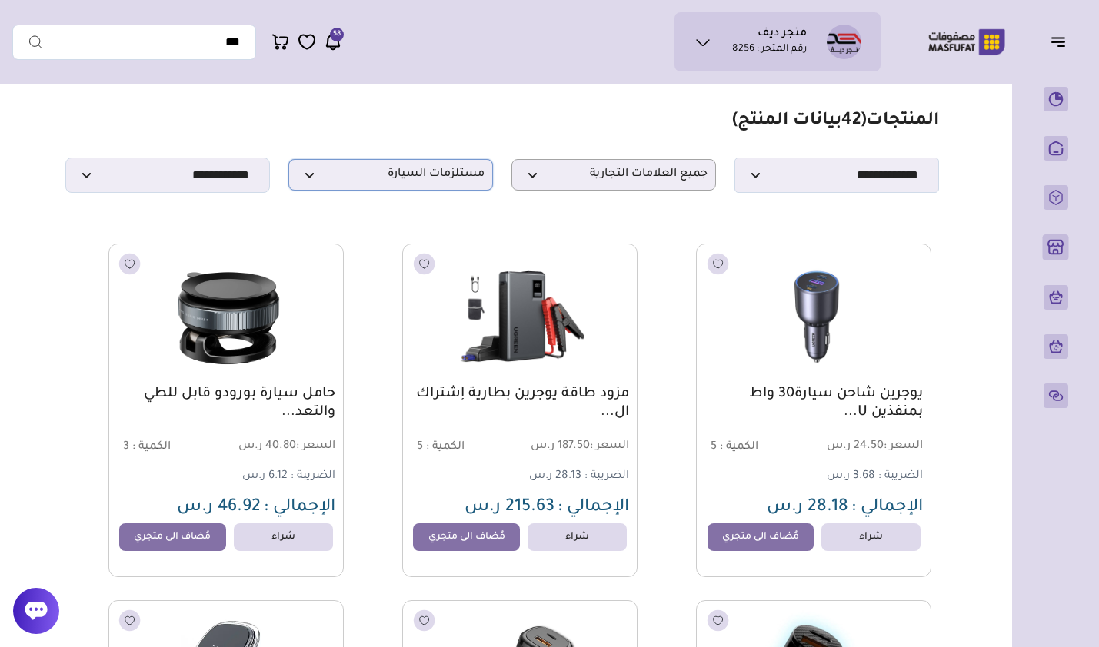
scroll to position [0, 0]
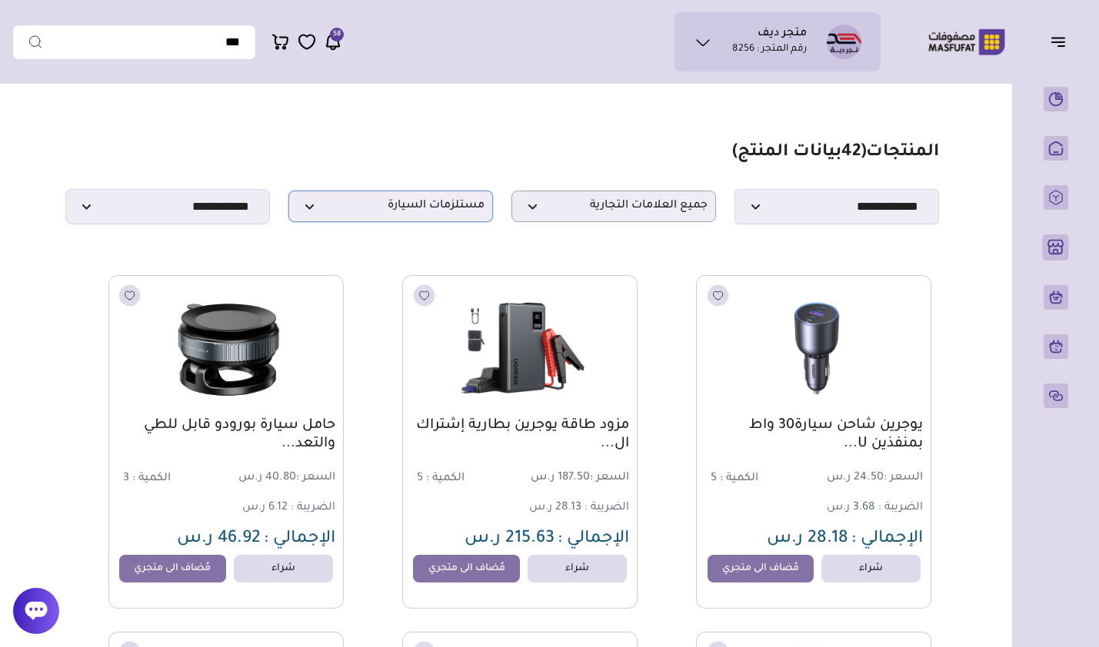
click at [334, 206] on span "مستلزمات السيارة" at bounding box center [391, 206] width 188 height 15
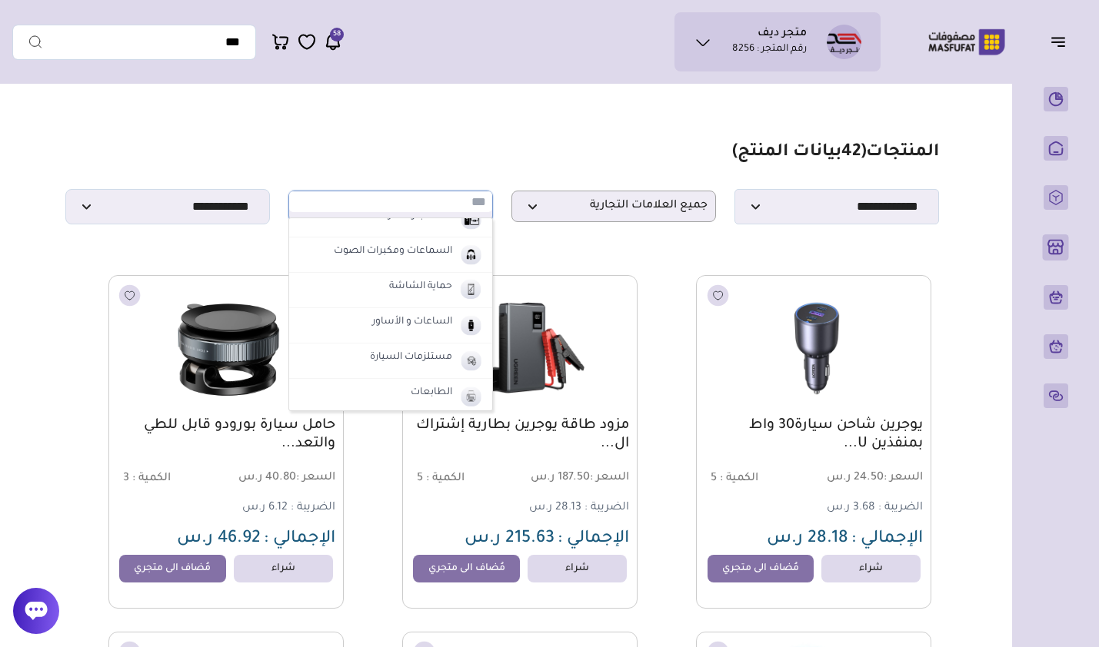
click at [395, 388] on li "الطابعات" at bounding box center [390, 396] width 203 height 35
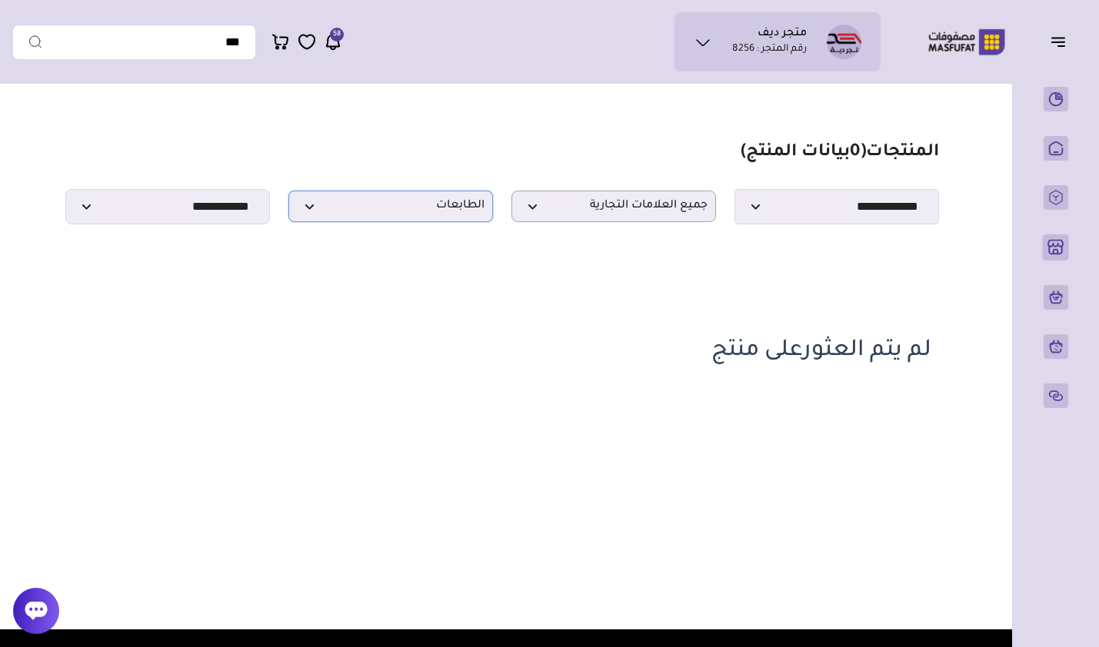
click at [387, 197] on p "الطابعات" at bounding box center [390, 207] width 205 height 32
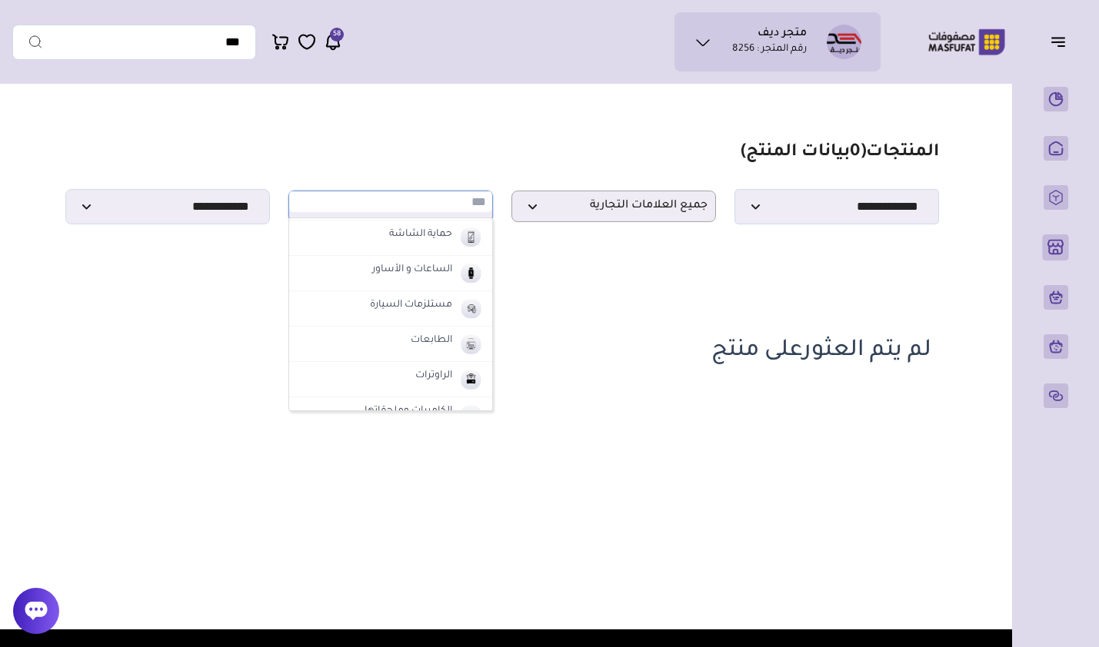
scroll to position [231, 0]
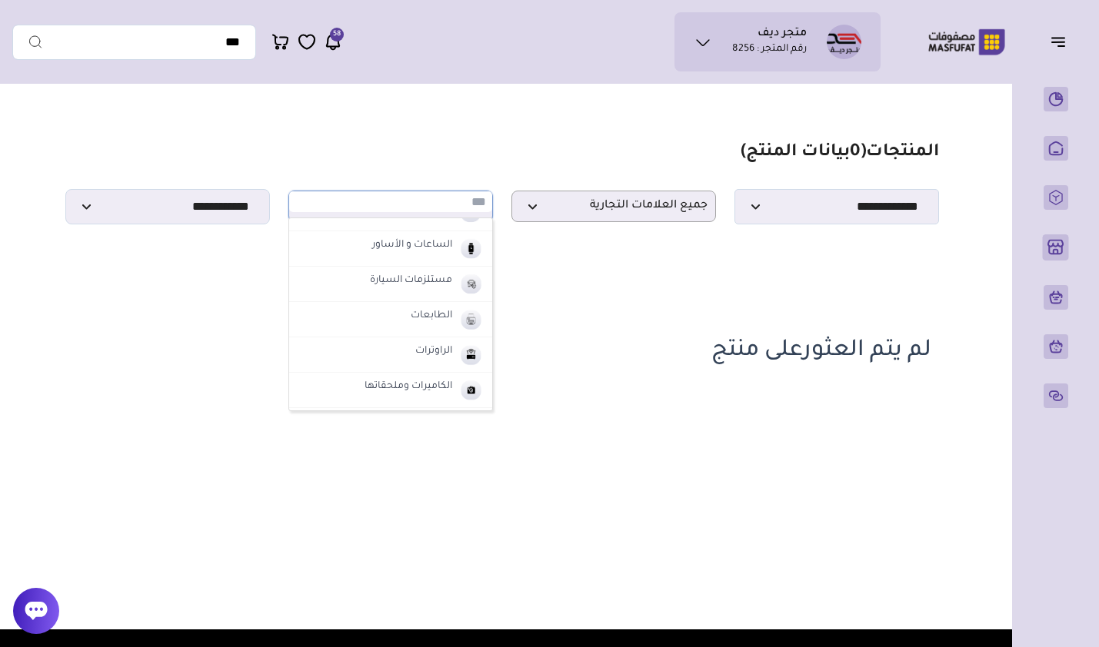
click at [405, 358] on li "الراوترات" at bounding box center [390, 355] width 203 height 35
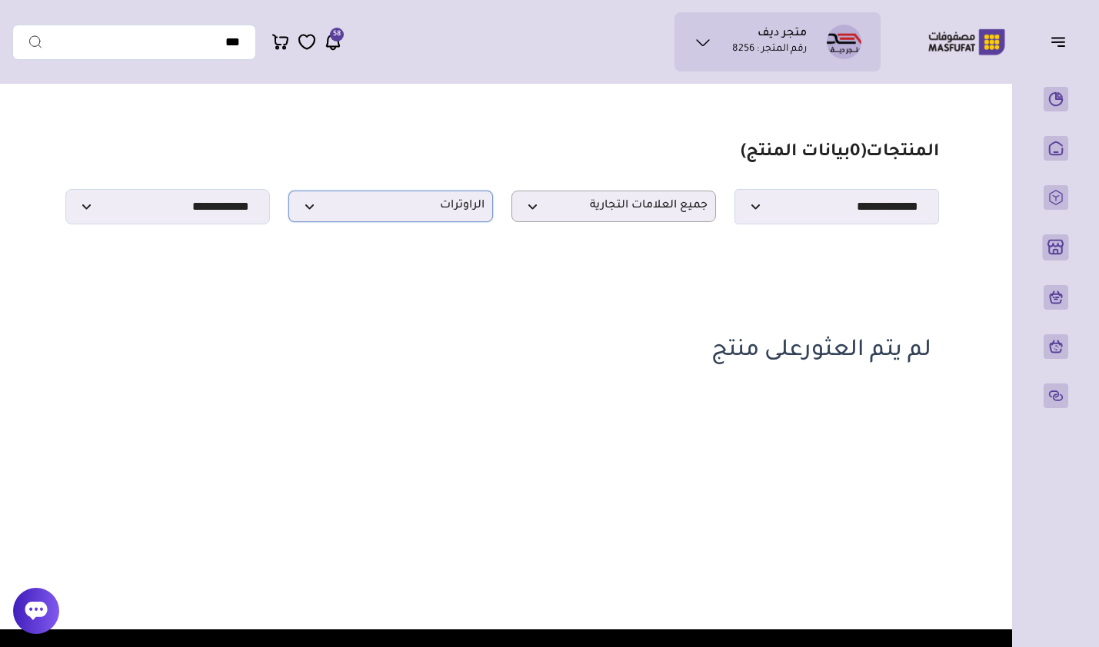
click at [385, 195] on p "الراوترات" at bounding box center [390, 207] width 205 height 32
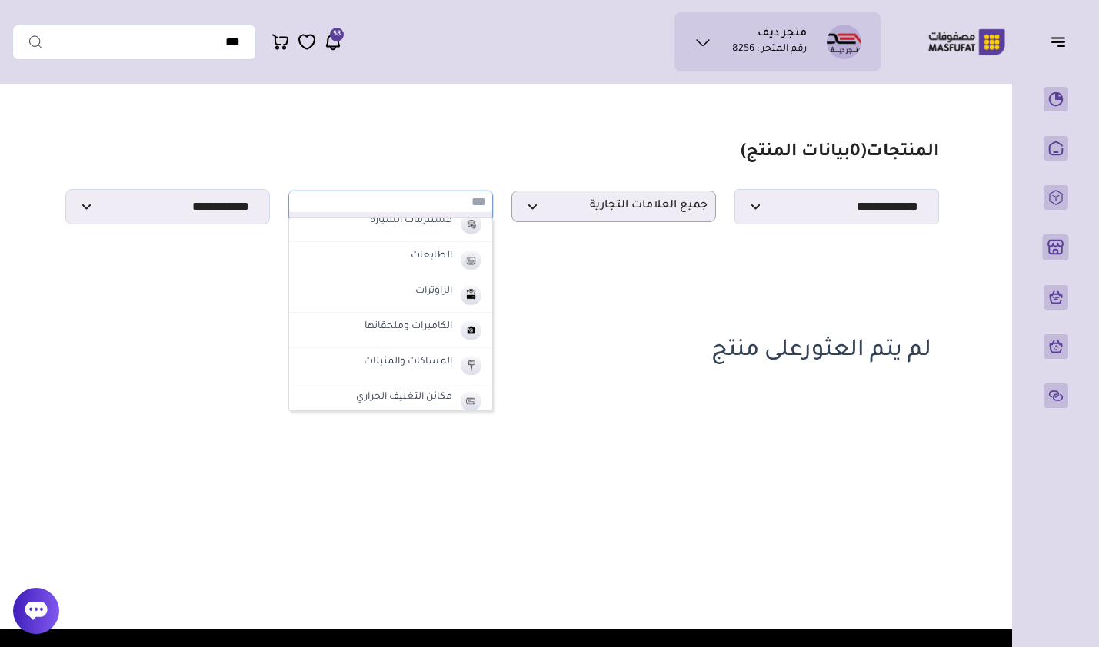
scroll to position [304, 0]
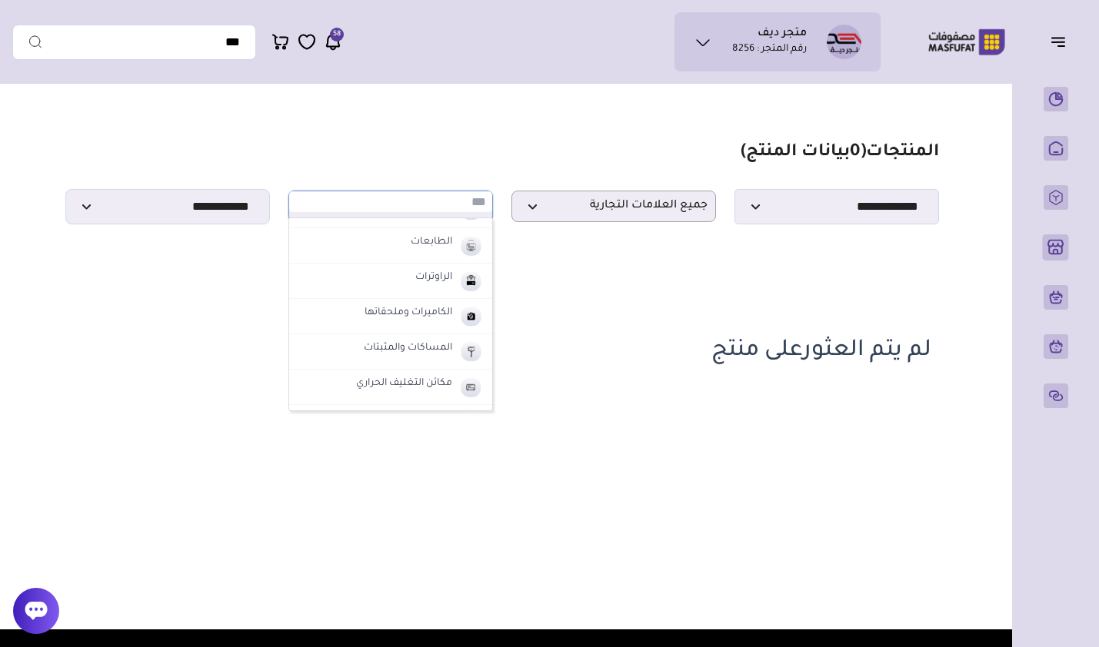
click at [389, 322] on label "الكاميرات وملحقاتها" at bounding box center [408, 314] width 92 height 20
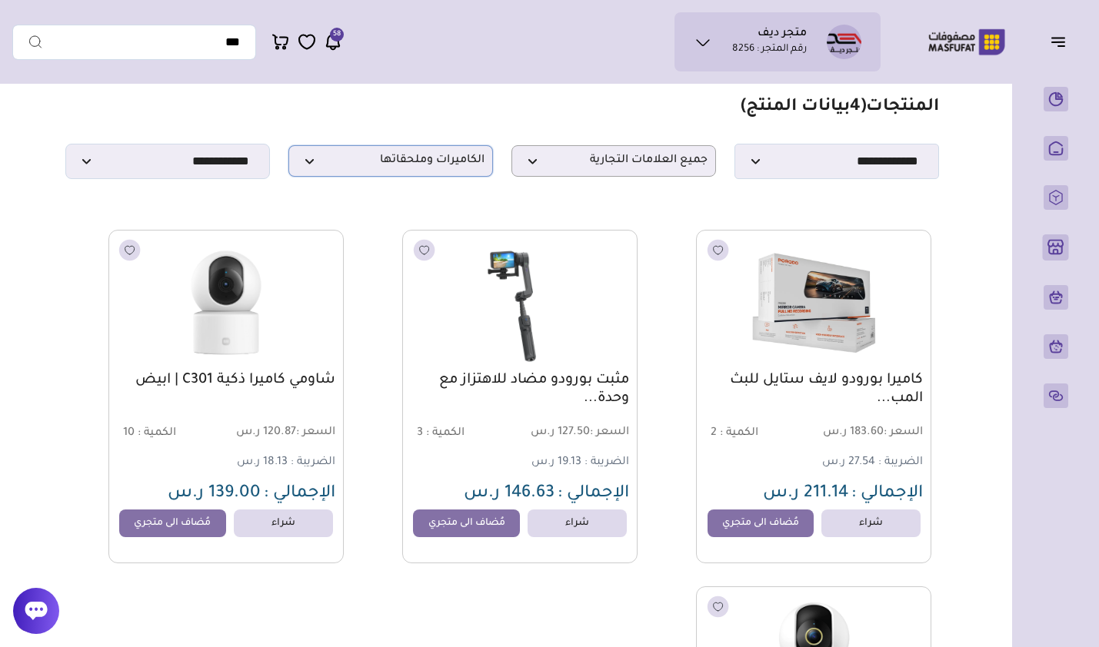
scroll to position [0, 0]
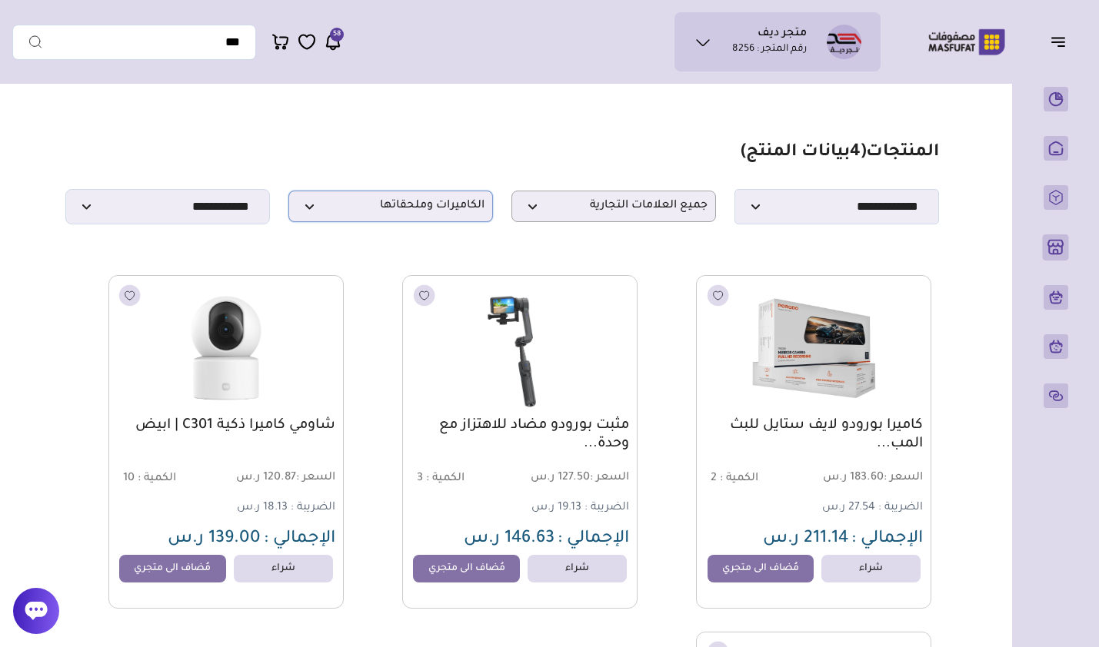
click at [431, 210] on span "الكاميرات وملحقاتها" at bounding box center [391, 206] width 188 height 15
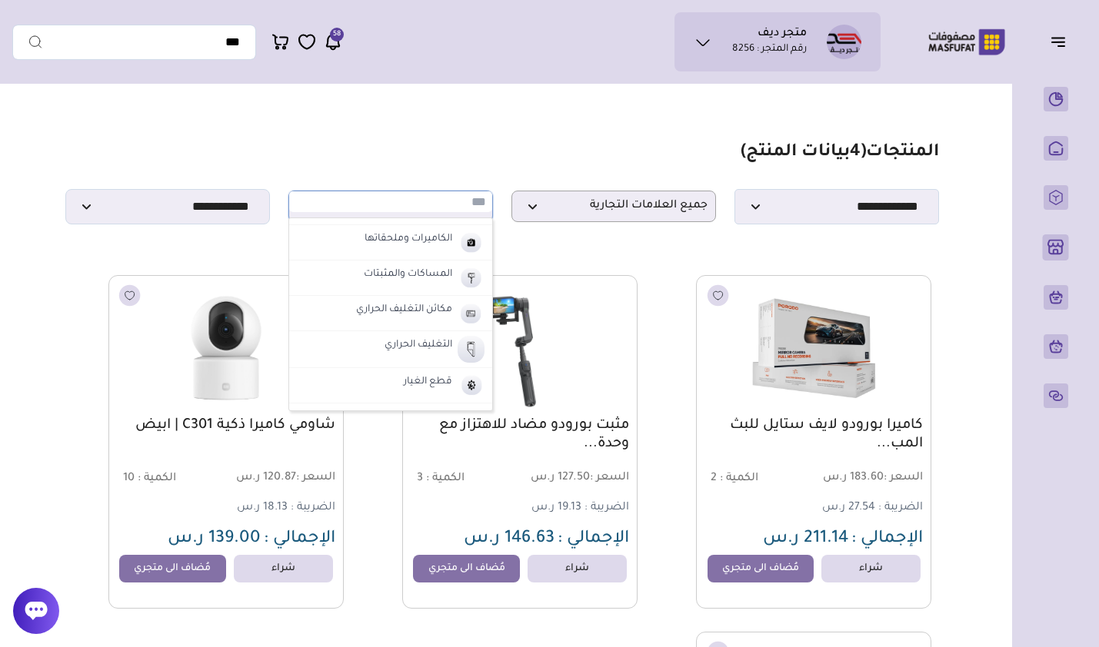
scroll to position [381, 0]
click at [397, 262] on li "المساكات والمثبتات" at bounding box center [390, 275] width 203 height 35
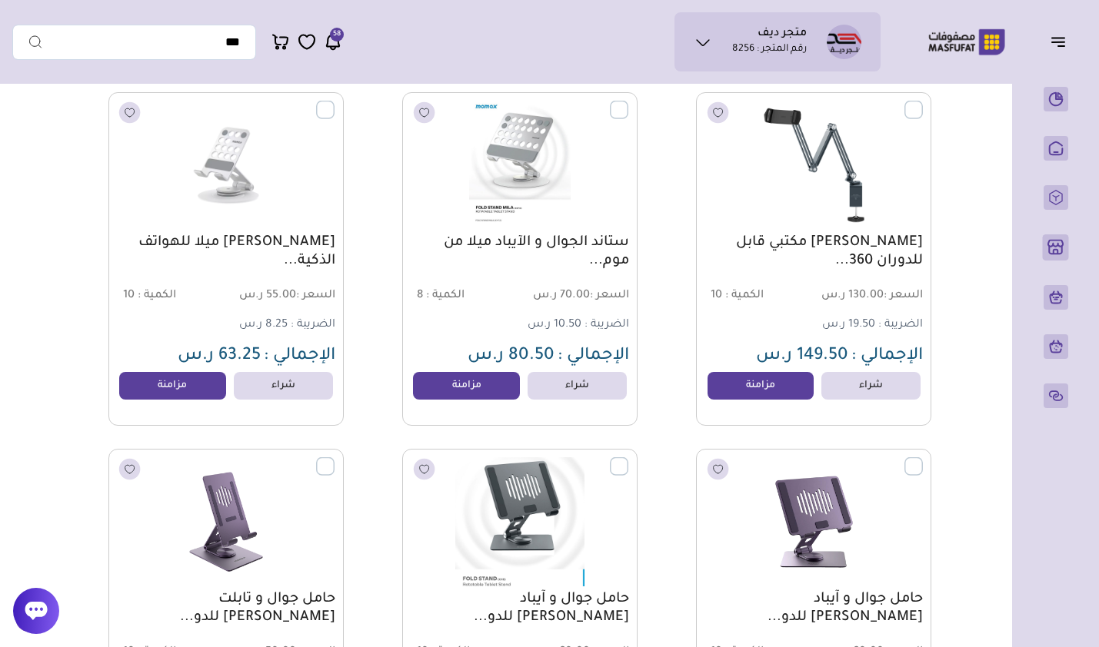
scroll to position [1615, 0]
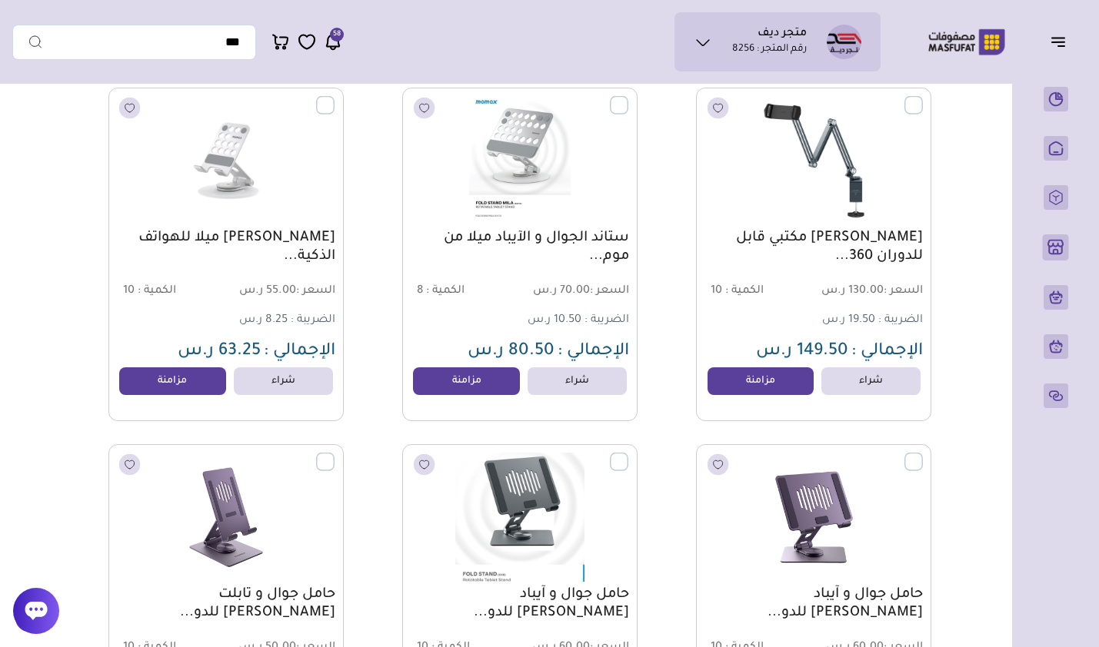
click at [743, 395] on link "مزامنة" at bounding box center [760, 382] width 107 height 28
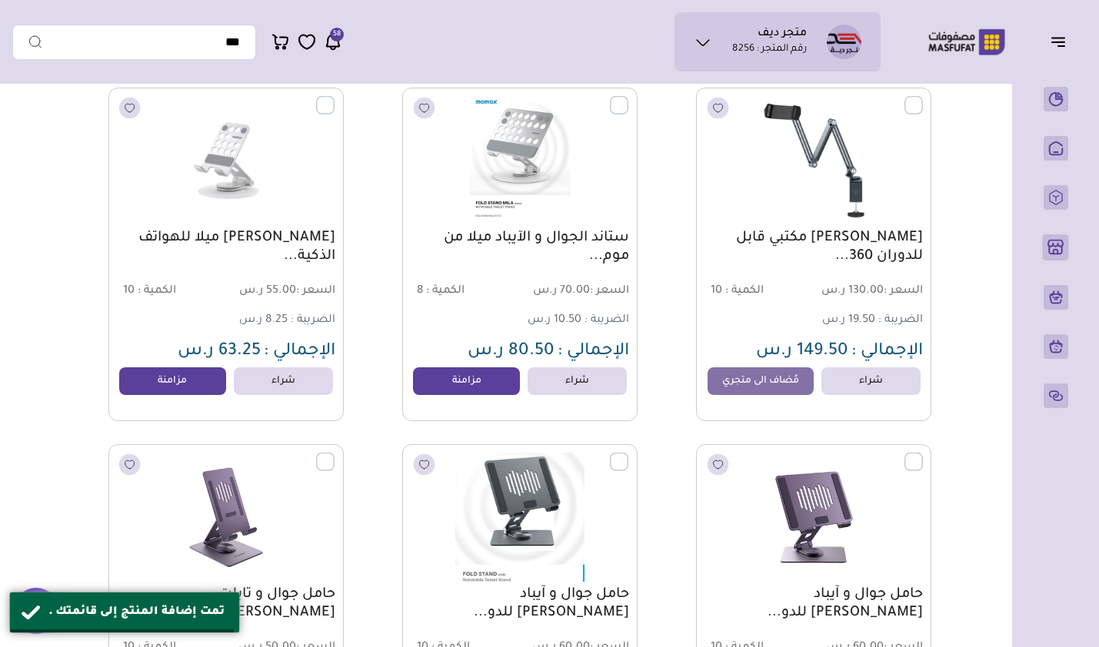
click at [501, 383] on link "مزامنة" at bounding box center [466, 382] width 107 height 28
click at [174, 395] on link "مزامنة" at bounding box center [172, 382] width 107 height 28
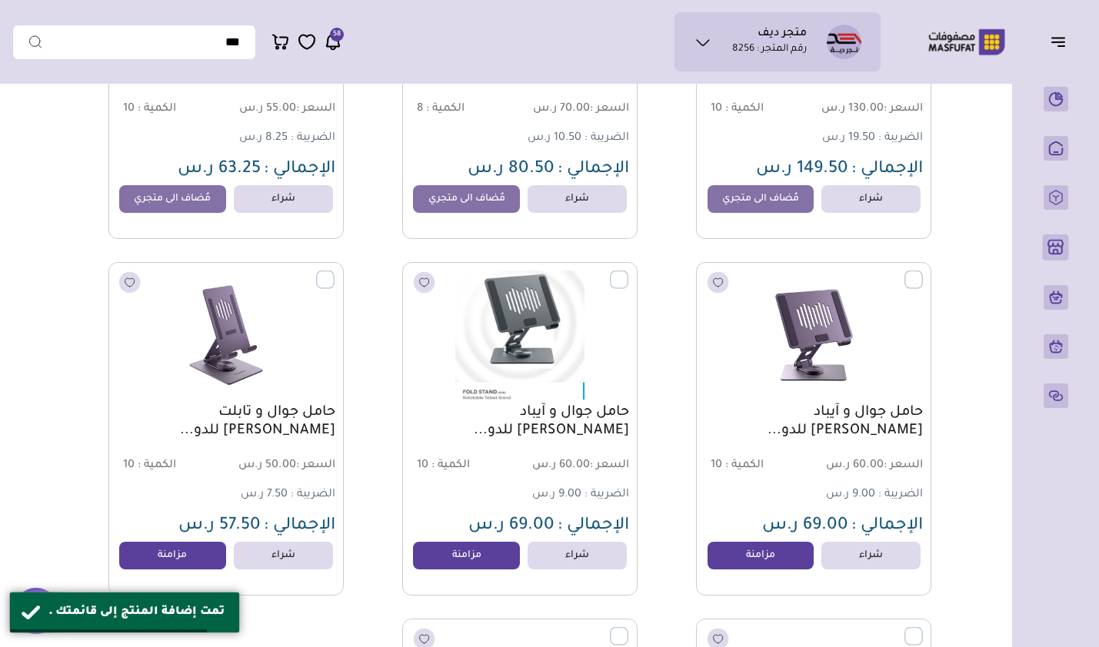
scroll to position [1922, 0]
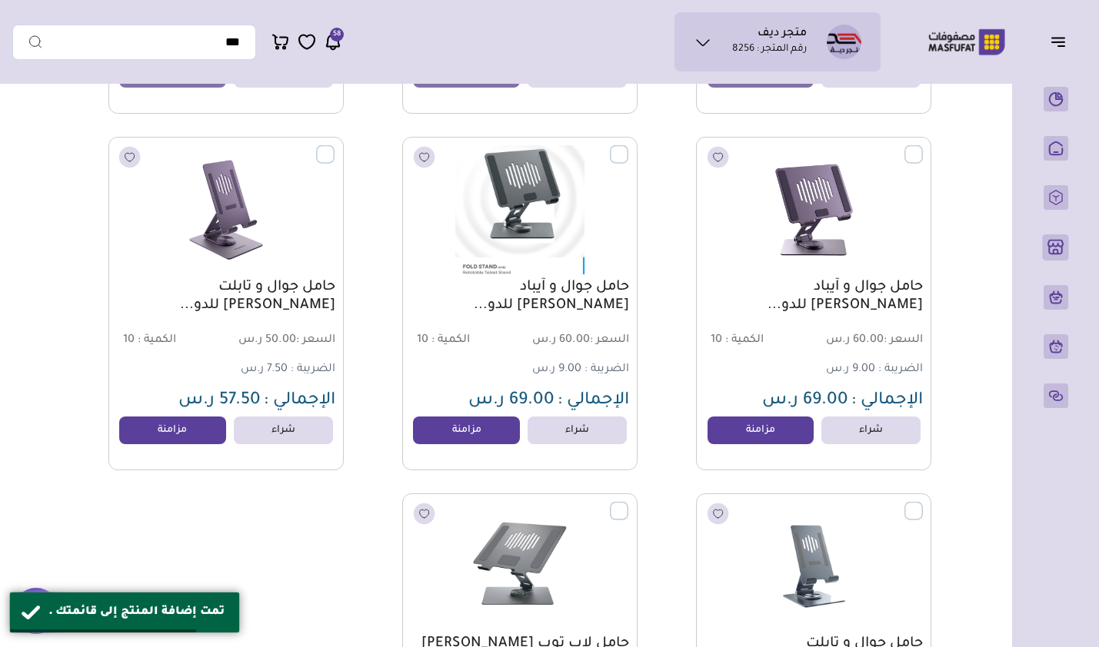
click at [740, 436] on link "مزامنة" at bounding box center [760, 431] width 107 height 28
click at [482, 432] on link "مزامنة" at bounding box center [466, 431] width 107 height 28
click at [185, 441] on link "مزامنة" at bounding box center [172, 431] width 107 height 28
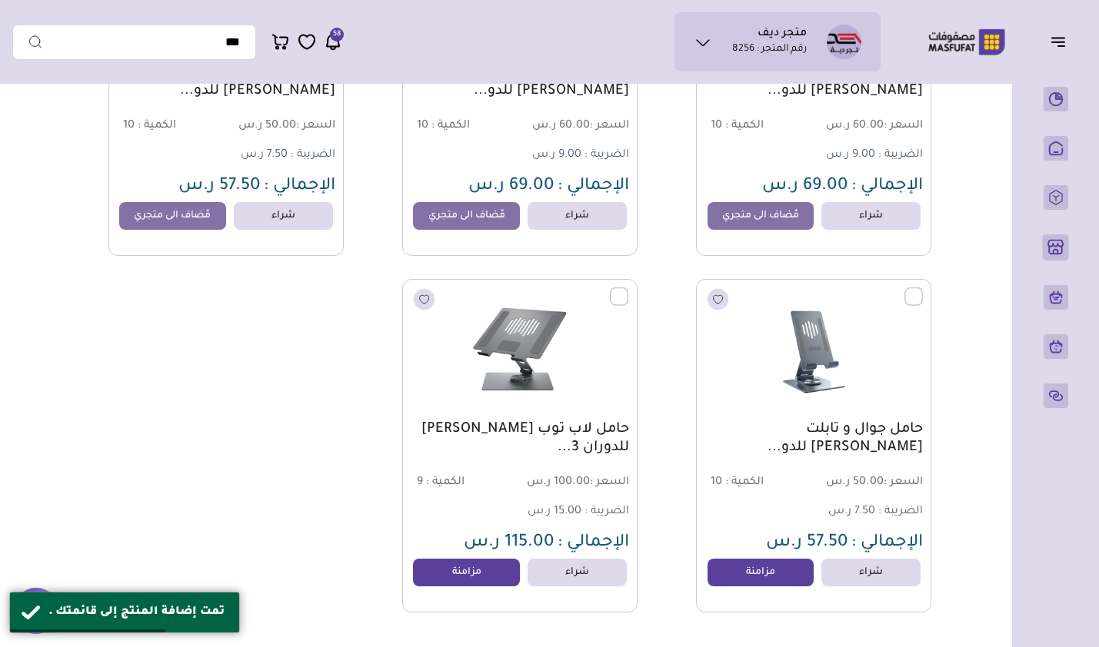
scroll to position [2153, 0]
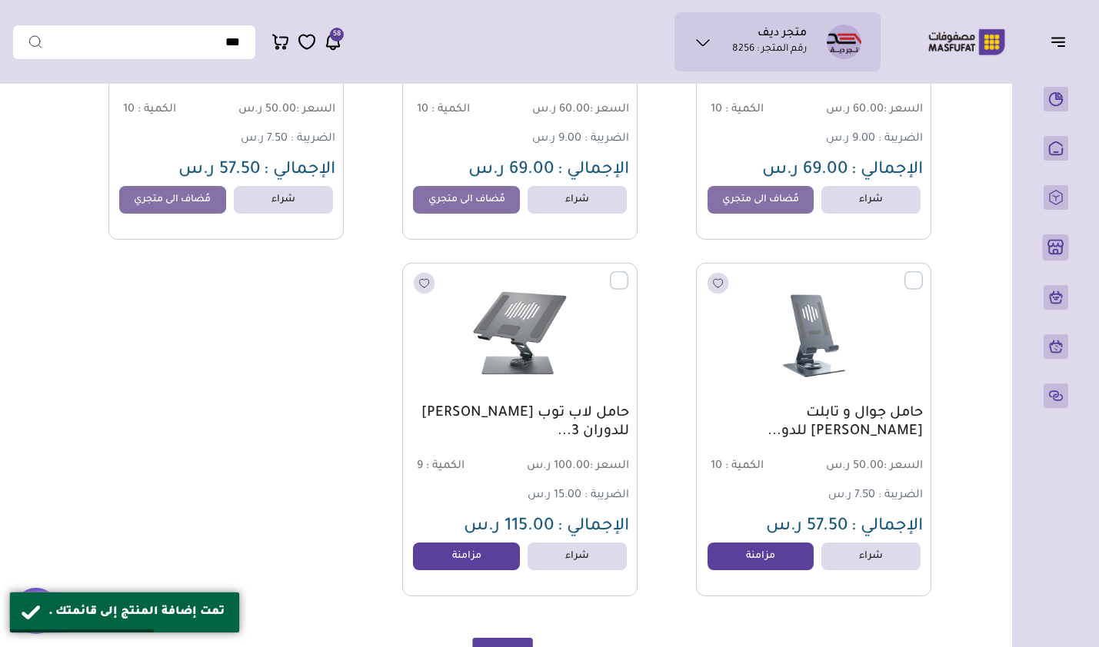
click at [737, 567] on link "مزامنة" at bounding box center [760, 557] width 107 height 28
click at [469, 570] on link "مزامنة" at bounding box center [466, 557] width 107 height 28
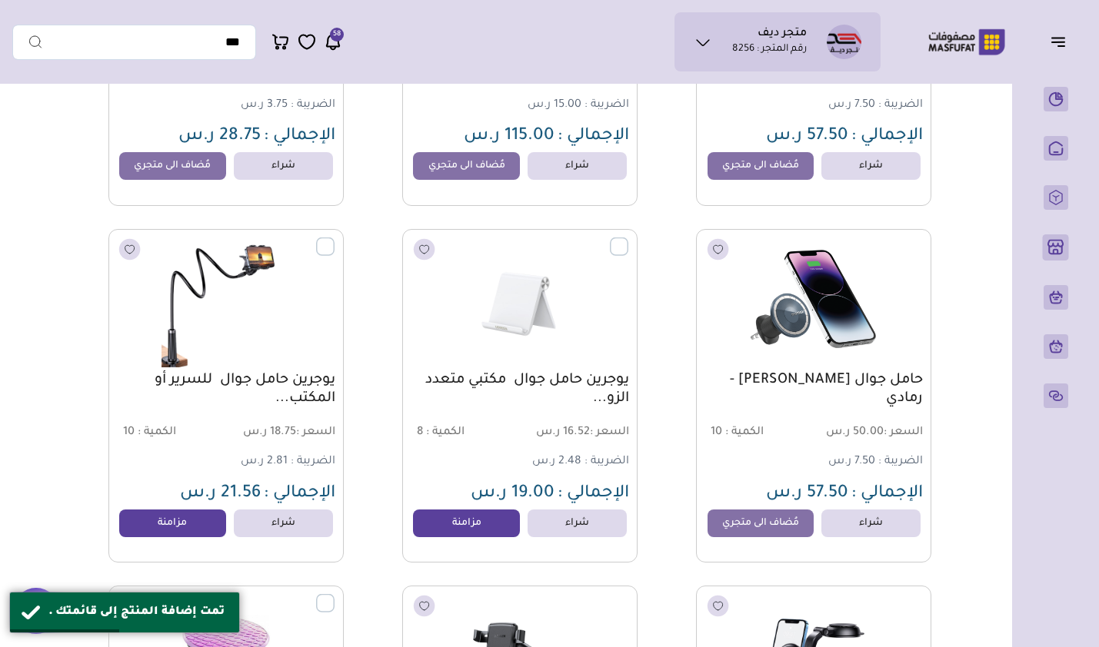
scroll to position [2691, 0]
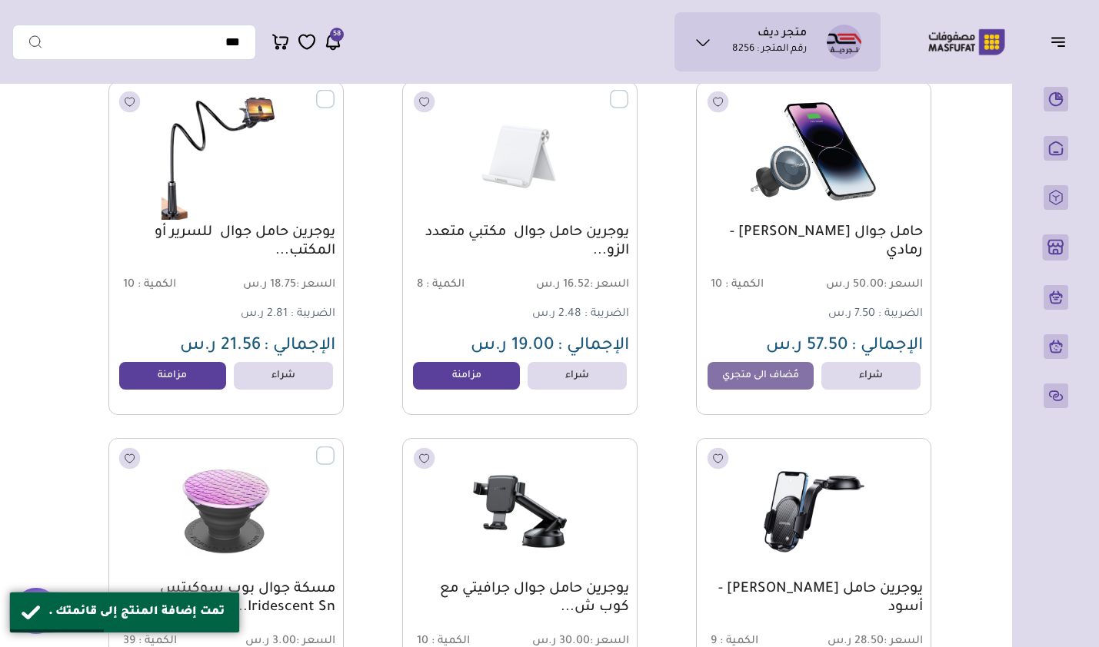
click at [477, 382] on link "مزامنة" at bounding box center [466, 376] width 107 height 28
click at [168, 385] on link "مزامنة" at bounding box center [172, 376] width 107 height 28
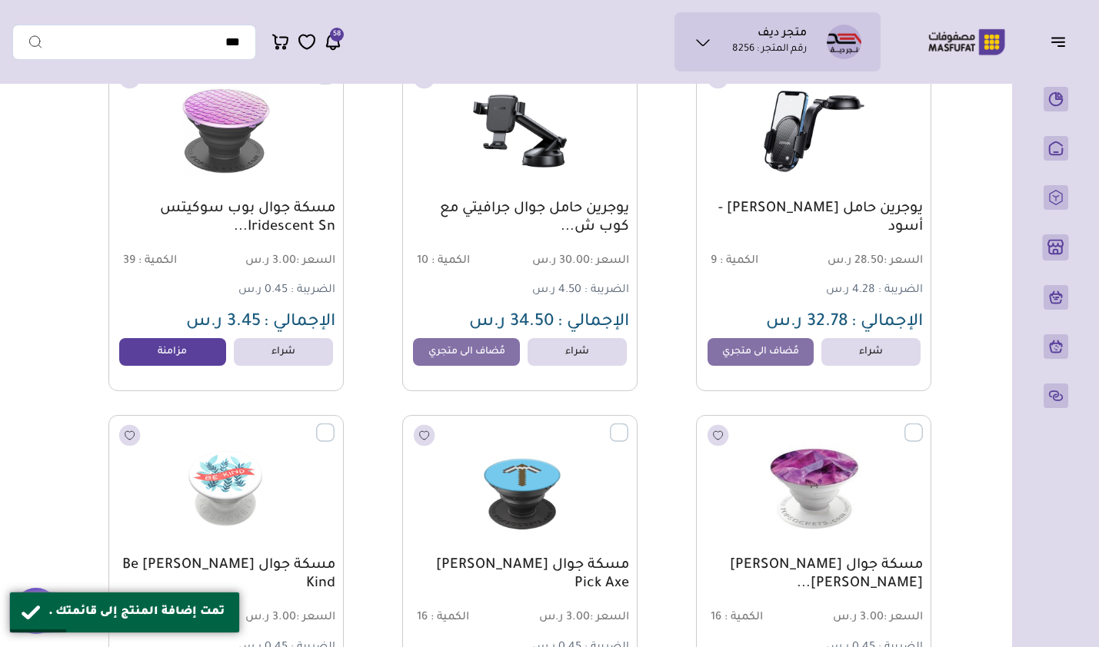
scroll to position [3075, 0]
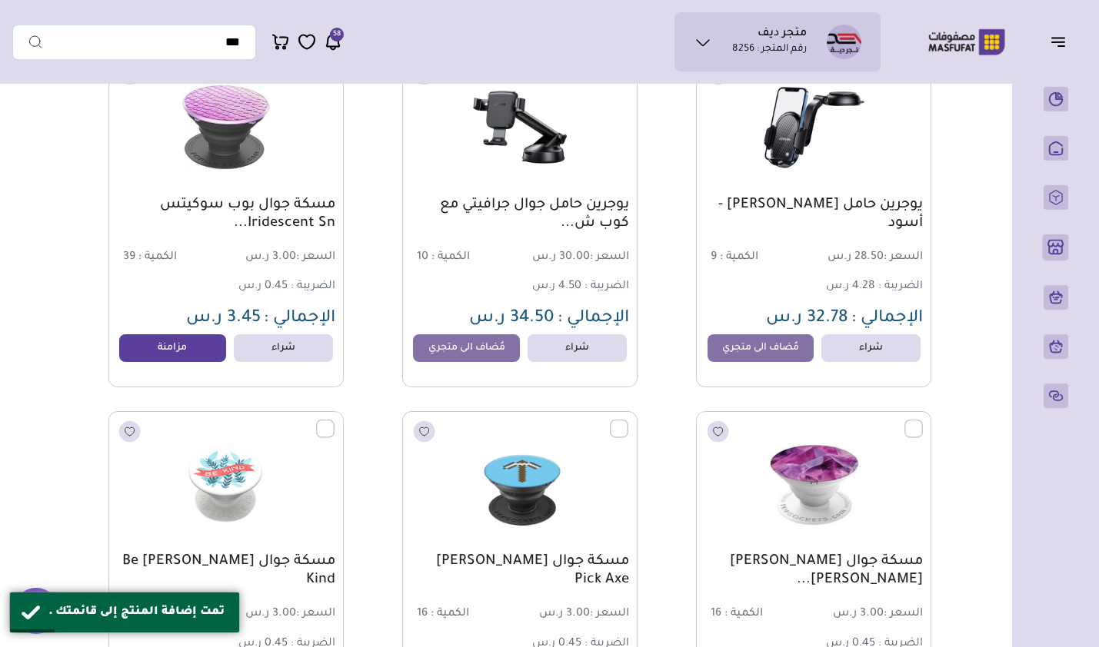
click at [743, 355] on link "مُضاف الى متجري" at bounding box center [760, 348] width 107 height 28
click at [184, 346] on link "مزامنة" at bounding box center [172, 348] width 107 height 28
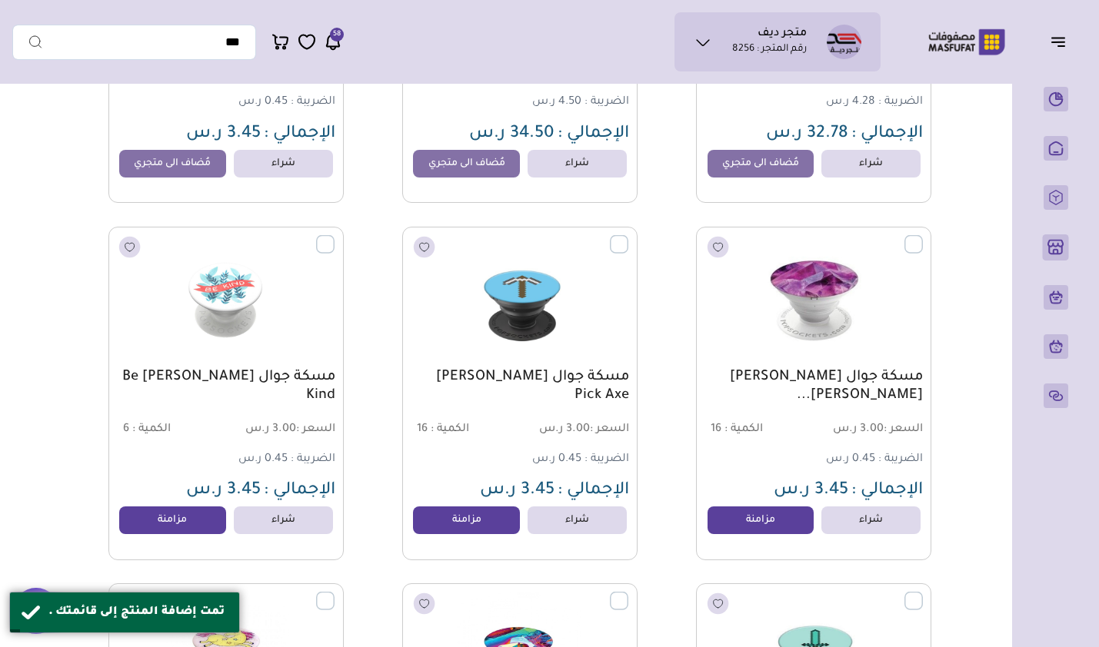
scroll to position [3306, 0]
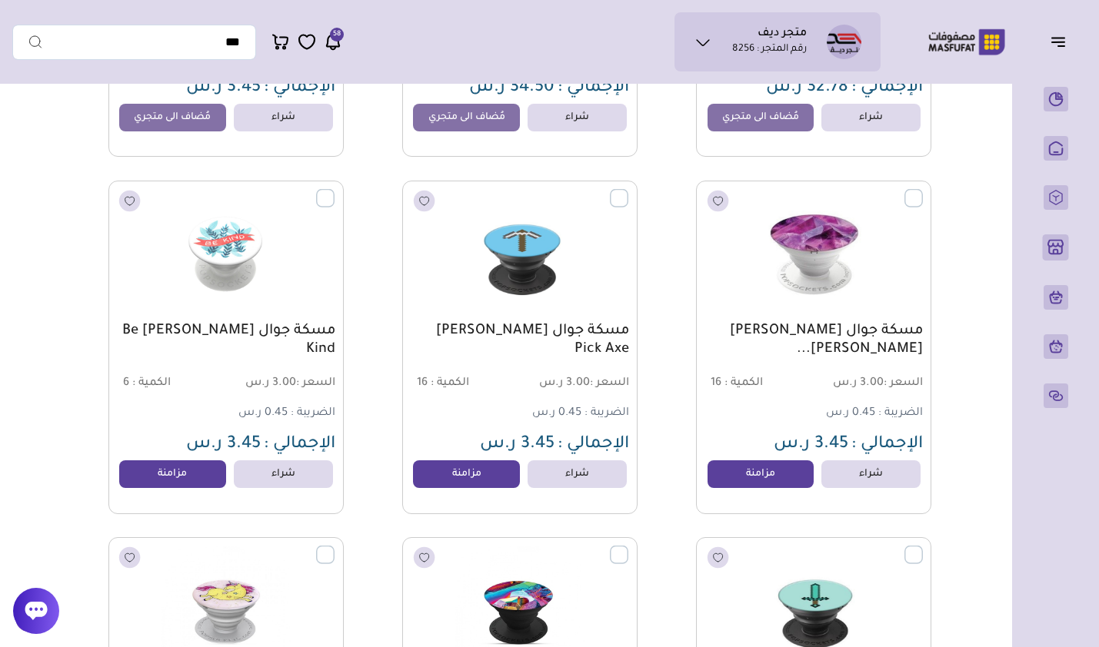
click at [732, 482] on link "مزامنة" at bounding box center [760, 475] width 107 height 28
click at [451, 482] on link "مزامنة" at bounding box center [466, 475] width 107 height 28
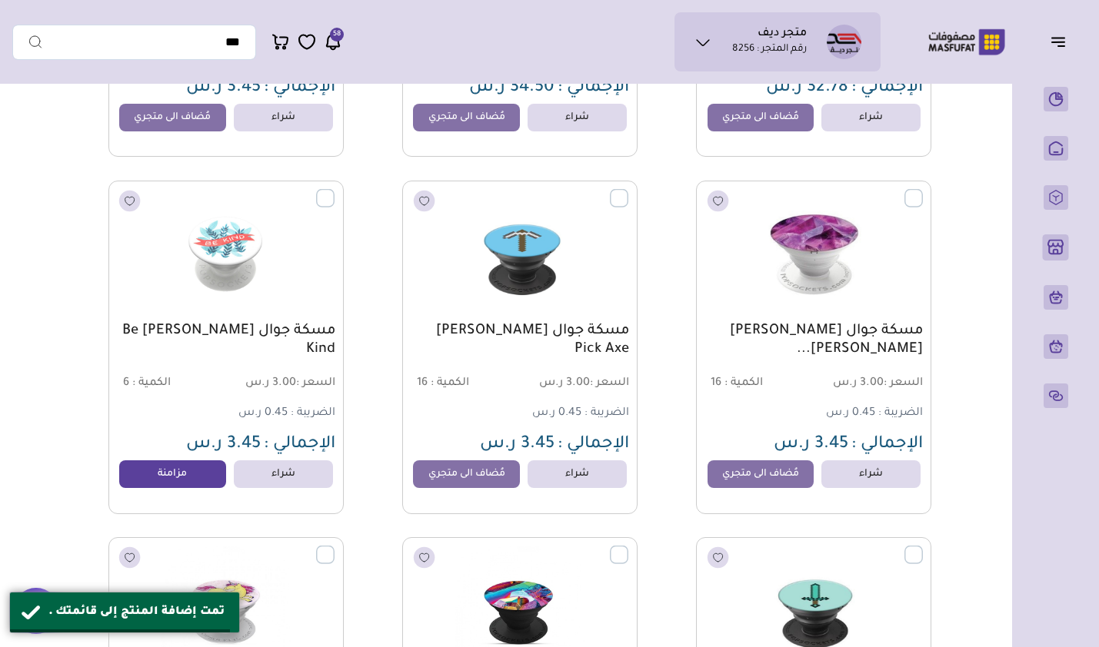
click at [198, 474] on link "مزامنة" at bounding box center [172, 475] width 107 height 28
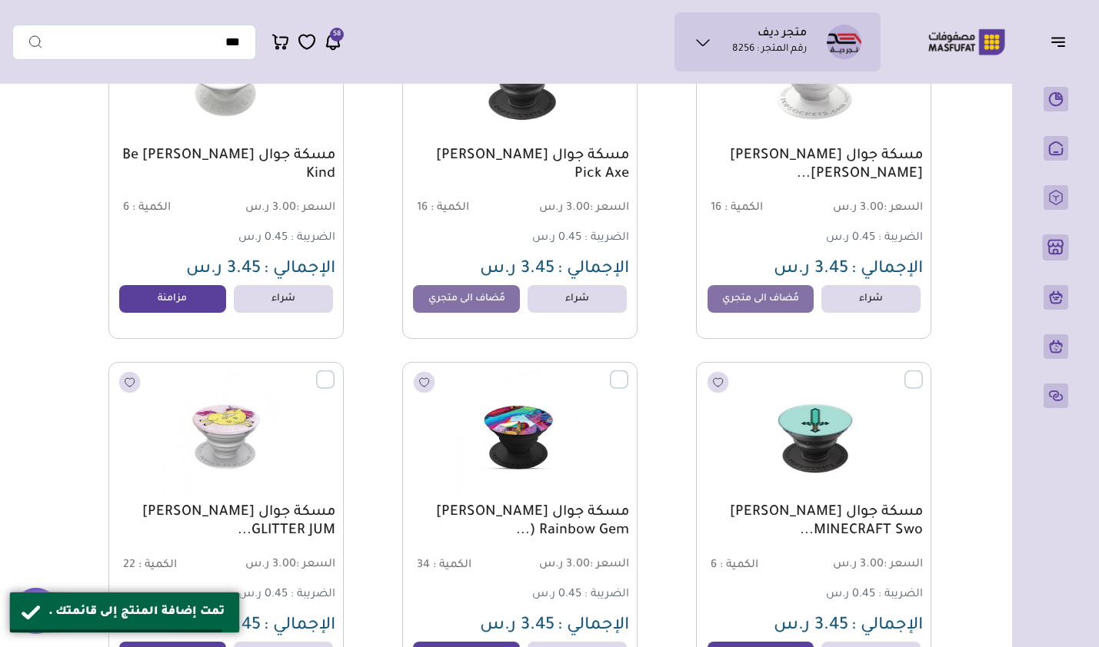
scroll to position [3614, 0]
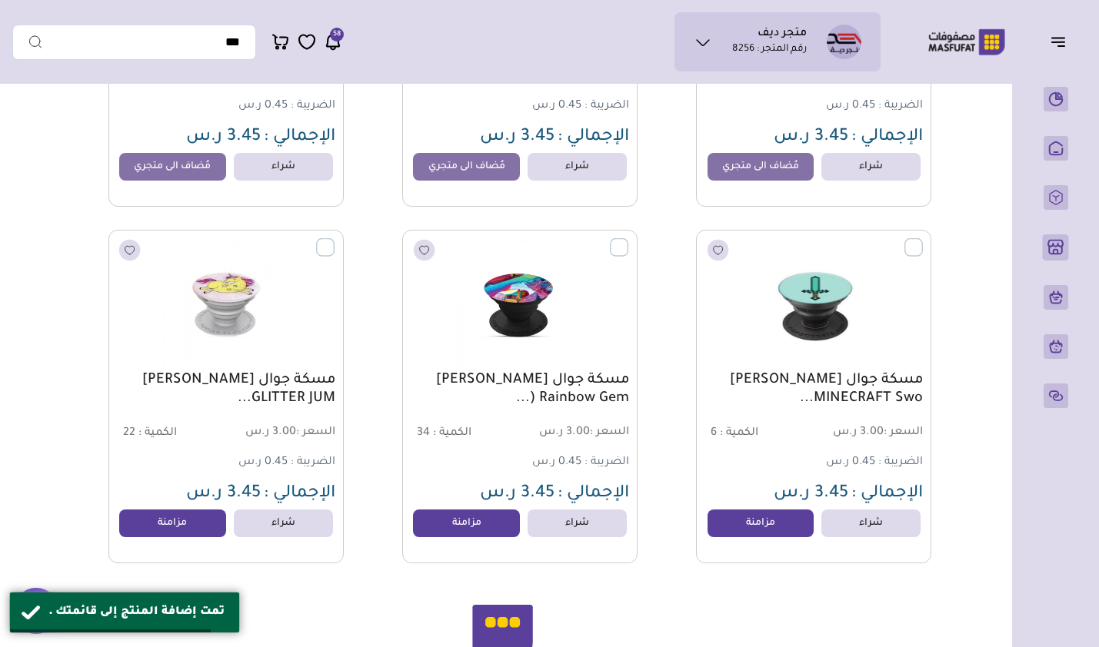
click at [750, 529] on link "مزامنة" at bounding box center [760, 524] width 107 height 28
click at [447, 533] on link "مزامنة" at bounding box center [466, 524] width 107 height 28
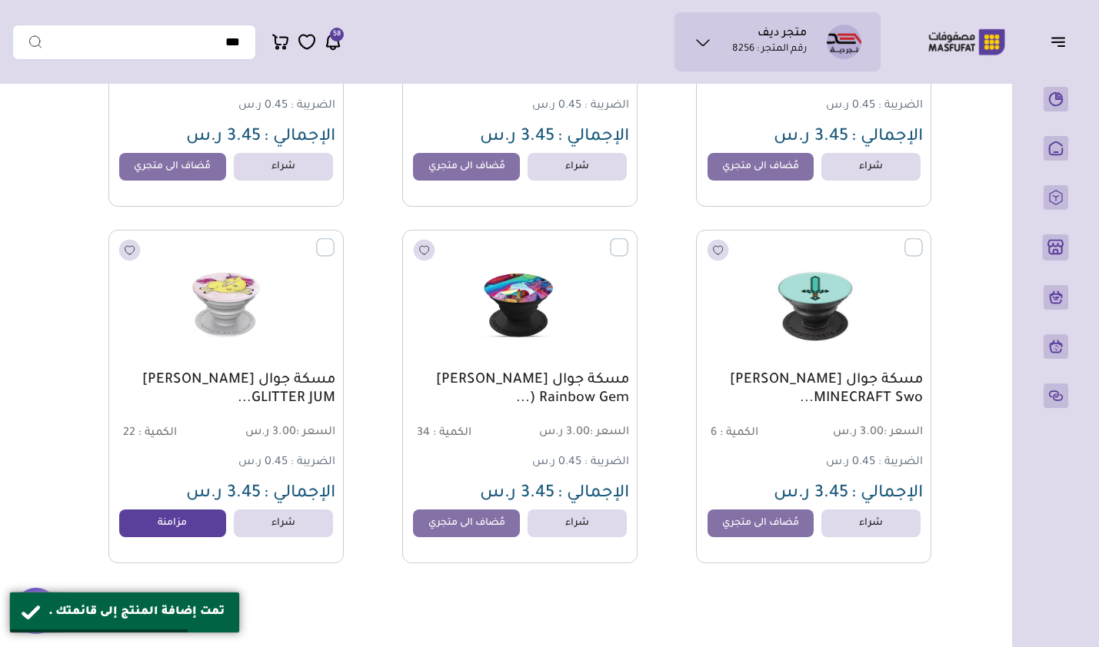
click at [199, 537] on link "مزامنة" at bounding box center [172, 524] width 107 height 28
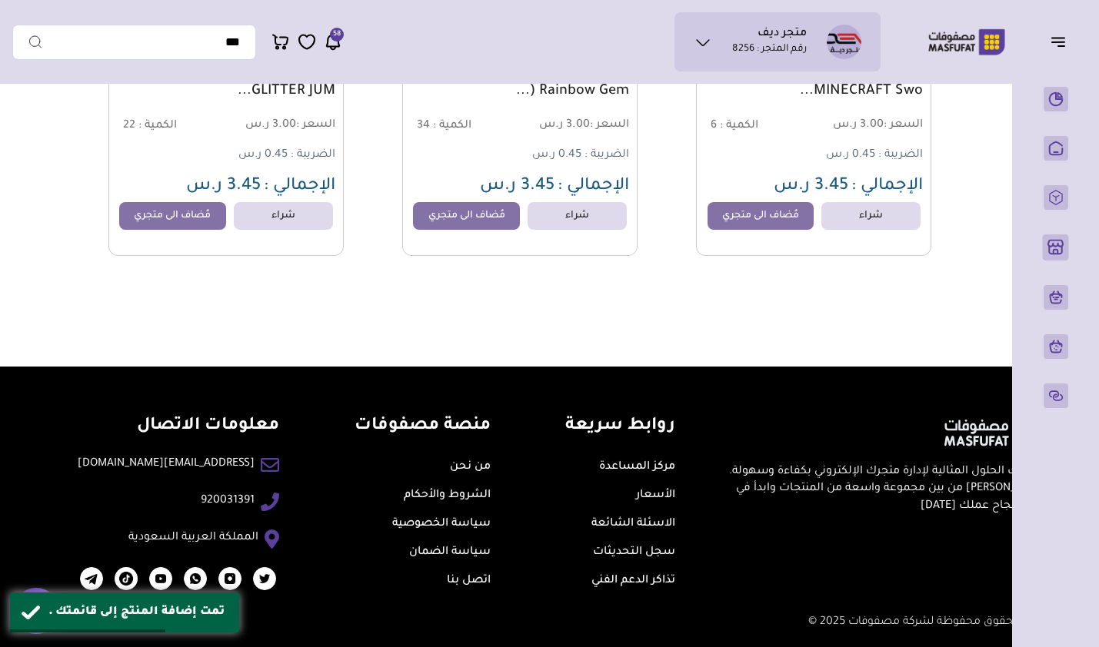
scroll to position [3934, 0]
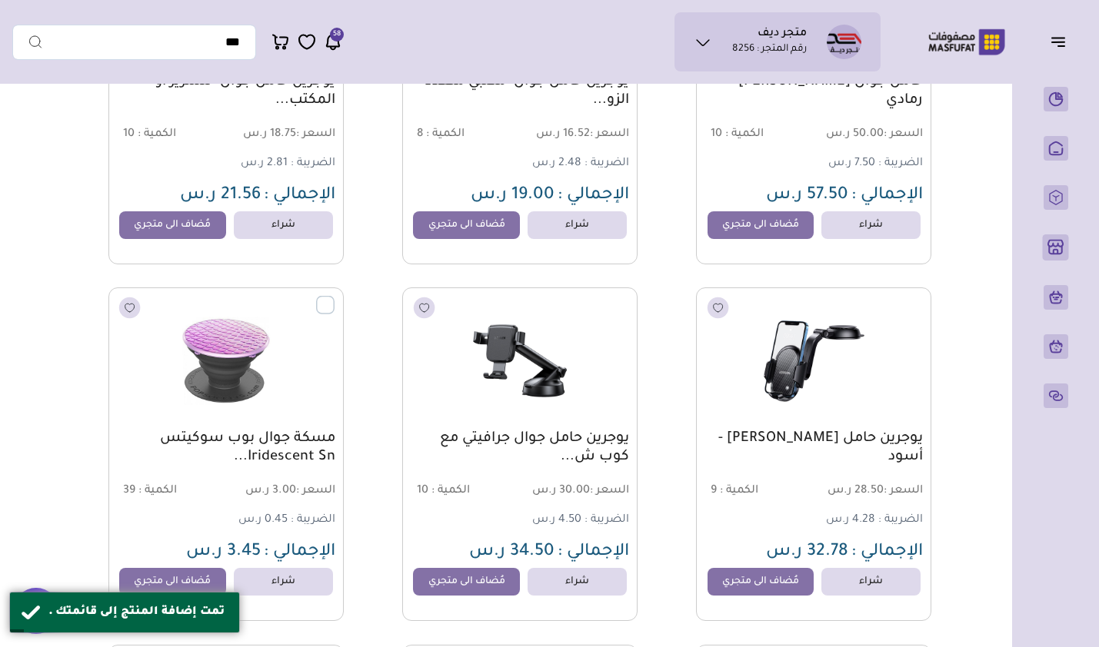
drag, startPoint x: 719, startPoint y: 294, endPoint x: 720, endPoint y: 253, distance: 40.8
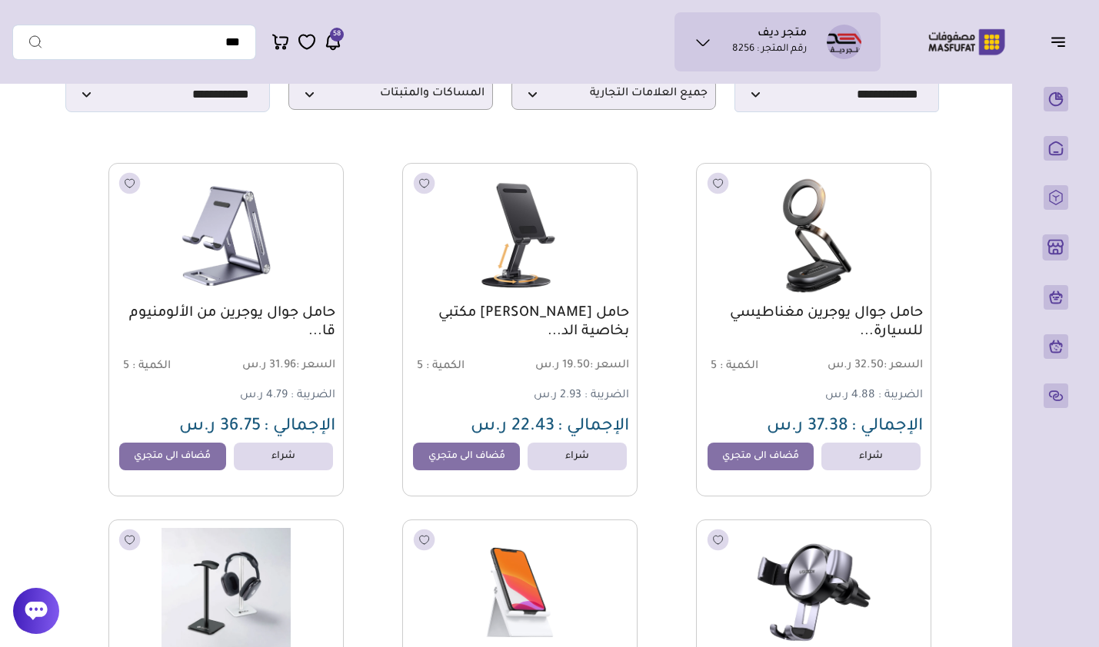
scroll to position [0, 0]
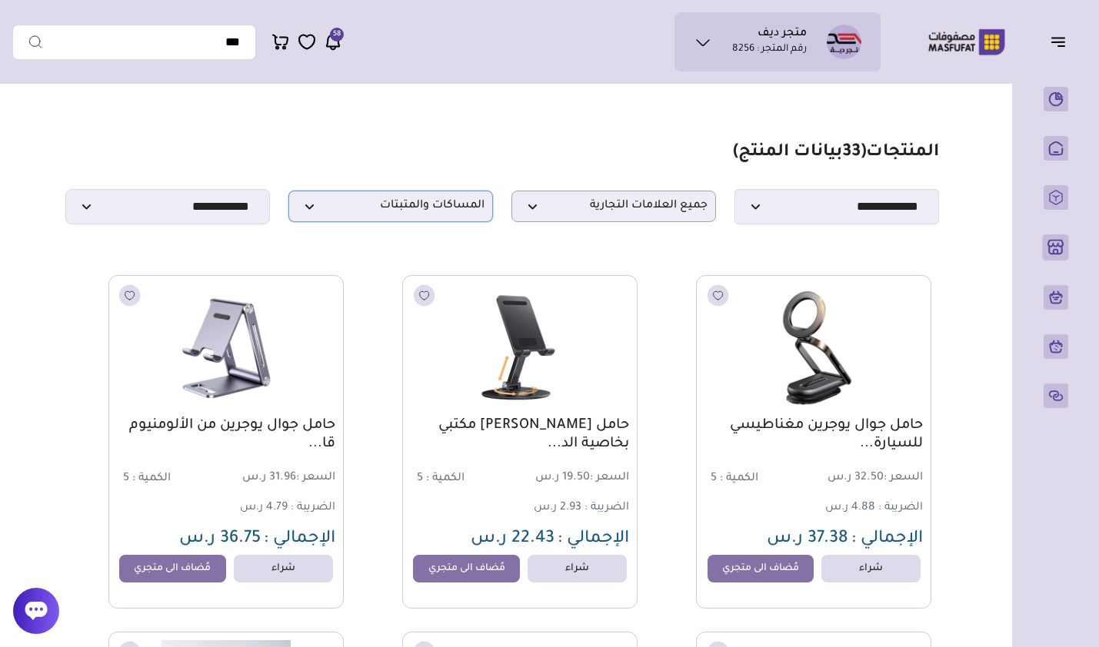
click at [461, 221] on p "المساكات والمثبتات" at bounding box center [390, 207] width 205 height 32
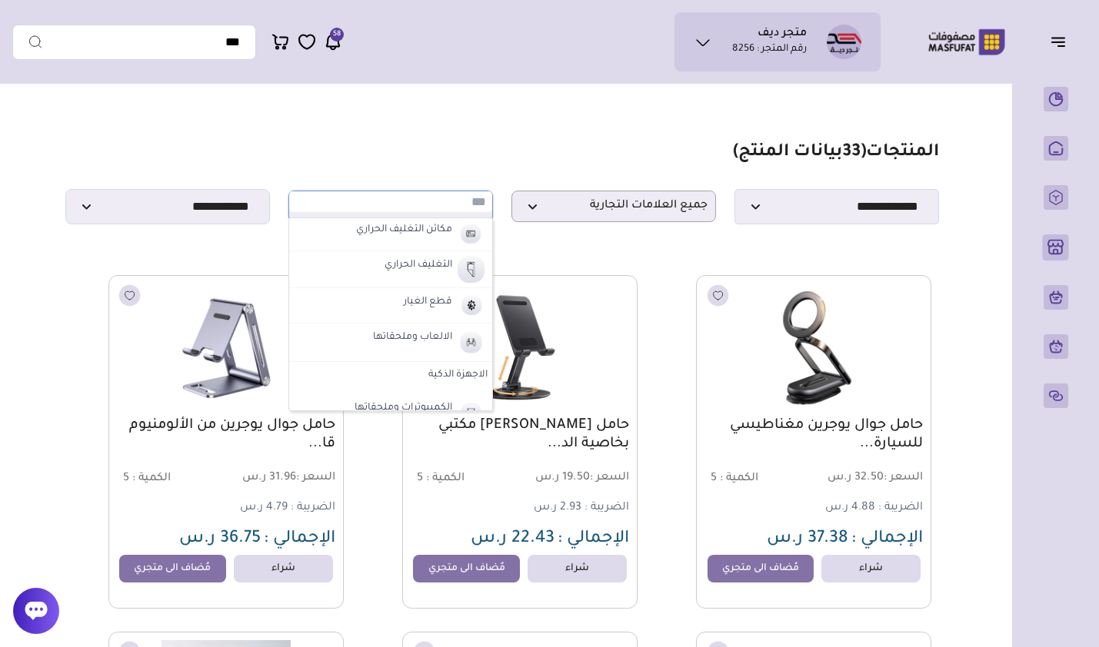
scroll to position [381, 0]
click at [368, 318] on label "مكائن التغليف الحراري" at bounding box center [404, 308] width 101 height 20
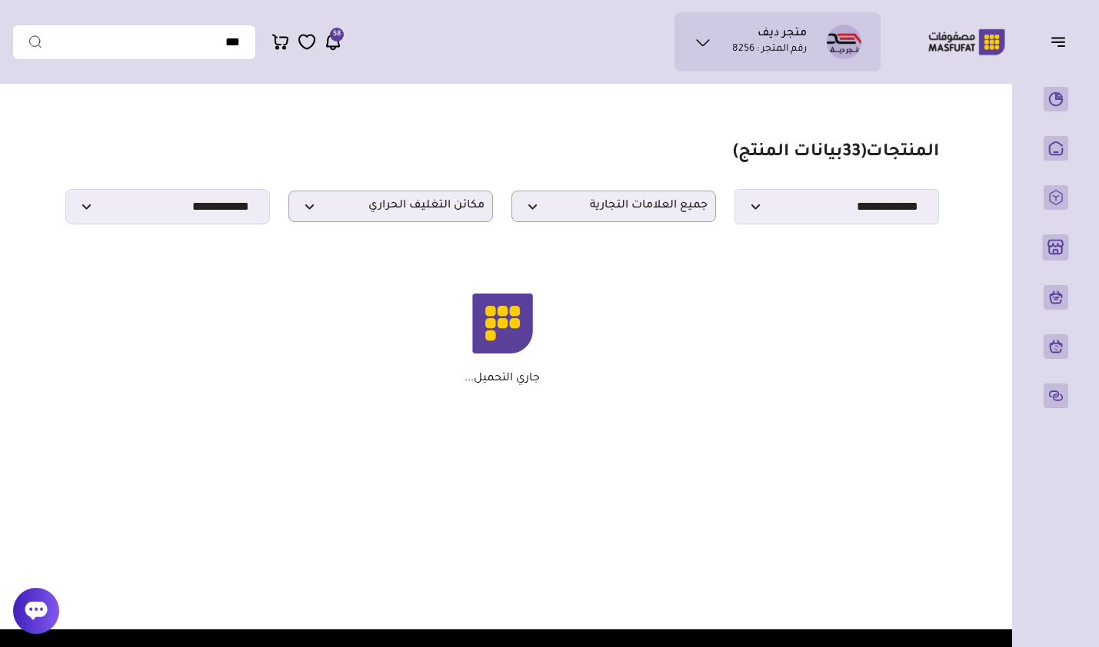
click at [368, 318] on div "جاري التحميل..." at bounding box center [502, 340] width 859 height 92
drag, startPoint x: 368, startPoint y: 318, endPoint x: 285, endPoint y: 299, distance: 84.3
click at [285, 299] on div "جاري التحميل..." at bounding box center [502, 340] width 859 height 92
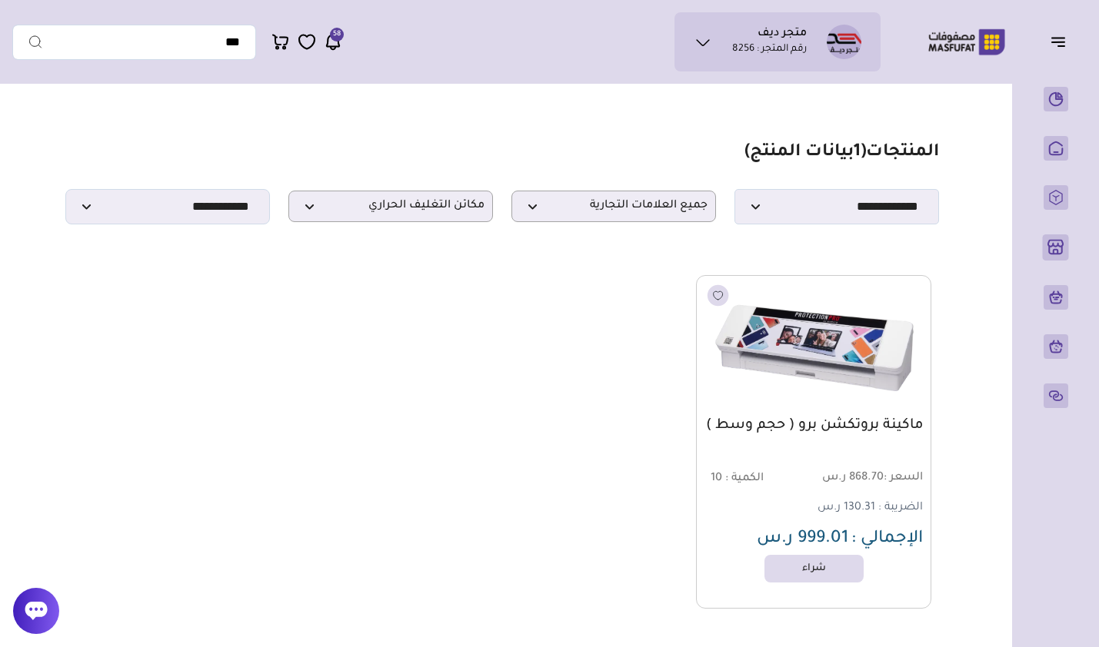
drag, startPoint x: 285, startPoint y: 299, endPoint x: 508, endPoint y: 331, distance: 225.2
click at [506, 341] on div "ماكينة بروتكشن برو ( حجم وسط ) السعر : 868.70 ر.س الكمية : 10 الضريبة : 130.31 …" at bounding box center [502, 442] width 859 height 334
click at [428, 213] on span "مكائن التغليف الحراري" at bounding box center [391, 206] width 188 height 15
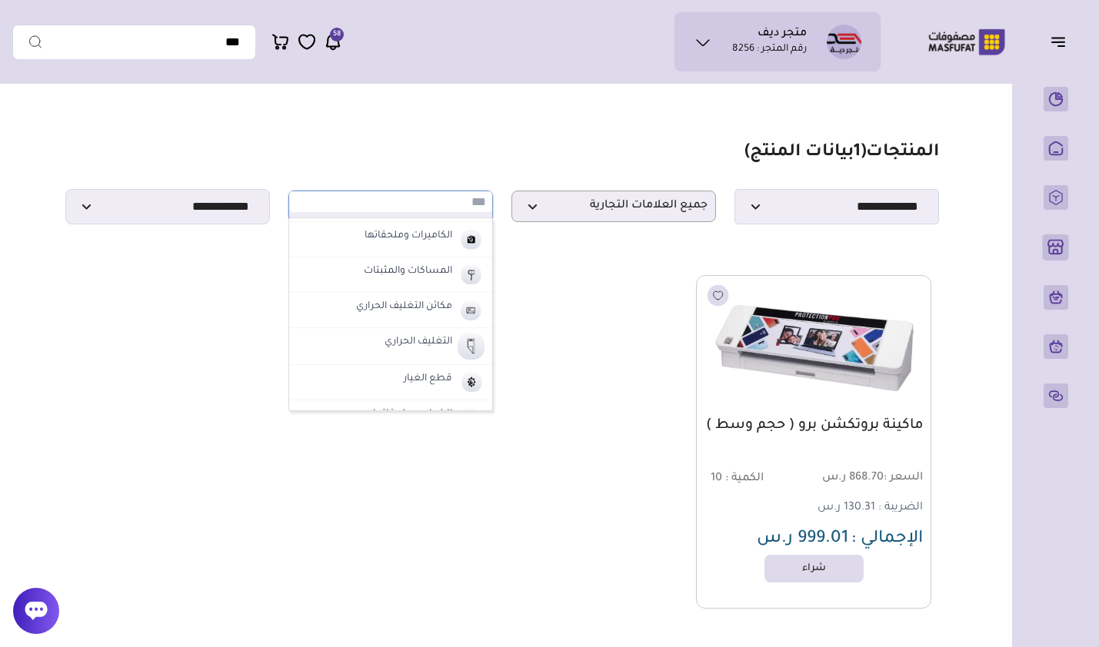
click at [384, 374] on li "قطع الغيار" at bounding box center [390, 382] width 203 height 35
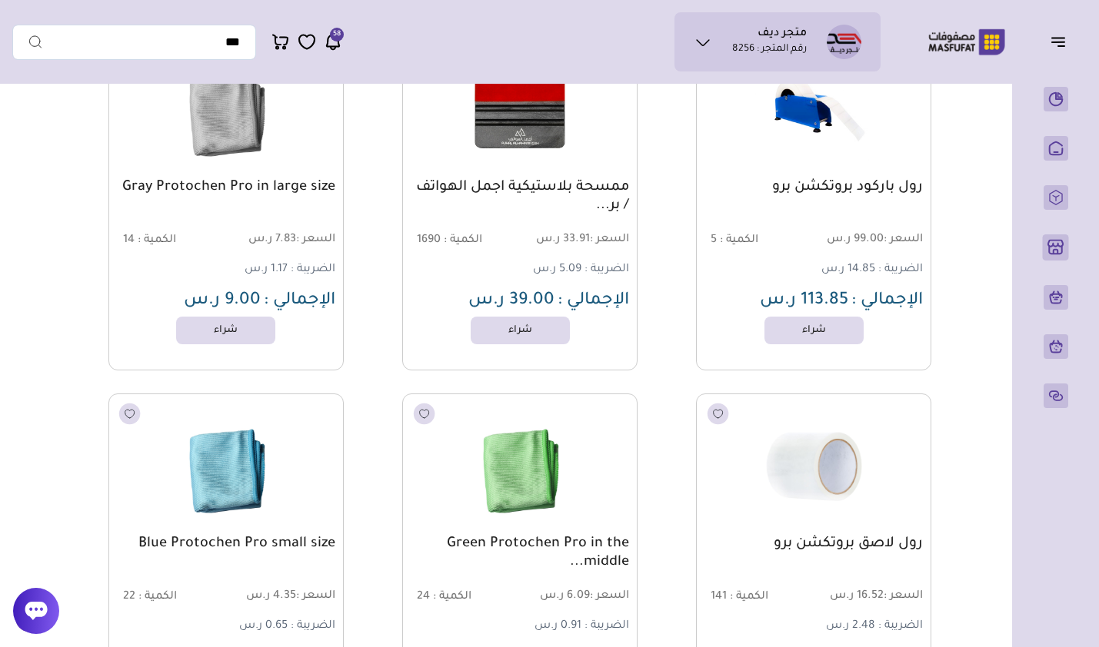
scroll to position [0, 0]
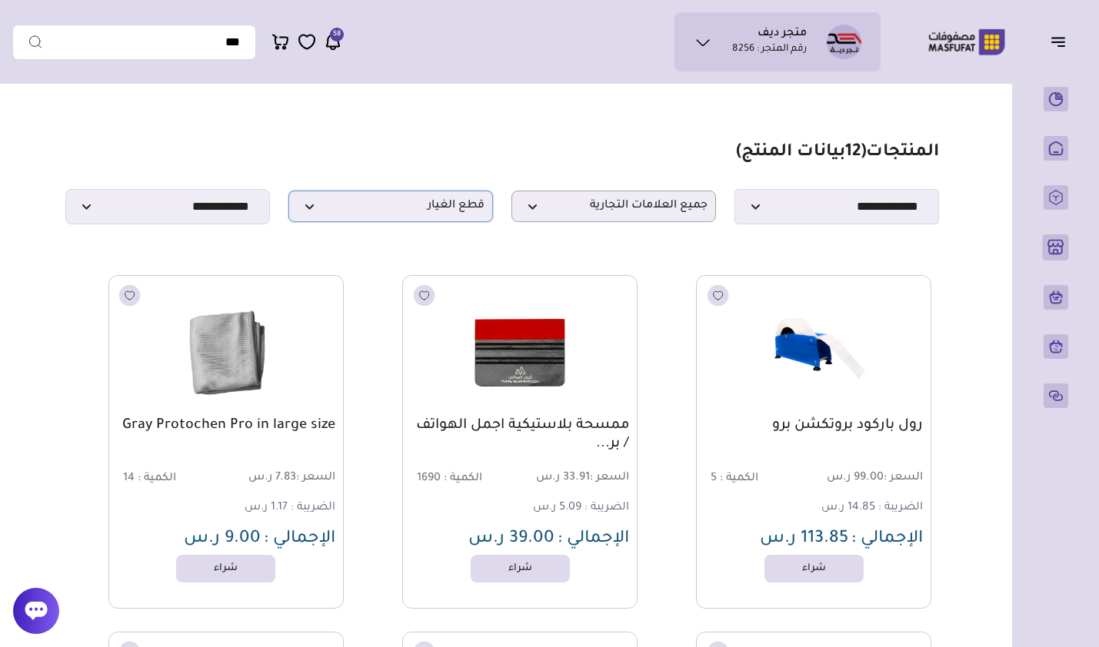
click at [444, 205] on span "قطع الغيار" at bounding box center [391, 206] width 188 height 15
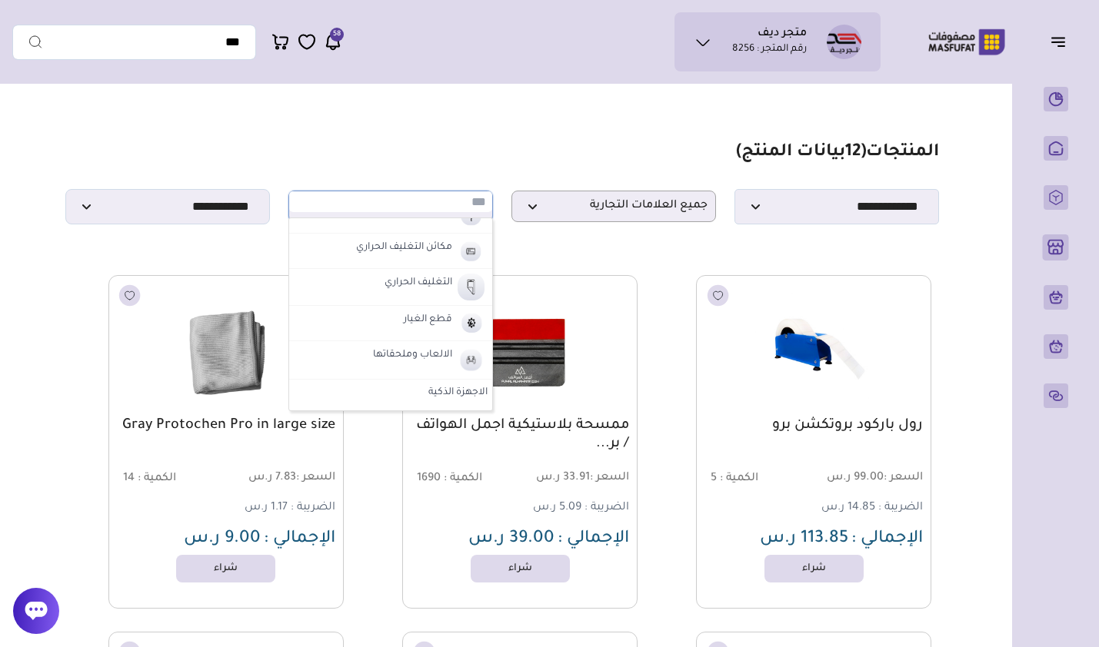
scroll to position [458, 0]
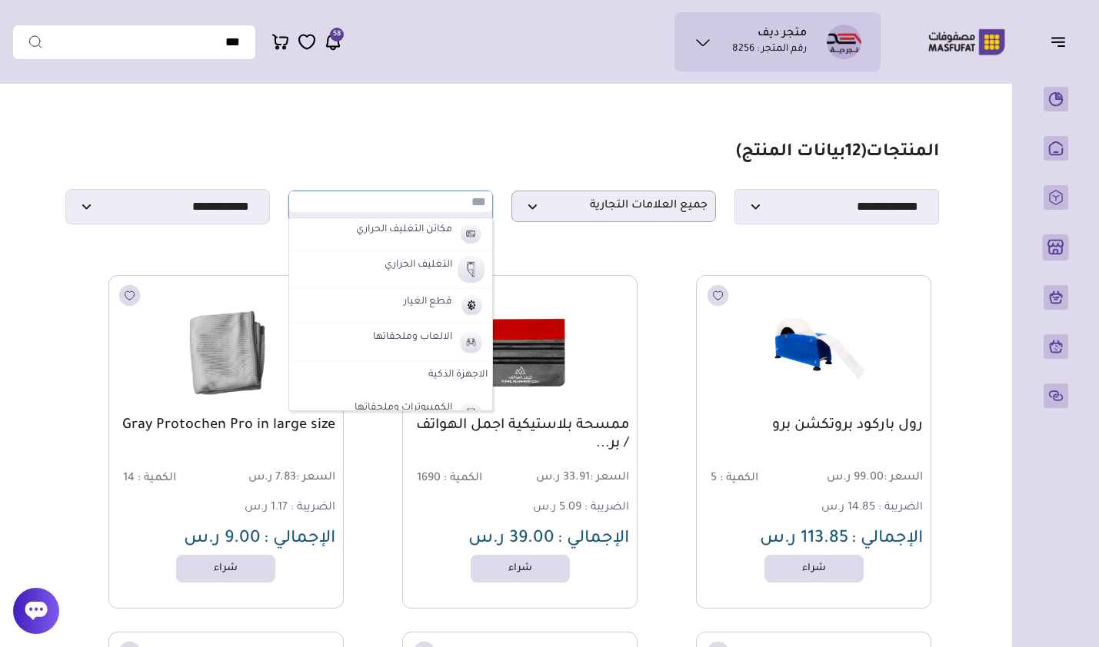
click at [373, 340] on label "الالعاب وملحقاتها" at bounding box center [413, 338] width 84 height 20
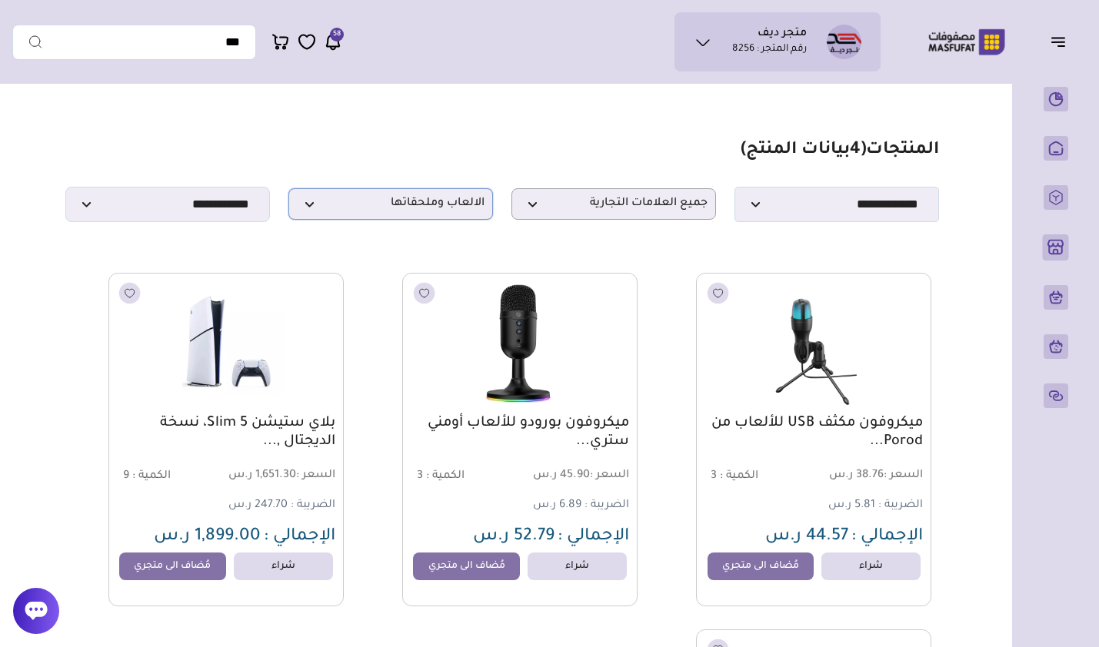
scroll to position [0, 0]
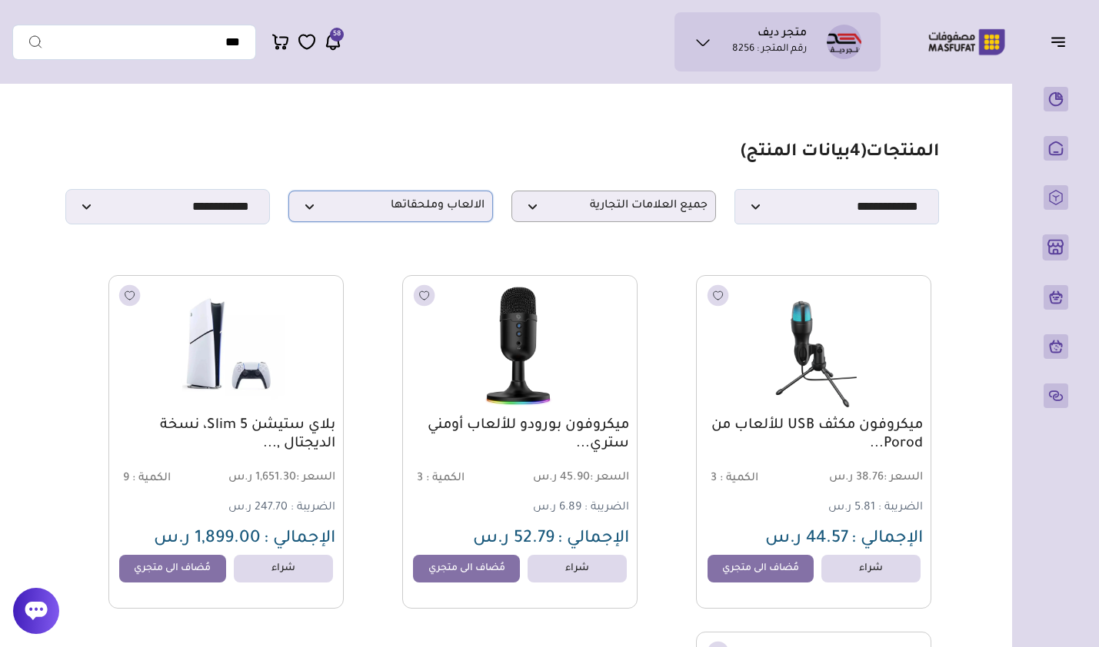
click at [417, 222] on p "الالعاب وملحقاتها" at bounding box center [390, 207] width 205 height 32
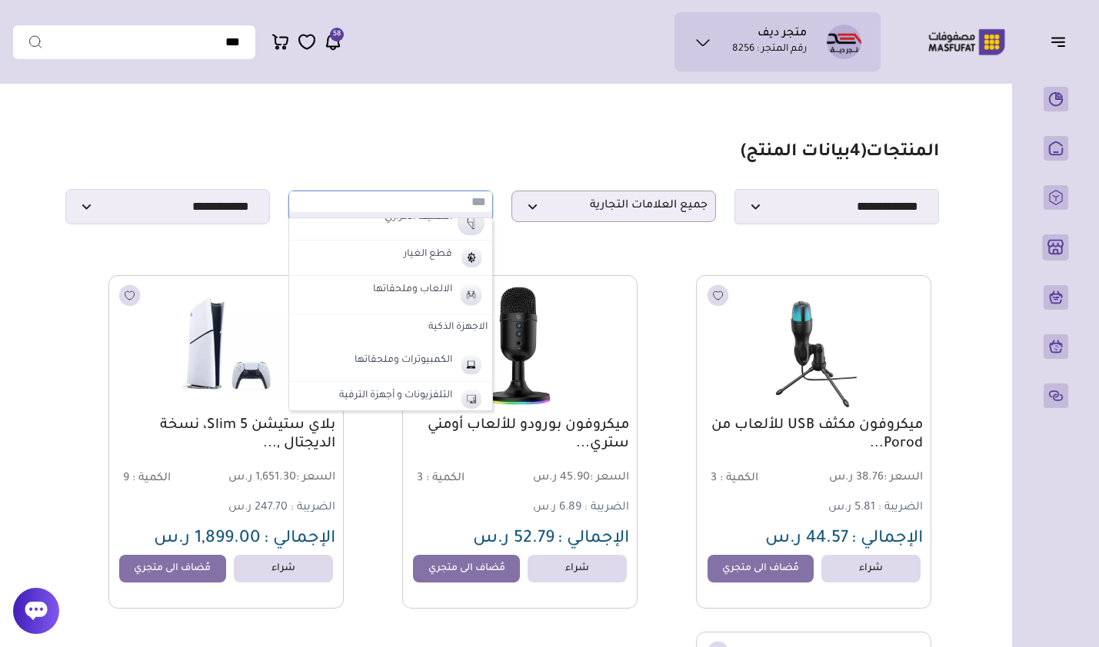
scroll to position [535, 0]
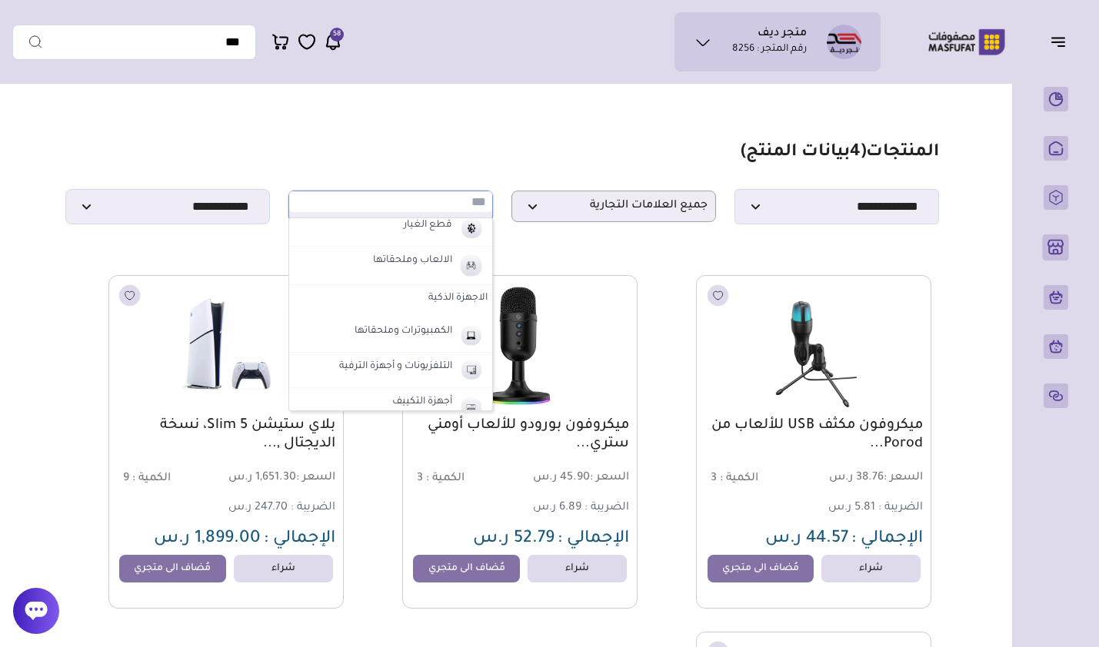
click at [399, 336] on label "الكمبيوترات وملحقاتها" at bounding box center [403, 332] width 102 height 20
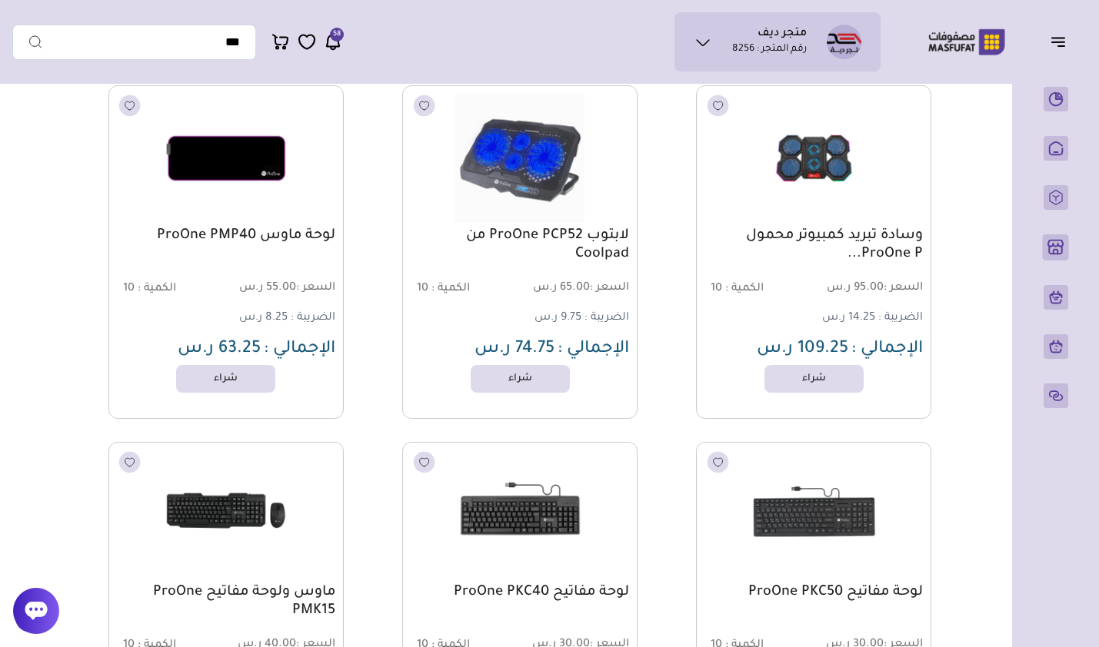
scroll to position [0, 0]
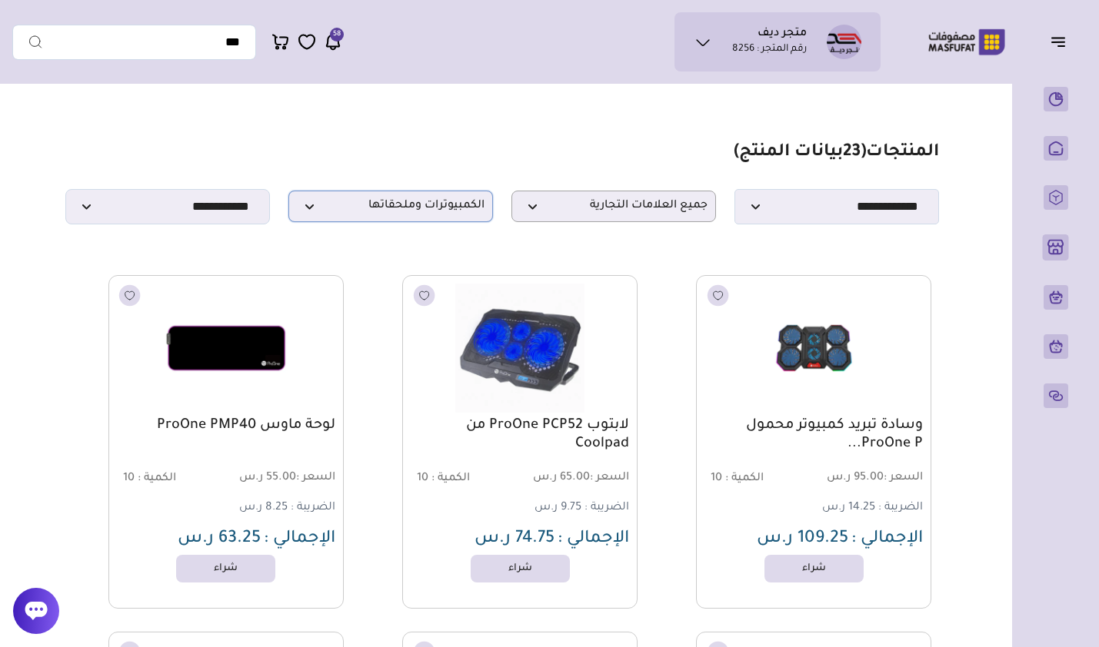
click at [391, 222] on p "الكمبيوترات وملحقاتها" at bounding box center [390, 207] width 205 height 32
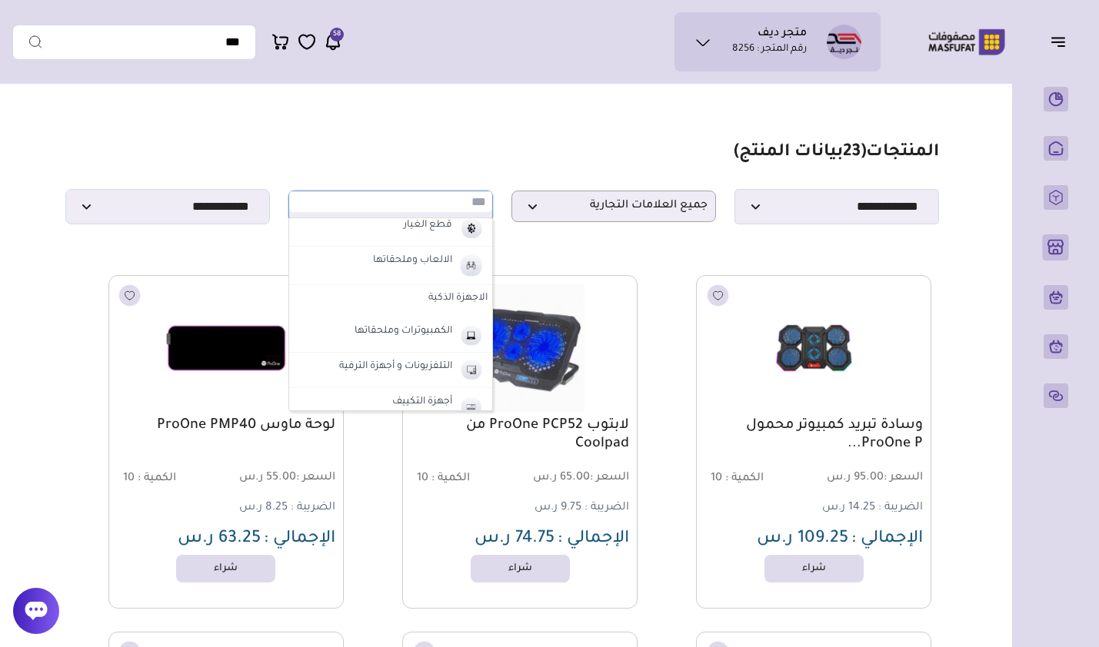
click at [425, 377] on label "التلفزيونات و أجهزة الترفية" at bounding box center [396, 368] width 118 height 20
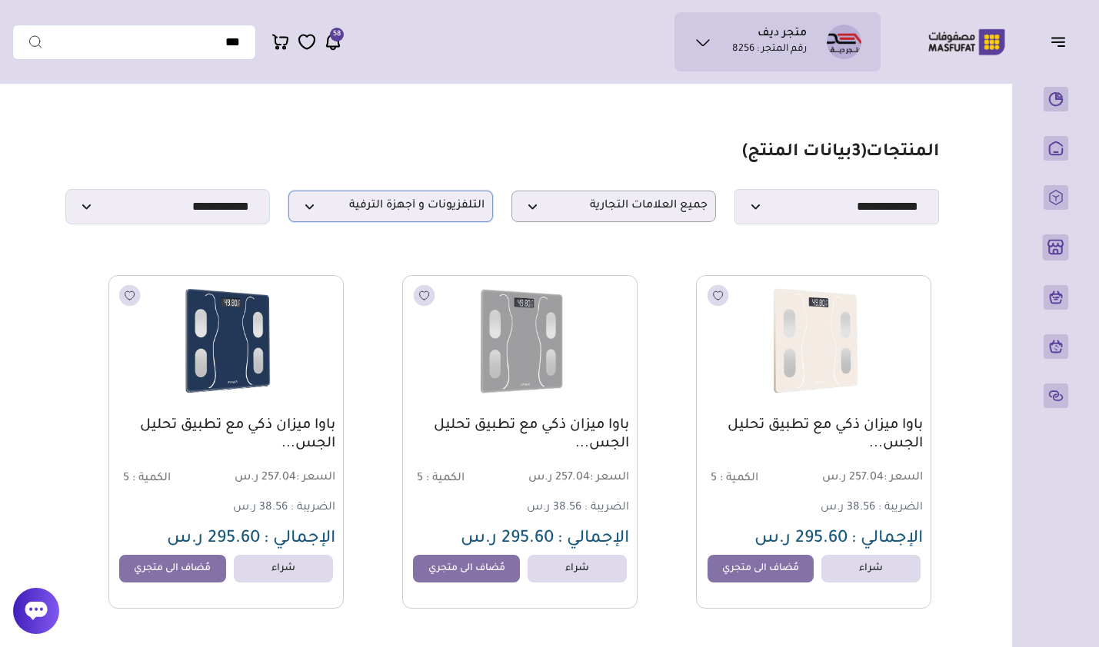
click at [348, 214] on span "التلفزيونات و أجهزة الترفية" at bounding box center [391, 206] width 188 height 15
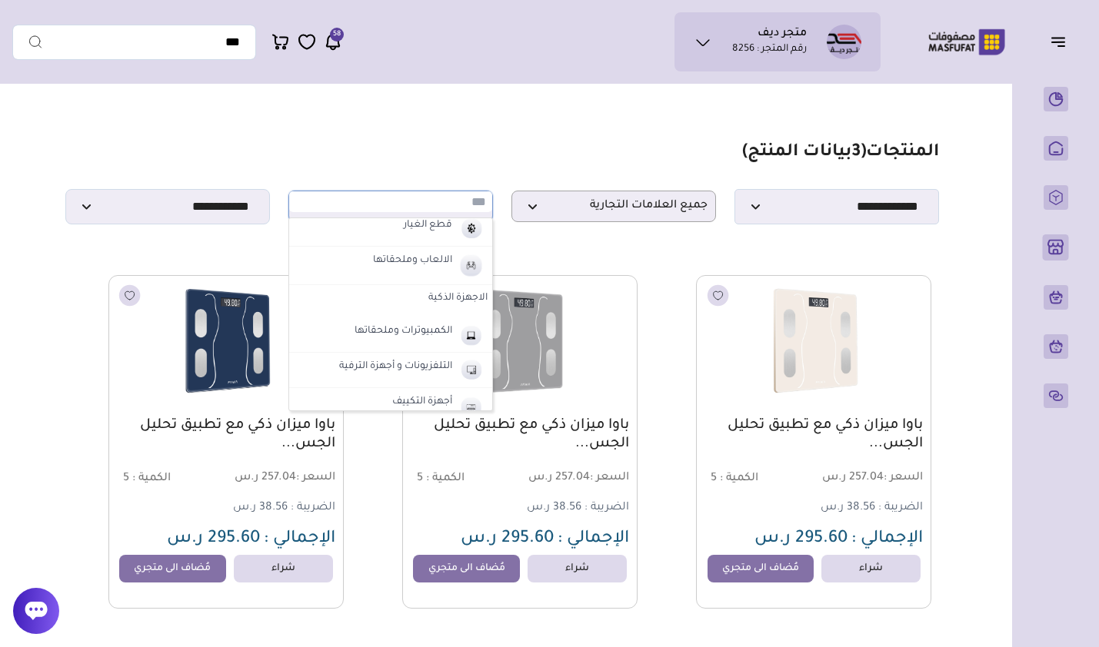
click at [375, 397] on li "أجهزة التكييف" at bounding box center [390, 405] width 203 height 35
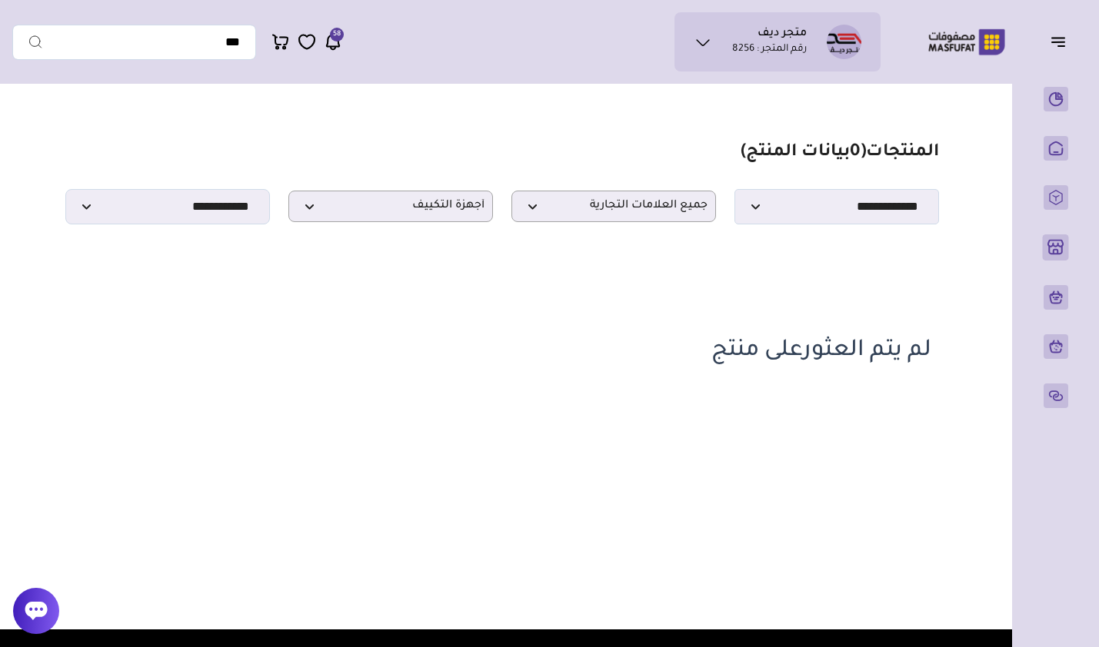
click at [453, 232] on section "مزامنة ( 0 ) تحديد الكل إلغاء التحديد المنتجات (" at bounding box center [502, 256] width 980 height 331
click at [454, 222] on p "أجهزة التكييف" at bounding box center [390, 207] width 205 height 32
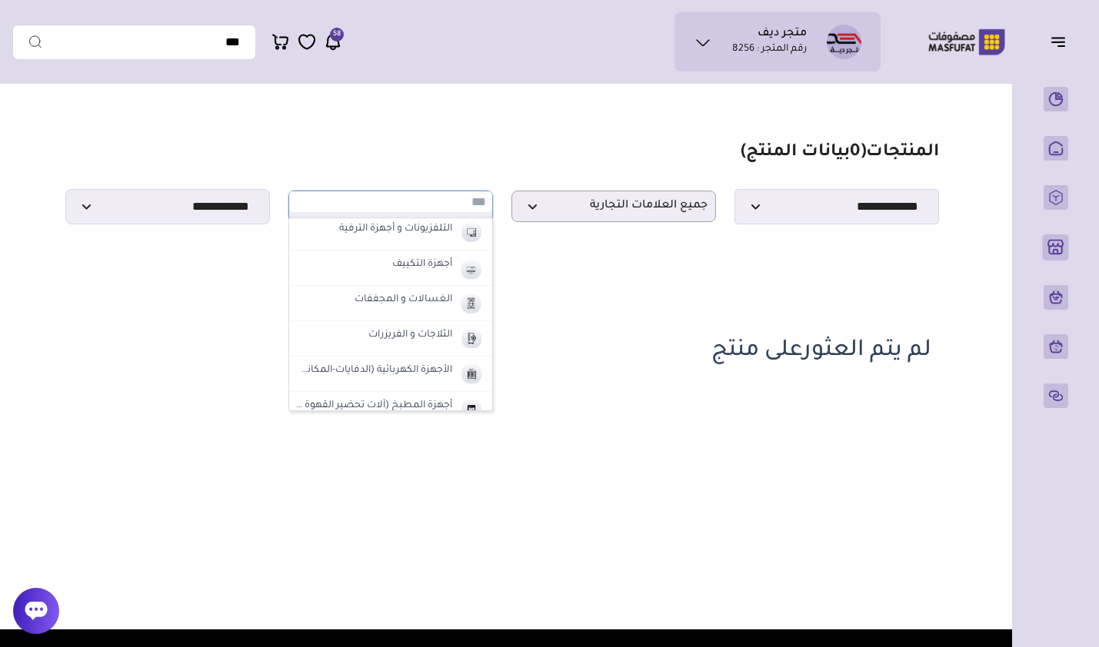
scroll to position [689, 0]
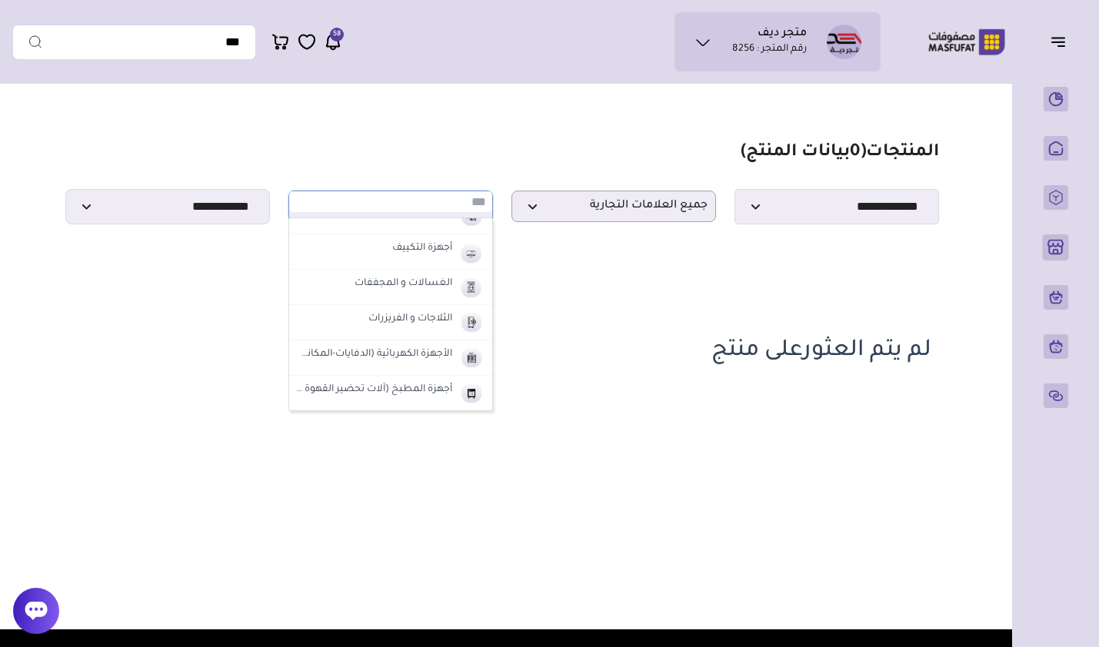
click at [389, 288] on label "الغسالات و المجففات" at bounding box center [403, 284] width 102 height 20
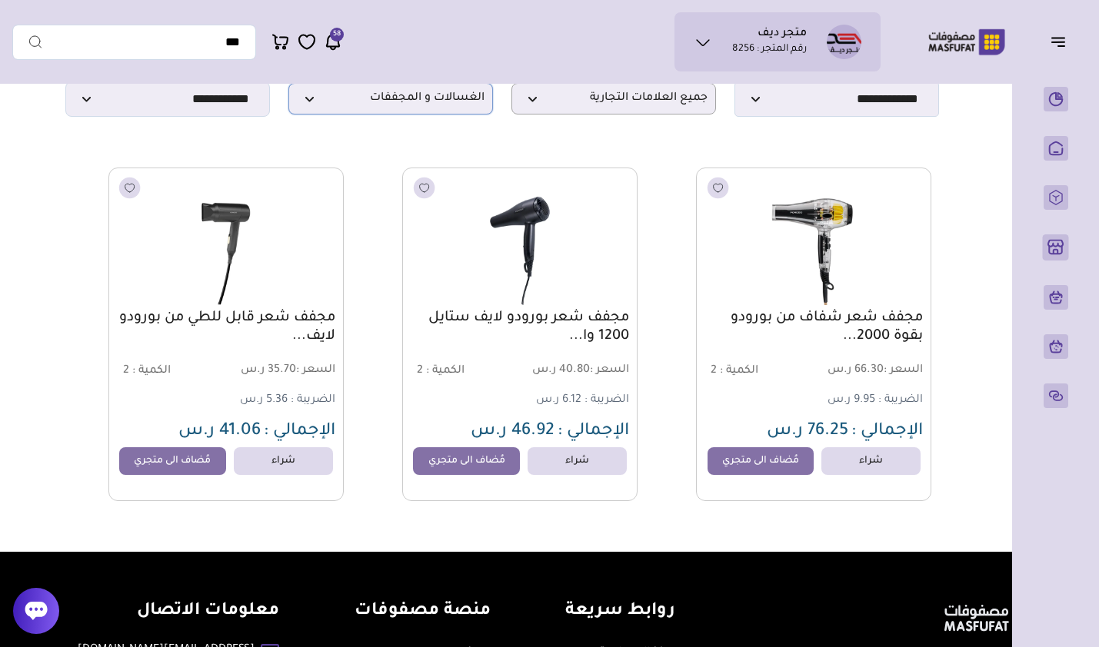
scroll to position [0, 0]
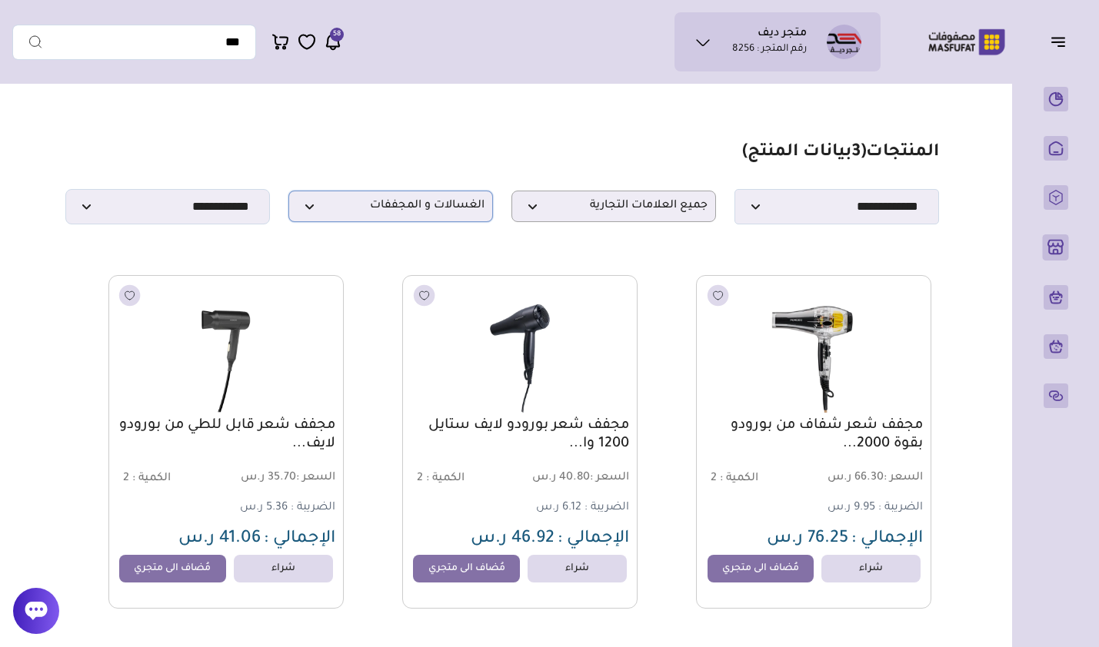
click at [417, 211] on span "الغسالات و المجففات" at bounding box center [391, 206] width 188 height 15
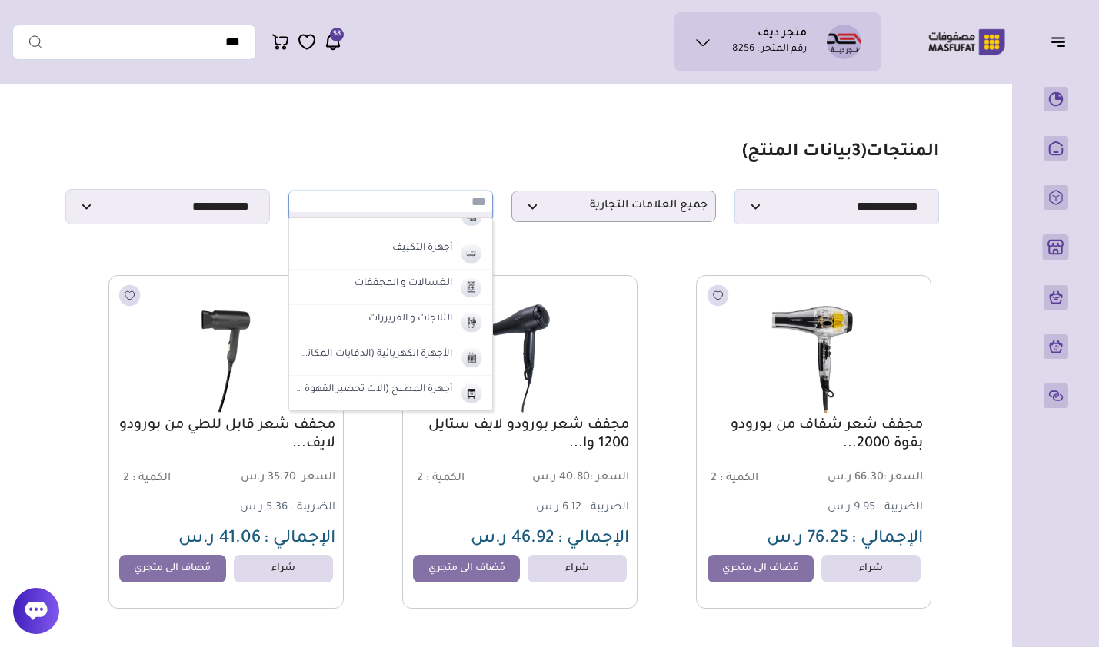
click at [351, 324] on li "الثلاجات و الفريزرات" at bounding box center [390, 322] width 203 height 35
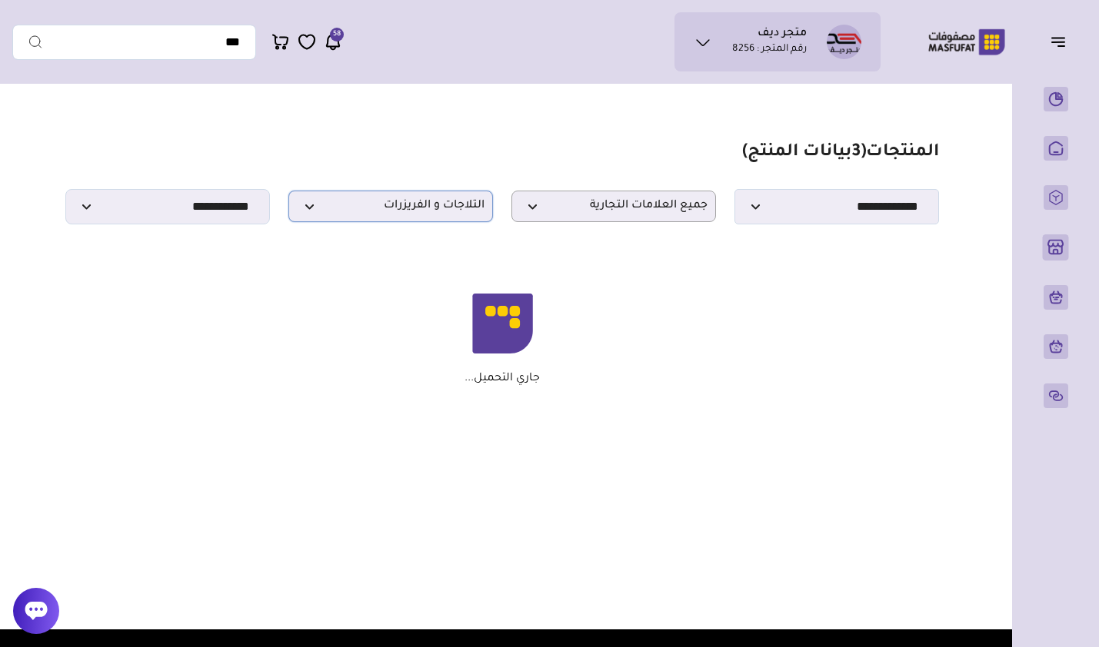
click at [401, 214] on span "الثلاجات و الفريزرات" at bounding box center [391, 206] width 188 height 15
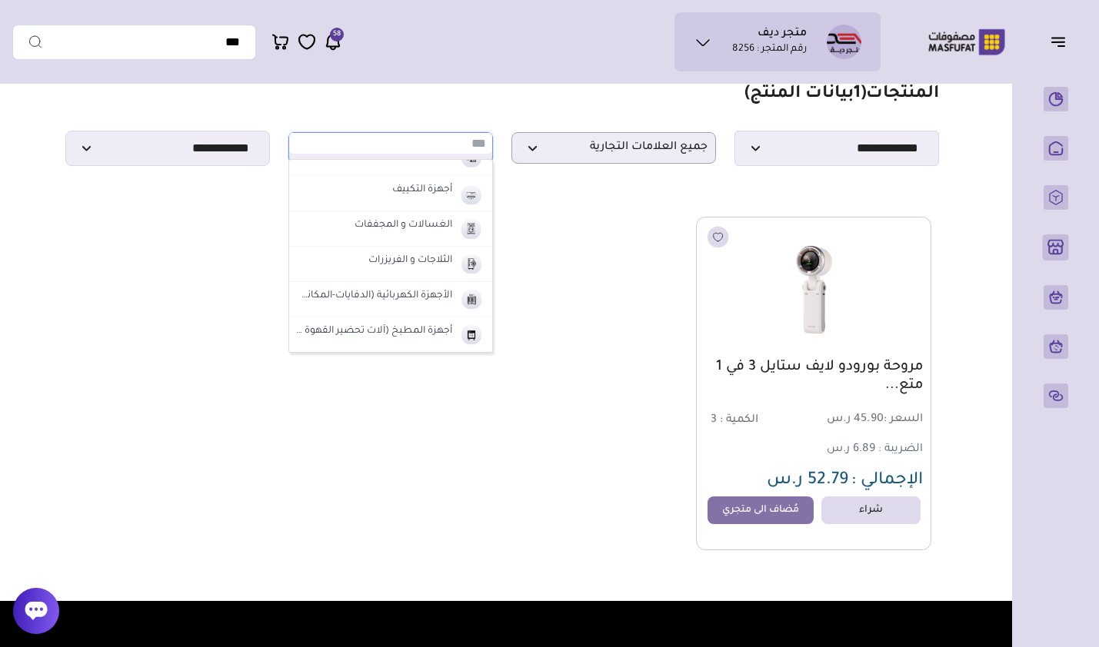
scroll to position [77, 0]
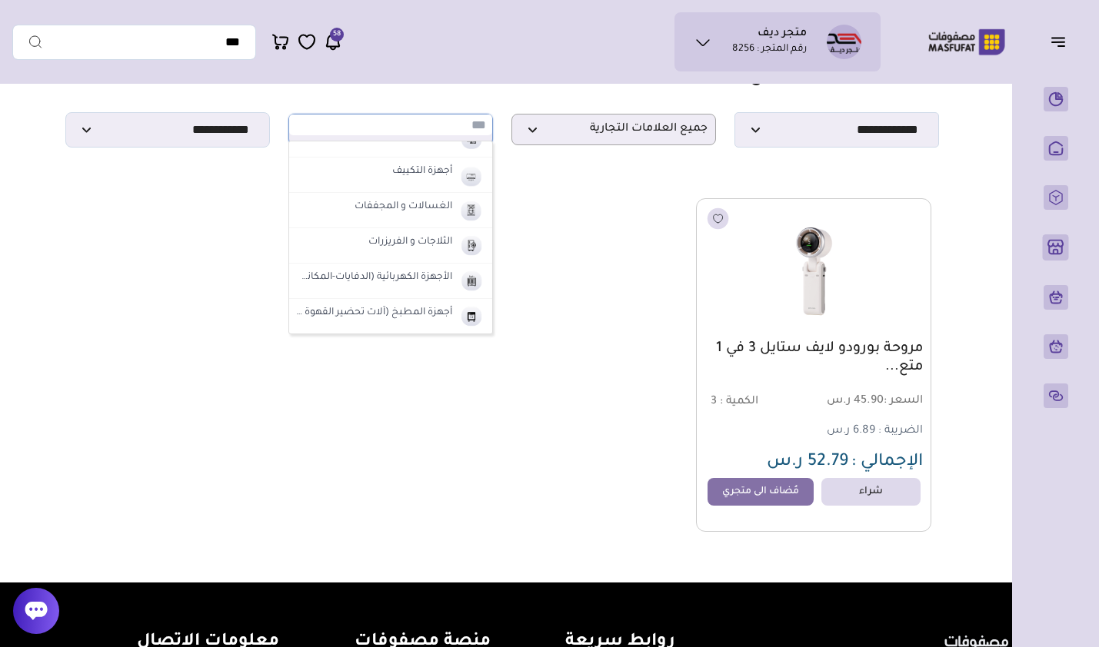
click at [368, 283] on label "الأجهزة الكهربائية (الدفايات-المكانس)" at bounding box center [374, 278] width 161 height 20
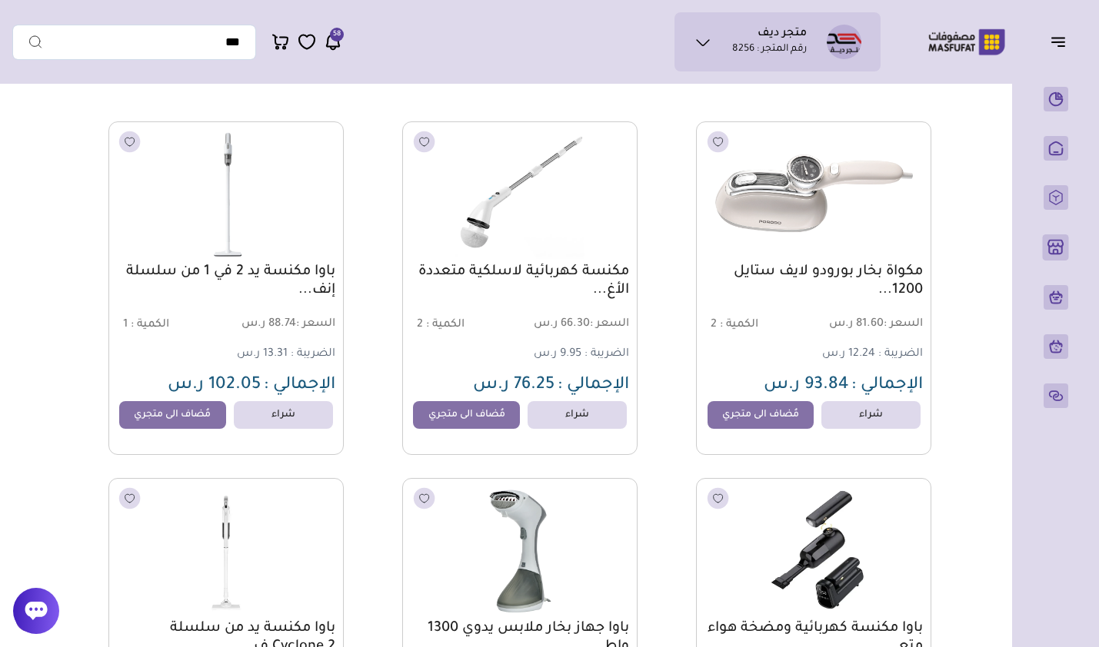
scroll to position [0, 0]
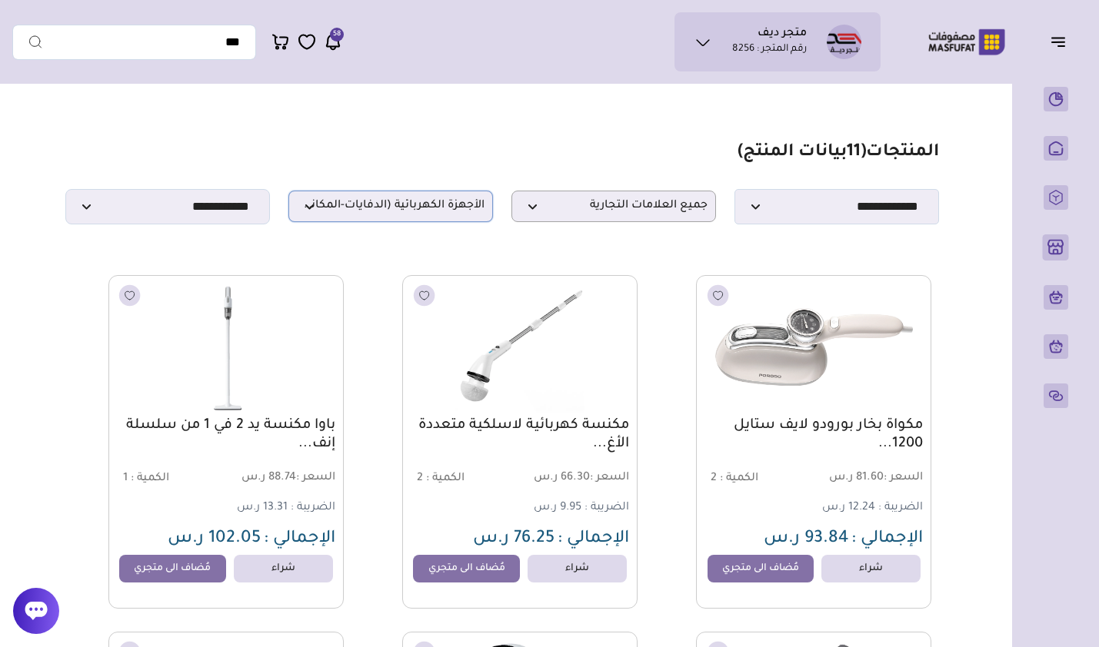
click at [420, 211] on span "الأجهزة الكهربائية (الدفايات-المكانس)" at bounding box center [391, 206] width 188 height 15
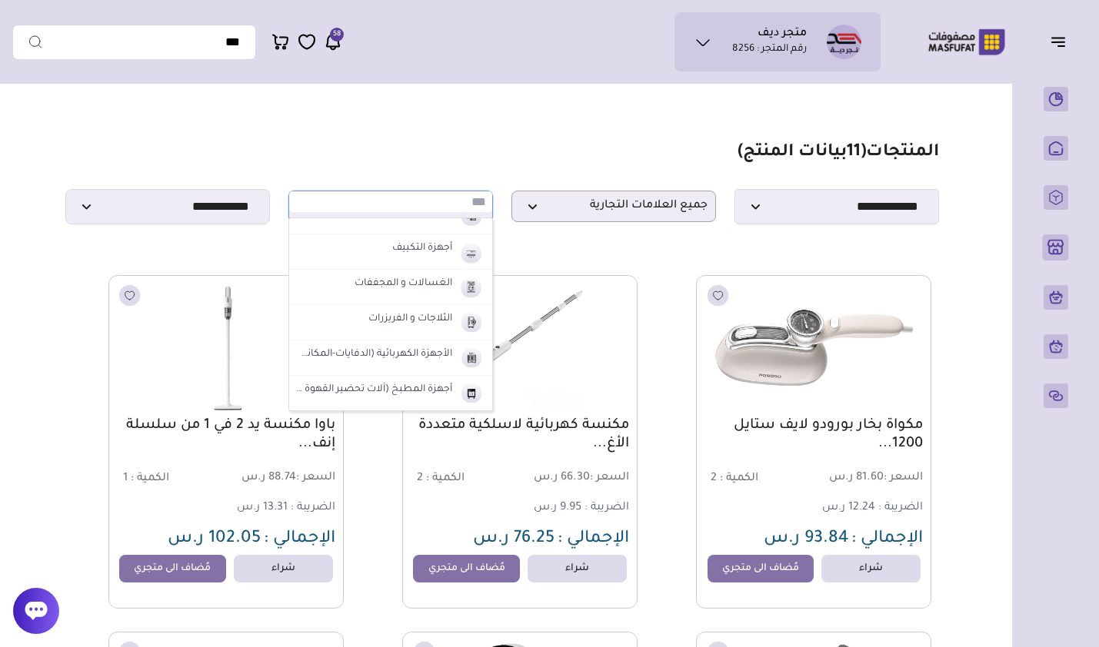
click at [402, 394] on label "أجهزة المطبخ (آلات تحضير القهوة - الأفران)" at bounding box center [374, 391] width 161 height 20
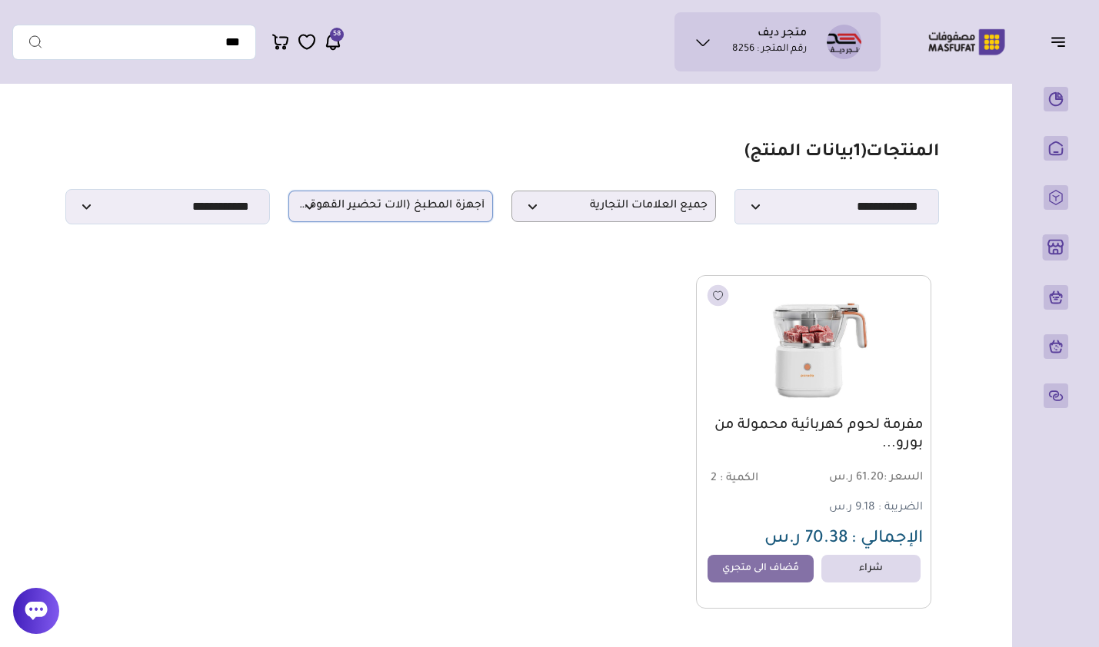
click at [415, 222] on p "أجهزة المطبخ (آلات تحضير القهوة - الأفران)" at bounding box center [390, 207] width 205 height 32
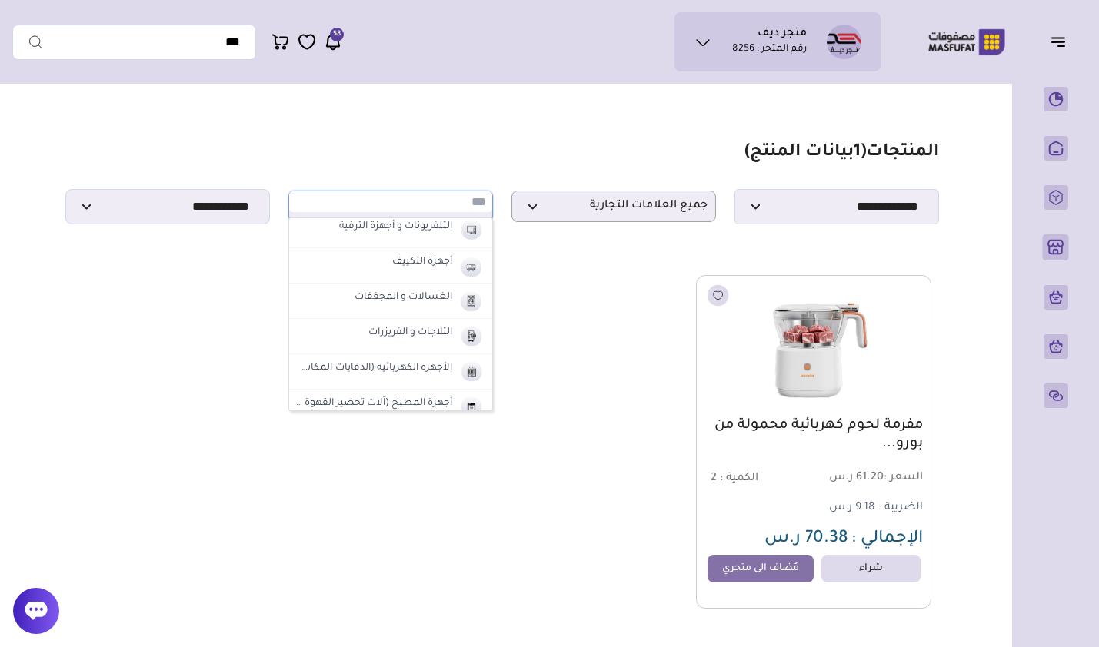
scroll to position [689, 0]
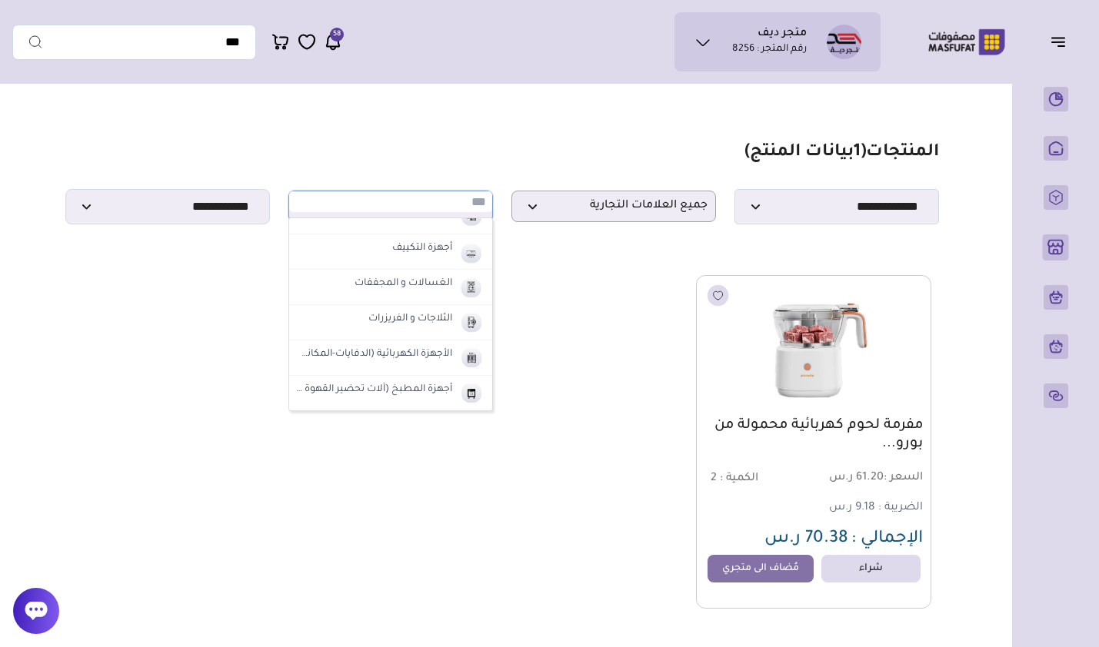
click at [406, 391] on label "أجهزة المطبخ (آلات تحضير القهوة - الأفران)" at bounding box center [374, 391] width 161 height 20
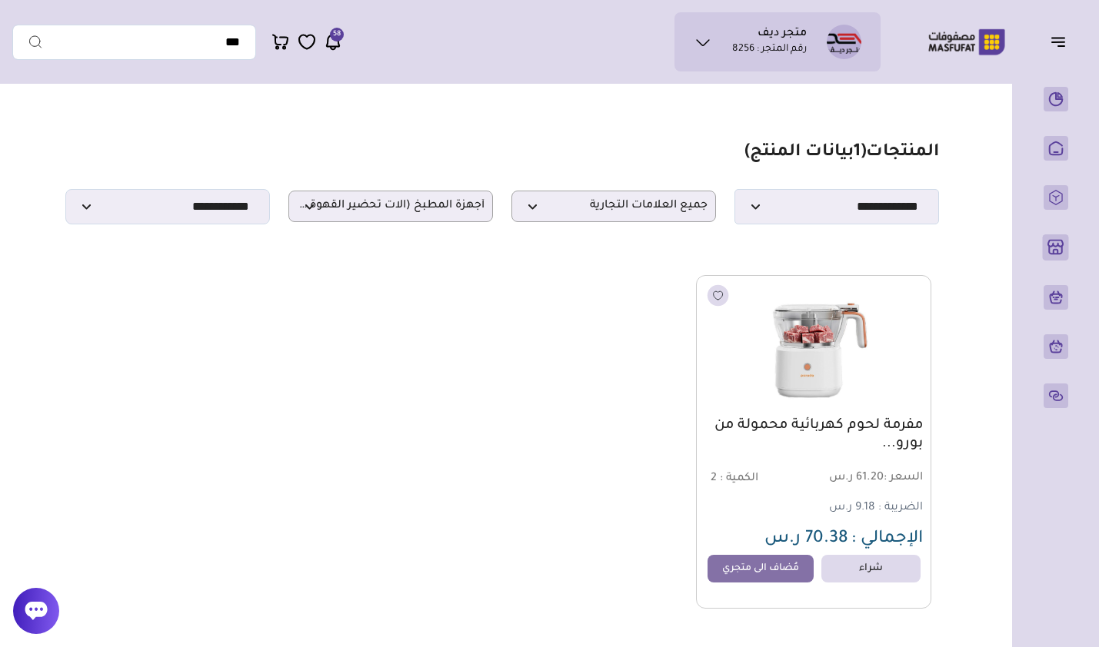
click at [431, 428] on div "مفرمة لحوم كهربائية محمولة من بورو... السعر : 61.20 ر.س الكمية : 2 الضريبة : 9.…" at bounding box center [502, 442] width 859 height 334
click at [352, 214] on span "أجهزة المطبخ (آلات تحضير القهوة - الأفران)" at bounding box center [391, 206] width 188 height 15
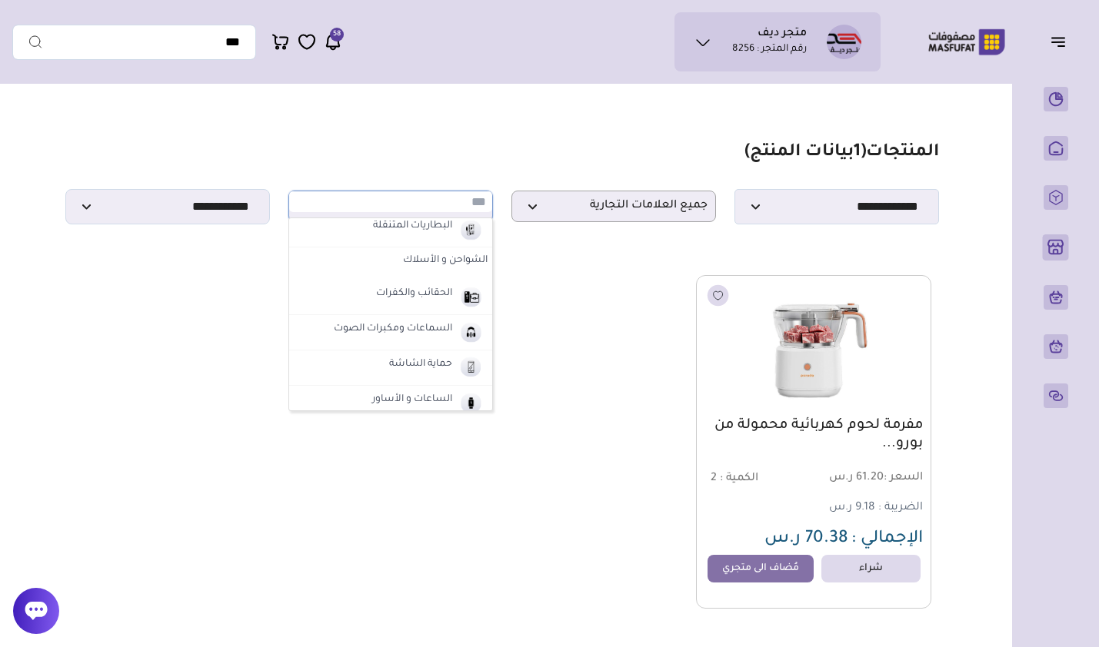
scroll to position [0, 0]
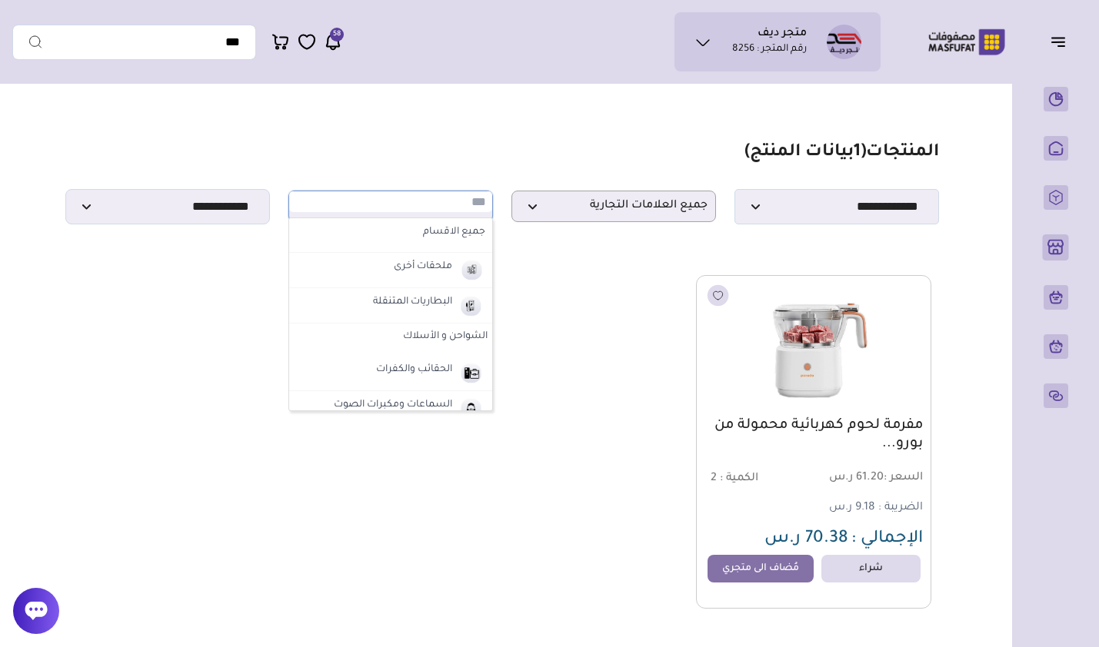
click at [397, 262] on label "ملحقات أخرى" at bounding box center [422, 268] width 63 height 20
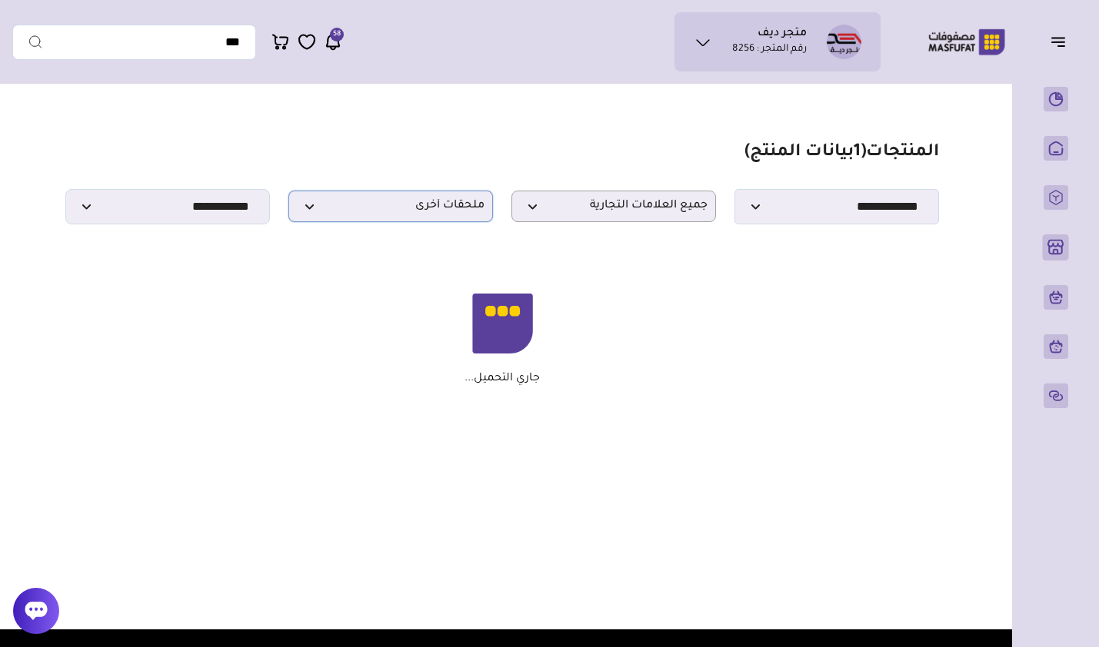
click at [388, 222] on p "ملحقات أخرى" at bounding box center [390, 207] width 205 height 32
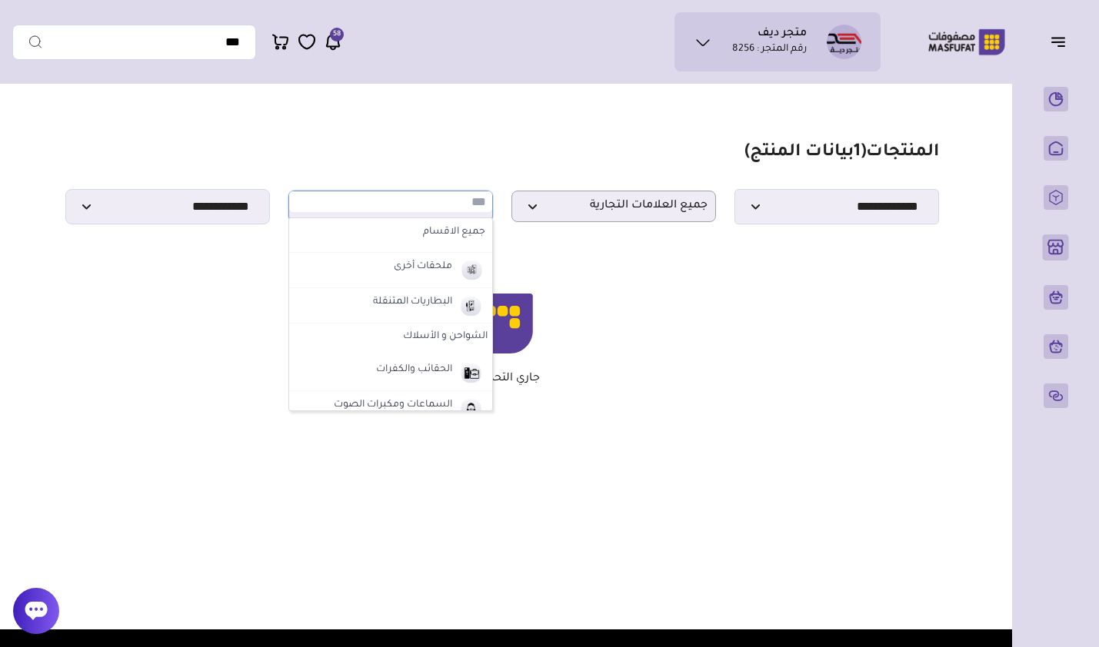
click at [392, 243] on label "جميع الاقسام" at bounding box center [391, 233] width 194 height 20
select select "*"
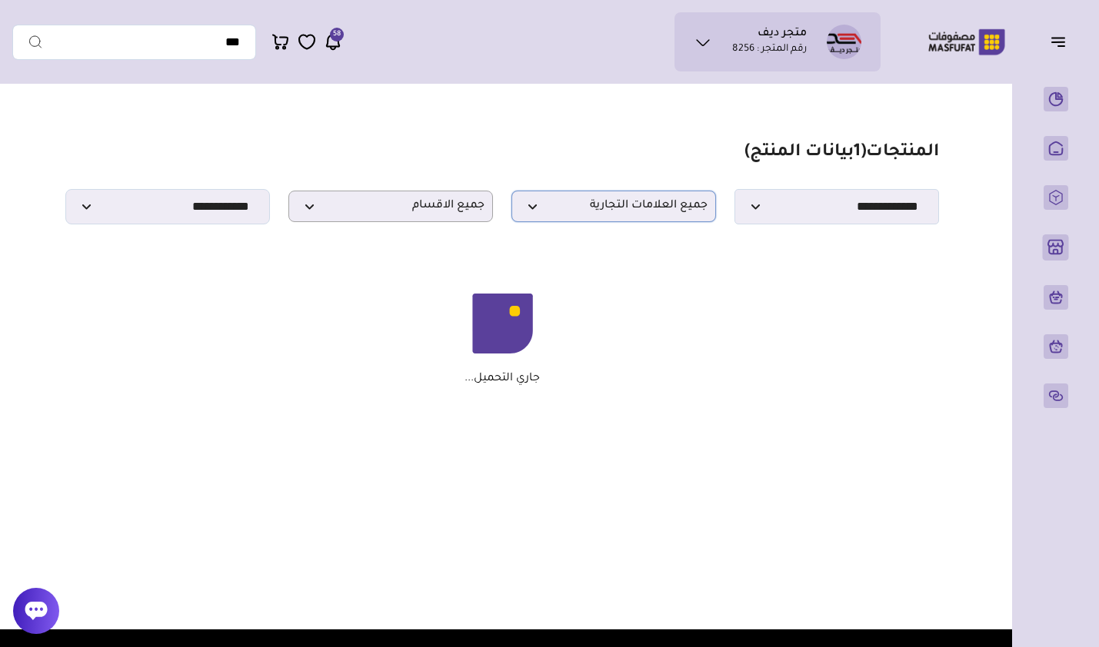
click at [630, 214] on span "جميع العلامات التجارية" at bounding box center [614, 206] width 188 height 15
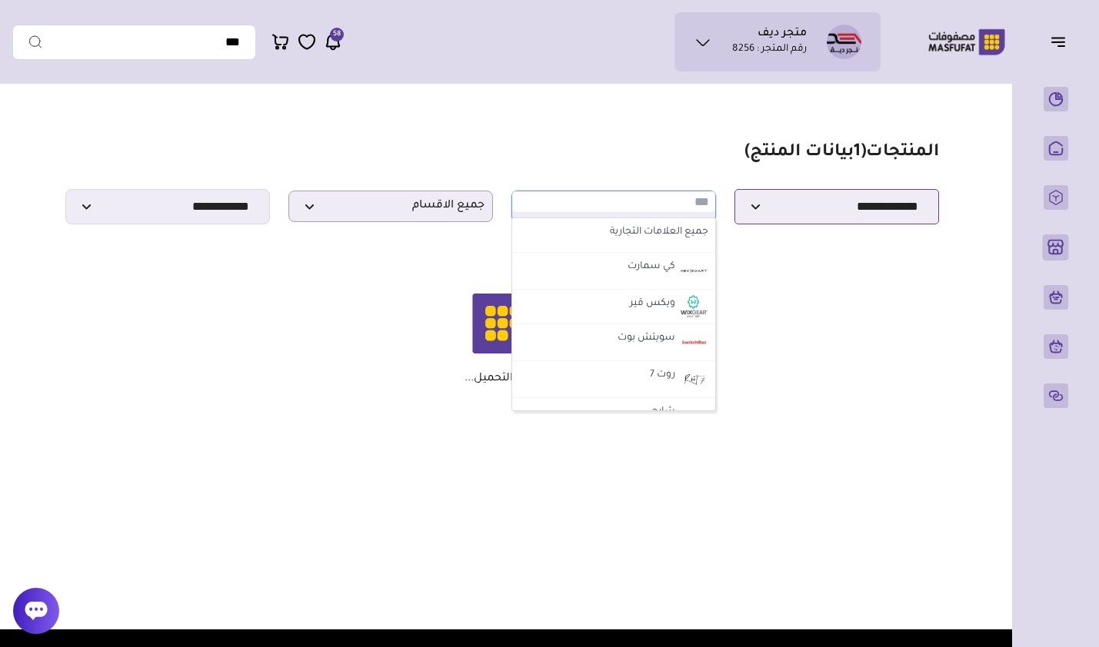
click at [787, 219] on select "**********" at bounding box center [836, 206] width 205 height 35
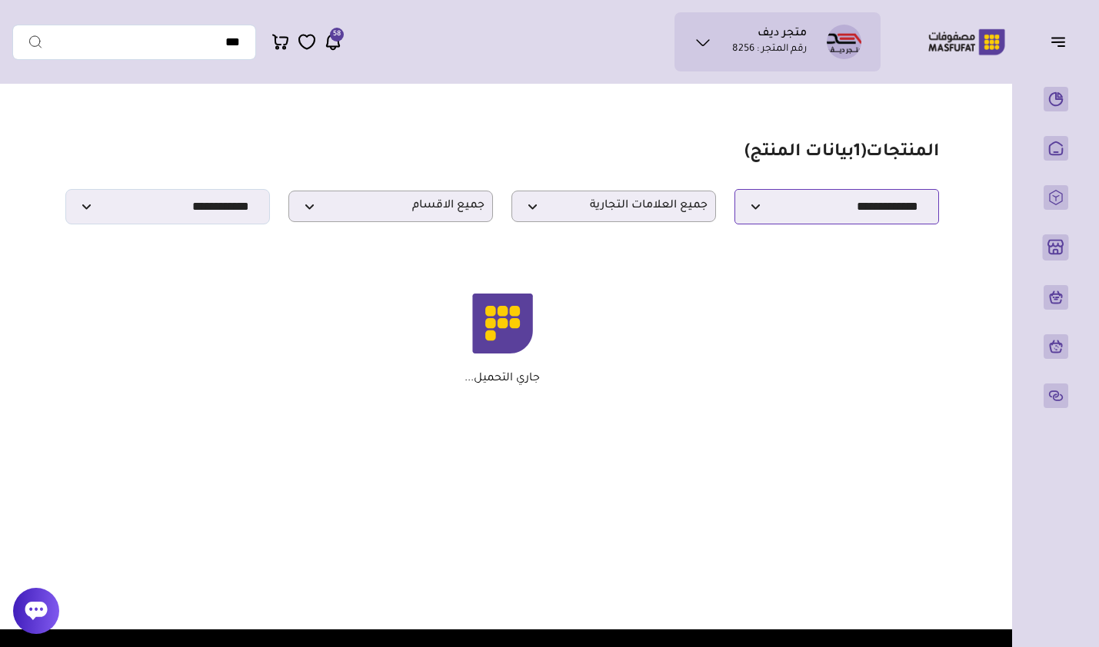
select select "*"
click at [734, 194] on select "**********" at bounding box center [836, 206] width 205 height 35
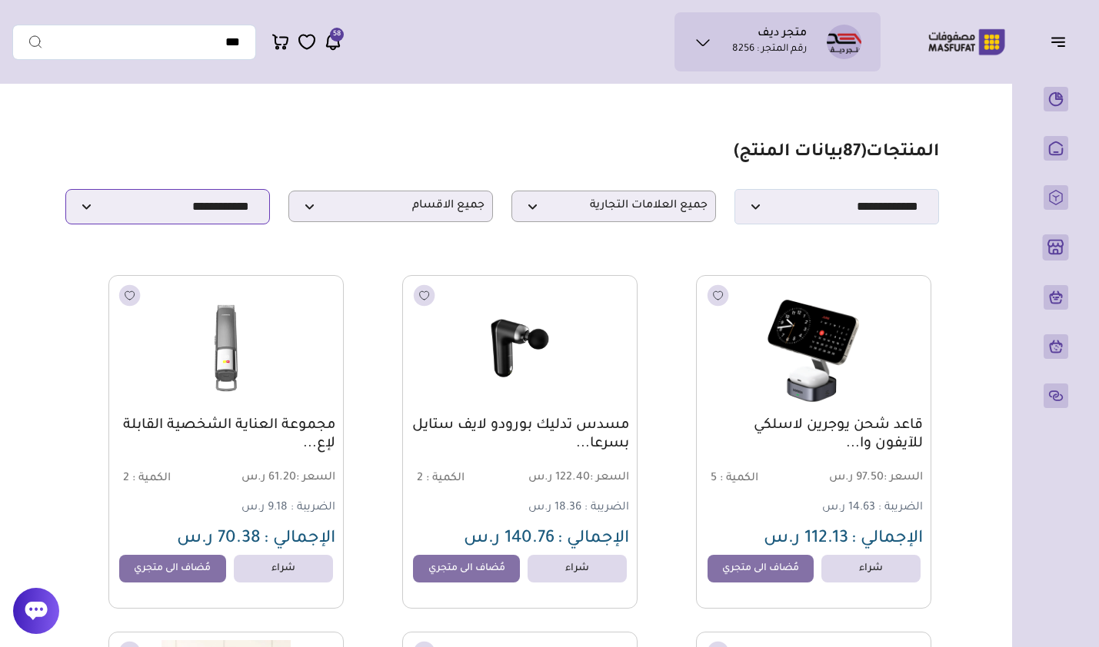
click at [227, 201] on select "**********" at bounding box center [167, 206] width 205 height 35
select select "**********"
click at [65, 194] on select "**********" at bounding box center [167, 206] width 205 height 35
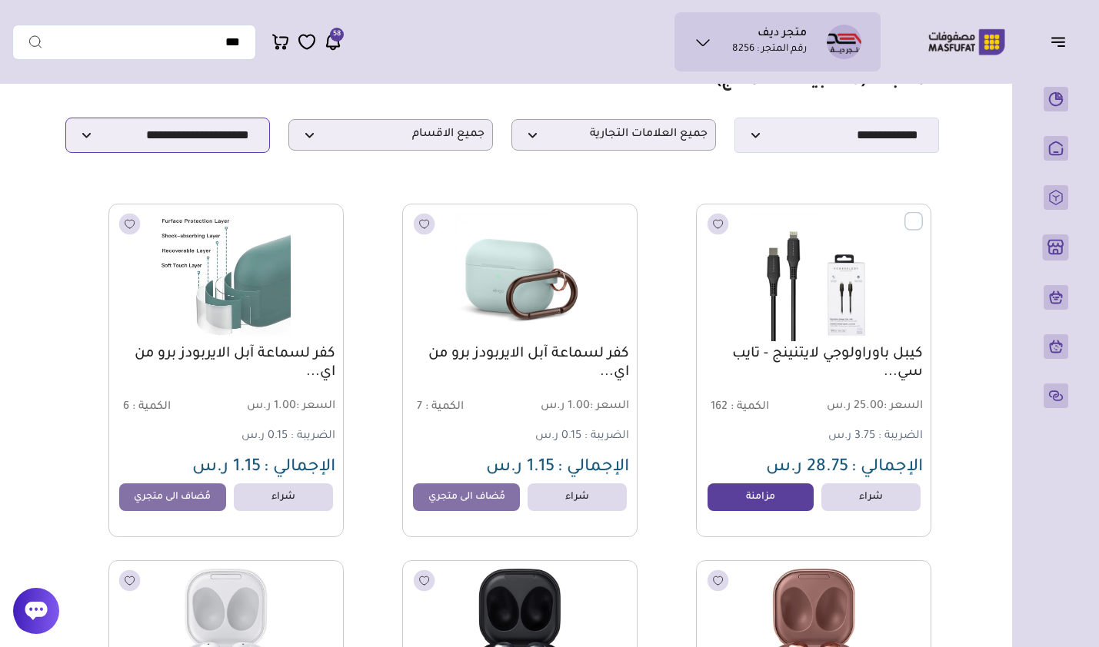
scroll to position [154, 0]
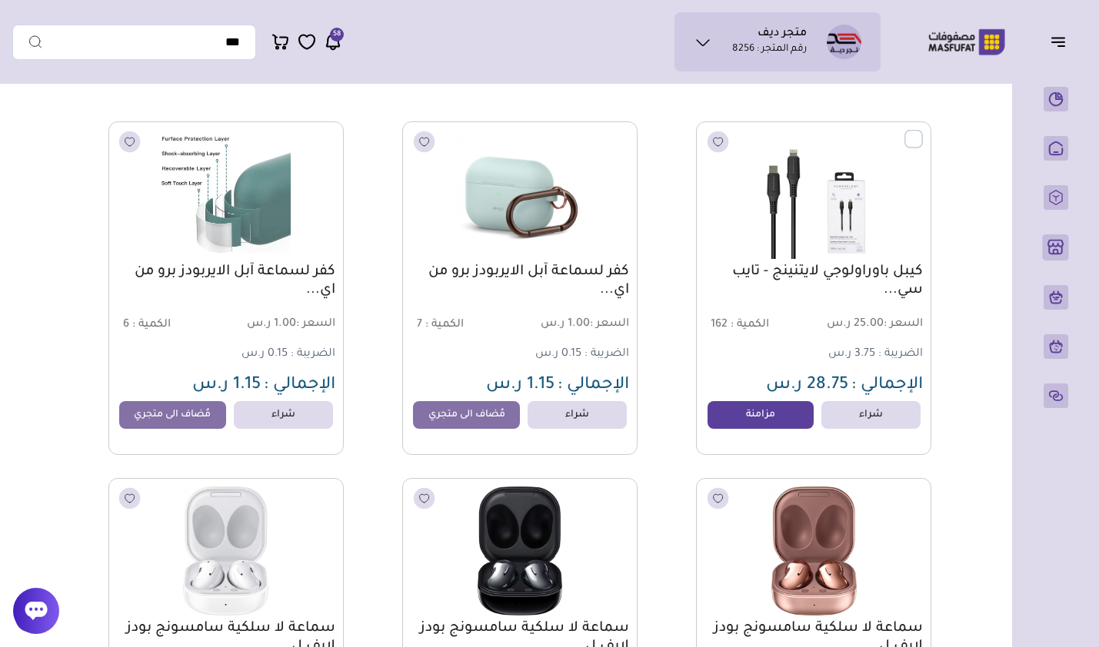
click at [752, 429] on link "مزامنة" at bounding box center [760, 415] width 107 height 28
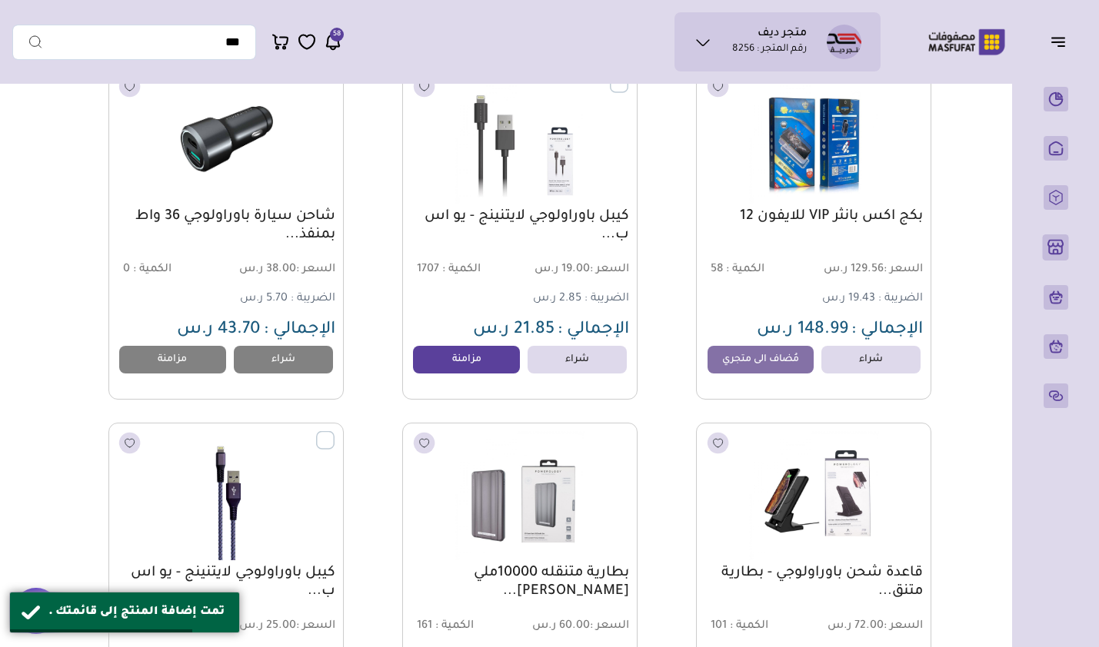
scroll to position [846, 0]
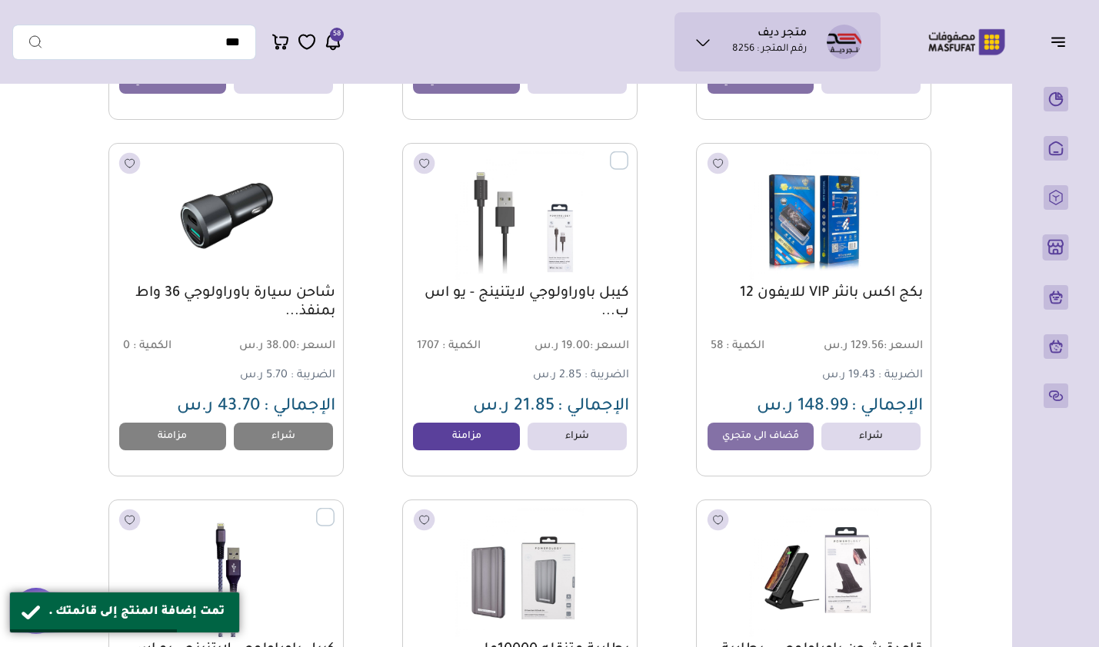
click at [448, 436] on link "مزامنة" at bounding box center [466, 437] width 107 height 28
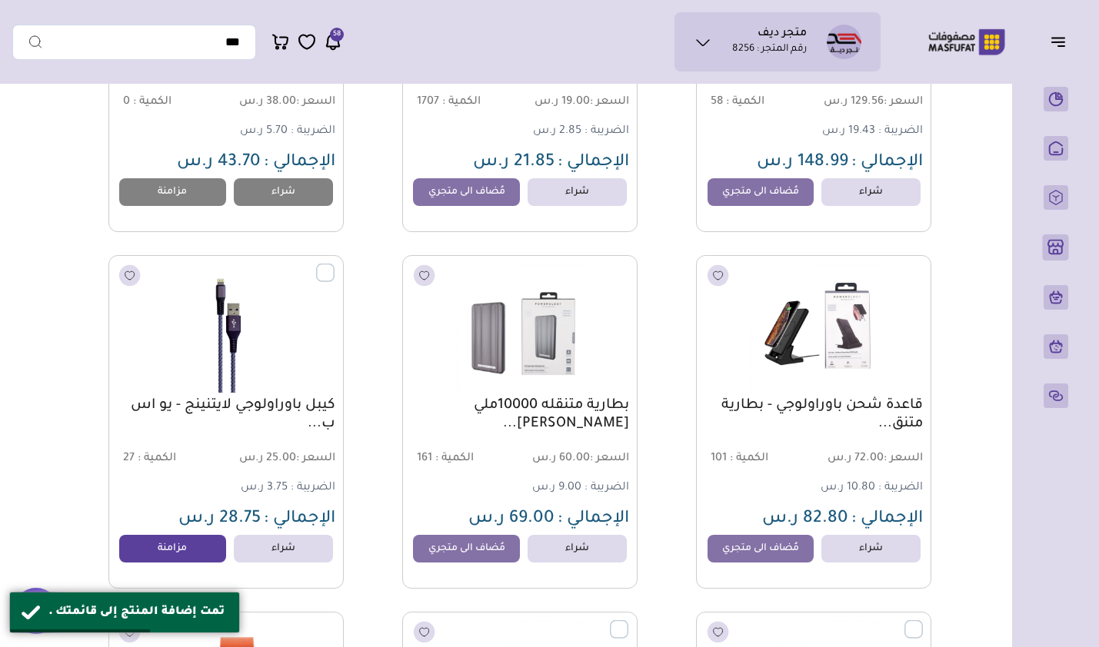
scroll to position [1230, 0]
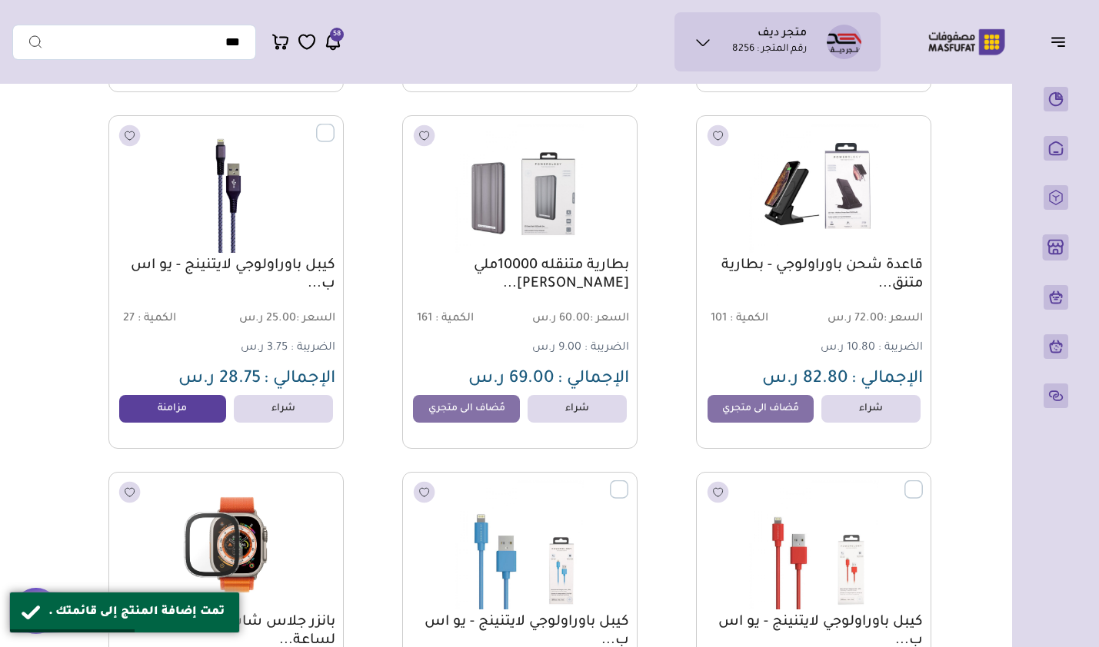
click at [205, 411] on link "مزامنة" at bounding box center [172, 409] width 107 height 28
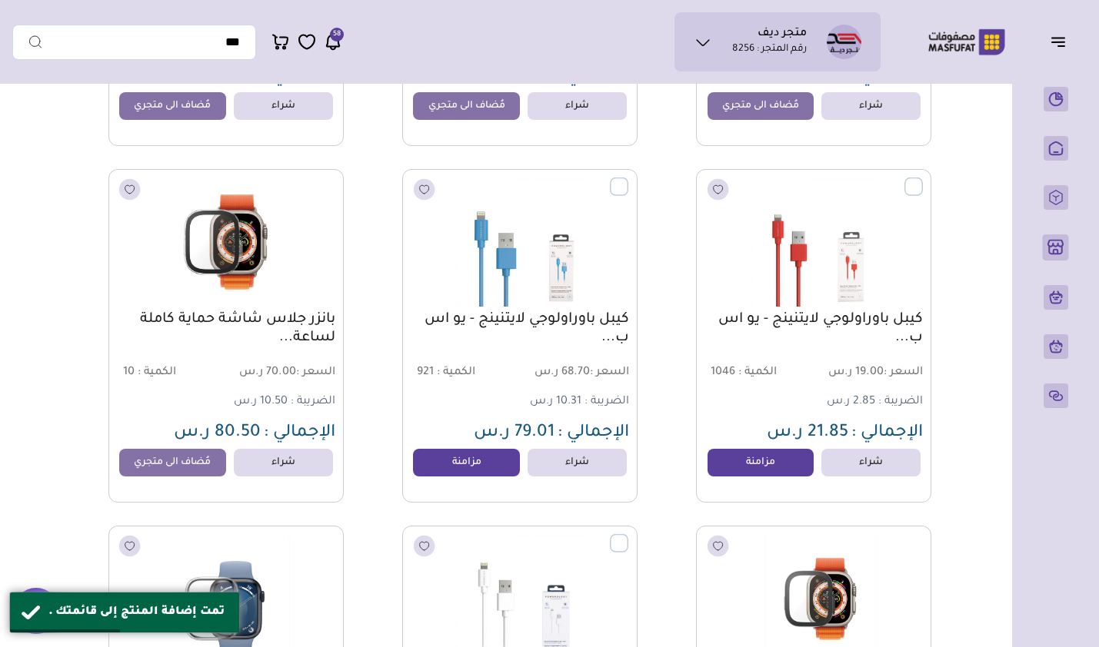
scroll to position [1538, 0]
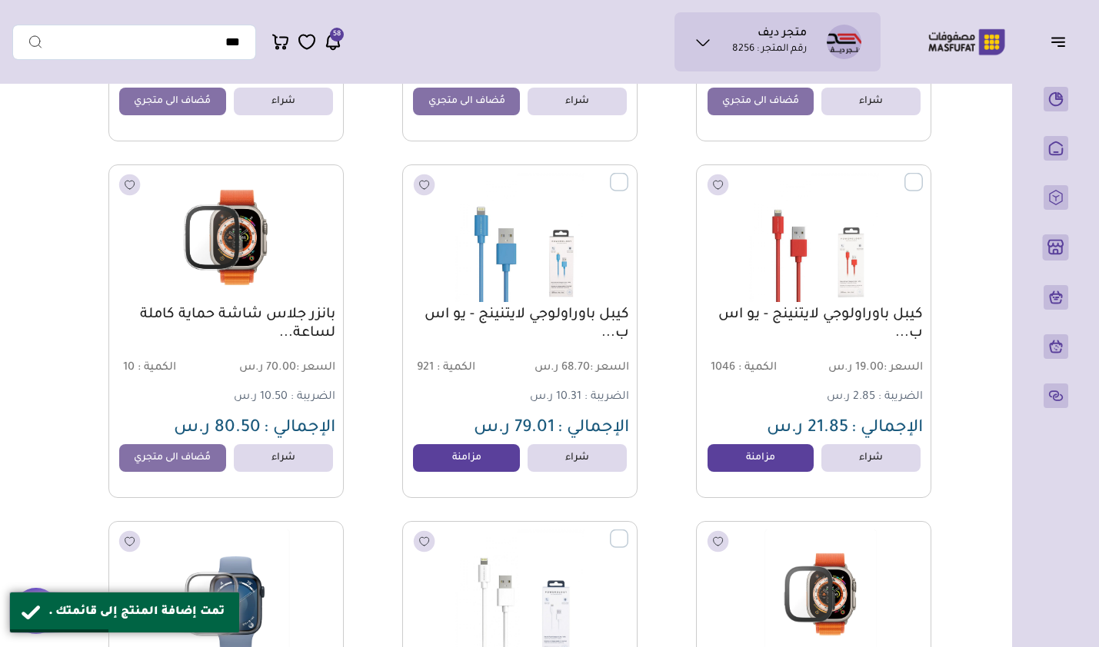
click at [445, 459] on link "مزامنة" at bounding box center [466, 458] width 107 height 28
click at [744, 459] on link "مزامنة" at bounding box center [760, 458] width 107 height 28
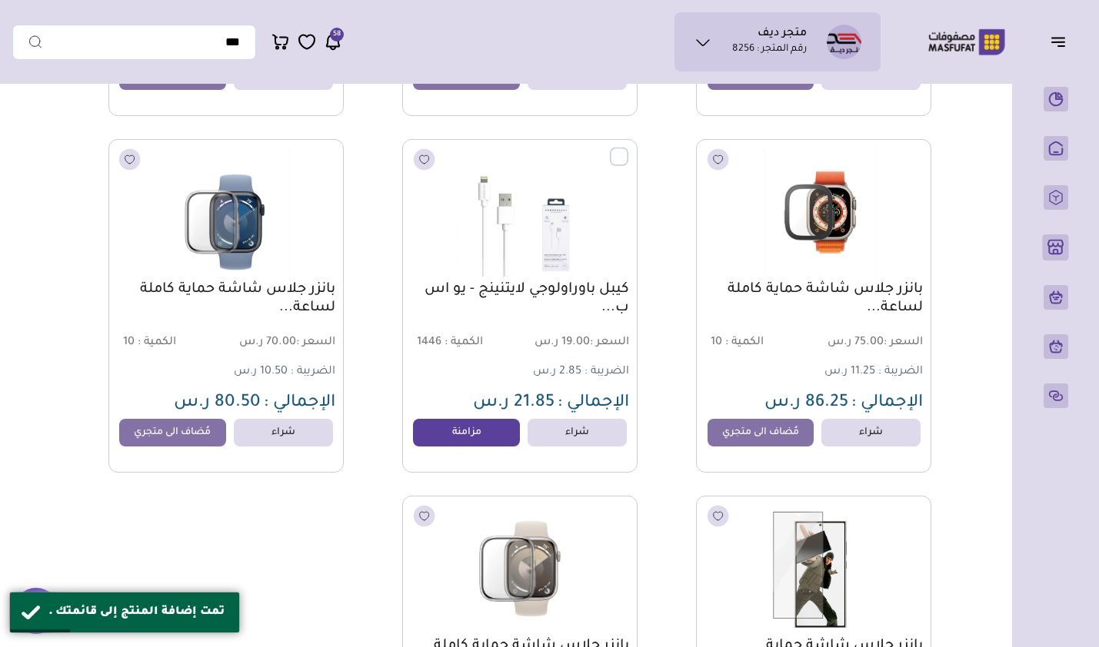
scroll to position [1922, 0]
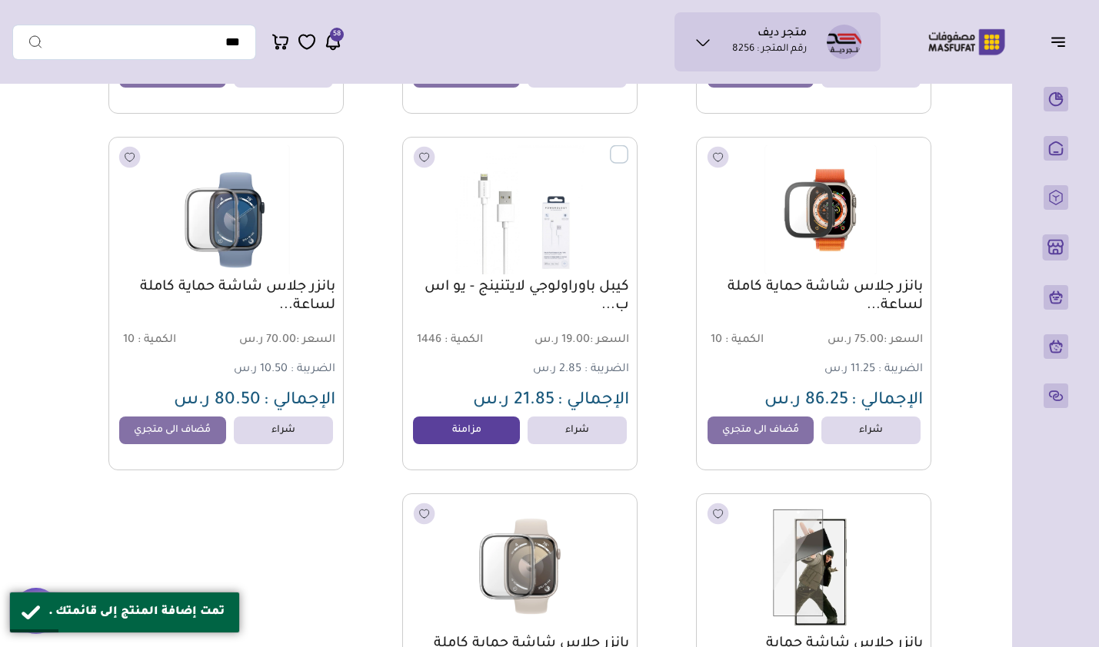
click at [466, 439] on link "مزامنة" at bounding box center [466, 431] width 107 height 28
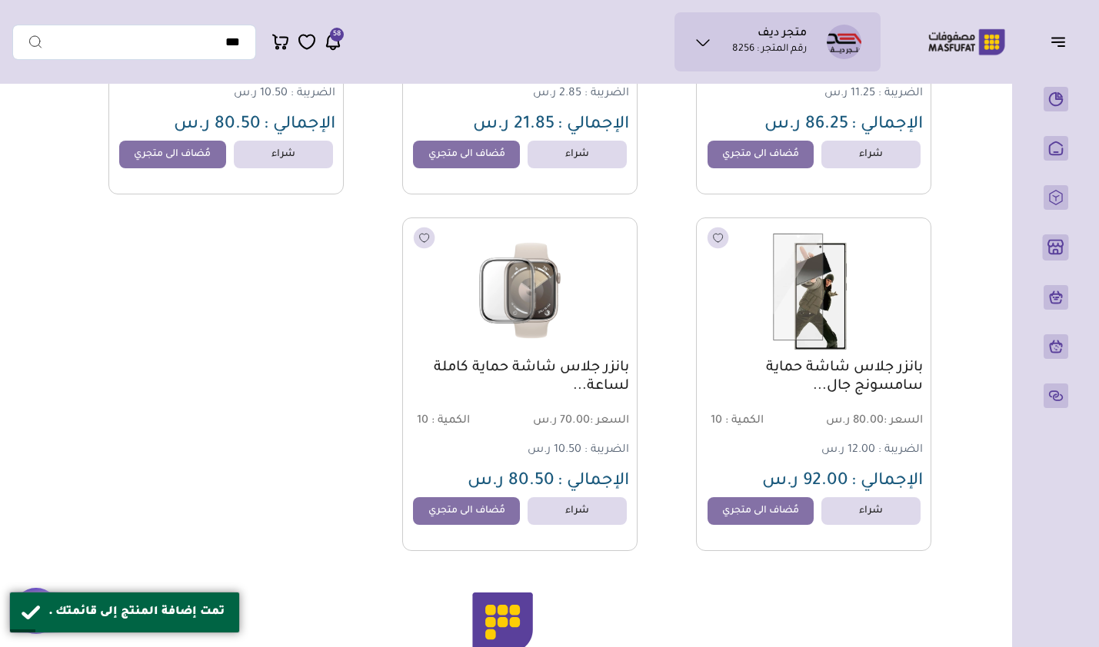
scroll to position [2230, 0]
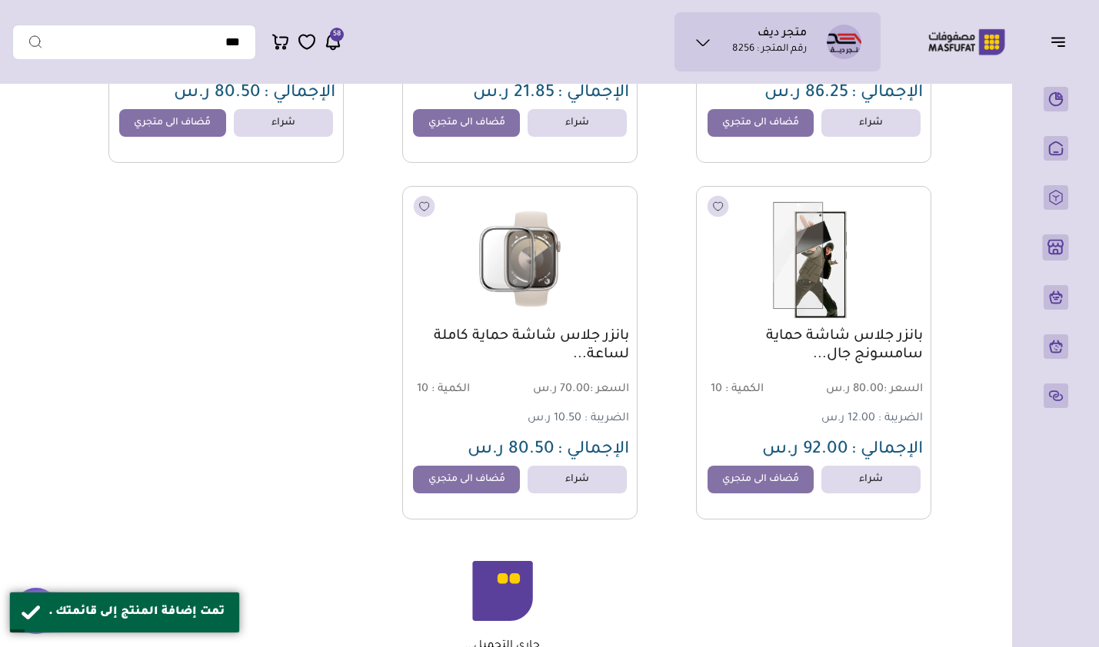
click at [471, 487] on link "مُضاف الى متجري" at bounding box center [466, 480] width 107 height 28
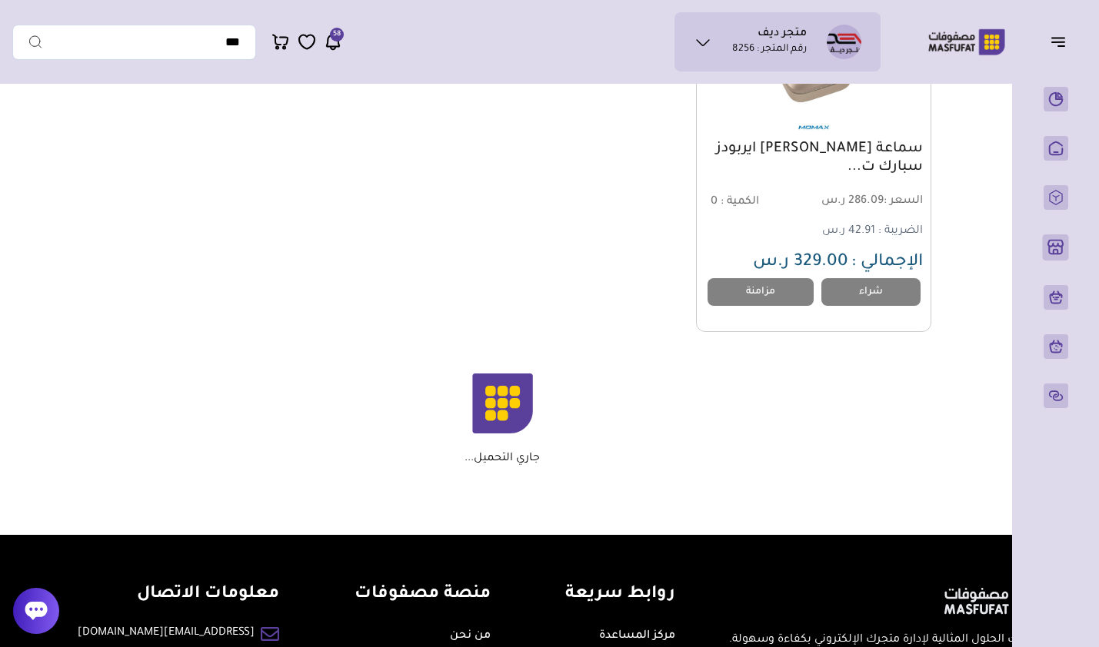
scroll to position [4789, 0]
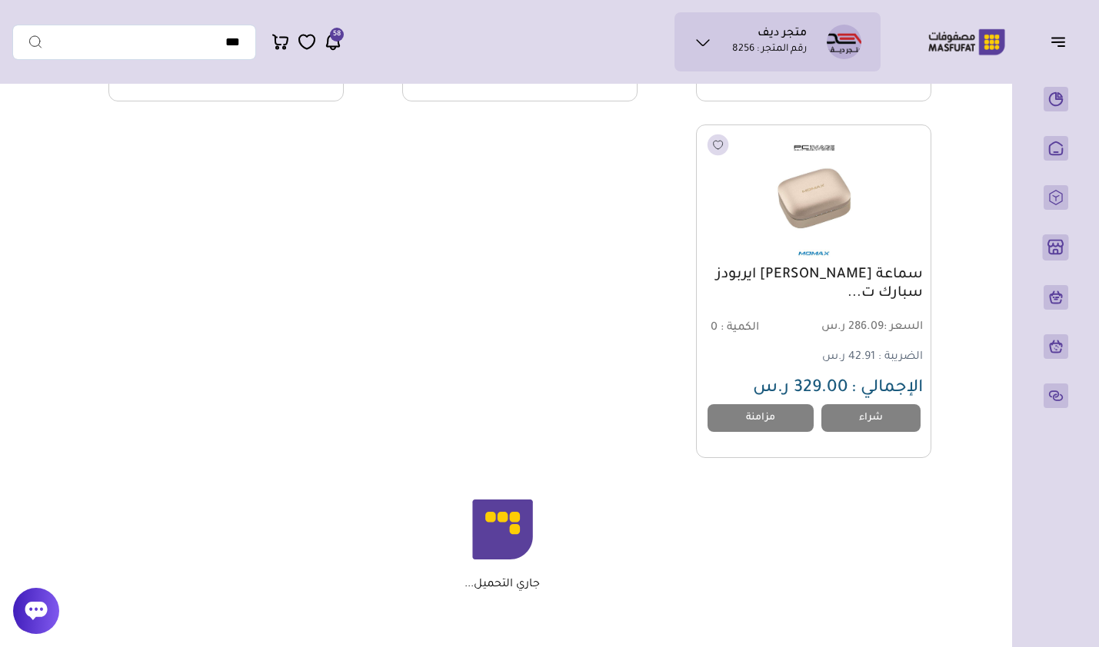
click at [762, 427] on link "مزامنة" at bounding box center [760, 418] width 107 height 28
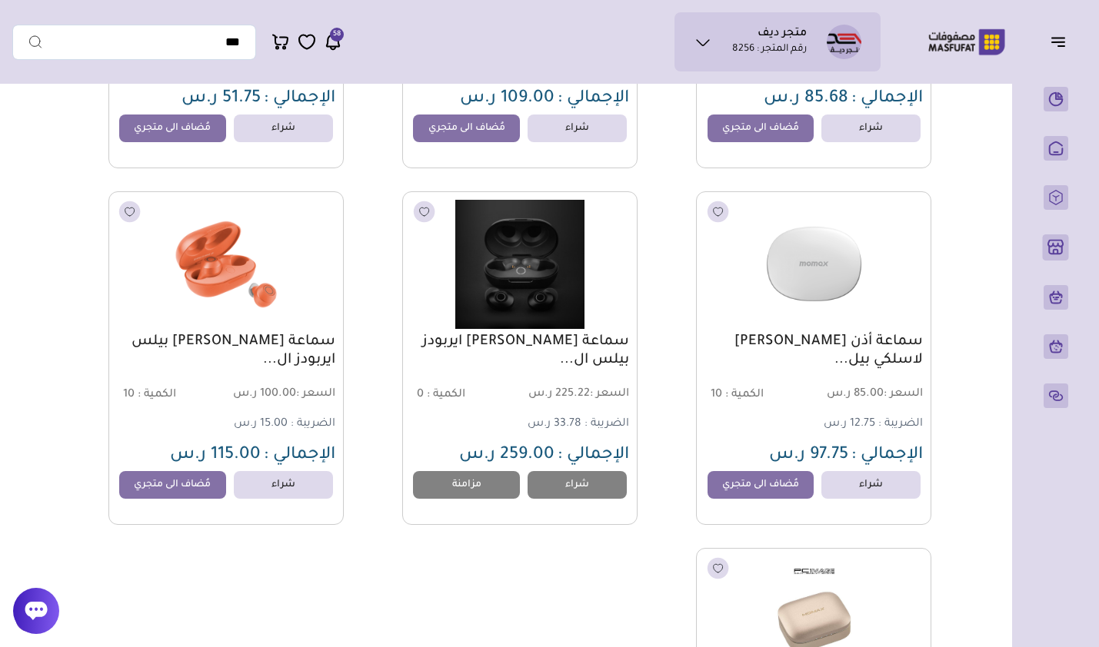
scroll to position [4328, 0]
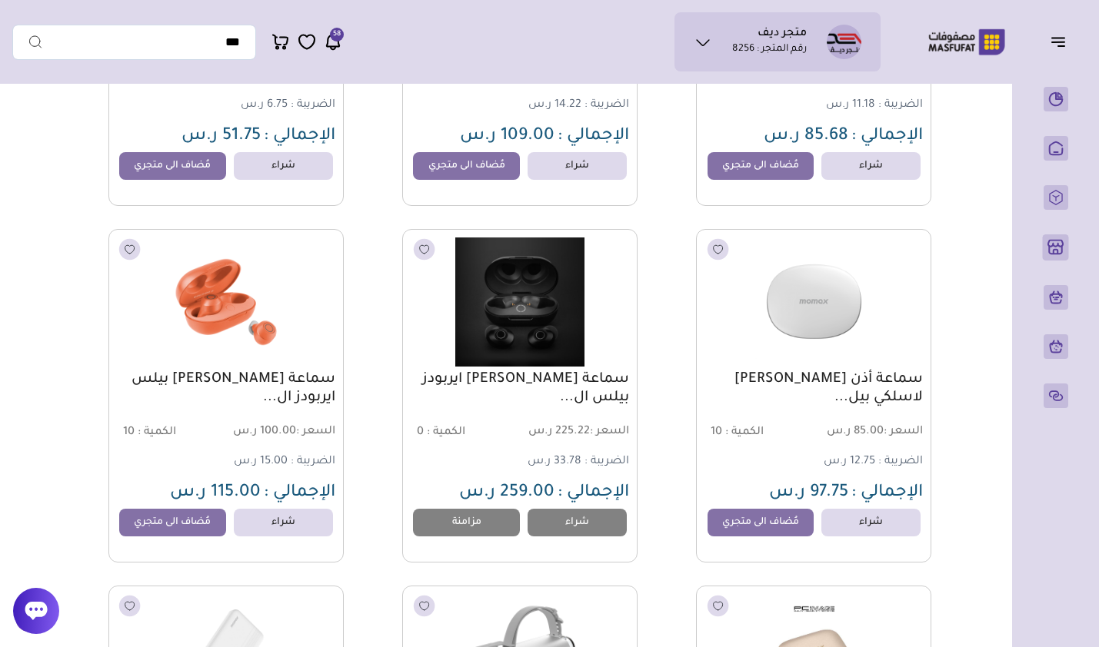
click at [1036, 261] on link "متجري ( 0 )" at bounding box center [1055, 247] width 38 height 26
click at [1055, 261] on rect at bounding box center [1056, 247] width 26 height 26
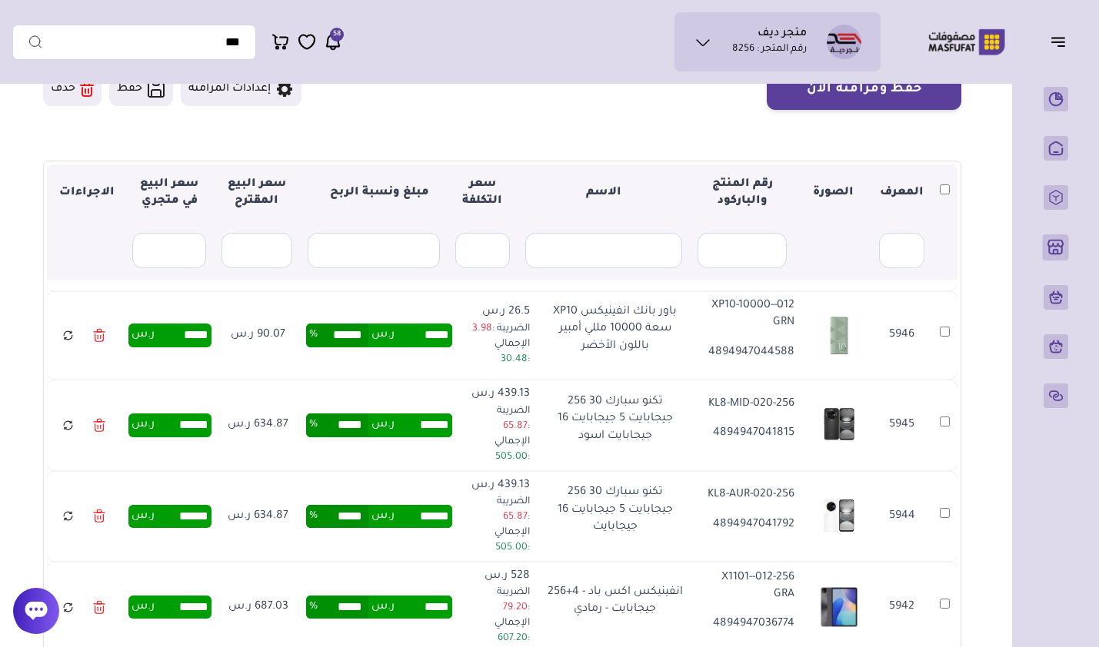
scroll to position [692, 0]
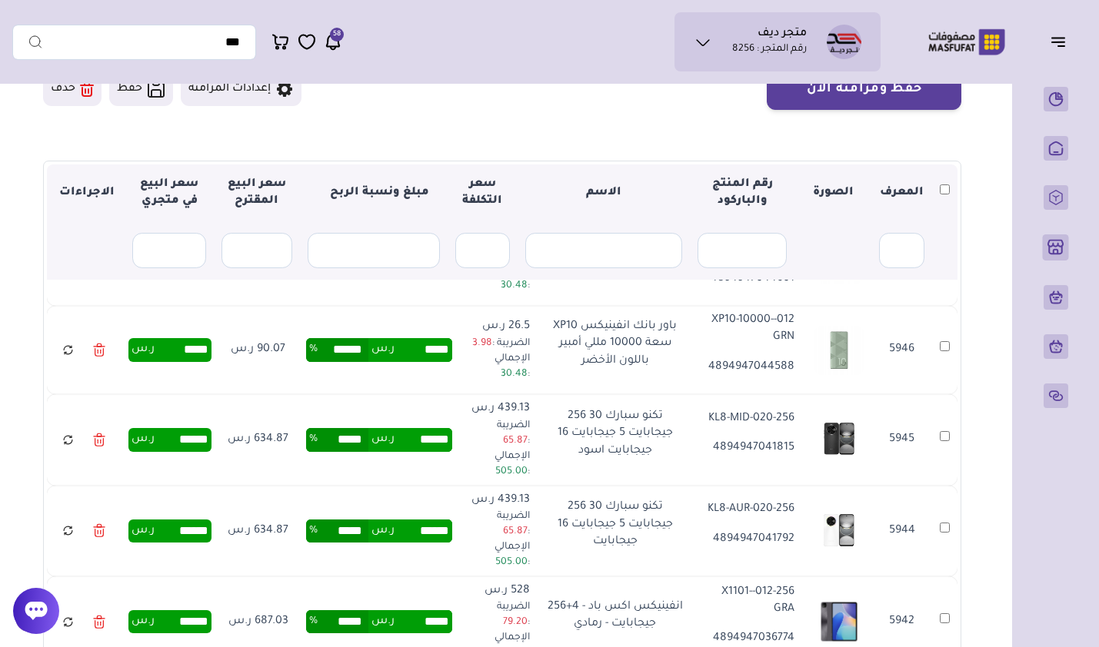
click at [434, 351] on input "*****" at bounding box center [423, 349] width 58 height 23
click at [451, 394] on td "***** ر.س ****** %" at bounding box center [379, 350] width 165 height 88
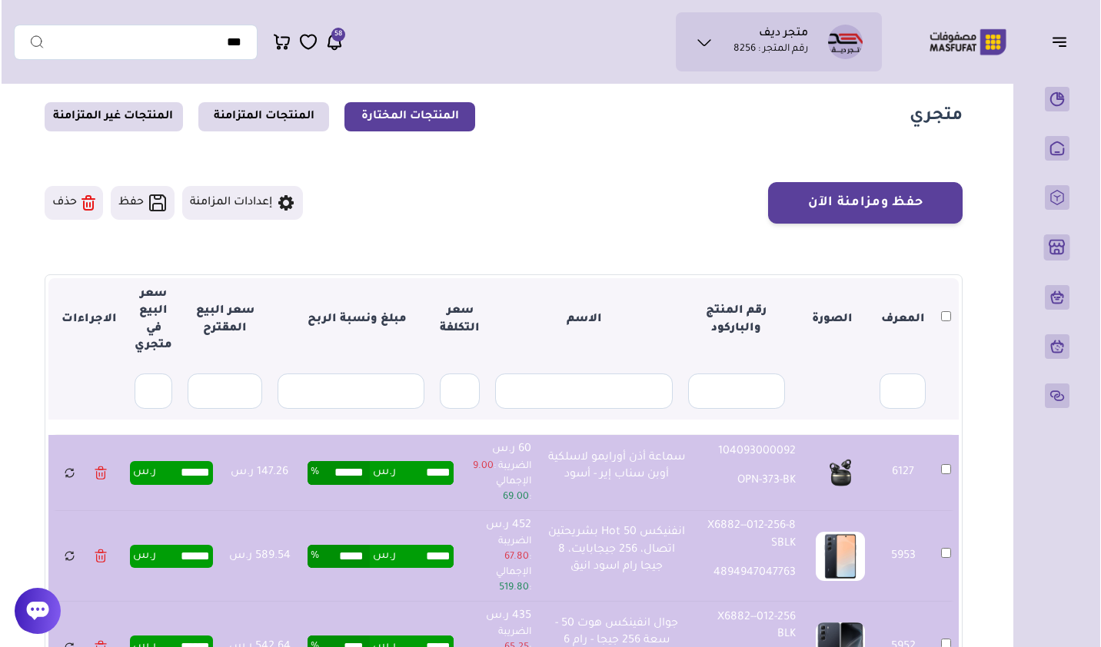
scroll to position [0, 0]
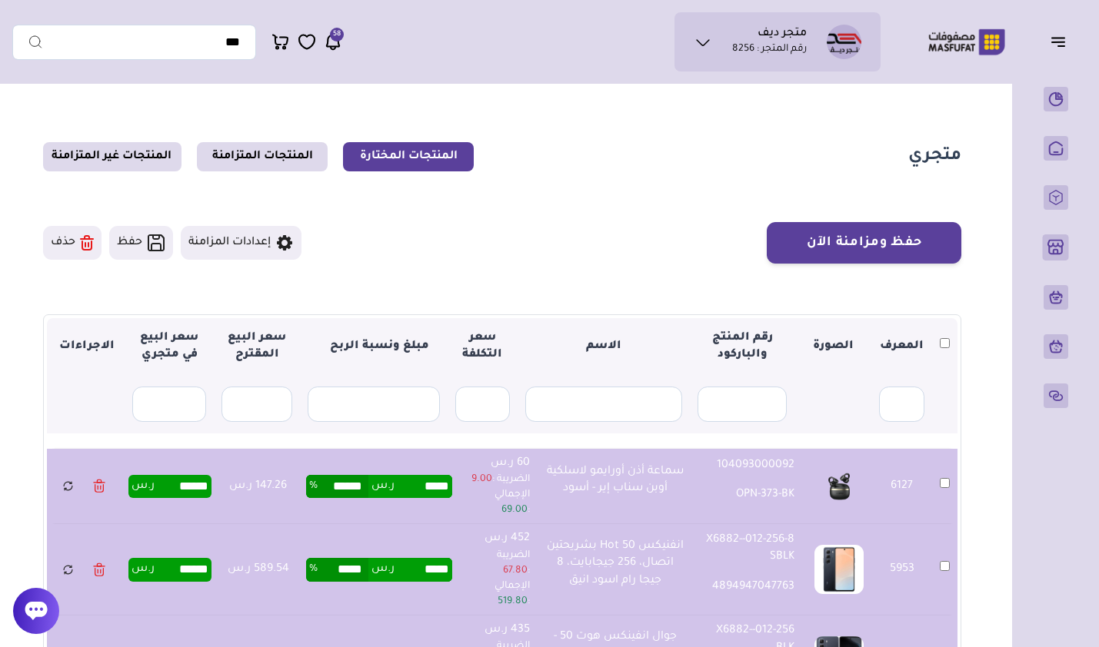
click at [279, 238] on icon at bounding box center [284, 243] width 18 height 18
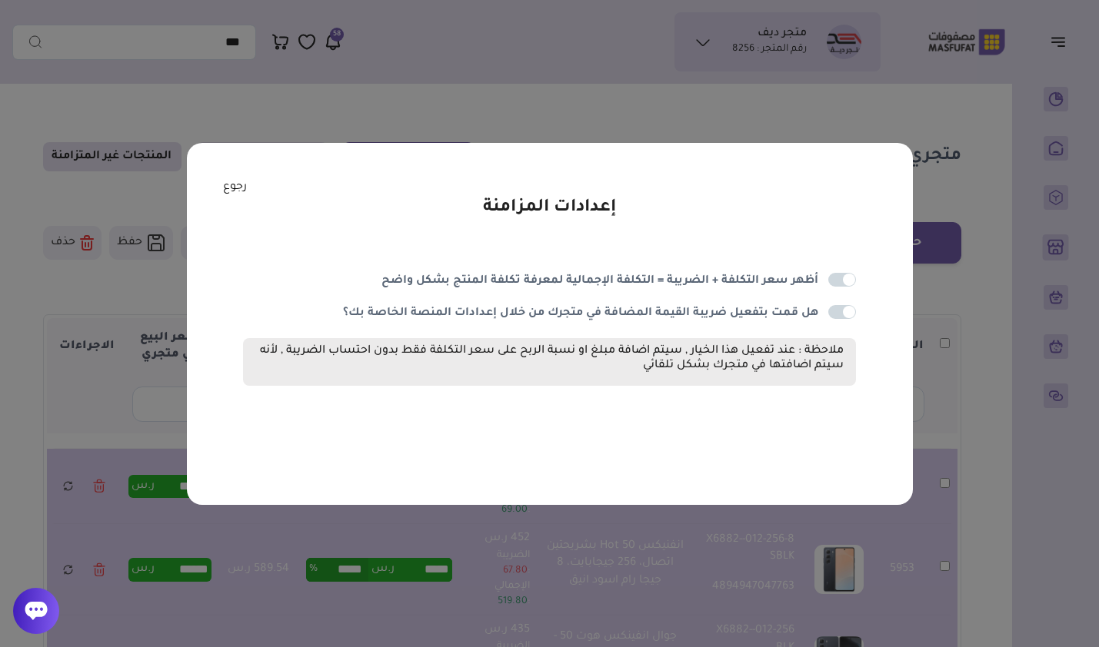
click at [231, 183] on link "رجوع" at bounding box center [235, 187] width 24 height 17
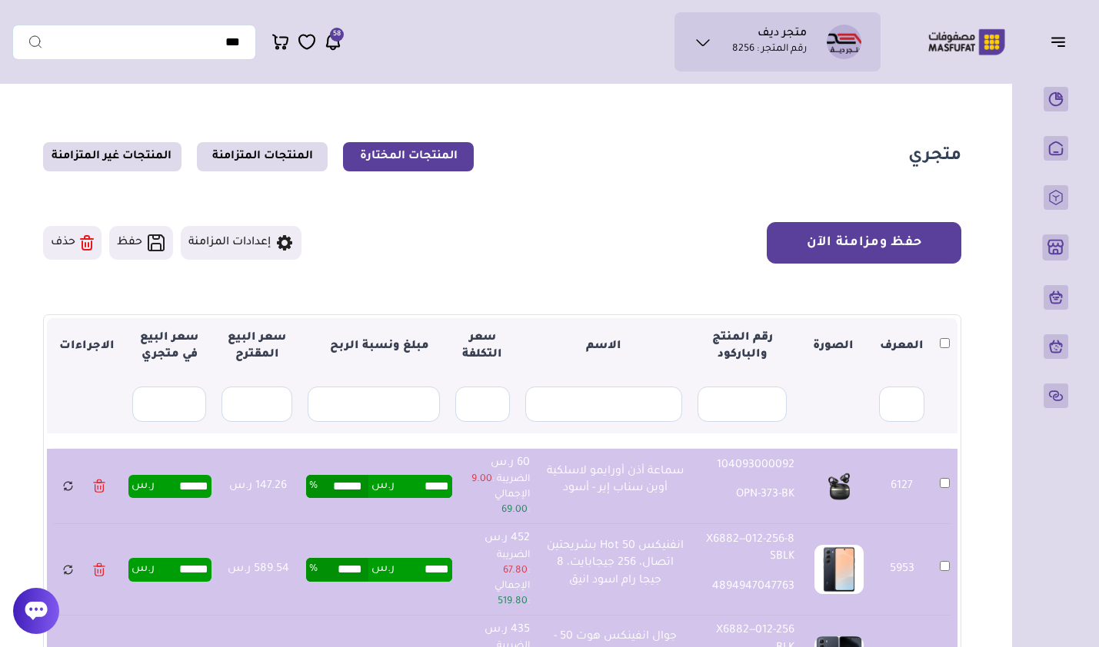
click at [846, 242] on button "حفظ ومزامنة الآن" at bounding box center [864, 243] width 195 height 42
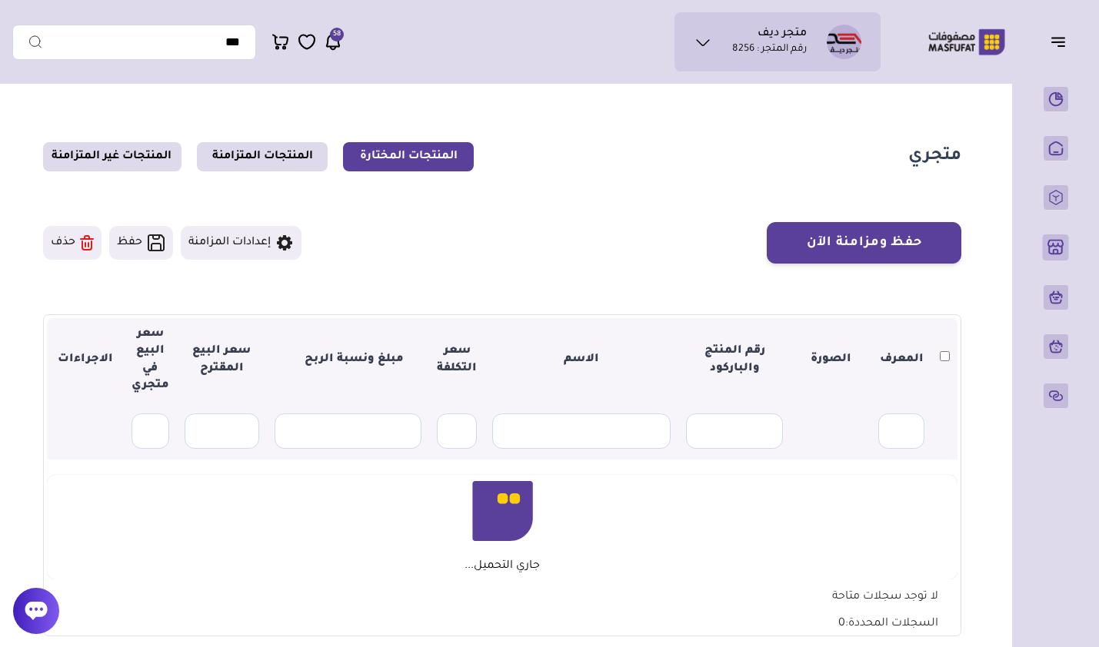
click at [145, 161] on link "المنتجات غير المتزامنة" at bounding box center [112, 156] width 138 height 29
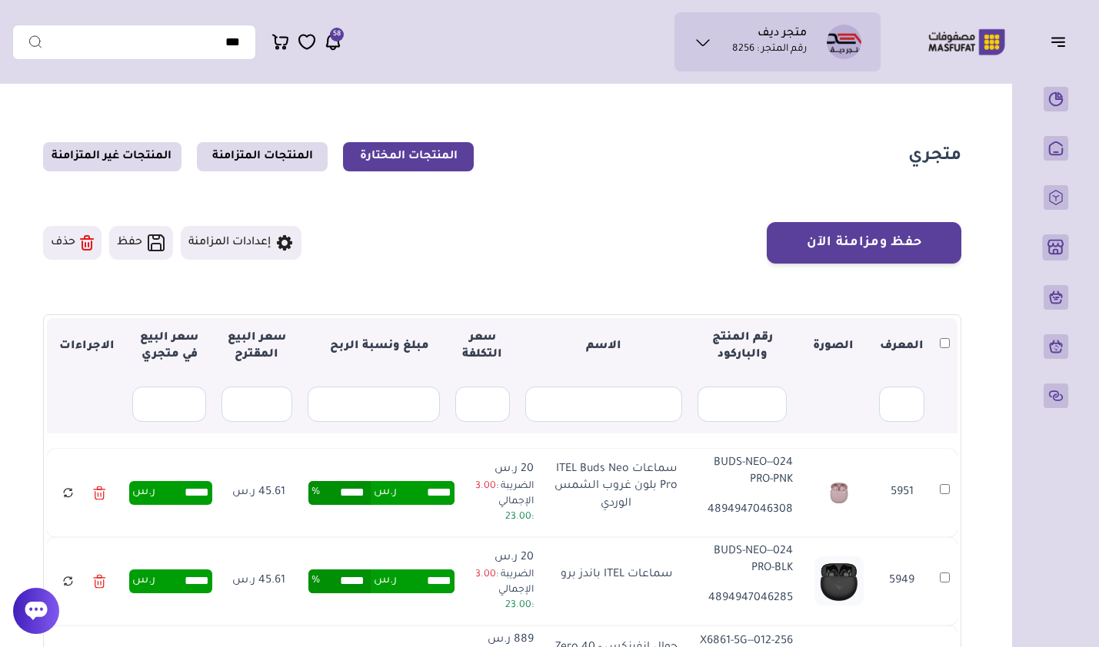
click at [108, 155] on link "المنتجات غير المتزامنة" at bounding box center [112, 156] width 138 height 29
click at [129, 160] on link "المنتجات غير المتزامنة" at bounding box center [112, 156] width 138 height 29
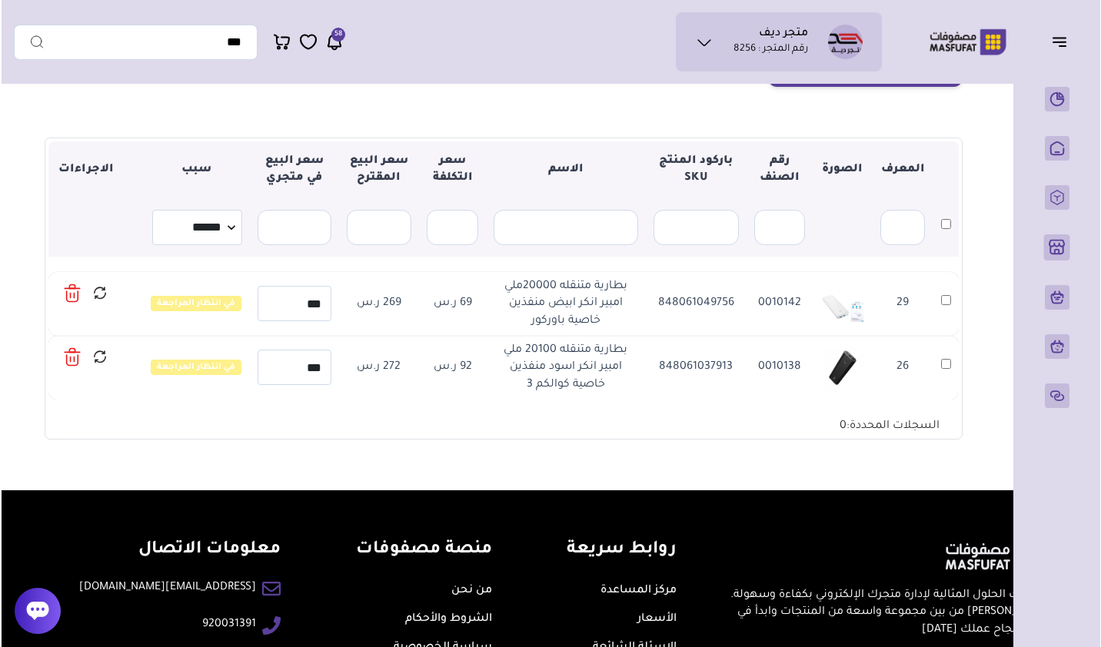
scroll to position [154, 0]
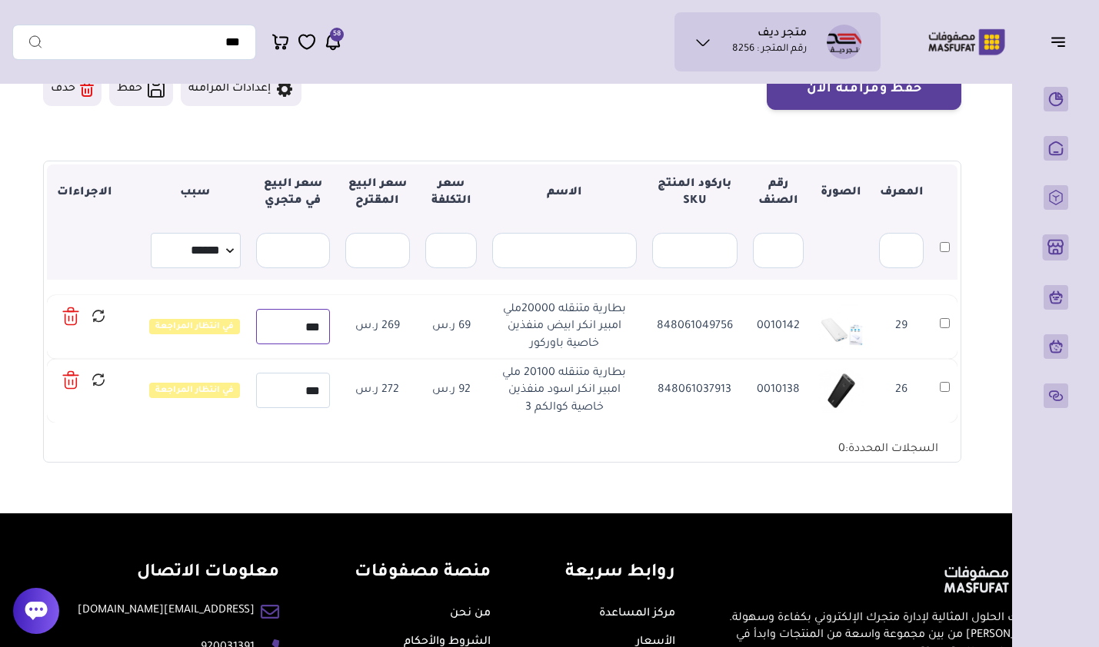
click at [324, 324] on input "***" at bounding box center [292, 326] width 73 height 35
drag, startPoint x: 323, startPoint y: 323, endPoint x: 311, endPoint y: 321, distance: 11.6
click at [311, 321] on input "***" at bounding box center [292, 326] width 73 height 35
click at [403, 344] on td "269 ر.س" at bounding box center [378, 327] width 80 height 64
click at [388, 327] on td "269 ر.س" at bounding box center [378, 327] width 80 height 64
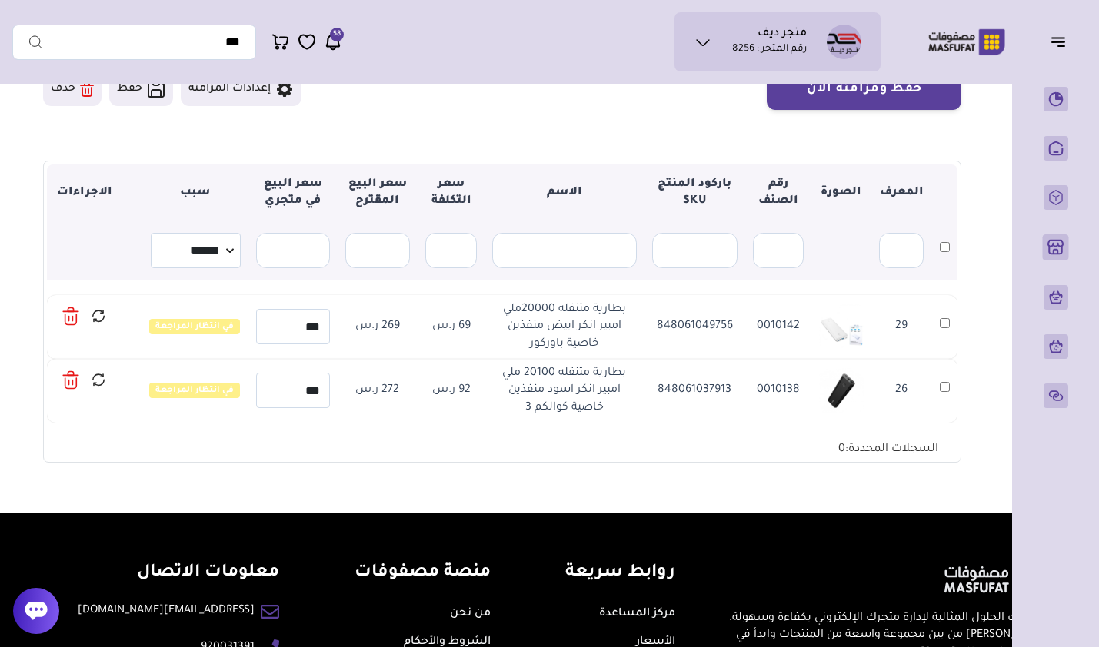
click at [388, 327] on td "269 ر.س" at bounding box center [378, 327] width 80 height 64
copy td "269"
click at [310, 332] on input "***" at bounding box center [292, 326] width 73 height 35
paste input "text"
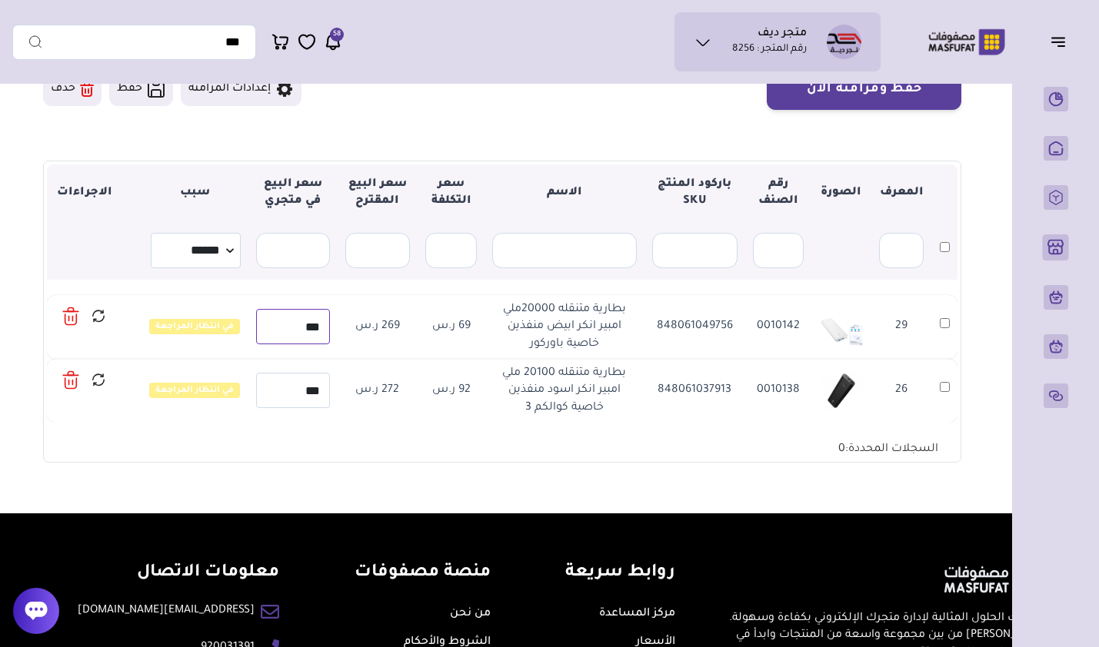
type input "***"
click at [390, 391] on td "272 ر.س" at bounding box center [378, 391] width 80 height 64
copy td "272"
click at [307, 393] on input "***" at bounding box center [292, 390] width 73 height 35
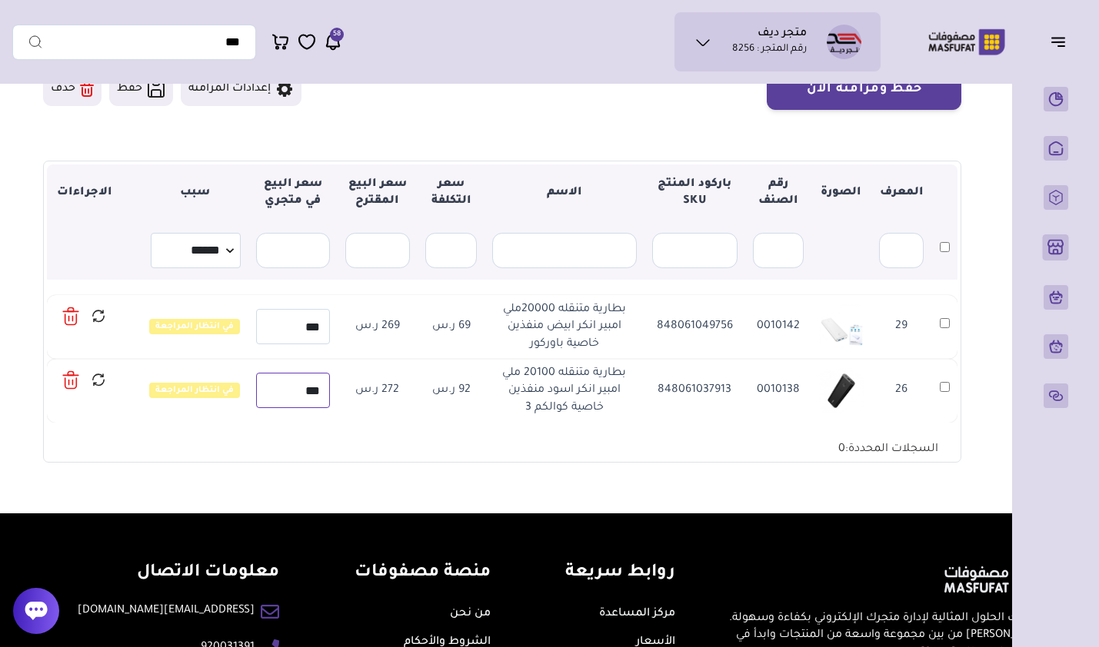
click at [307, 393] on input "***" at bounding box center [292, 390] width 73 height 35
paste input "text"
type input "***"
click at [413, 460] on section "▼ المعرف الصورة رقم الصنف باركود المنتج SKU الاسم سعر التكلفة سعر البيع المقترح…" at bounding box center [502, 312] width 918 height 302
click at [101, 318] on icon at bounding box center [98, 316] width 15 height 19
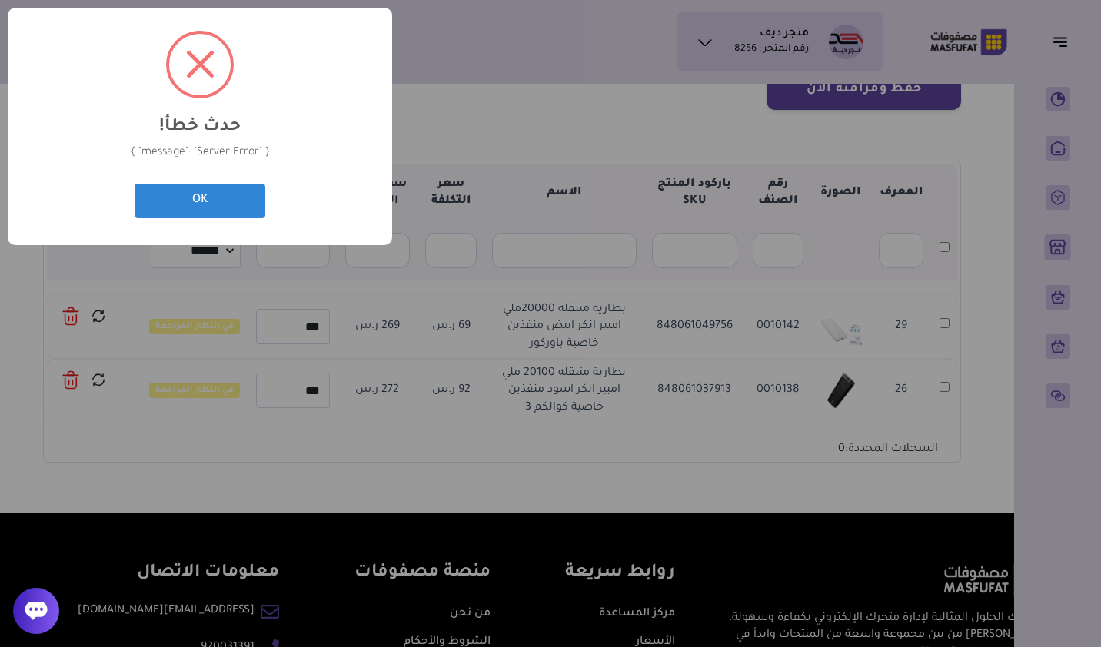
click at [239, 205] on button "OK" at bounding box center [200, 201] width 131 height 35
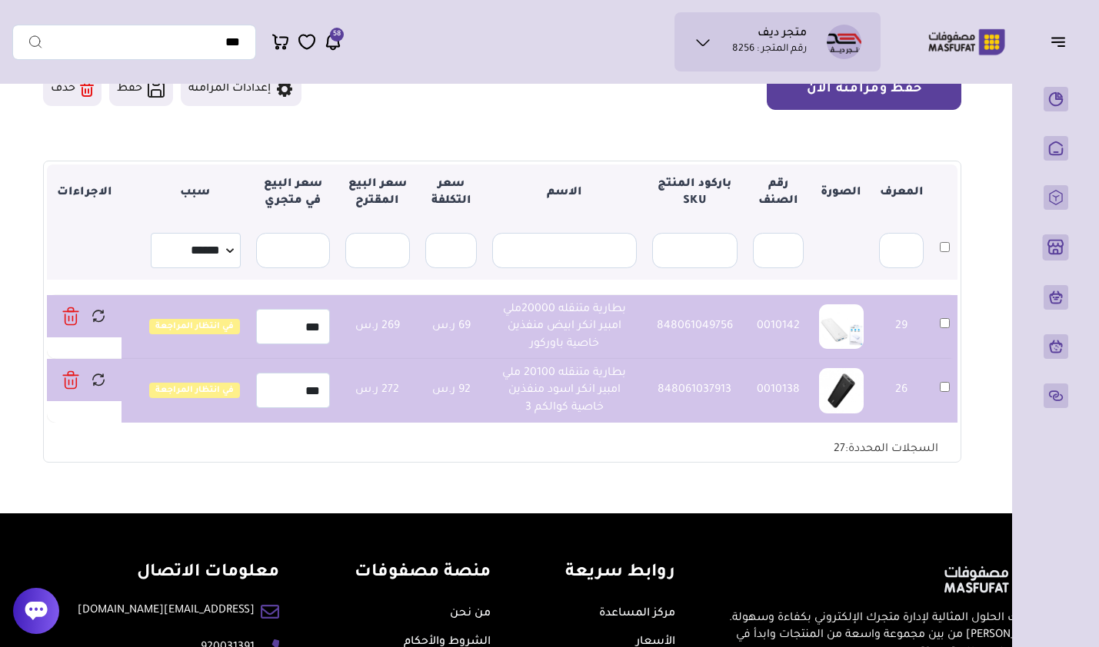
click at [867, 103] on button "حفظ ومزامنة الآن" at bounding box center [864, 89] width 195 height 42
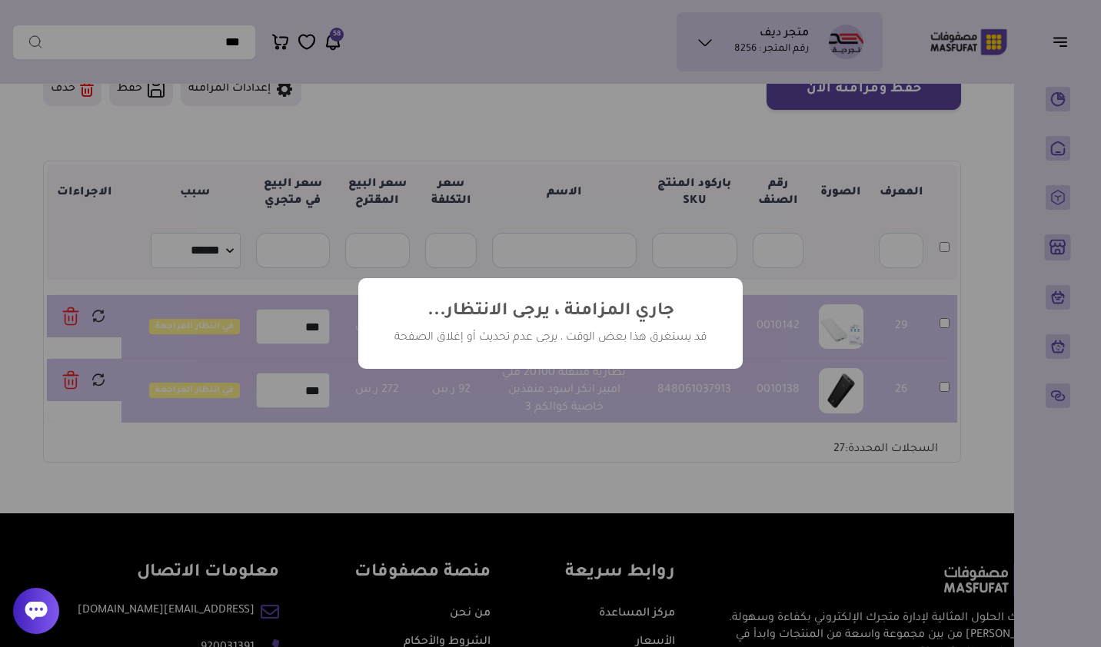
click at [648, 390] on div "? ! i جاري المزامنة ، يرجى الانتظار... × قد يستغرق هذا بعض الوقت ، يرجى عدم تحد…" at bounding box center [550, 323] width 1101 height 647
click at [630, 323] on h2 "جاري المزامنة ، يرجى الانتظار..." at bounding box center [550, 312] width 247 height 22
click at [642, 331] on div "قد يستغرق هذا بعض الوقت ، يرجى عدم تحديث أو إغلاق الصفحة" at bounding box center [550, 338] width 338 height 15
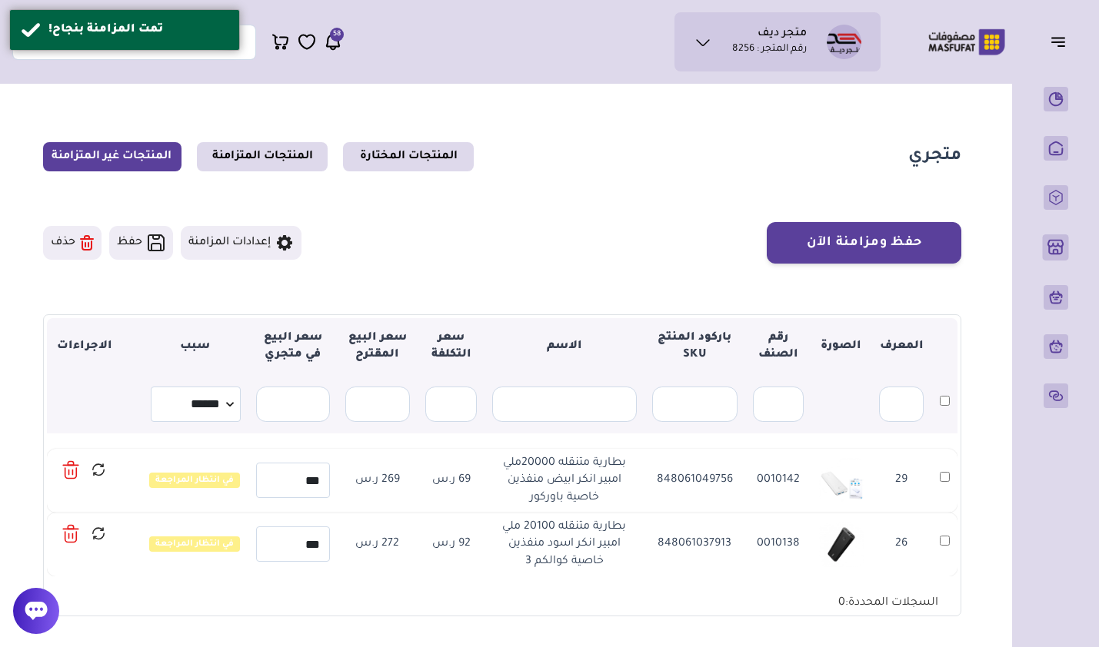
click at [273, 158] on link "المنتجات المتزامنة" at bounding box center [262, 156] width 131 height 29
click at [397, 148] on link "المنتجات المختارة" at bounding box center [408, 156] width 131 height 29
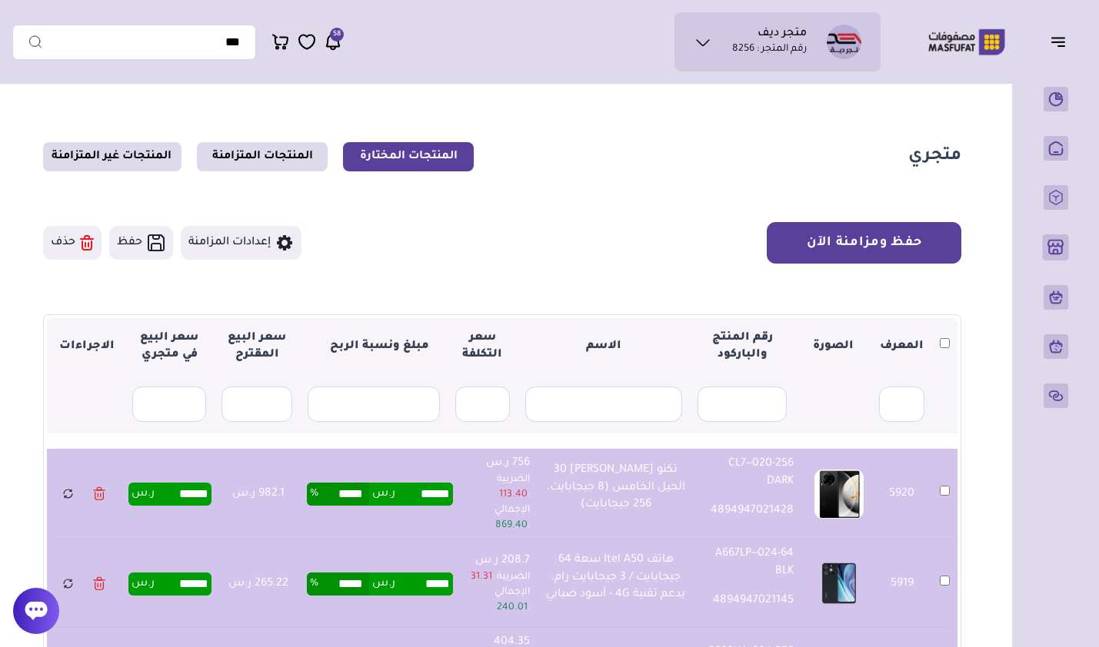
click at [911, 250] on button "حفظ ومزامنة الآن" at bounding box center [864, 243] width 195 height 42
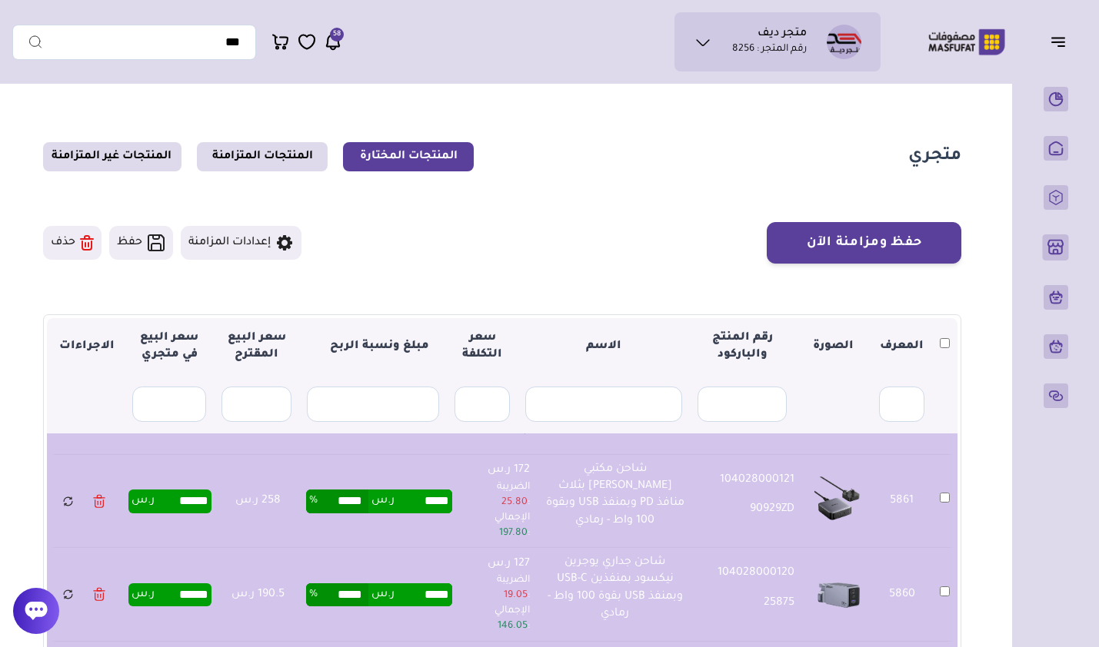
scroll to position [538, 0]
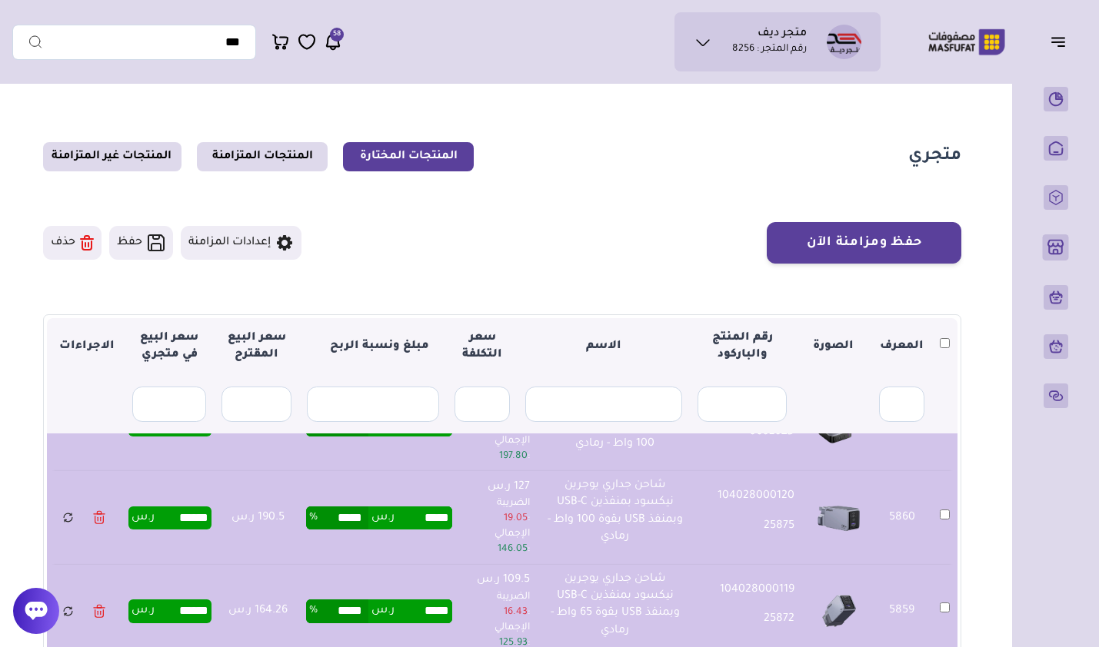
click at [519, 555] on span "146.05" at bounding box center [512, 549] width 30 height 11
click at [407, 560] on td "***** ر.س ***** %" at bounding box center [379, 518] width 165 height 94
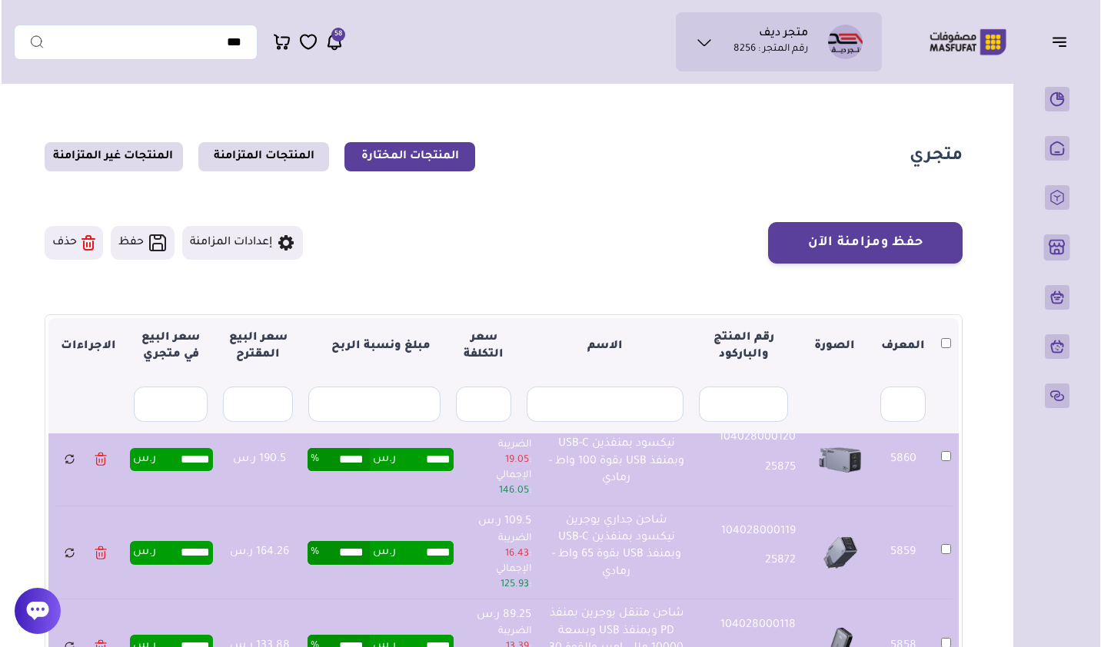
scroll to position [615, 0]
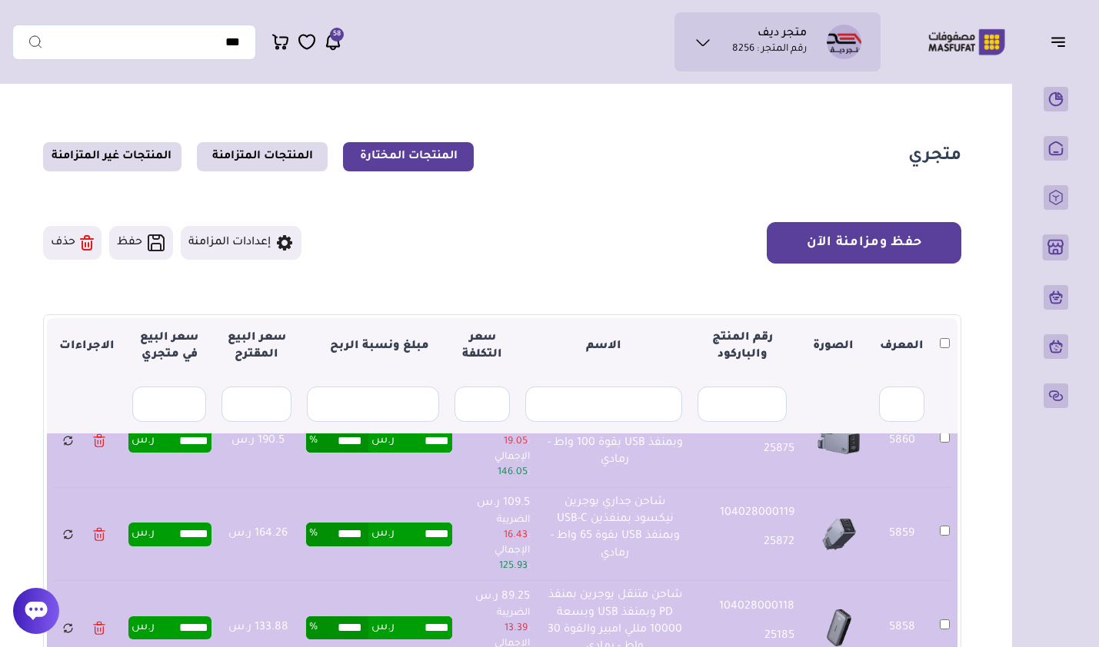
click at [880, 244] on button "حفظ ومزامنة الآن" at bounding box center [864, 243] width 195 height 42
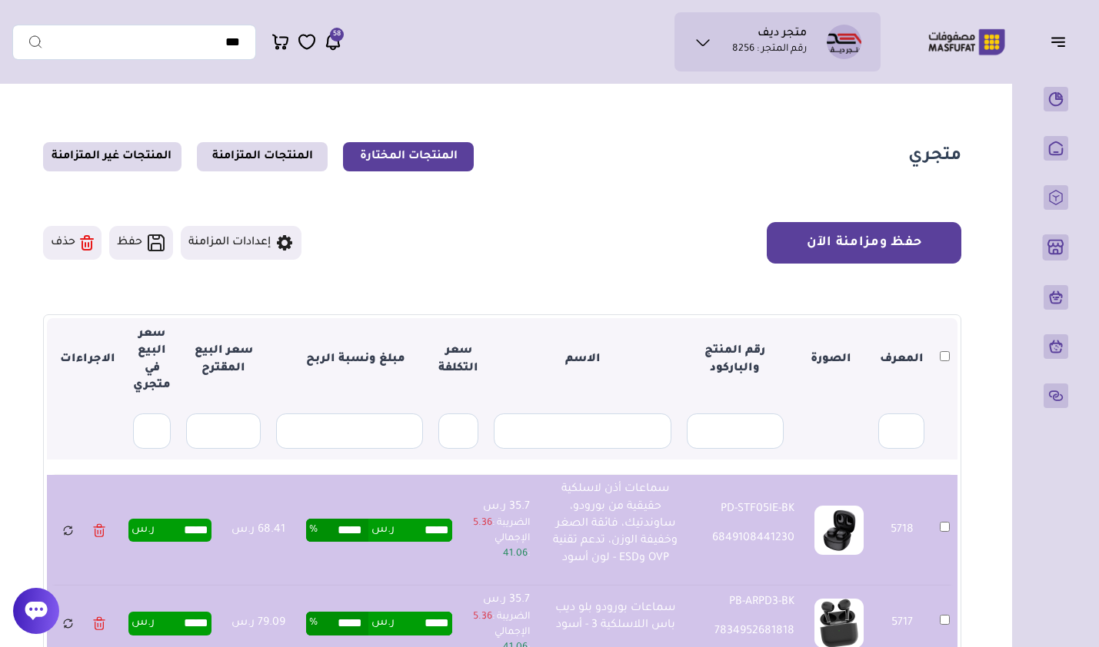
click at [808, 246] on button "حفظ ومزامنة الآن" at bounding box center [864, 243] width 195 height 42
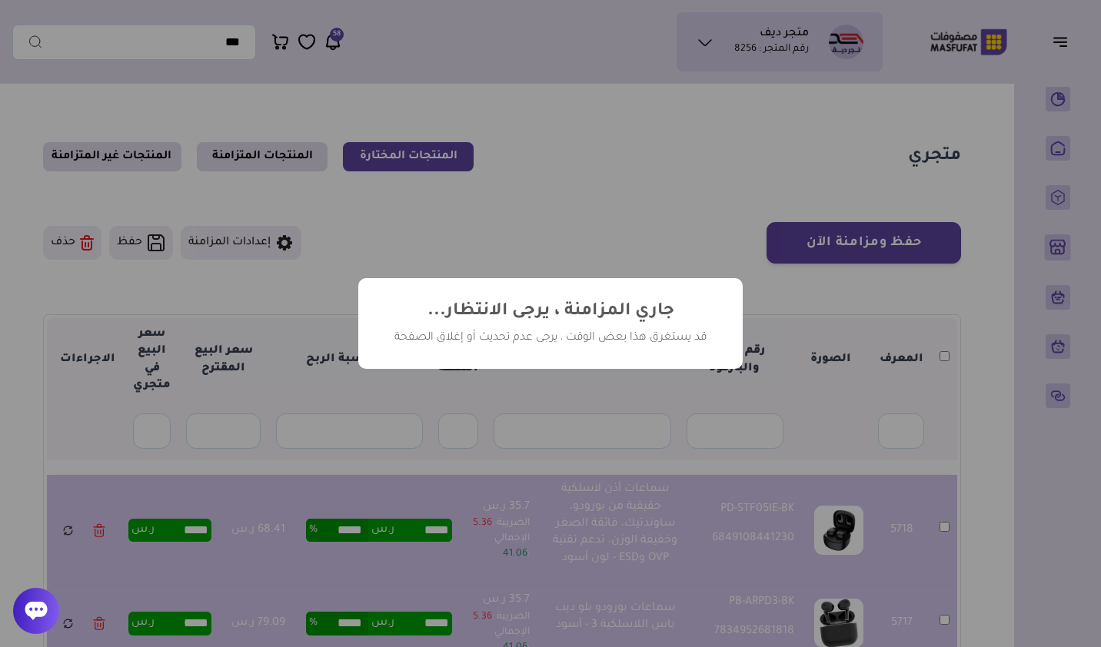
click at [760, 353] on div "? ! i جاري المزامنة ، يرجى الانتظار... × قد يستغرق هذا بعض الوقت ، يرجى عدم تحد…" at bounding box center [550, 323] width 1101 height 647
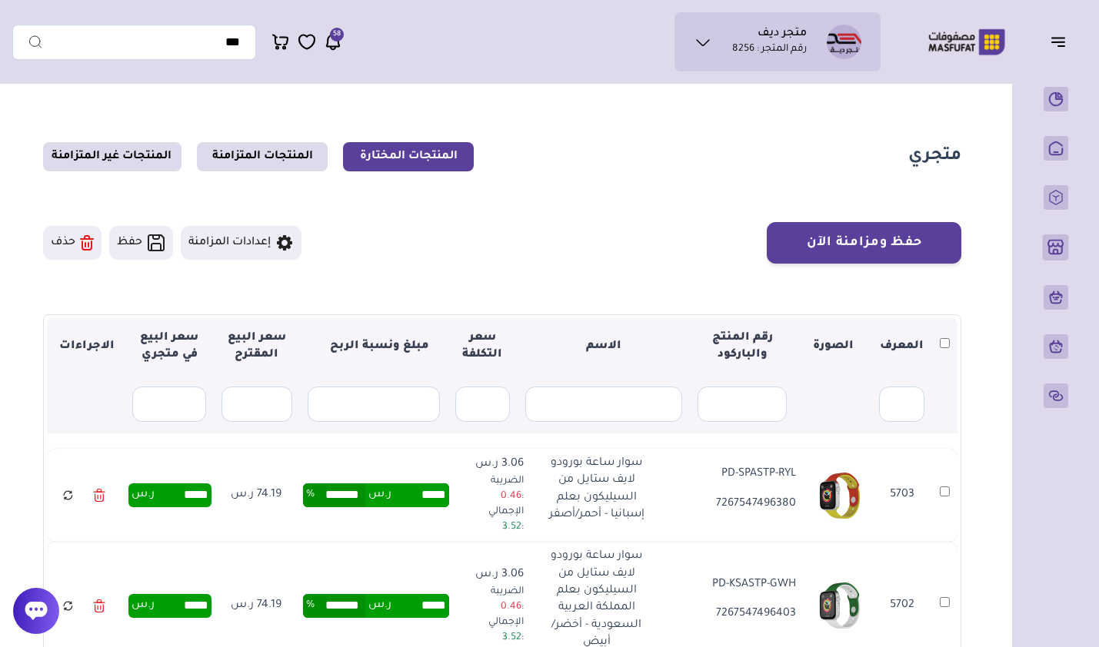
click at [410, 492] on input "*****" at bounding box center [420, 495] width 58 height 23
click at [473, 504] on p "الإجمالي : 3.52" at bounding box center [494, 519] width 57 height 31
click at [950, 345] on th at bounding box center [944, 347] width 25 height 58
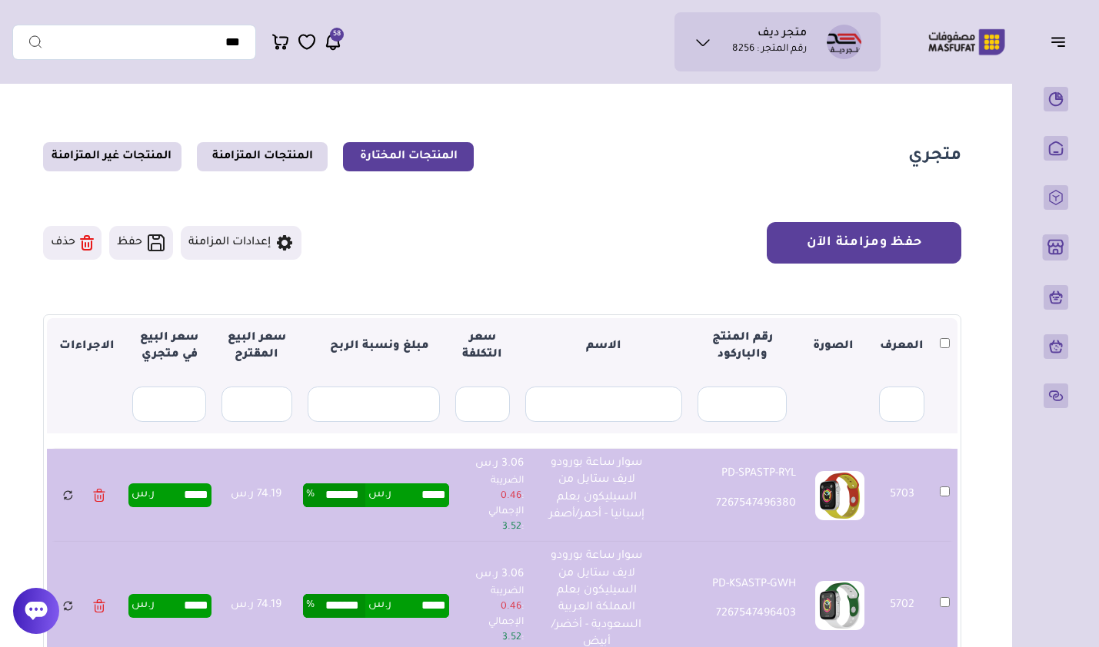
click at [916, 260] on button "حفظ ومزامنة الآن" at bounding box center [864, 243] width 195 height 42
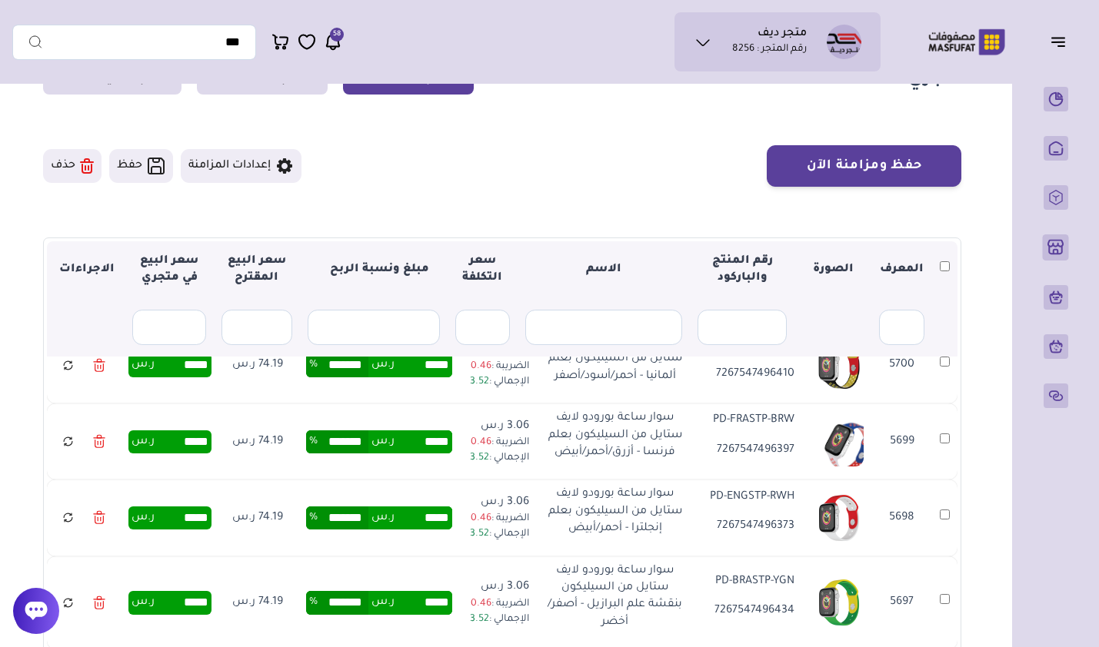
scroll to position [394, 0]
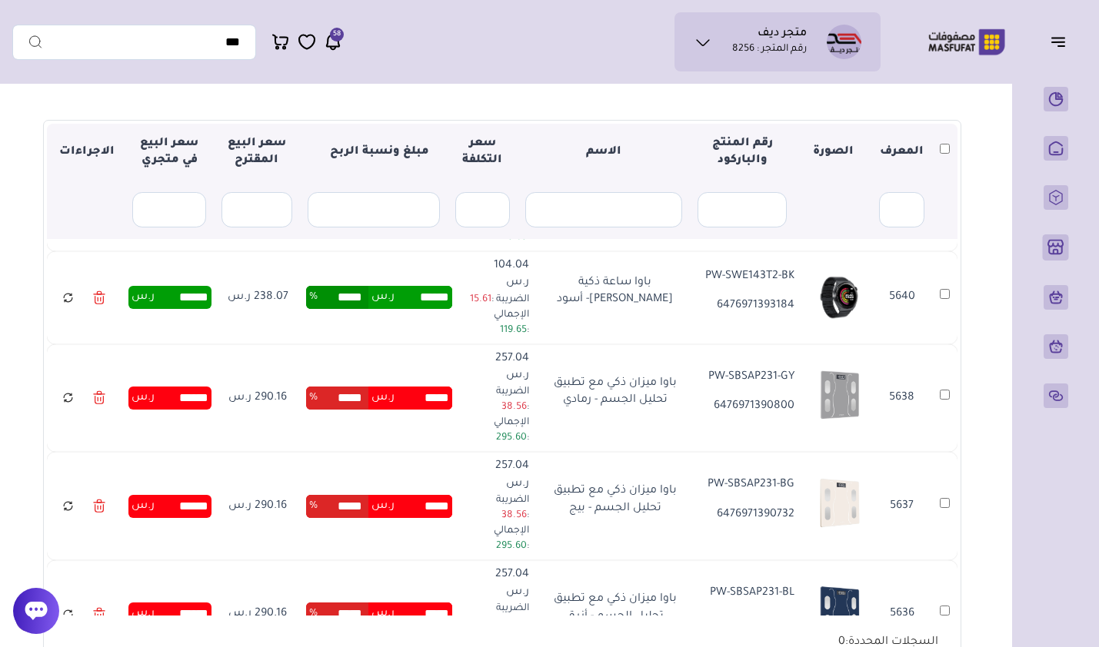
scroll to position [1542, 0]
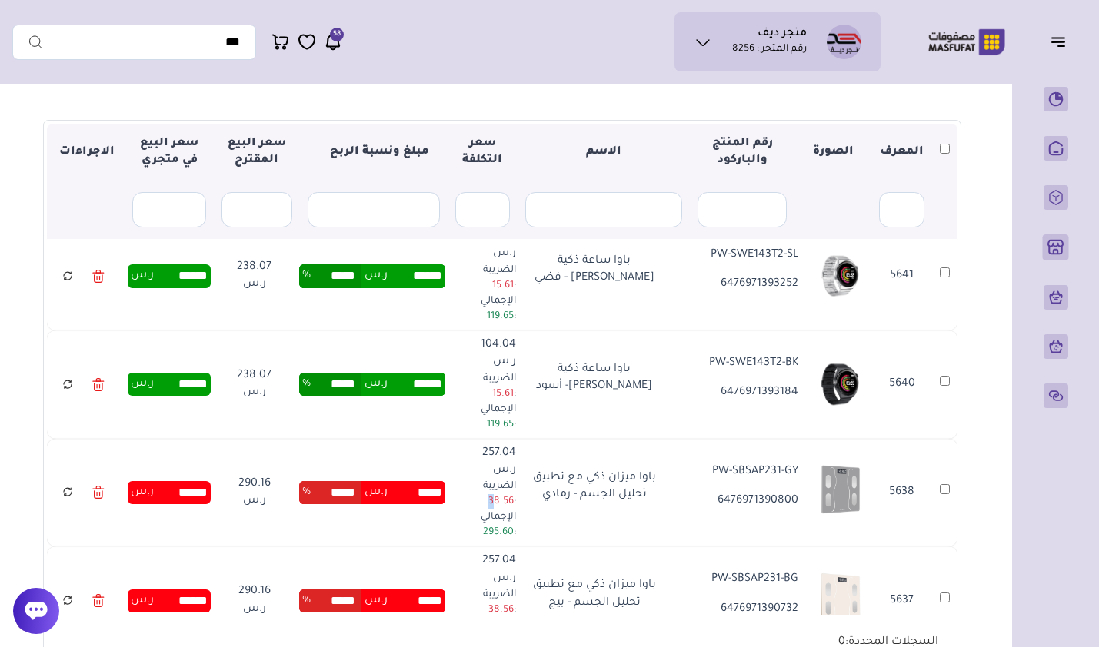
click at [507, 479] on p "الضريبة : 38.56" at bounding box center [489, 494] width 54 height 31
copy span "3"
click at [182, 481] on div "****** ر.س" at bounding box center [169, 492] width 83 height 23
click at [182, 484] on input "******" at bounding box center [181, 492] width 54 height 17
drag, startPoint x: 182, startPoint y: 386, endPoint x: 171, endPoint y: 384, distance: 11.0
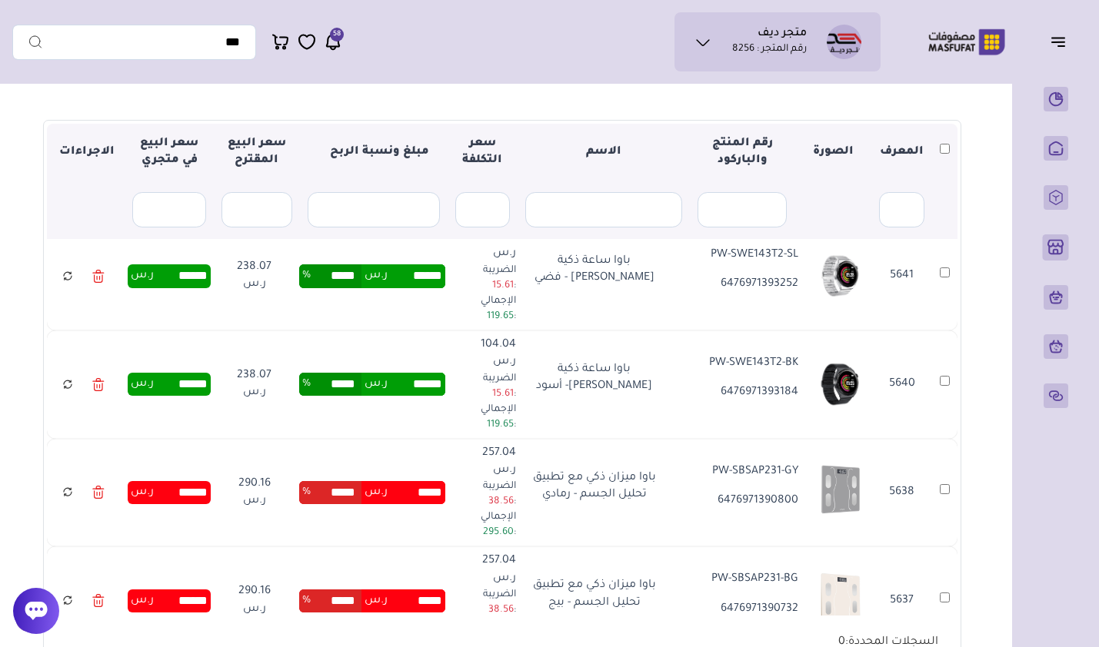
click at [171, 484] on input "******" at bounding box center [181, 492] width 54 height 17
paste input "*"
click at [208, 484] on input "*******" at bounding box center [181, 492] width 54 height 17
click at [177, 484] on input "*******" at bounding box center [181, 492] width 54 height 17
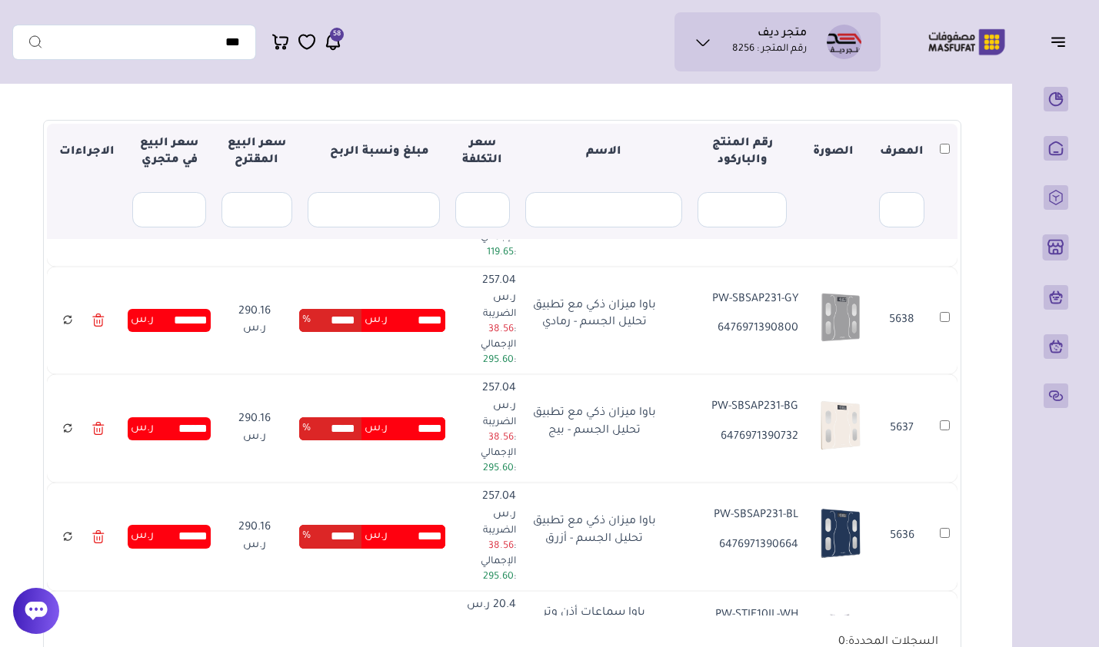
scroll to position [1696, 0]
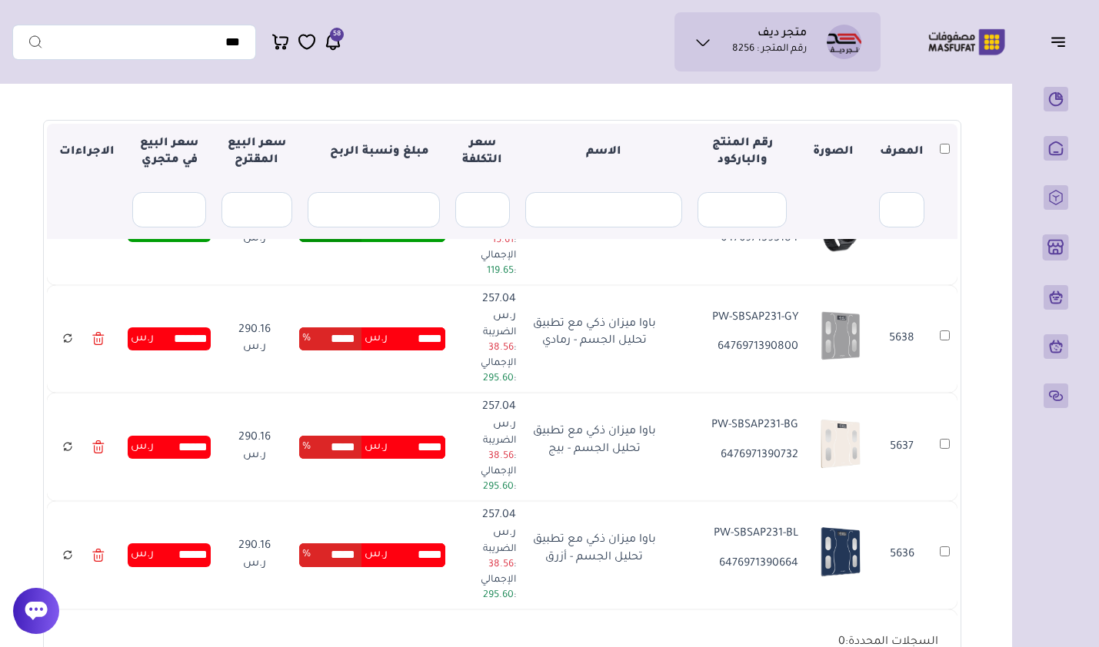
type input "******"
drag, startPoint x: 182, startPoint y: 414, endPoint x: 171, endPoint y: 412, distance: 10.9
click at [171, 547] on input "******" at bounding box center [181, 555] width 54 height 17
type input "******"
type input "*****"
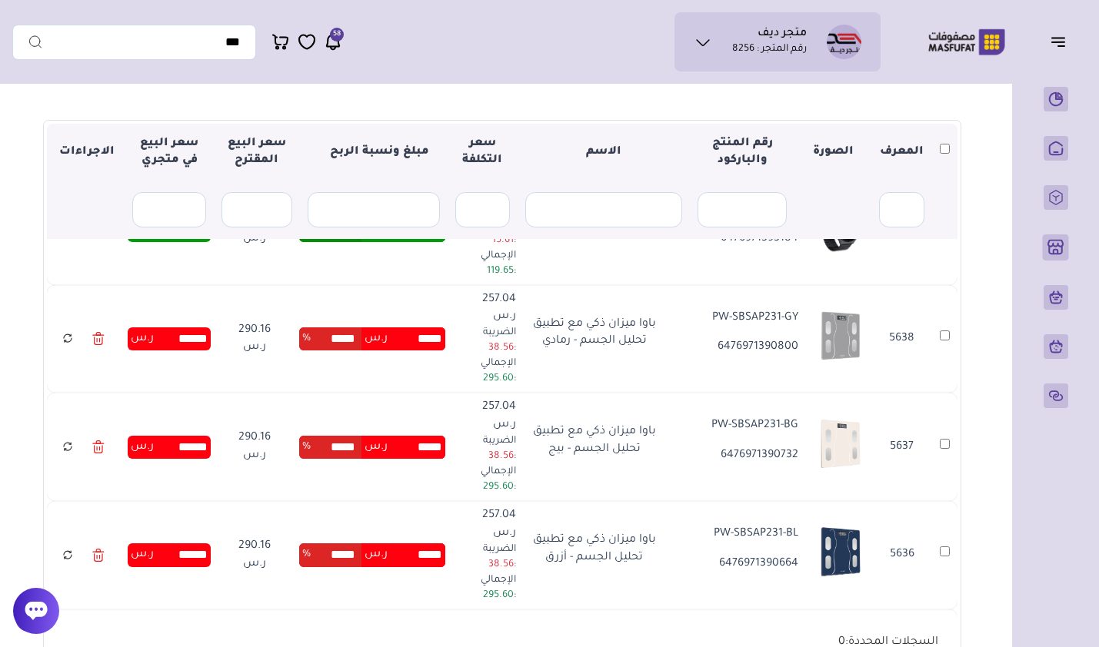
type input "*****"
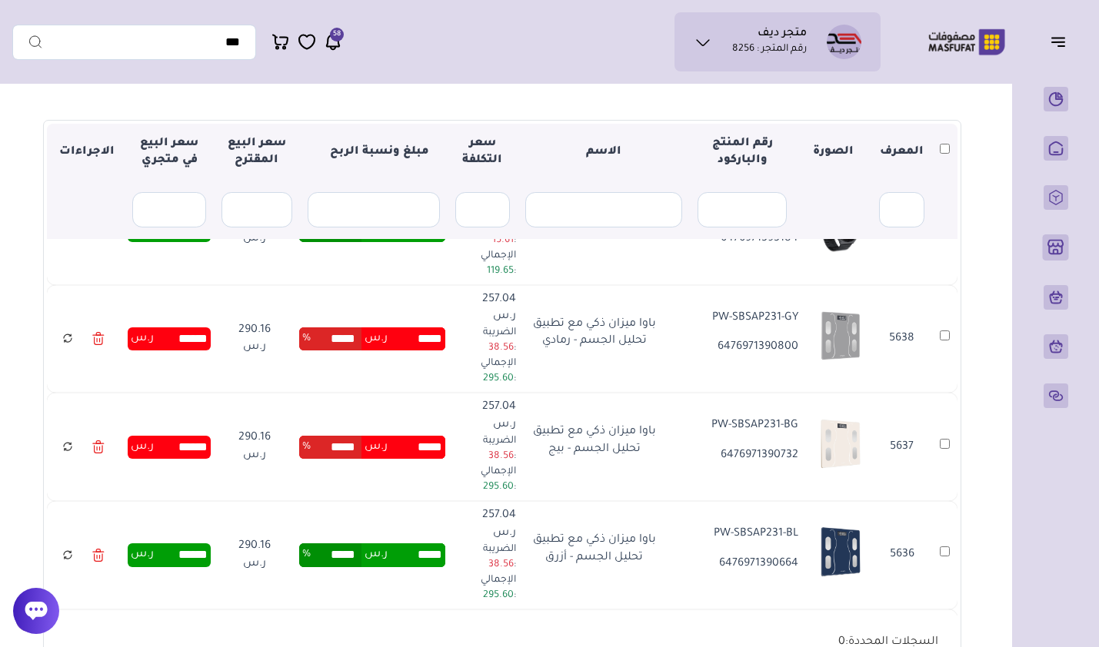
click at [178, 439] on input "******" at bounding box center [181, 447] width 54 height 17
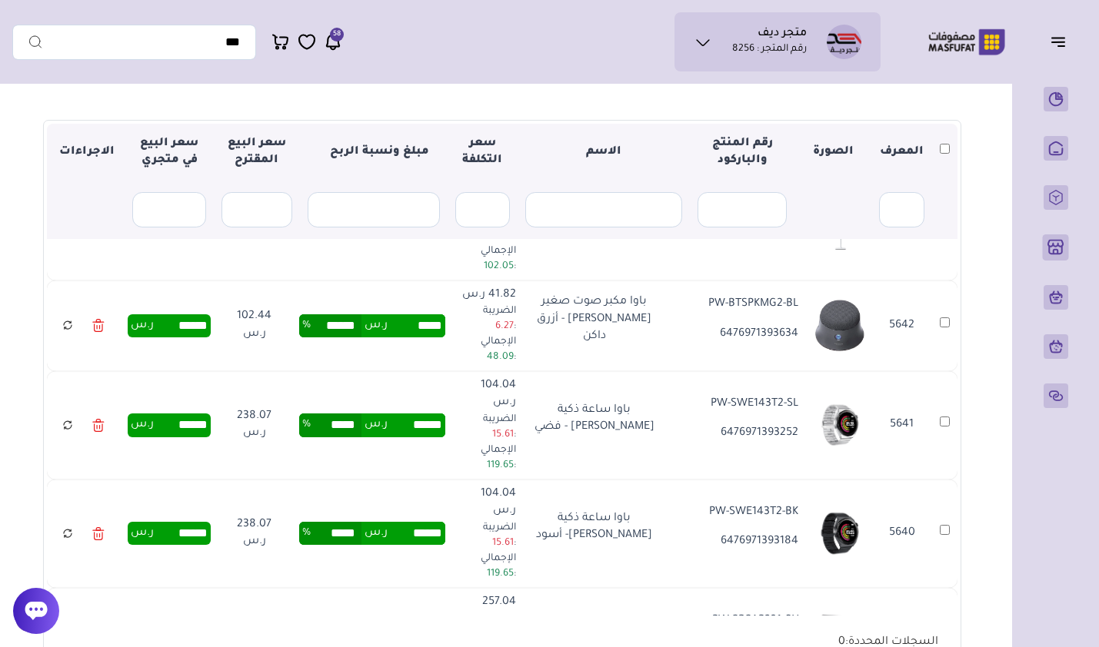
scroll to position [1389, 0]
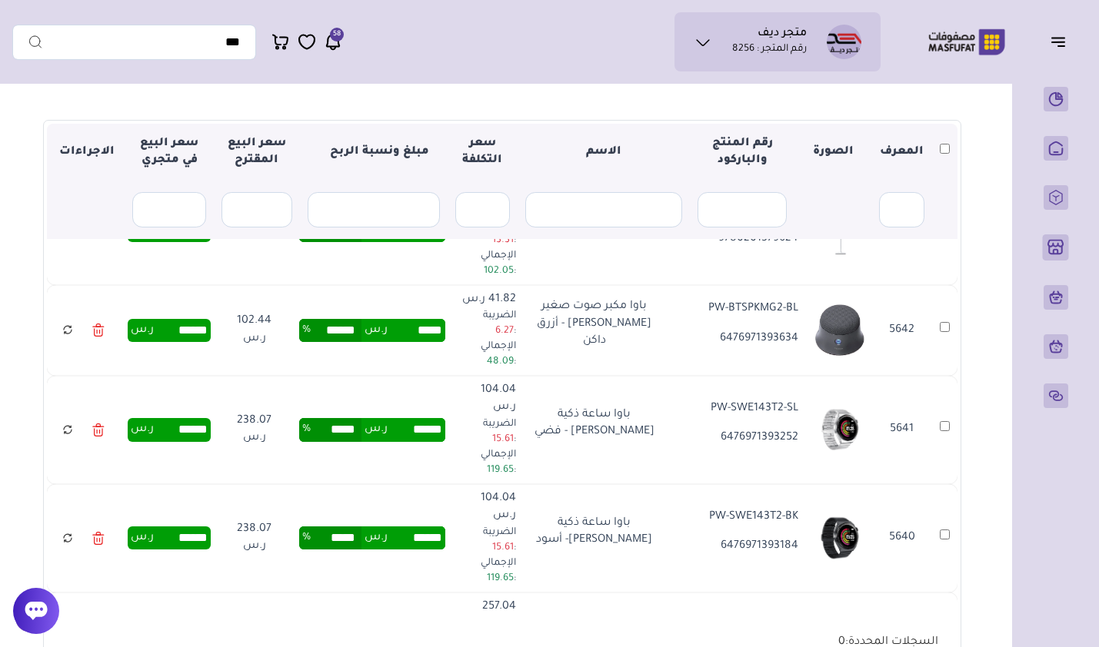
type input "******"
type input "*****"
click at [175, 638] on input "******" at bounding box center [181, 646] width 54 height 17
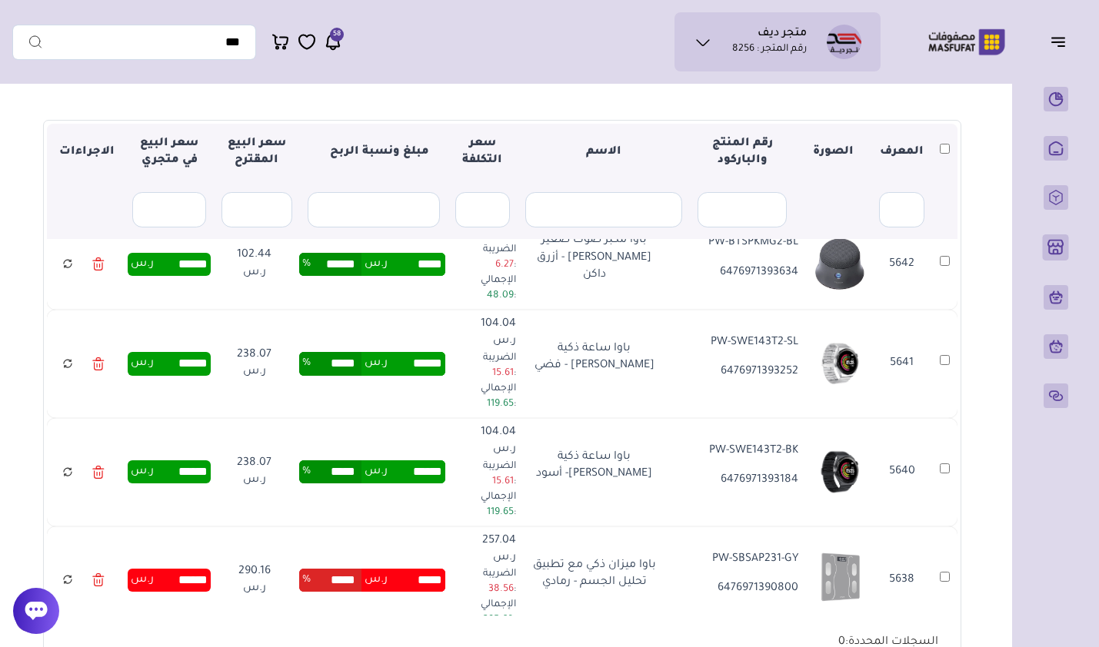
scroll to position [1465, 0]
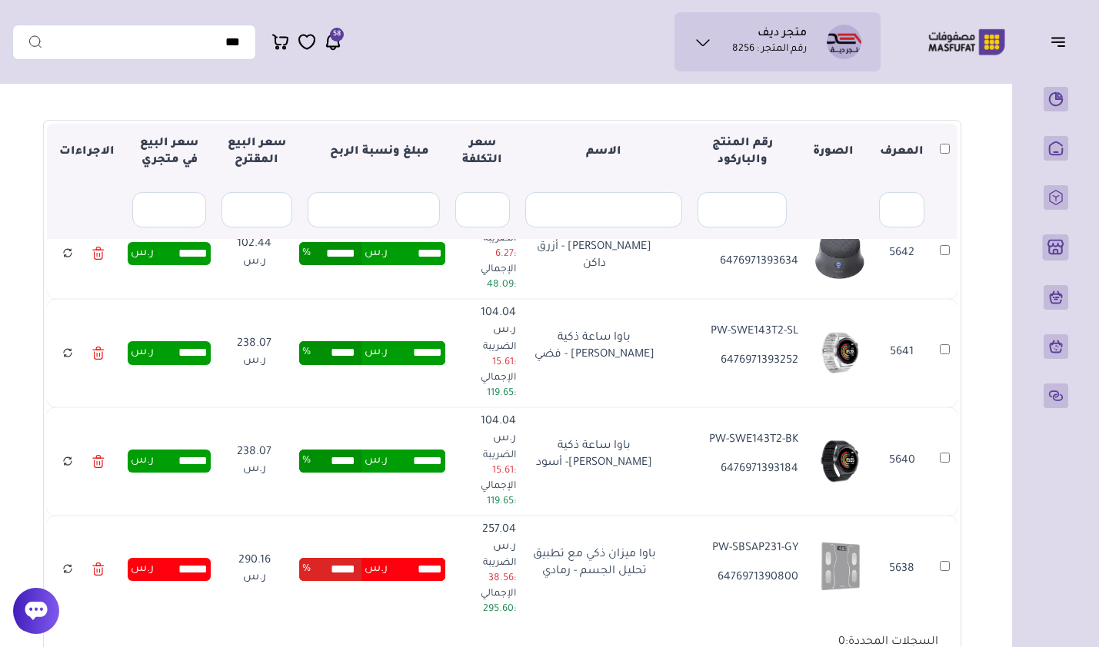
type input "******"
type input "*****"
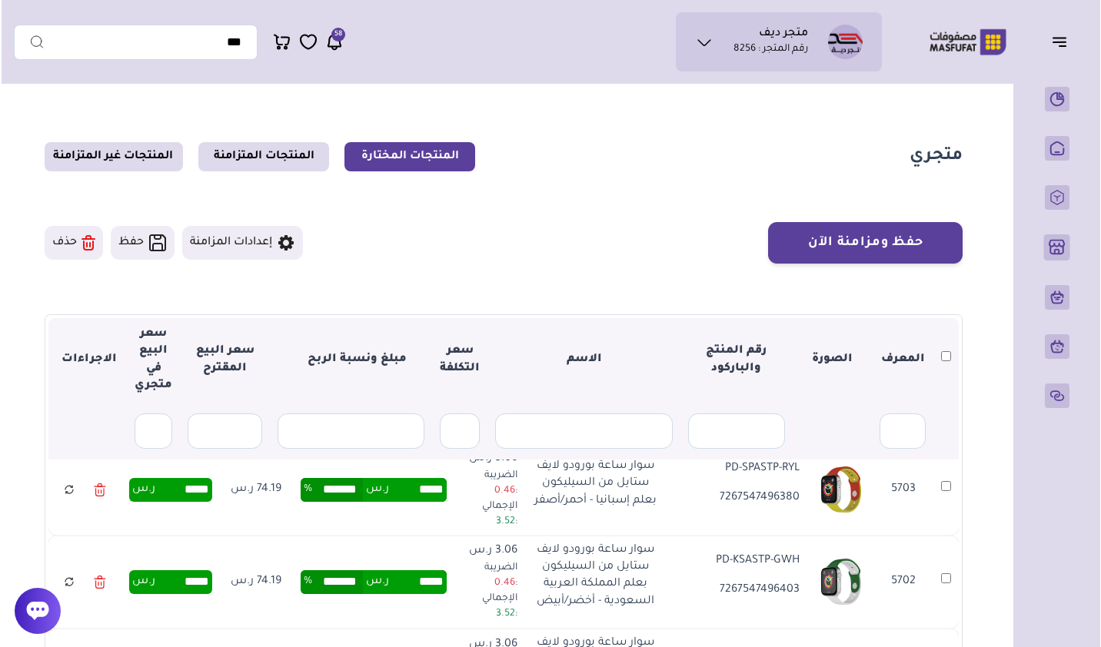
scroll to position [0, 0]
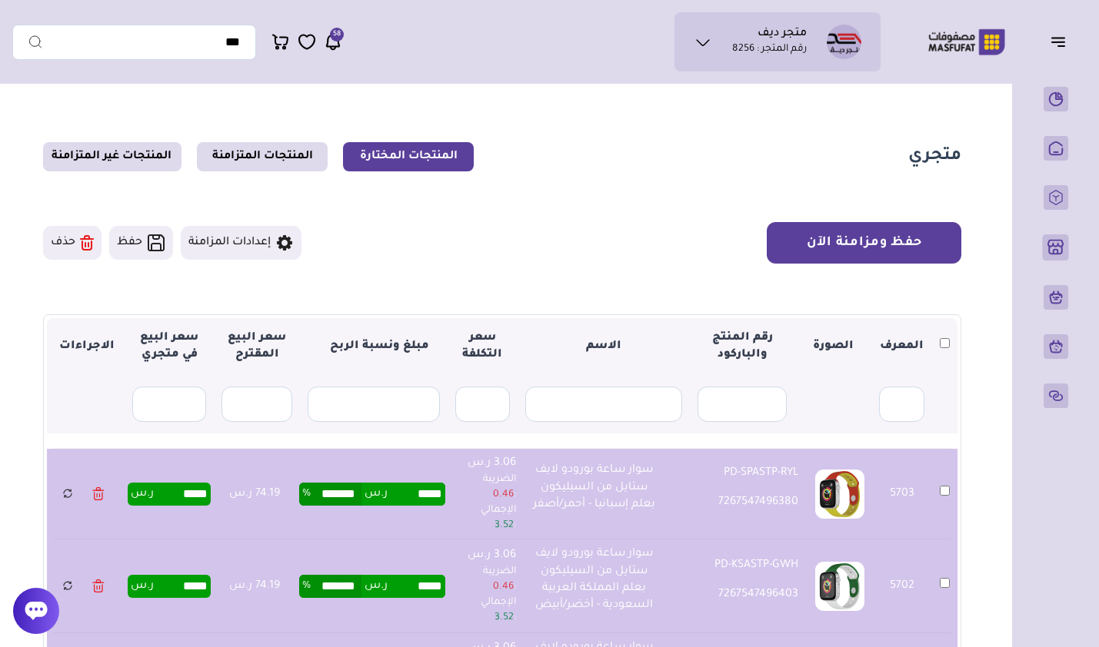
click at [854, 240] on button "حفظ ومزامنة الآن" at bounding box center [864, 243] width 195 height 42
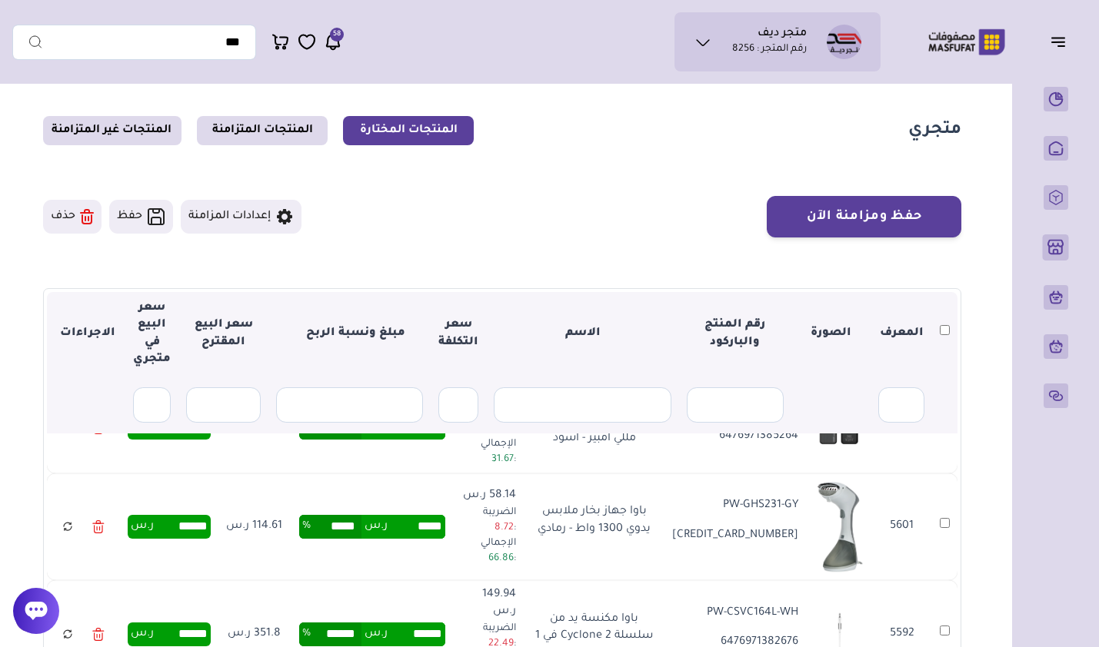
scroll to position [4, 0]
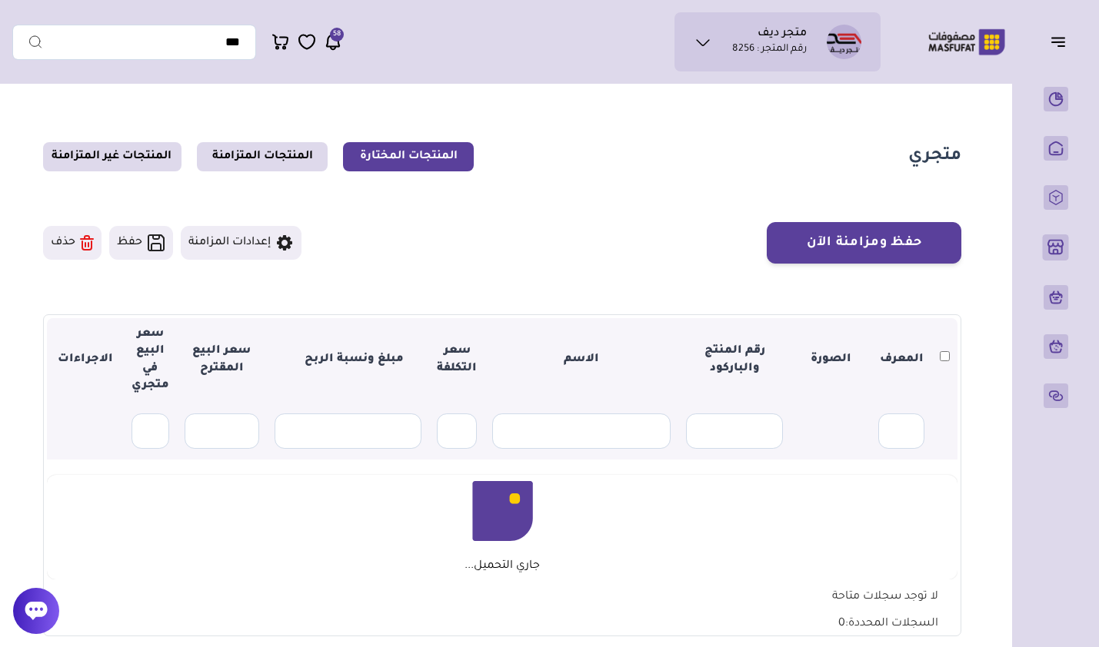
scroll to position [4, 0]
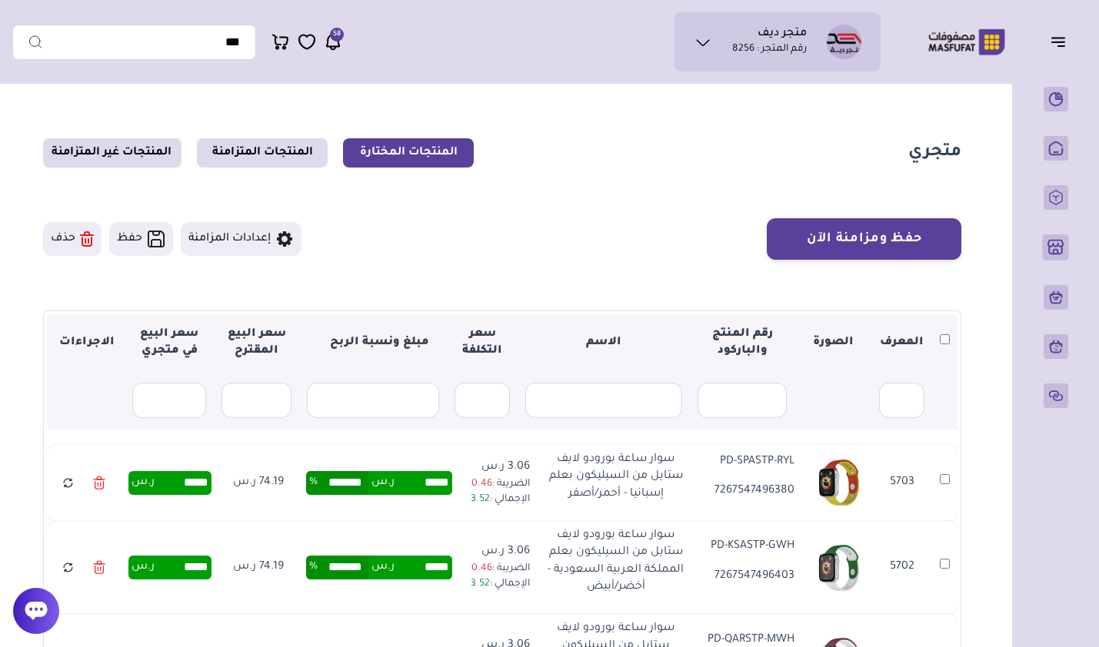
click at [131, 147] on link "المنتجات غير المتزامنة" at bounding box center [112, 152] width 138 height 29
click at [141, 138] on link "المنتجات غير المتزامنة" at bounding box center [112, 152] width 138 height 29
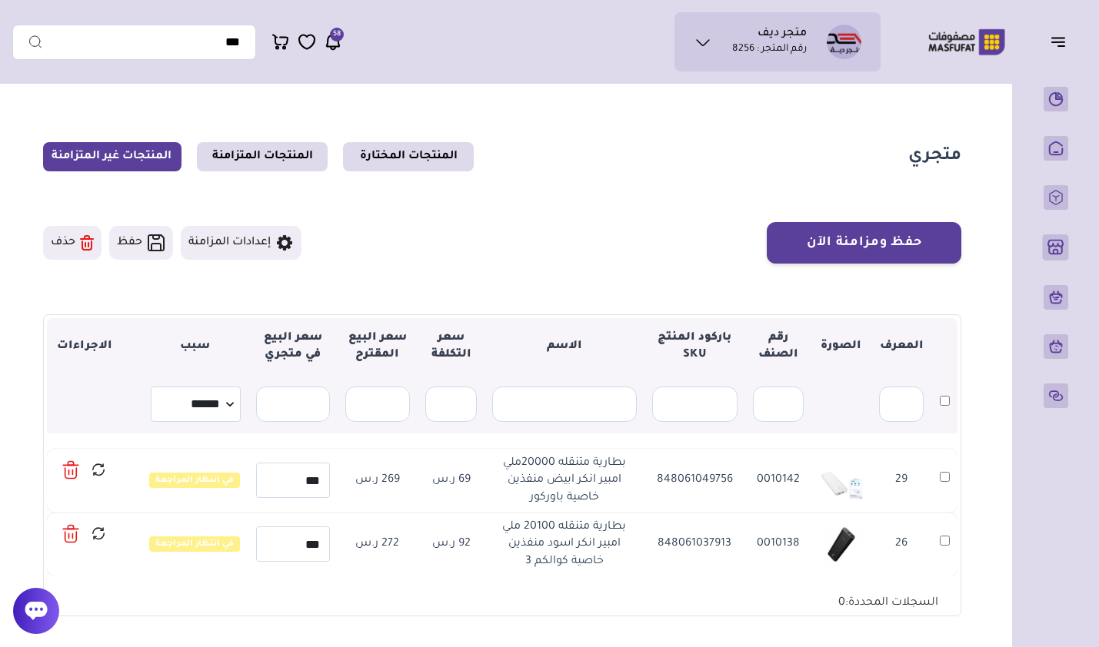
click at [256, 148] on link "المنتجات المتزامنة" at bounding box center [262, 156] width 131 height 29
click at [407, 153] on link "المنتجات المختارة" at bounding box center [408, 156] width 131 height 29
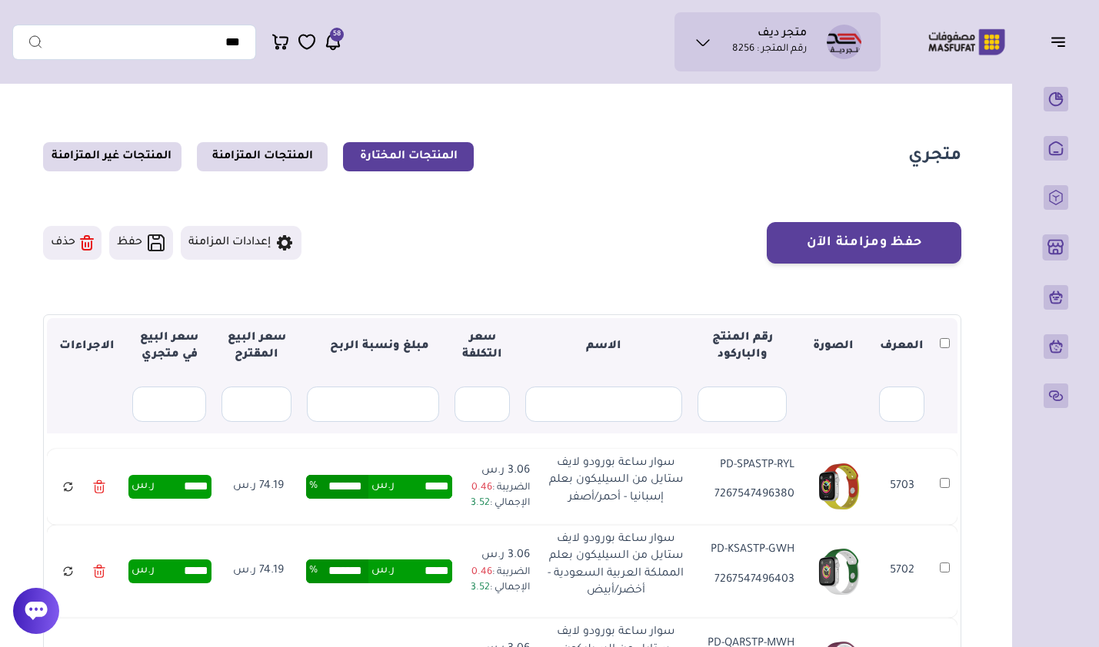
click at [74, 482] on icon at bounding box center [68, 486] width 12 height 19
click at [78, 572] on link at bounding box center [68, 571] width 27 height 27
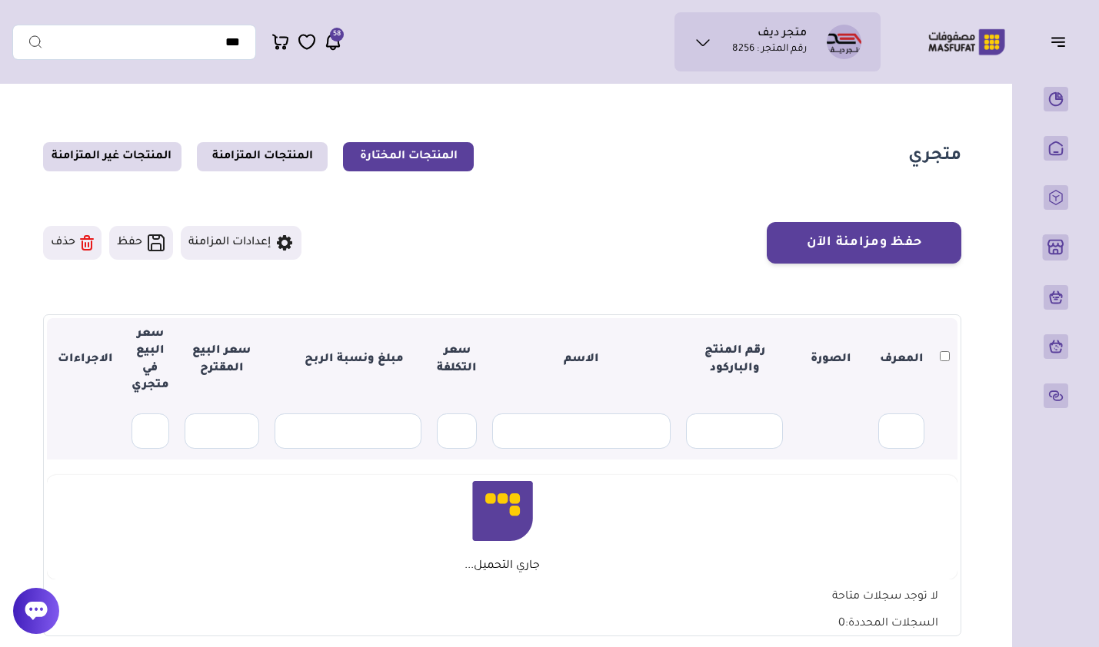
click at [288, 245] on icon at bounding box center [284, 243] width 18 height 18
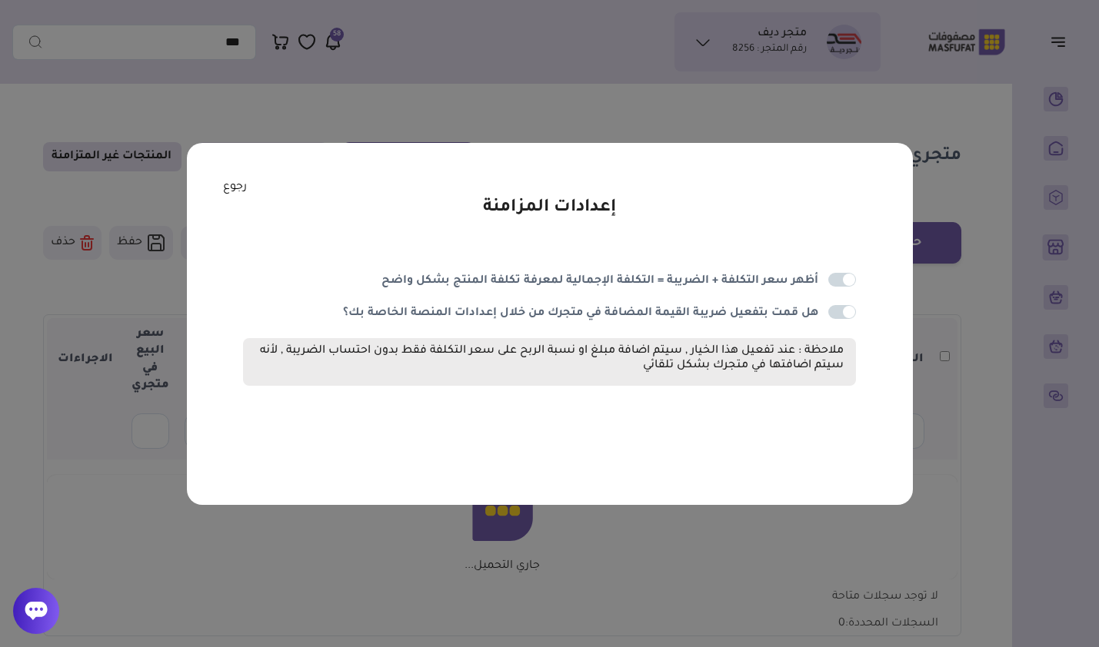
click at [223, 193] on link "رجوع" at bounding box center [235, 187] width 24 height 17
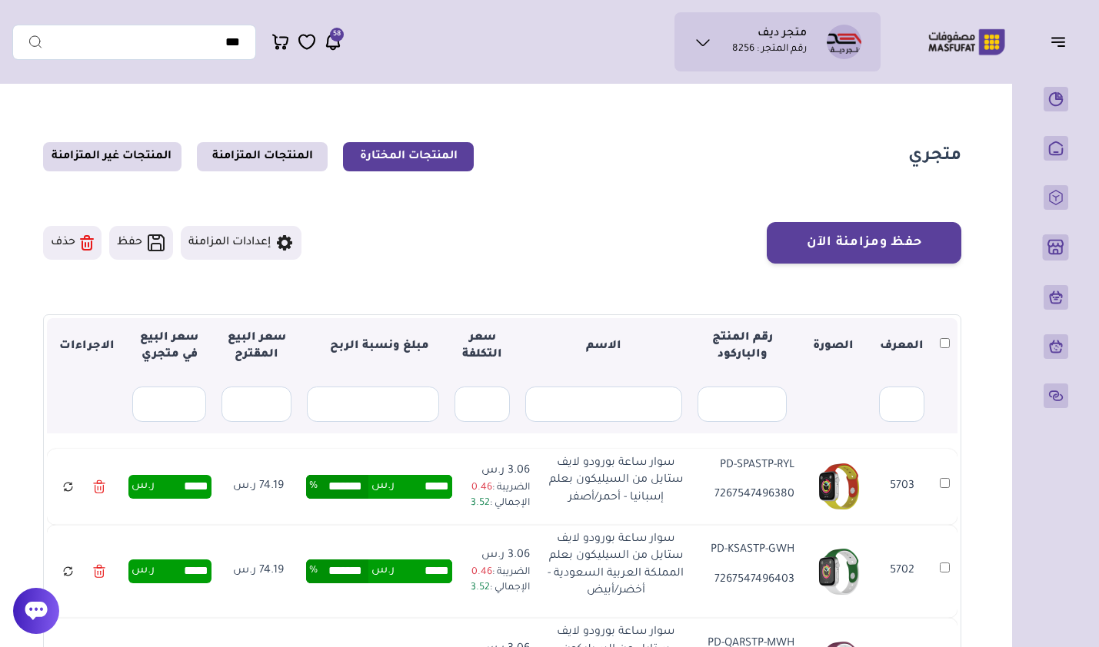
click at [103, 491] on icon at bounding box center [99, 487] width 12 height 22
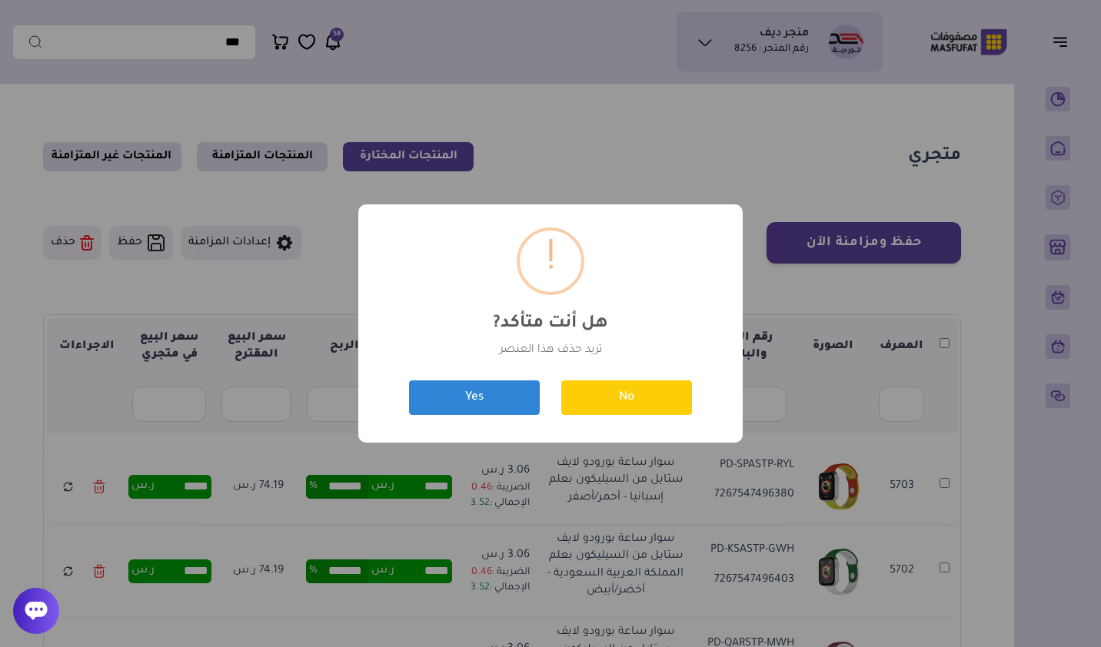
click at [492, 404] on button "Yes" at bounding box center [474, 398] width 131 height 35
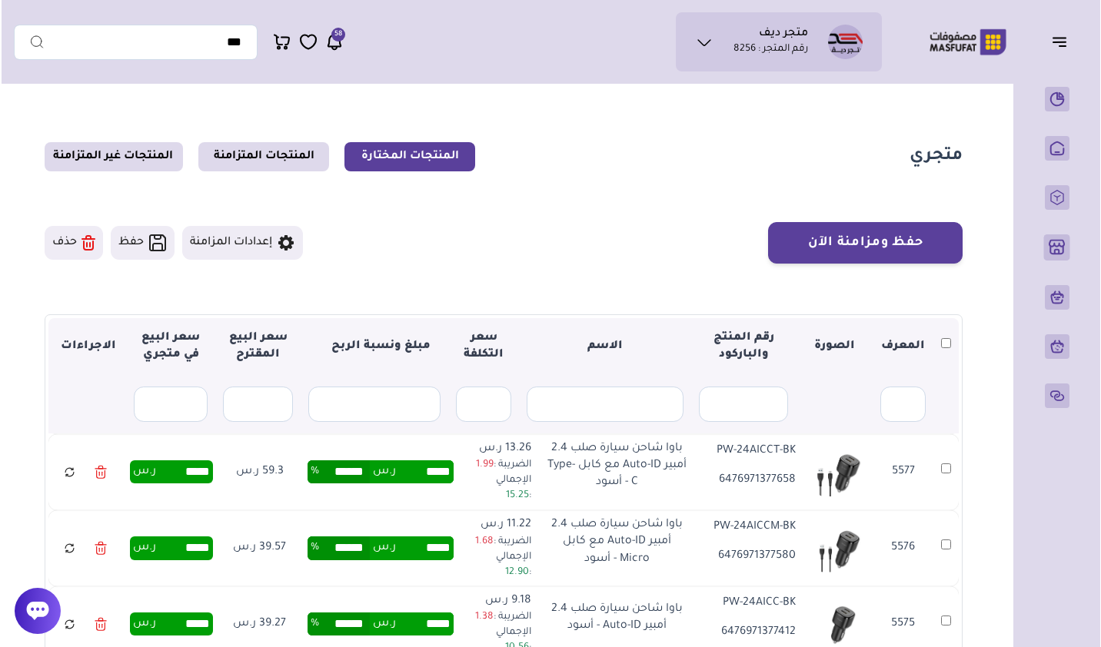
scroll to position [846, 0]
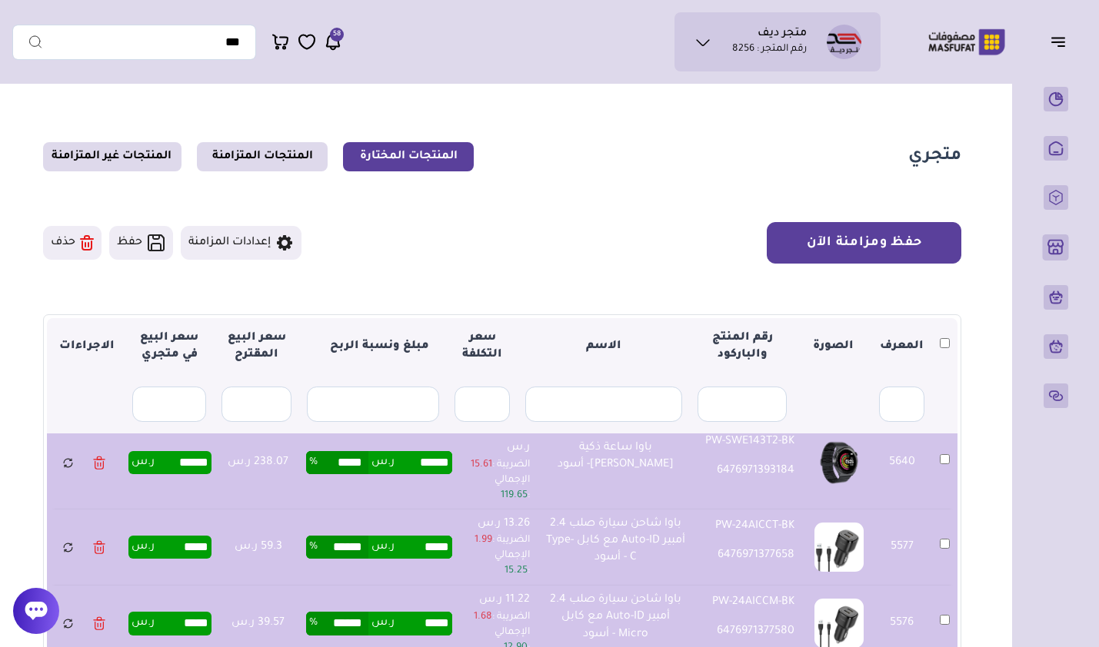
click at [894, 244] on button "حفظ ومزامنة الآن" at bounding box center [864, 243] width 195 height 42
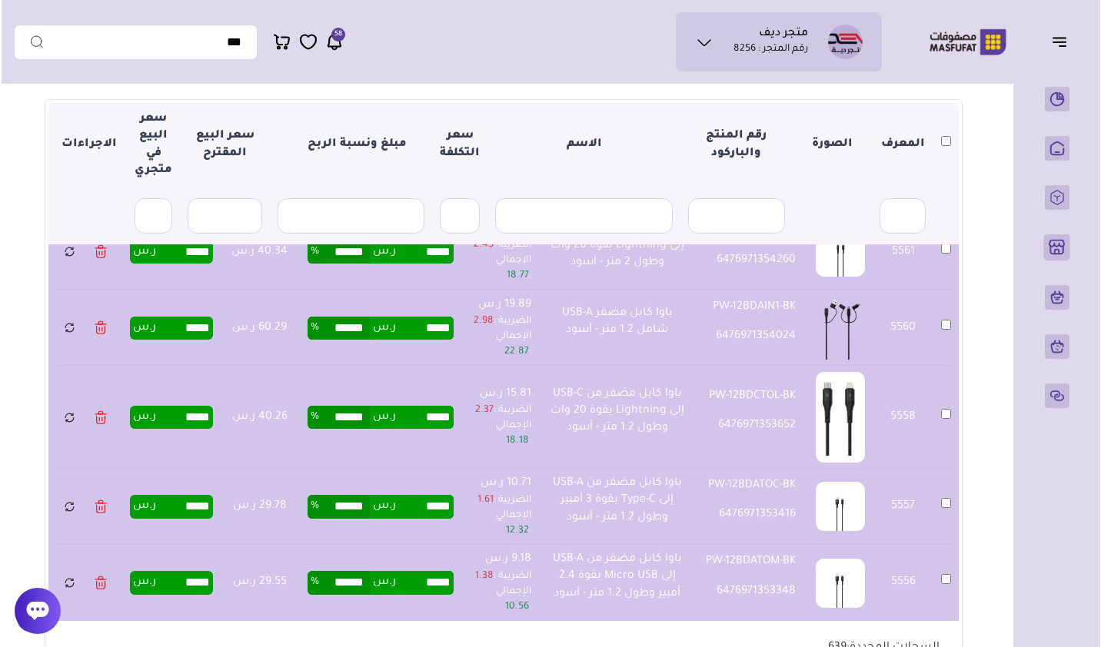
scroll to position [108, 0]
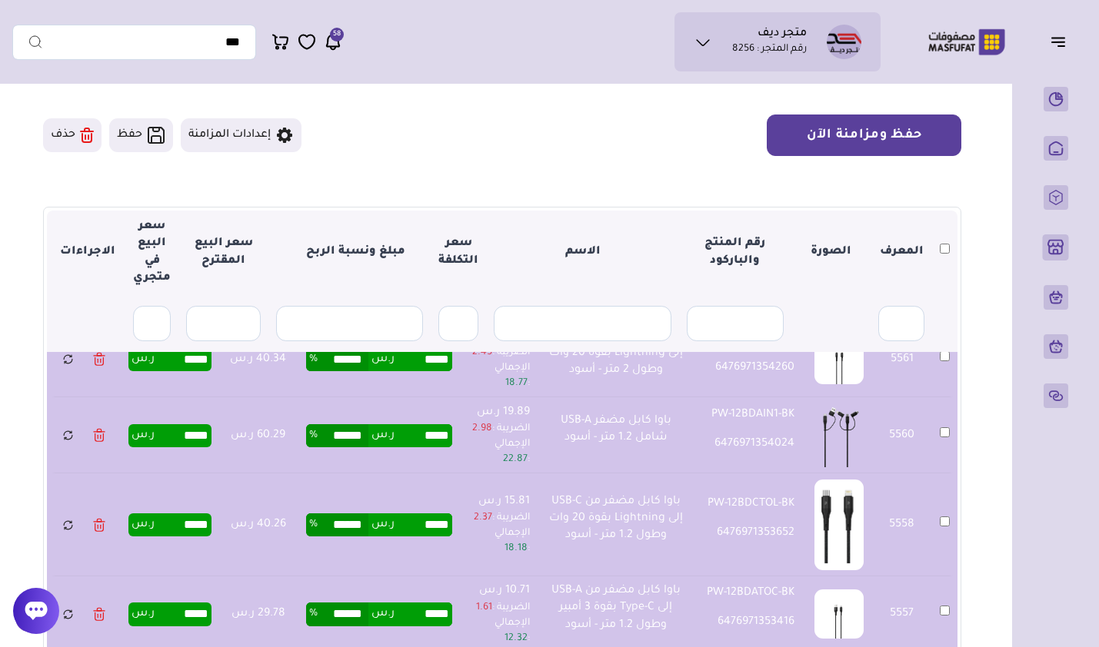
click at [902, 145] on button "حفظ ومزامنة الآن" at bounding box center [864, 136] width 195 height 42
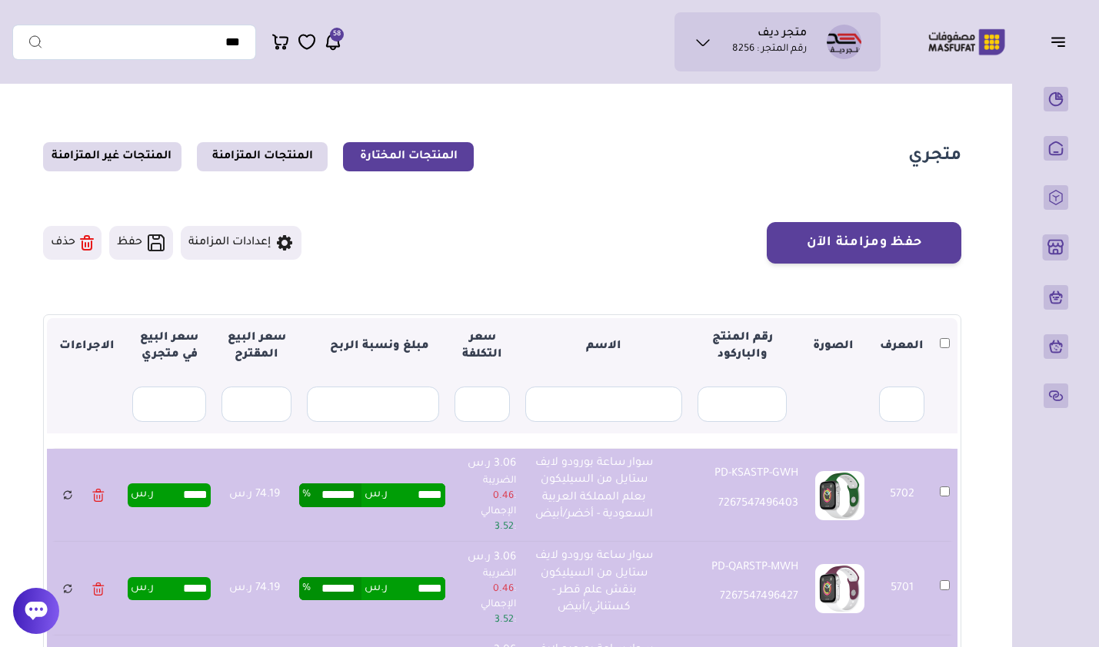
click at [72, 249] on button "حذف" at bounding box center [72, 243] width 58 height 34
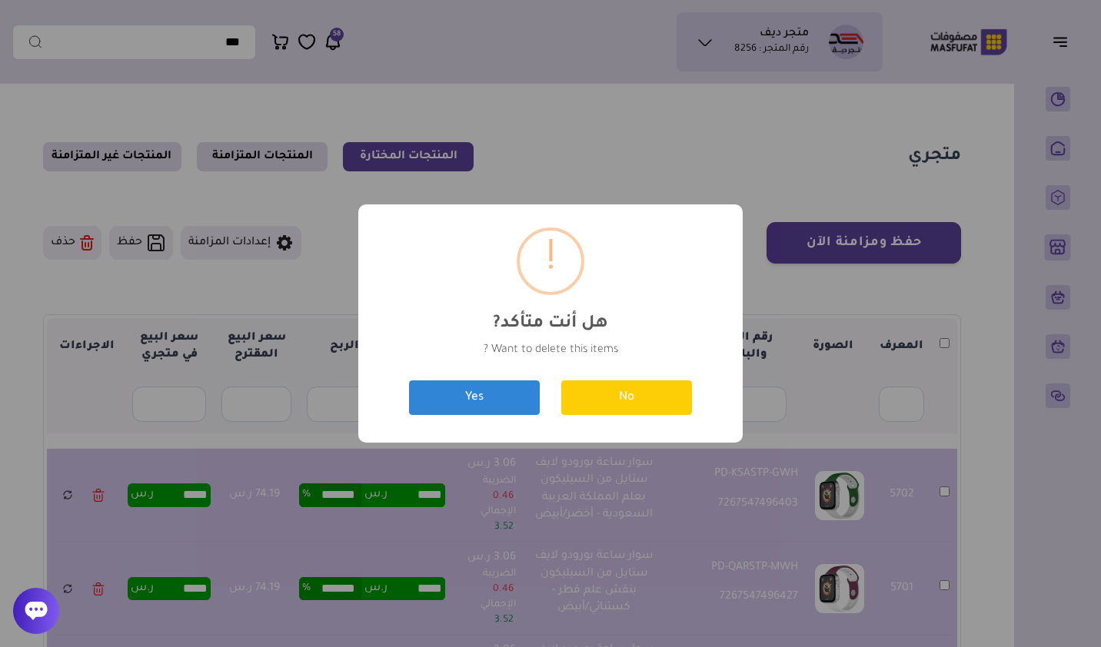
click at [506, 399] on button "Yes" at bounding box center [474, 398] width 131 height 35
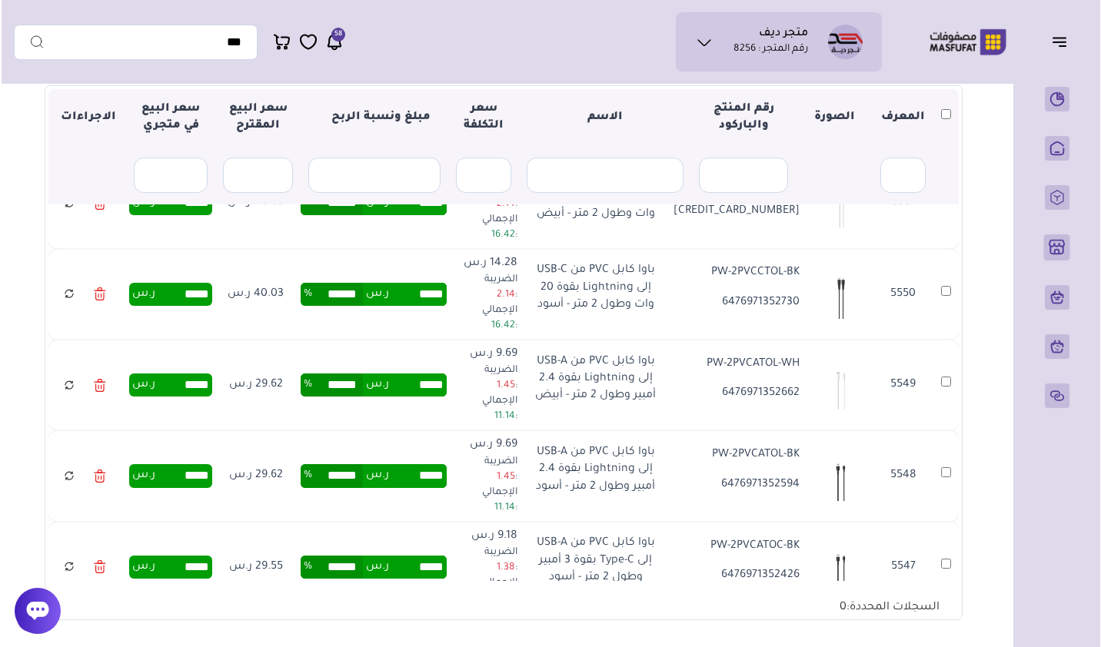
scroll to position [461, 0]
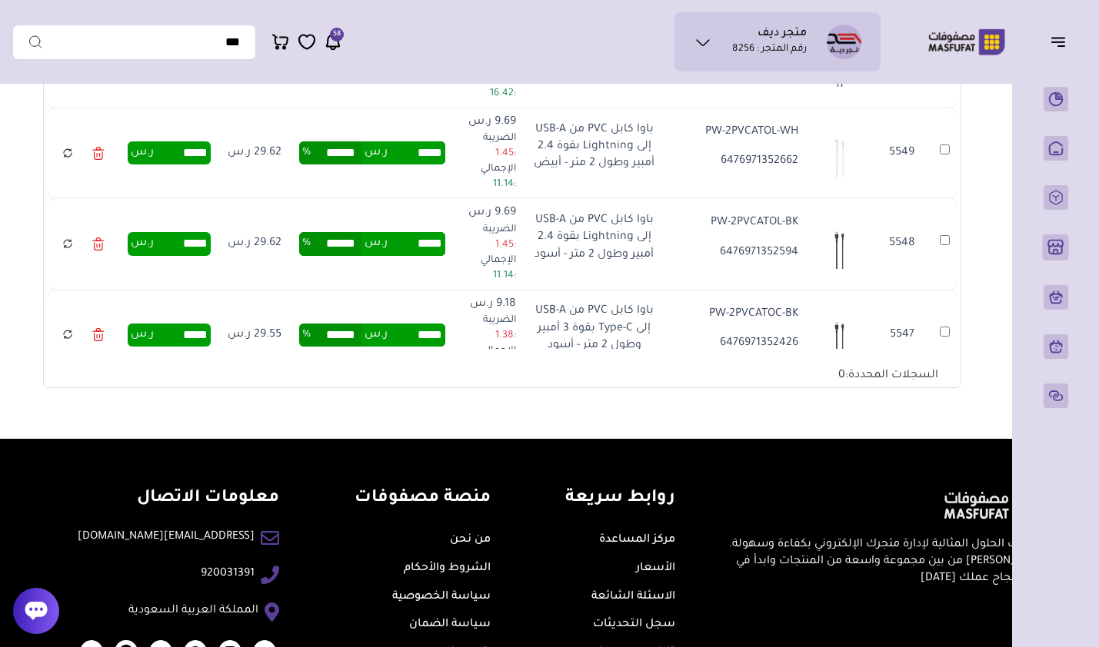
click at [61, 413] on link at bounding box center [68, 426] width 26 height 27
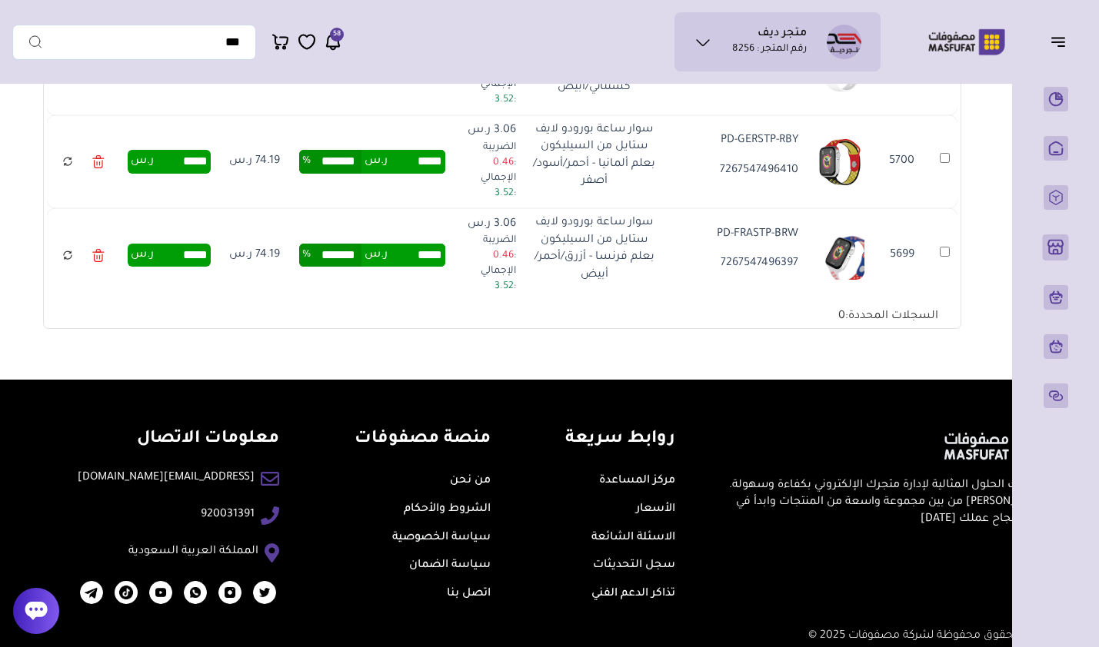
scroll to position [542, 0]
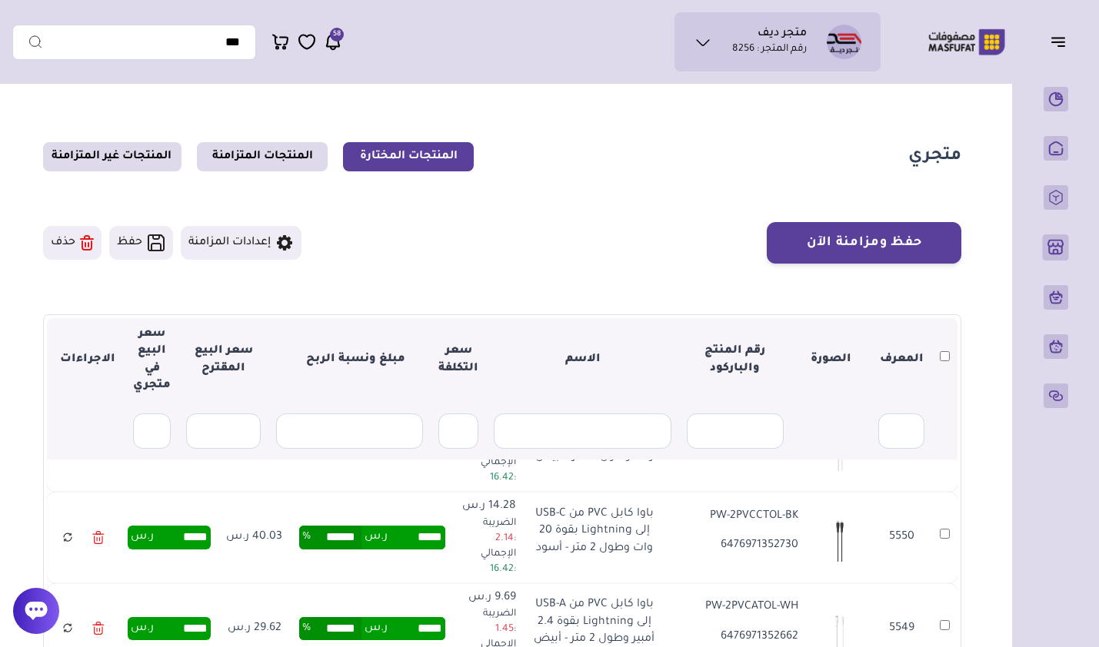
click at [939, 359] on th at bounding box center [944, 360] width 25 height 85
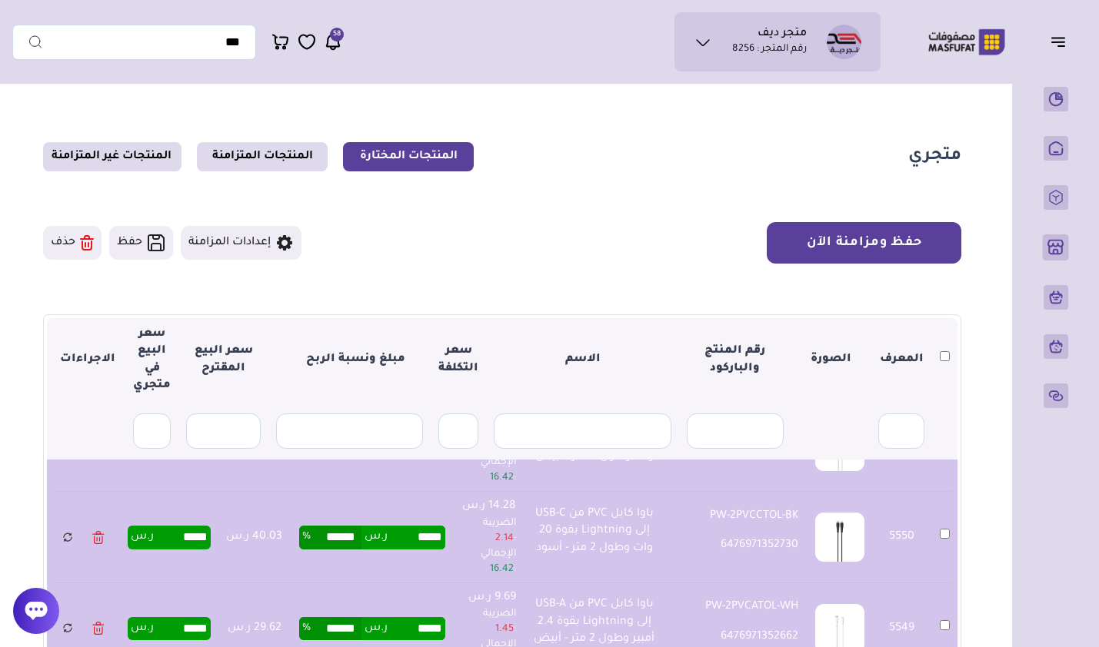
click at [905, 258] on button "حفظ ومزامنة الآن" at bounding box center [864, 243] width 195 height 42
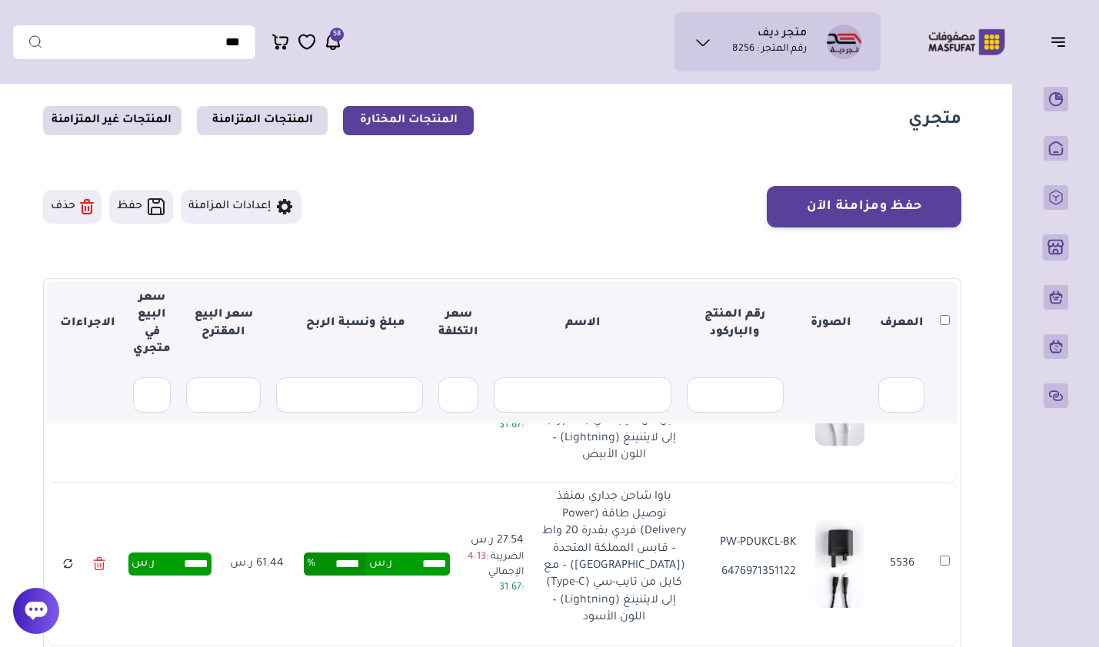
scroll to position [4, 0]
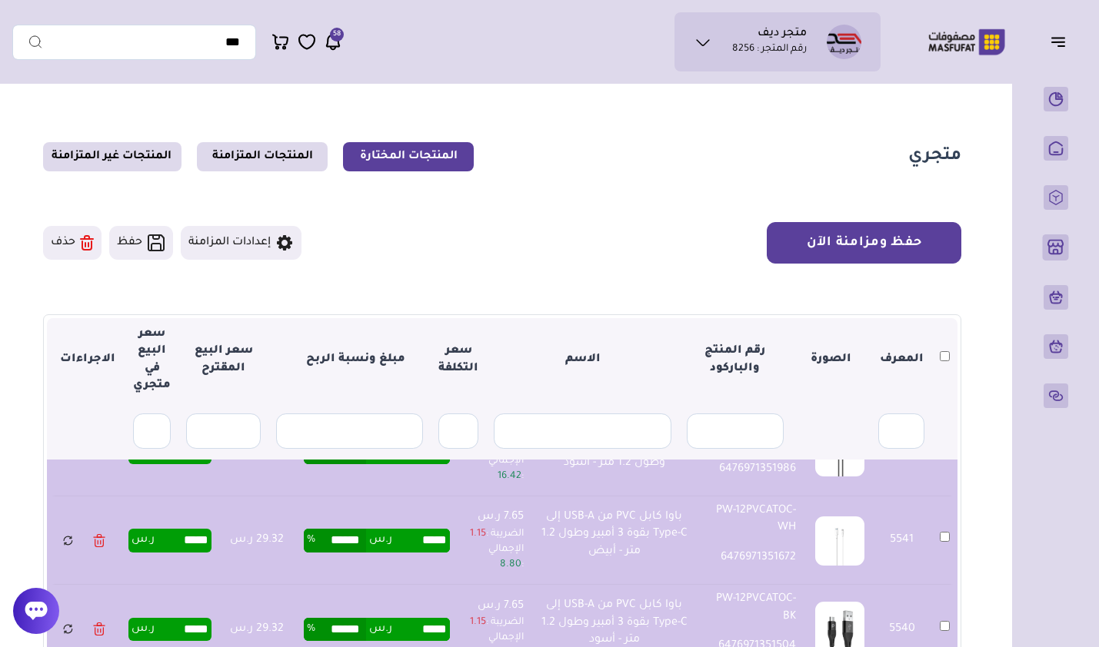
click at [844, 238] on button "حفظ ومزامنة الآن" at bounding box center [864, 243] width 195 height 42
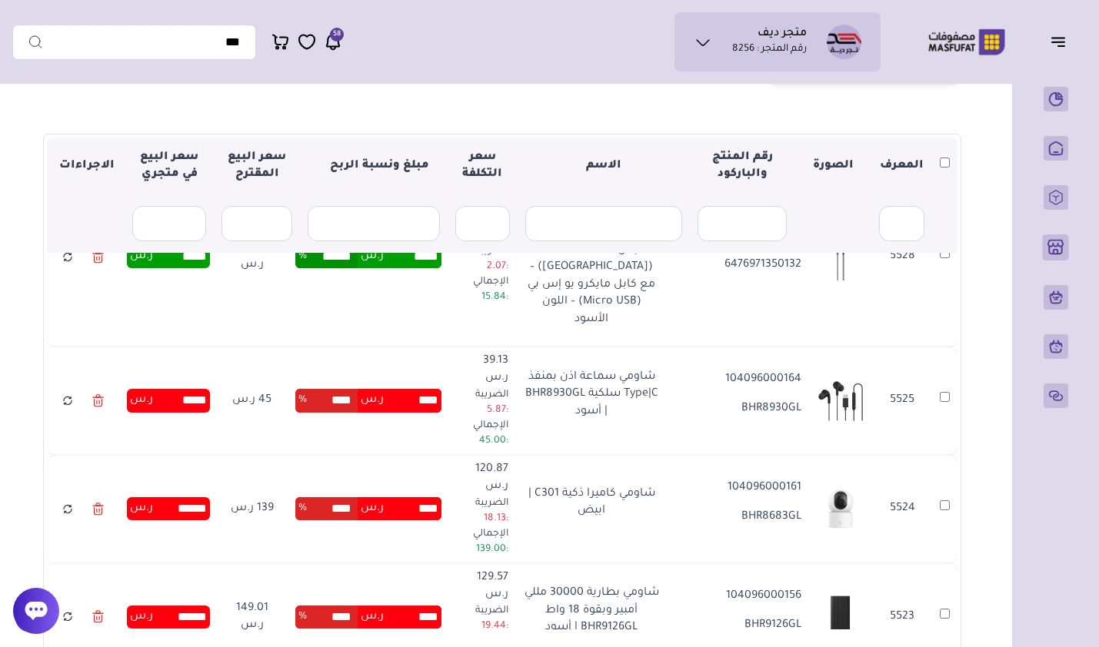
scroll to position [1922, 0]
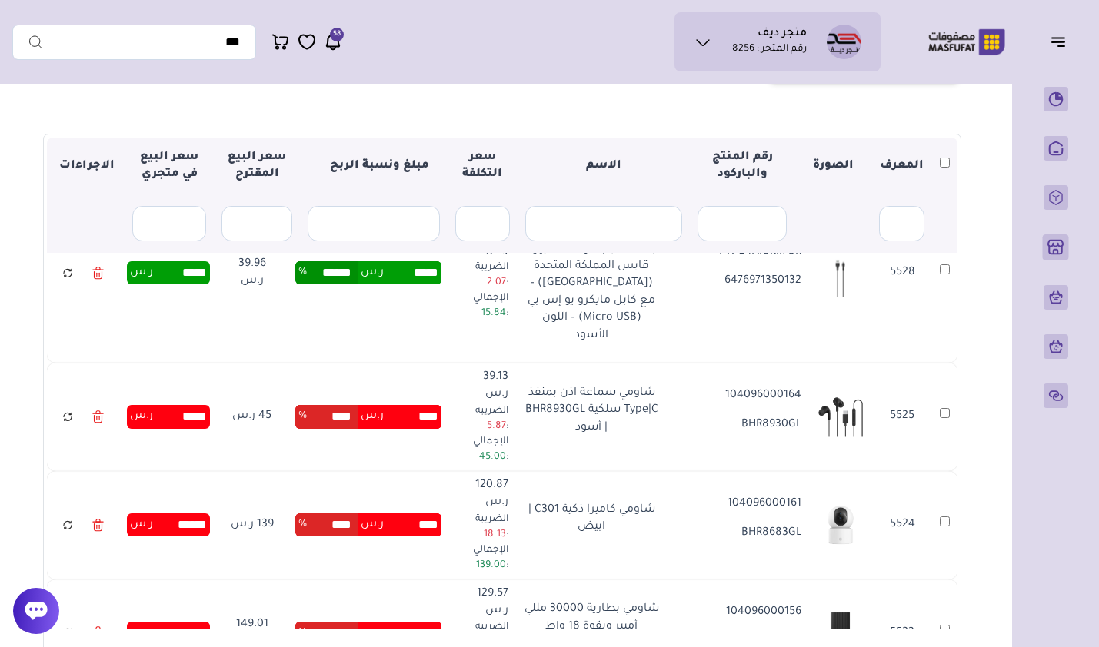
click at [407, 514] on input "****" at bounding box center [413, 525] width 58 height 23
click at [278, 471] on td "139 ر.س" at bounding box center [252, 525] width 68 height 108
drag, startPoint x: 278, startPoint y: 371, endPoint x: 291, endPoint y: 397, distance: 29.9
click at [286, 471] on td "139 ر.س" at bounding box center [252, 525] width 68 height 108
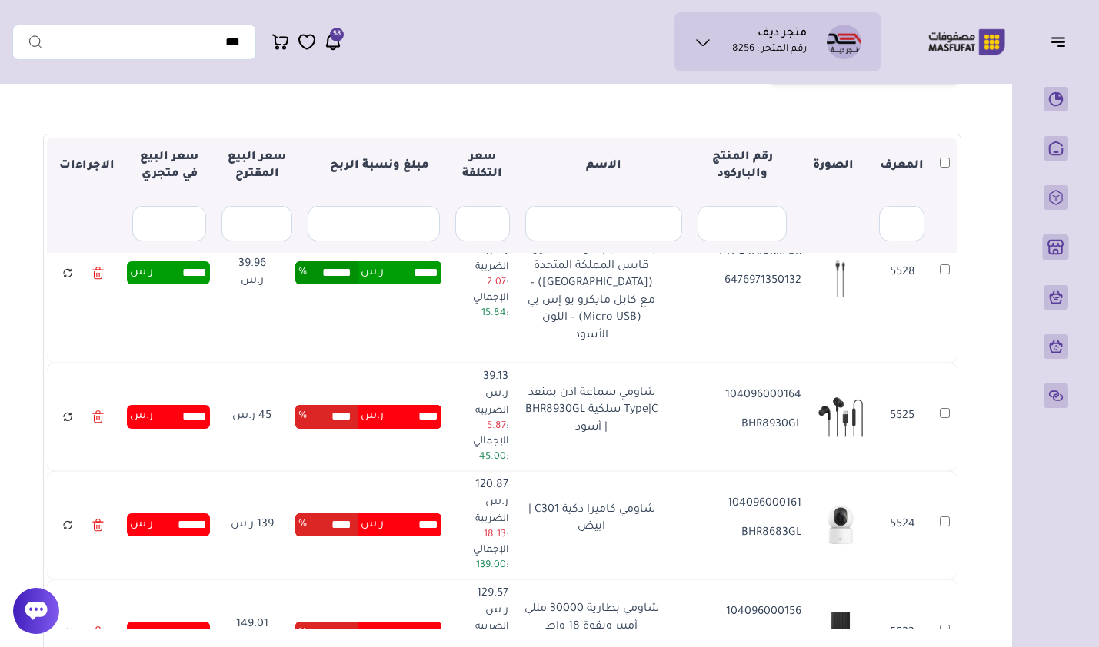
drag, startPoint x: 424, startPoint y: 370, endPoint x: 461, endPoint y: 372, distance: 37.0
click at [451, 471] on td "**** ر.س **** %" at bounding box center [369, 525] width 164 height 108
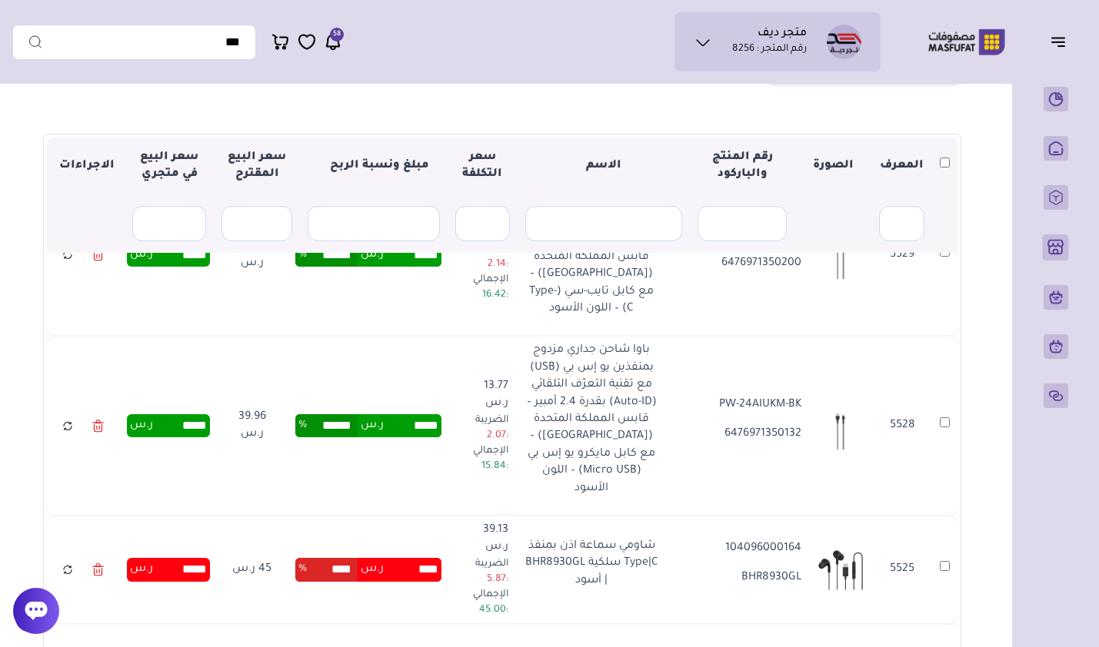
scroll to position [1768, 0]
drag, startPoint x: 427, startPoint y: 441, endPoint x: 456, endPoint y: 441, distance: 29.2
click at [451, 517] on td "**** ر.س **** %" at bounding box center [369, 571] width 164 height 108
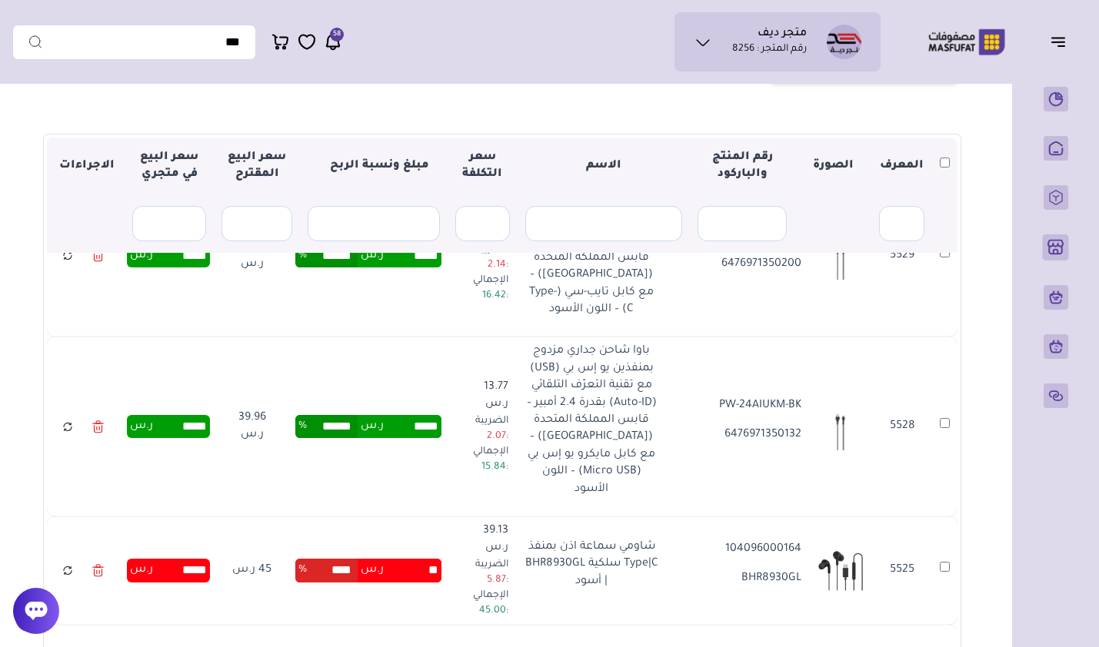
type input "*****"
type input "******"
click at [286, 517] on td "45 ر.س" at bounding box center [252, 571] width 68 height 108
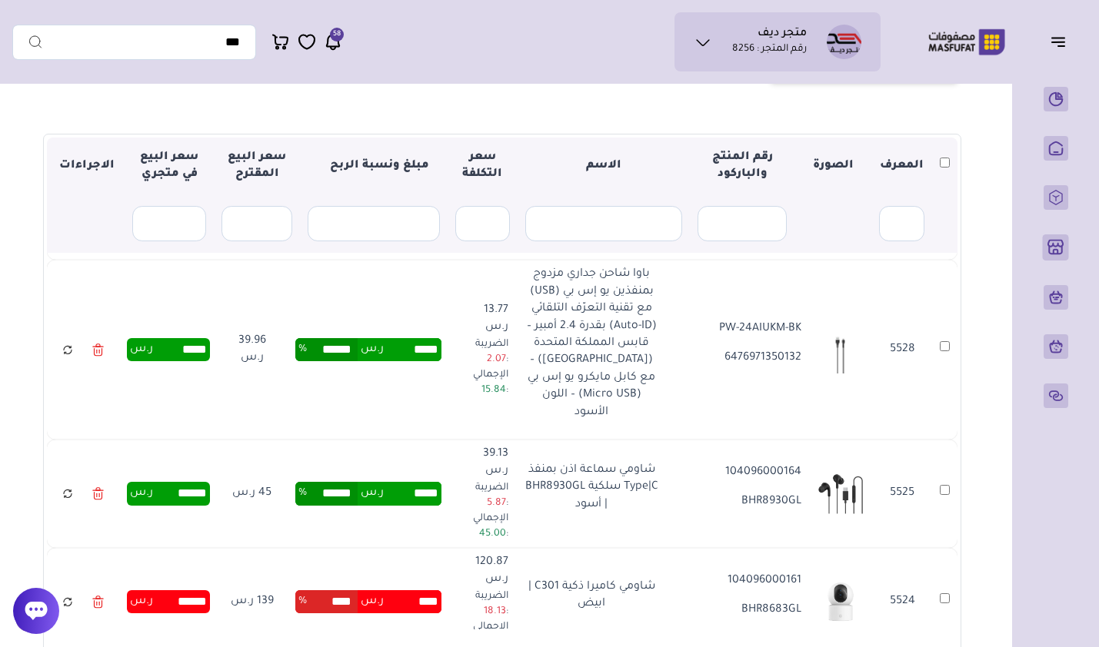
click at [431, 590] on input "****" at bounding box center [413, 601] width 58 height 23
drag, startPoint x: 424, startPoint y: 443, endPoint x: 461, endPoint y: 448, distance: 38.1
click at [451, 548] on td "**** ر.س **** %" at bounding box center [369, 602] width 164 height 108
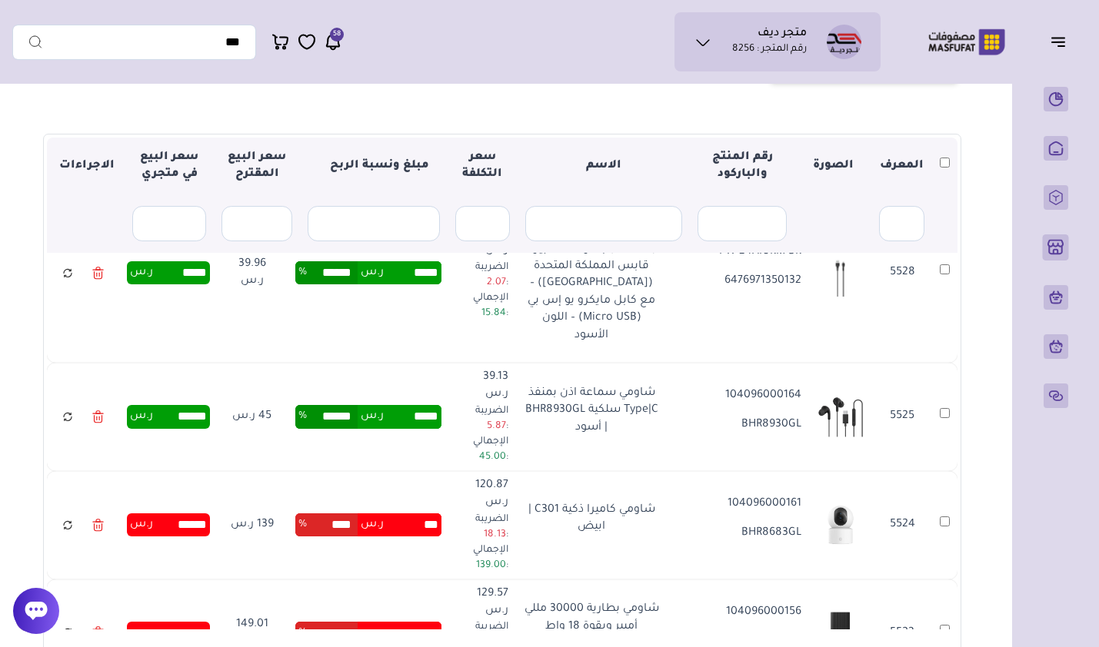
type input "******"
click at [451, 471] on td "****** ر.س ****** %" at bounding box center [369, 525] width 164 height 108
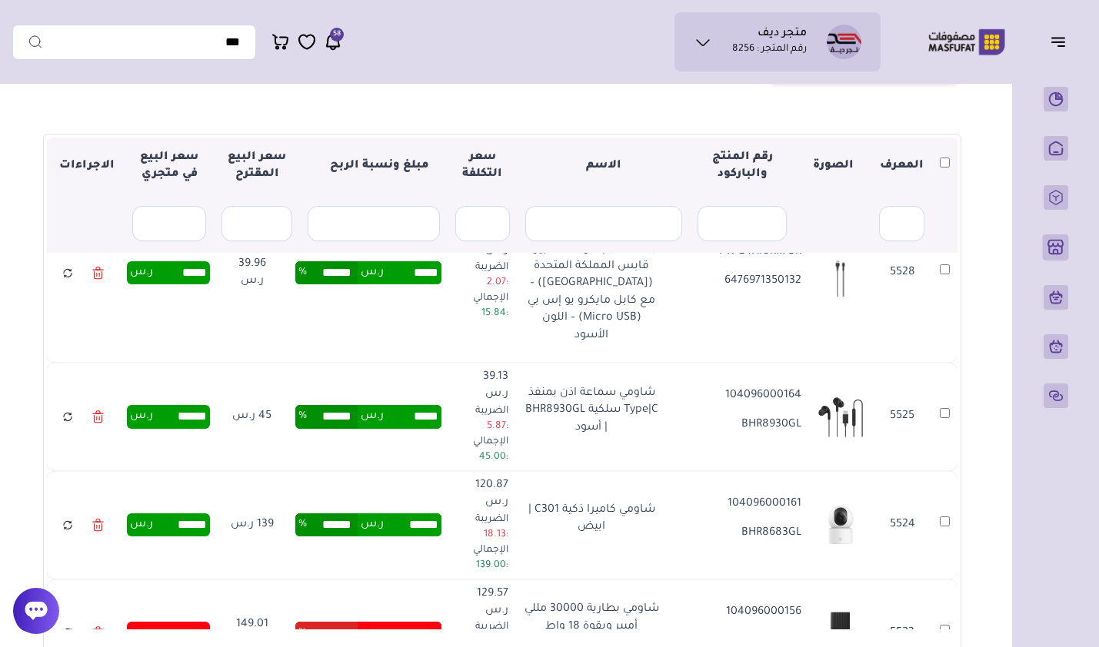
click at [432, 622] on input "****" at bounding box center [413, 633] width 58 height 23
type input "******"
click at [397, 580] on td "****** ر.س ****** %" at bounding box center [369, 634] width 164 height 108
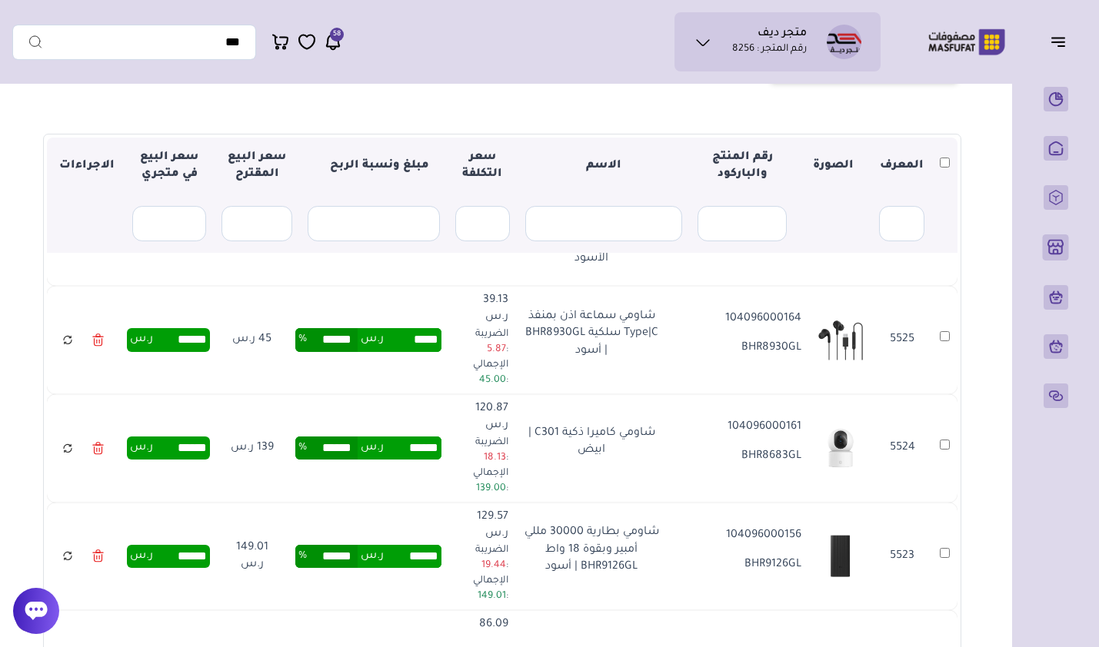
scroll to position [2076, 0]
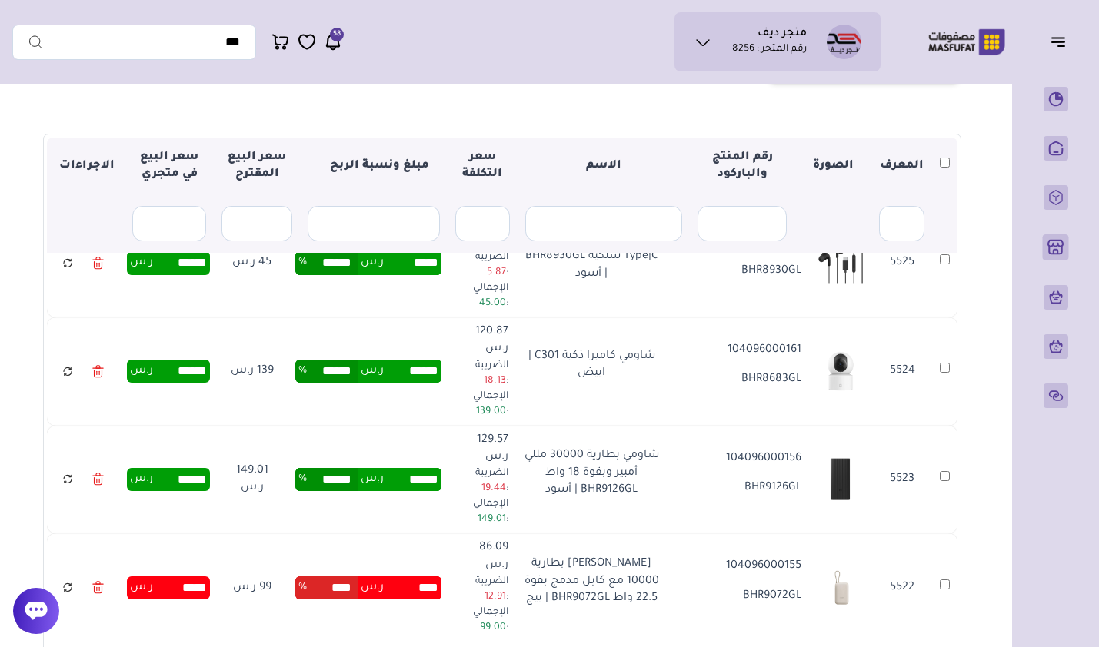
click at [424, 577] on input "****" at bounding box center [413, 588] width 58 height 23
drag, startPoint x: 424, startPoint y: 401, endPoint x: 464, endPoint y: 401, distance: 39.2
click at [451, 534] on td "**** ر.س **** %" at bounding box center [369, 588] width 164 height 108
type input "******"
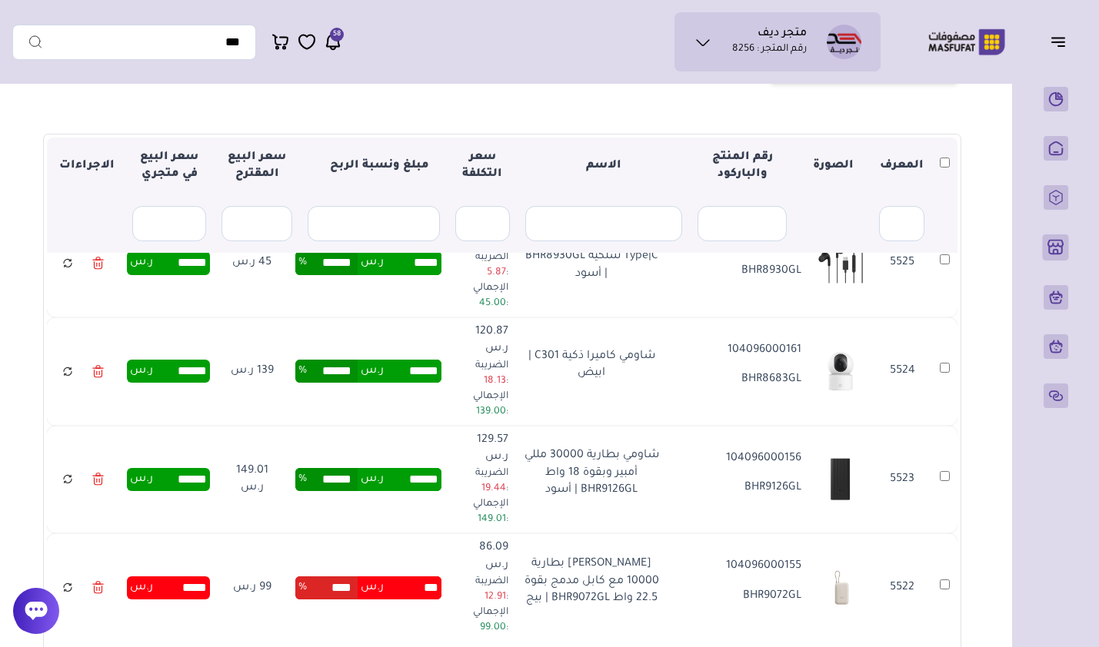
type input "******"
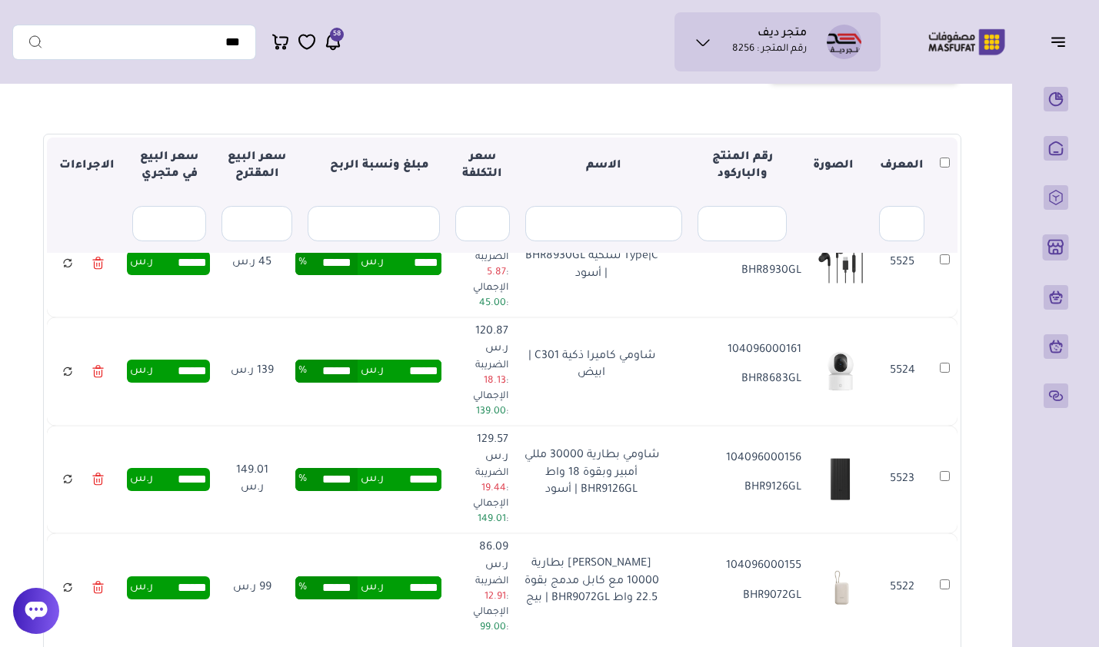
type input "******"
type input "*******"
type input "******"
type input "*******"
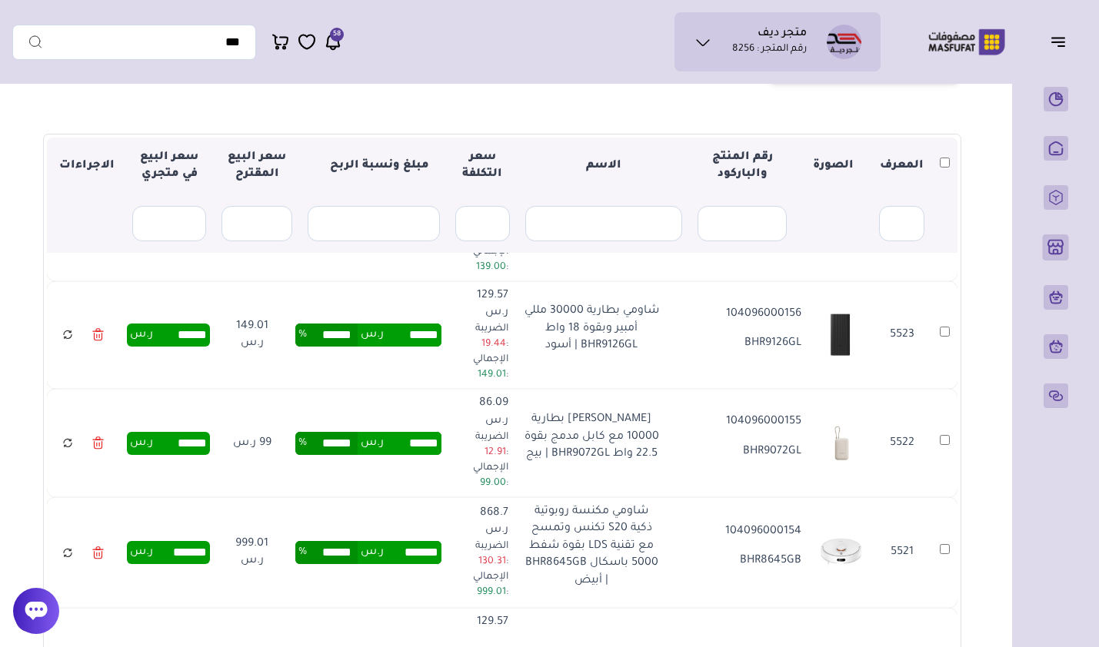
scroll to position [2230, 0]
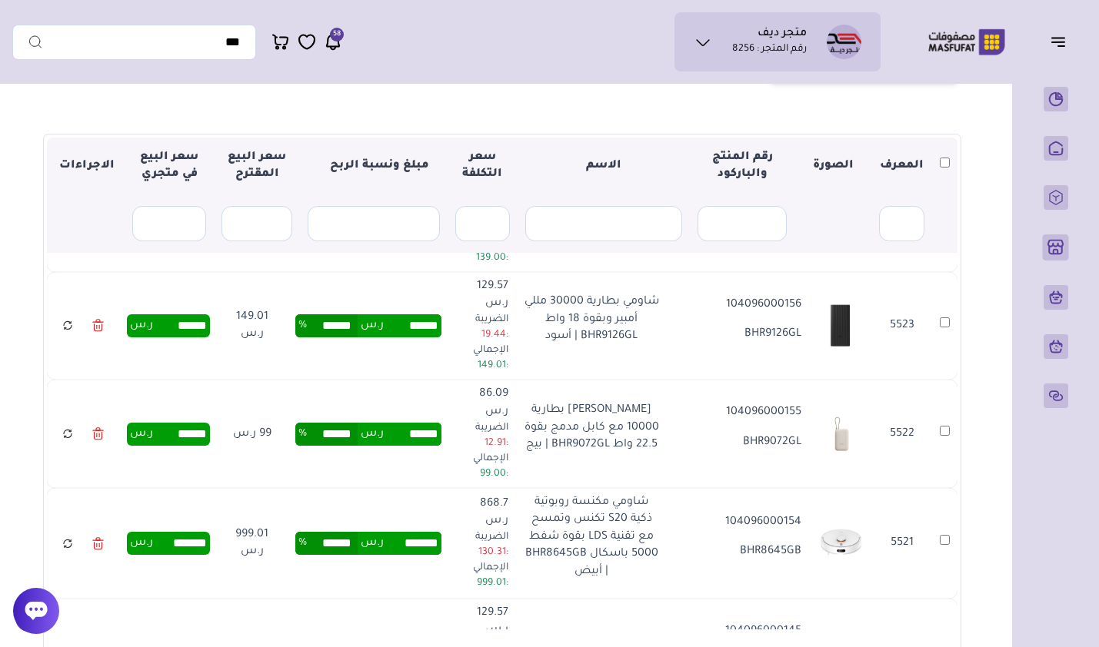
click at [418, 641] on input "****" at bounding box center [413, 652] width 58 height 23
drag, startPoint x: 418, startPoint y: 450, endPoint x: 511, endPoint y: 453, distance: 93.1
click at [511, 599] on tr "5520 5520 104096000145 BHR8271UK شاومي كاوية بخار محمولة BHR8271UK 129.57 ر.س ا…" at bounding box center [502, 653] width 910 height 108
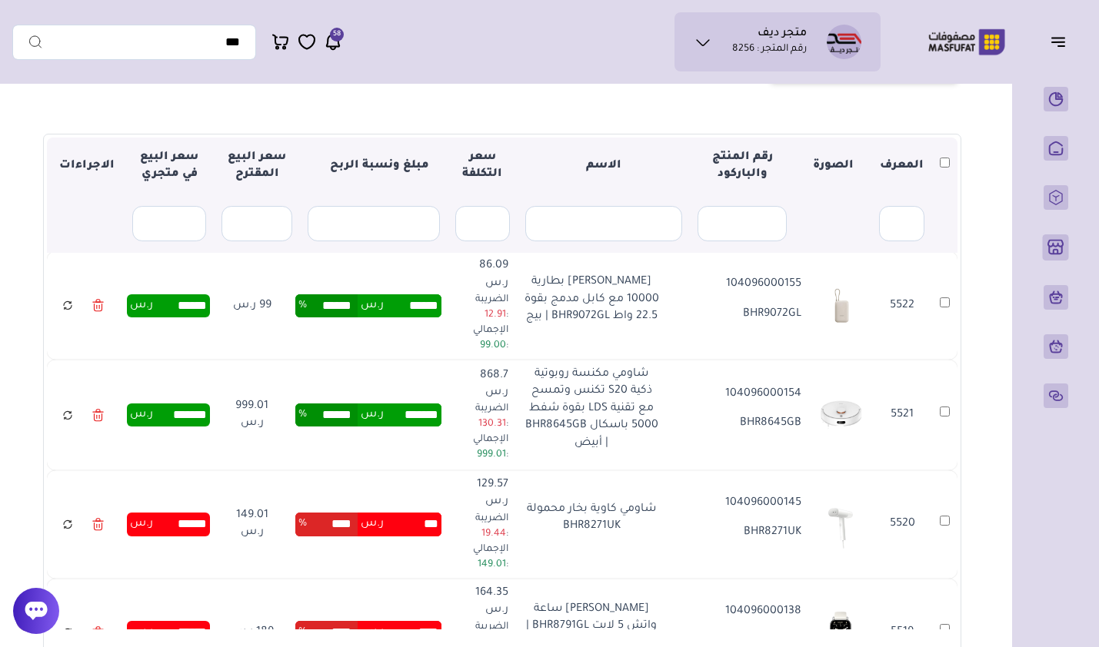
scroll to position [2383, 0]
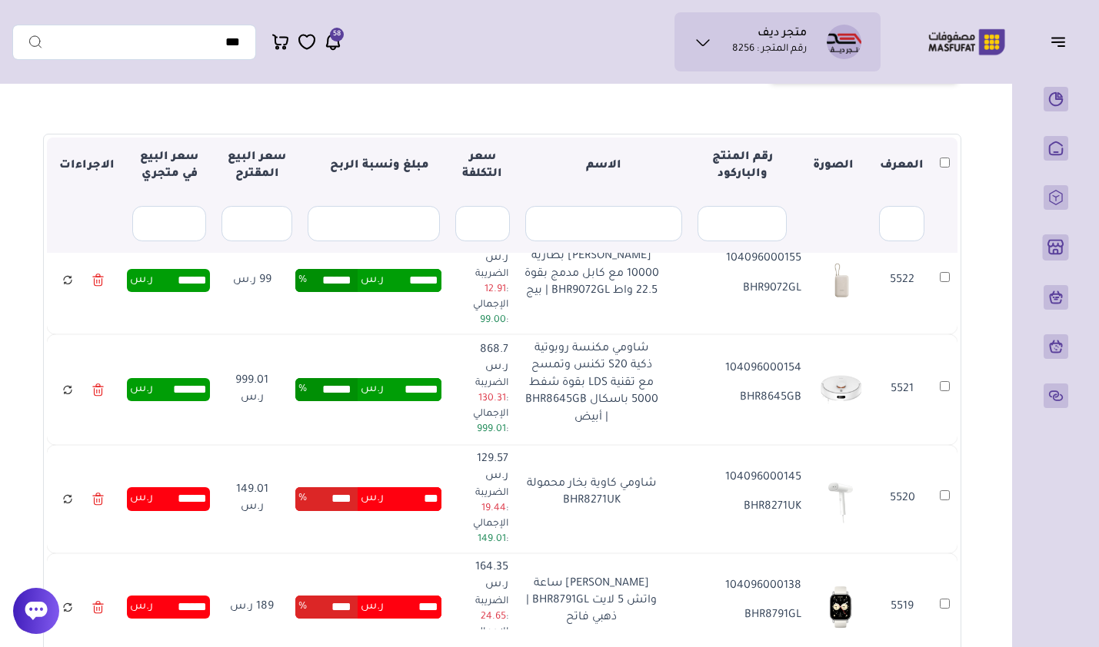
type input "******"
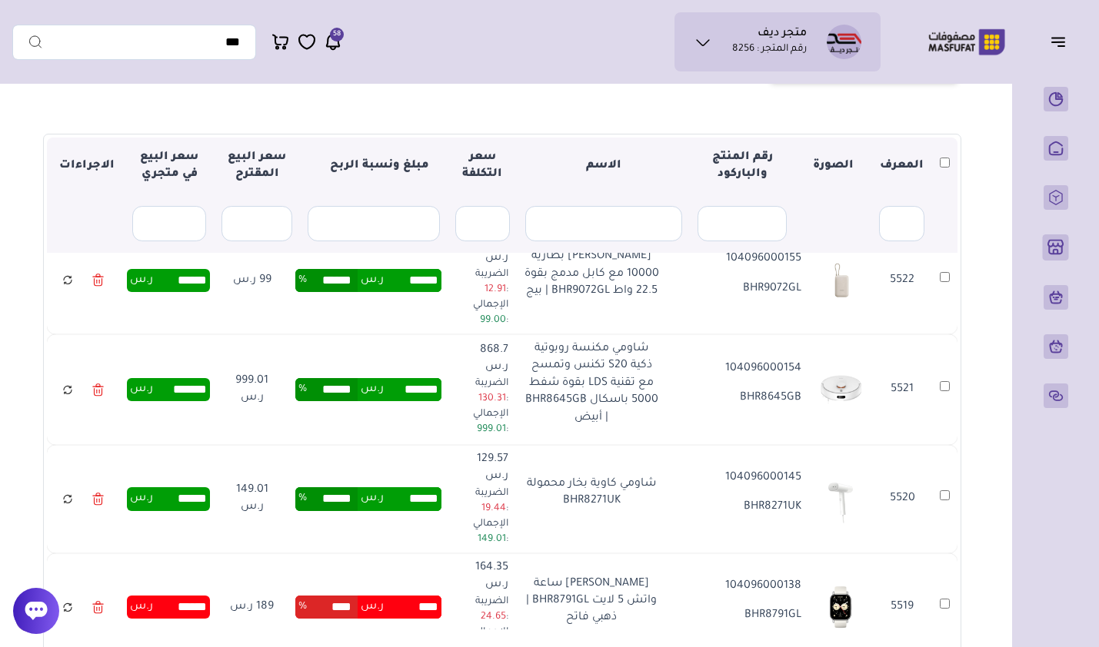
click at [431, 596] on input "****" at bounding box center [413, 607] width 58 height 23
drag, startPoint x: 414, startPoint y: 381, endPoint x: 461, endPoint y: 387, distance: 48.1
click at [451, 554] on td "**** ر.س **** %" at bounding box center [369, 608] width 164 height 108
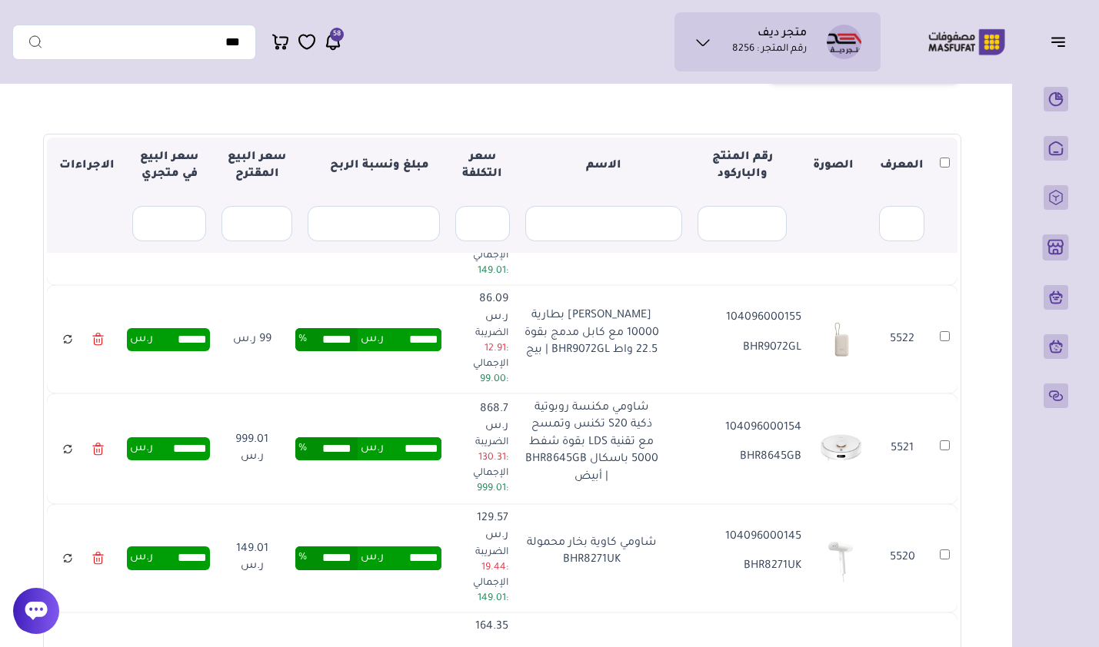
scroll to position [2307, 0]
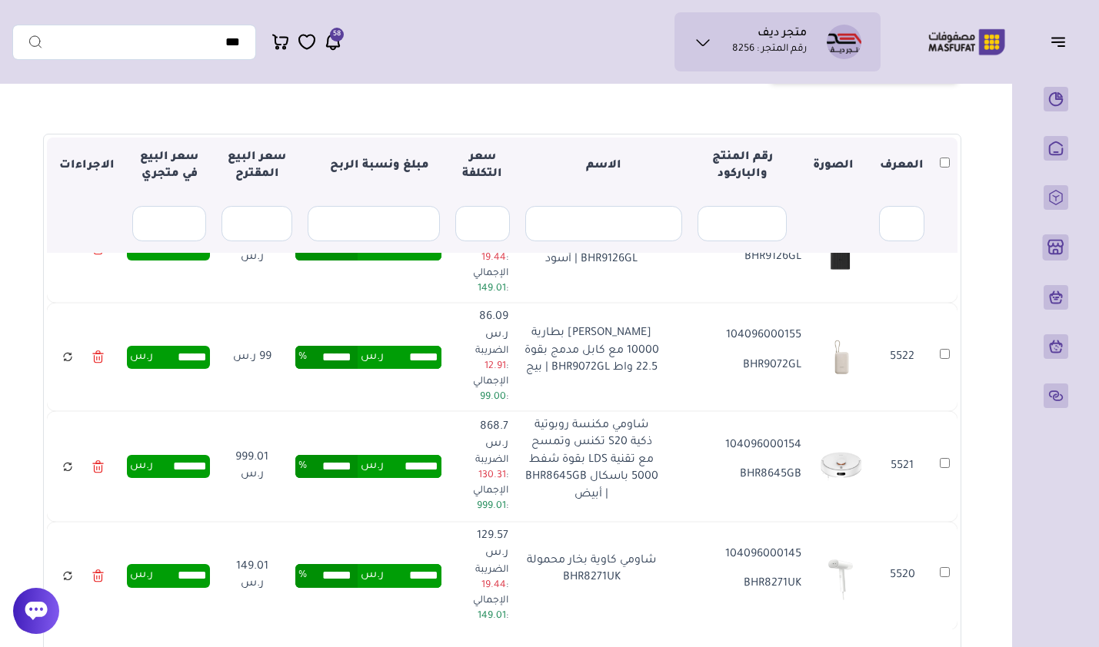
drag, startPoint x: 412, startPoint y: 368, endPoint x: 451, endPoint y: 372, distance: 38.6
click at [441, 564] on input "******" at bounding box center [413, 575] width 58 height 23
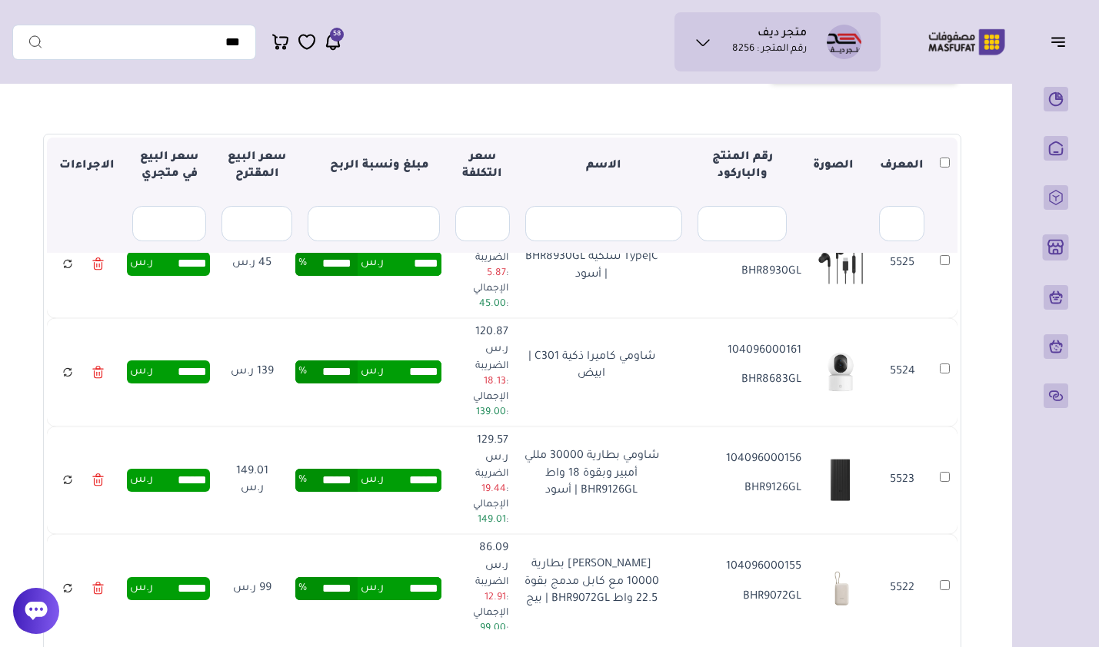
scroll to position [2076, 0]
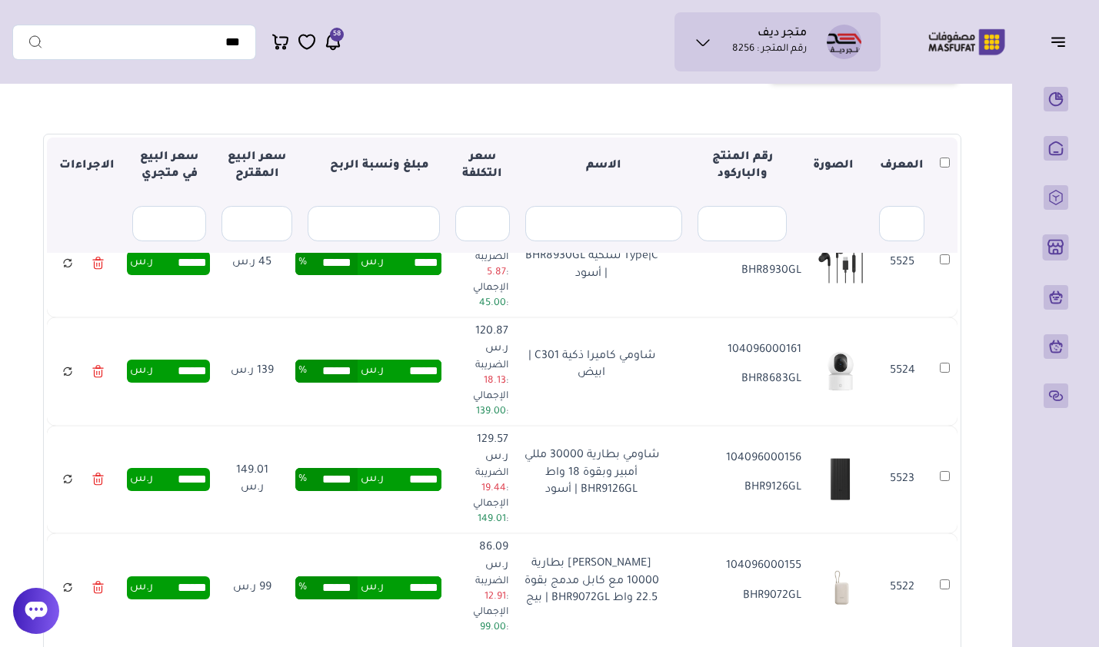
type input "******"
type input "*****"
type input "*******"
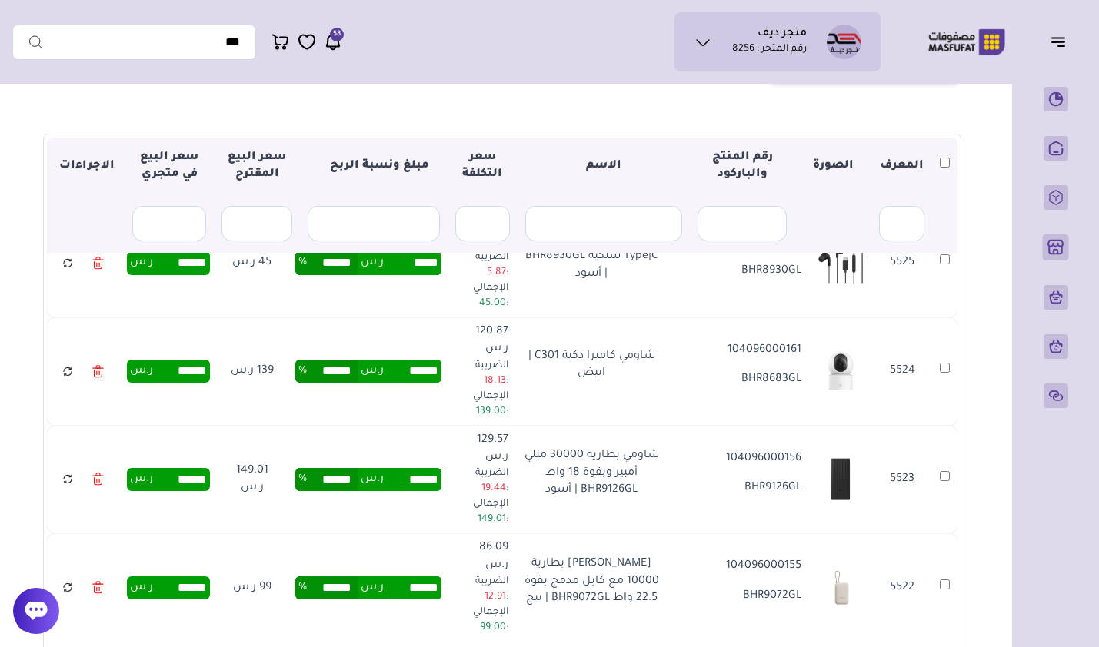
click at [424, 577] on input "******" at bounding box center [413, 588] width 58 height 23
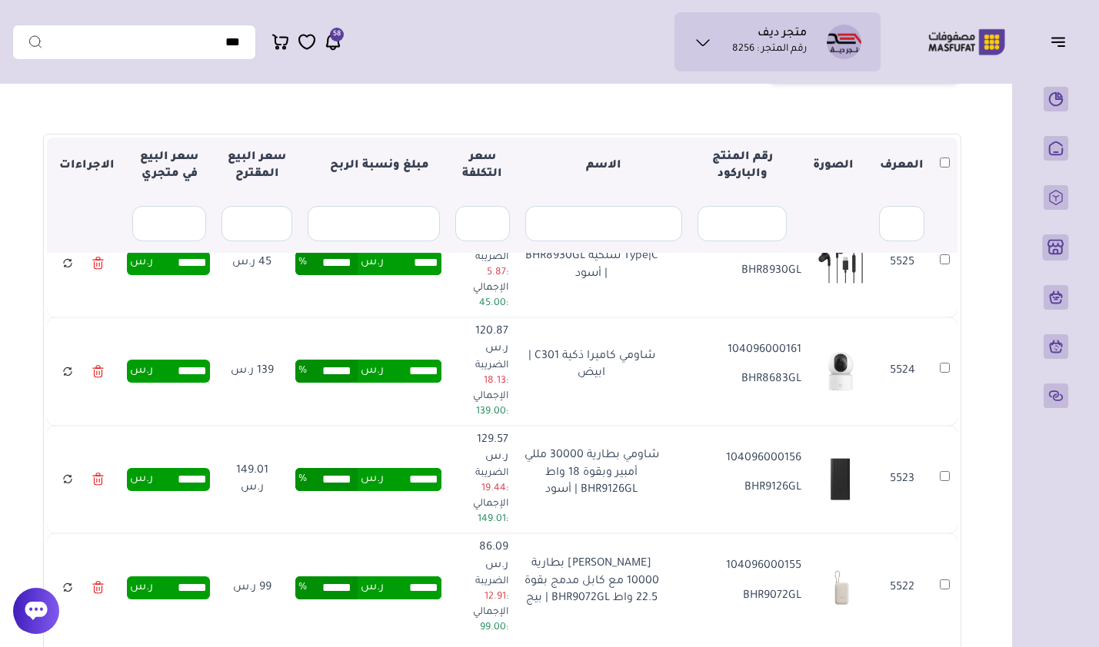
click at [424, 577] on input "******" at bounding box center [413, 588] width 58 height 23
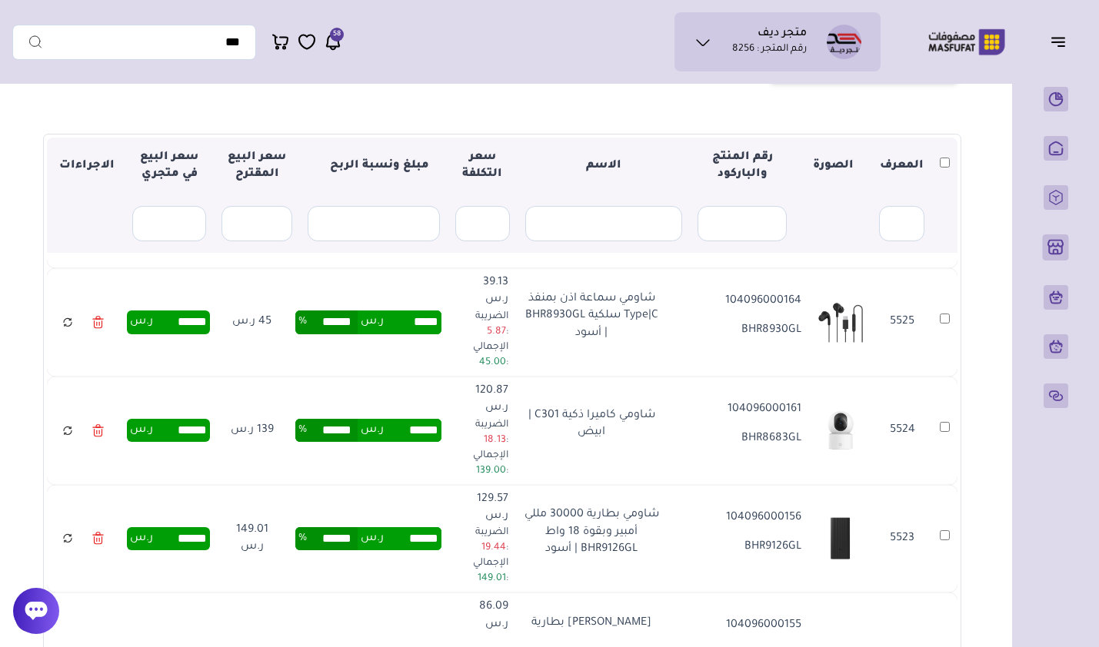
scroll to position [1999, 0]
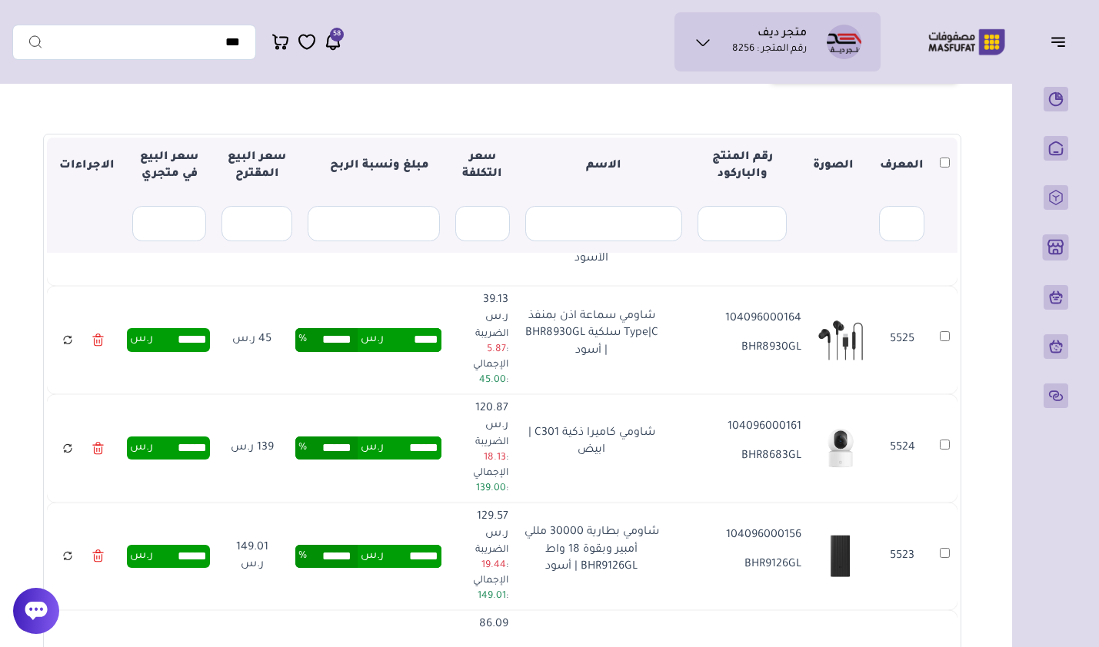
type input "*****"
type input "******"
click at [425, 545] on input "******" at bounding box center [413, 556] width 58 height 23
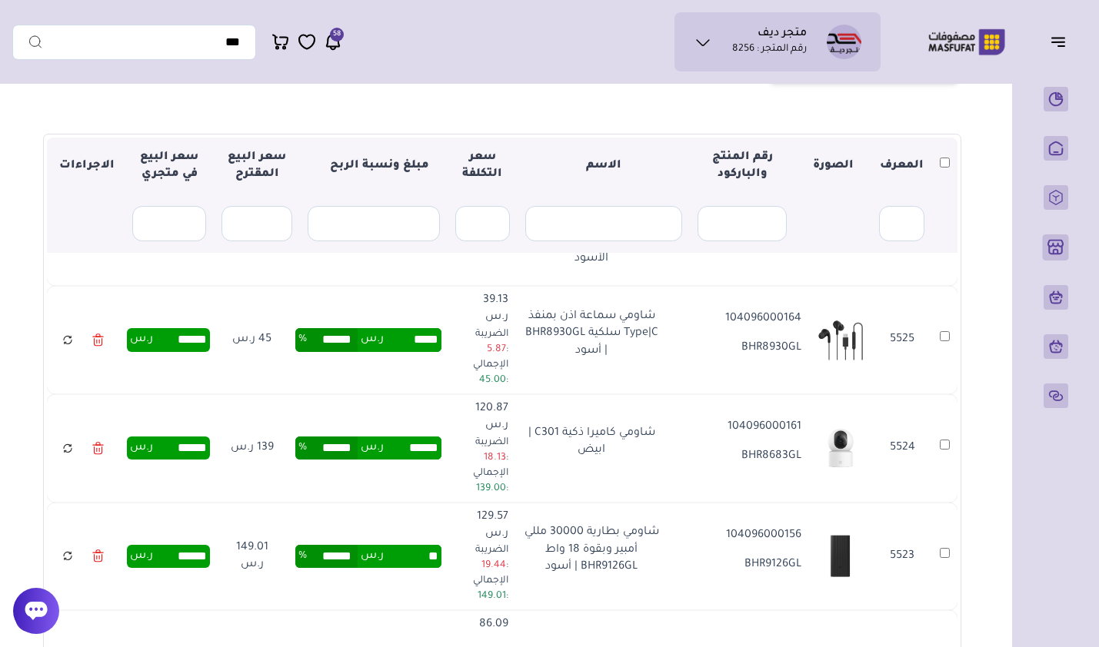
scroll to position [1922, 0]
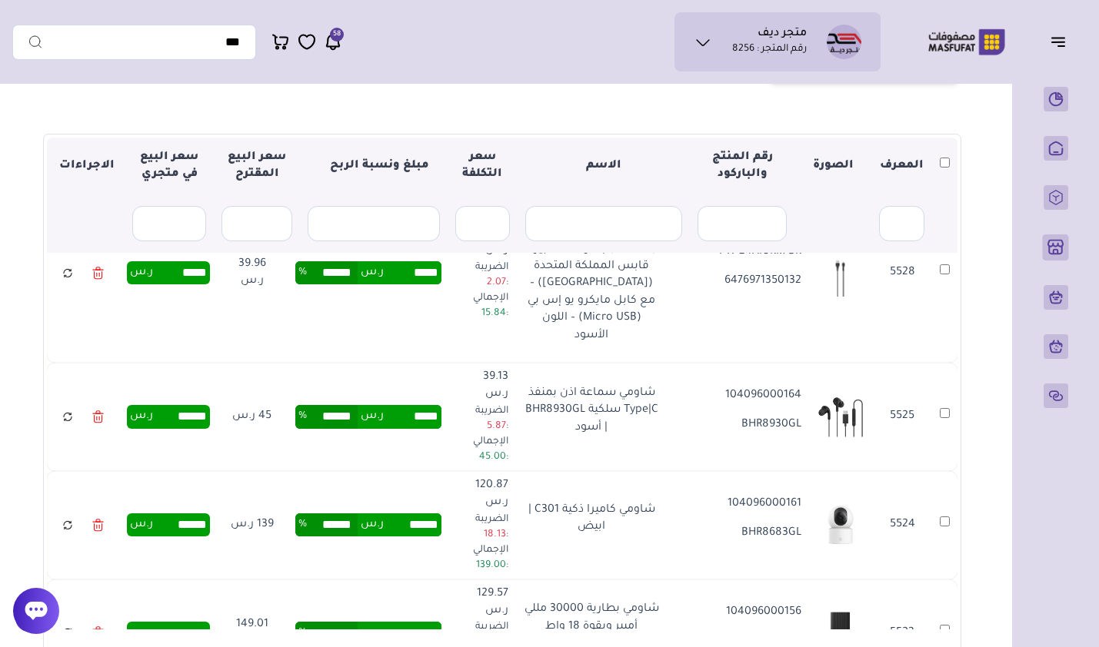
type input "*****"
type input "******"
click at [412, 514] on input "******" at bounding box center [413, 525] width 58 height 23
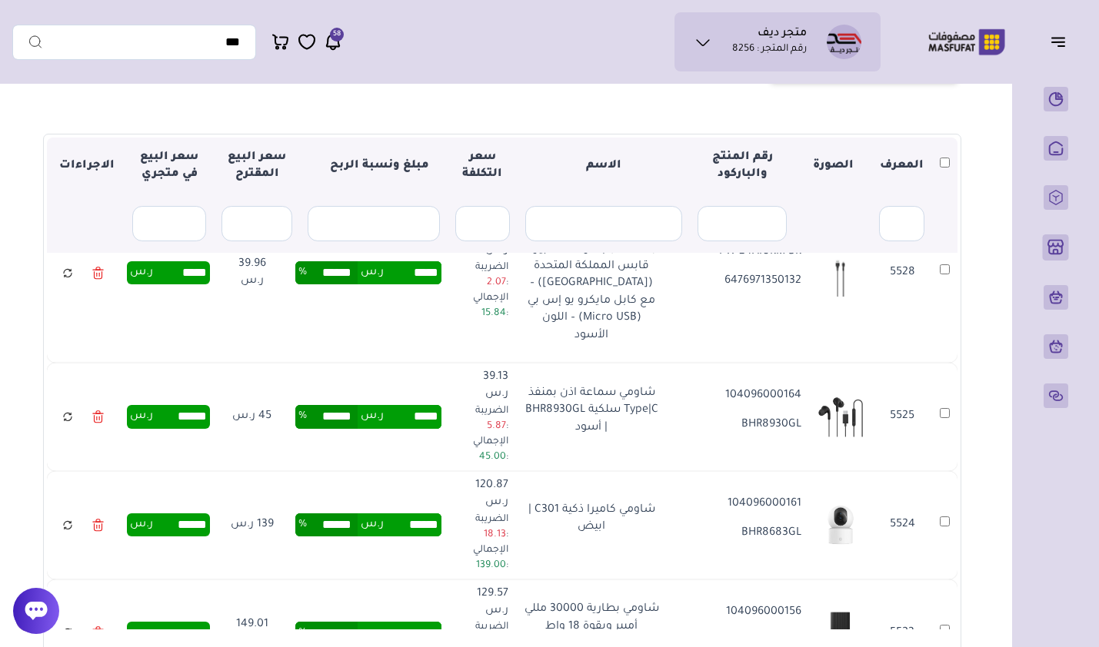
click at [412, 514] on input "******" at bounding box center [413, 525] width 58 height 23
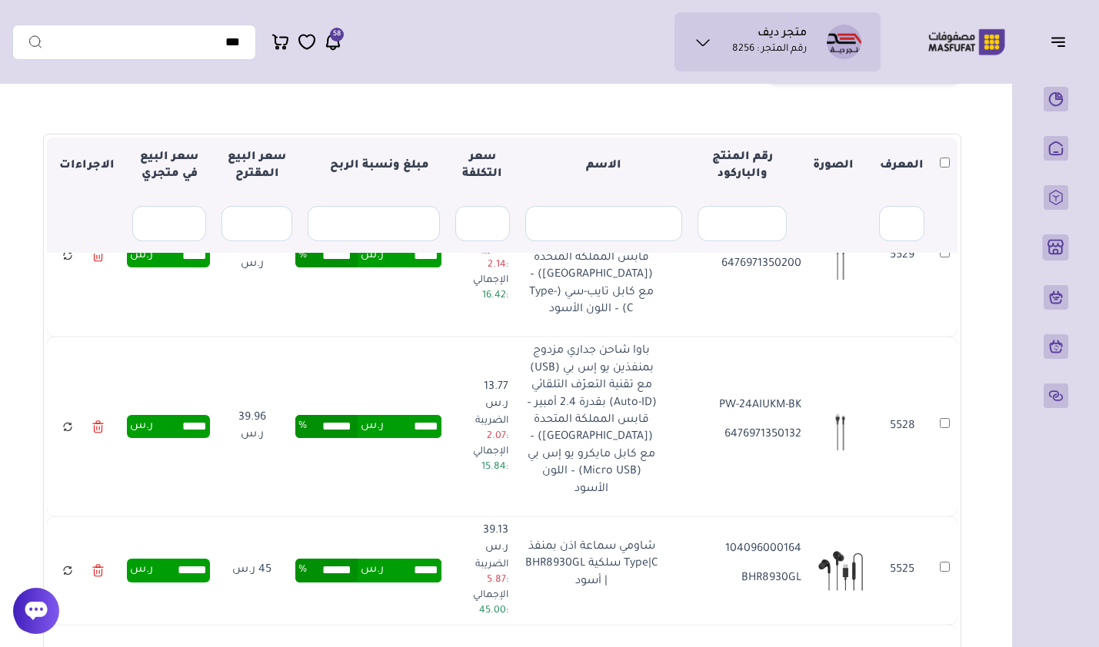
scroll to position [1691, 0]
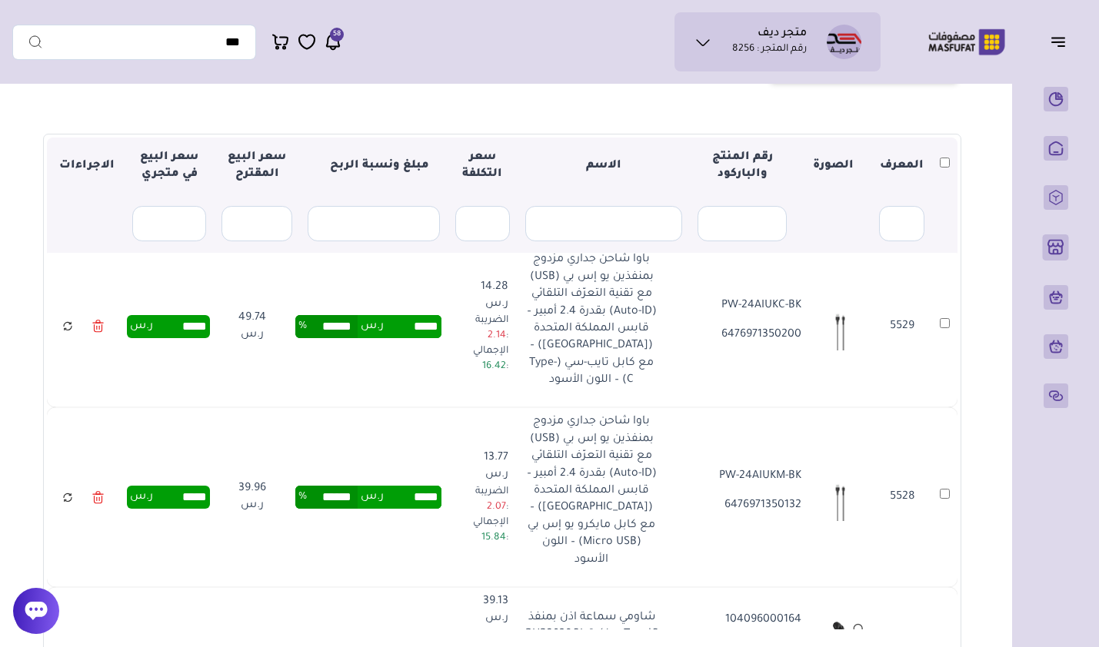
type input "*****"
type input "******"
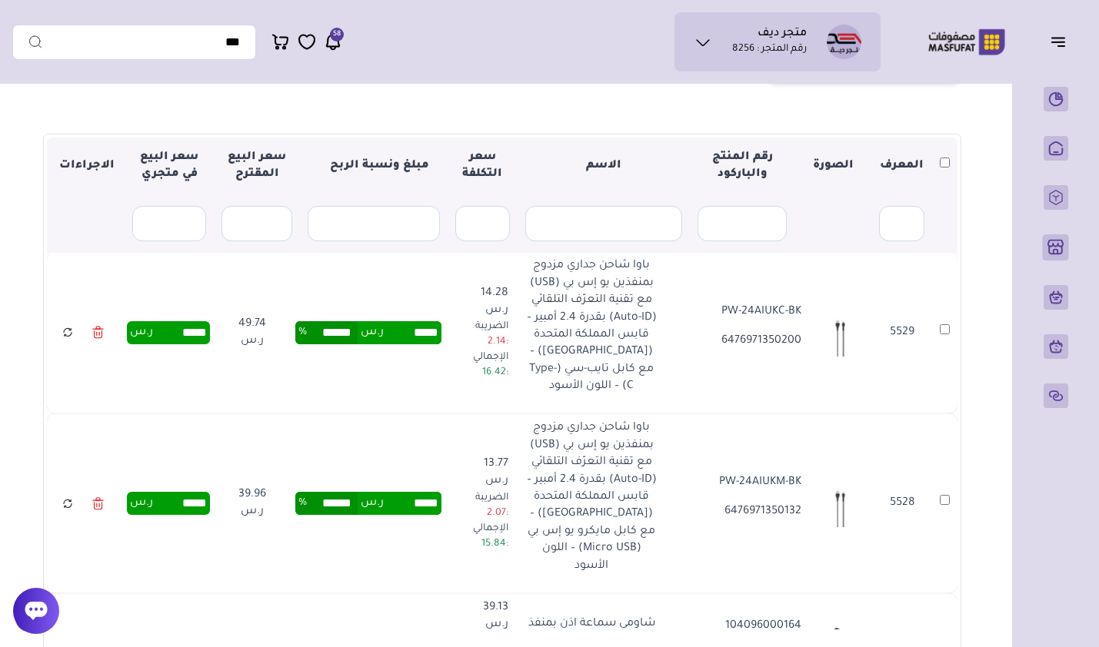
click at [421, 414] on td "***** ر.س ****** %" at bounding box center [369, 504] width 164 height 180
click at [427, 428] on td "***** ر.س ****** %" at bounding box center [369, 504] width 164 height 180
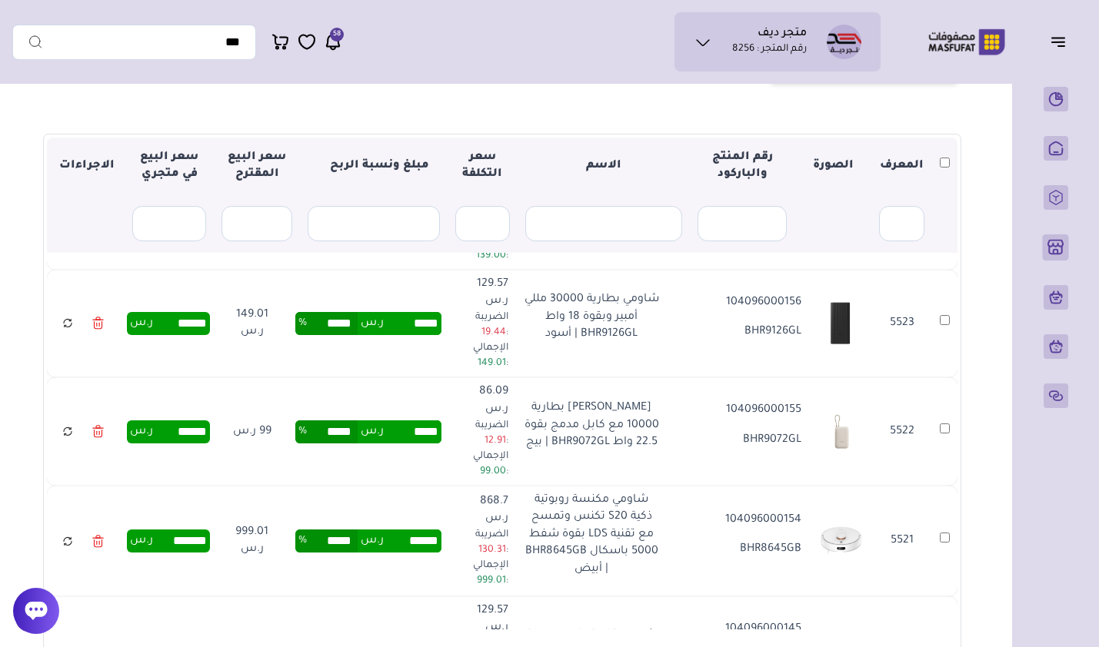
scroll to position [2307, 0]
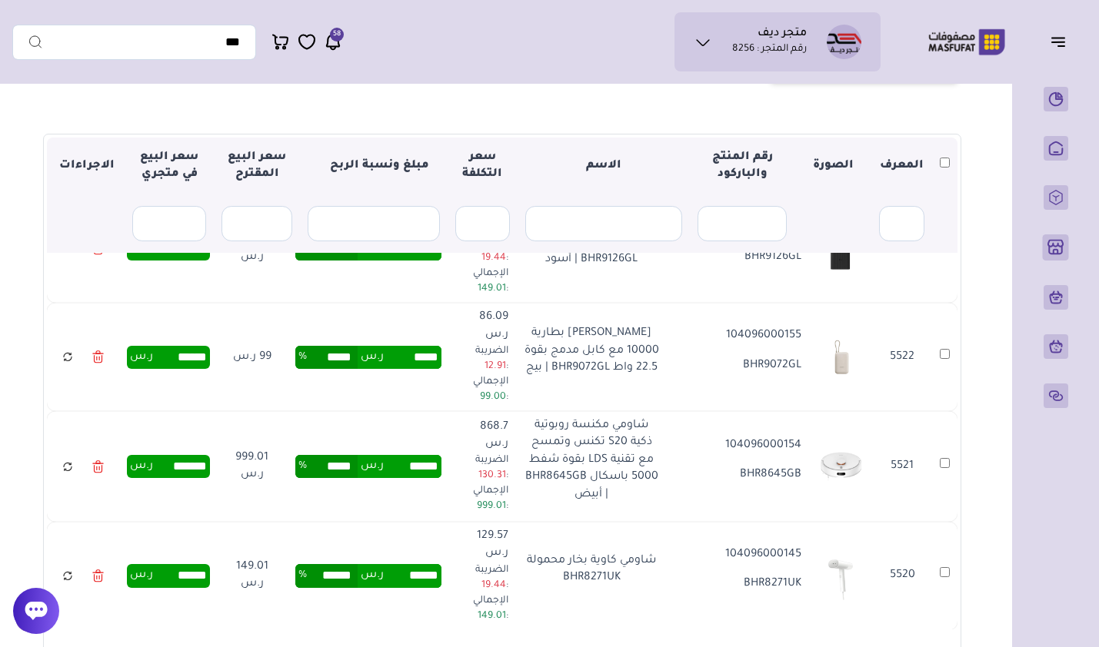
drag, startPoint x: 417, startPoint y: 460, endPoint x: 461, endPoint y: 465, distance: 43.4
type input "*"
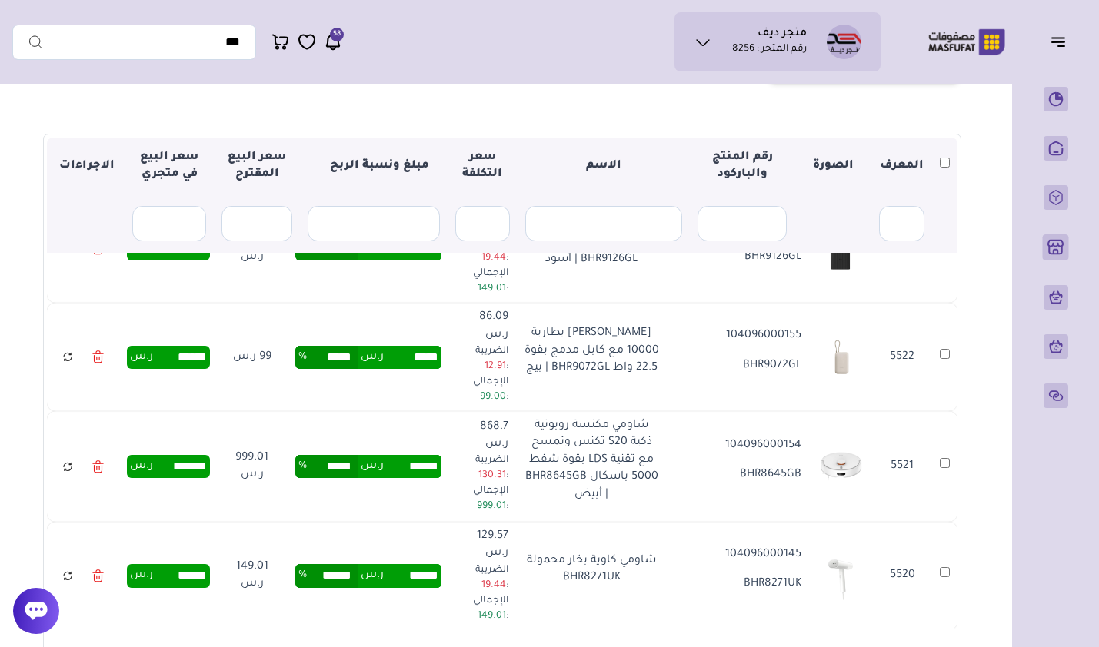
type input "*****"
type input "******"
drag, startPoint x: 424, startPoint y: 556, endPoint x: 467, endPoint y: 553, distance: 42.4
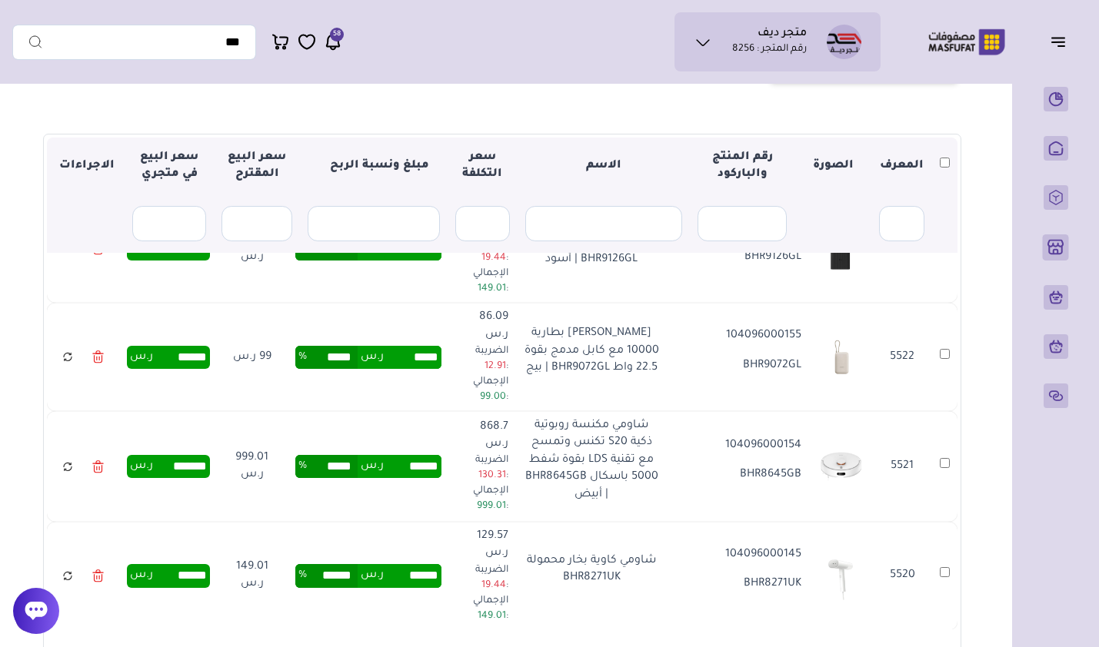
type input "*****"
type input "******"
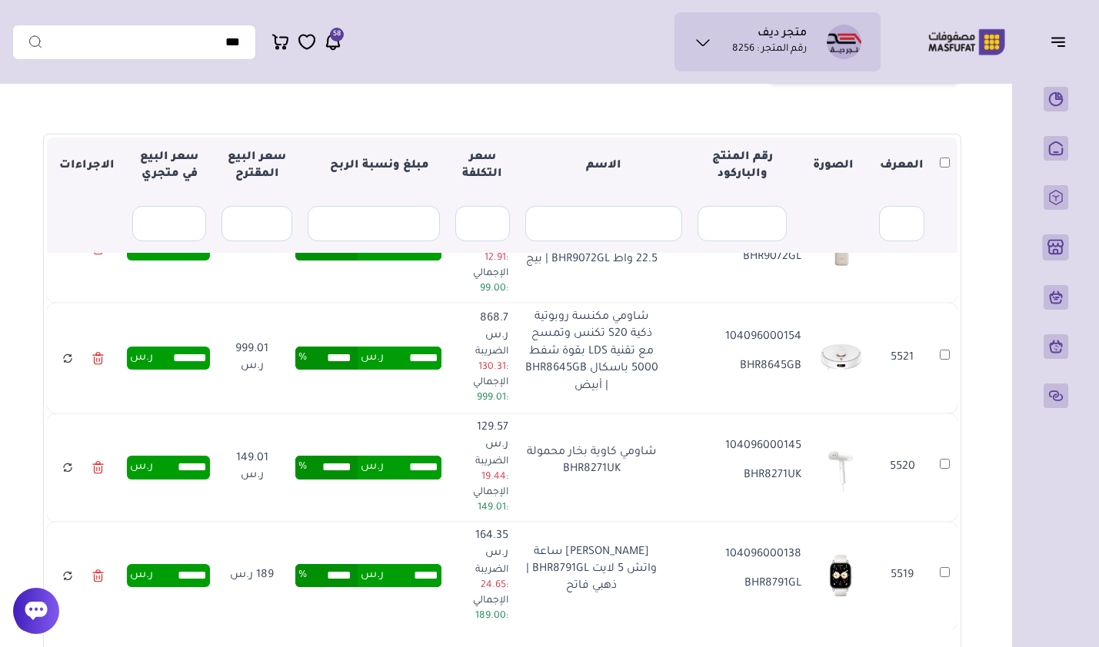
scroll to position [2460, 0]
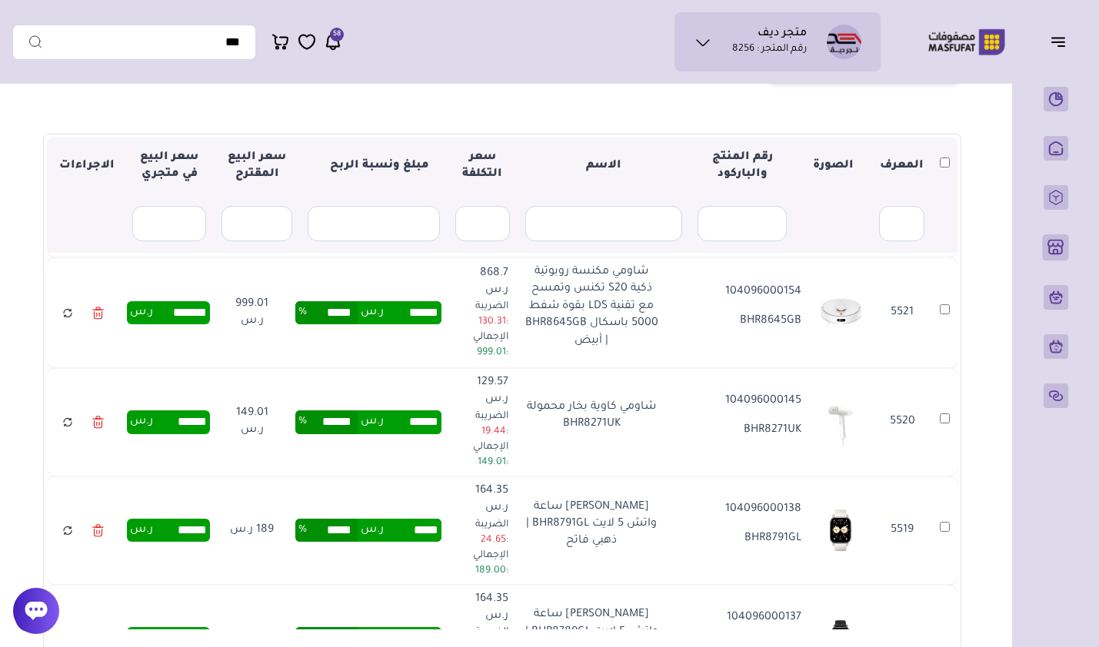
drag, startPoint x: 424, startPoint y: 490, endPoint x: 463, endPoint y: 497, distance: 40.0
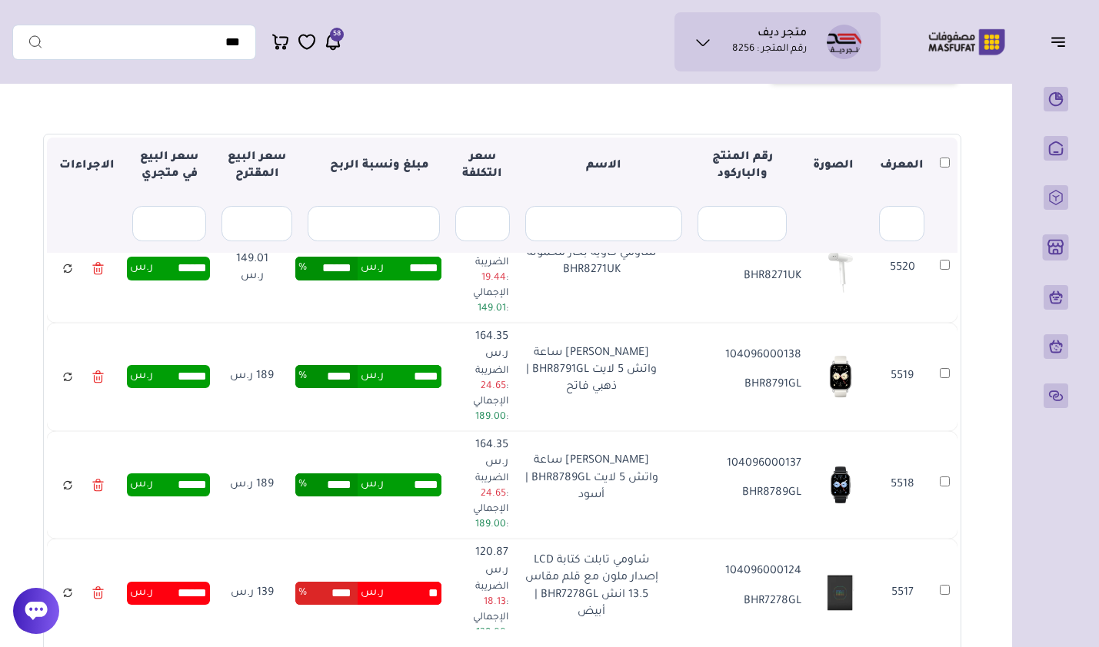
type input "*****"
type input "******"
drag, startPoint x: 422, startPoint y: 429, endPoint x: 486, endPoint y: 421, distance: 64.4
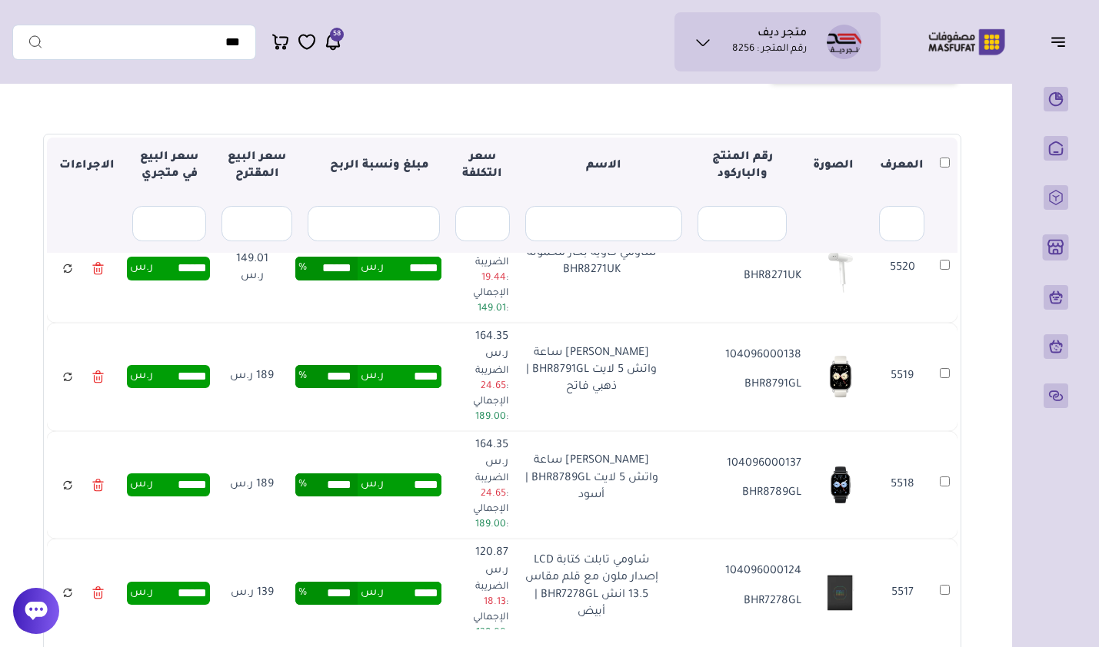
type input "*****"
type input "******"
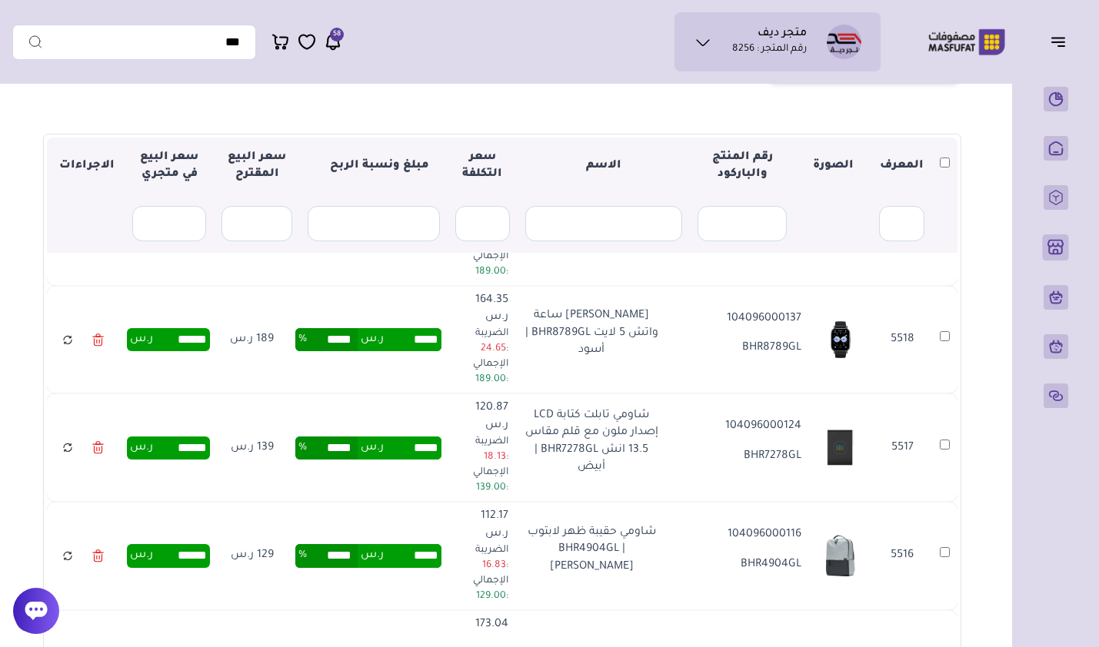
scroll to position [2768, 0]
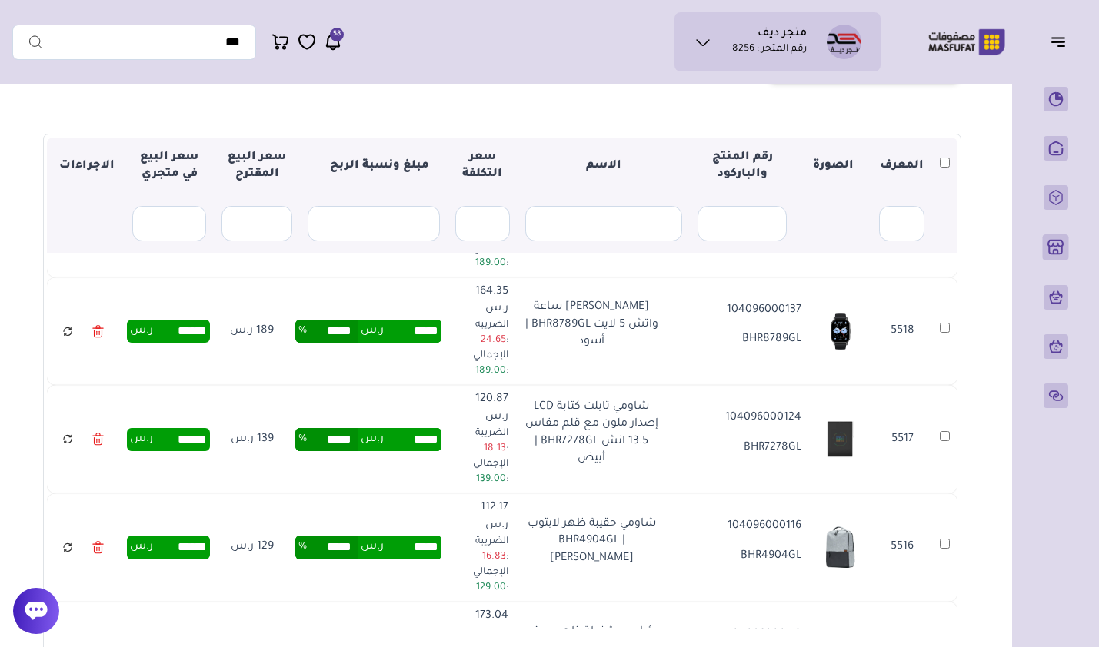
drag, startPoint x: 417, startPoint y: 367, endPoint x: 472, endPoint y: 367, distance: 55.4
click at [470, 602] on tr "5515 5515 104096000113 ZJB4192GL شاومي شنطة ظهر سيتي باق 2 ZJB4192GL | رمادي دا…" at bounding box center [502, 656] width 910 height 108
type input "*****"
type input "******"
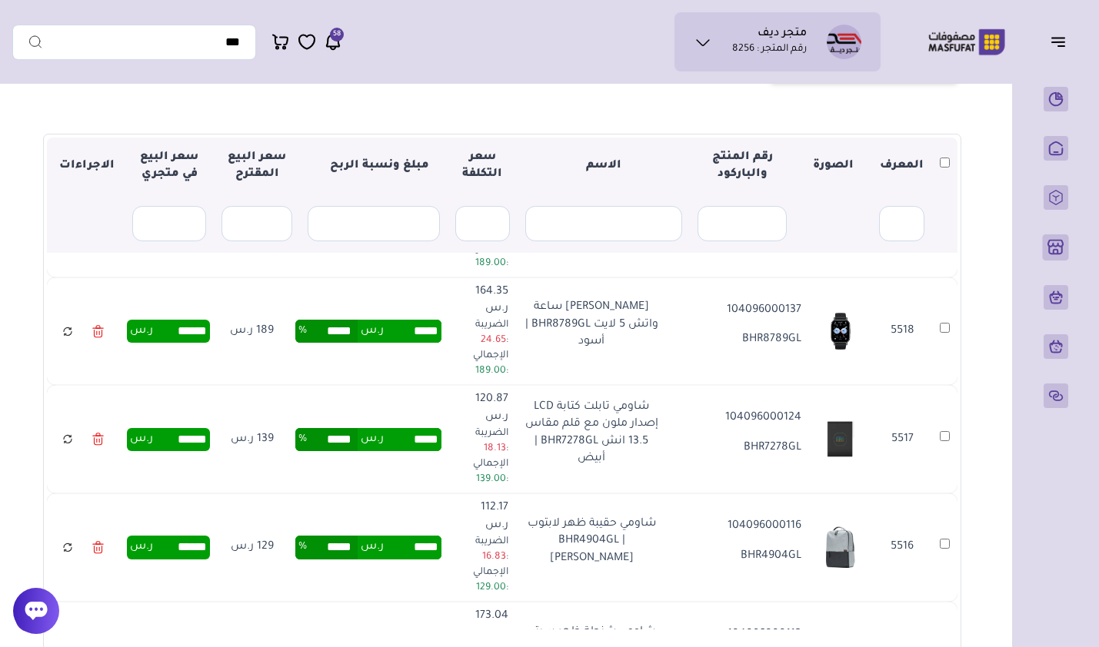
drag, startPoint x: 423, startPoint y: 453, endPoint x: 488, endPoint y: 447, distance: 65.6
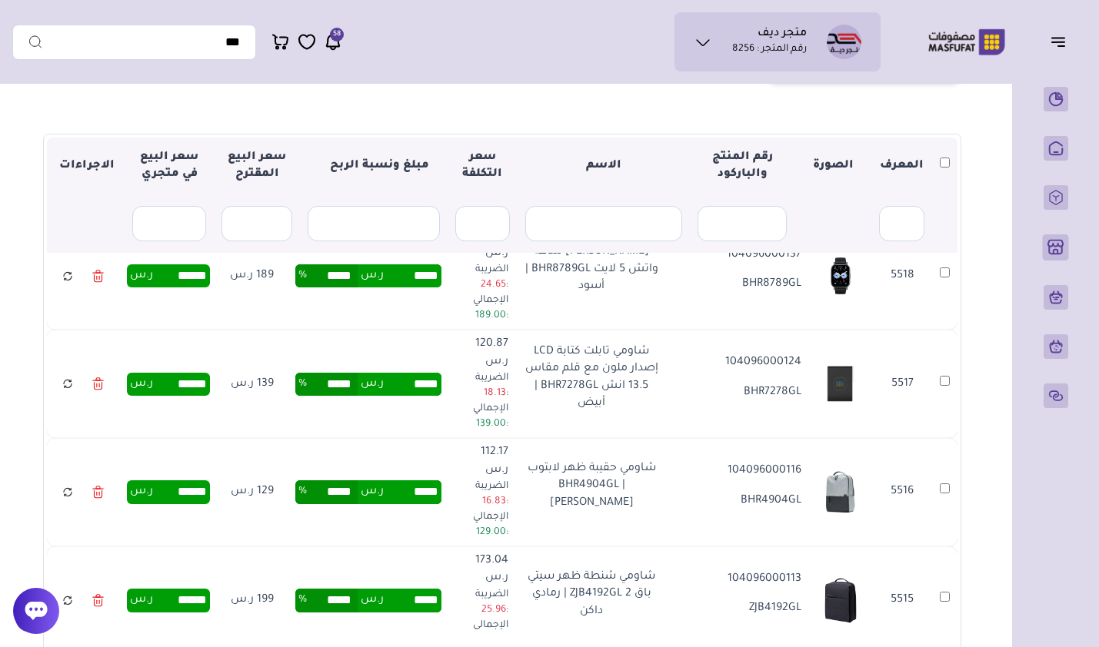
scroll to position [2922, 0]
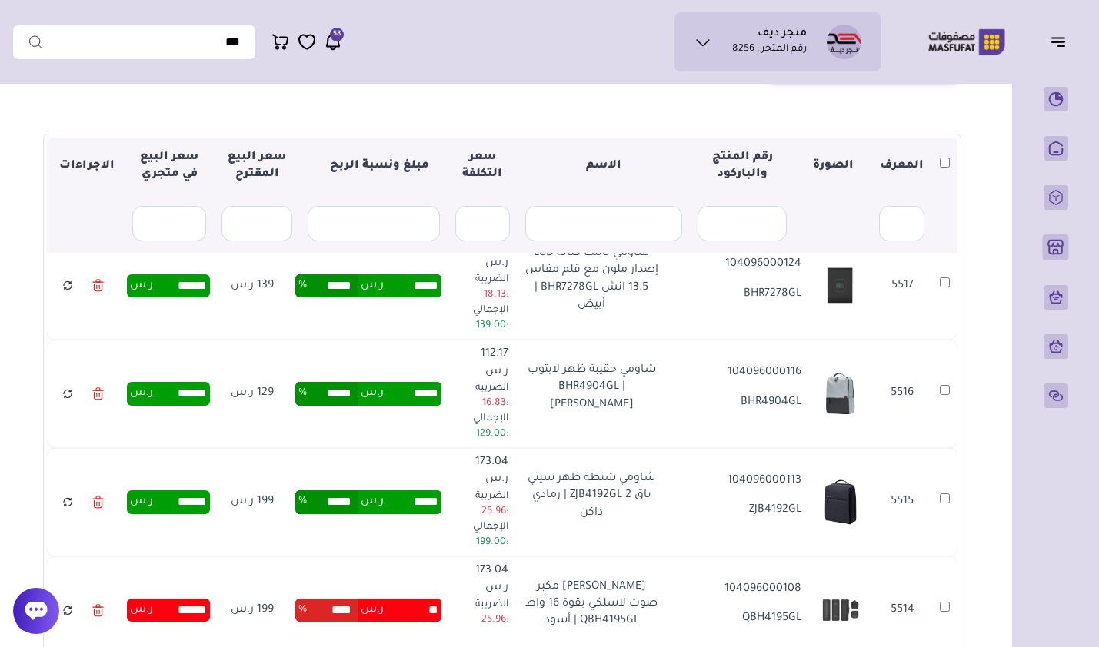
type input "*****"
type input "******"
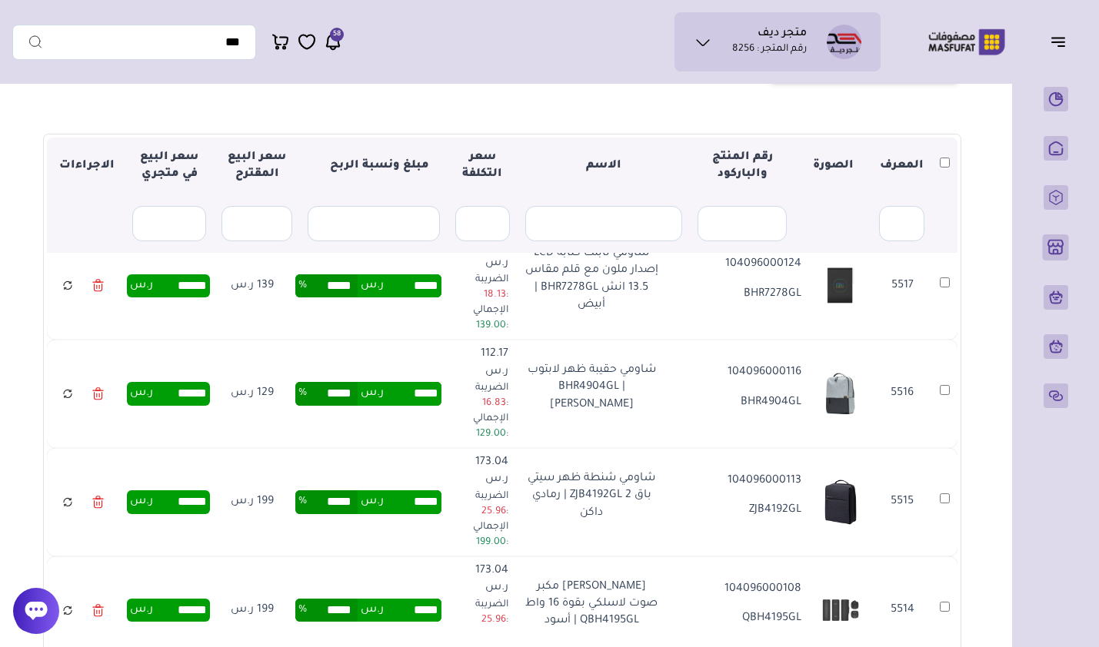
drag, startPoint x: 428, startPoint y: 390, endPoint x: 473, endPoint y: 387, distance: 44.7
type input "*****"
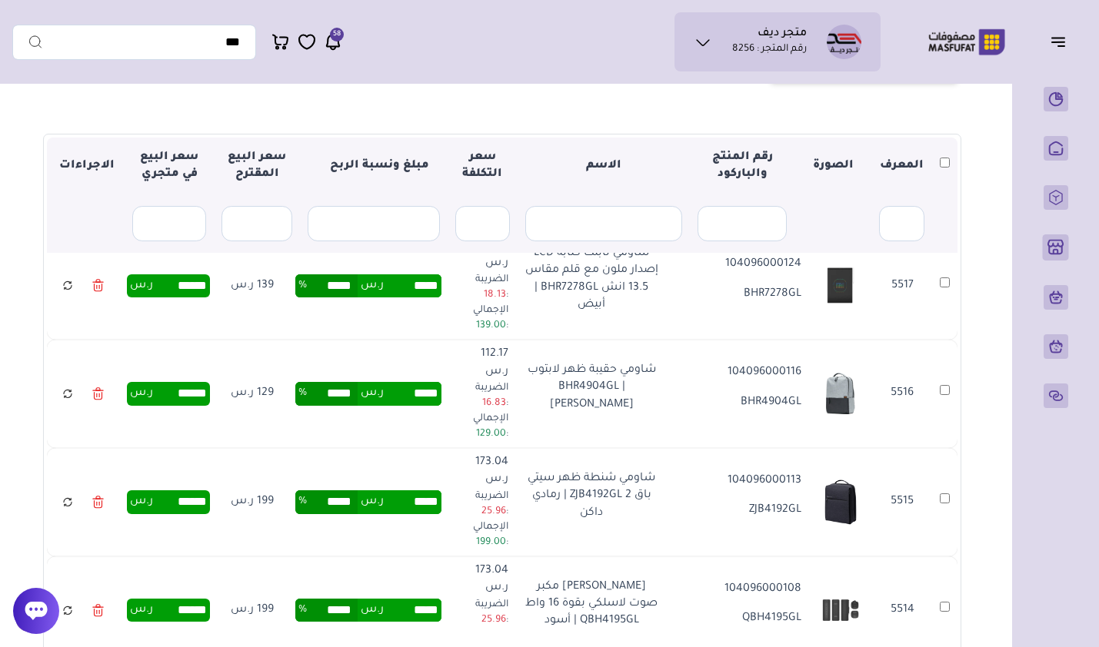
type input "*****"
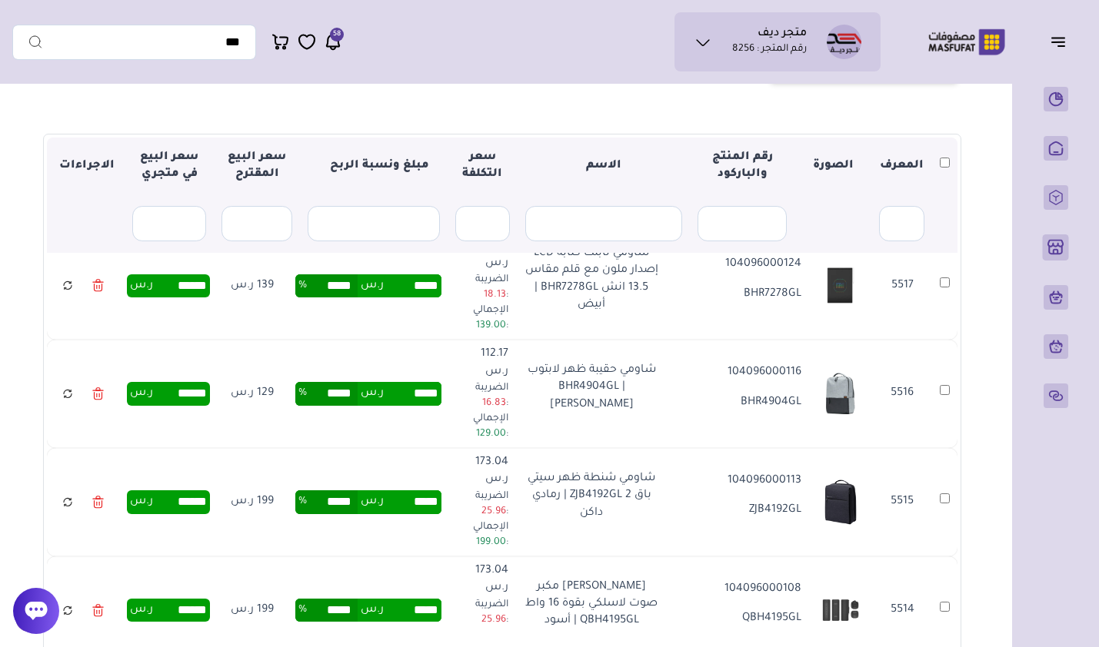
paste input "*"
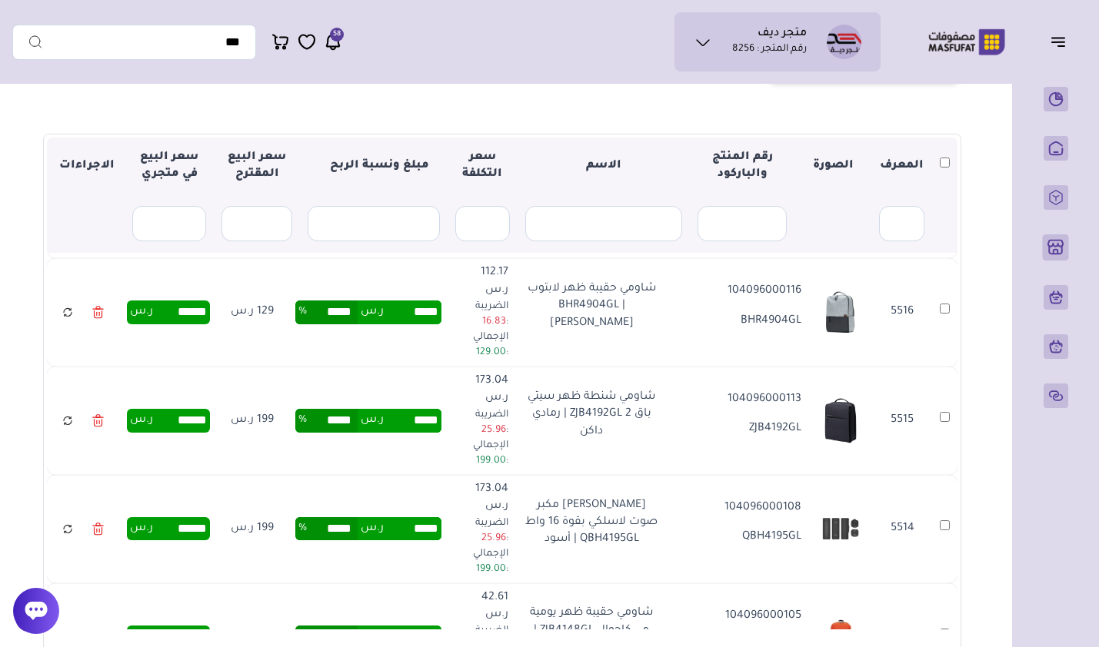
scroll to position [3075, 0]
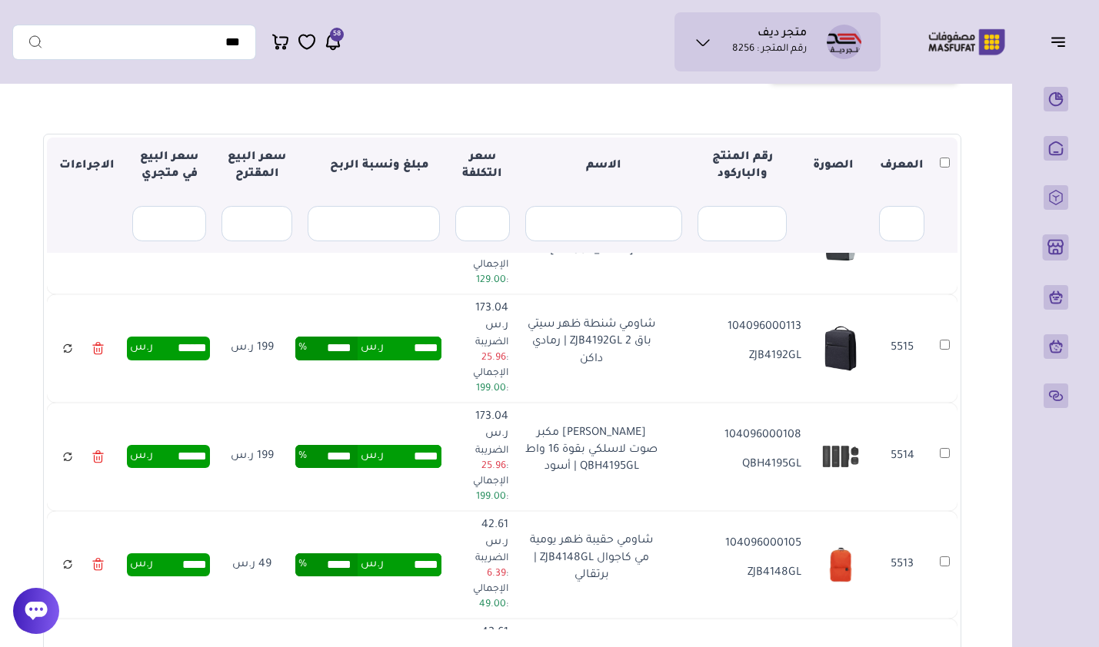
type input "*****"
drag, startPoint x: 425, startPoint y: 395, endPoint x: 454, endPoint y: 395, distance: 29.2
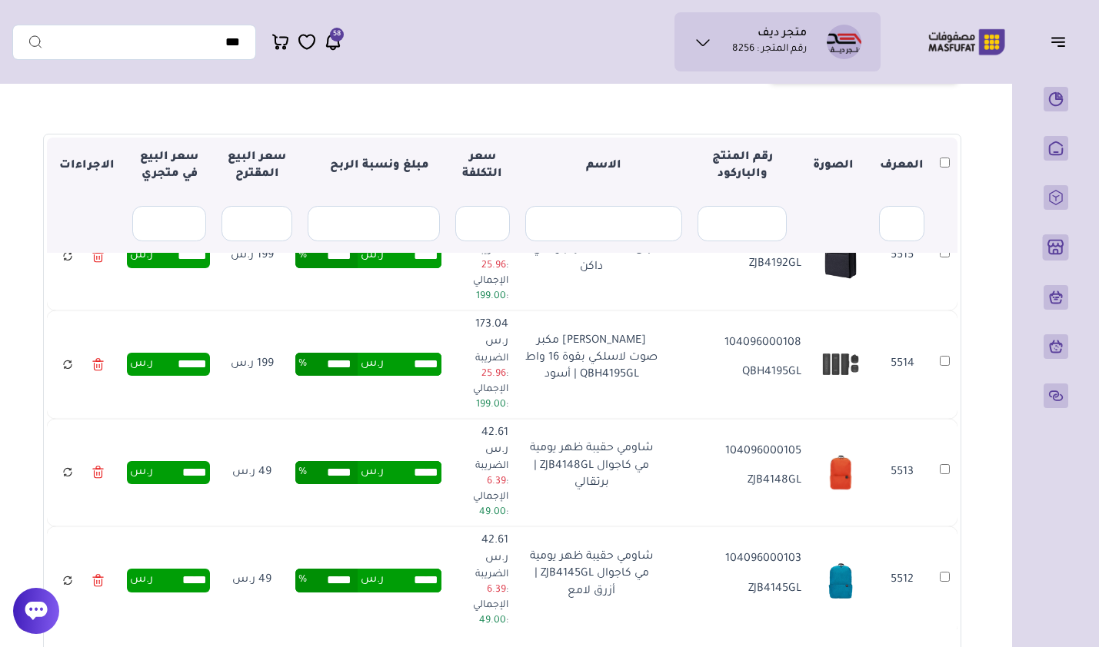
scroll to position [3152, 0]
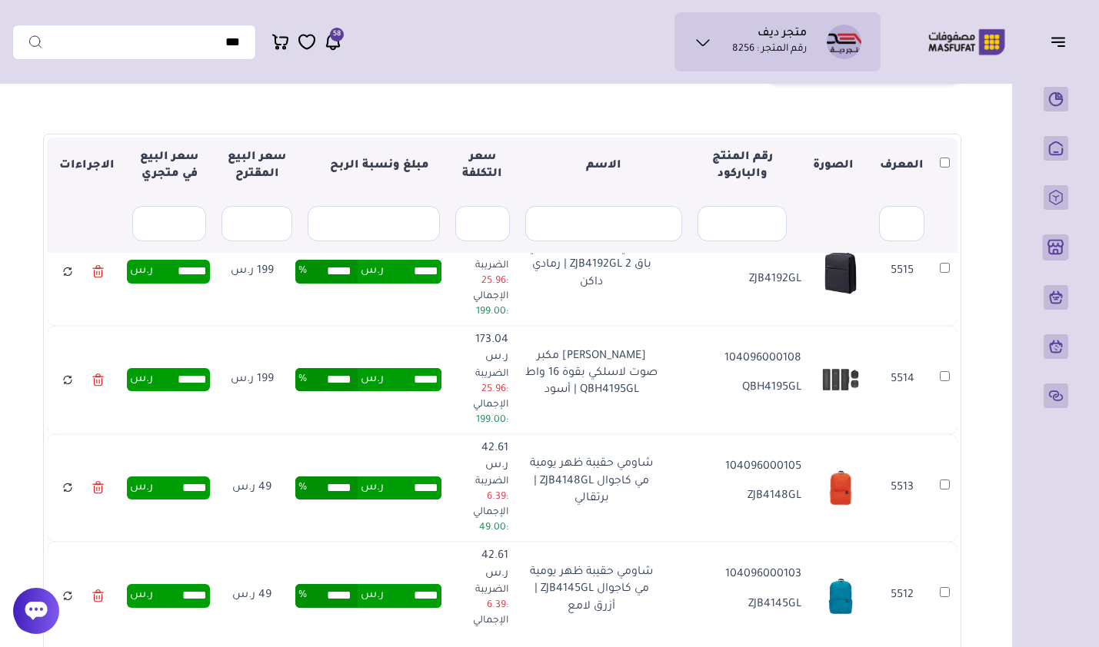
drag, startPoint x: 409, startPoint y: 351, endPoint x: 480, endPoint y: 342, distance: 71.3
type input "*****"
type input "****"
type input "******"
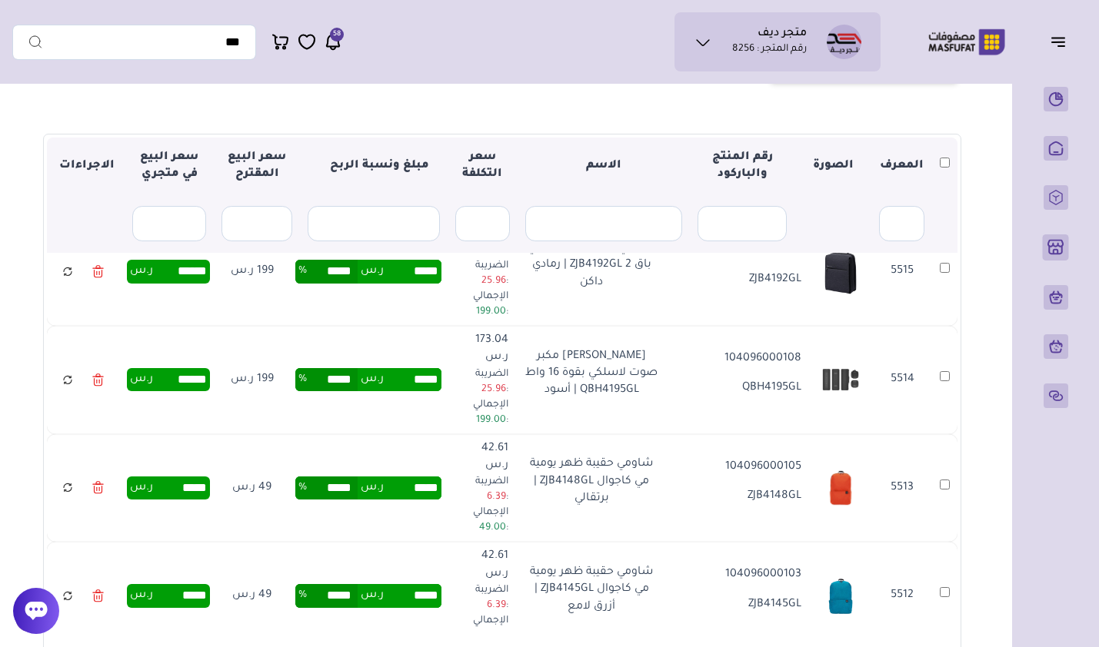
drag, startPoint x: 426, startPoint y: 442, endPoint x: 491, endPoint y: 441, distance: 65.4
type input "*****"
type input "******"
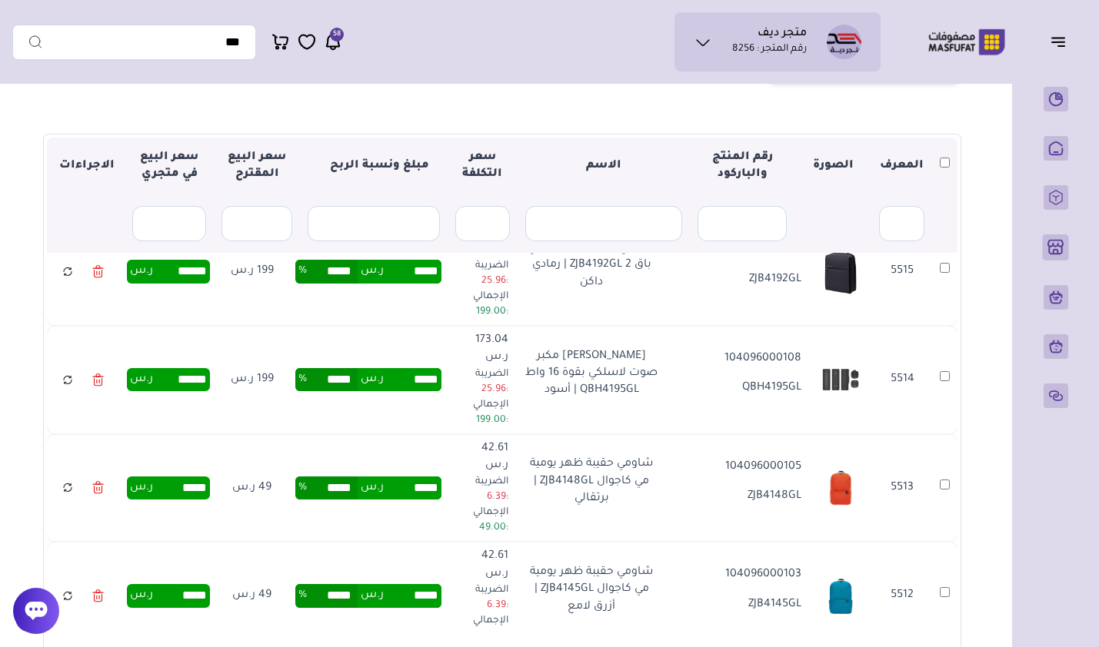
drag, startPoint x: 424, startPoint y: 533, endPoint x: 492, endPoint y: 531, distance: 67.7
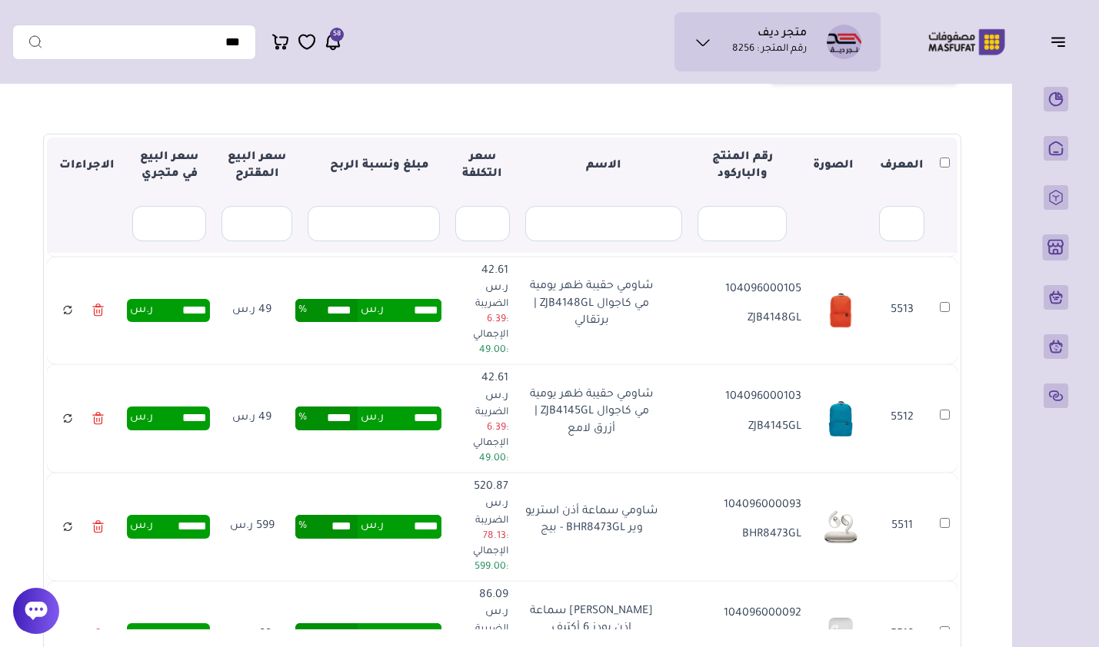
scroll to position [3383, 0]
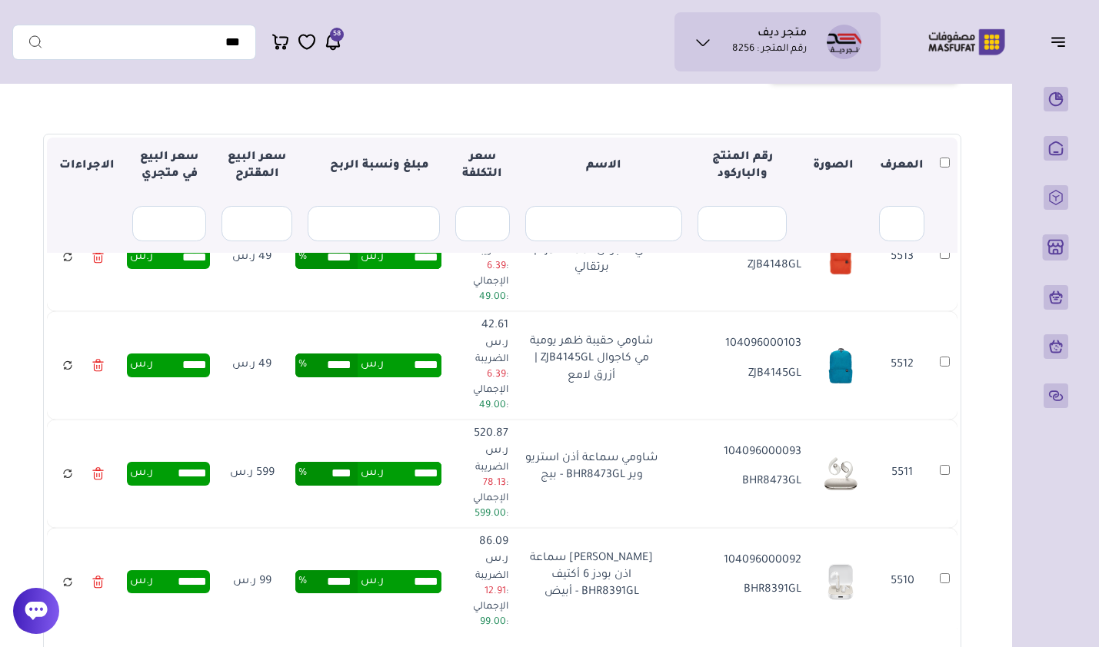
type input "*****"
type input "******"
drag, startPoint x: 418, startPoint y: 467, endPoint x: 473, endPoint y: 465, distance: 54.6
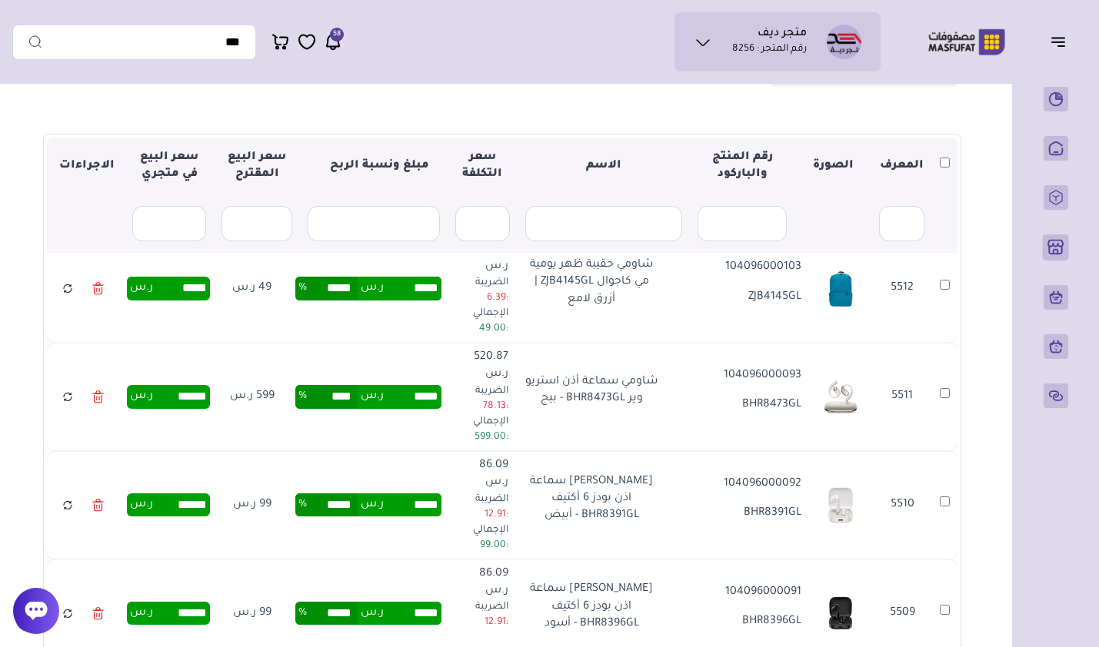
type input "*****"
type input "******"
drag, startPoint x: 426, startPoint y: 478, endPoint x: 457, endPoint y: 478, distance: 30.8
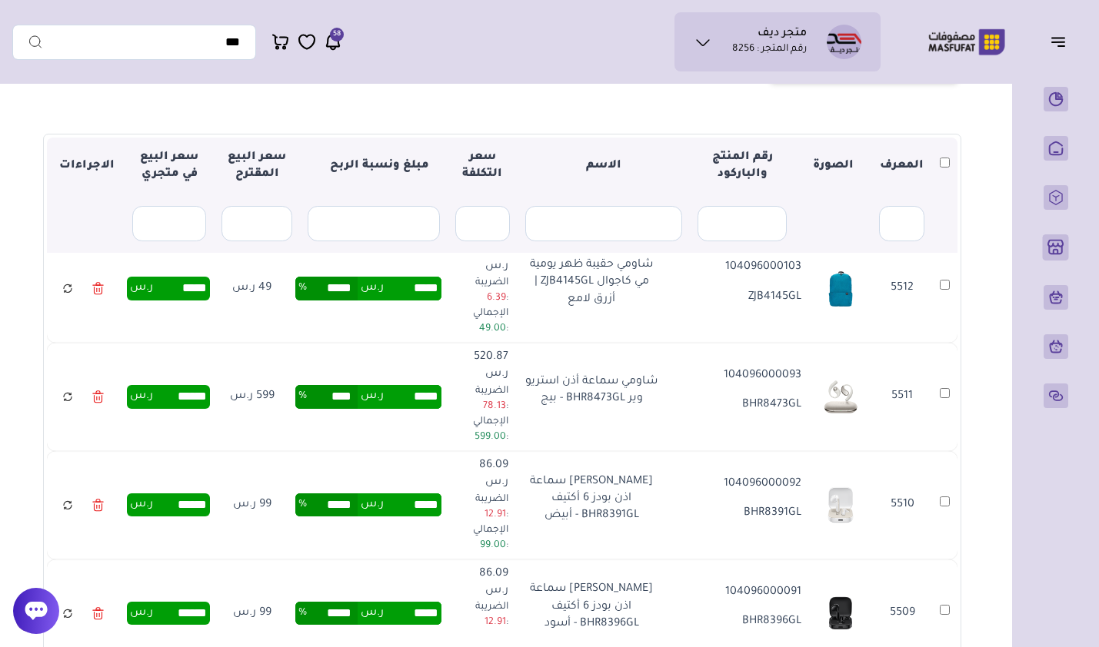
type input "*****"
type input "******"
drag, startPoint x: 429, startPoint y: 311, endPoint x: 475, endPoint y: 301, distance: 47.2
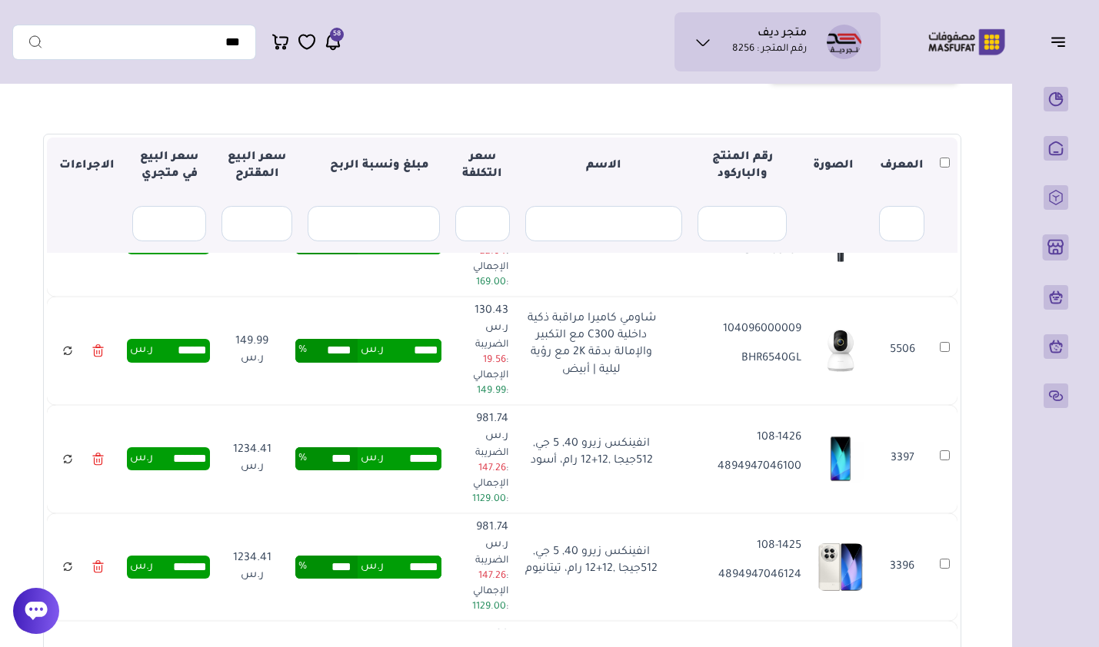
scroll to position [4075, 0]
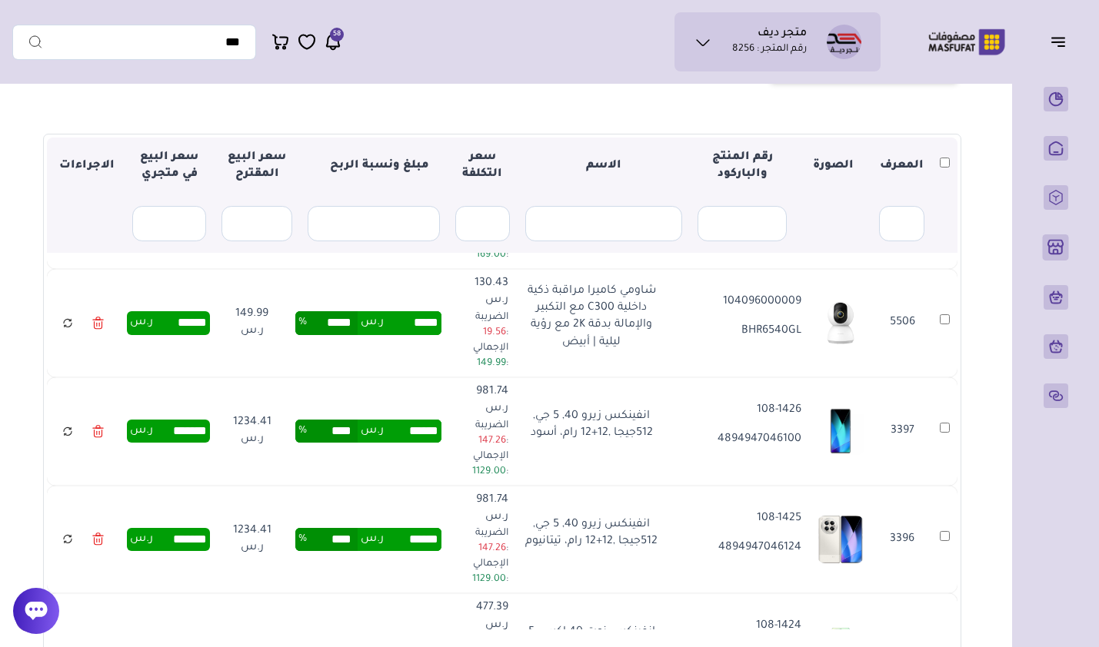
type input "*****"
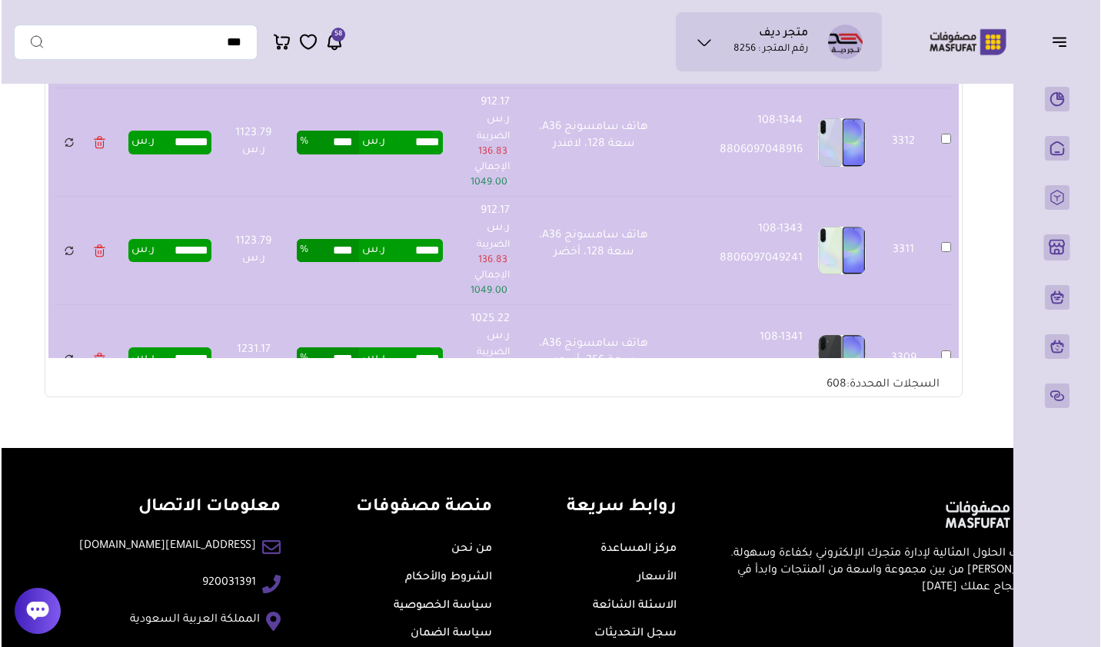
scroll to position [108, 0]
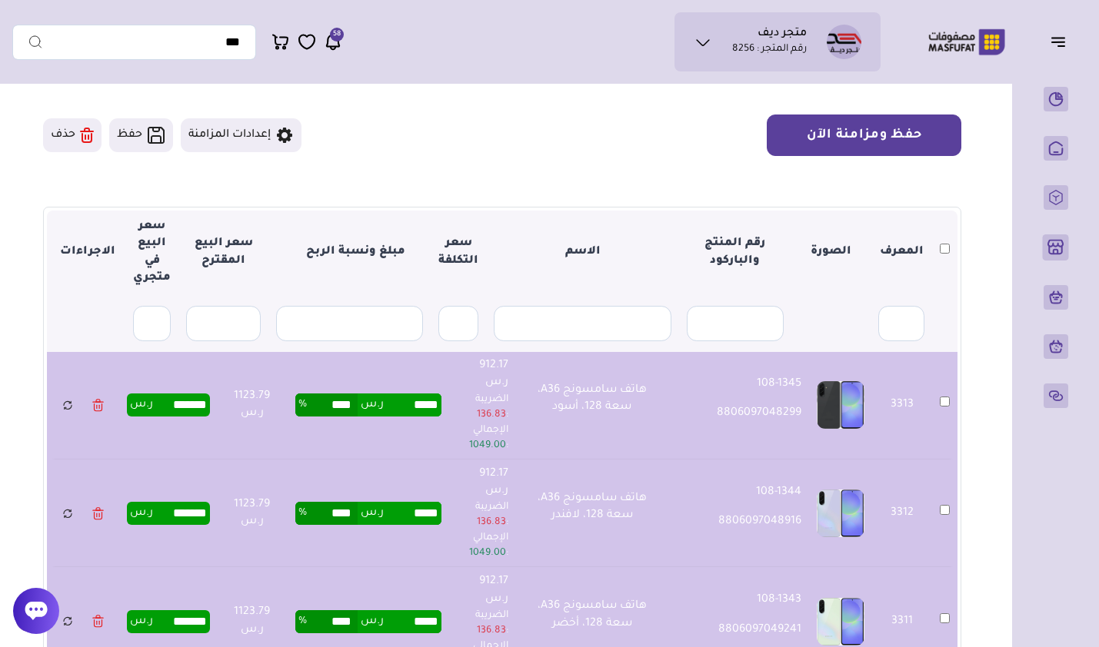
click at [840, 138] on button "حفظ ومزامنة الآن" at bounding box center [864, 136] width 195 height 42
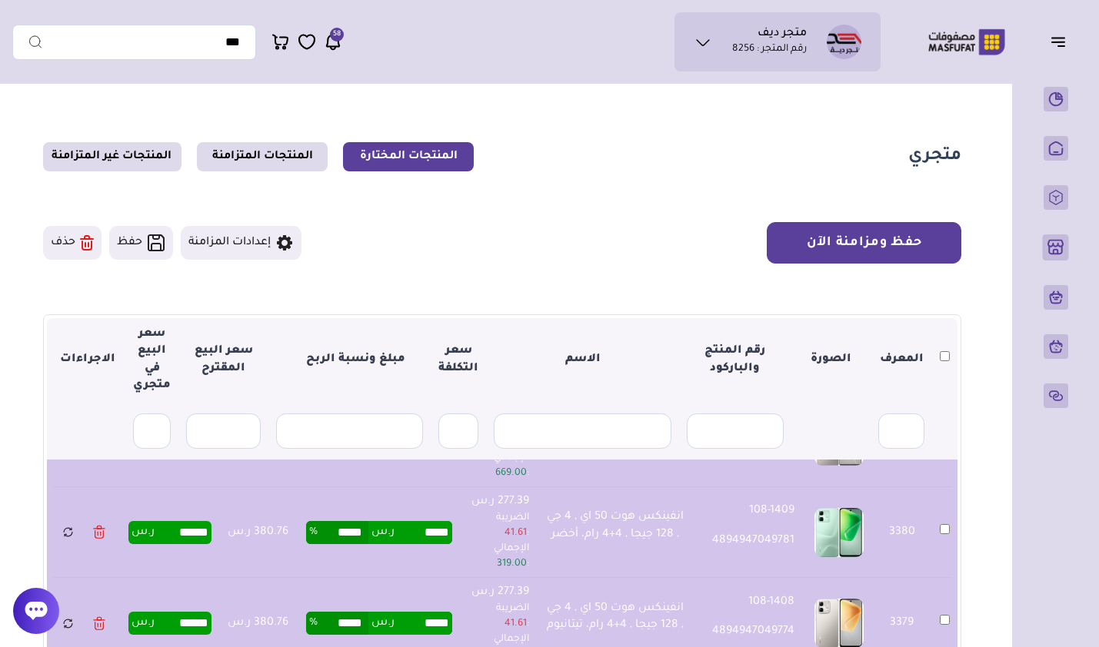
click at [868, 238] on button "حفظ ومزامنة الآن" at bounding box center [864, 243] width 195 height 42
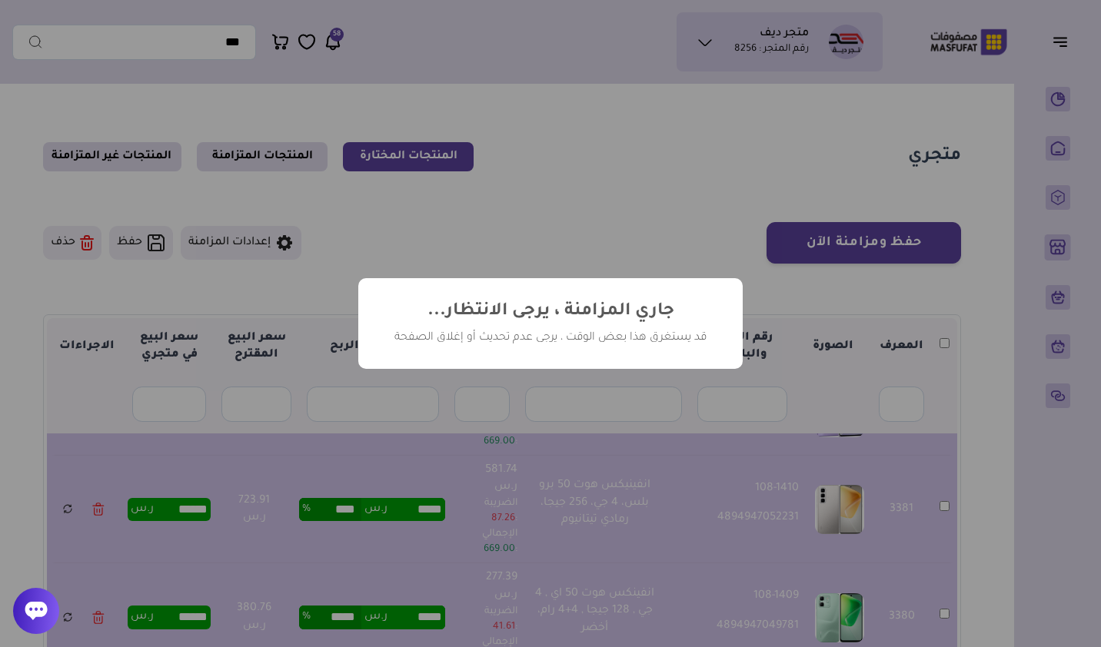
click at [454, 460] on div "? ! i جاري المزامنة ، يرجى الانتظار... × قد يستغرق هذا بعض الوقت ، يرجى عدم تحد…" at bounding box center [550, 323] width 1101 height 647
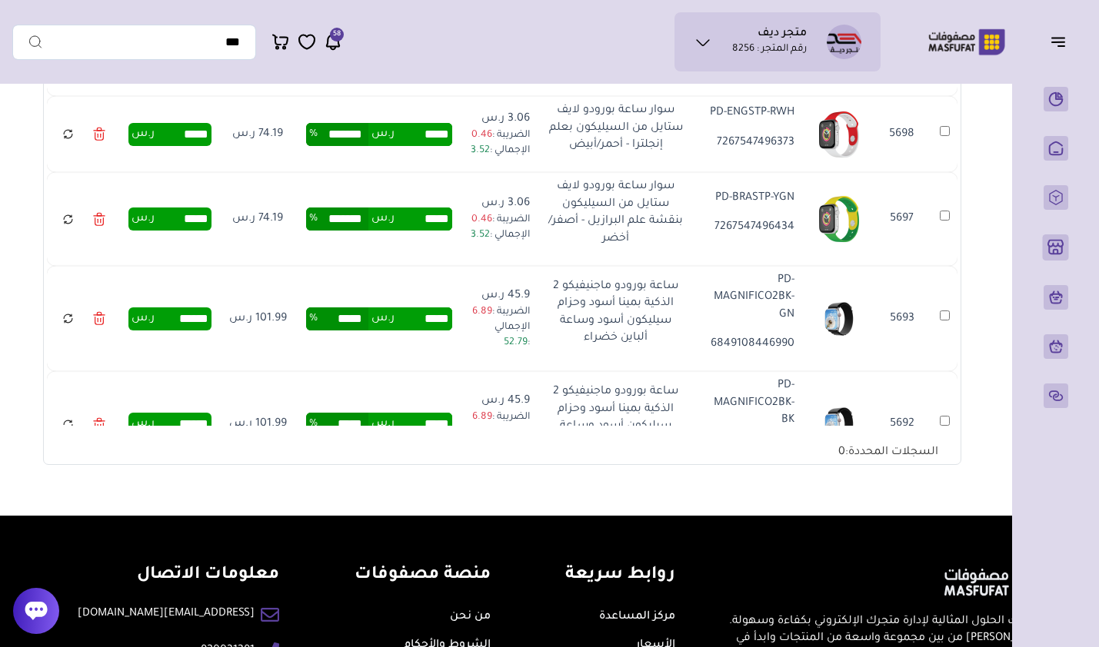
scroll to position [154, 0]
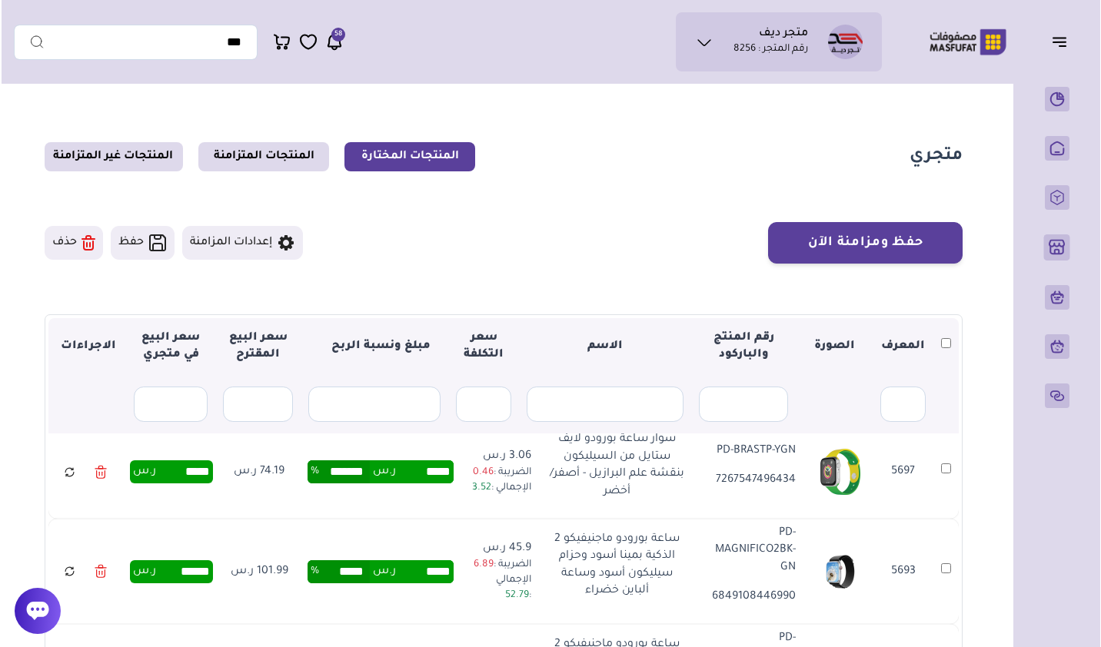
scroll to position [461, 0]
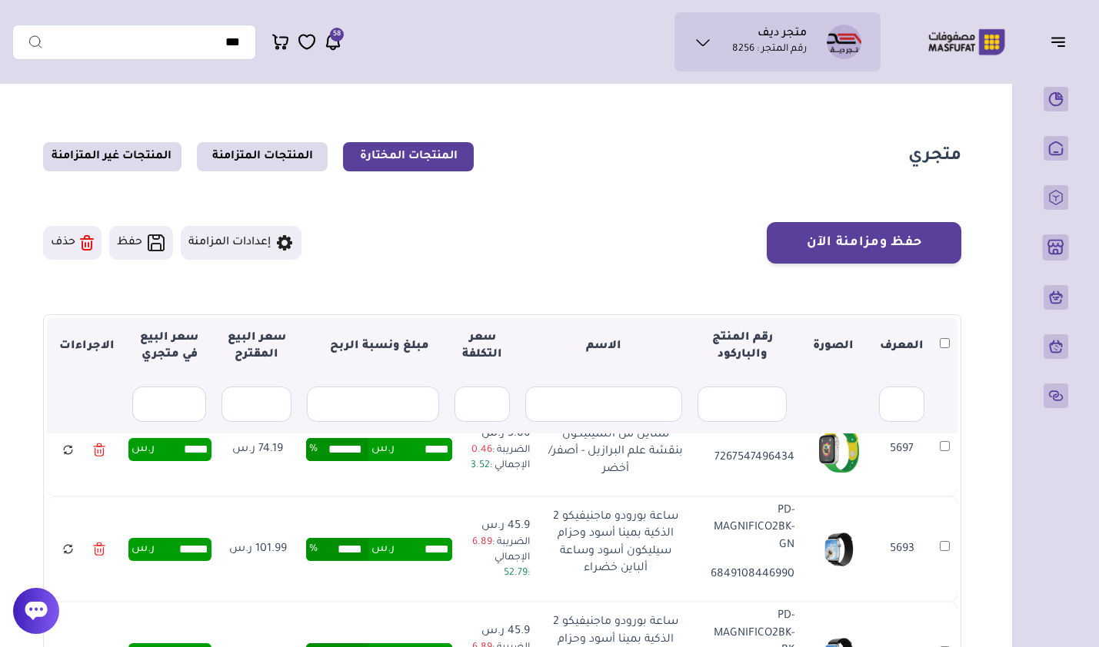
click at [946, 340] on th at bounding box center [944, 347] width 25 height 58
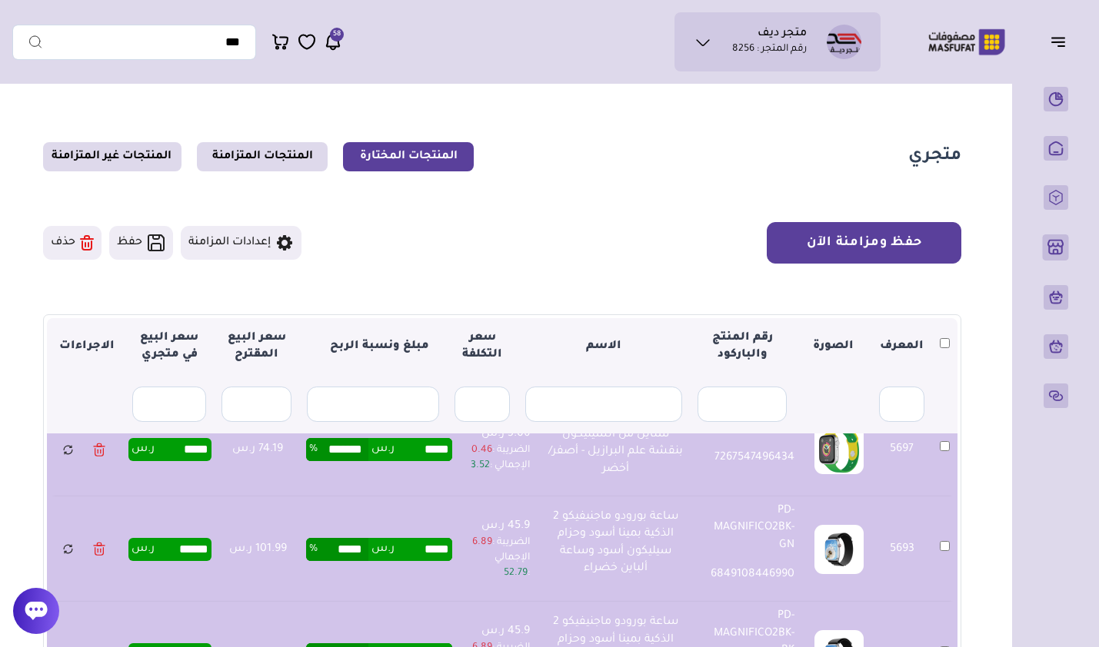
click at [846, 244] on button "حفظ ومزامنة الآن" at bounding box center [864, 243] width 195 height 42
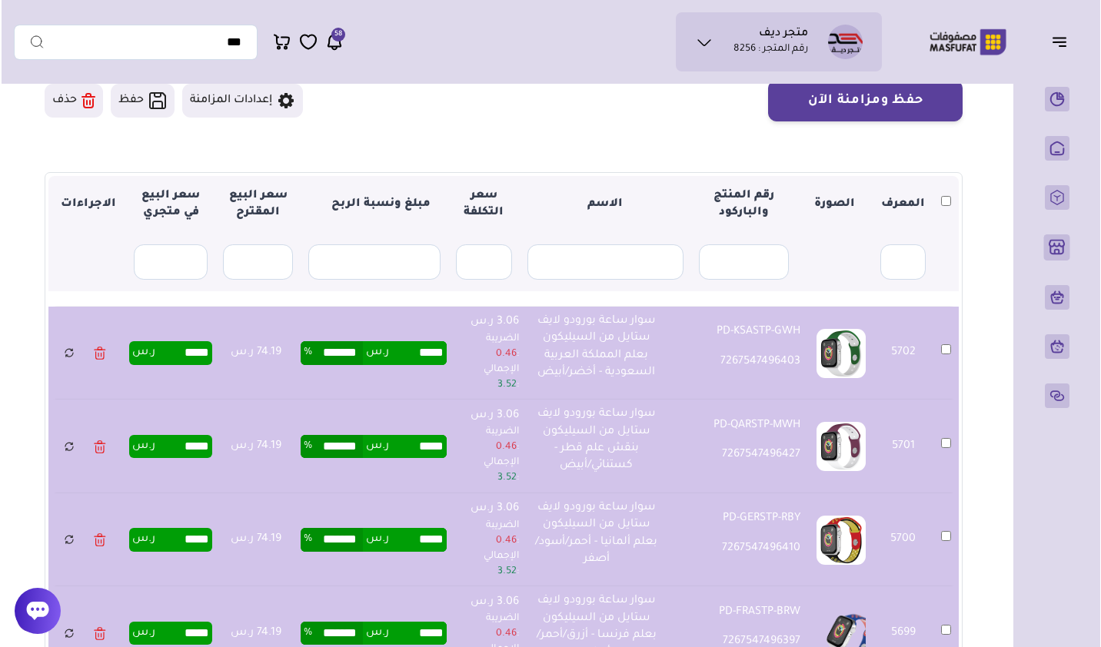
scroll to position [154, 0]
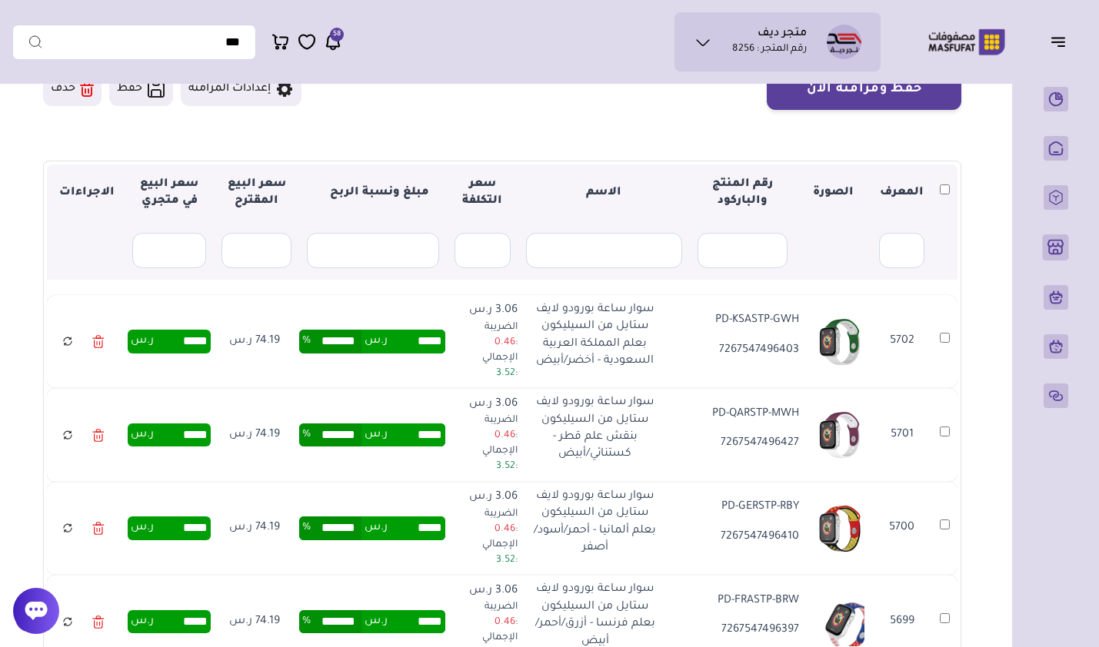
click at [96, 336] on icon at bounding box center [98, 342] width 12 height 22
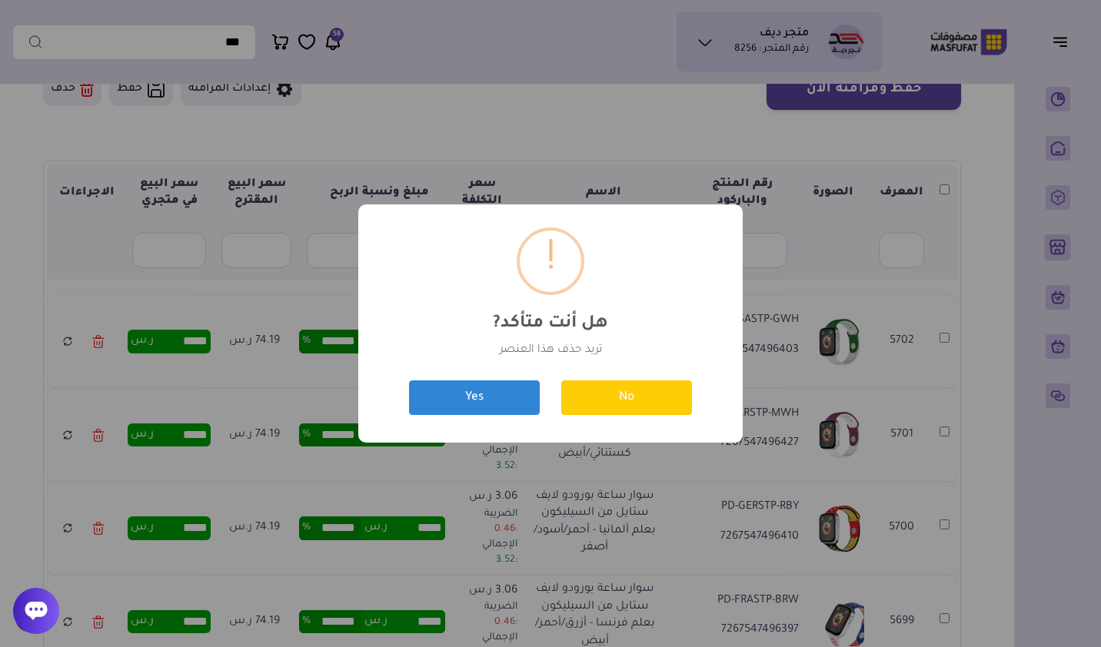
click at [426, 402] on button "Yes" at bounding box center [474, 398] width 131 height 35
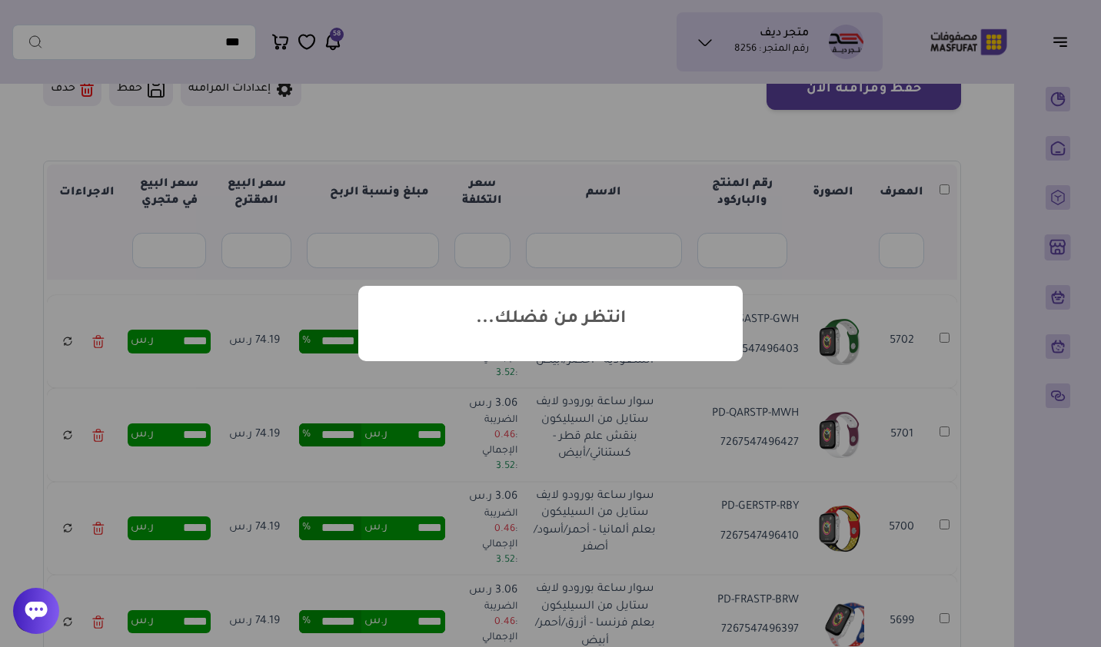
click at [98, 438] on div "? ! i انتظر من فضلك... × OK Cancel" at bounding box center [550, 323] width 1101 height 647
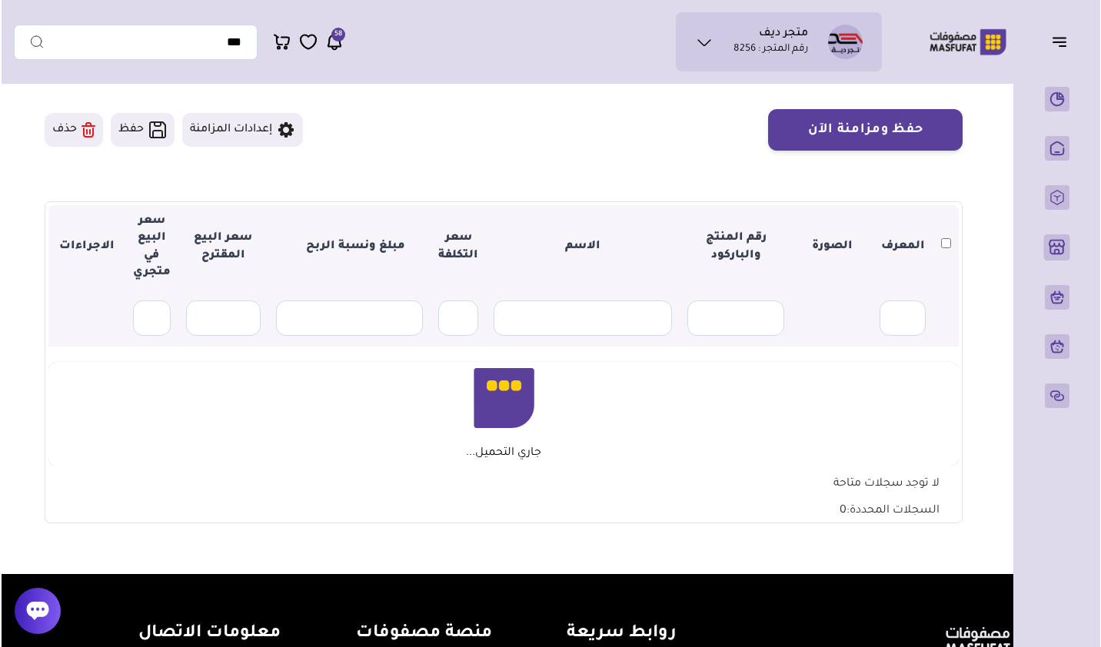
scroll to position [154, 0]
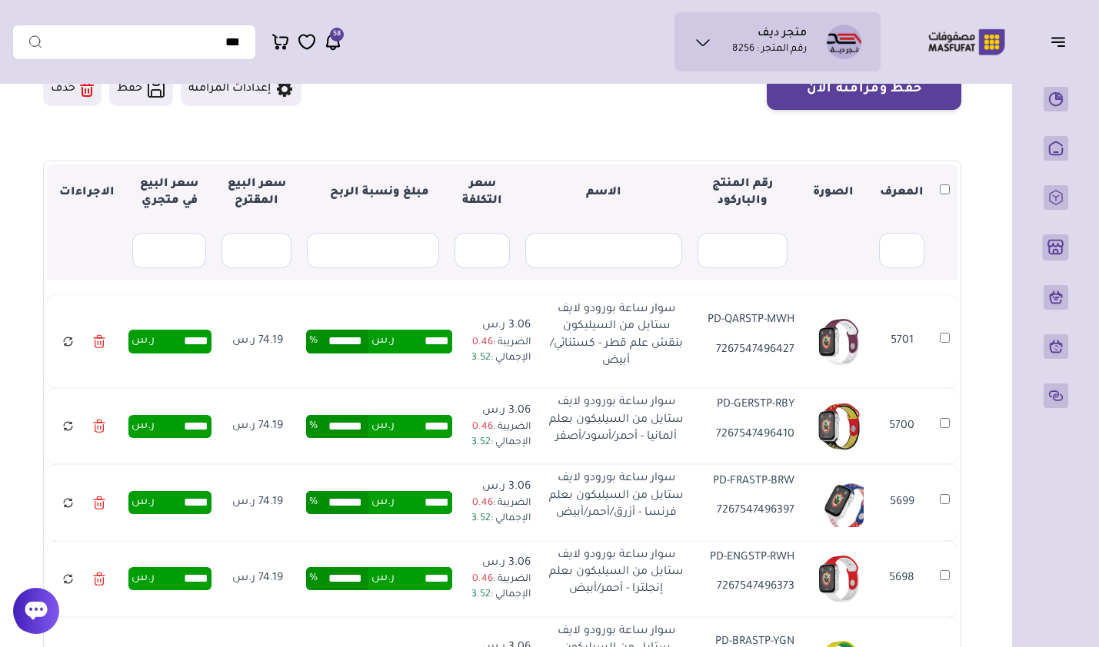
click at [102, 334] on icon at bounding box center [99, 342] width 12 height 22
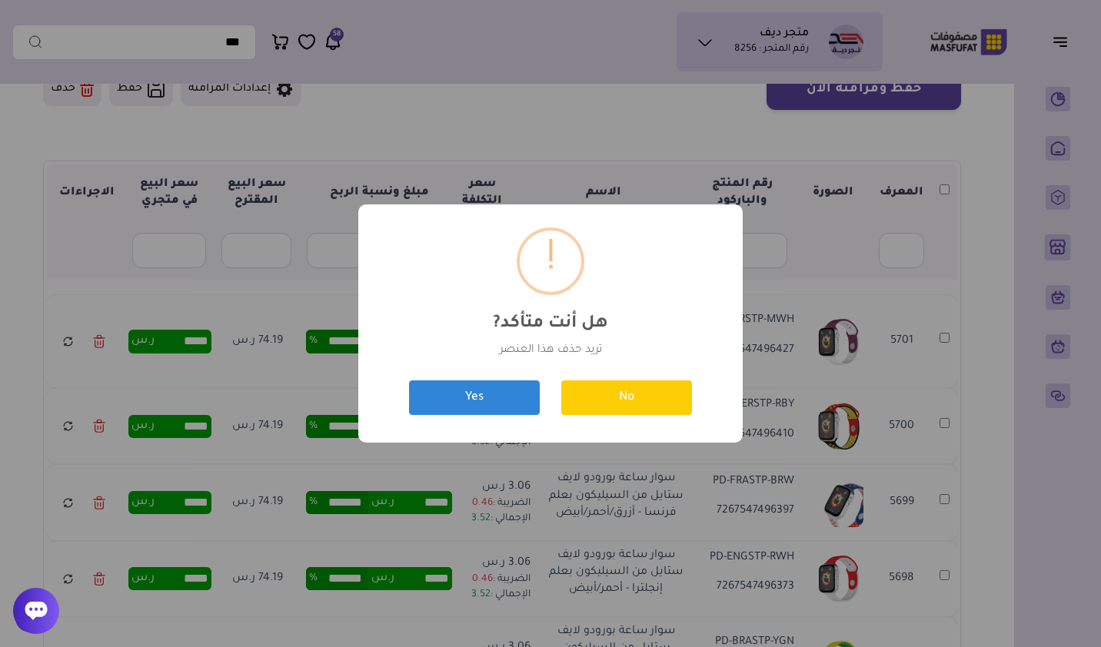
click at [432, 394] on button "Yes" at bounding box center [474, 398] width 131 height 35
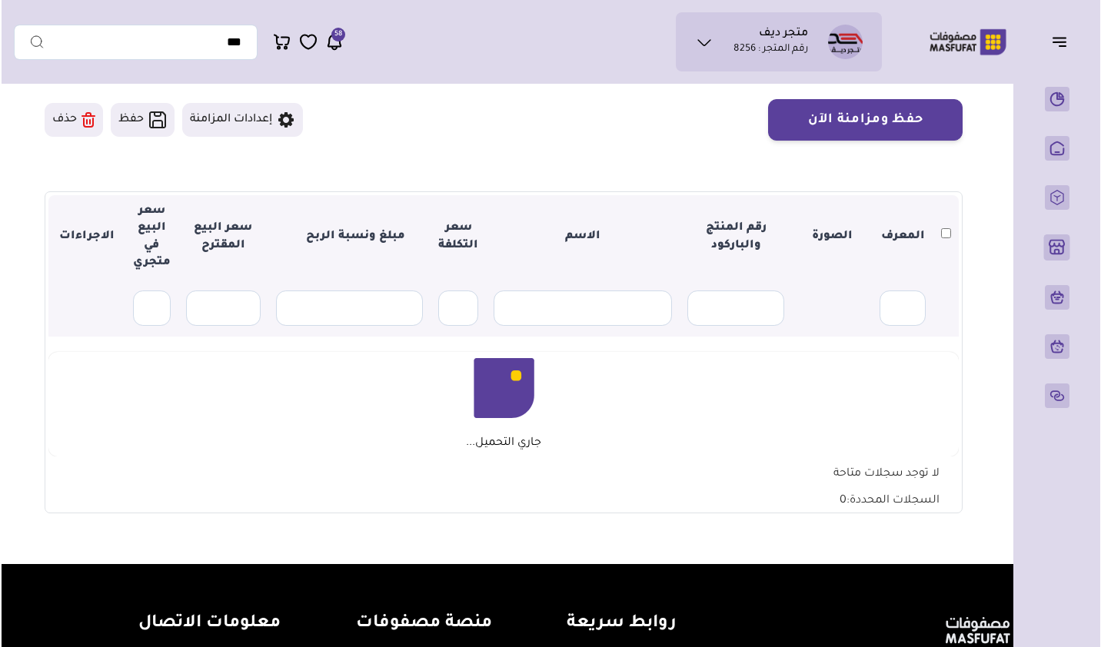
scroll to position [154, 0]
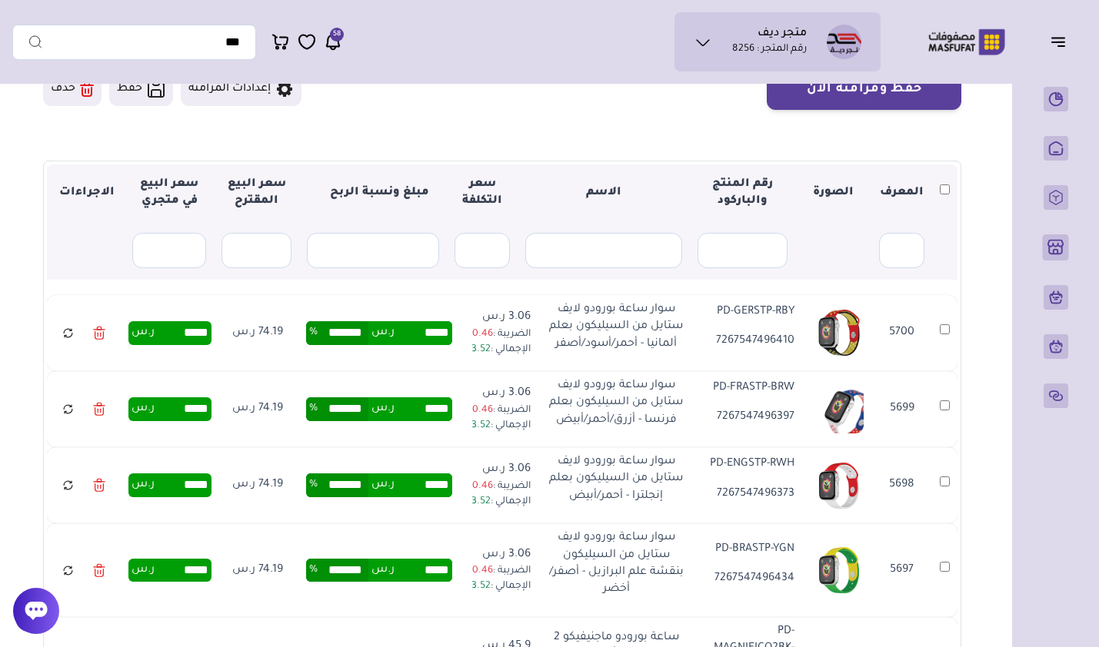
click at [105, 334] on icon at bounding box center [99, 333] width 12 height 22
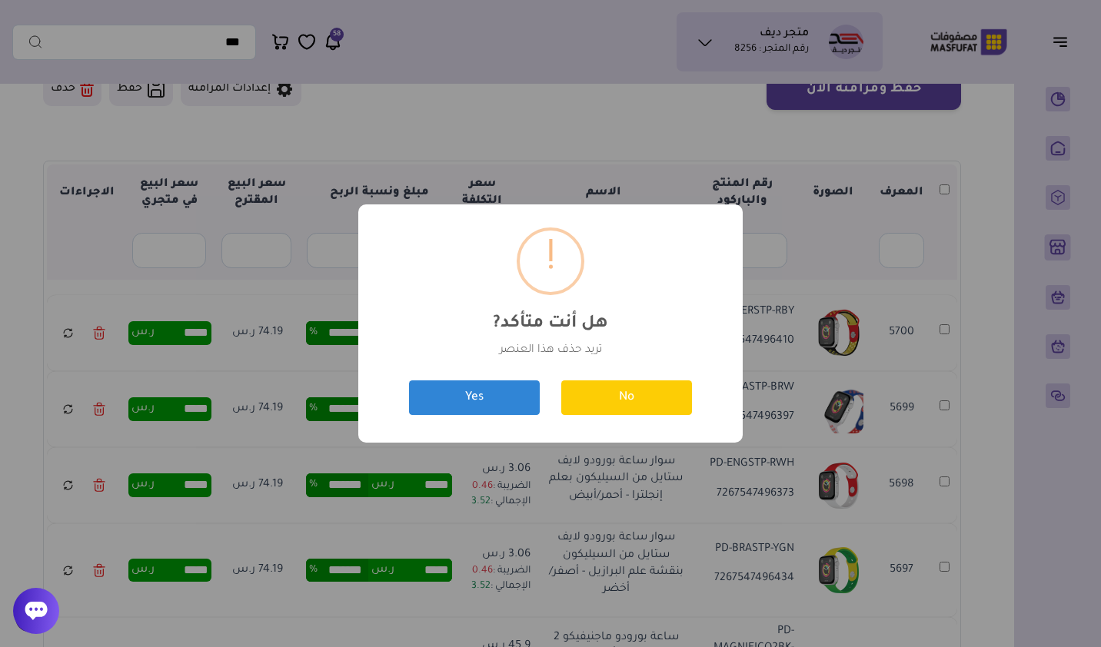
click at [418, 391] on button "Yes" at bounding box center [474, 398] width 131 height 35
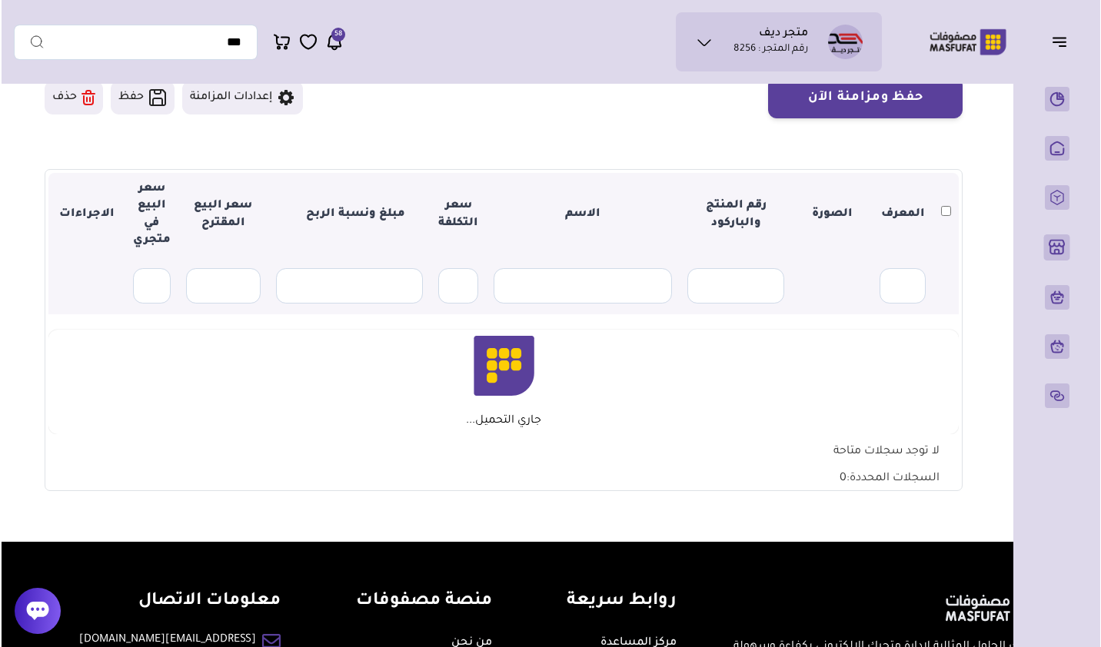
scroll to position [154, 0]
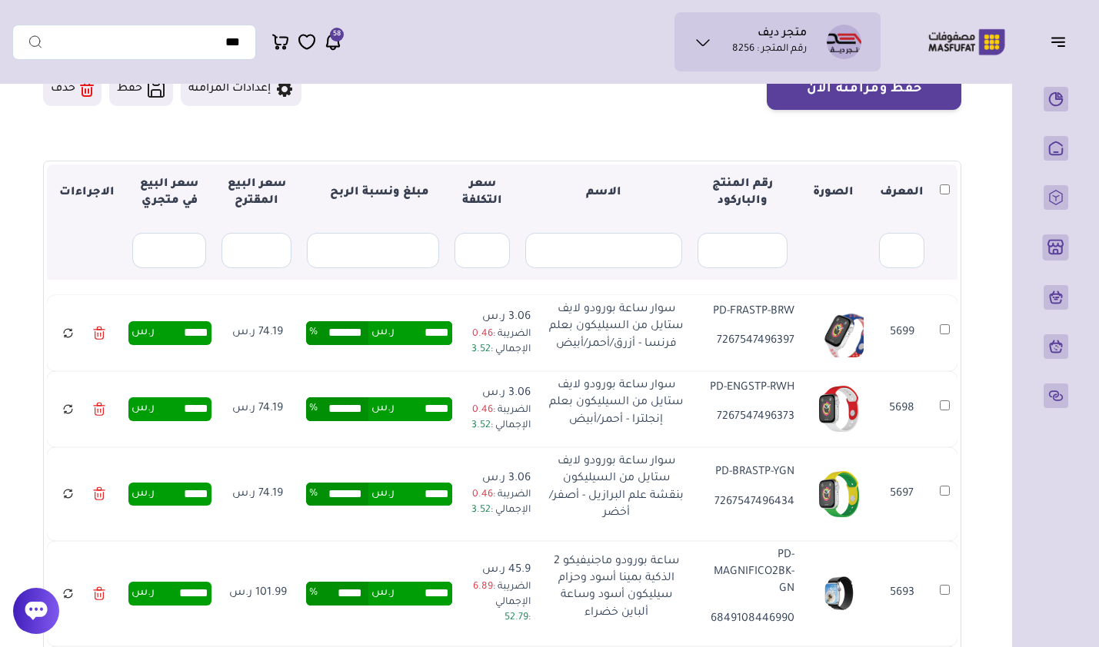
click at [111, 331] on link at bounding box center [99, 333] width 28 height 30
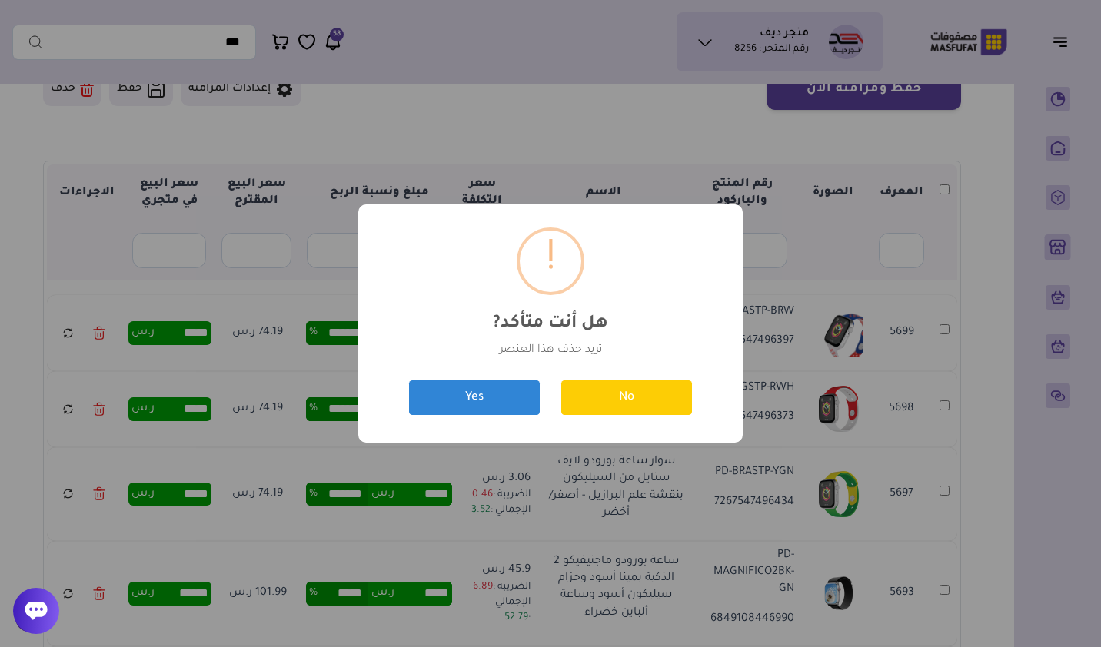
click at [421, 392] on button "Yes" at bounding box center [474, 398] width 131 height 35
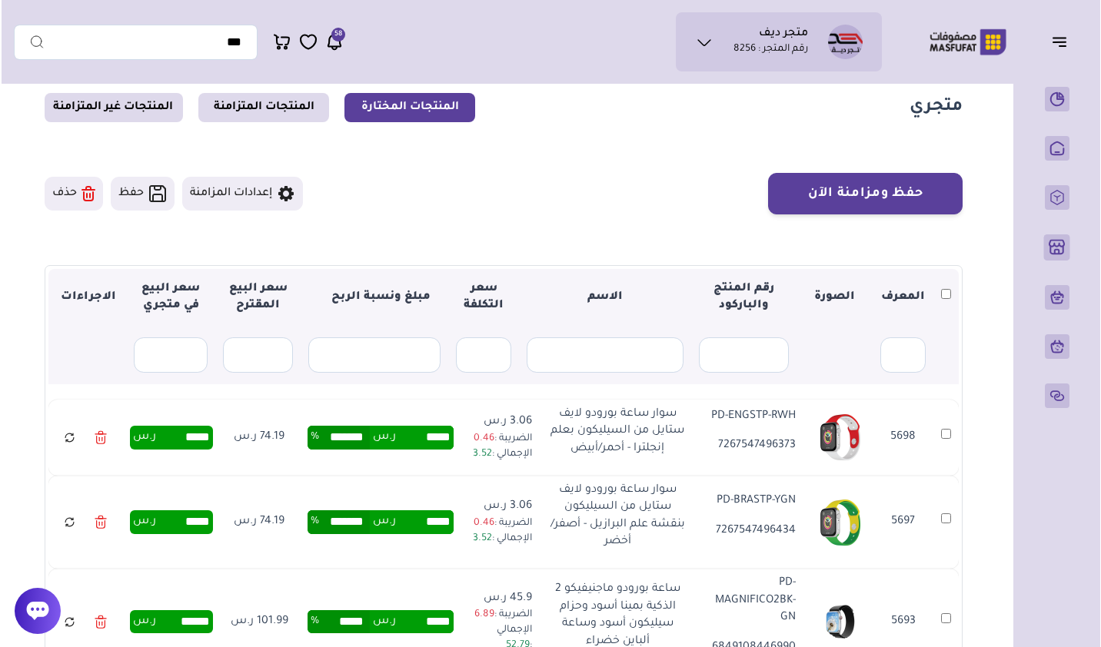
scroll to position [77, 0]
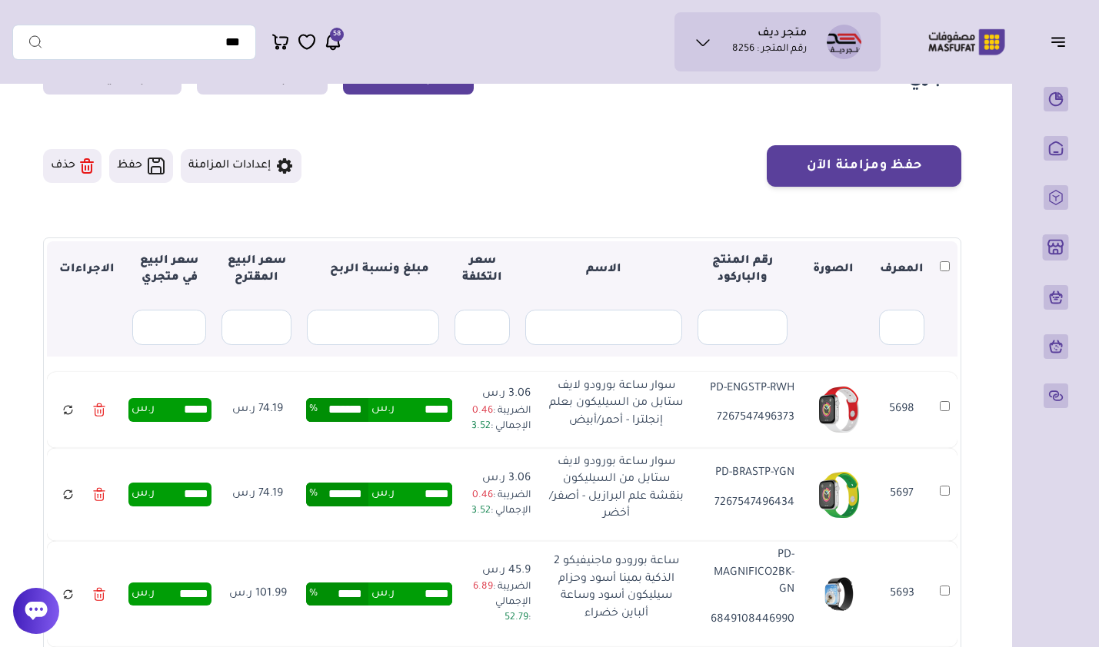
click at [98, 414] on icon at bounding box center [99, 410] width 12 height 22
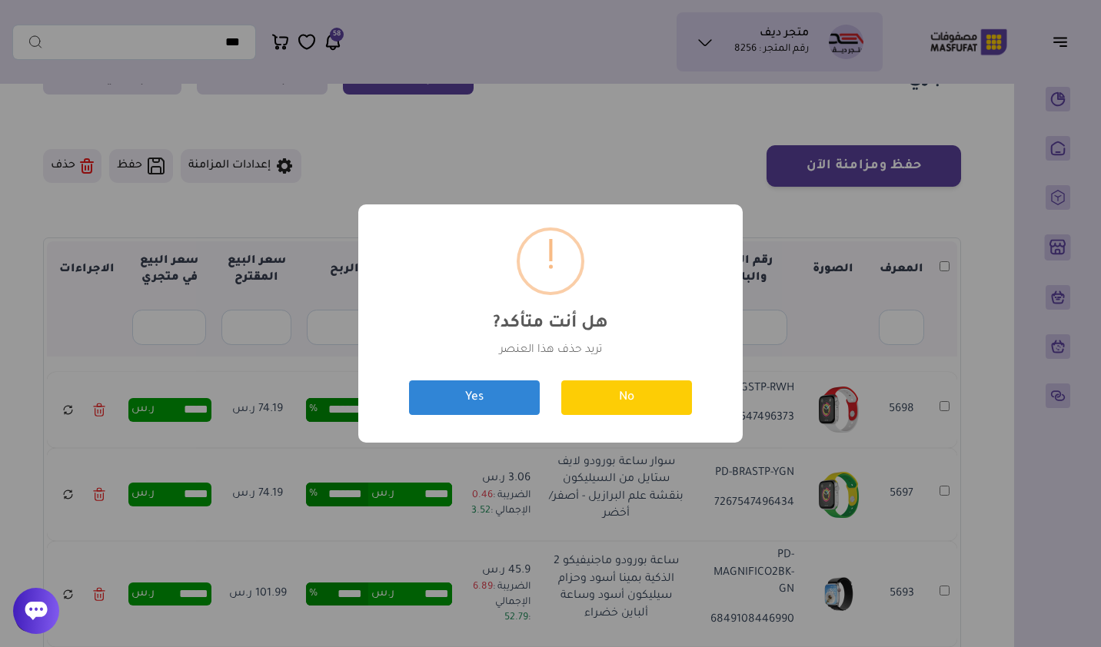
click at [456, 395] on button "Yes" at bounding box center [474, 398] width 131 height 35
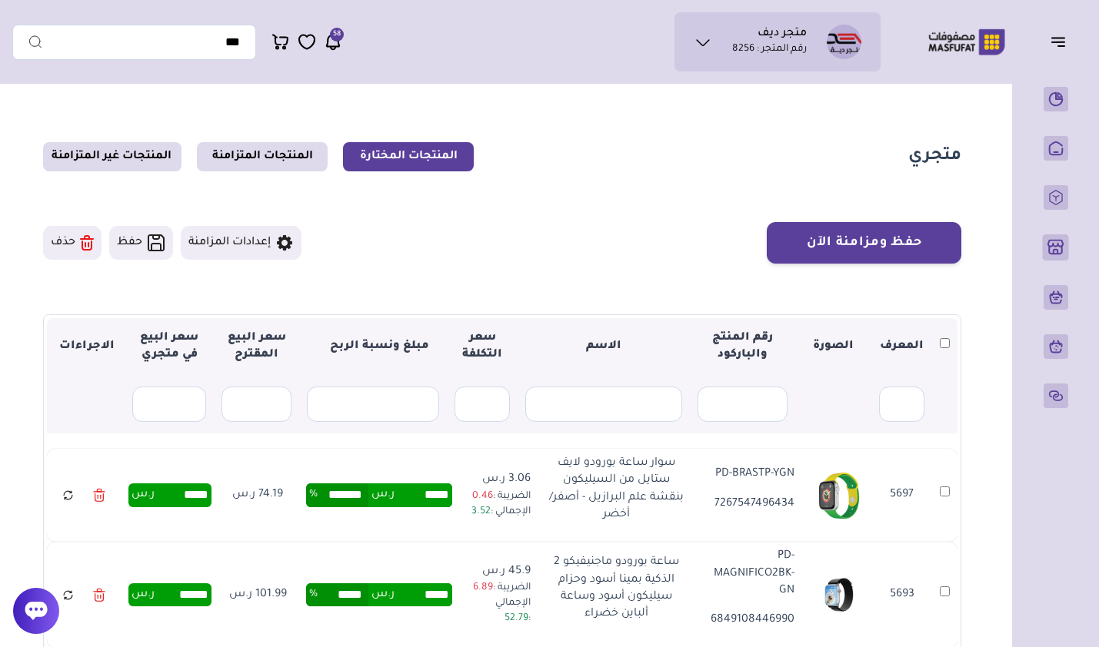
click at [94, 497] on link at bounding box center [99, 496] width 28 height 30
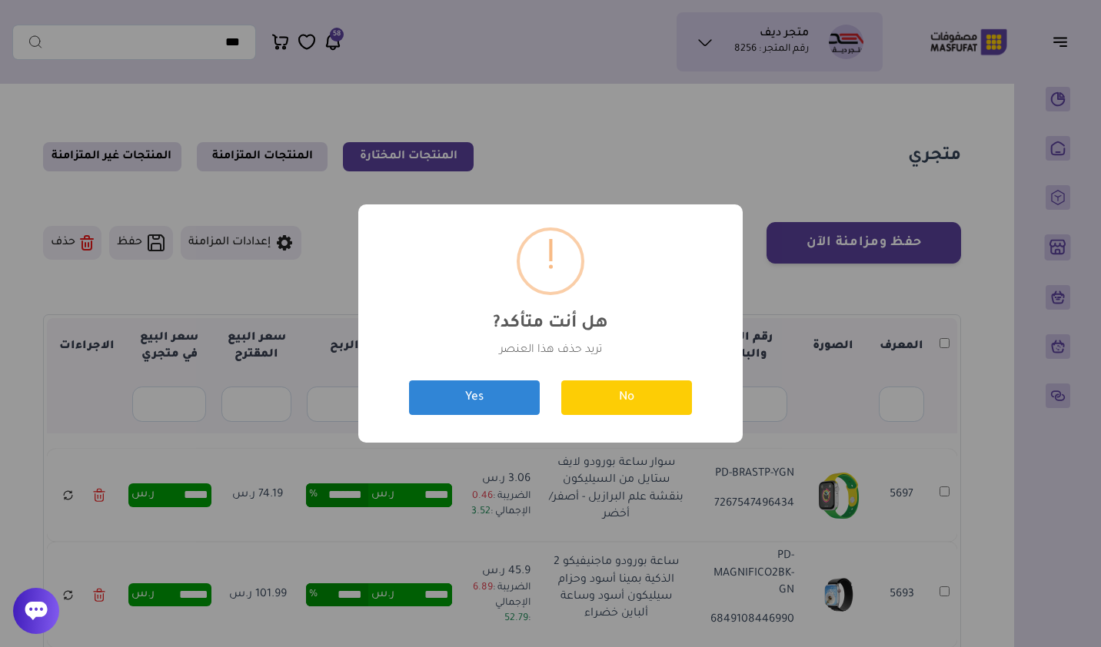
click at [481, 411] on button "Yes" at bounding box center [474, 398] width 131 height 35
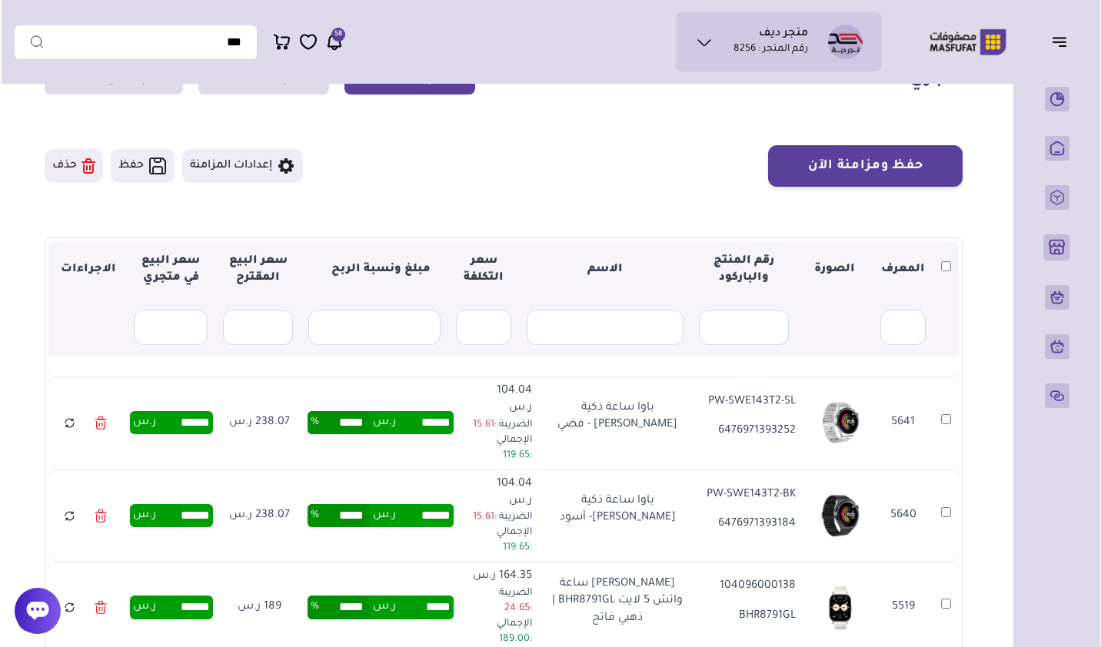
scroll to position [231, 0]
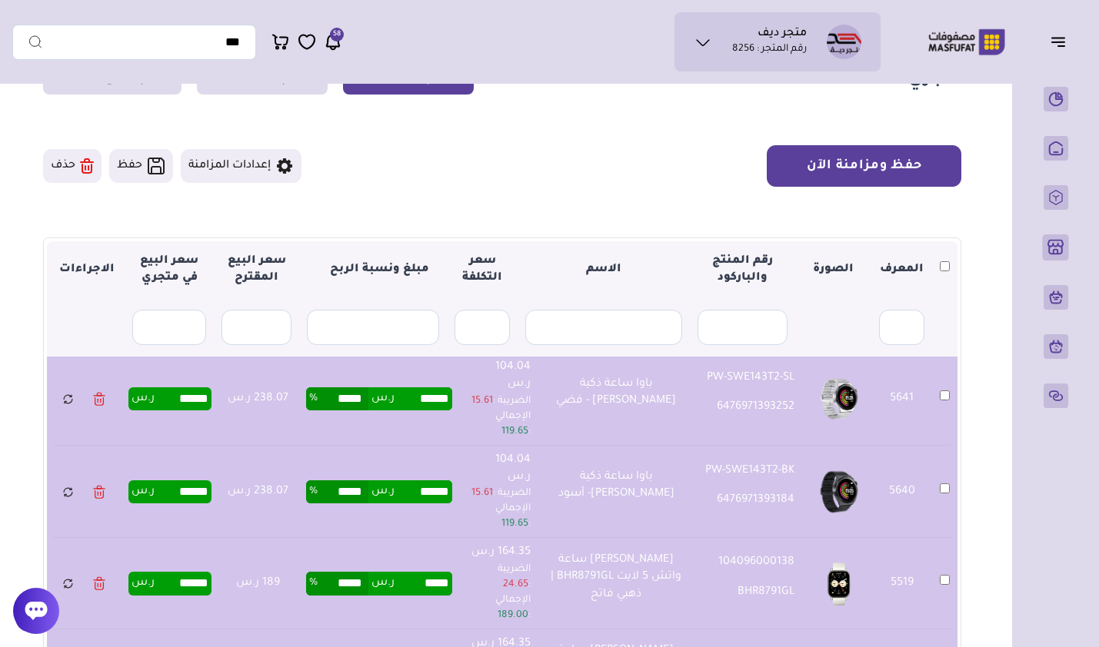
click at [927, 181] on button "حفظ ومزامنة الآن" at bounding box center [864, 166] width 195 height 42
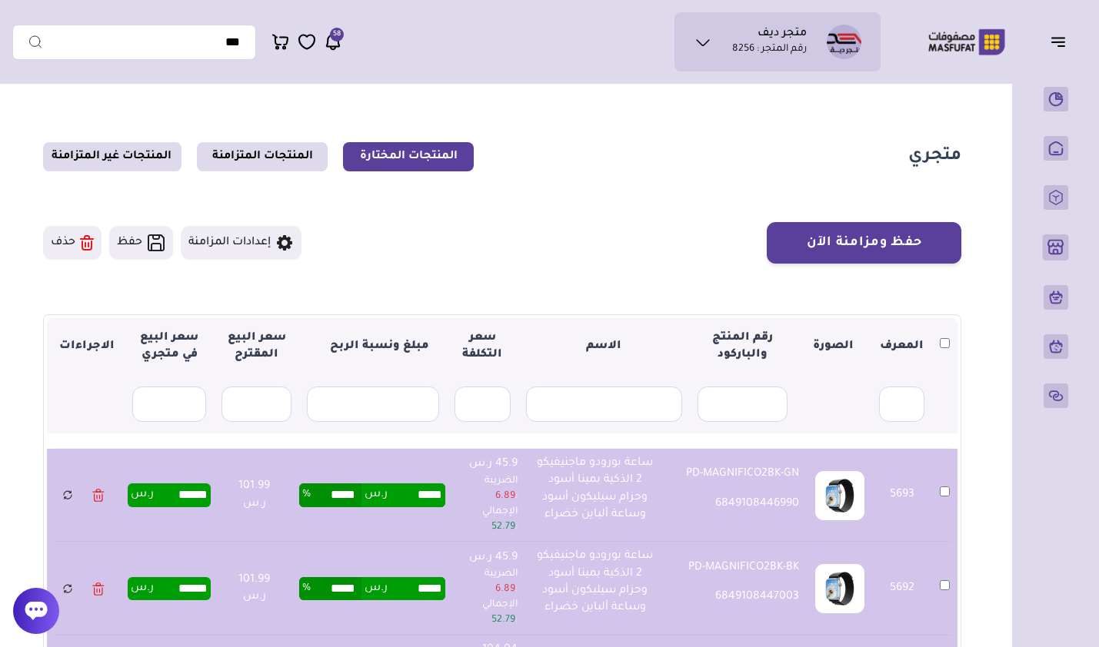
click at [76, 244] on button "حذف" at bounding box center [72, 243] width 58 height 34
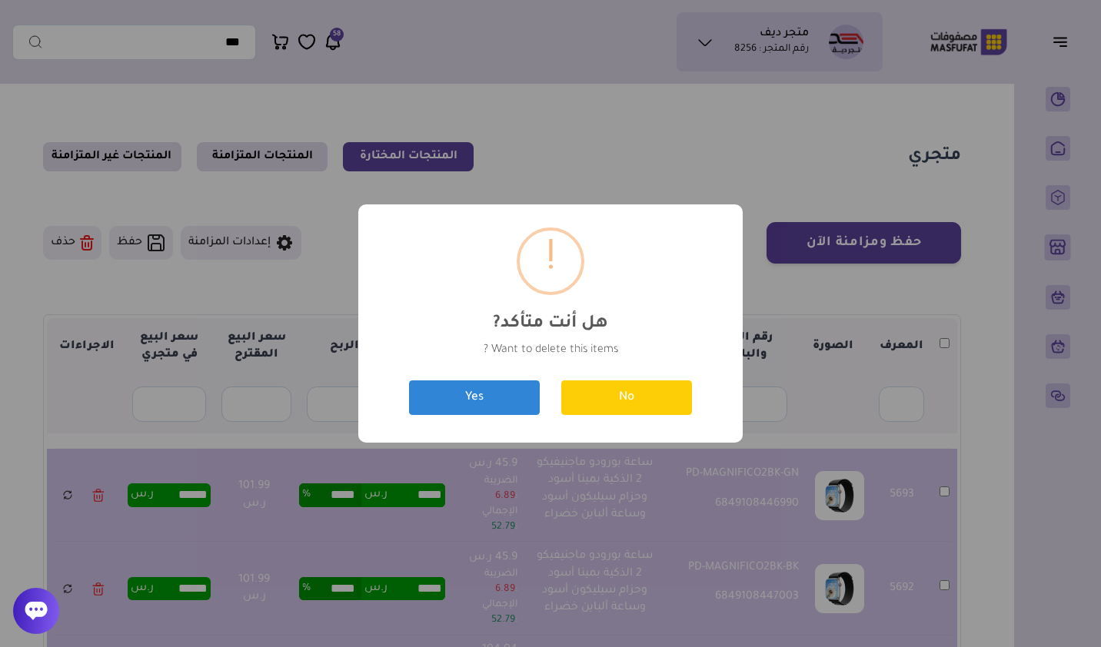
click at [458, 397] on button "Yes" at bounding box center [474, 398] width 131 height 35
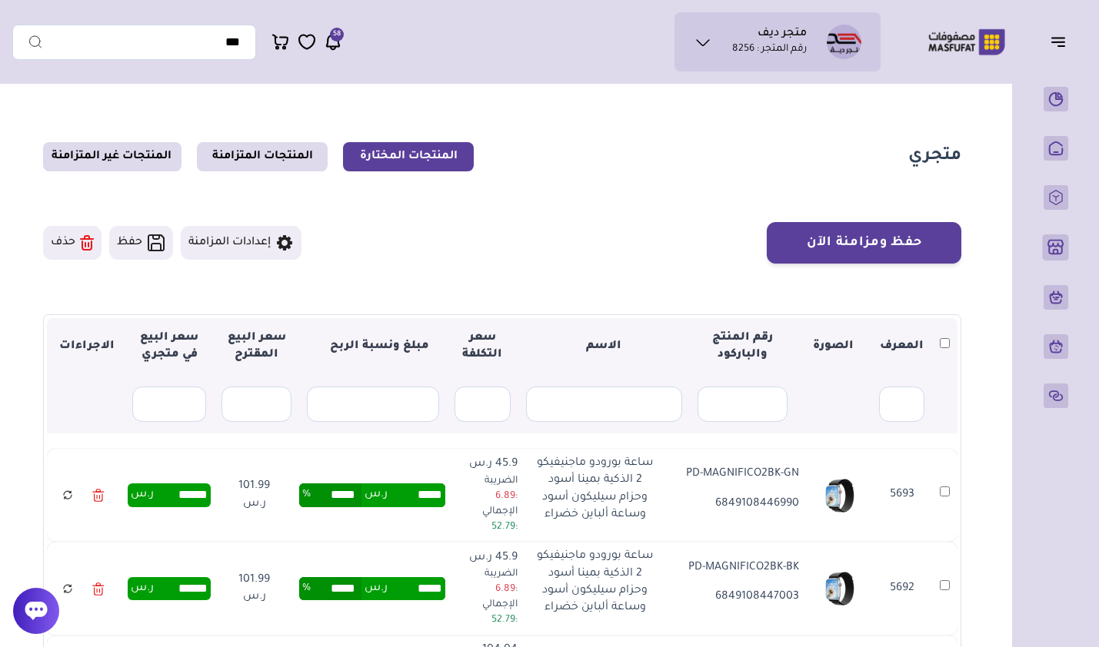
click at [109, 498] on link at bounding box center [99, 496] width 28 height 30
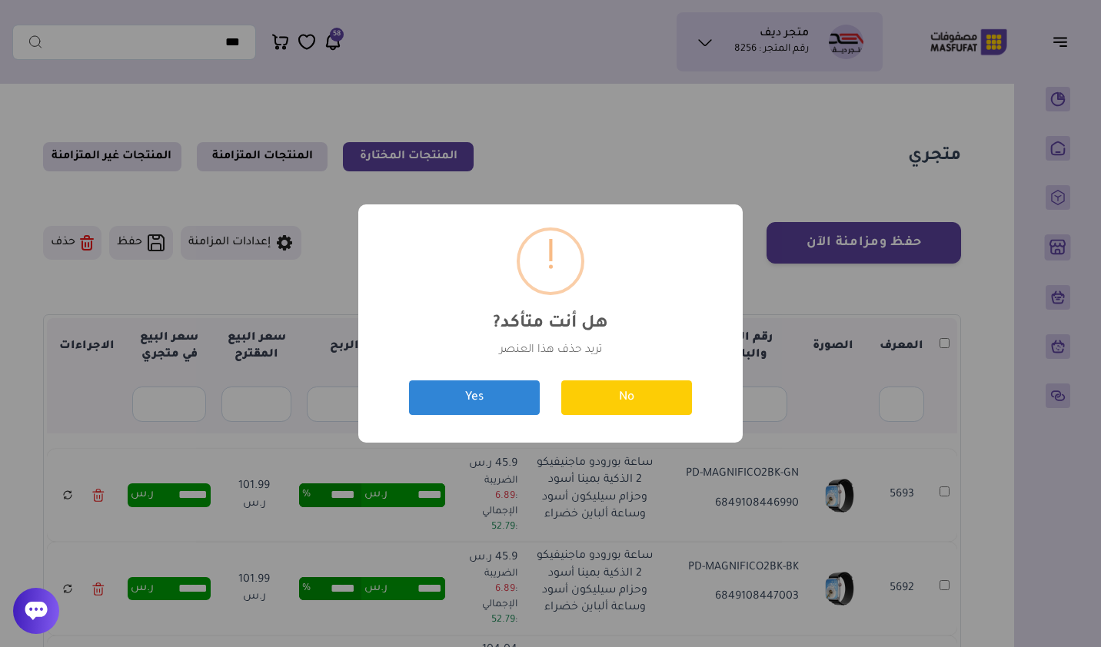
click at [511, 388] on button "Yes" at bounding box center [474, 398] width 131 height 35
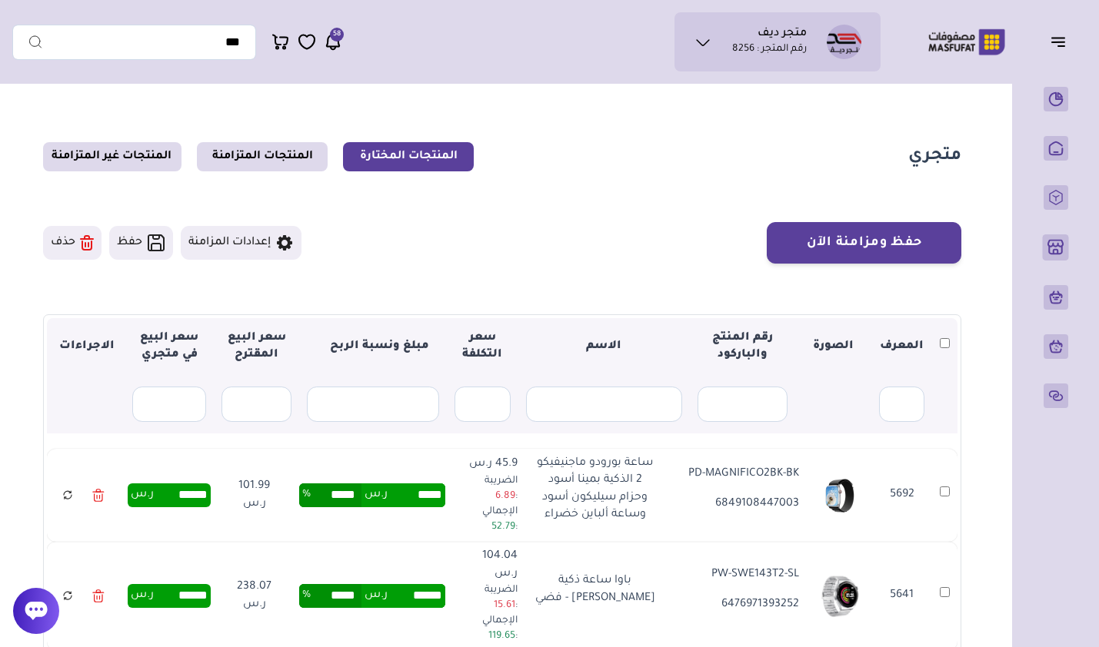
click at [101, 507] on icon at bounding box center [98, 495] width 12 height 22
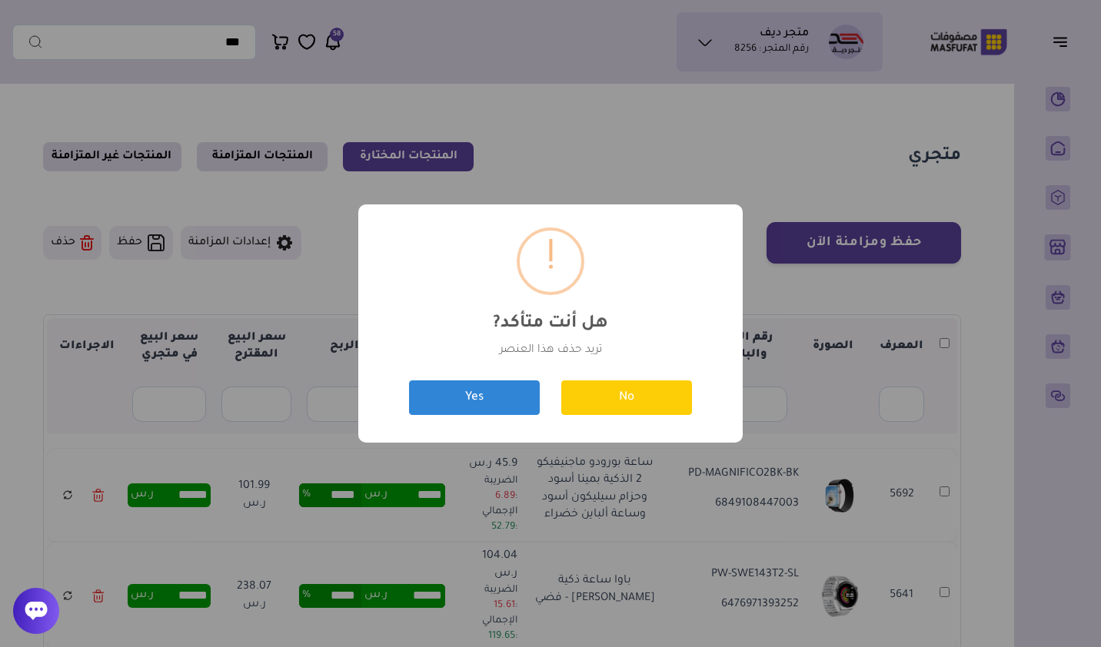
click at [442, 398] on button "Yes" at bounding box center [474, 398] width 131 height 35
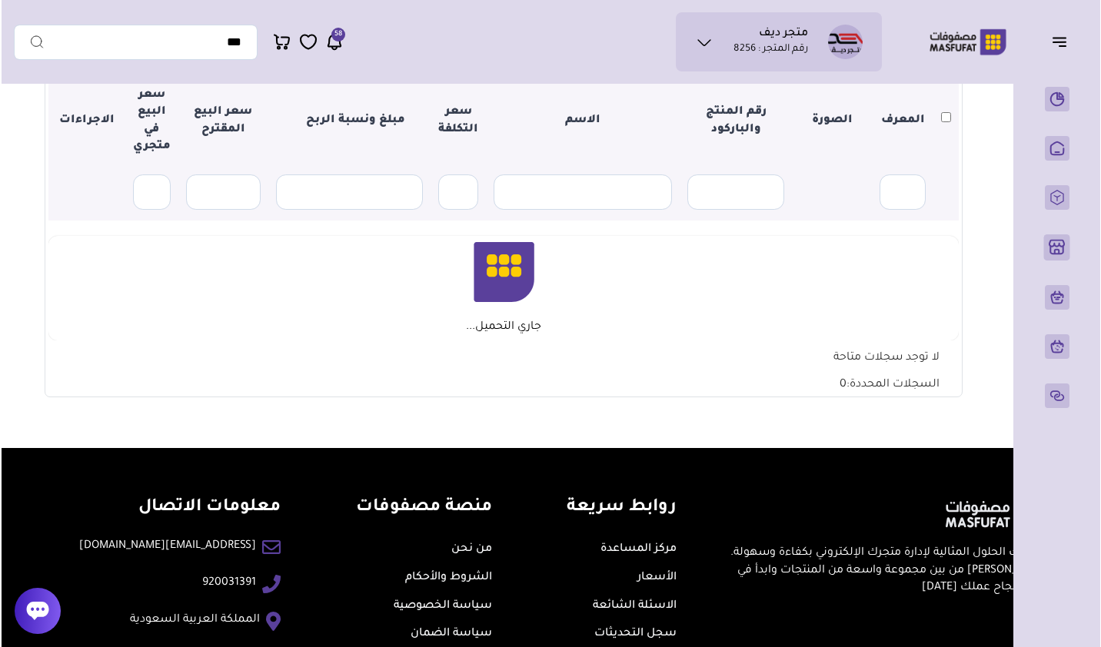
scroll to position [98, 0]
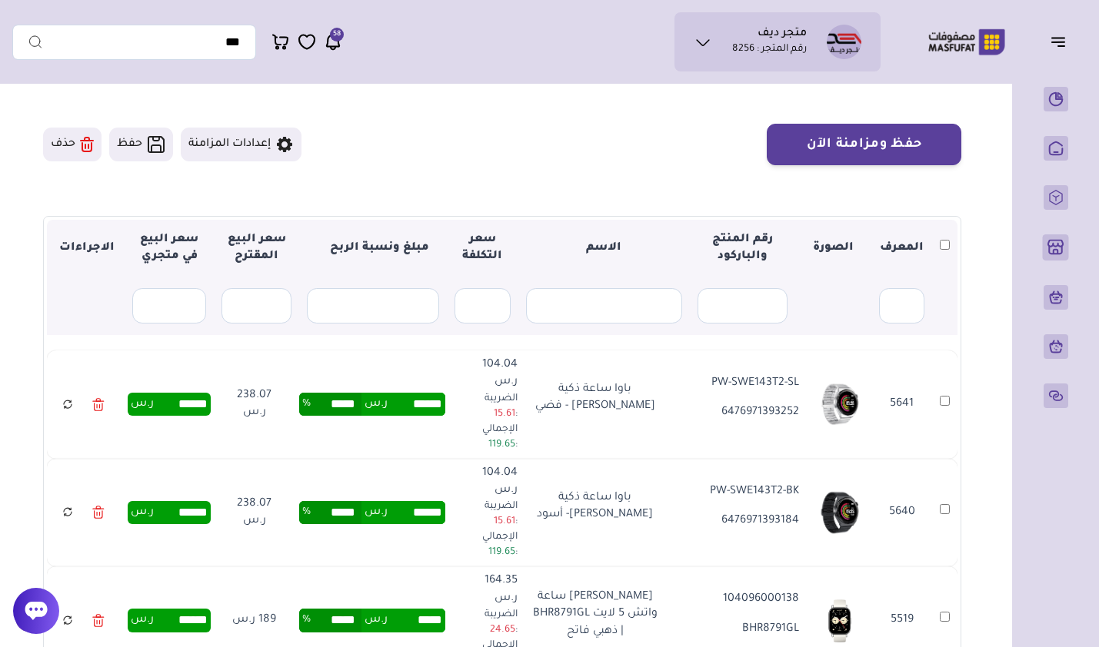
click at [98, 401] on icon at bounding box center [98, 405] width 12 height 22
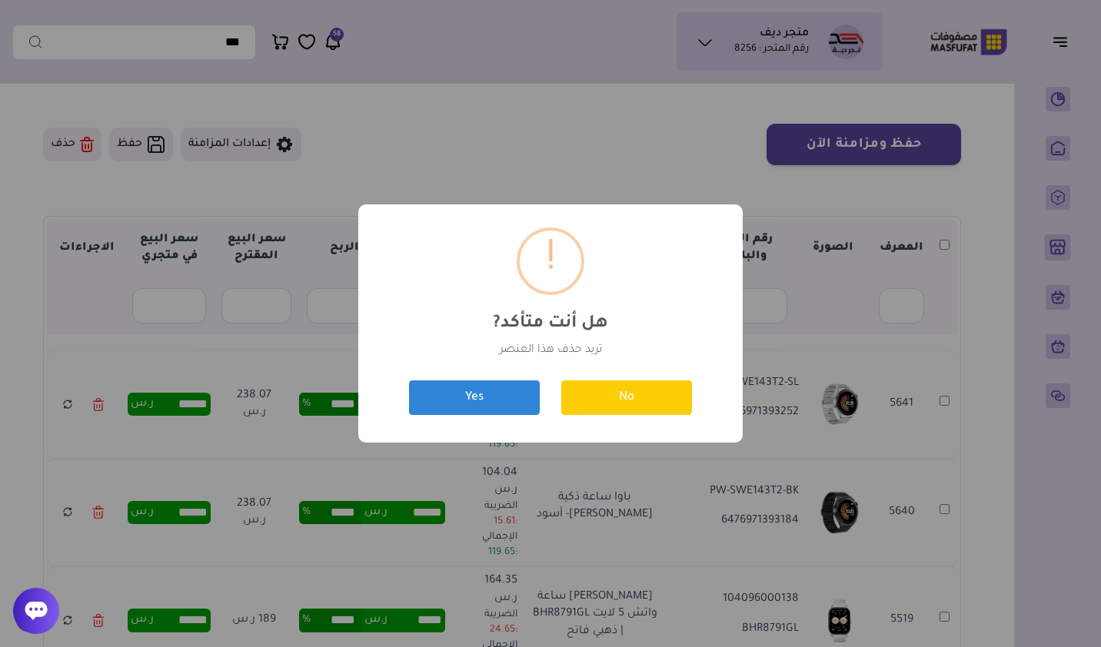
click at [444, 402] on button "Yes" at bounding box center [474, 398] width 131 height 35
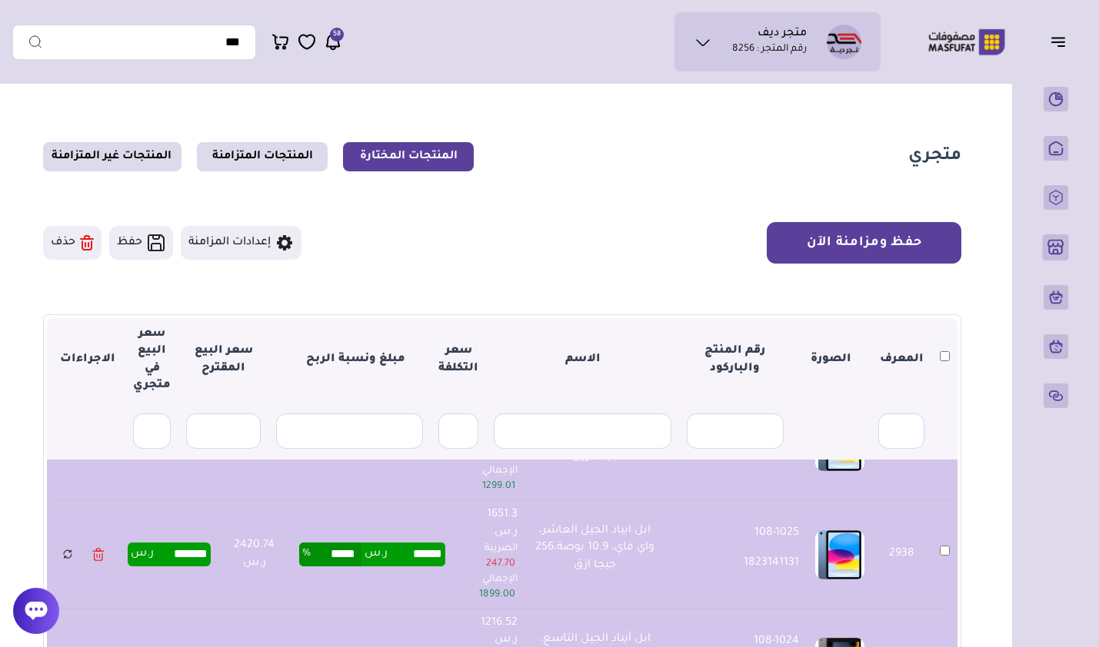
click at [794, 238] on button "حفظ ومزامنة الآن" at bounding box center [864, 243] width 195 height 42
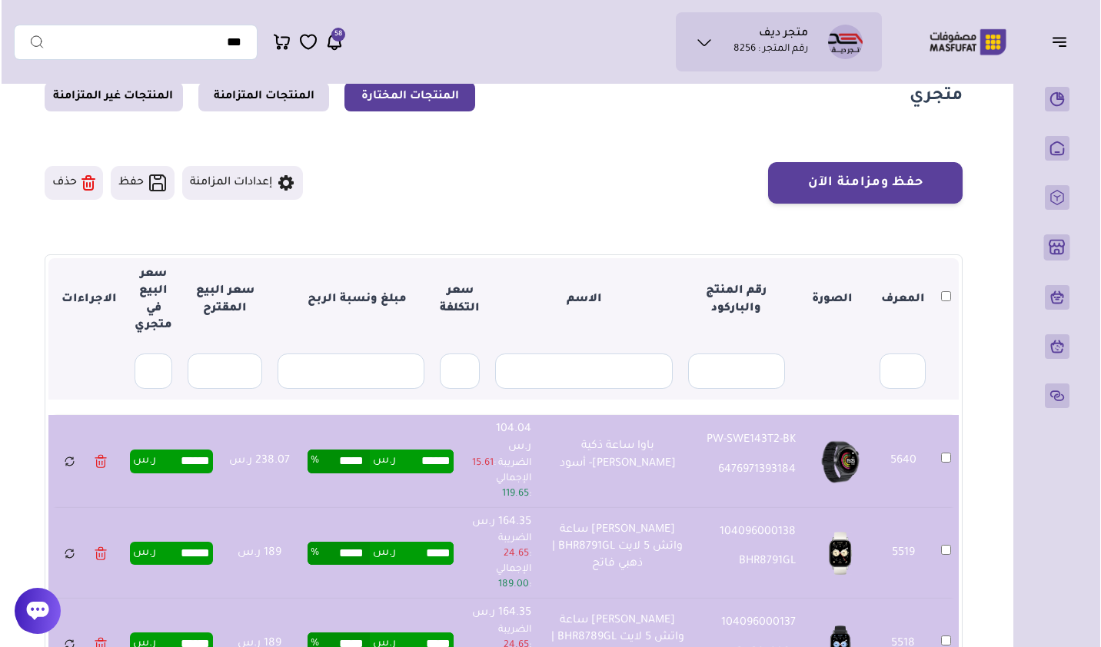
scroll to position [77, 0]
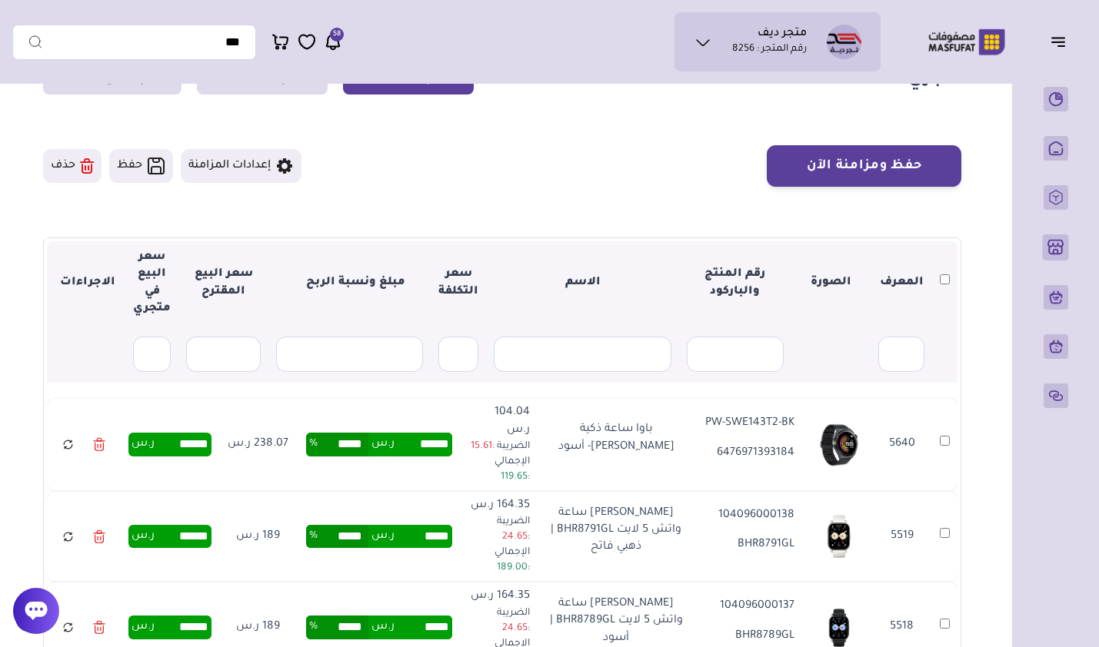
click at [102, 443] on icon at bounding box center [99, 445] width 12 height 22
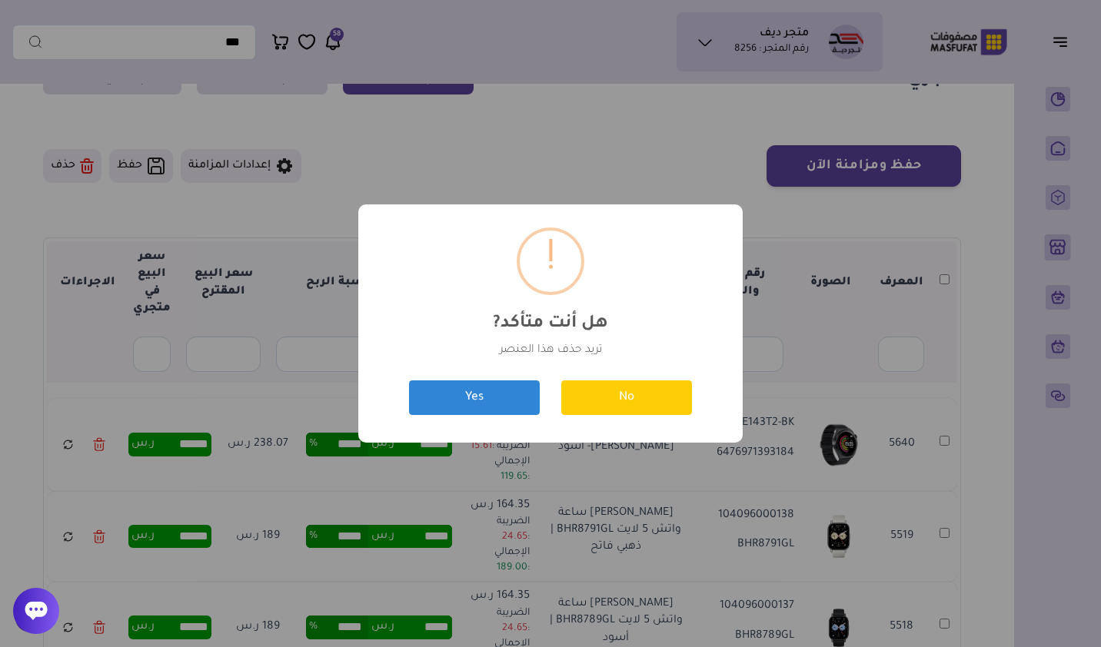
click at [426, 384] on button "Yes" at bounding box center [474, 398] width 131 height 35
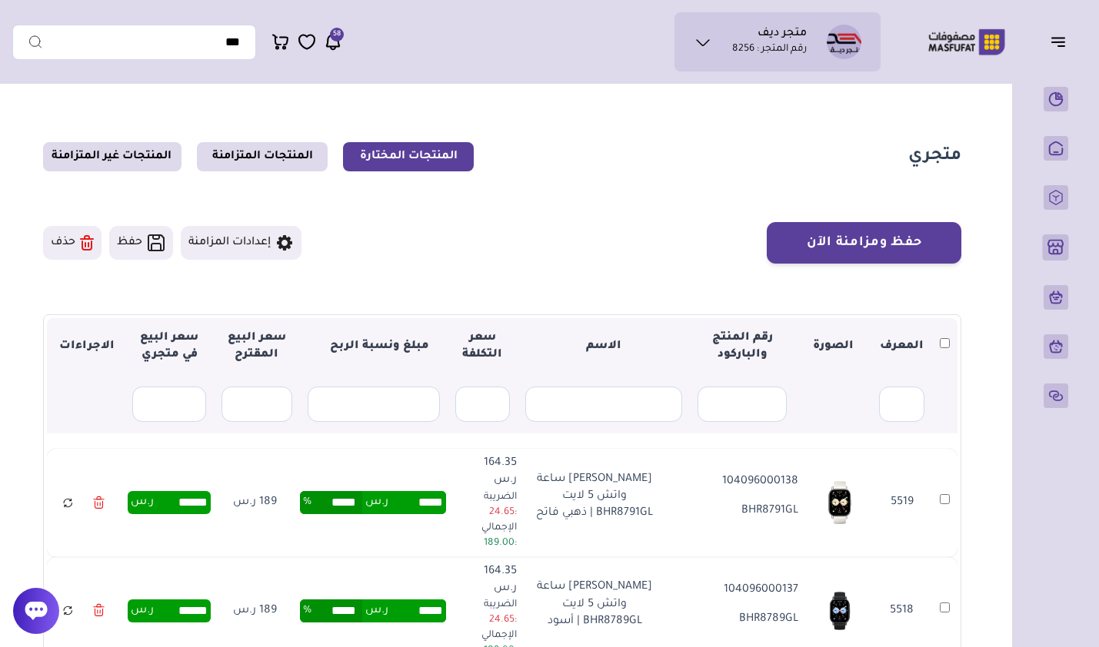
click at [952, 341] on th at bounding box center [944, 347] width 25 height 58
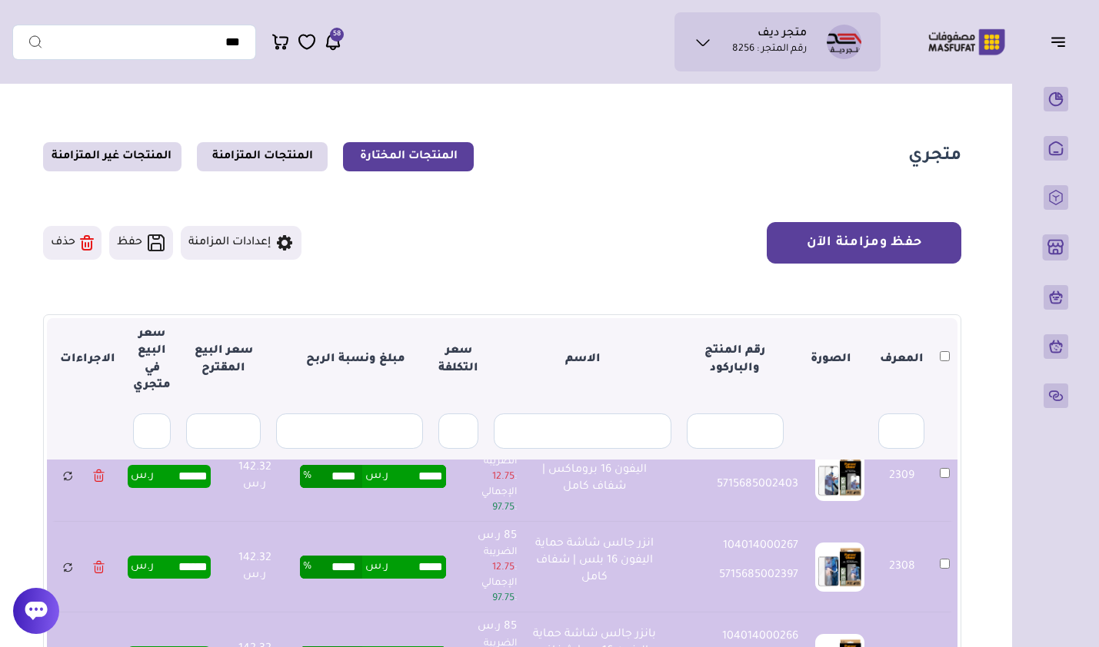
click at [816, 254] on button "حفظ ومزامنة الآن" at bounding box center [864, 243] width 195 height 42
